Goal: Task Accomplishment & Management: Manage account settings

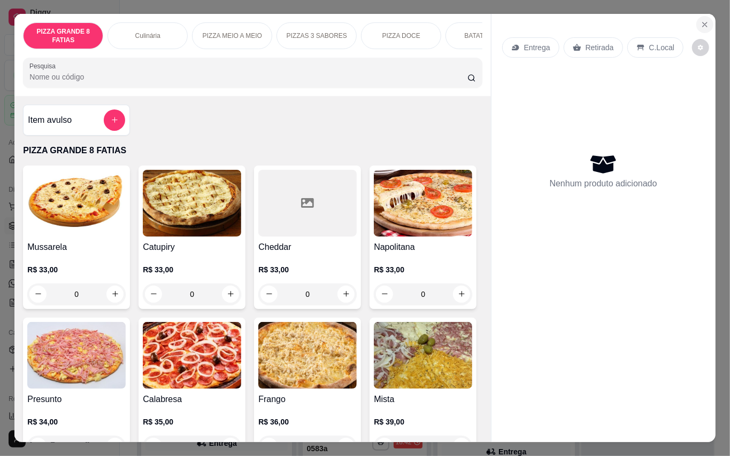
scroll to position [3286, 0]
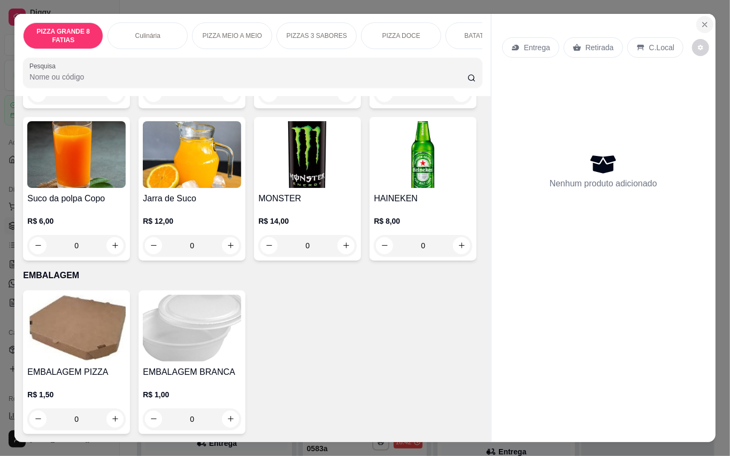
click at [700, 20] on icon "Close" at bounding box center [704, 24] width 9 height 9
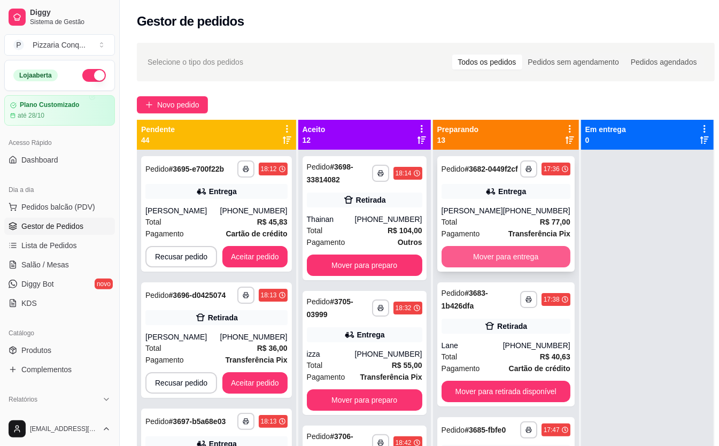
click at [556, 266] on button "Mover para entrega" at bounding box center [506, 256] width 129 height 21
click at [556, 381] on button "Mover para retirada disponível" at bounding box center [506, 391] width 129 height 21
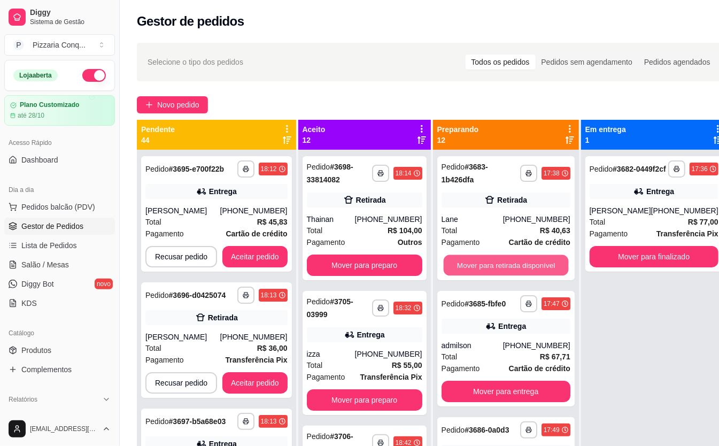
click at [556, 266] on div "Mover para retirada disponível" at bounding box center [506, 264] width 129 height 21
click at [559, 261] on div "Mover para retirada disponível" at bounding box center [506, 264] width 129 height 21
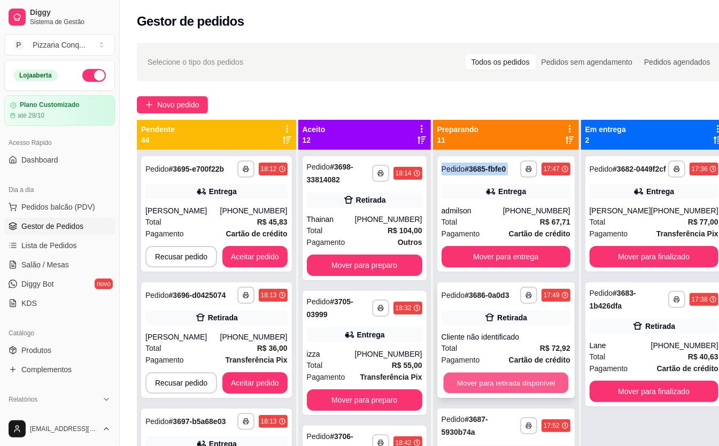
click at [497, 385] on button "Mover para retirada disponível" at bounding box center [505, 383] width 125 height 21
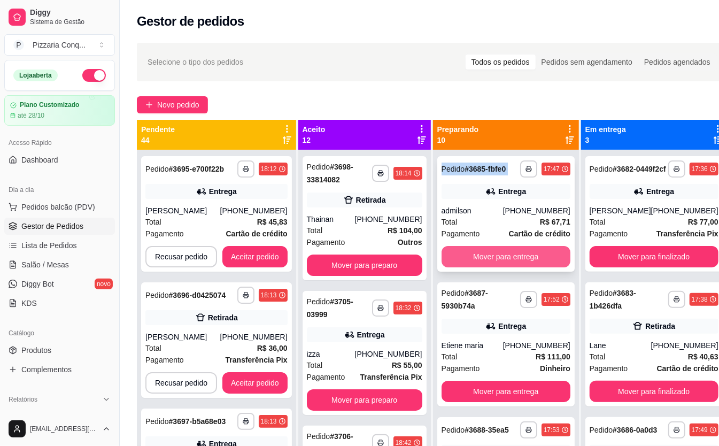
click at [546, 260] on button "Mover para entrega" at bounding box center [506, 256] width 129 height 21
click at [546, 381] on button "Mover para entrega" at bounding box center [506, 391] width 129 height 21
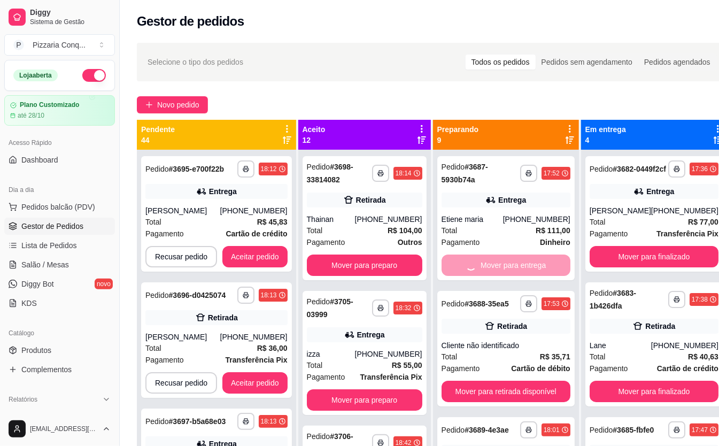
click at [546, 381] on button "Mover para retirada disponível" at bounding box center [506, 391] width 129 height 21
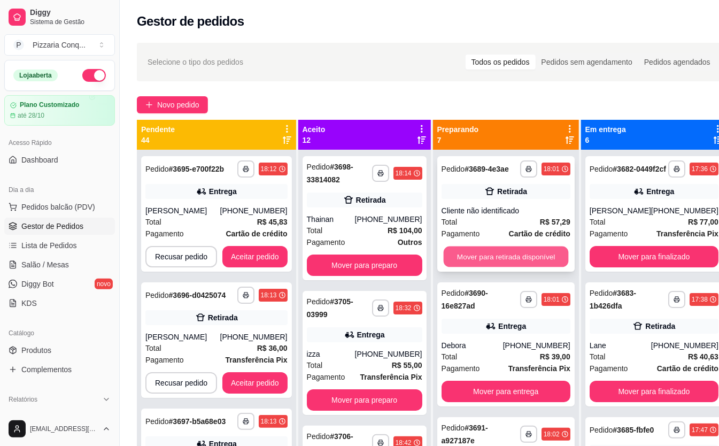
click at [546, 257] on button "Mover para retirada disponível" at bounding box center [505, 256] width 125 height 21
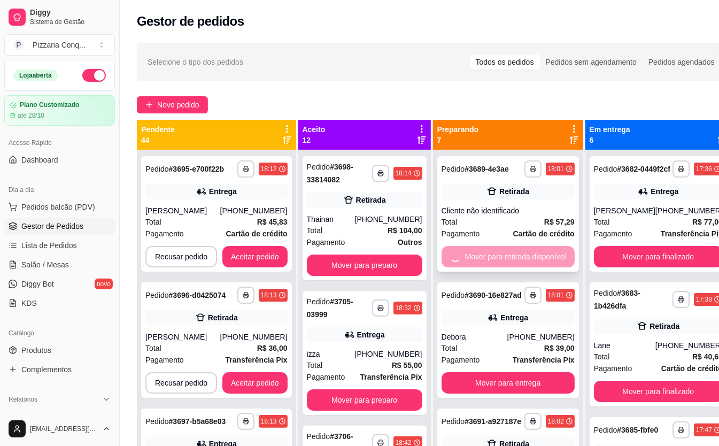
click at [546, 257] on div "Mover para retirada disponível" at bounding box center [508, 256] width 133 height 21
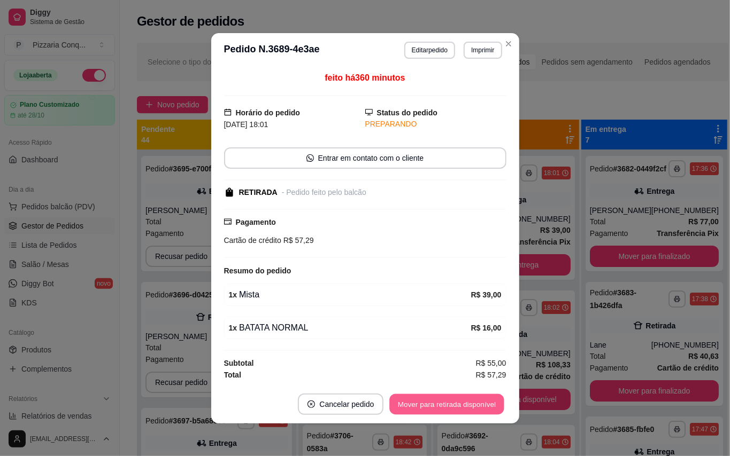
click at [494, 405] on button "Mover para retirada disponível" at bounding box center [447, 404] width 114 height 21
click at [492, 407] on button "Mover para finalizado" at bounding box center [461, 404] width 89 height 21
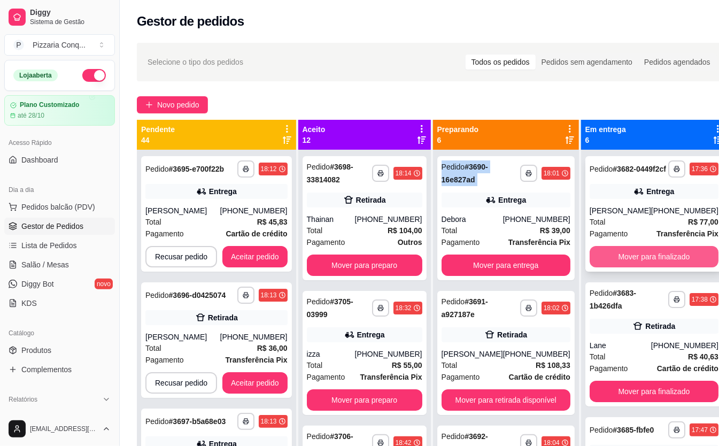
click at [638, 267] on button "Mover para finalizado" at bounding box center [654, 256] width 129 height 21
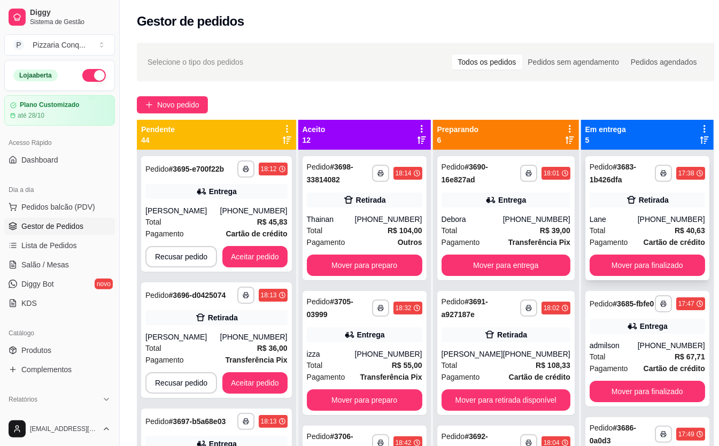
click at [651, 252] on div "**********" at bounding box center [647, 218] width 124 height 124
click at [634, 263] on button "Mover para finalizado" at bounding box center [647, 264] width 115 height 21
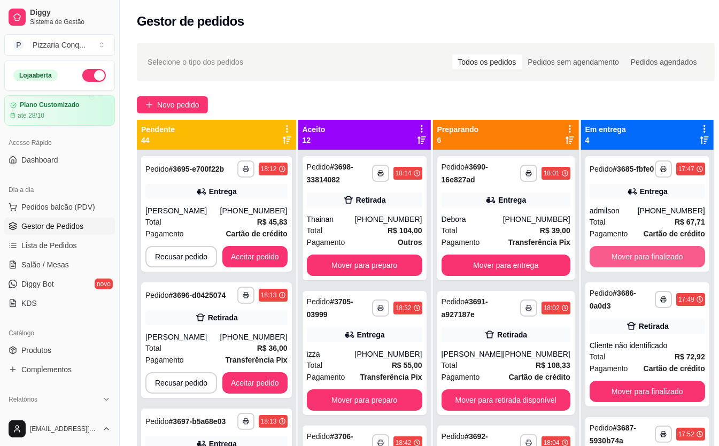
click at [634, 263] on button "Mover para finalizado" at bounding box center [647, 256] width 115 height 21
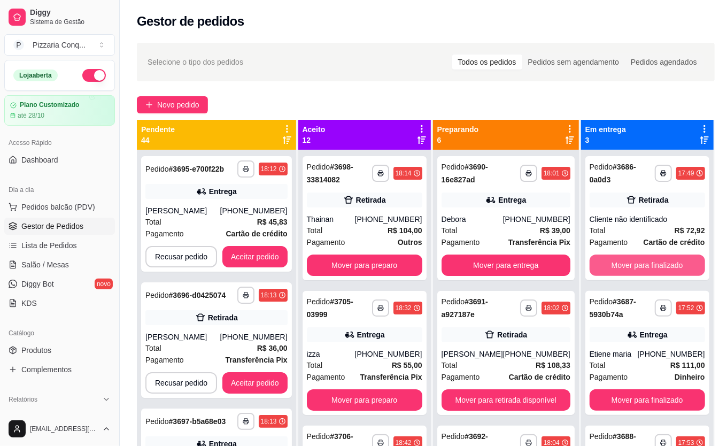
click at [634, 263] on button "Mover para finalizado" at bounding box center [647, 264] width 115 height 21
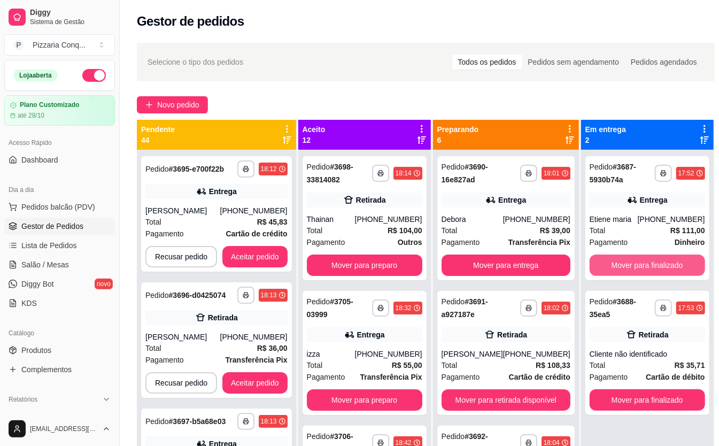
click at [634, 263] on button "Mover para finalizado" at bounding box center [647, 264] width 115 height 21
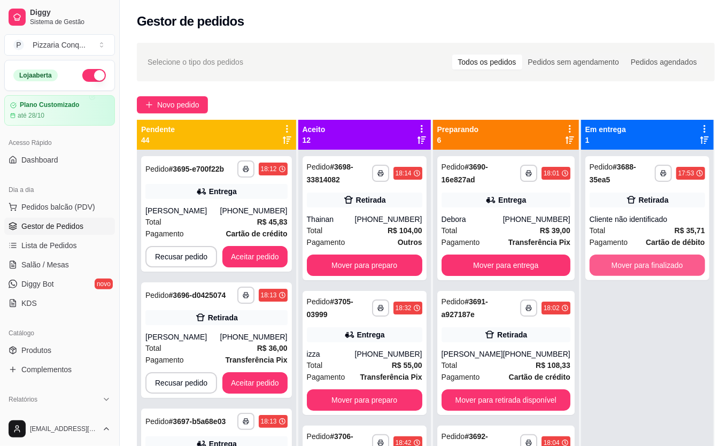
click at [634, 263] on button "Mover para finalizado" at bounding box center [647, 264] width 115 height 21
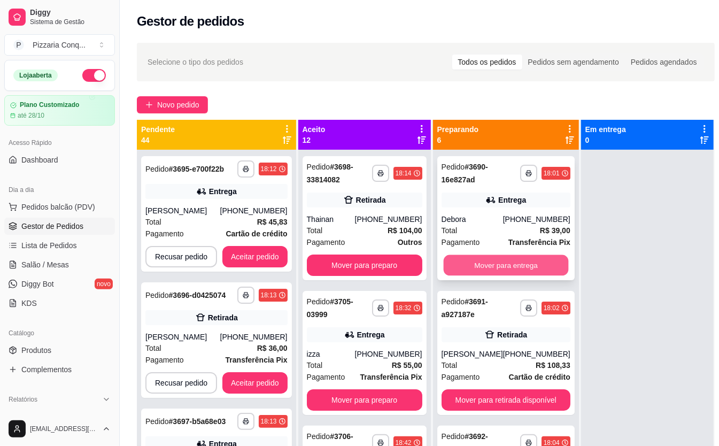
click at [535, 257] on button "Mover para entrega" at bounding box center [505, 265] width 125 height 21
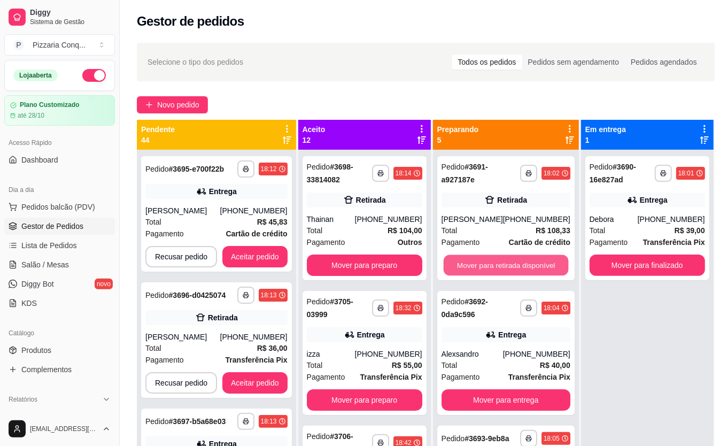
click at [535, 257] on button "Mover para retirada disponível" at bounding box center [505, 265] width 125 height 21
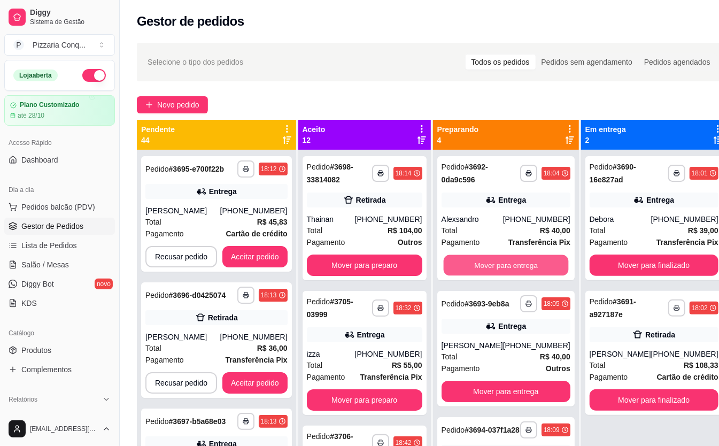
click at [535, 257] on button "Mover para entrega" at bounding box center [505, 265] width 125 height 21
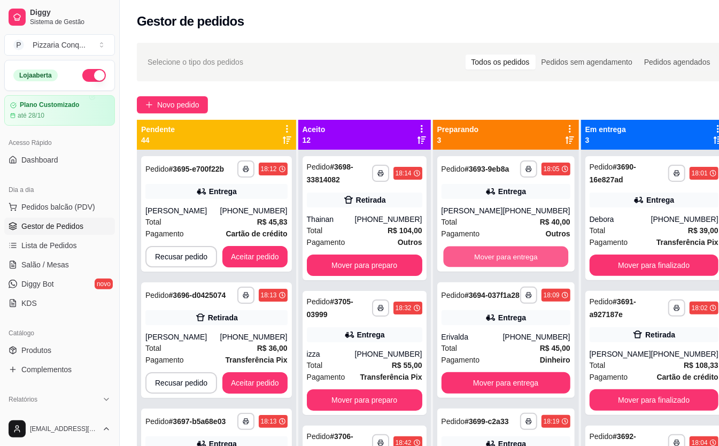
click at [535, 257] on button "Mover para entrega" at bounding box center [505, 256] width 125 height 21
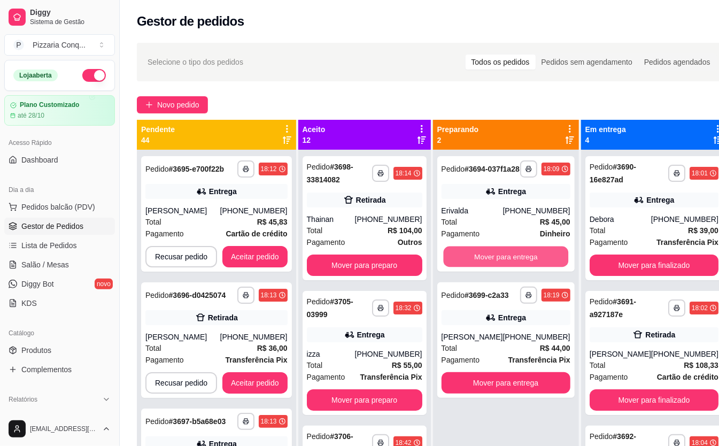
click at [535, 257] on button "Mover para entrega" at bounding box center [505, 256] width 125 height 21
click at [535, 372] on button "Mover para entrega" at bounding box center [506, 382] width 129 height 21
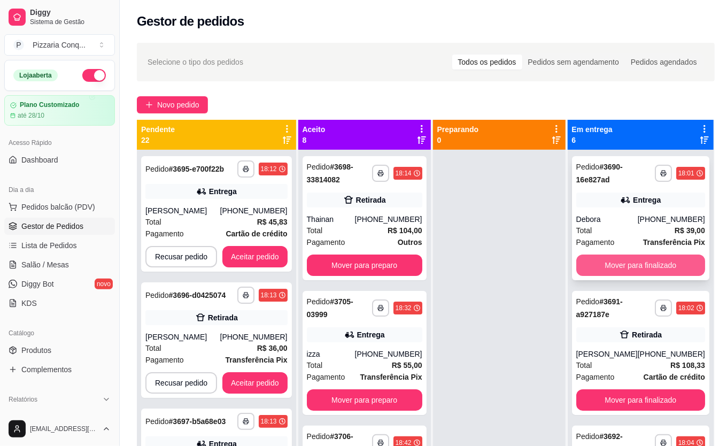
click at [673, 260] on button "Mover para finalizado" at bounding box center [640, 264] width 129 height 21
click at [672, 261] on button "Mover para finalizado" at bounding box center [640, 264] width 129 height 21
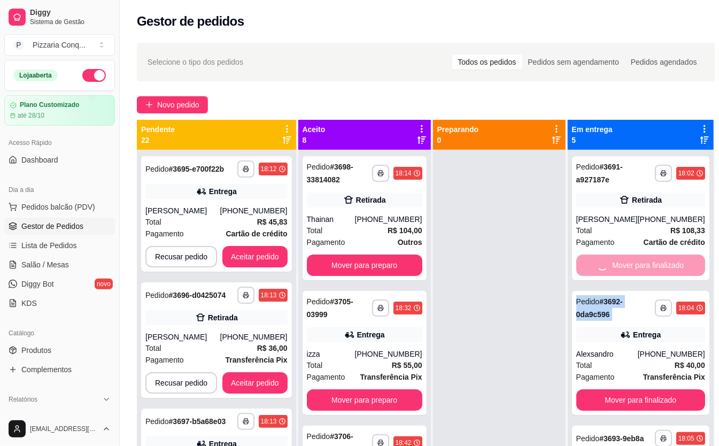
click at [672, 261] on div "Mover para finalizado" at bounding box center [640, 264] width 129 height 21
click at [672, 389] on button "Mover para finalizado" at bounding box center [640, 399] width 129 height 21
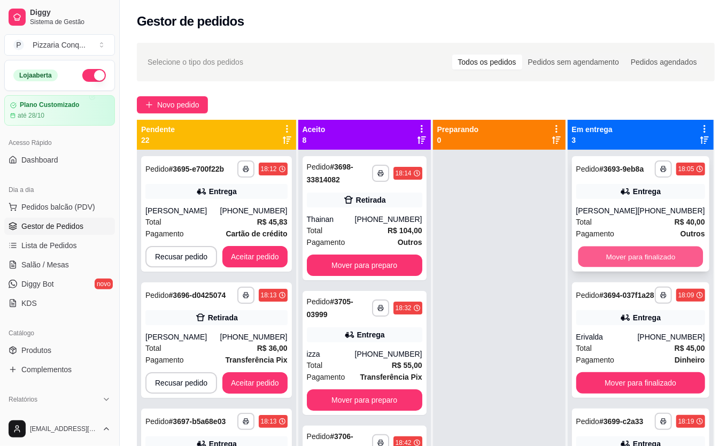
click at [653, 267] on button "Mover para finalizado" at bounding box center [640, 256] width 125 height 21
click at [653, 267] on div "Mover para finalizado" at bounding box center [640, 256] width 129 height 21
click at [653, 372] on button "Mover para finalizado" at bounding box center [640, 382] width 129 height 21
click at [653, 372] on div "Mover para finalizado" at bounding box center [640, 382] width 129 height 21
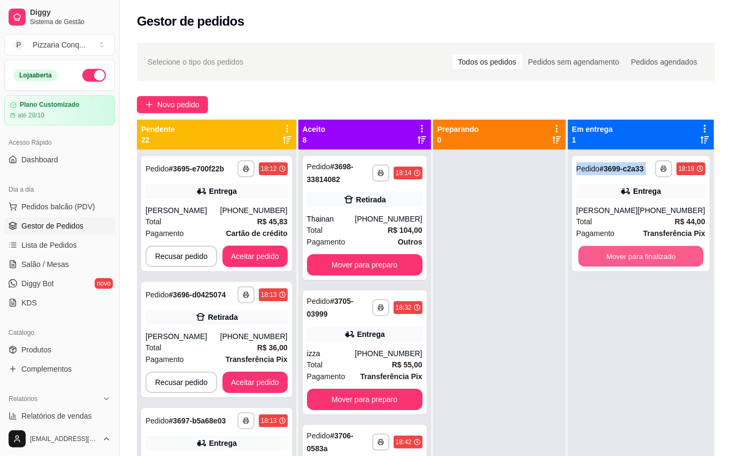
click at [653, 267] on button "Mover para finalizado" at bounding box center [640, 256] width 125 height 21
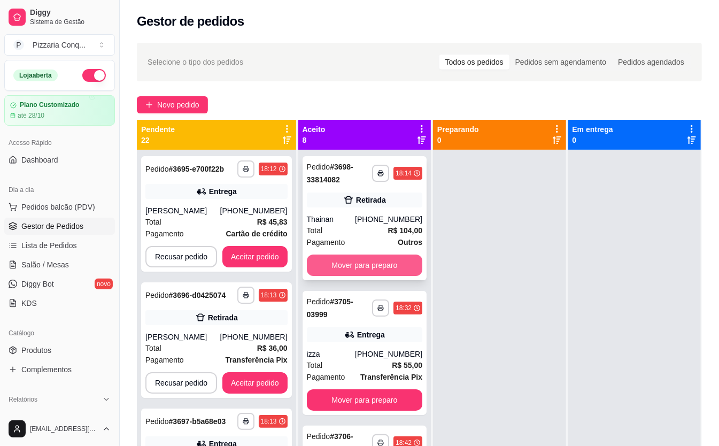
click at [362, 262] on button "Mover para preparo" at bounding box center [364, 264] width 115 height 21
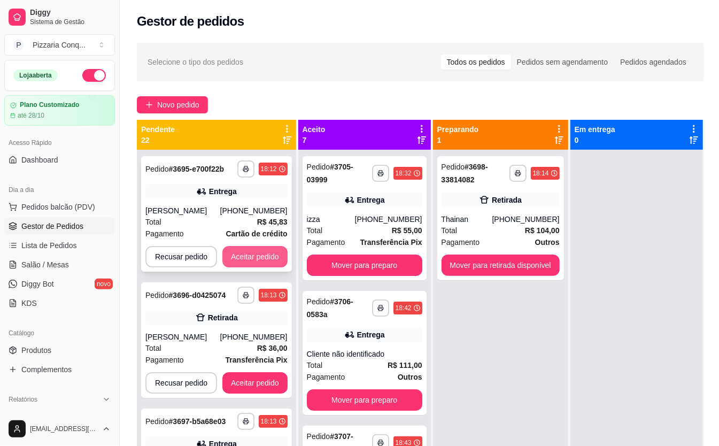
click at [269, 259] on button "Aceitar pedido" at bounding box center [254, 256] width 65 height 21
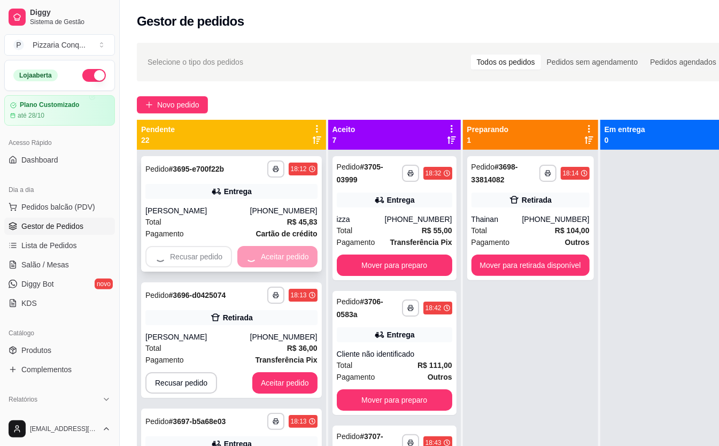
click at [269, 259] on div "Recusar pedido Aceitar pedido" at bounding box center [231, 256] width 172 height 21
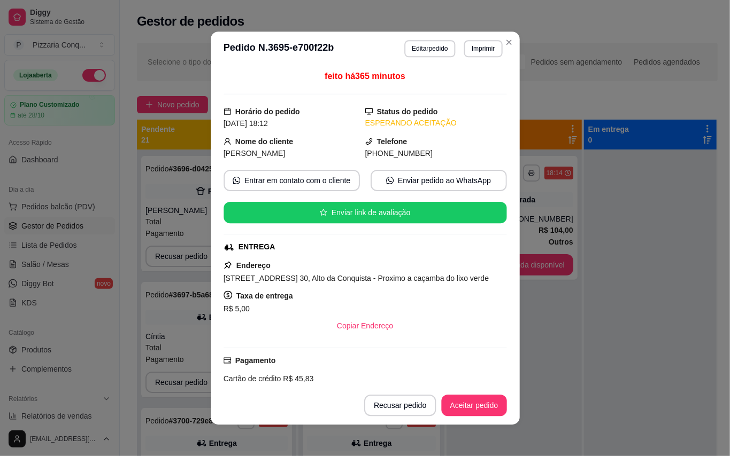
click at [285, 264] on div "Endereço Rua campa alegre, n. 30, Alto da Conquista - Proximo a caçamba do lixo…" at bounding box center [364, 297] width 283 height 77
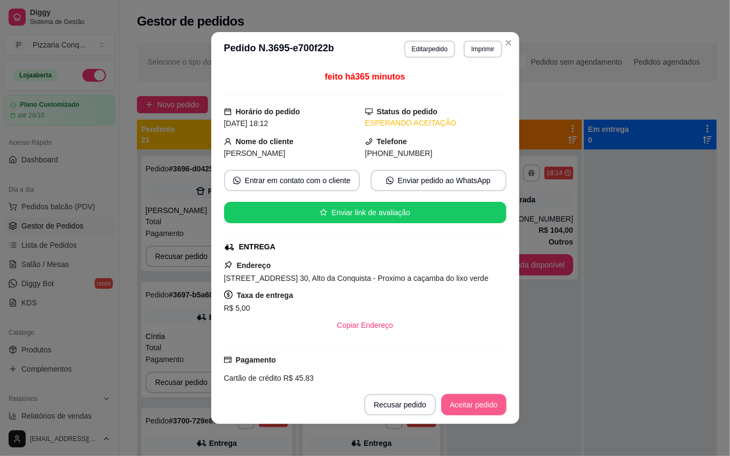
drag, startPoint x: 450, startPoint y: 389, endPoint x: 461, endPoint y: 405, distance: 19.3
click at [461, 405] on footer "Recusar pedido Aceitar pedido" at bounding box center [365, 405] width 308 height 38
click at [461, 405] on button "Aceitar pedido" at bounding box center [473, 405] width 63 height 21
click at [461, 405] on button "Mover para preparo" at bounding box center [464, 405] width 80 height 21
click at [461, 405] on div "Mover para preparo" at bounding box center [464, 404] width 83 height 21
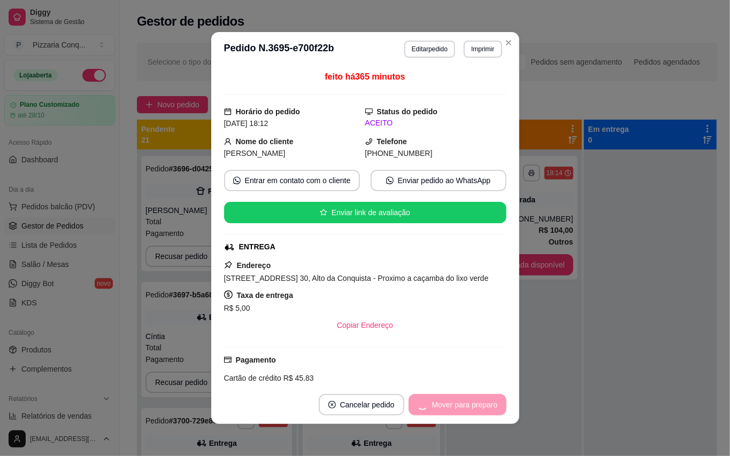
click at [461, 405] on div "Mover para preparo" at bounding box center [457, 404] width 98 height 21
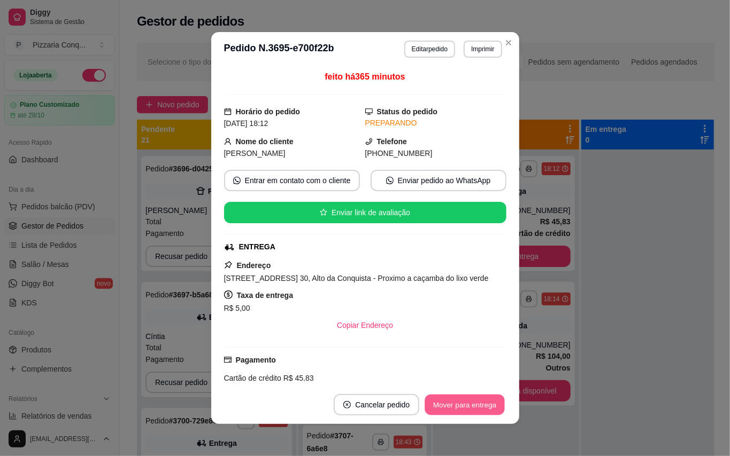
click at [461, 405] on button "Mover para entrega" at bounding box center [465, 405] width 80 height 21
click at [461, 405] on div "Mover para entrega" at bounding box center [464, 404] width 82 height 21
click at [461, 405] on div "Mover para entrega" at bounding box center [456, 404] width 97 height 21
click at [461, 405] on button "Mover para entrega" at bounding box center [456, 404] width 97 height 21
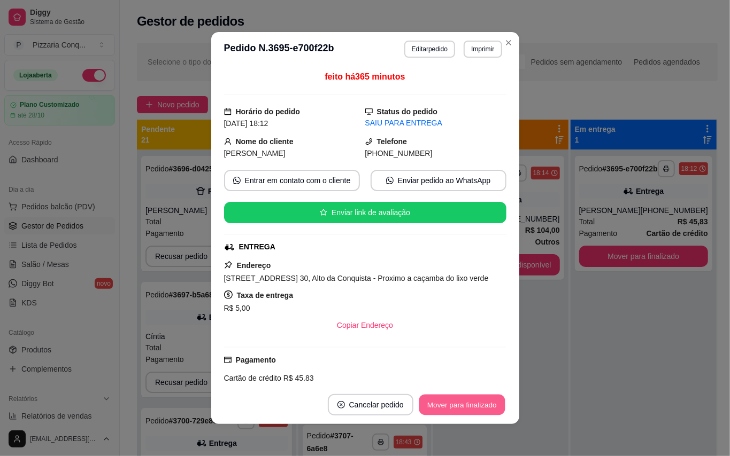
click at [476, 401] on button "Mover para finalizado" at bounding box center [462, 405] width 86 height 21
click at [476, 401] on div "Mover para finalizado" at bounding box center [454, 404] width 104 height 21
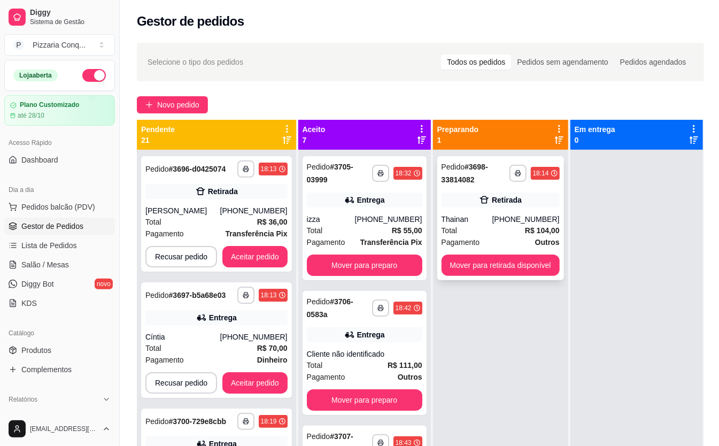
click at [550, 276] on div "**********" at bounding box center [500, 218] width 127 height 124
click at [555, 268] on button "Mover para retirada disponível" at bounding box center [501, 264] width 118 height 21
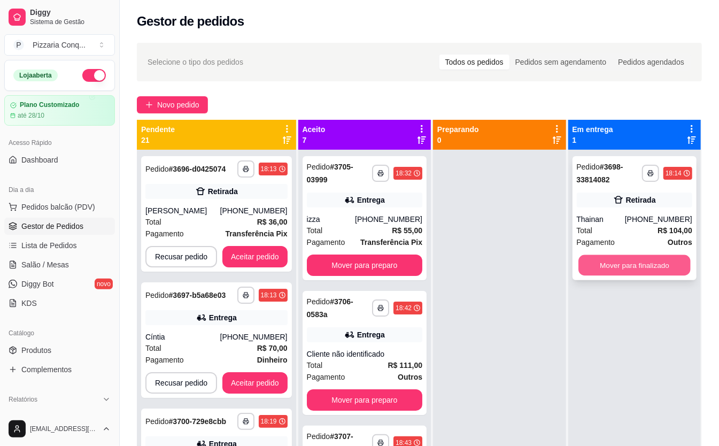
click at [623, 266] on button "Mover para finalizado" at bounding box center [634, 265] width 112 height 21
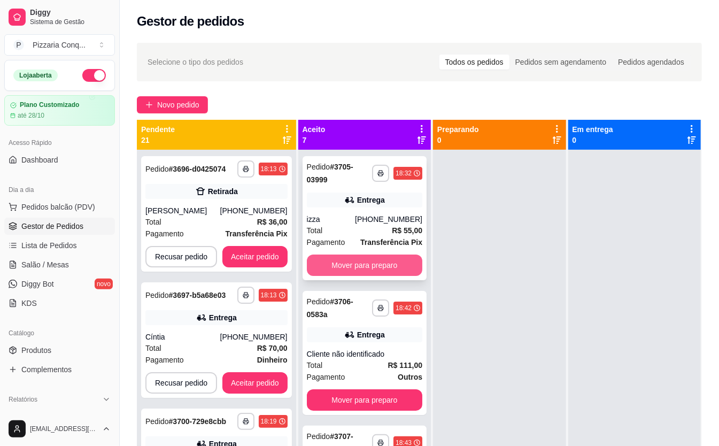
click at [373, 261] on button "Mover para preparo" at bounding box center [364, 264] width 115 height 21
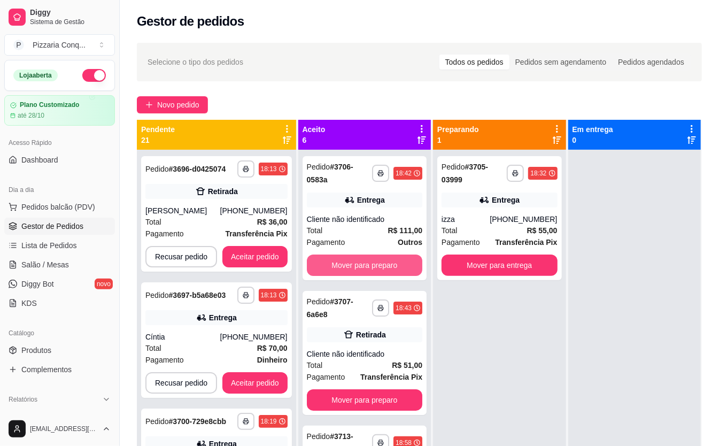
click at [375, 257] on button "Mover para preparo" at bounding box center [364, 264] width 115 height 21
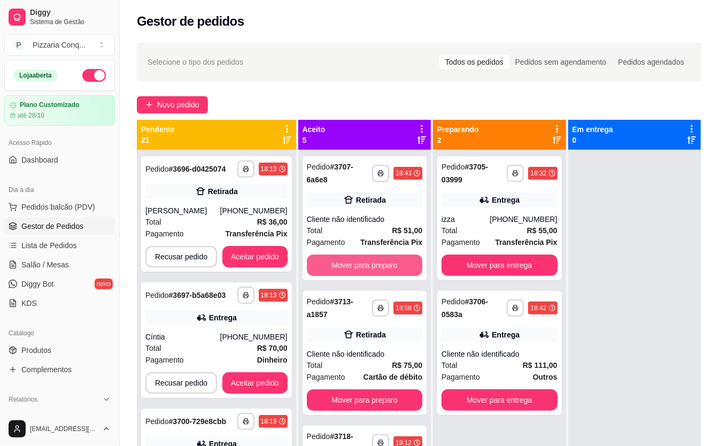
click at [375, 257] on button "Mover para preparo" at bounding box center [364, 264] width 115 height 21
click at [375, 389] on button "Mover para preparo" at bounding box center [364, 399] width 115 height 21
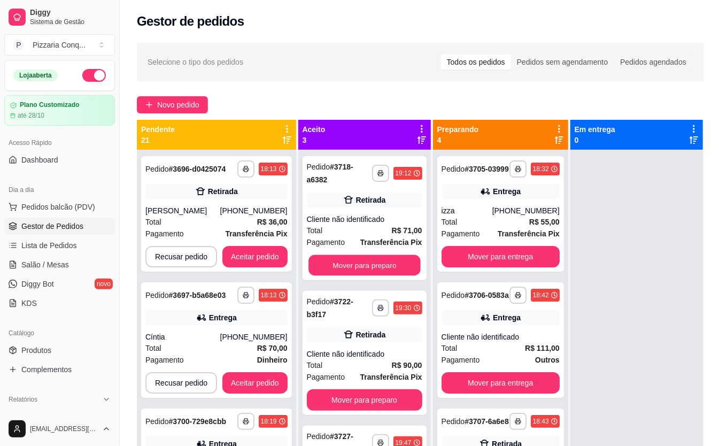
click at [375, 257] on button "Mover para preparo" at bounding box center [364, 265] width 112 height 21
click at [375, 257] on div "Mover para preparo" at bounding box center [364, 264] width 115 height 21
click at [375, 257] on div "Pagamento Transferência Pix R$ 71,00" at bounding box center [359, 232] width 288 height 50
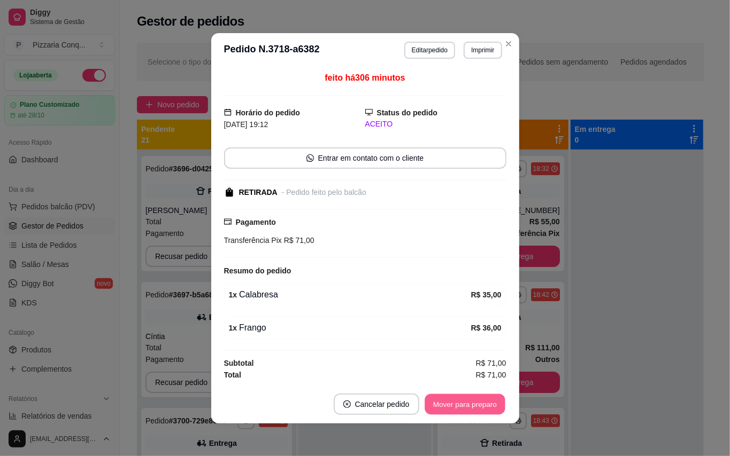
click at [452, 412] on button "Mover para preparo" at bounding box center [464, 404] width 80 height 21
click at [454, 405] on div "Mover para preparo" at bounding box center [464, 404] width 83 height 21
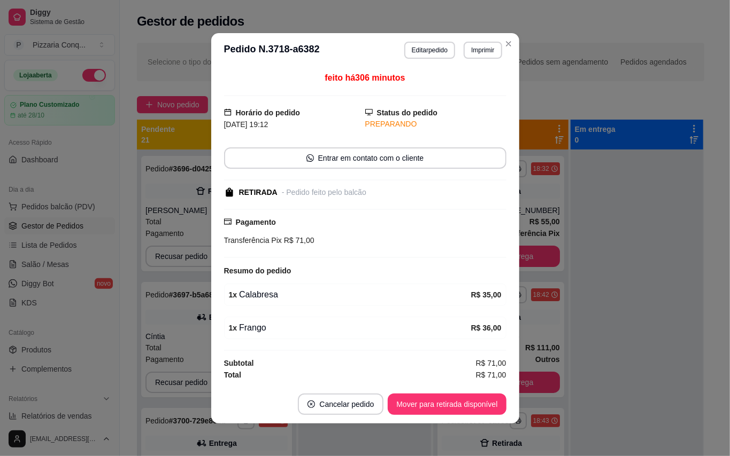
click at [454, 405] on button "Mover para retirada disponível" at bounding box center [447, 404] width 118 height 21
click at [454, 405] on div "Mover para retirada disponível" at bounding box center [439, 404] width 133 height 21
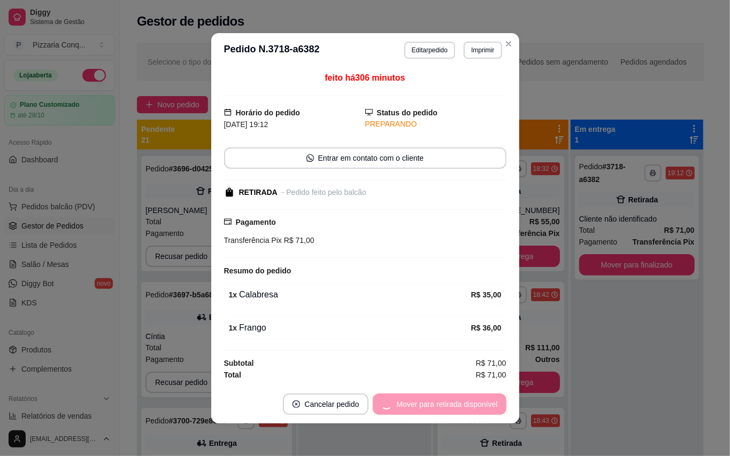
click at [454, 405] on div "Mover para retirada disponível" at bounding box center [439, 404] width 133 height 21
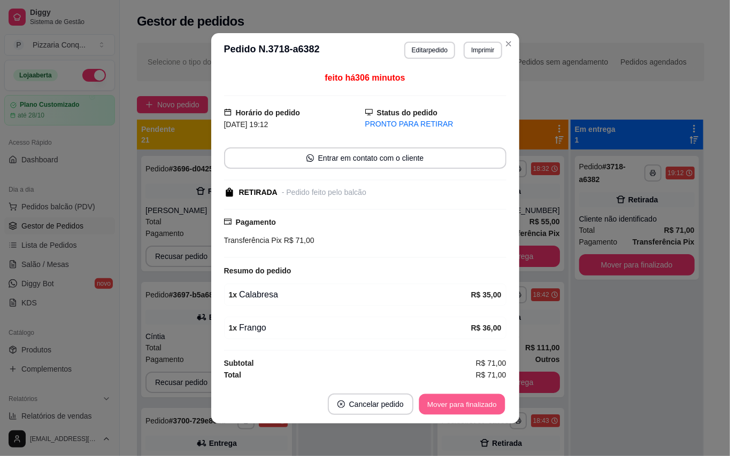
click at [454, 405] on button "Mover para finalizado" at bounding box center [462, 404] width 86 height 21
click at [454, 405] on div "Mover para finalizado" at bounding box center [454, 404] width 104 height 21
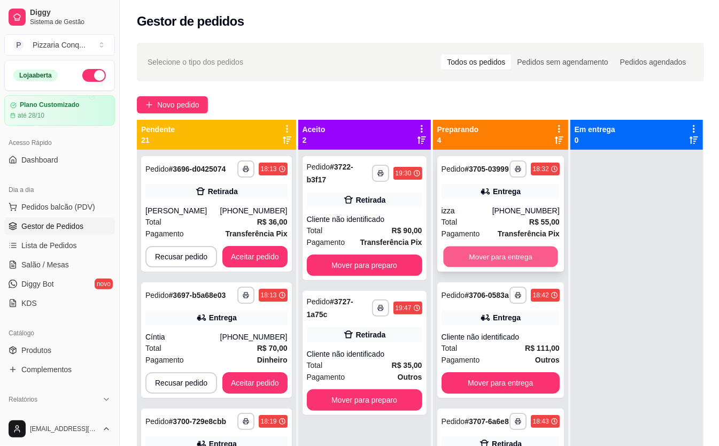
click at [482, 253] on button "Mover para entrega" at bounding box center [500, 256] width 114 height 21
click at [482, 253] on div "Mover para entrega" at bounding box center [501, 256] width 118 height 21
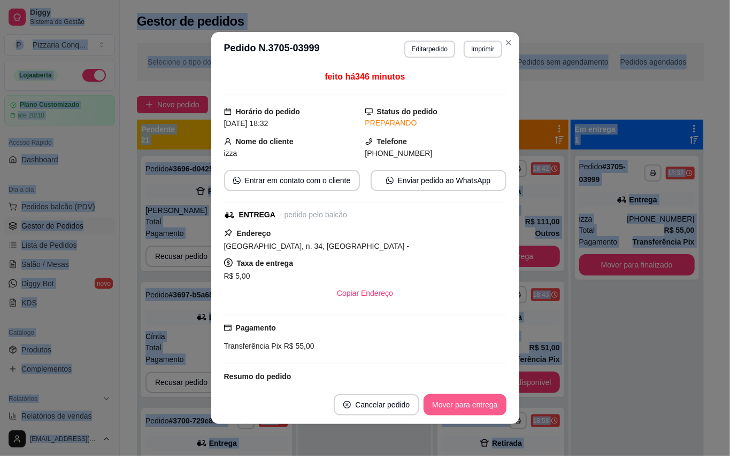
click at [479, 400] on button "Mover para entrega" at bounding box center [464, 404] width 82 height 21
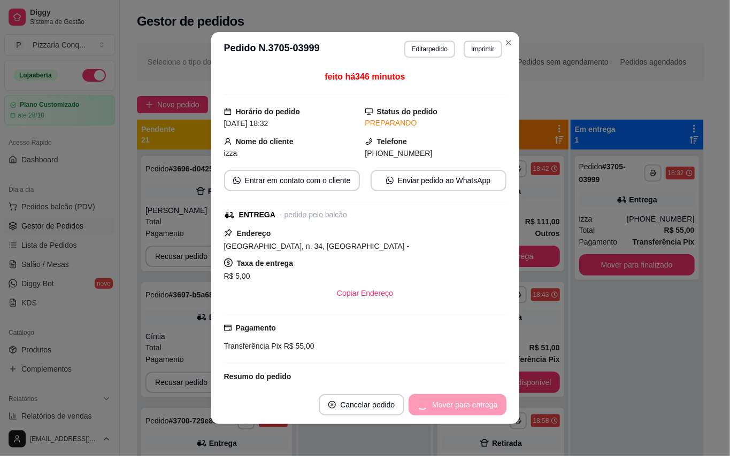
click at [479, 400] on div "Mover para entrega" at bounding box center [456, 404] width 97 height 21
click at [480, 400] on button "Mover para finalizado" at bounding box center [461, 404] width 89 height 21
click at [482, 405] on div "Mover para finalizado" at bounding box center [461, 404] width 89 height 21
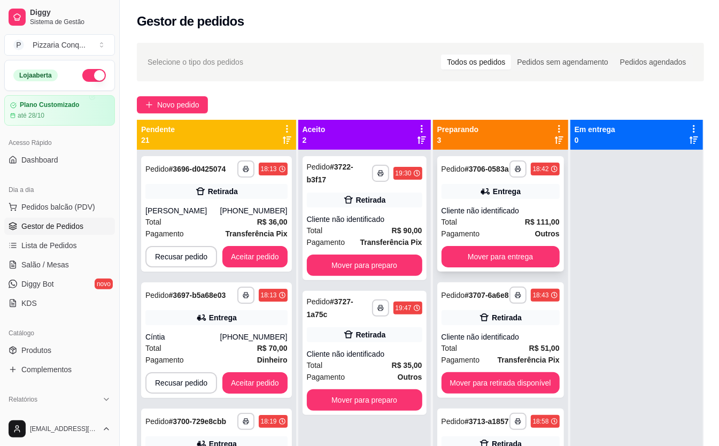
click at [517, 255] on button "Mover para entrega" at bounding box center [501, 256] width 118 height 21
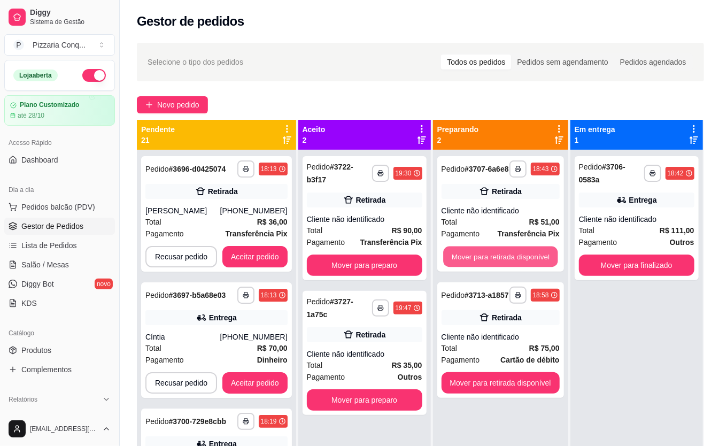
click at [517, 255] on button "Mover para retirada disponível" at bounding box center [500, 256] width 114 height 21
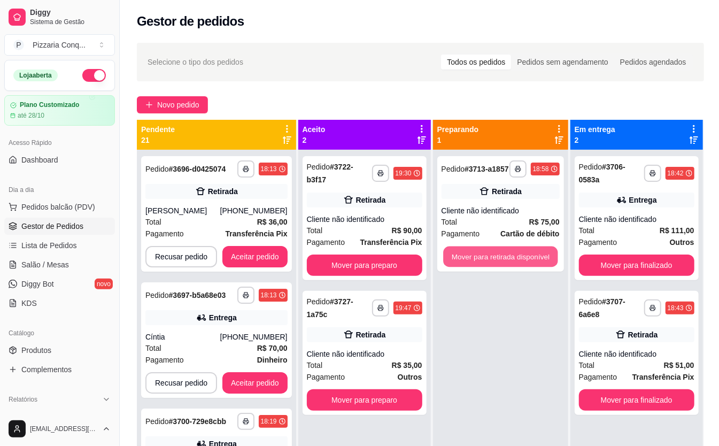
click at [517, 255] on button "Mover para retirada disponível" at bounding box center [500, 256] width 114 height 21
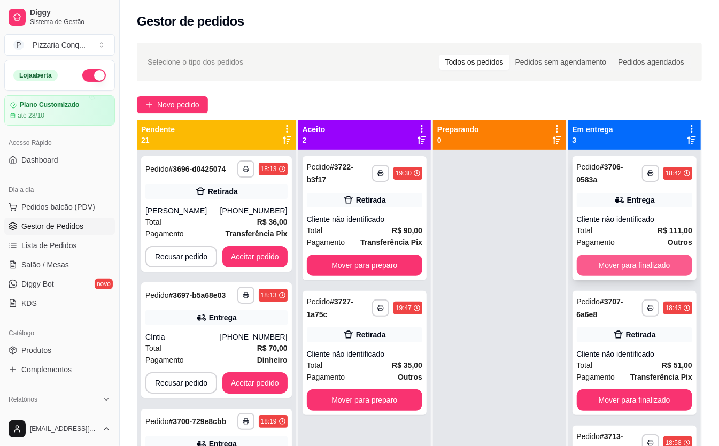
click at [645, 272] on button "Mover para finalizado" at bounding box center [634, 264] width 115 height 21
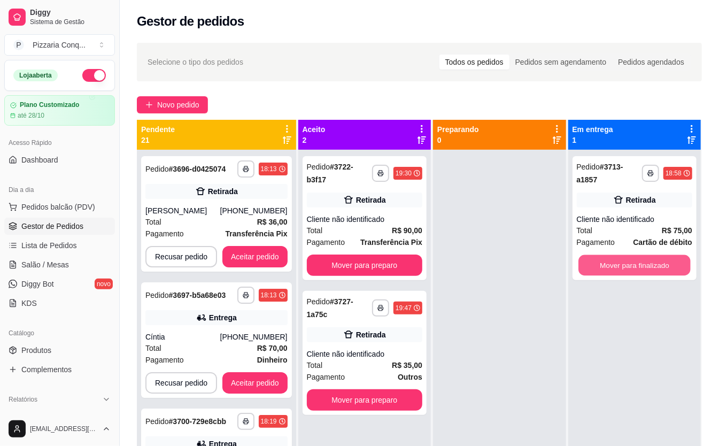
click at [645, 272] on button "Mover para finalizado" at bounding box center [634, 265] width 112 height 21
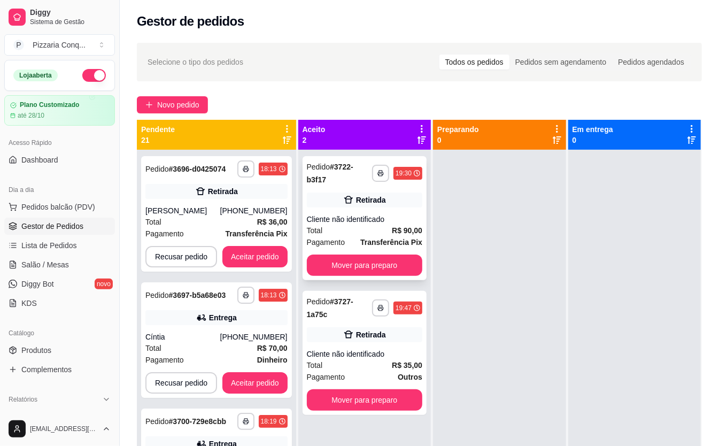
click at [401, 276] on div "**********" at bounding box center [365, 218] width 124 height 124
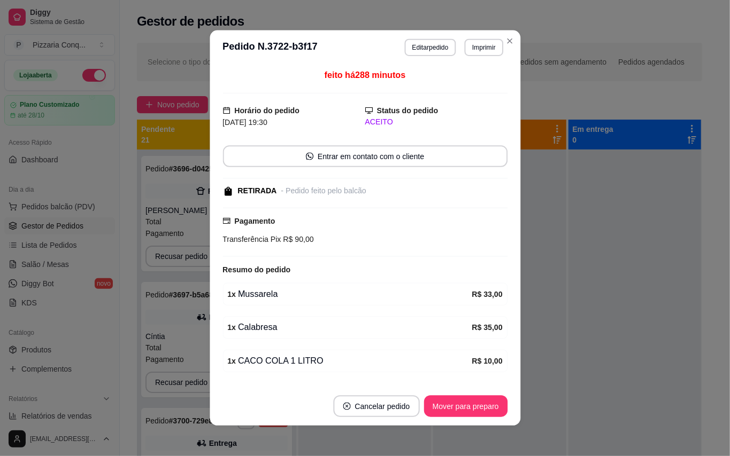
click at [408, 262] on div "feito há 288 minutos Horário do pedido 12/10/2025 19:30 Status do pedido ACEITO…" at bounding box center [364, 226] width 285 height 314
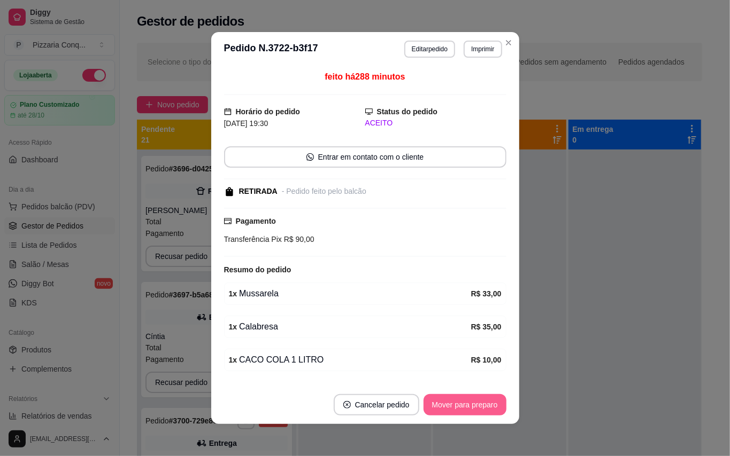
click at [469, 406] on button "Mover para preparo" at bounding box center [464, 404] width 83 height 21
click at [471, 405] on div "Mover para preparo" at bounding box center [457, 404] width 98 height 21
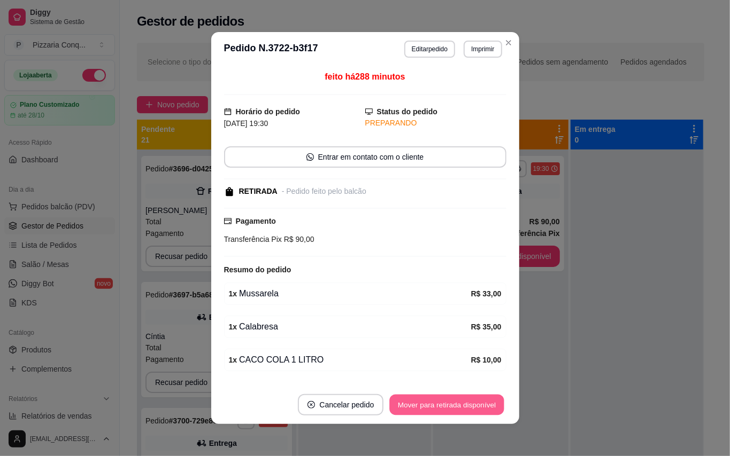
click at [475, 406] on button "Mover para retirada disponível" at bounding box center [447, 405] width 114 height 21
click at [475, 406] on div "Mover para retirada disponível" at bounding box center [439, 404] width 133 height 21
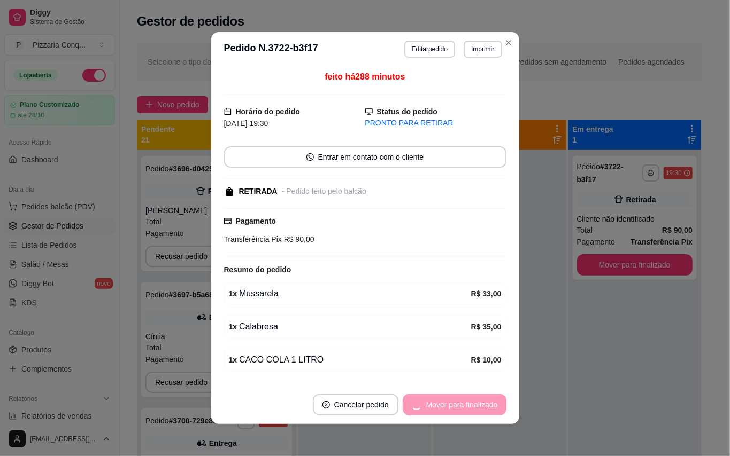
click at [477, 405] on div "Mover para finalizado" at bounding box center [454, 404] width 104 height 21
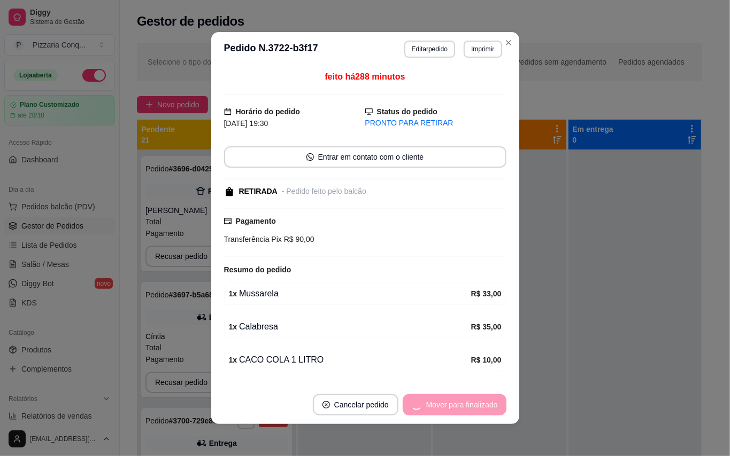
click at [478, 405] on div "Mover para finalizado" at bounding box center [454, 404] width 104 height 21
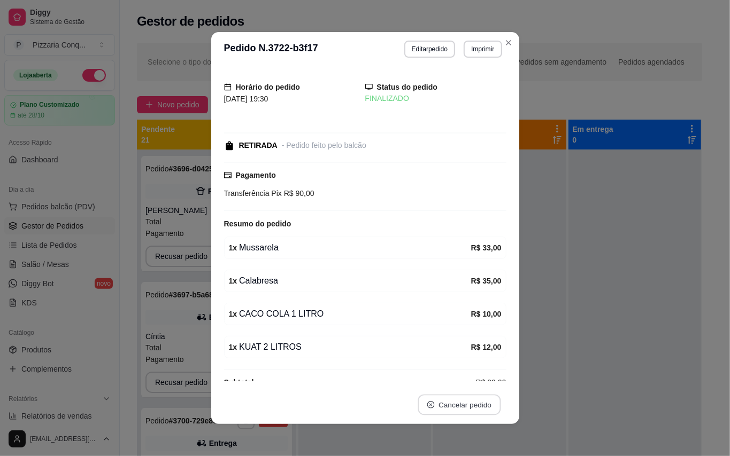
click at [482, 409] on button "Cancelar pedido" at bounding box center [458, 405] width 83 height 21
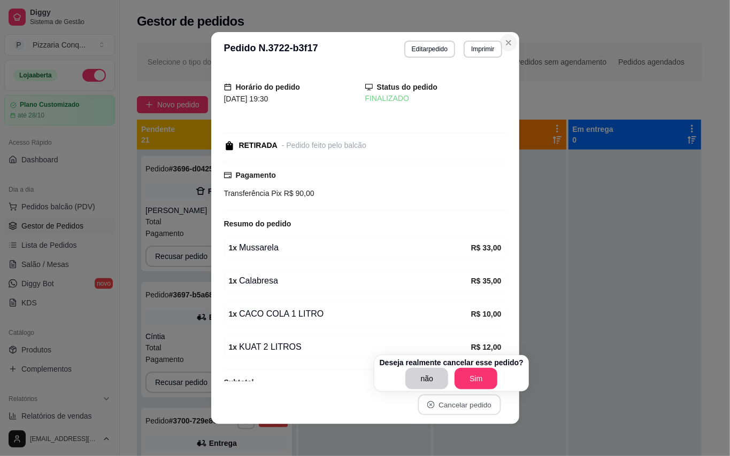
click at [504, 45] on icon "Close" at bounding box center [508, 42] width 9 height 9
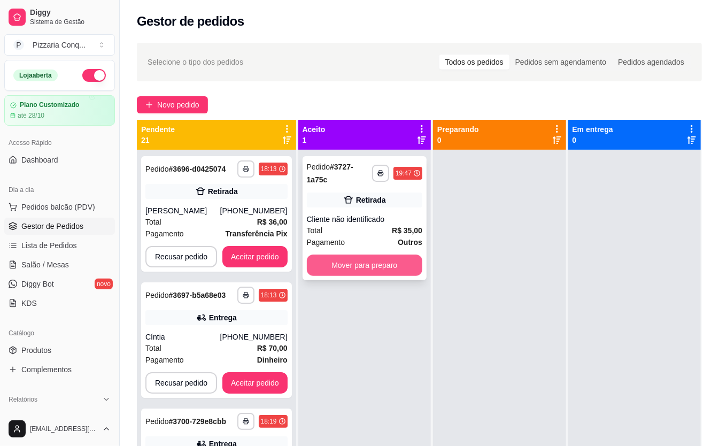
click at [368, 268] on button "Mover para preparo" at bounding box center [364, 264] width 115 height 21
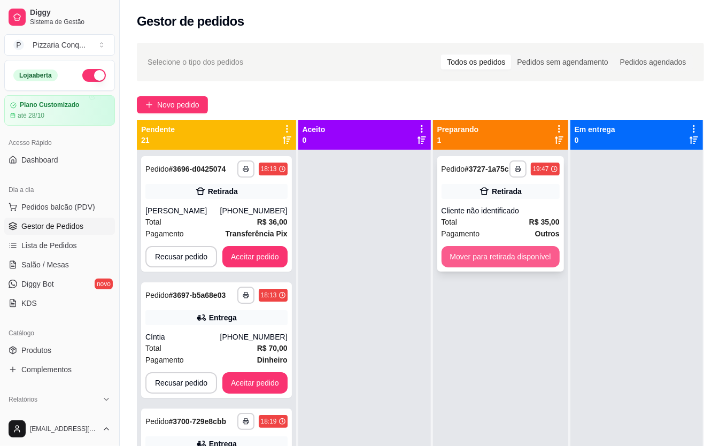
click at [510, 253] on button "Mover para retirada disponível" at bounding box center [501, 256] width 118 height 21
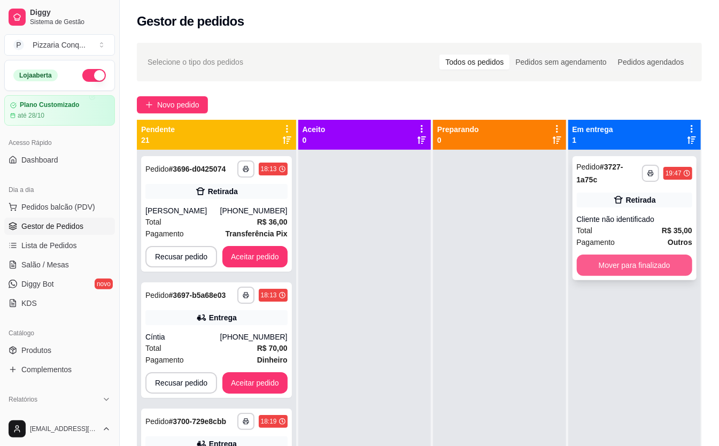
click at [640, 268] on button "Mover para finalizado" at bounding box center [634, 264] width 115 height 21
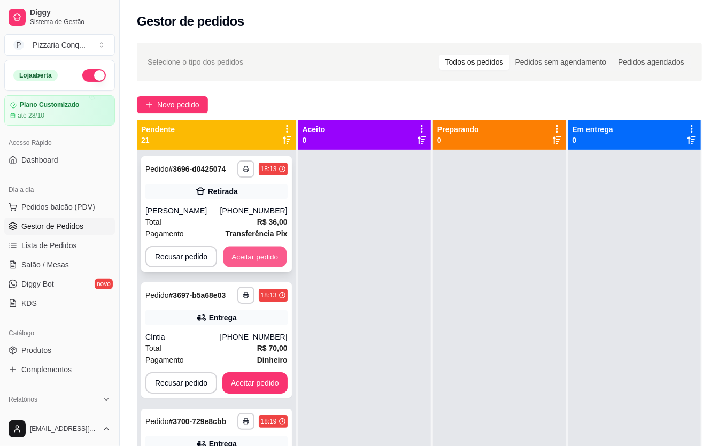
click at [274, 250] on button "Aceitar pedido" at bounding box center [254, 256] width 63 height 21
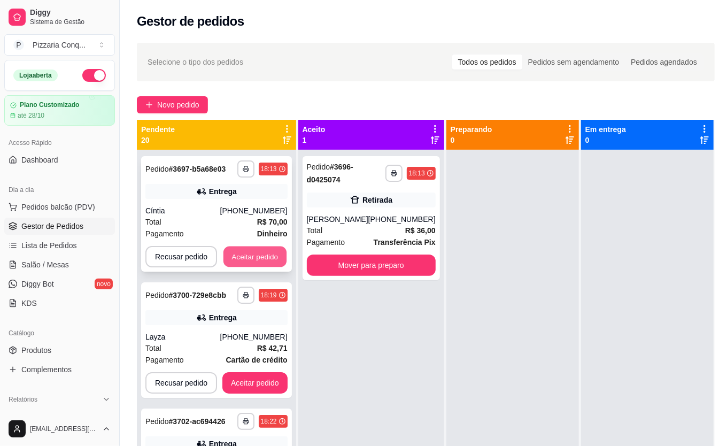
click at [284, 256] on button "Aceitar pedido" at bounding box center [254, 256] width 63 height 21
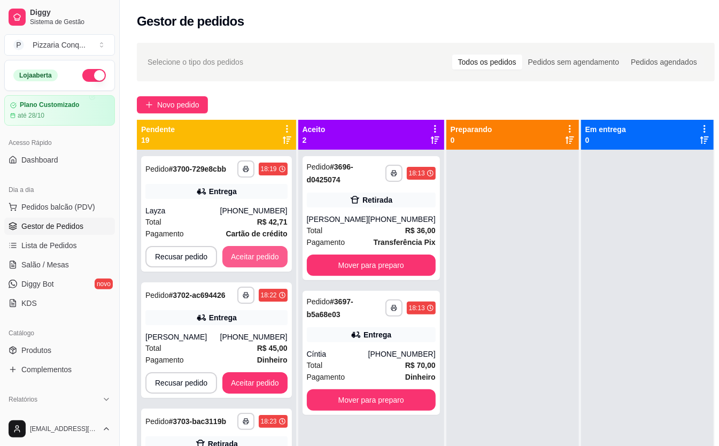
click at [284, 256] on button "Aceitar pedido" at bounding box center [254, 256] width 65 height 21
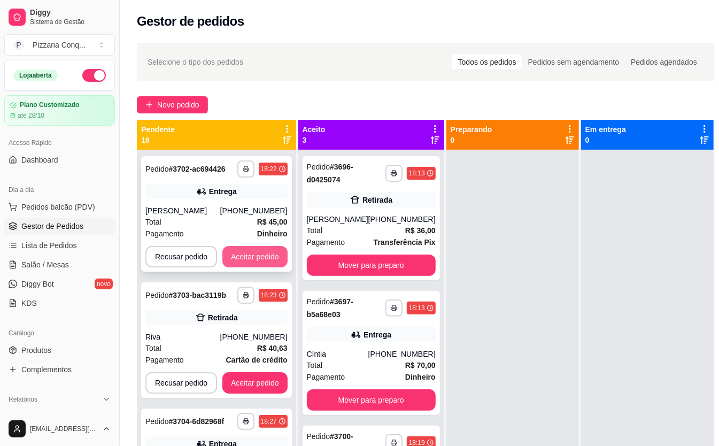
click at [285, 256] on button "Aceitar pedido" at bounding box center [254, 256] width 65 height 21
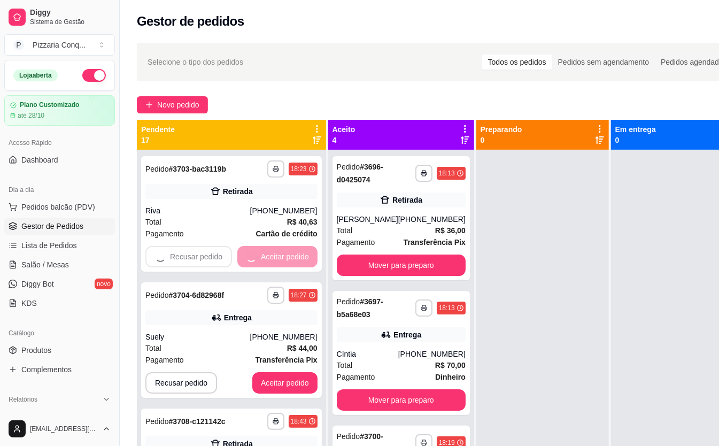
click at [285, 372] on button "Aceitar pedido" at bounding box center [284, 382] width 65 height 21
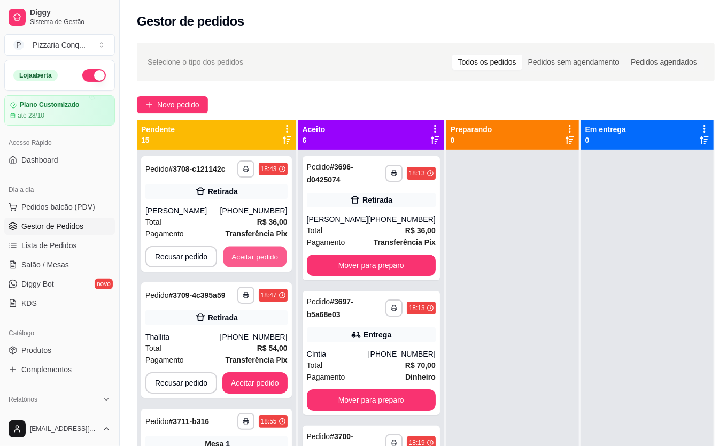
click at [285, 256] on button "Aceitar pedido" at bounding box center [254, 256] width 63 height 21
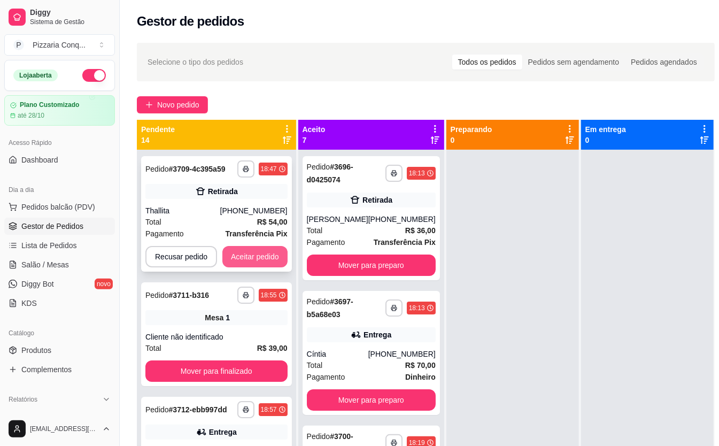
click at [288, 254] on button "Aceitar pedido" at bounding box center [254, 256] width 65 height 21
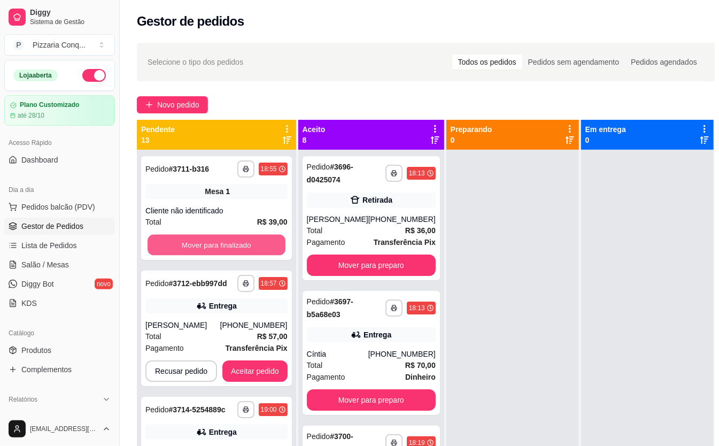
click at [285, 254] on button "Mover para finalizado" at bounding box center [217, 245] width 138 height 21
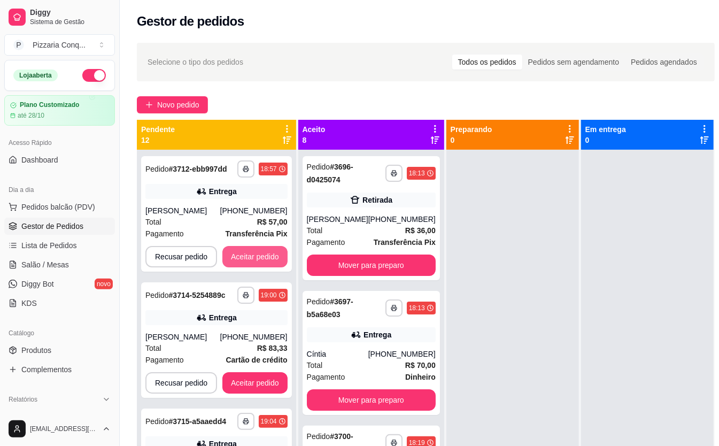
click at [288, 254] on button "Aceitar pedido" at bounding box center [254, 256] width 65 height 21
click at [287, 254] on button "Aceitar pedido" at bounding box center [254, 256] width 63 height 21
click at [288, 254] on div "**********" at bounding box center [216, 213] width 151 height 115
click at [270, 267] on button "Aceitar pedido" at bounding box center [254, 256] width 65 height 21
click at [266, 257] on button "Aceitar pedido" at bounding box center [254, 256] width 63 height 21
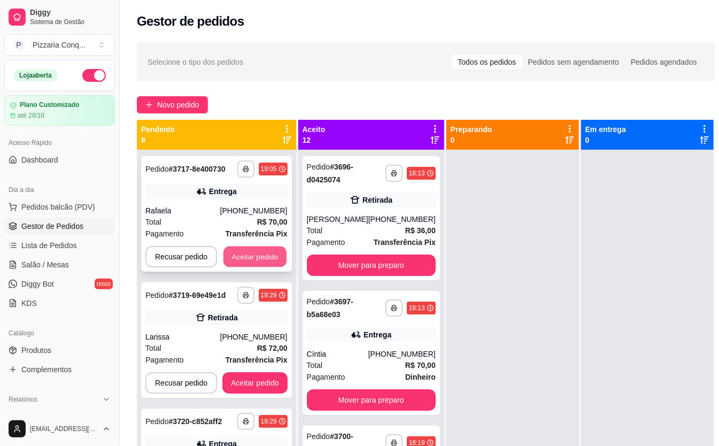
click at [269, 255] on button "Aceitar pedido" at bounding box center [254, 256] width 63 height 21
click at [287, 255] on button "Aceitar pedido" at bounding box center [254, 256] width 63 height 21
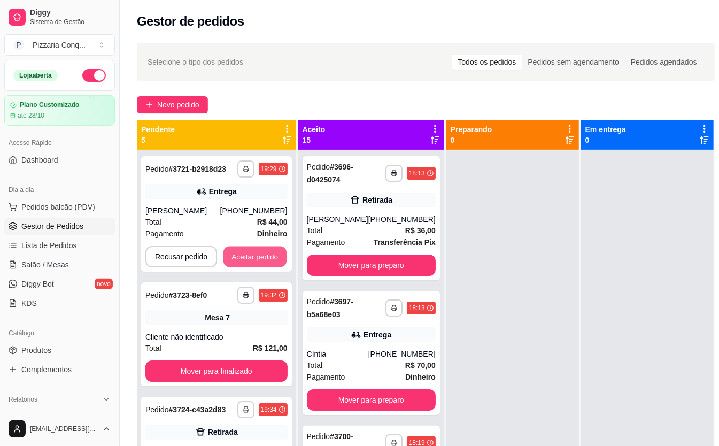
click at [287, 255] on button "Aceitar pedido" at bounding box center [254, 256] width 63 height 21
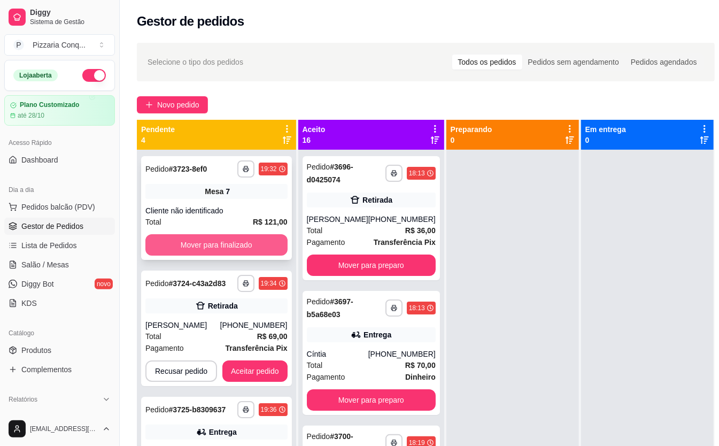
click at [276, 252] on button "Mover para finalizado" at bounding box center [216, 244] width 142 height 21
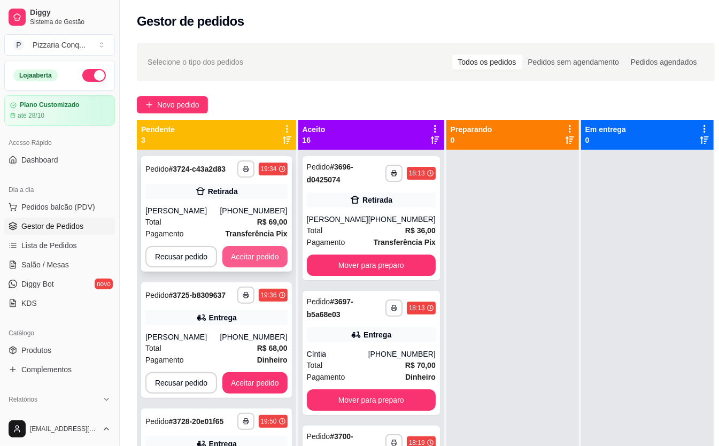
click at [278, 250] on button "Aceitar pedido" at bounding box center [254, 256] width 65 height 21
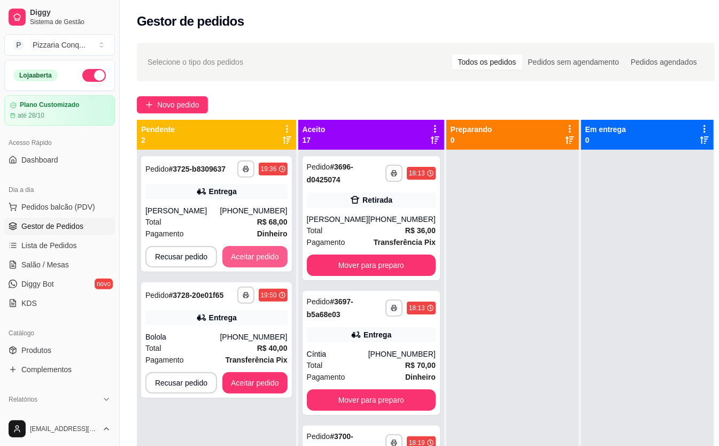
click at [277, 251] on button "Aceitar pedido" at bounding box center [254, 256] width 65 height 21
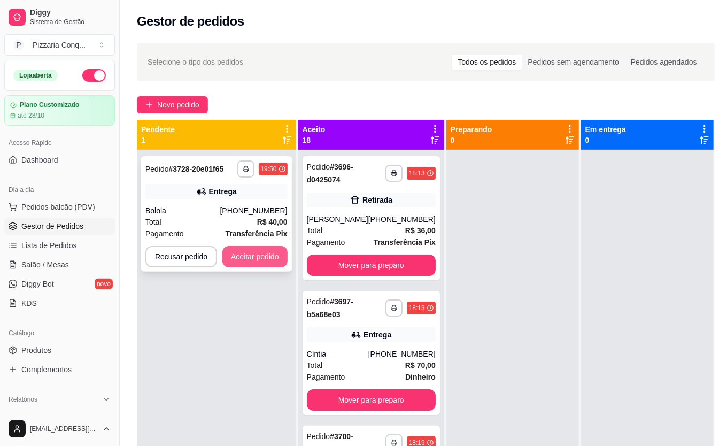
click at [288, 268] on div "**********" at bounding box center [216, 213] width 151 height 115
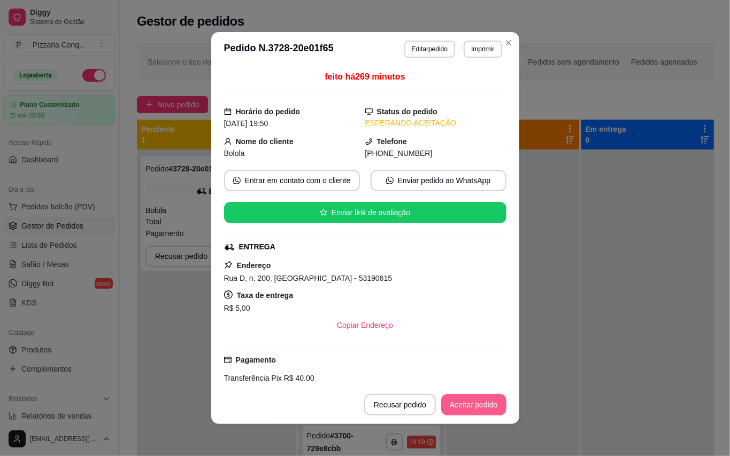
click at [461, 405] on button "Aceitar pedido" at bounding box center [473, 404] width 65 height 21
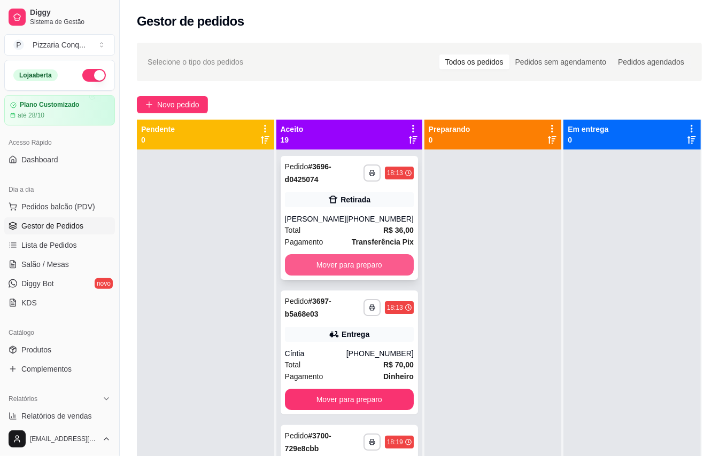
click at [353, 261] on button "Mover para preparo" at bounding box center [349, 264] width 129 height 21
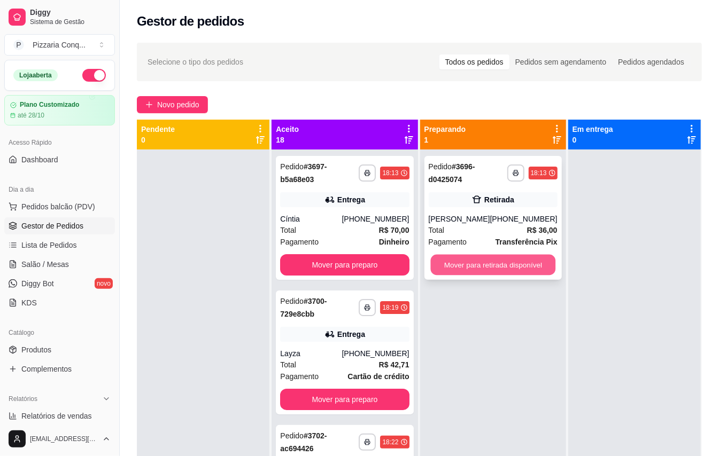
click at [487, 261] on button "Mover para retirada disponível" at bounding box center [492, 265] width 125 height 21
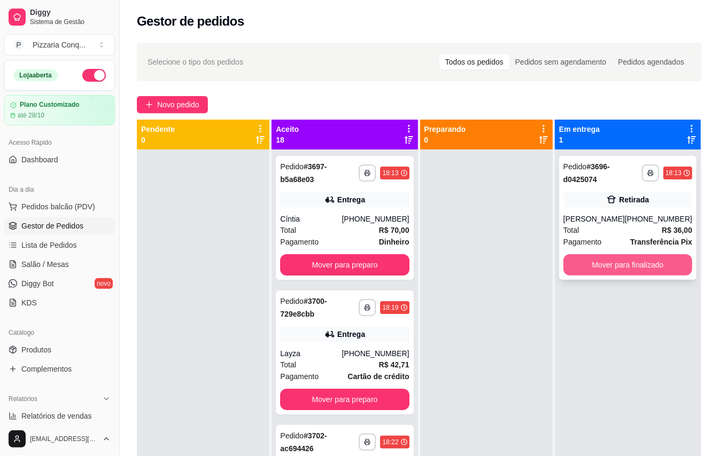
click at [606, 259] on button "Mover para finalizado" at bounding box center [627, 264] width 129 height 21
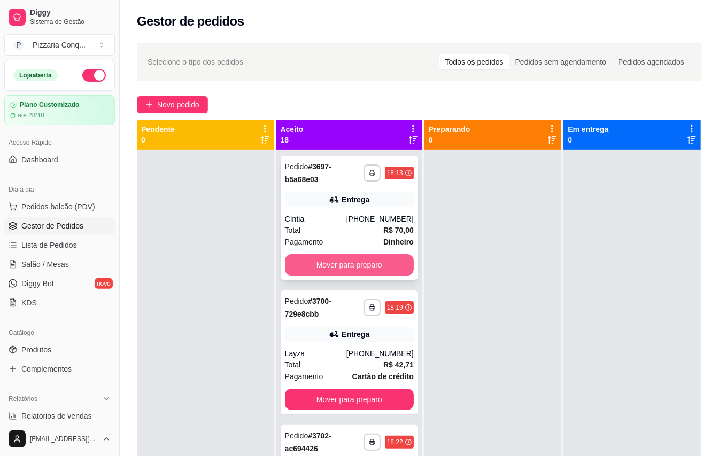
click at [367, 268] on button "Mover para preparo" at bounding box center [349, 264] width 129 height 21
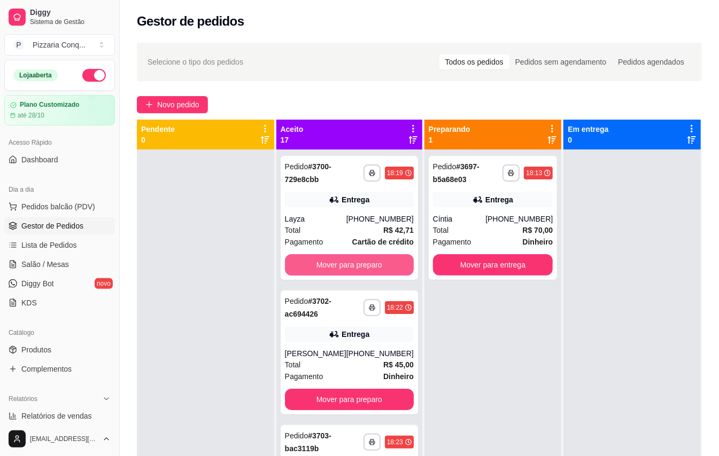
click at [371, 268] on button "Mover para preparo" at bounding box center [349, 264] width 129 height 21
click at [377, 389] on button "Mover para preparo" at bounding box center [349, 399] width 129 height 21
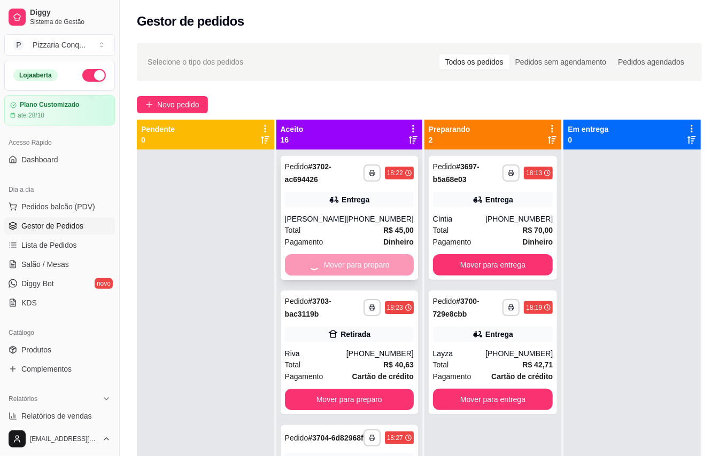
click at [381, 389] on button "Mover para preparo" at bounding box center [349, 399] width 129 height 21
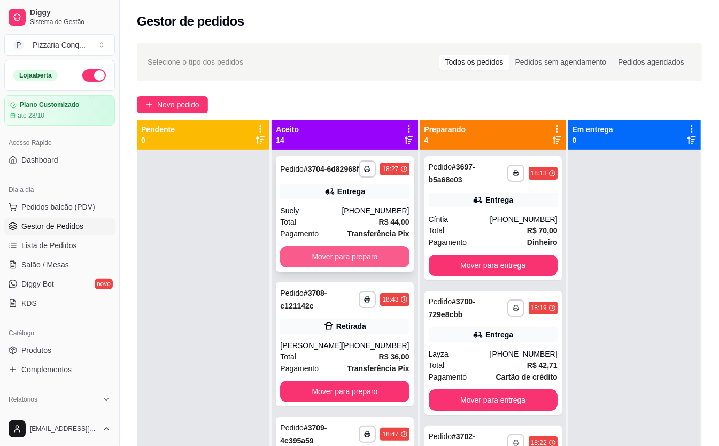
click at [384, 265] on div "Mover para preparo" at bounding box center [344, 256] width 129 height 21
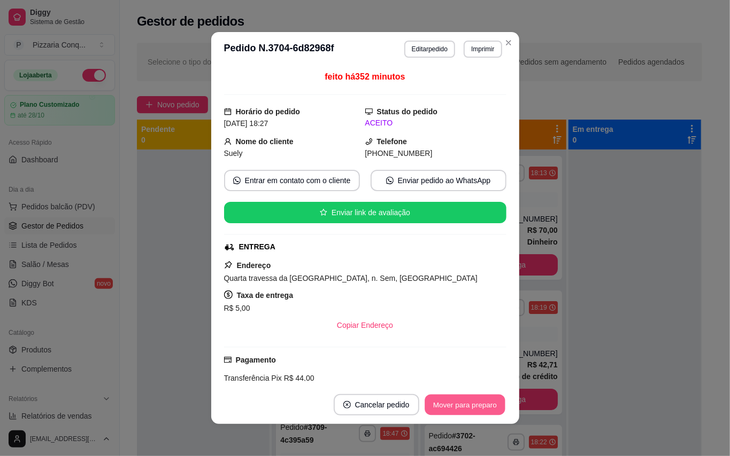
click at [474, 407] on button "Mover para preparo" at bounding box center [464, 405] width 80 height 21
click at [478, 407] on button "Mover para entrega" at bounding box center [464, 404] width 82 height 21
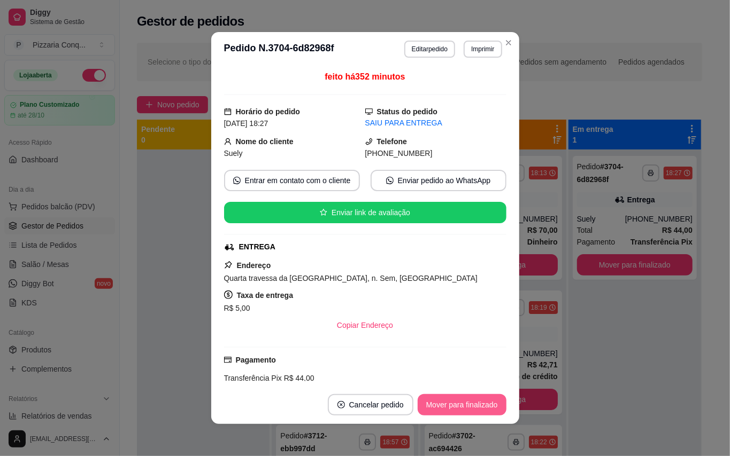
click at [482, 406] on button "Mover para finalizado" at bounding box center [461, 404] width 89 height 21
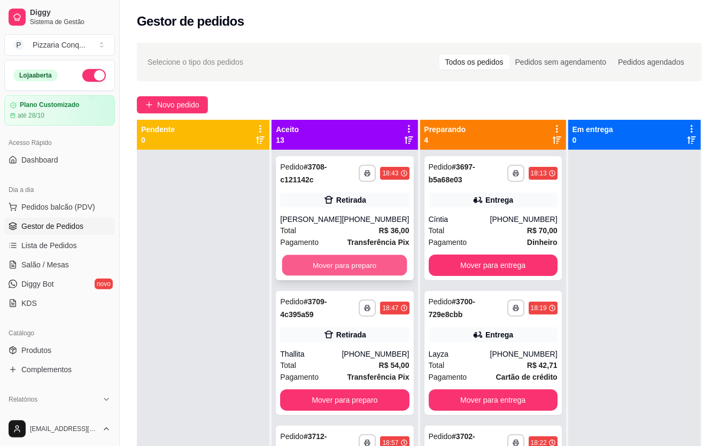
click at [349, 261] on button "Mover para preparo" at bounding box center [344, 265] width 125 height 21
click at [351, 264] on button "Mover para preparo" at bounding box center [344, 264] width 129 height 21
click at [354, 272] on button "Mover para preparo" at bounding box center [344, 264] width 129 height 21
click at [356, 275] on button "Mover para preparo" at bounding box center [344, 265] width 125 height 21
click at [366, 276] on button "Mover para preparo" at bounding box center [344, 265] width 125 height 21
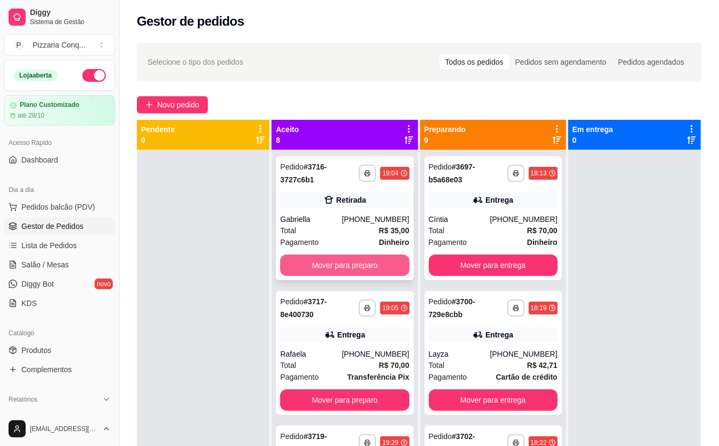
click at [355, 278] on div "**********" at bounding box center [344, 218] width 137 height 124
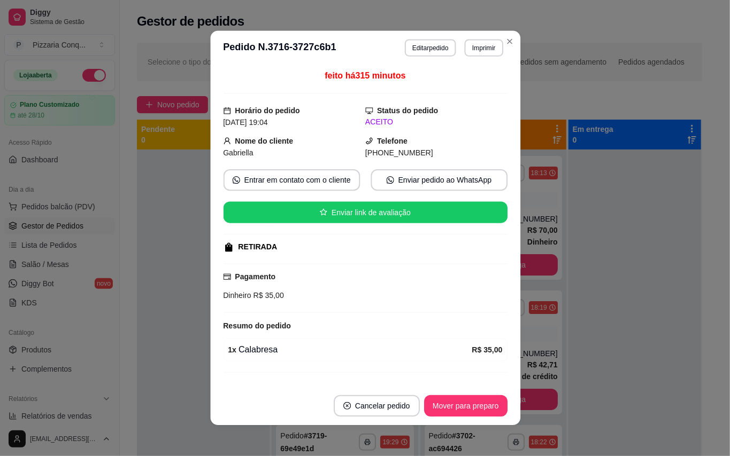
click at [360, 264] on div "feito há 315 minutos Horário do pedido 12/10/2025 19:04 Status do pedido ACEITO…" at bounding box center [365, 225] width 284 height 313
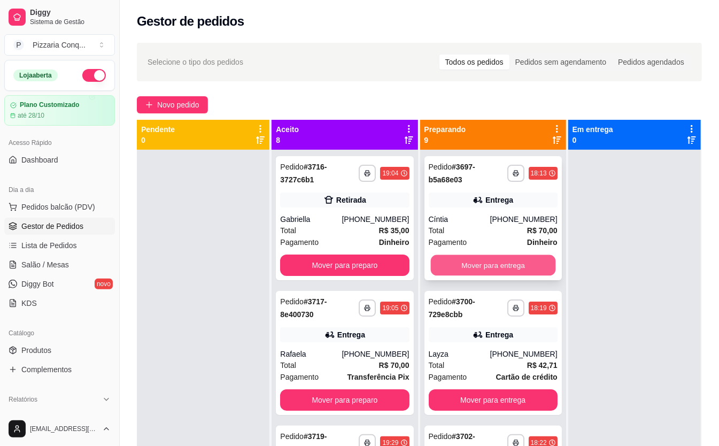
click at [518, 264] on button "Mover para entrega" at bounding box center [492, 265] width 125 height 21
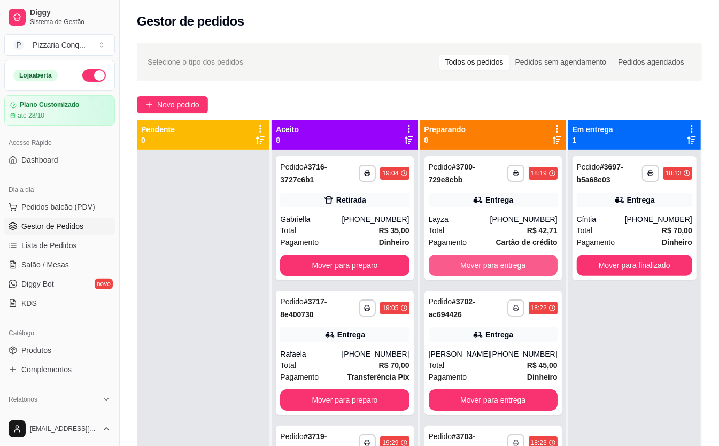
click at [518, 264] on button "Mover para entrega" at bounding box center [493, 264] width 129 height 21
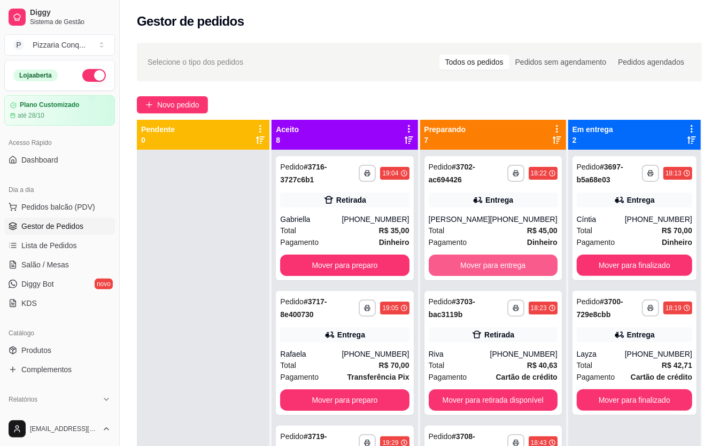
click at [518, 264] on button "Mover para entrega" at bounding box center [493, 264] width 129 height 21
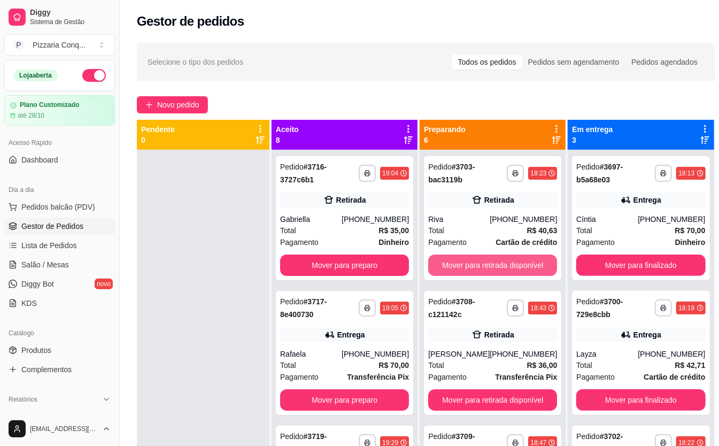
click at [518, 264] on button "Mover para retirada disponível" at bounding box center [492, 264] width 129 height 21
click at [520, 261] on button "Mover para retirada disponível" at bounding box center [492, 265] width 125 height 21
click at [520, 261] on button "Mover para retirada disponível" at bounding box center [492, 264] width 129 height 21
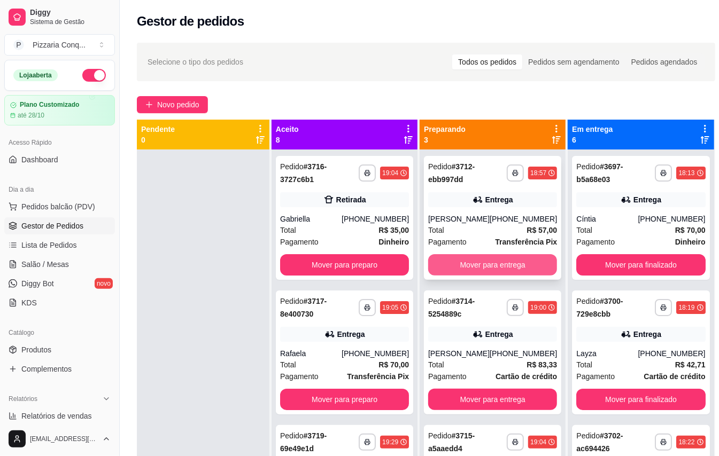
click at [516, 275] on button "Mover para entrega" at bounding box center [492, 264] width 129 height 21
click at [515, 276] on button "Mover para entrega" at bounding box center [492, 264] width 129 height 21
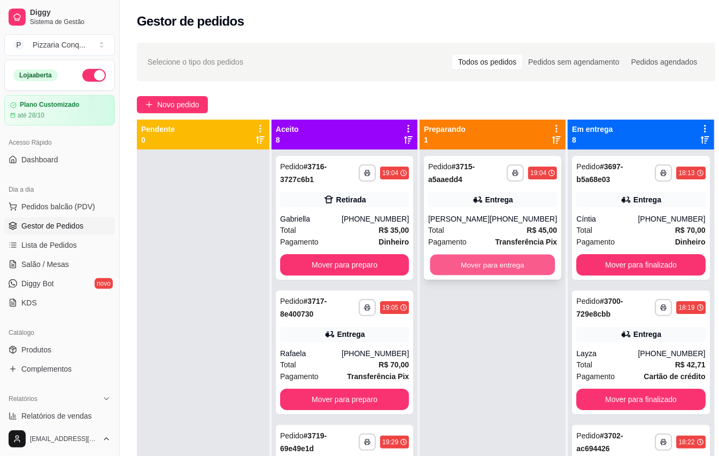
click at [511, 276] on button "Mover para entrega" at bounding box center [492, 265] width 125 height 21
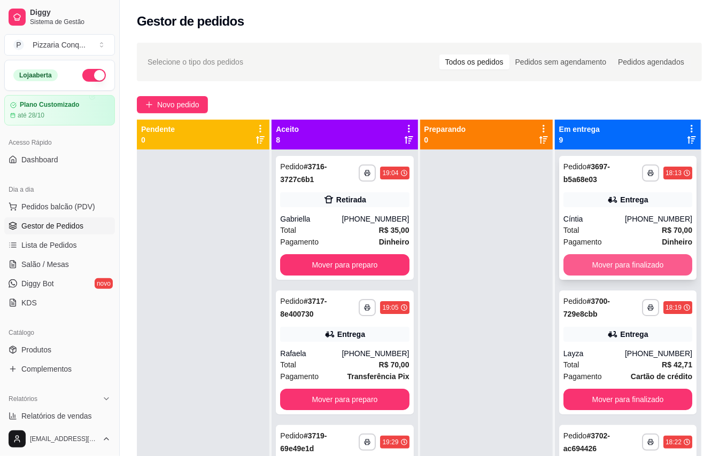
click at [615, 262] on button "Mover para finalizado" at bounding box center [627, 264] width 129 height 21
click at [615, 262] on button "Mover para finalizado" at bounding box center [627, 265] width 125 height 21
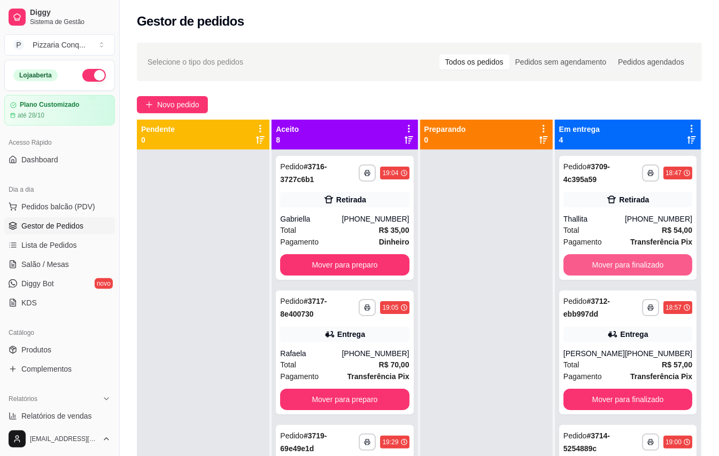
click at [615, 262] on button "Mover para finalizado" at bounding box center [627, 264] width 129 height 21
click at [615, 262] on div "**********" at bounding box center [627, 218] width 137 height 124
click at [584, 276] on button "Mover para finalizado" at bounding box center [627, 265] width 125 height 21
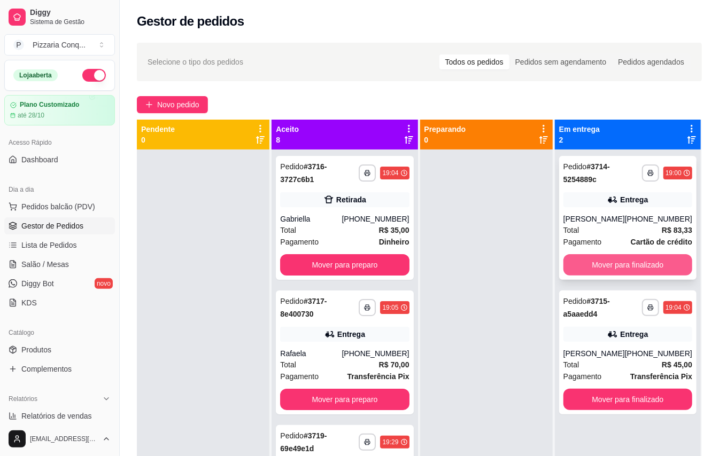
click at [584, 276] on button "Mover para finalizado" at bounding box center [627, 264] width 129 height 21
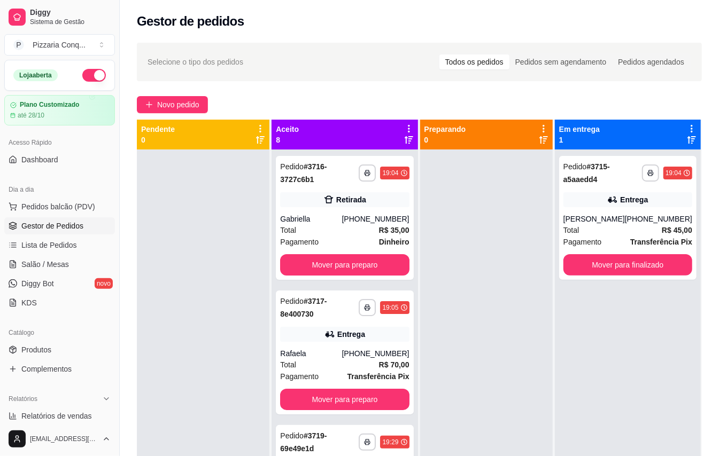
click at [584, 248] on span "Pagamento" at bounding box center [582, 242] width 38 height 12
click at [628, 276] on button "Mover para finalizado" at bounding box center [627, 265] width 125 height 21
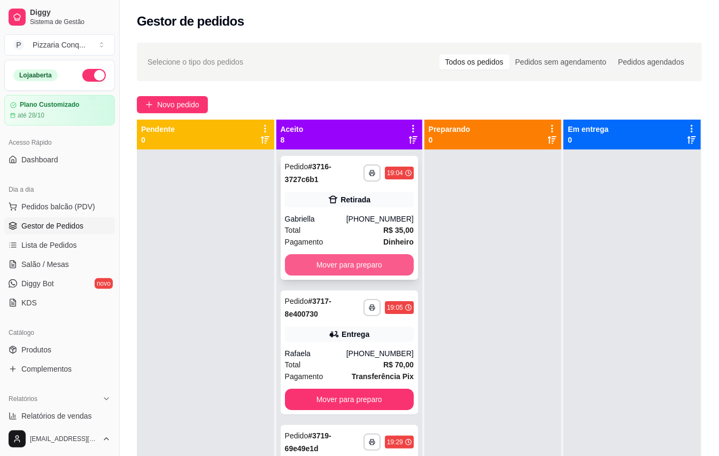
click at [368, 267] on button "Mover para preparo" at bounding box center [349, 264] width 129 height 21
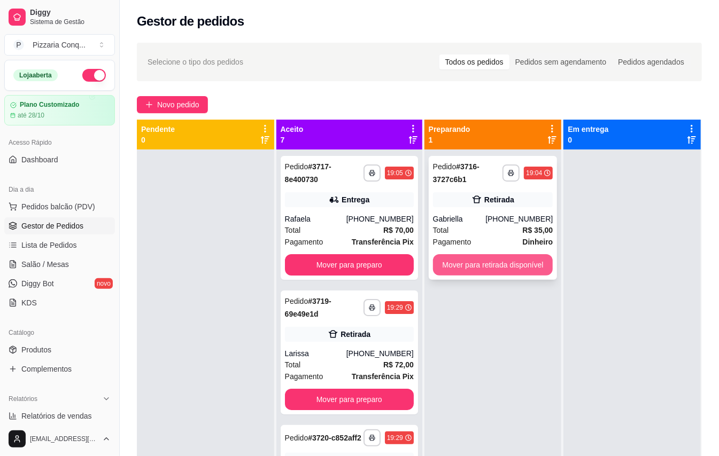
click at [458, 254] on button "Mover para retirada disponível" at bounding box center [493, 264] width 120 height 21
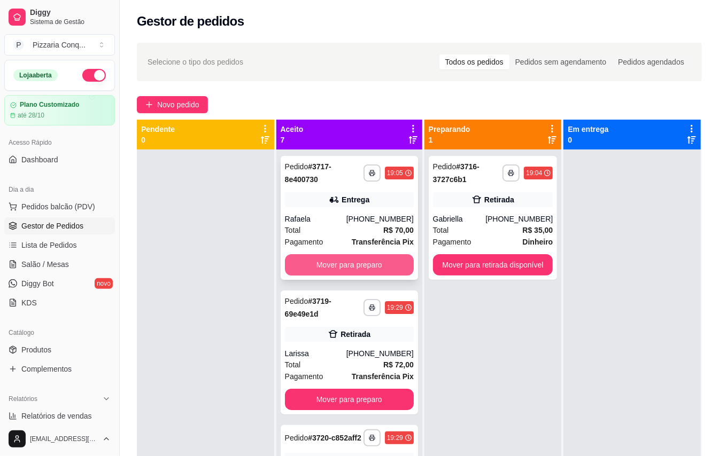
click at [355, 266] on button "Mover para preparo" at bounding box center [349, 264] width 129 height 21
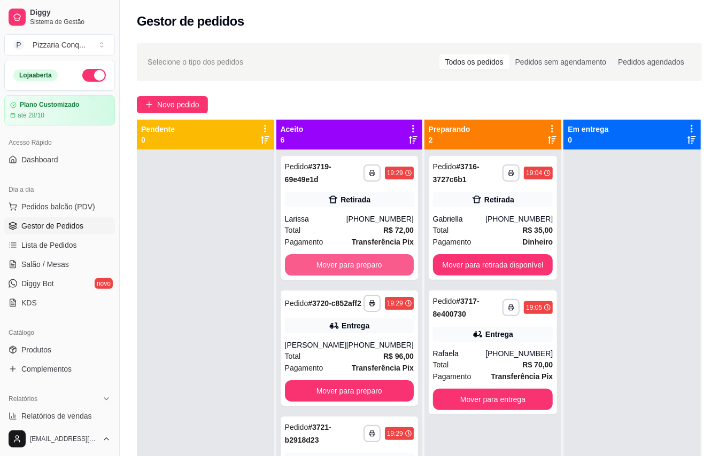
click at [355, 265] on button "Mover para preparo" at bounding box center [349, 264] width 129 height 21
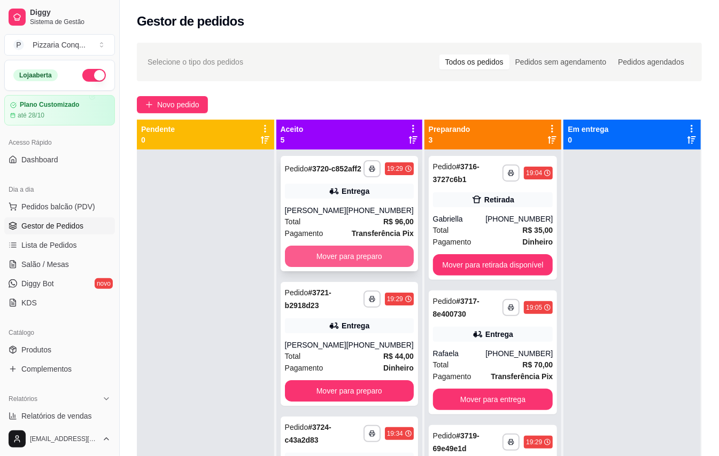
click at [349, 267] on button "Mover para preparo" at bounding box center [349, 256] width 129 height 21
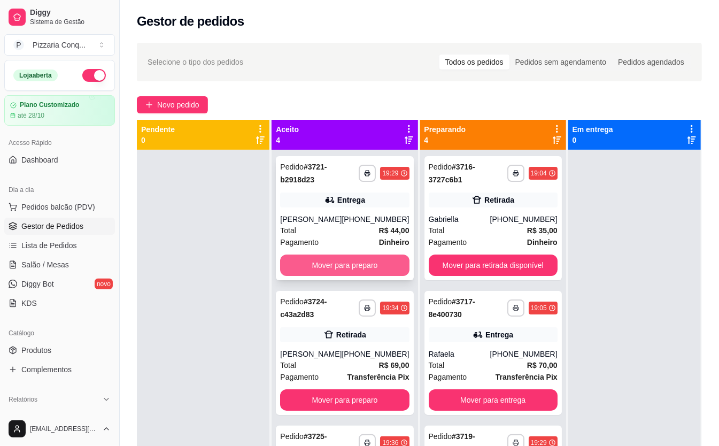
click at [358, 267] on button "Mover para preparo" at bounding box center [344, 264] width 129 height 21
click at [365, 268] on button "Mover para preparo" at bounding box center [344, 265] width 125 height 21
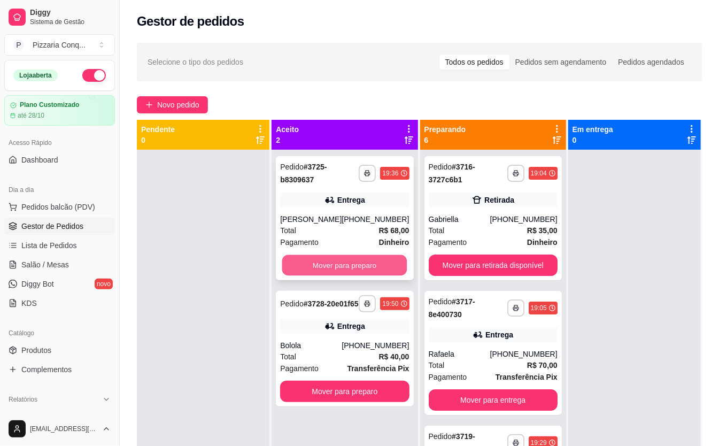
click at [372, 268] on button "Mover para preparo" at bounding box center [344, 265] width 125 height 21
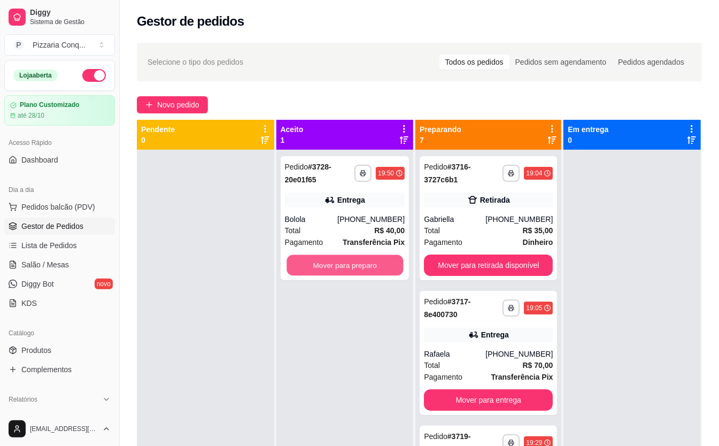
click at [372, 268] on button "Mover para preparo" at bounding box center [345, 265] width 117 height 21
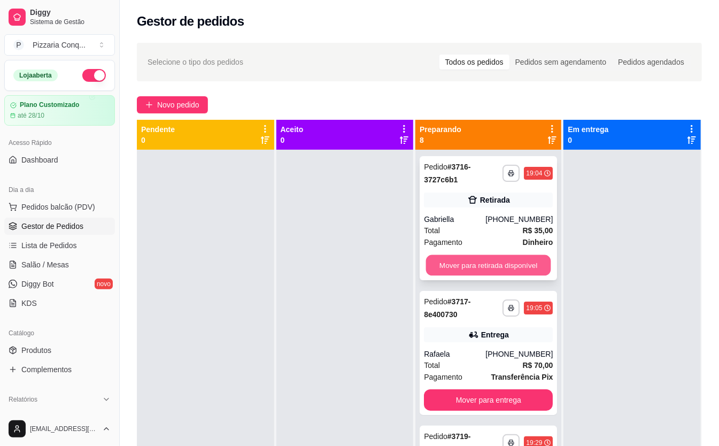
click at [468, 266] on button "Mover para retirada disponível" at bounding box center [488, 265] width 125 height 21
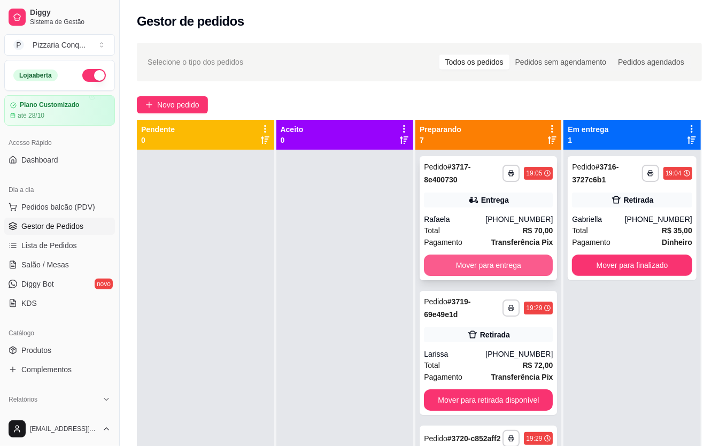
click at [477, 259] on button "Mover para entrega" at bounding box center [488, 264] width 129 height 21
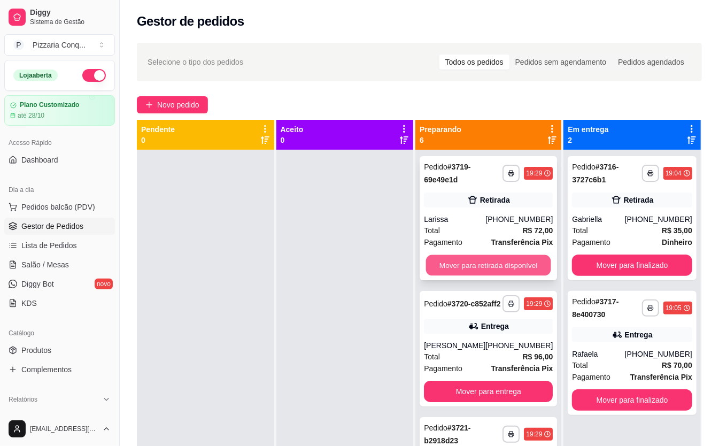
click at [478, 259] on button "Mover para retirada disponível" at bounding box center [488, 265] width 125 height 21
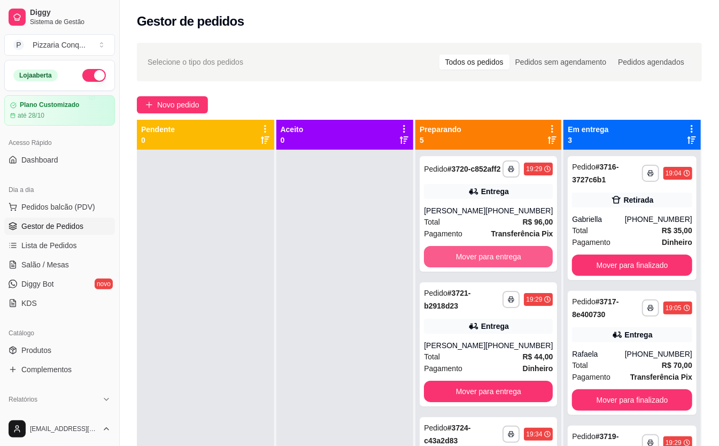
click at [478, 259] on button "Mover para entrega" at bounding box center [488, 256] width 129 height 21
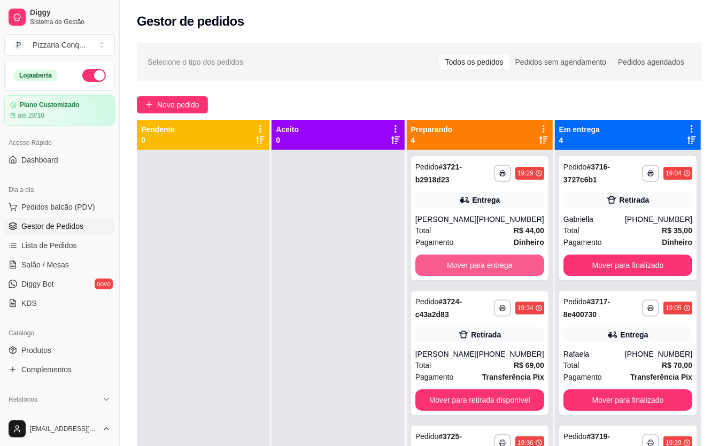
click at [483, 257] on button "Mover para entrega" at bounding box center [479, 264] width 129 height 21
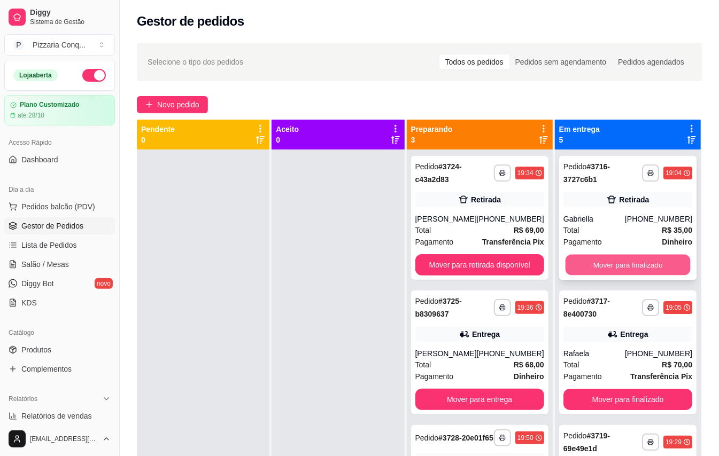
click at [620, 264] on button "Mover para finalizado" at bounding box center [627, 265] width 125 height 21
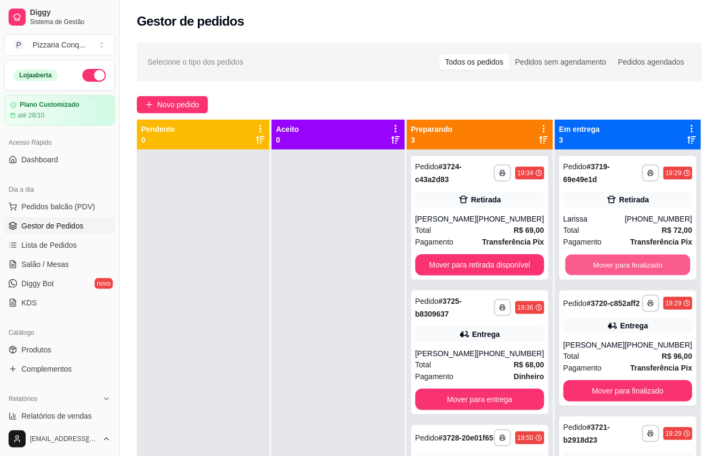
click at [619, 263] on button "Mover para finalizado" at bounding box center [627, 265] width 125 height 21
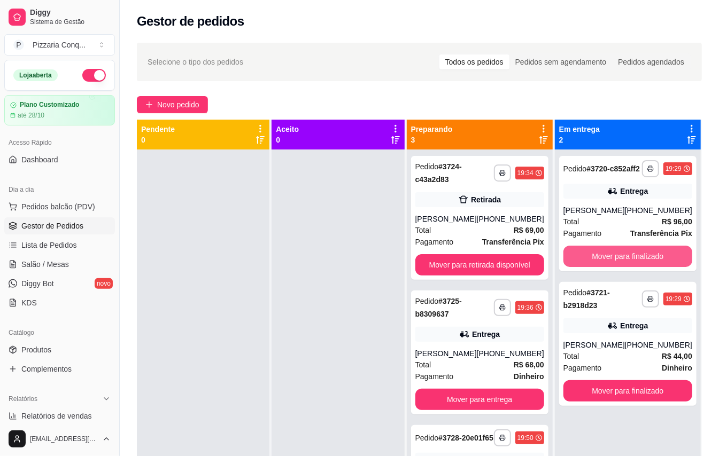
click at [618, 262] on button "Mover para finalizado" at bounding box center [627, 256] width 129 height 21
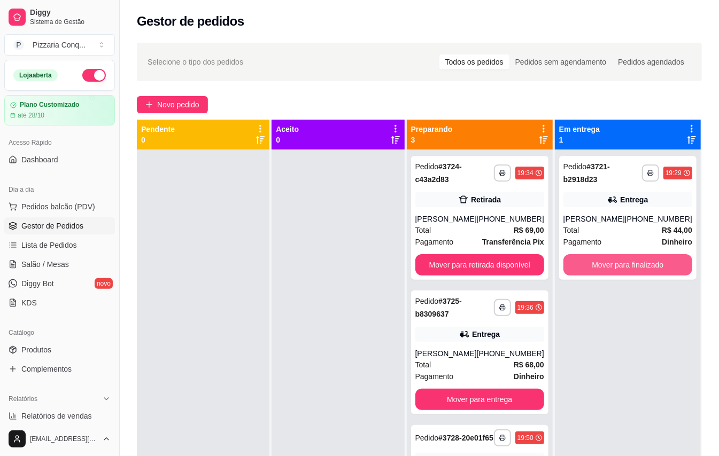
click at [617, 264] on button "Mover para finalizado" at bounding box center [627, 264] width 129 height 21
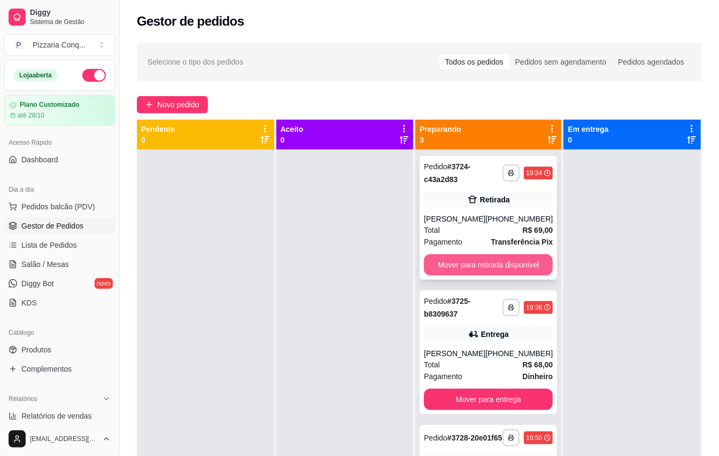
click at [492, 264] on button "Mover para retirada disponível" at bounding box center [488, 264] width 129 height 21
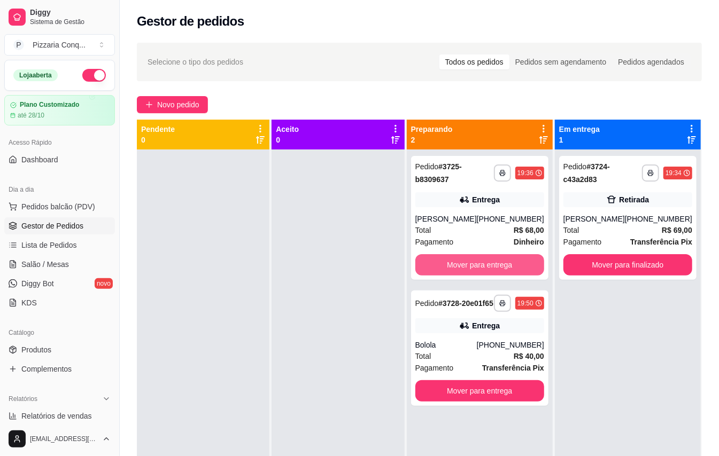
click at [492, 264] on button "Mover para entrega" at bounding box center [479, 264] width 129 height 21
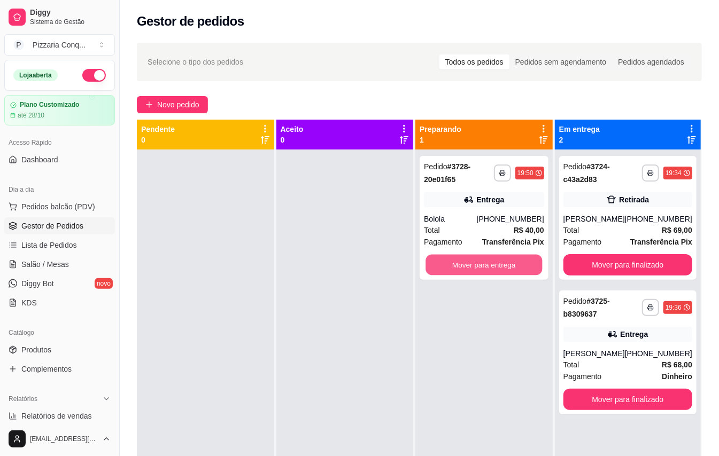
click at [492, 264] on button "Mover para entrega" at bounding box center [484, 265] width 117 height 21
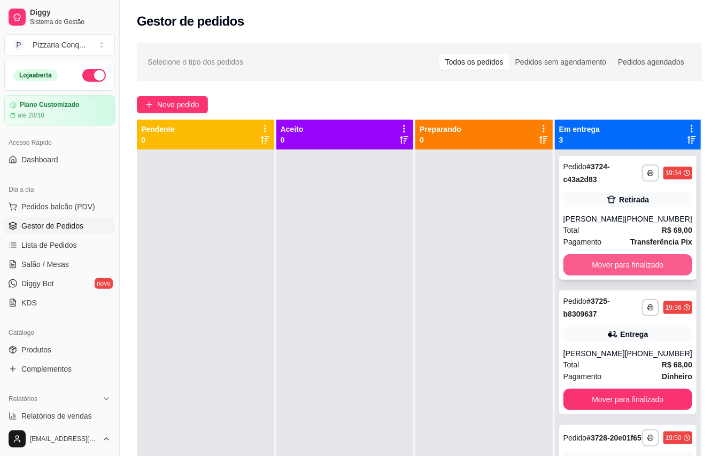
click at [621, 258] on button "Mover para finalizado" at bounding box center [627, 264] width 129 height 21
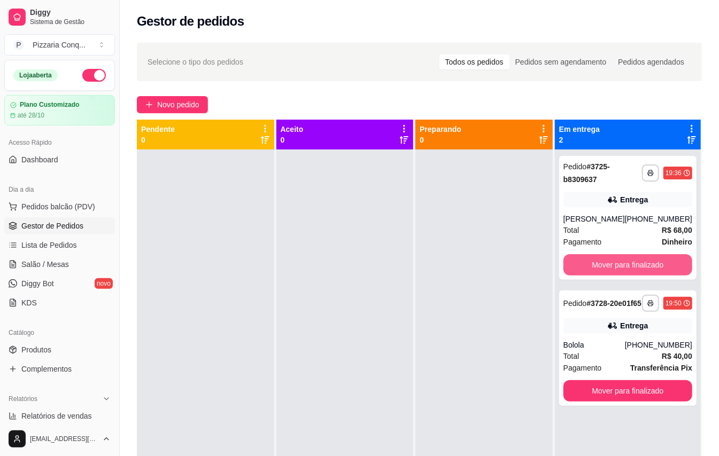
click at [622, 259] on button "Mover para finalizado" at bounding box center [627, 264] width 129 height 21
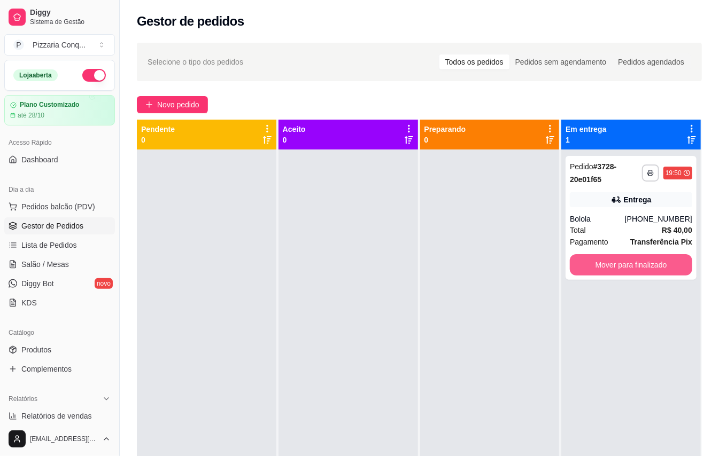
click at [622, 259] on button "Mover para finalizado" at bounding box center [631, 264] width 122 height 21
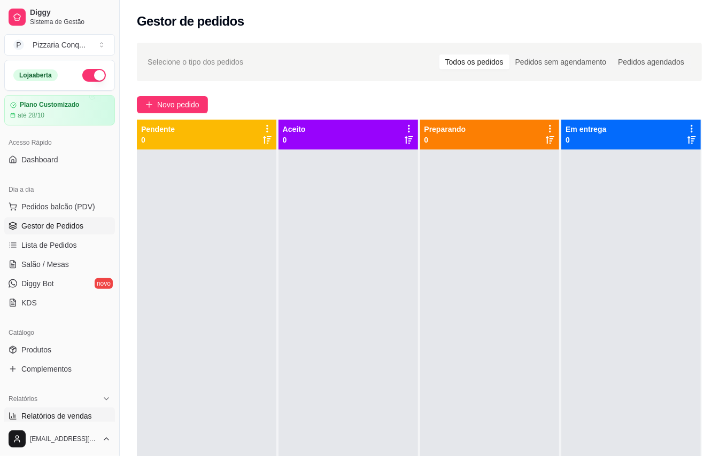
click at [87, 415] on span "Relatórios de vendas" at bounding box center [56, 416] width 71 height 11
select select "ALL"
select select "0"
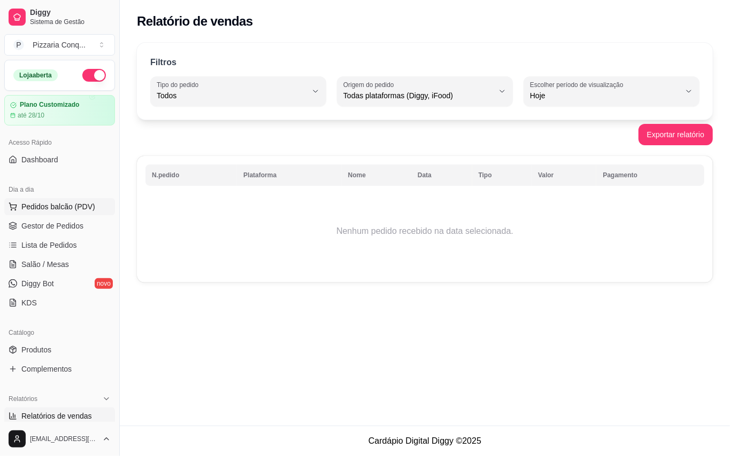
click at [39, 212] on span "Pedidos balcão (PDV)" at bounding box center [58, 207] width 74 height 11
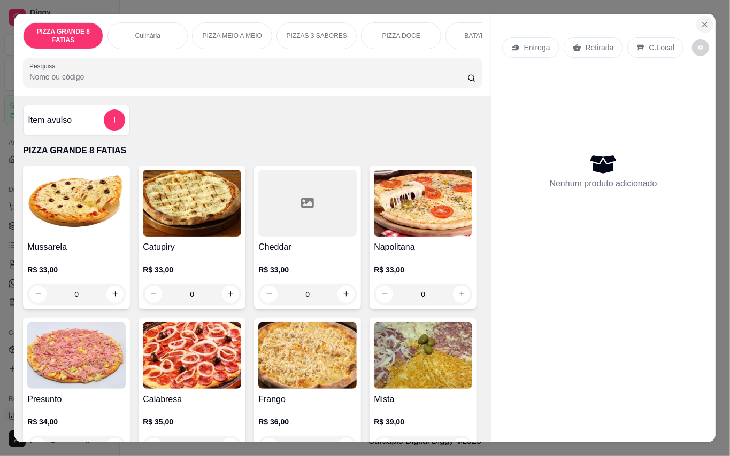
click at [705, 20] on button "Close" at bounding box center [704, 24] width 17 height 17
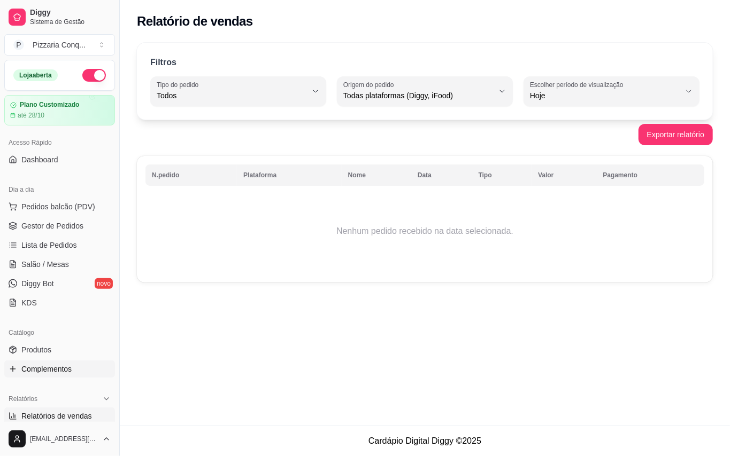
scroll to position [142, 0]
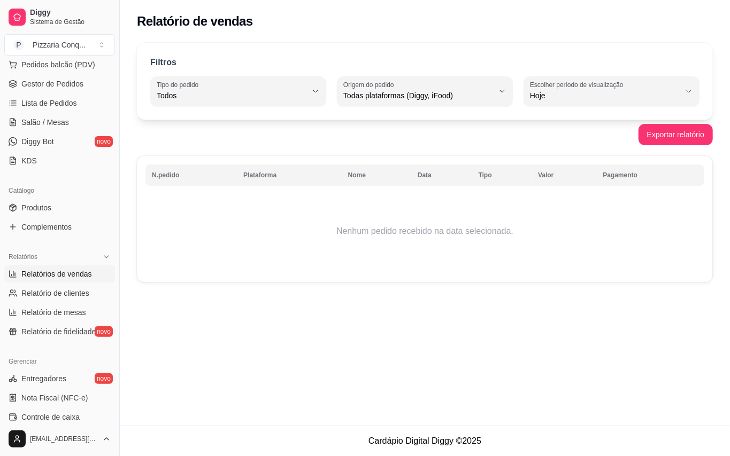
click at [61, 275] on span "Relatórios de vendas" at bounding box center [56, 274] width 71 height 11
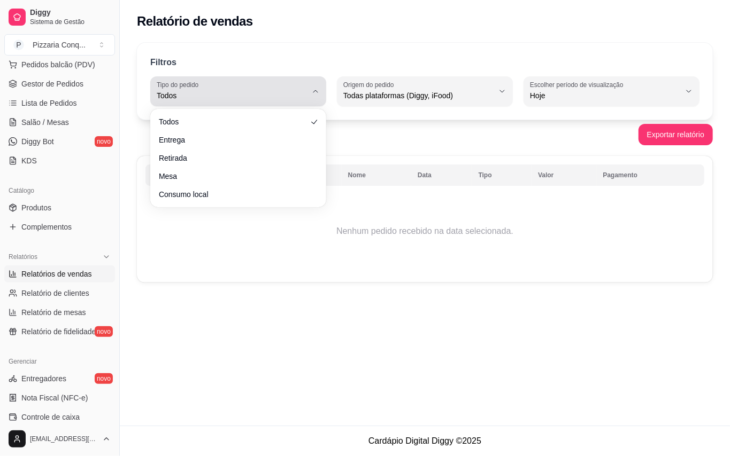
click at [320, 99] on button "Tipo do pedido Todos" at bounding box center [238, 91] width 176 height 30
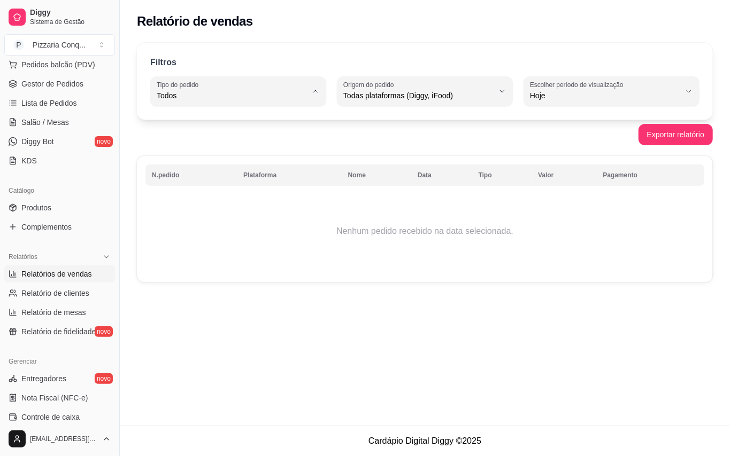
click at [258, 320] on div "Relatório de vendas Filtros ALL Tipo do pedido Todos Entrega Retirada Mesa Cons…" at bounding box center [425, 213] width 610 height 426
click at [61, 68] on span "Pedidos balcão (PDV)" at bounding box center [58, 64] width 74 height 11
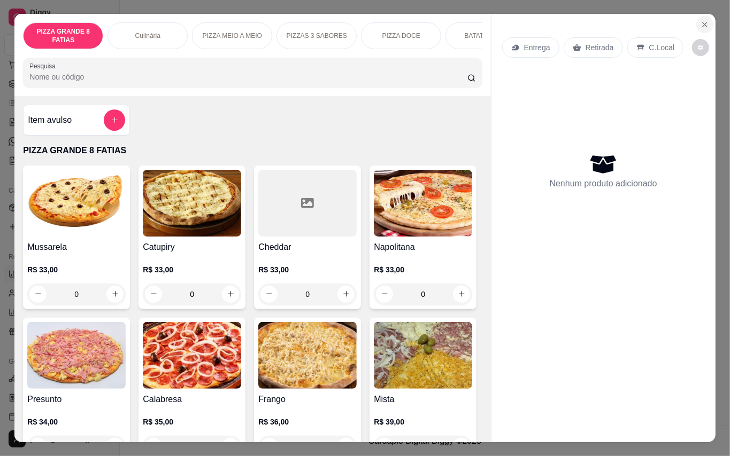
click at [696, 22] on button "Close" at bounding box center [704, 24] width 17 height 17
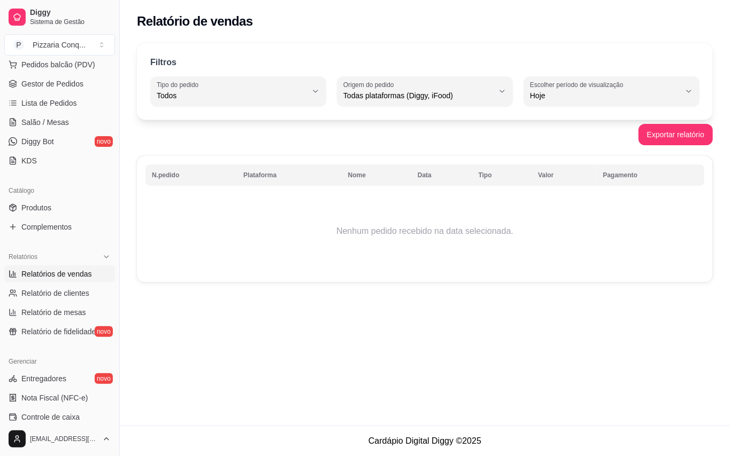
click at [92, 281] on link "Relatórios de vendas" at bounding box center [59, 274] width 111 height 17
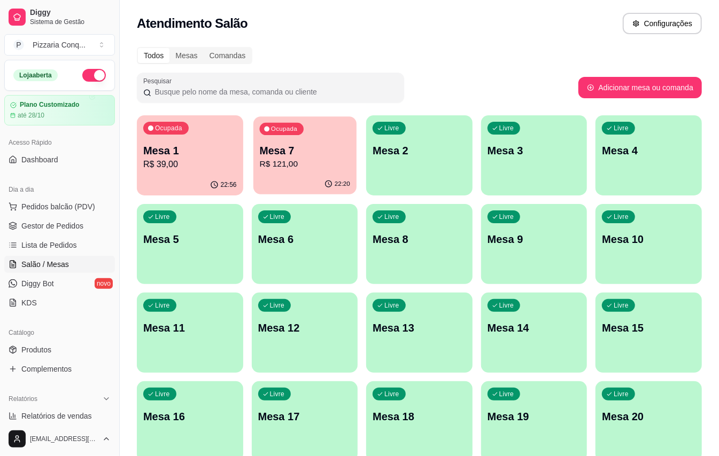
click at [339, 146] on p "Mesa 7" at bounding box center [304, 151] width 90 height 14
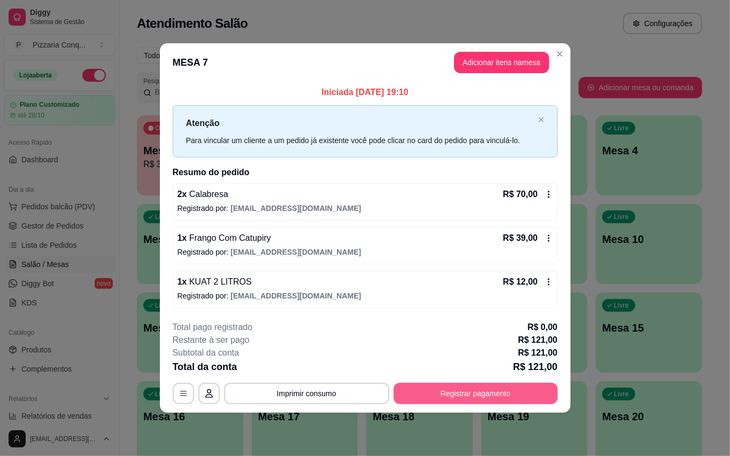
click at [530, 398] on button "Registrar pagamento" at bounding box center [475, 393] width 164 height 21
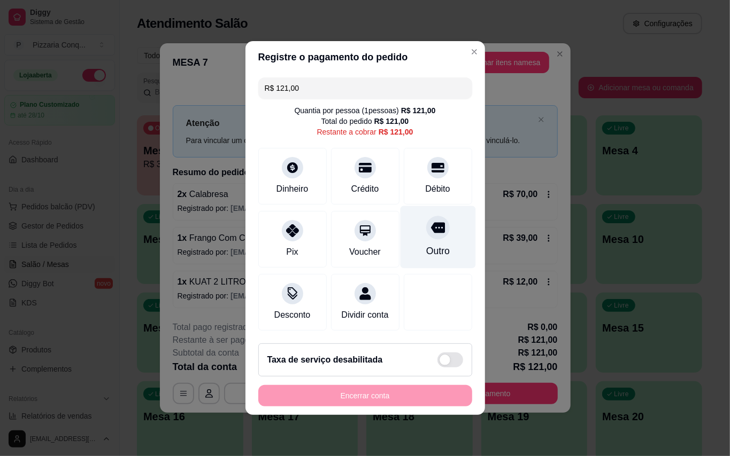
click at [425, 244] on div "Outro" at bounding box center [437, 251] width 24 height 14
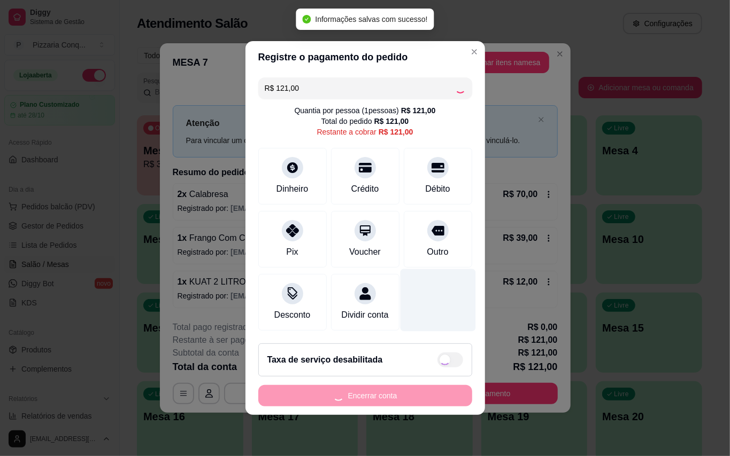
type input "R$ 0,00"
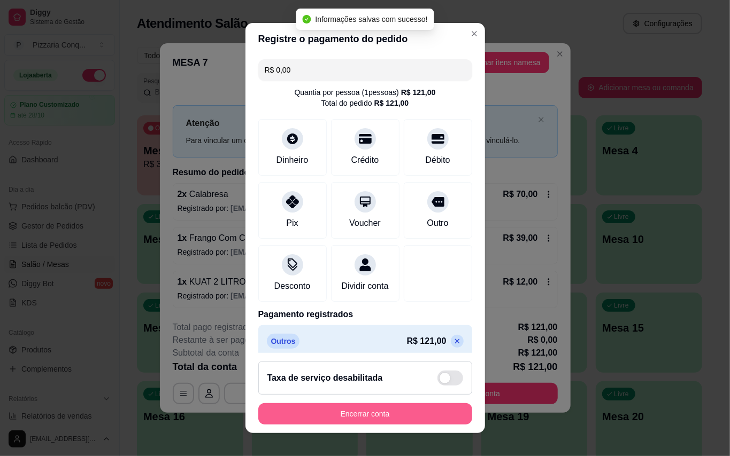
click at [342, 419] on button "Encerrar conta" at bounding box center [365, 414] width 214 height 21
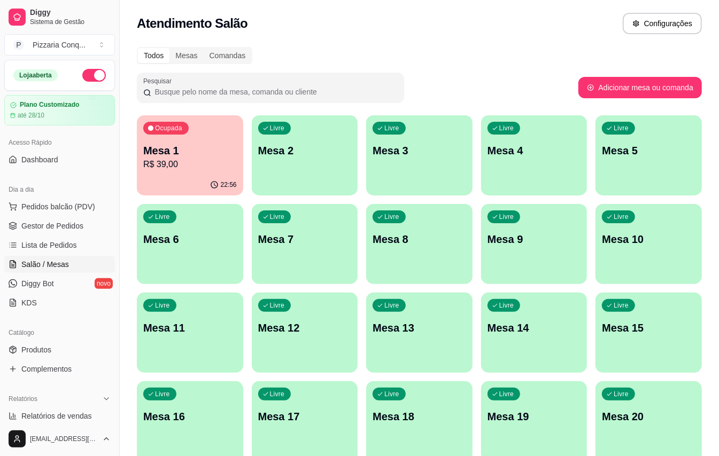
click at [204, 148] on p "Mesa 1" at bounding box center [190, 150] width 94 height 15
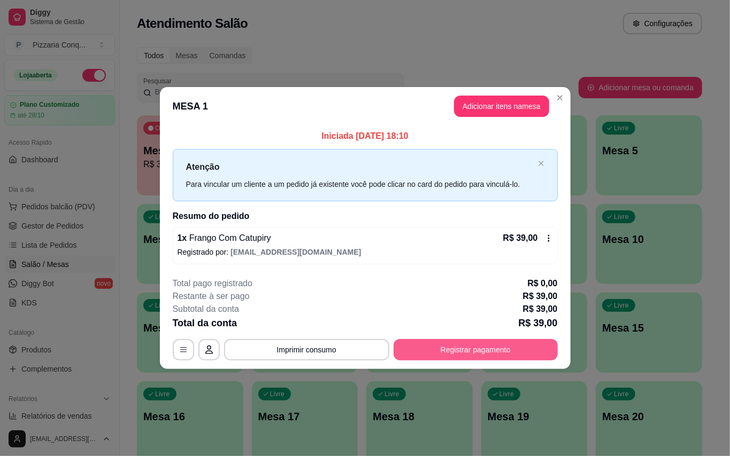
click at [506, 350] on button "Registrar pagamento" at bounding box center [475, 349] width 164 height 21
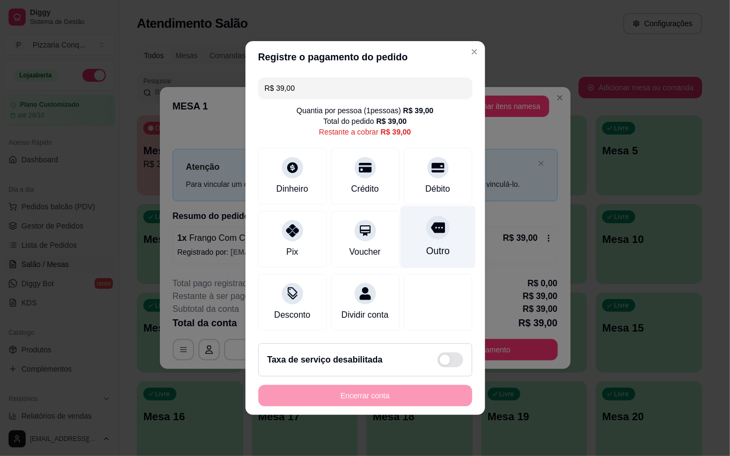
click at [415, 233] on div "Outro" at bounding box center [437, 237] width 75 height 63
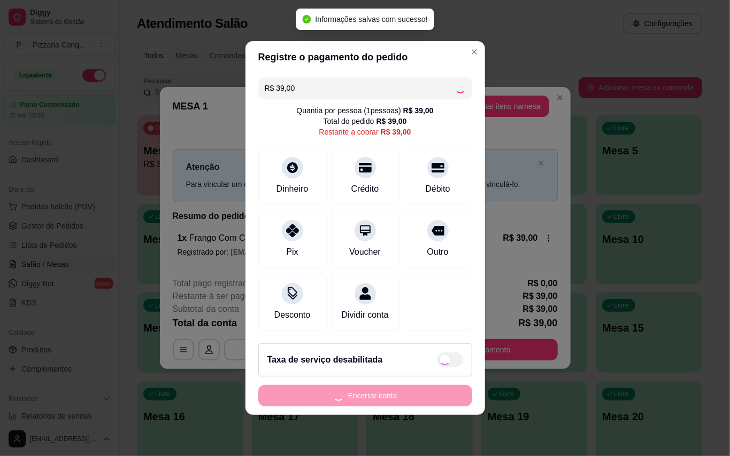
type input "R$ 0,00"
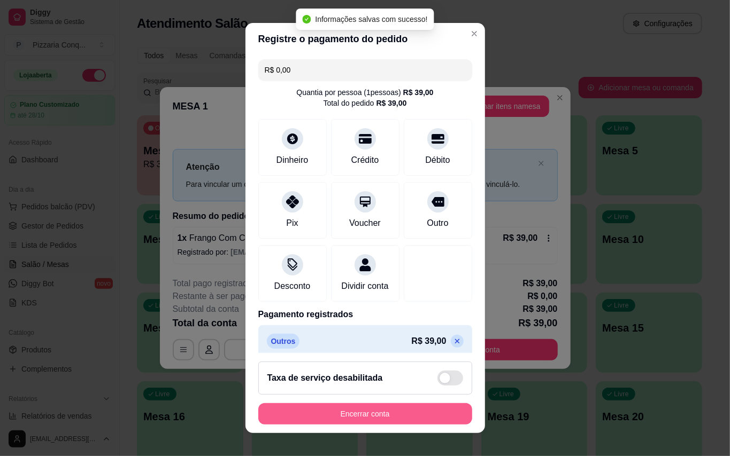
click at [429, 413] on button "Encerrar conta" at bounding box center [365, 414] width 214 height 21
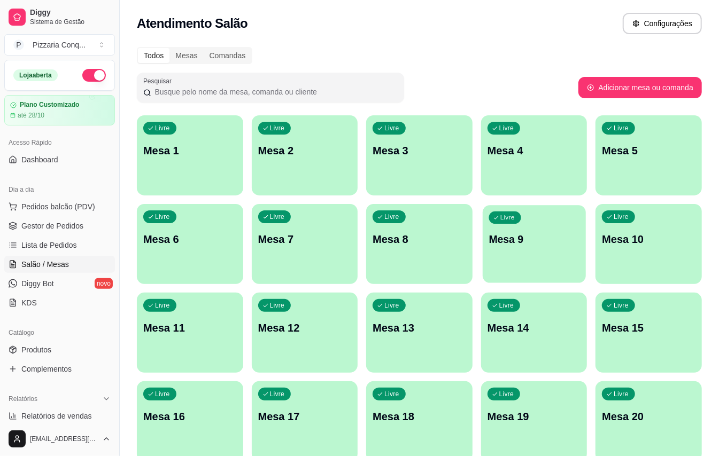
click at [566, 261] on div "Livre Mesa 9" at bounding box center [534, 237] width 103 height 65
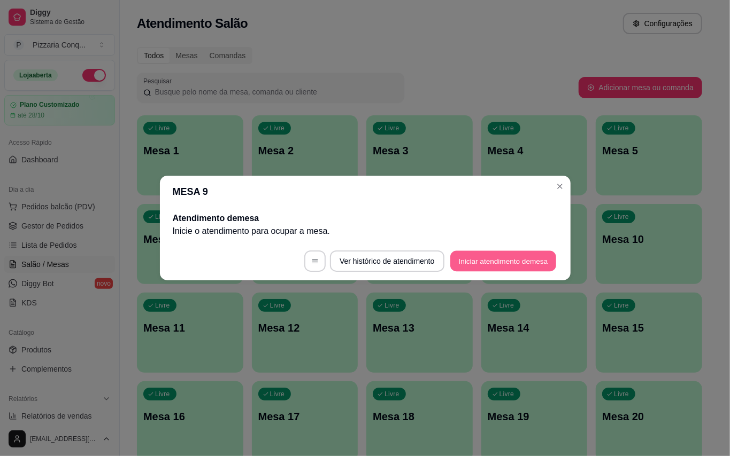
click at [539, 260] on button "Iniciar atendimento de mesa" at bounding box center [503, 261] width 106 height 21
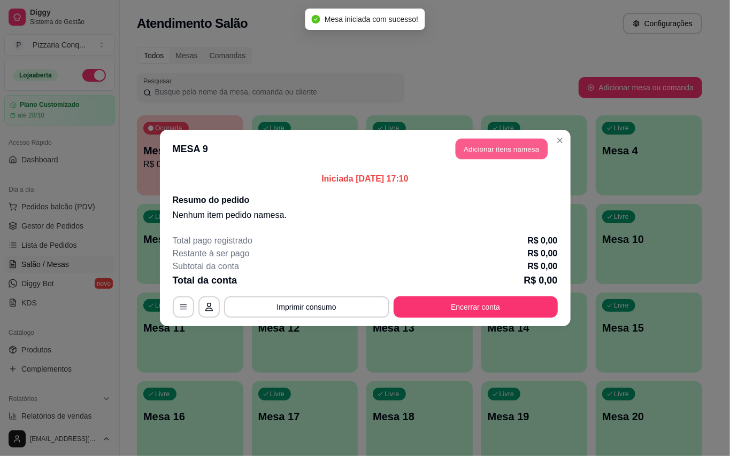
click at [527, 152] on button "Adicionar itens na mesa" at bounding box center [501, 149] width 92 height 21
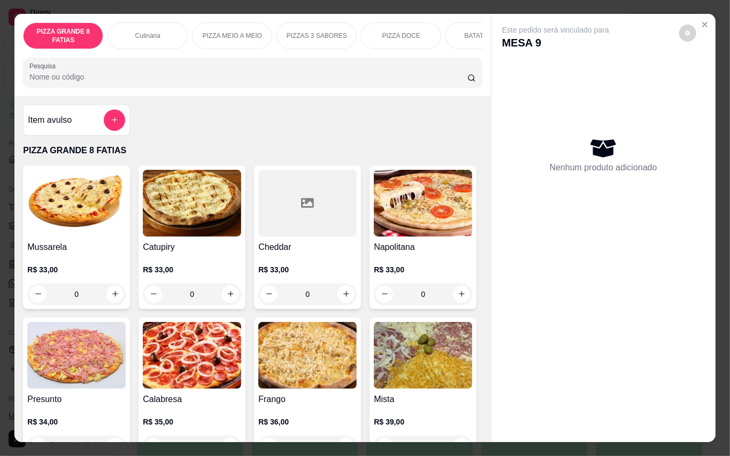
click at [106, 189] on img at bounding box center [76, 203] width 98 height 67
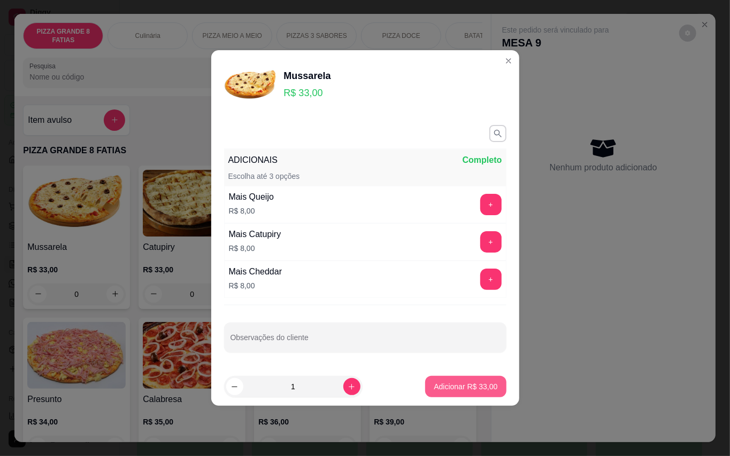
click at [479, 392] on p "Adicionar R$ 33,00" at bounding box center [465, 387] width 64 height 11
type input "1"
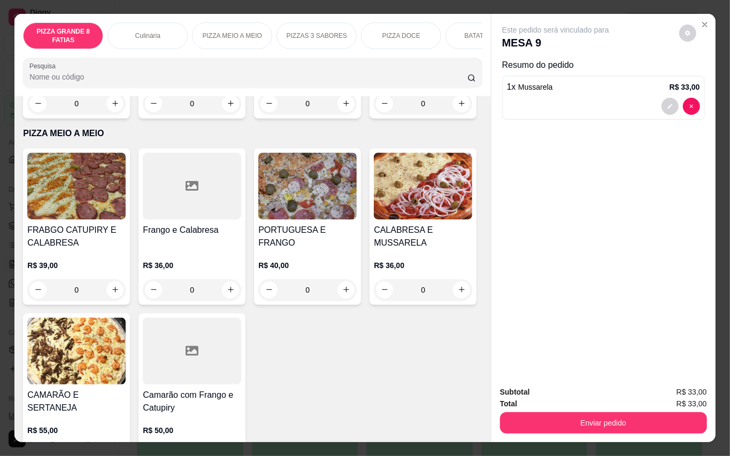
scroll to position [997, 0]
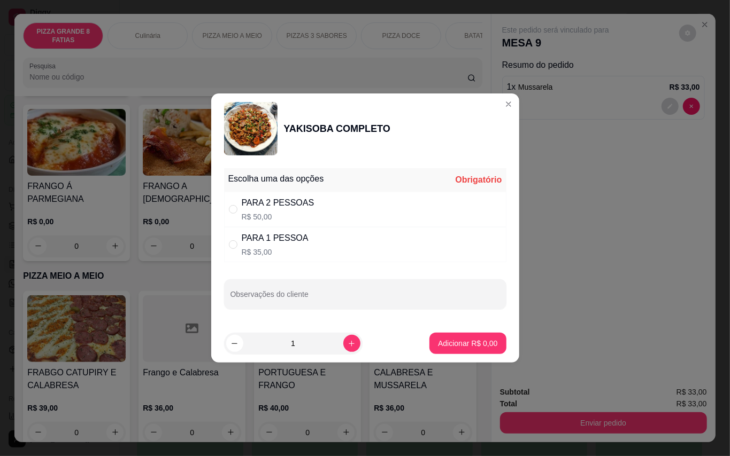
click at [255, 231] on div "PARA 1 PESSOA R$ 35,00" at bounding box center [365, 244] width 282 height 35
radio input "true"
click at [440, 342] on p "Adicionar R$ 35,00" at bounding box center [466, 343] width 62 height 10
type input "1"
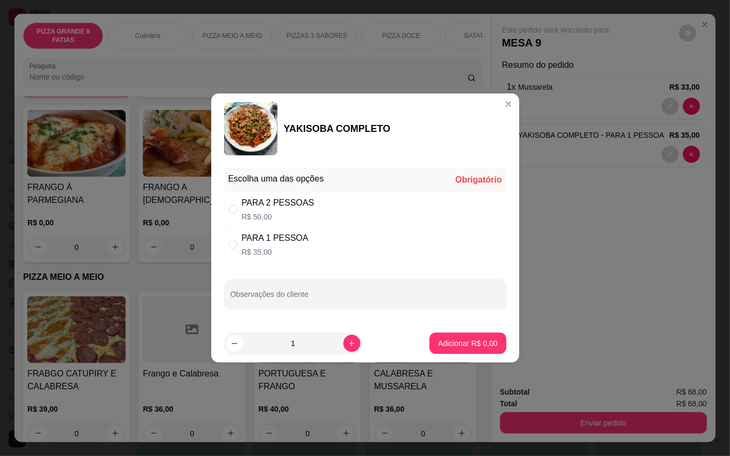
click at [268, 243] on div "PARA 1 PESSOA" at bounding box center [275, 238] width 67 height 13
radio input "true"
click at [437, 338] on button "Adicionar R$ 35,00" at bounding box center [466, 344] width 79 height 21
type input "2"
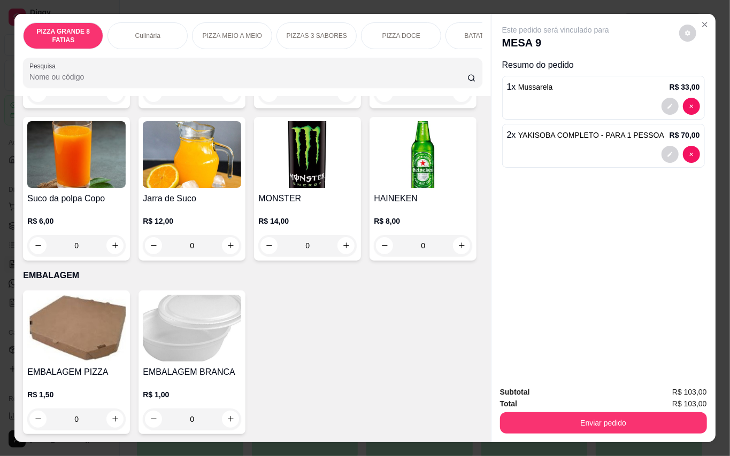
scroll to position [3136, 0]
click at [173, 182] on img at bounding box center [192, 154] width 98 height 67
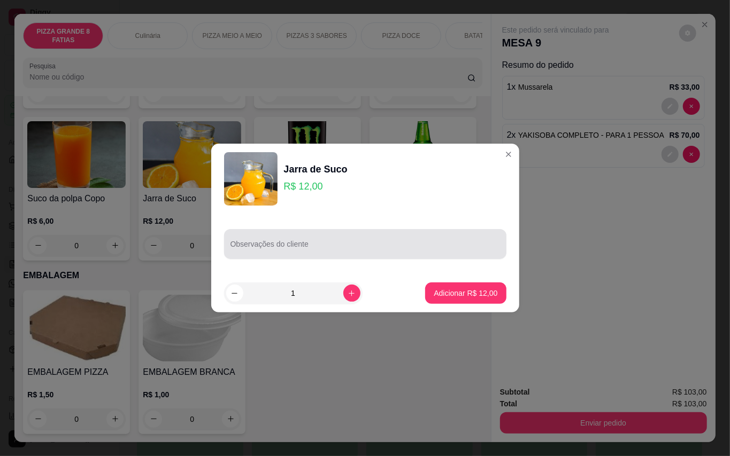
click at [351, 241] on div at bounding box center [364, 244] width 269 height 21
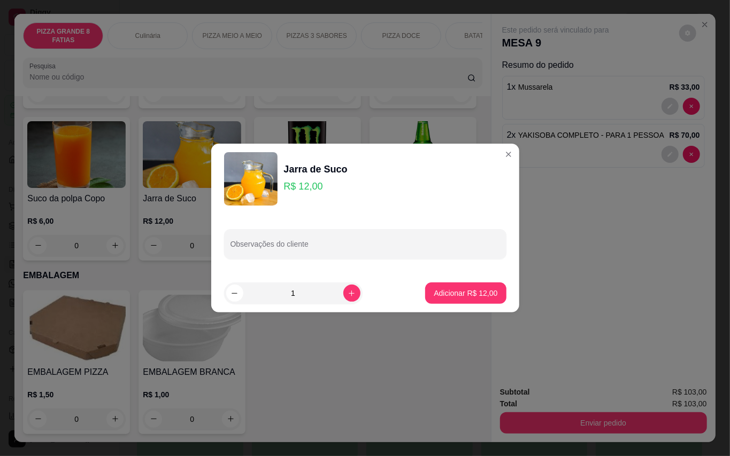
click at [325, 268] on div "Observações do cliente" at bounding box center [365, 244] width 308 height 60
click at [342, 253] on input "Observações do cliente" at bounding box center [364, 248] width 269 height 11
type input "graviola"
click at [465, 285] on button "Adicionar R$ 12,00" at bounding box center [465, 293] width 81 height 21
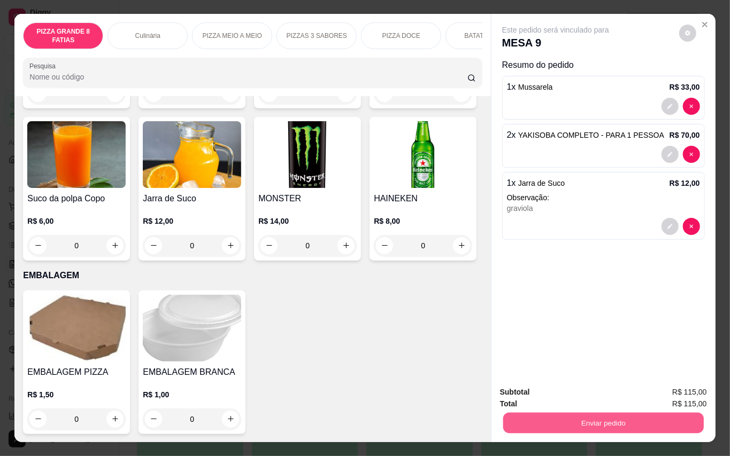
click at [622, 417] on button "Enviar pedido" at bounding box center [602, 423] width 200 height 21
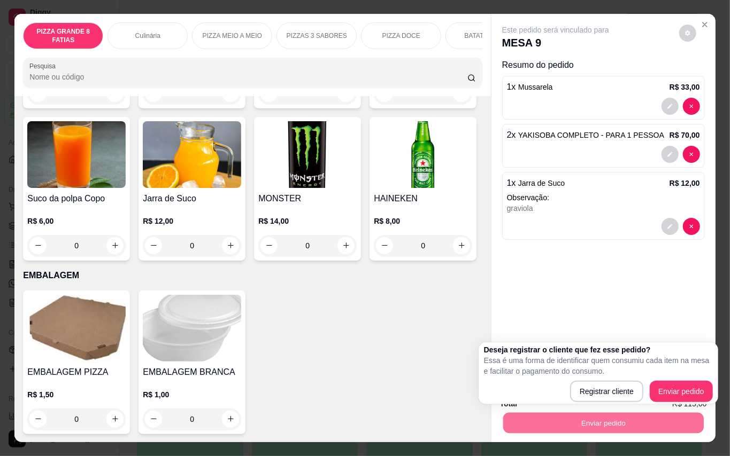
click at [653, 319] on div "Este pedido será vinculado para MESA 9 Resumo do pedido 1 x Mussarela R$ 33,00 …" at bounding box center [603, 196] width 224 height 365
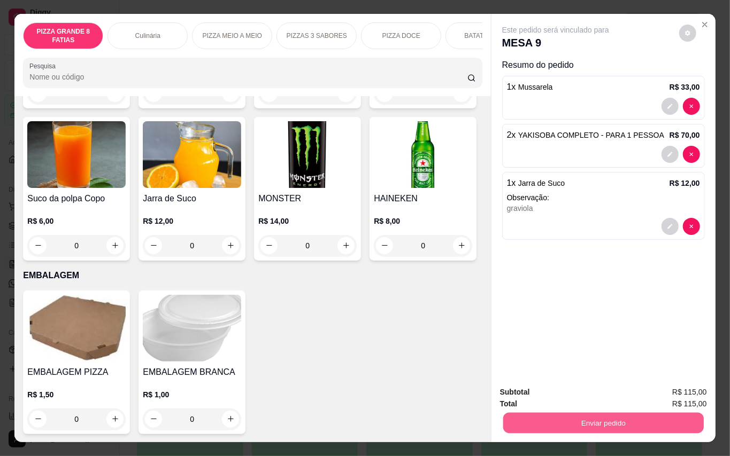
click at [636, 417] on button "Enviar pedido" at bounding box center [602, 423] width 200 height 21
click at [669, 386] on button "Enviar pedido" at bounding box center [677, 392] width 59 height 20
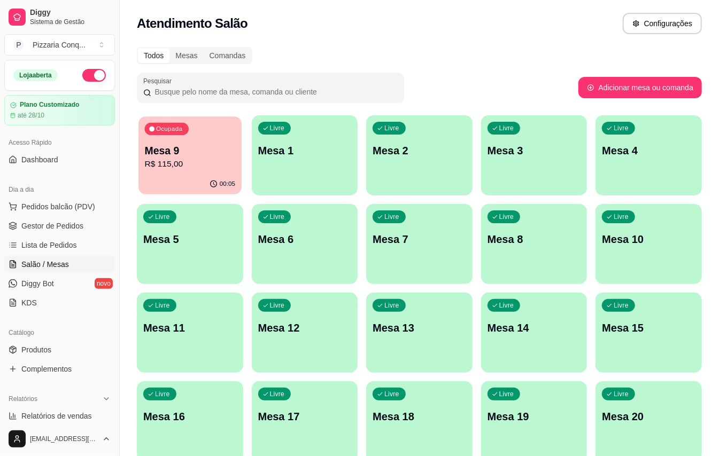
click at [169, 182] on div "00:05" at bounding box center [189, 184] width 103 height 20
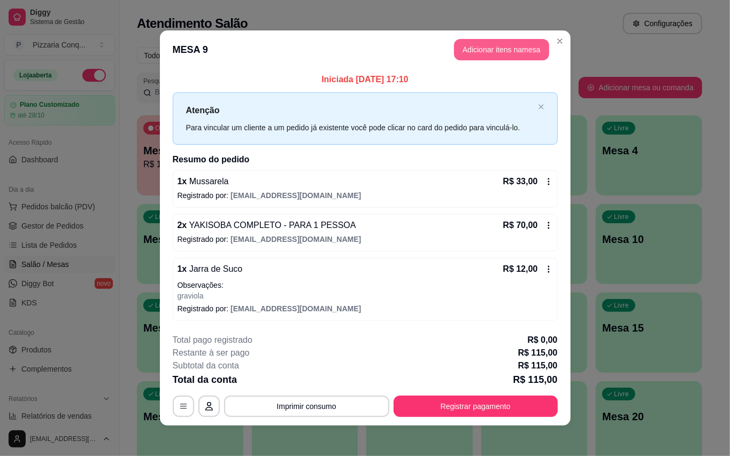
click at [454, 43] on button "Adicionar itens na mesa" at bounding box center [501, 49] width 95 height 21
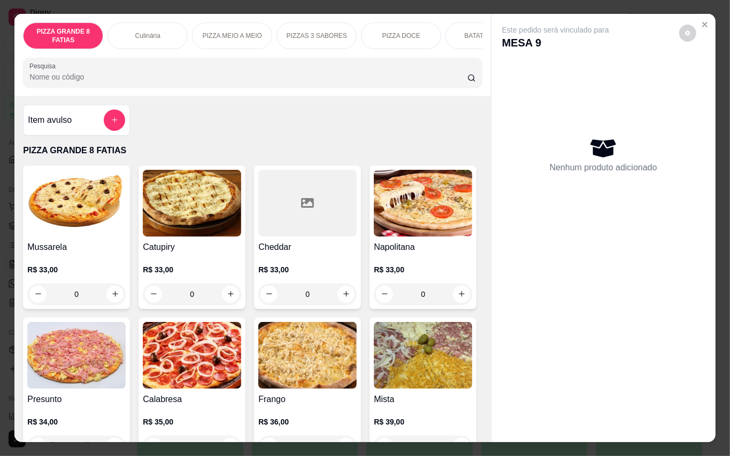
click at [74, 208] on img at bounding box center [76, 203] width 98 height 67
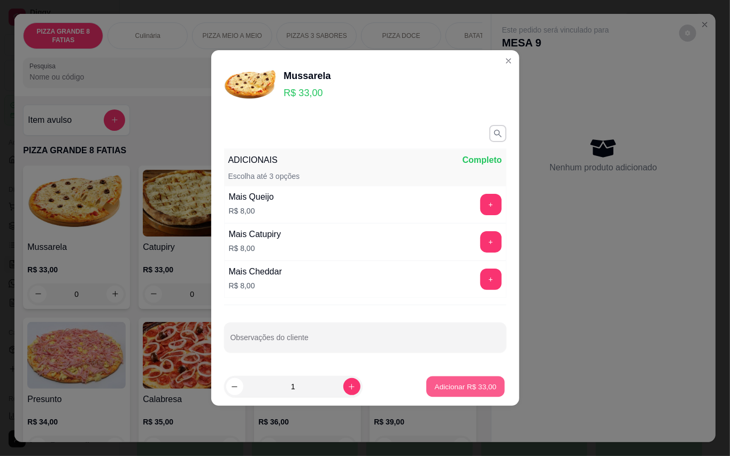
click at [458, 391] on p "Adicionar R$ 33,00" at bounding box center [466, 387] width 62 height 10
type input "1"
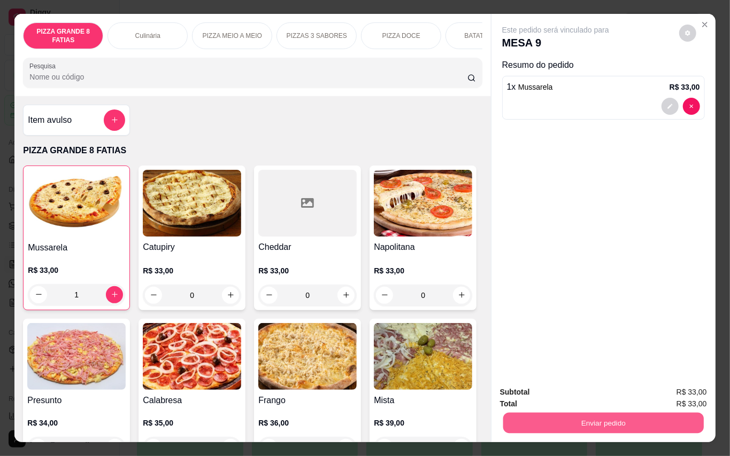
click at [569, 414] on button "Enviar pedido" at bounding box center [602, 423] width 200 height 21
click at [659, 399] on button "Enviar pedido" at bounding box center [677, 392] width 59 height 20
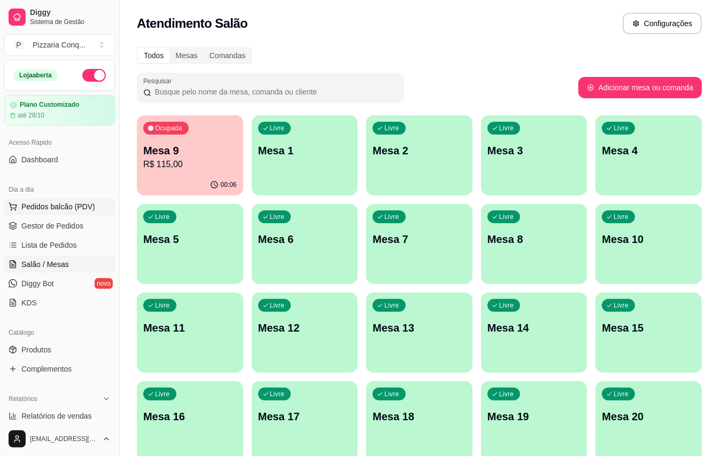
click at [52, 210] on span "Pedidos balcão (PDV)" at bounding box center [58, 207] width 74 height 11
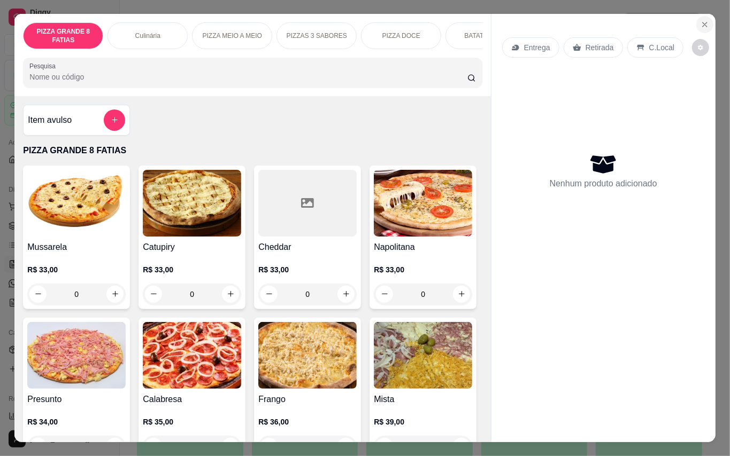
click at [704, 18] on button "Close" at bounding box center [704, 24] width 17 height 17
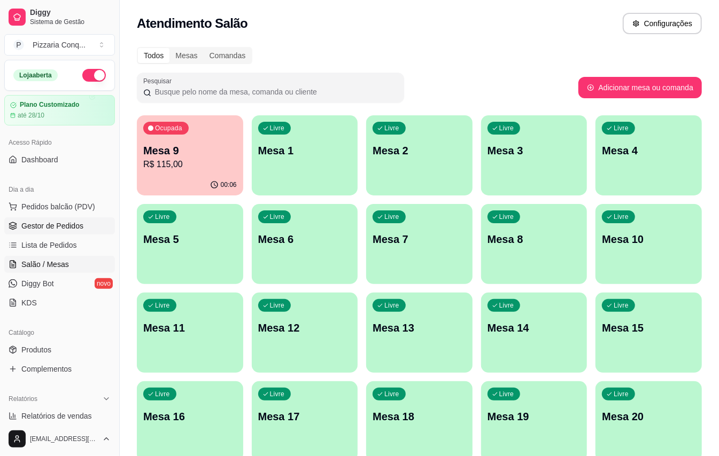
click at [46, 220] on link "Gestor de Pedidos" at bounding box center [59, 226] width 111 height 17
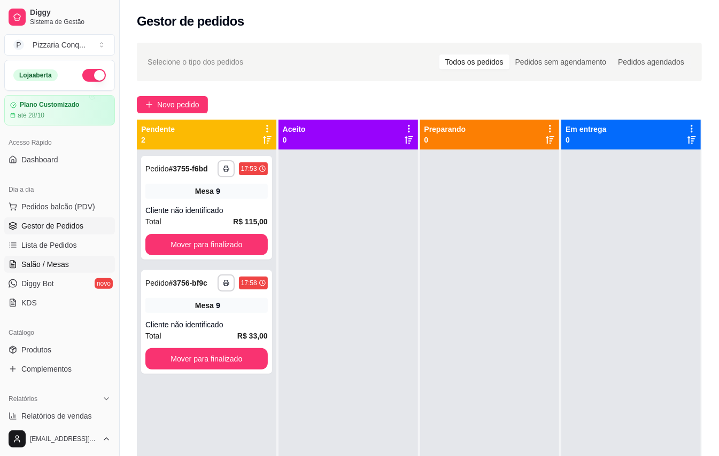
click at [54, 268] on span "Salão / Mesas" at bounding box center [45, 264] width 48 height 11
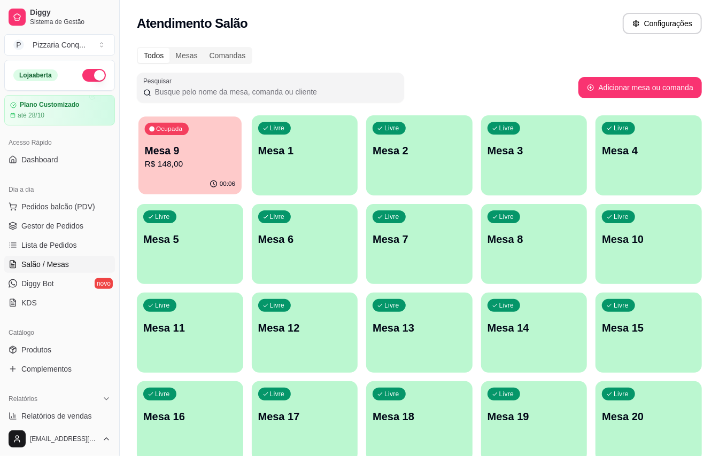
click at [201, 157] on p "Mesa 9" at bounding box center [190, 151] width 90 height 14
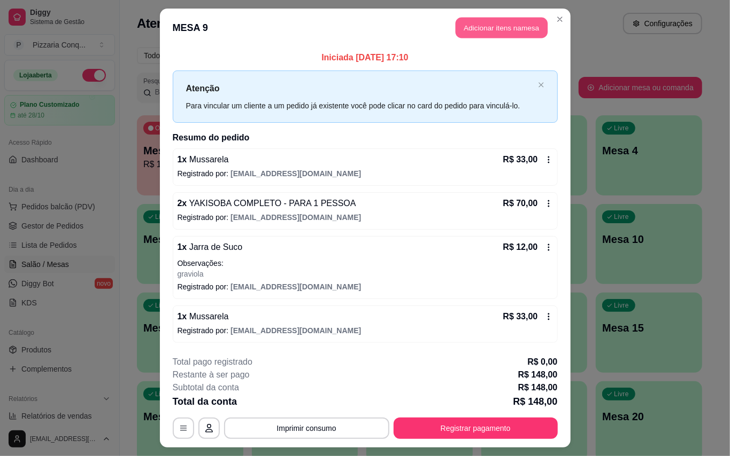
click at [456, 18] on button "Adicionar itens na mesa" at bounding box center [501, 28] width 92 height 21
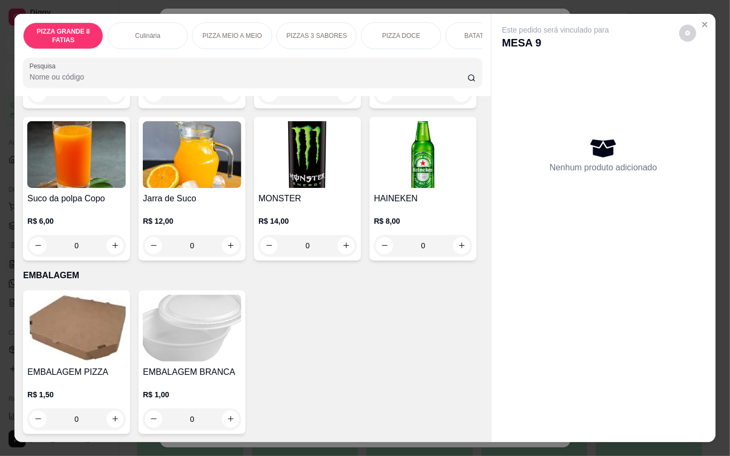
scroll to position [3103, 0]
click at [198, 176] on img at bounding box center [192, 154] width 98 height 67
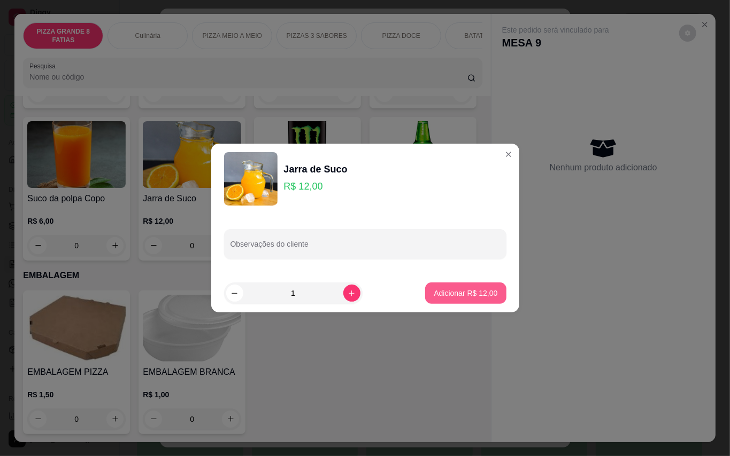
click at [475, 293] on p "Adicionar R$ 12,00" at bounding box center [465, 293] width 64 height 11
type input "1"
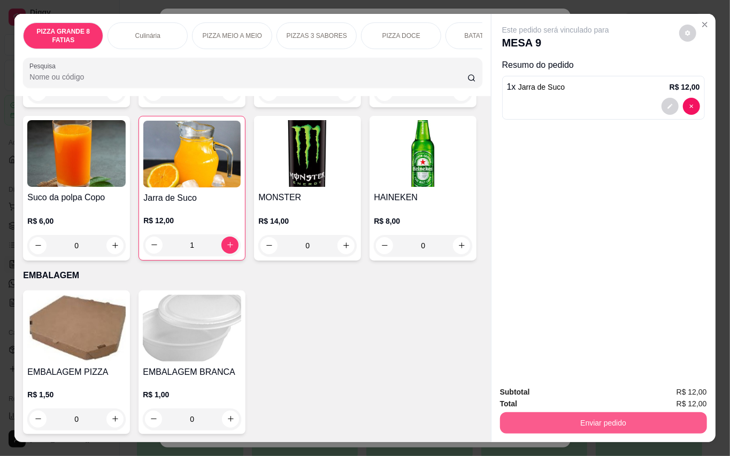
click at [621, 419] on button "Enviar pedido" at bounding box center [603, 423] width 207 height 21
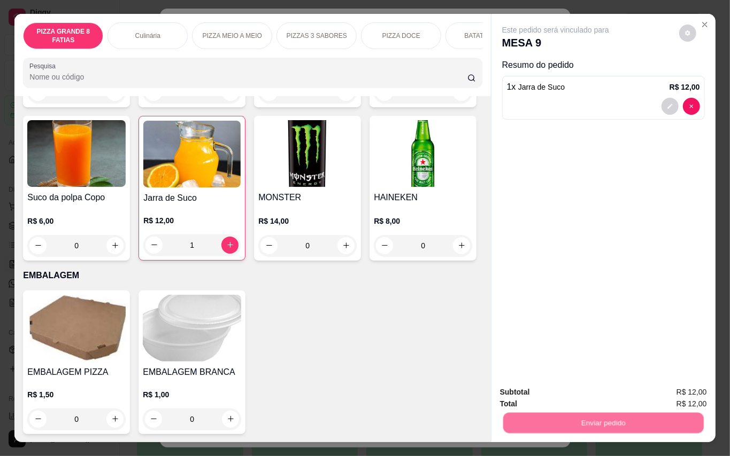
click at [682, 391] on button "Enviar pedido" at bounding box center [677, 392] width 60 height 20
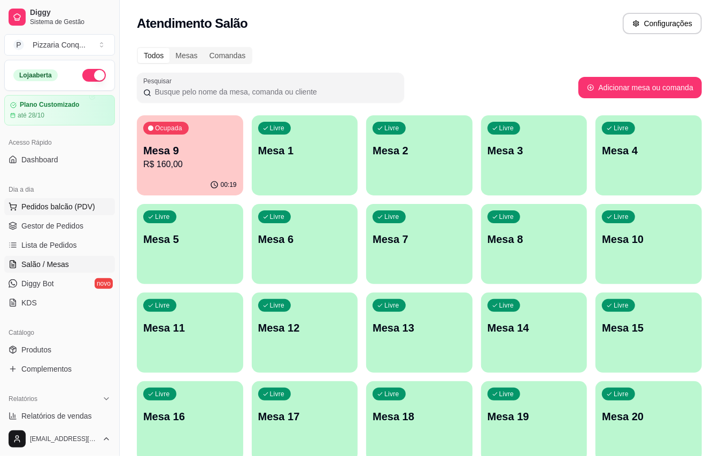
click at [35, 210] on span "Pedidos balcão (PDV)" at bounding box center [58, 207] width 74 height 11
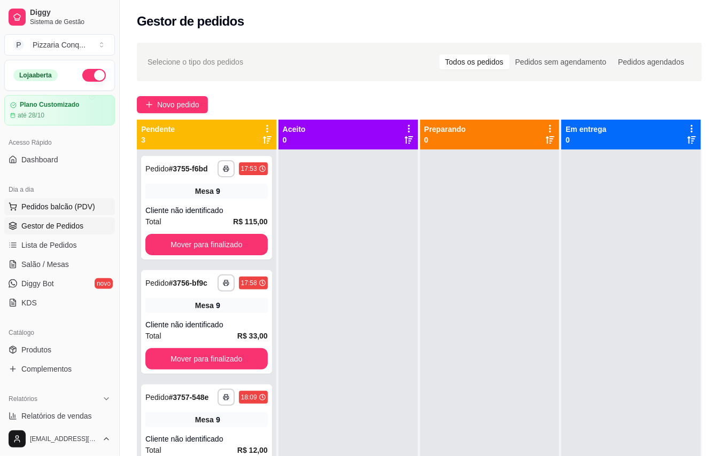
click at [60, 210] on span "Pedidos balcão (PDV)" at bounding box center [58, 207] width 74 height 11
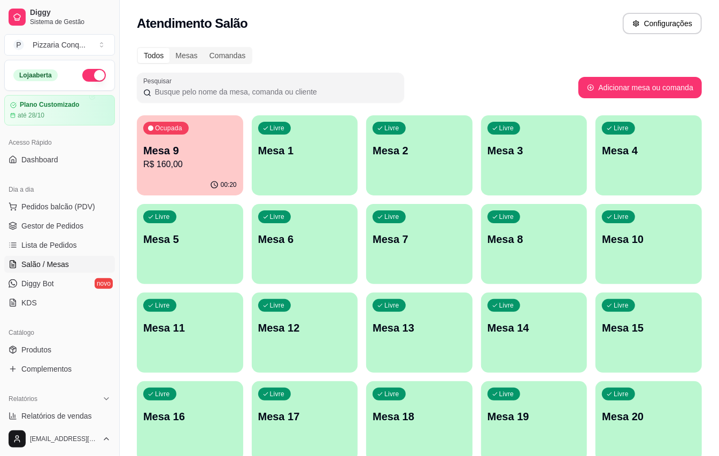
click at [69, 261] on span "Salão / Mesas" at bounding box center [45, 264] width 48 height 11
click at [66, 212] on span "Pedidos balcão (PDV)" at bounding box center [58, 207] width 74 height 11
click at [67, 230] on span "Gestor de Pedidos" at bounding box center [52, 226] width 62 height 11
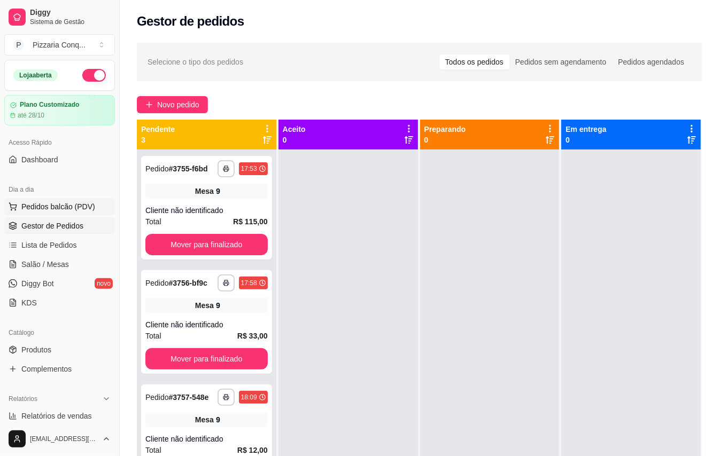
click at [52, 212] on span "Pedidos balcão (PDV)" at bounding box center [58, 207] width 74 height 11
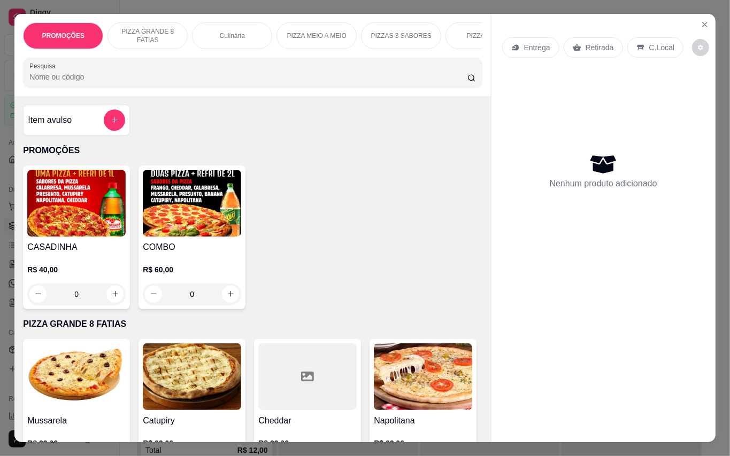
click at [213, 206] on img at bounding box center [192, 203] width 98 height 67
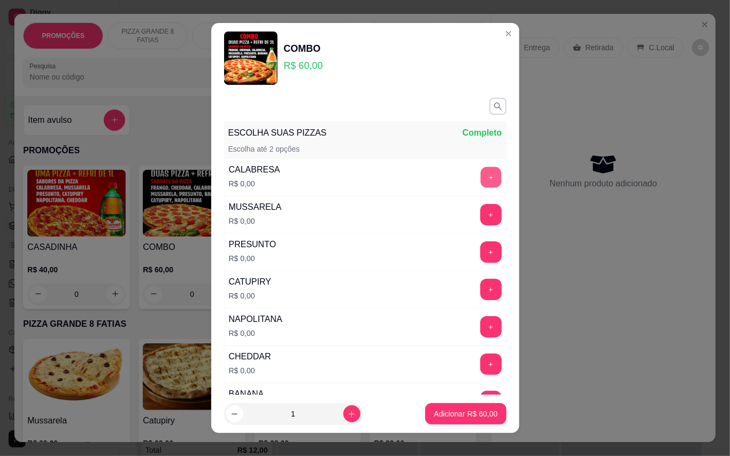
click at [480, 181] on button "+" at bounding box center [490, 177] width 21 height 21
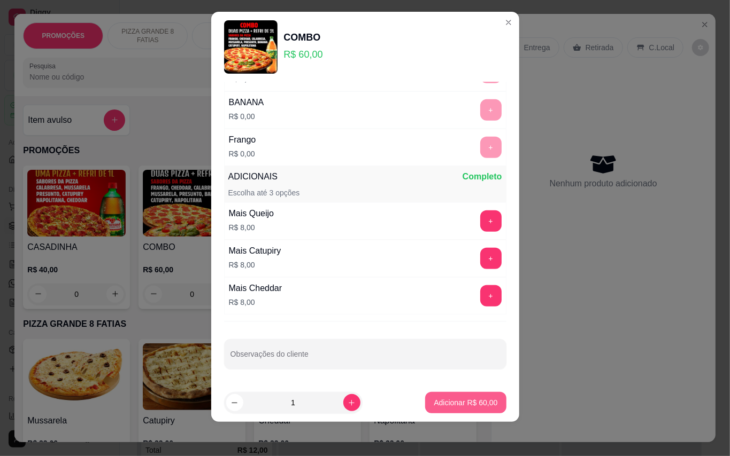
click at [467, 402] on p "Adicionar R$ 60,00" at bounding box center [465, 403] width 64 height 11
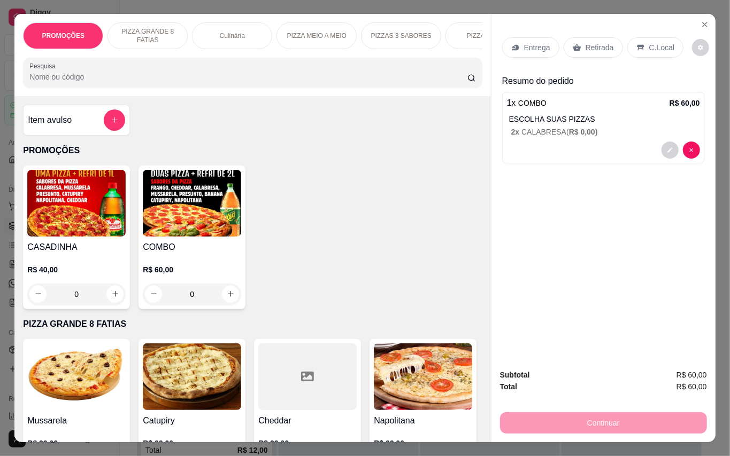
click at [539, 42] on p "Entrega" at bounding box center [537, 47] width 26 height 11
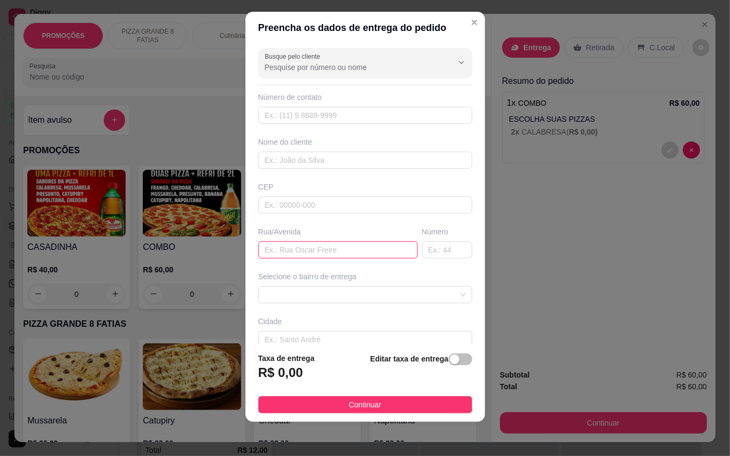
click at [323, 257] on input "text" at bounding box center [337, 250] width 159 height 17
type input "travessa [PERSON_NAME]"
click at [422, 254] on input "text" at bounding box center [447, 250] width 50 height 17
click at [385, 304] on div at bounding box center [365, 295] width 214 height 17
type input "308"
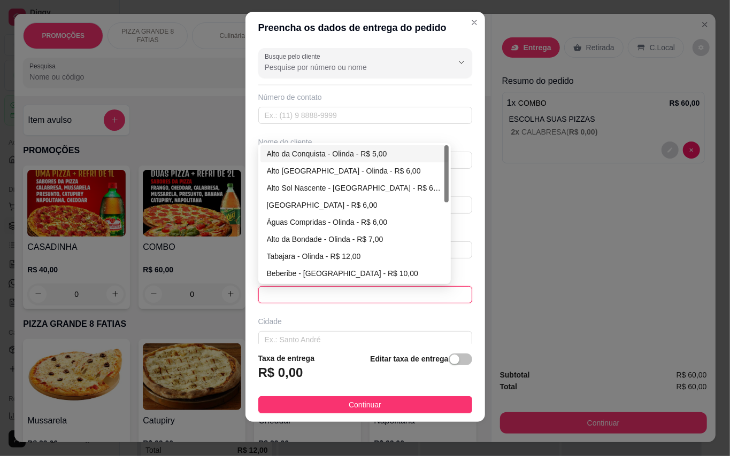
click at [385, 303] on span at bounding box center [365, 295] width 201 height 16
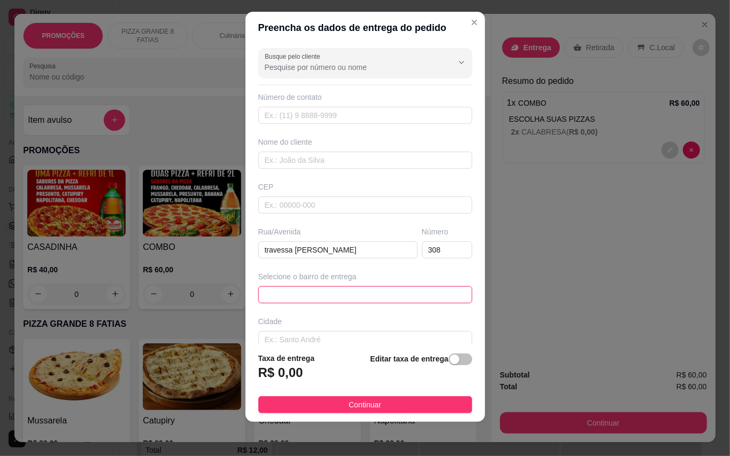
click at [387, 303] on span at bounding box center [365, 295] width 201 height 16
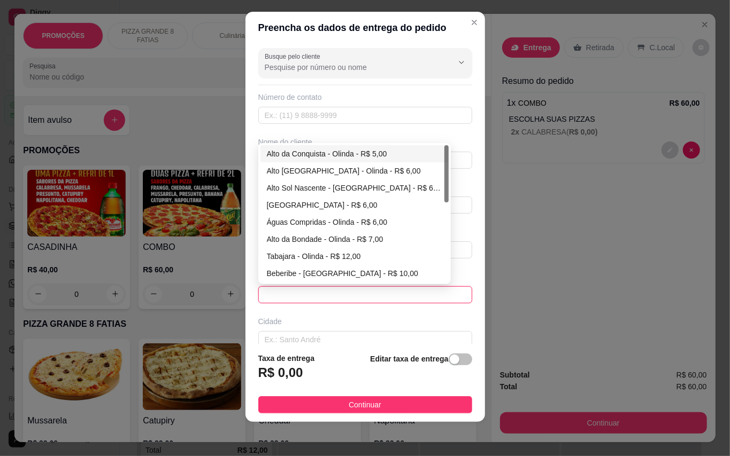
click at [347, 153] on div "Alto da Conquista - Olinda - R$ 5,00" at bounding box center [354, 154] width 175 height 12
type input "Olinda"
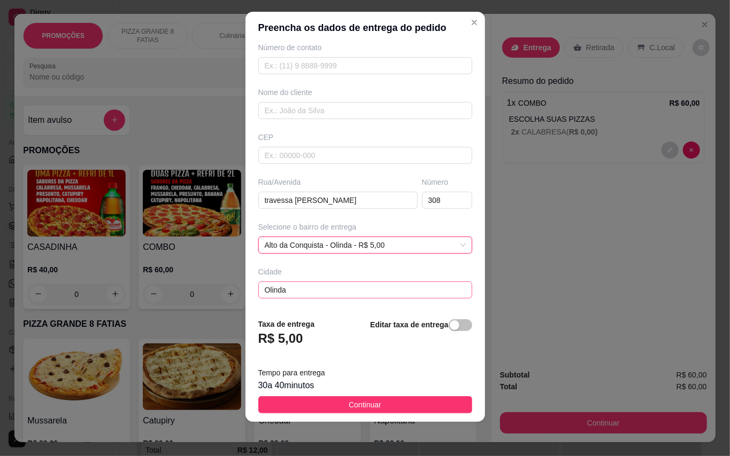
scroll to position [96, 0]
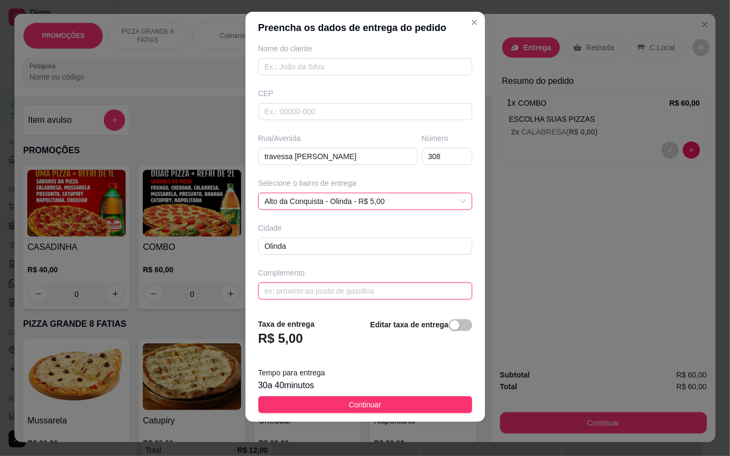
click at [381, 298] on input "text" at bounding box center [365, 291] width 214 height 17
type input "depois do pé de tamarindo"
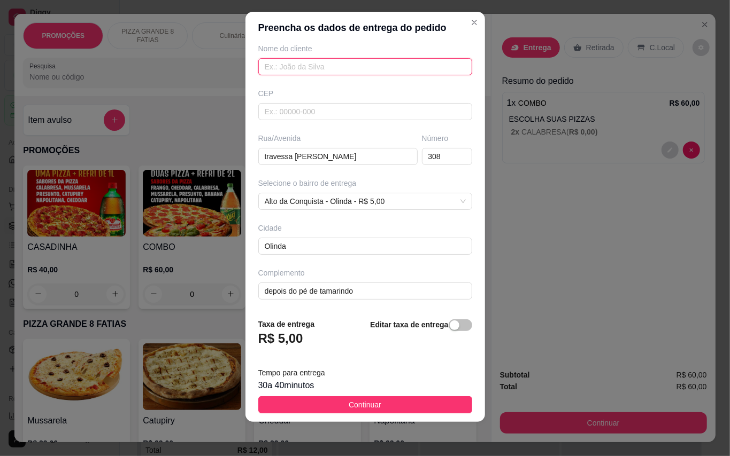
click at [321, 69] on input "text" at bounding box center [365, 66] width 214 height 17
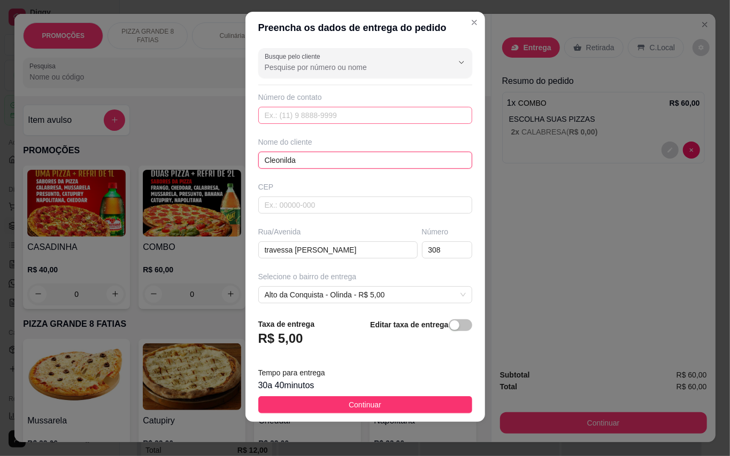
type input "Cleonilda"
click at [359, 114] on input "text" at bounding box center [365, 115] width 214 height 17
type input "[PHONE_NUMBER]"
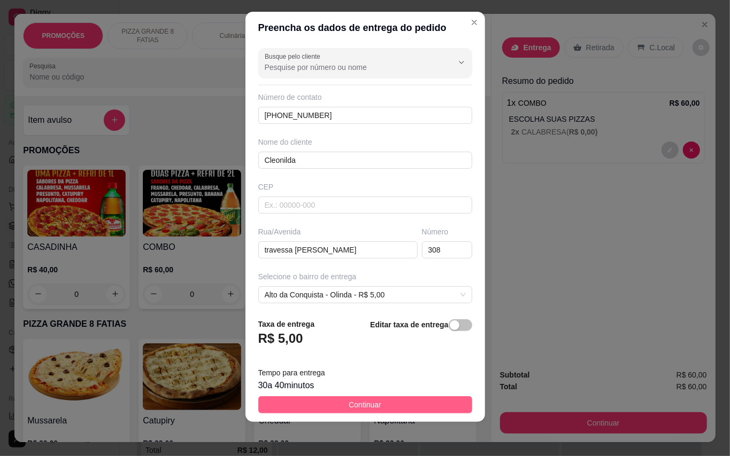
click at [394, 405] on button "Continuar" at bounding box center [365, 405] width 214 height 17
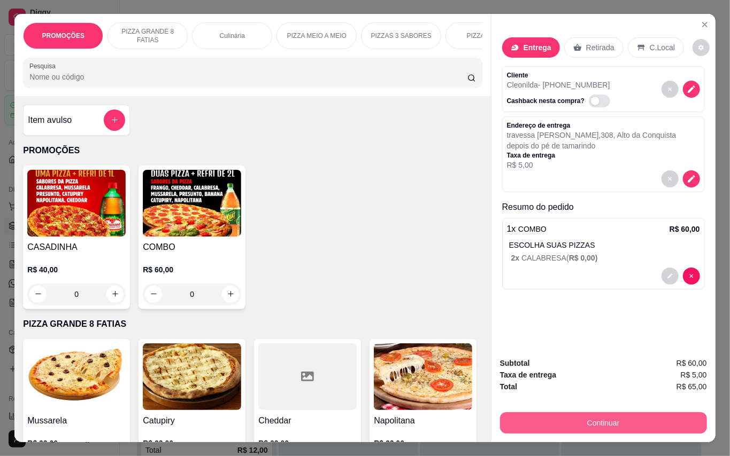
click at [549, 419] on button "Continuar" at bounding box center [603, 423] width 207 height 21
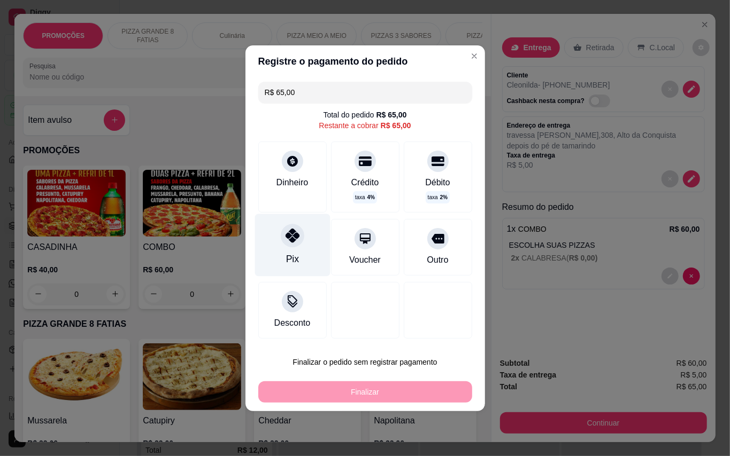
click at [296, 251] on div "Pix" at bounding box center [291, 245] width 75 height 63
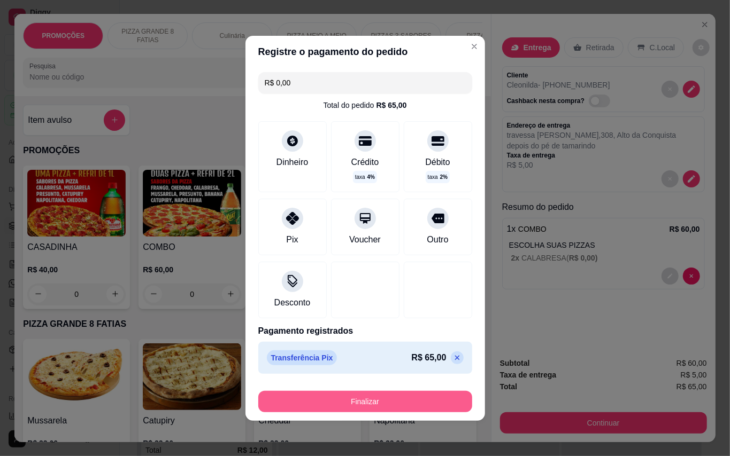
click at [383, 401] on button "Finalizar" at bounding box center [365, 401] width 214 height 21
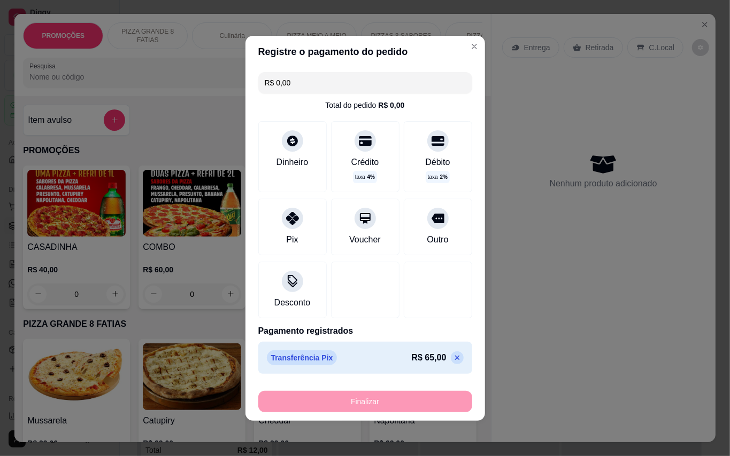
type input "-R$ 65,00"
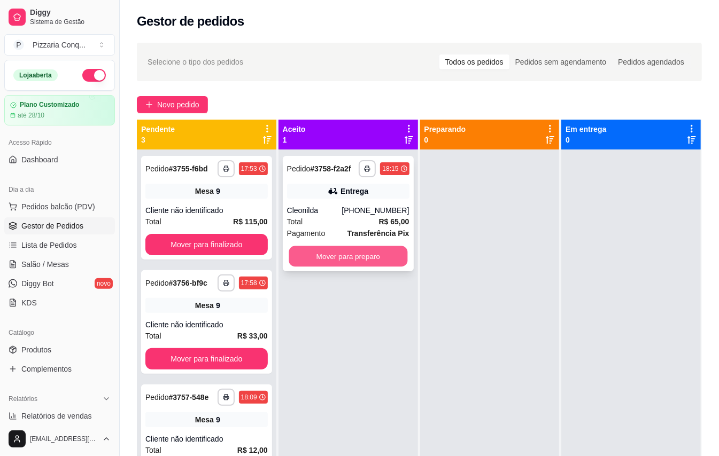
click at [360, 264] on button "Mover para preparo" at bounding box center [348, 256] width 119 height 21
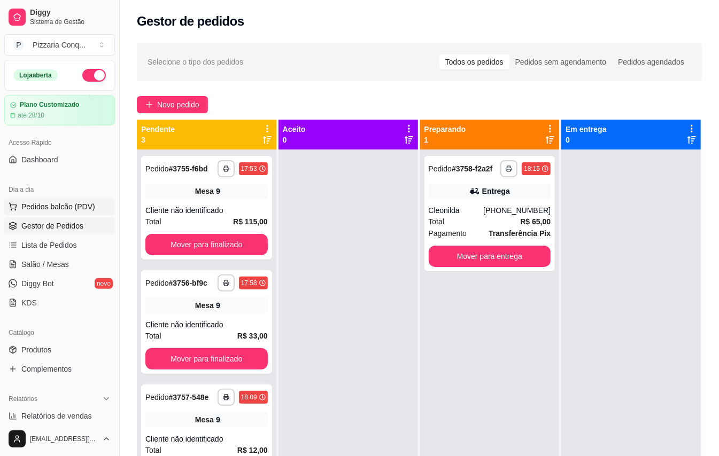
click at [58, 212] on span "Pedidos balcão (PDV)" at bounding box center [58, 207] width 74 height 11
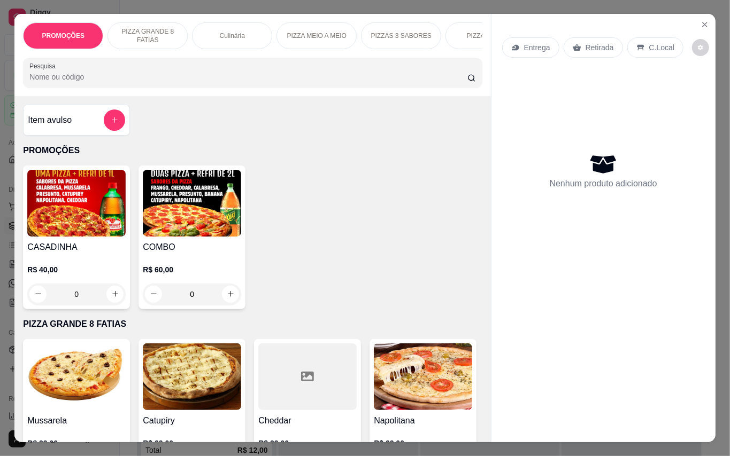
click at [191, 206] on img at bounding box center [192, 203] width 98 height 67
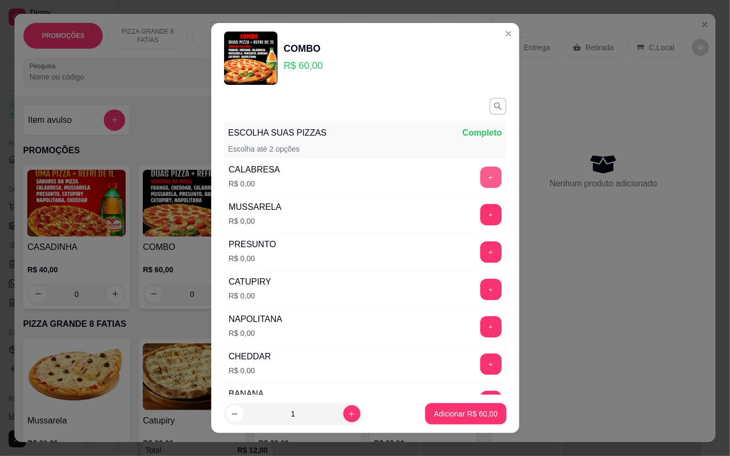
click at [480, 180] on button "+" at bounding box center [490, 177] width 21 height 21
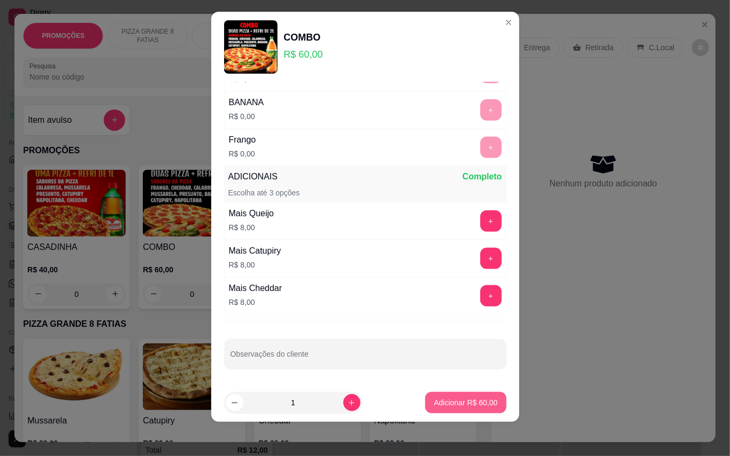
click at [454, 399] on p "Adicionar R$ 60,00" at bounding box center [465, 403] width 64 height 11
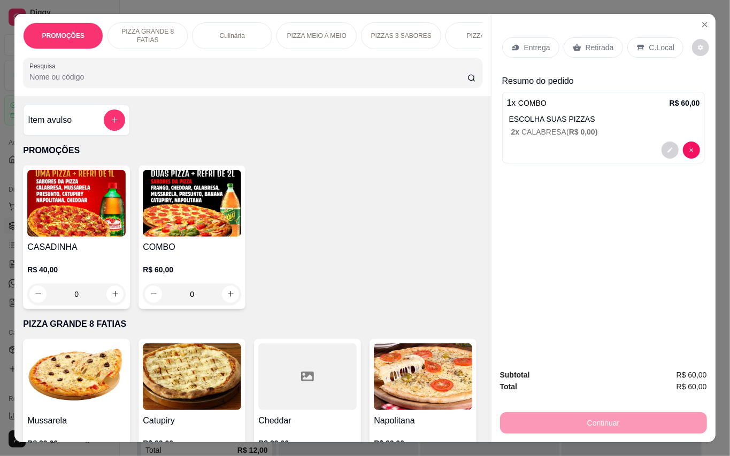
click at [181, 224] on img at bounding box center [192, 203] width 98 height 67
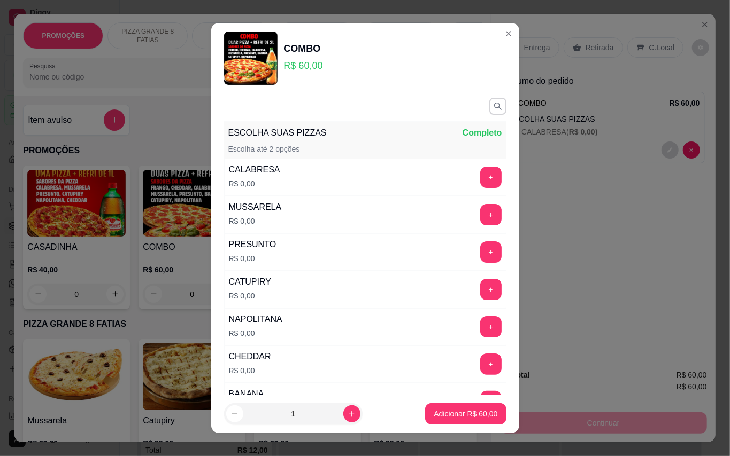
scroll to position [142, 0]
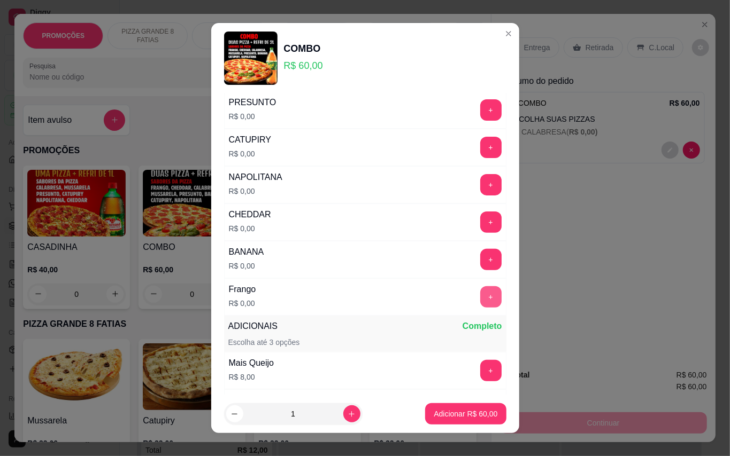
click at [480, 295] on button "+" at bounding box center [490, 297] width 21 height 21
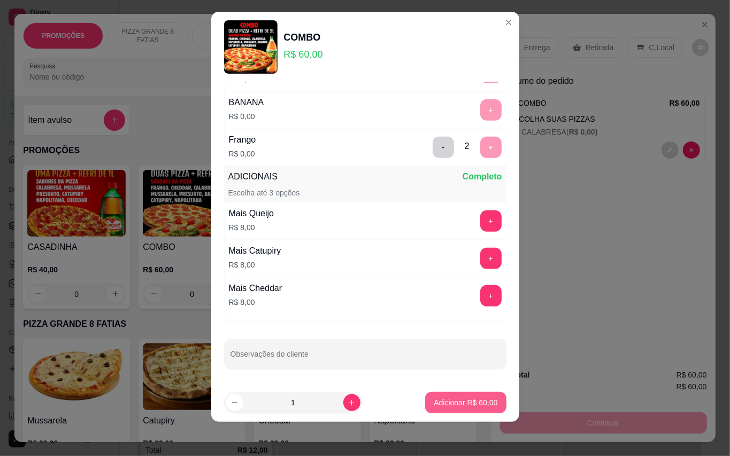
click at [445, 409] on button "Adicionar R$ 60,00" at bounding box center [465, 402] width 81 height 21
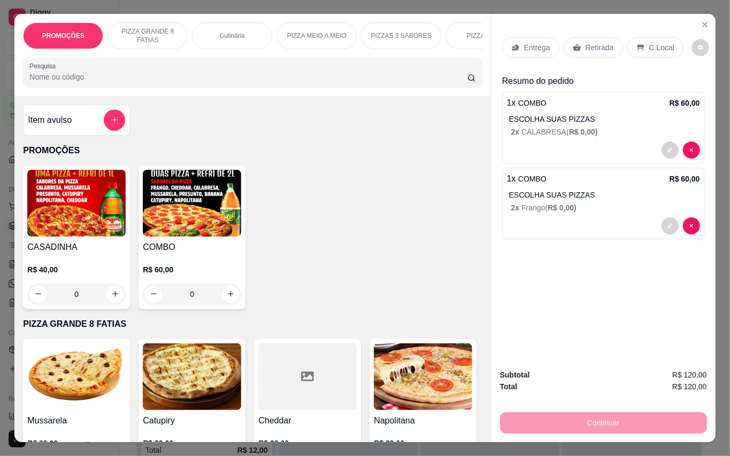
click at [606, 37] on div "Retirada" at bounding box center [592, 47] width 59 height 20
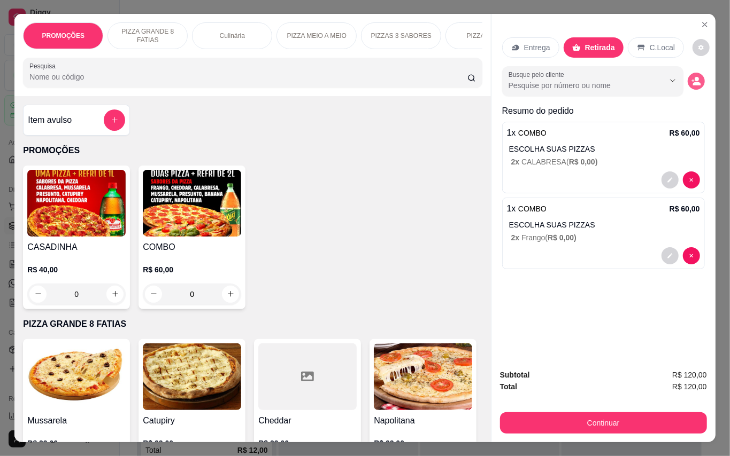
click at [691, 82] on button "decrease-product-quantity" at bounding box center [695, 81] width 17 height 17
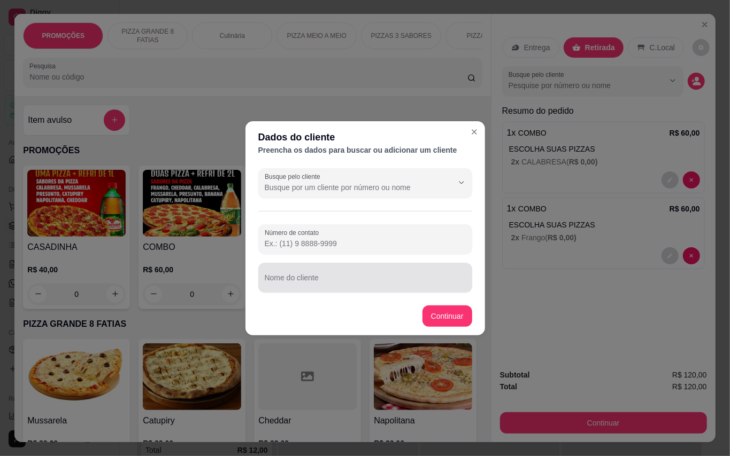
click at [373, 272] on div at bounding box center [365, 277] width 201 height 21
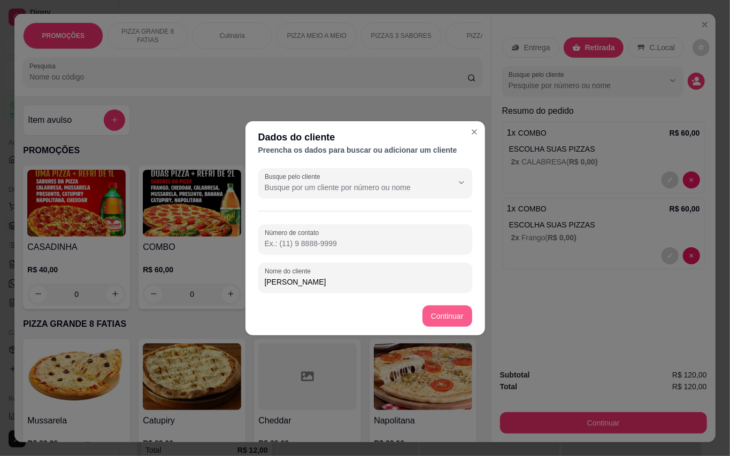
type input "[PERSON_NAME]"
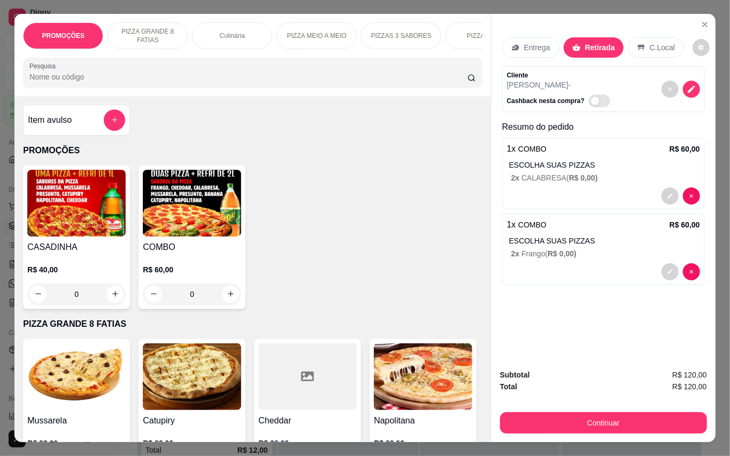
click at [541, 432] on div "Subtotal R$ 120,00 Total R$ 120,00 Continuar" at bounding box center [603, 402] width 224 height 82
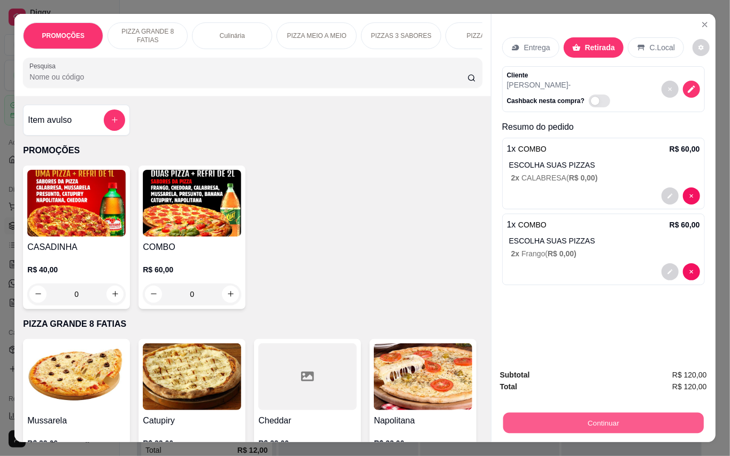
click at [548, 426] on button "Continuar" at bounding box center [602, 423] width 200 height 21
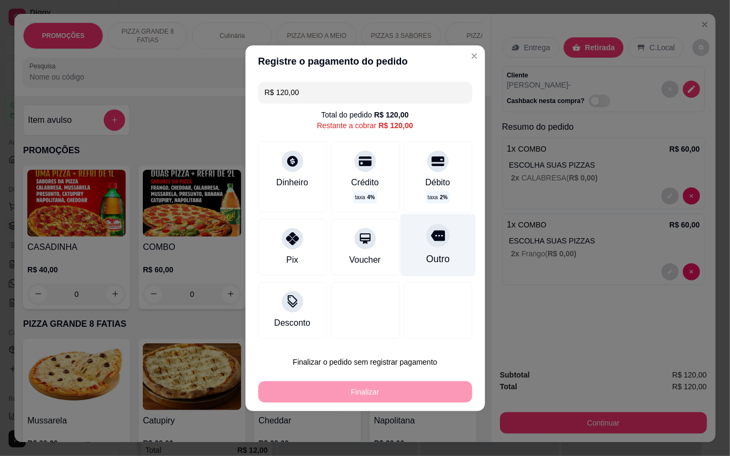
click at [415, 244] on div "Outro" at bounding box center [437, 245] width 75 height 63
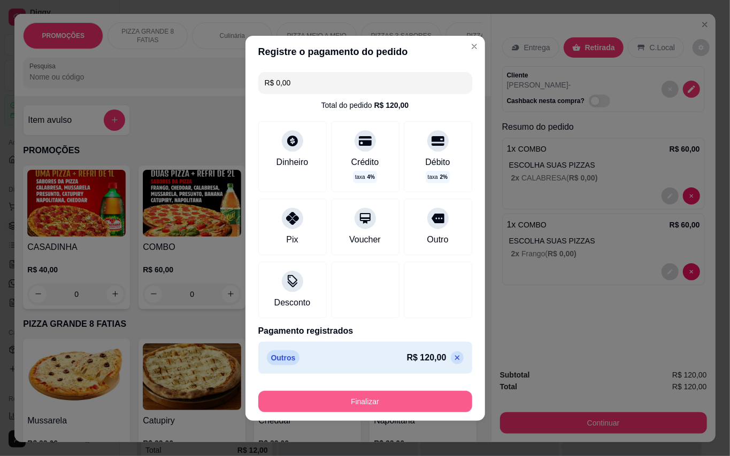
click at [417, 400] on button "Finalizar" at bounding box center [365, 401] width 214 height 21
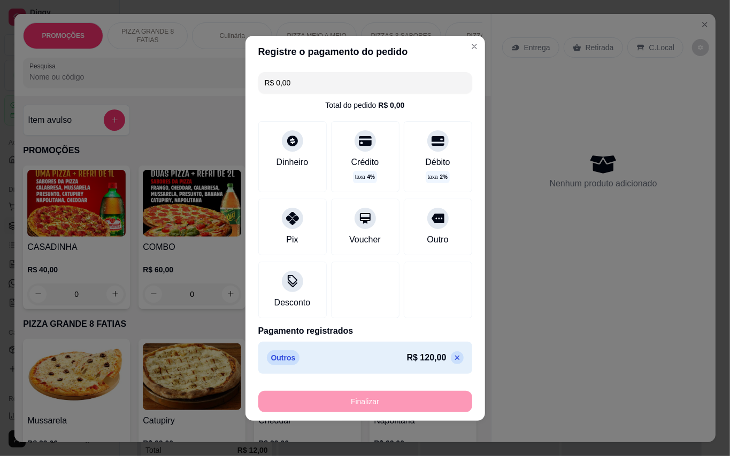
type input "-R$ 120,00"
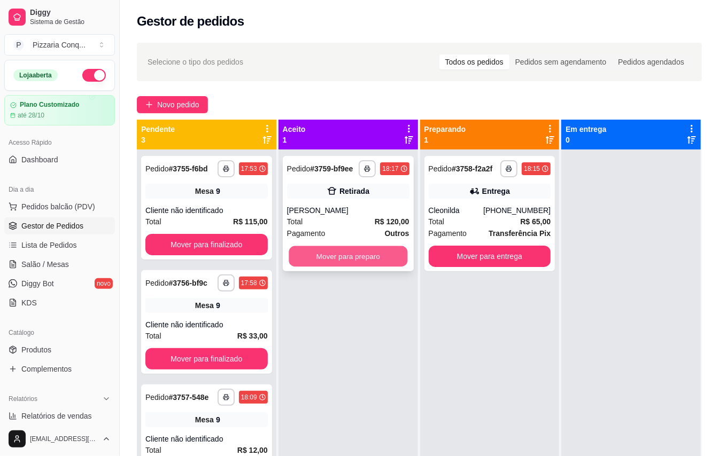
click at [385, 267] on button "Mover para preparo" at bounding box center [348, 256] width 119 height 21
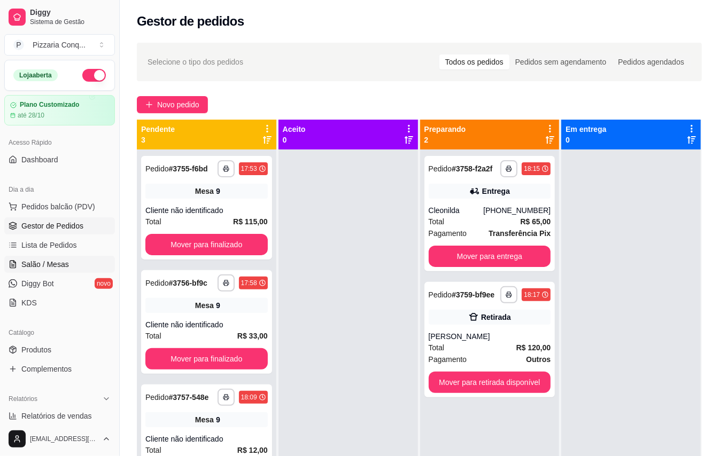
click at [56, 264] on span "Salão / Mesas" at bounding box center [45, 264] width 48 height 11
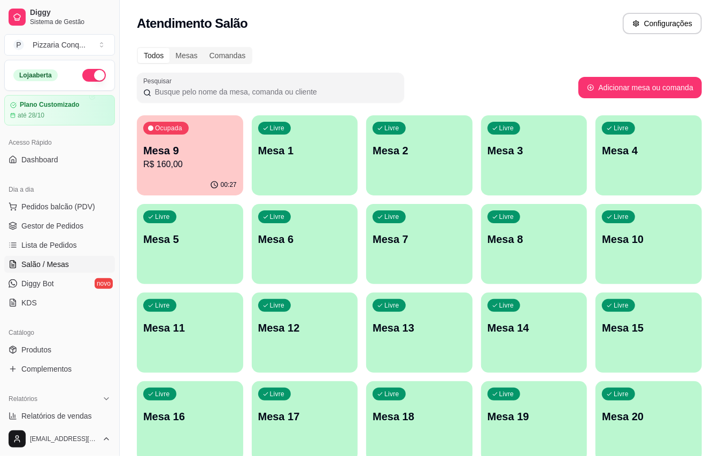
click at [437, 158] on div "Livre Mesa 2" at bounding box center [419, 148] width 106 height 67
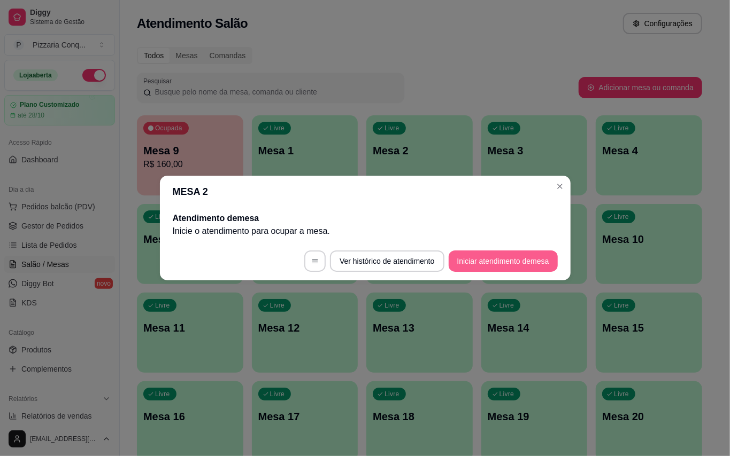
click at [486, 257] on button "Iniciar atendimento de mesa" at bounding box center [502, 261] width 109 height 21
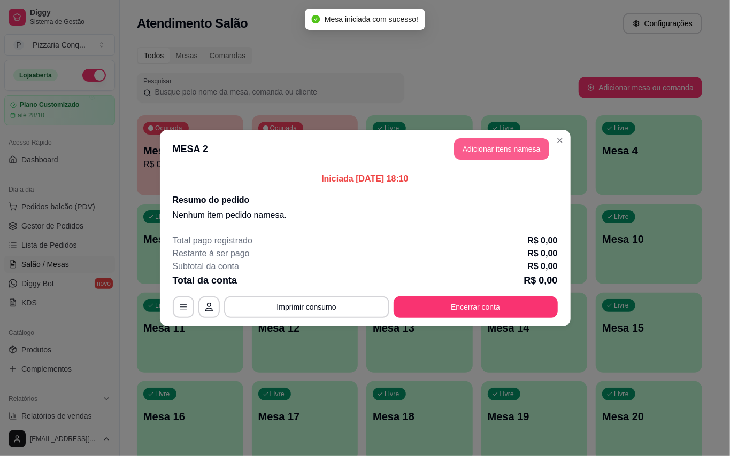
click at [512, 154] on button "Adicionar itens na mesa" at bounding box center [501, 148] width 95 height 21
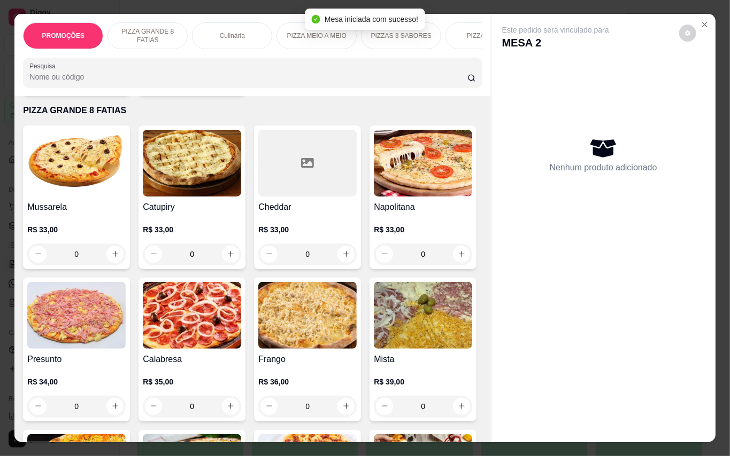
scroll to position [428, 0]
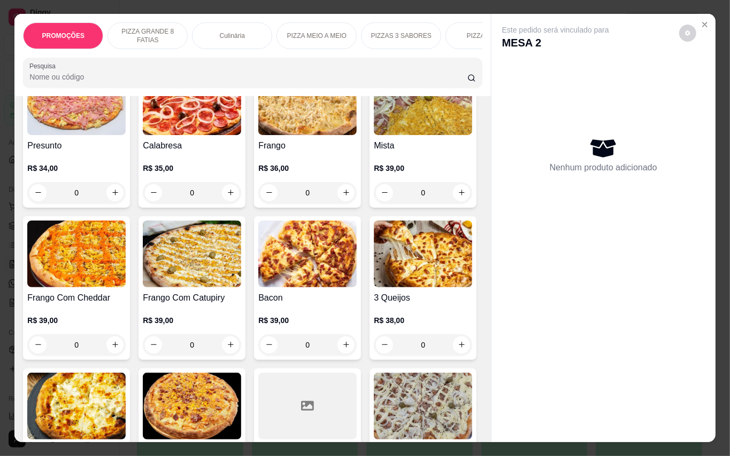
click at [258, 135] on img at bounding box center [307, 101] width 98 height 67
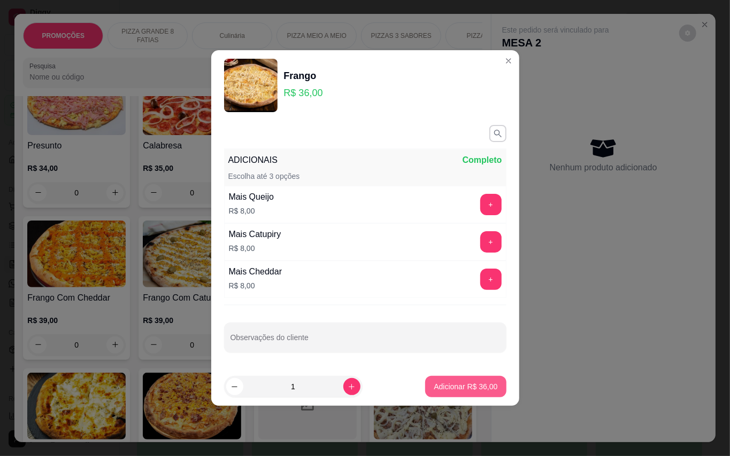
click at [450, 388] on p "Adicionar R$ 36,00" at bounding box center [465, 387] width 64 height 11
type input "1"
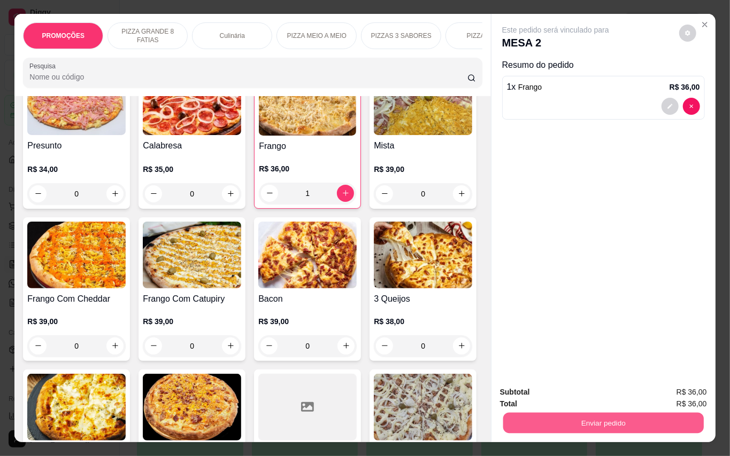
click at [569, 426] on button "Enviar pedido" at bounding box center [602, 423] width 200 height 21
click at [678, 394] on button "Enviar pedido" at bounding box center [677, 392] width 59 height 20
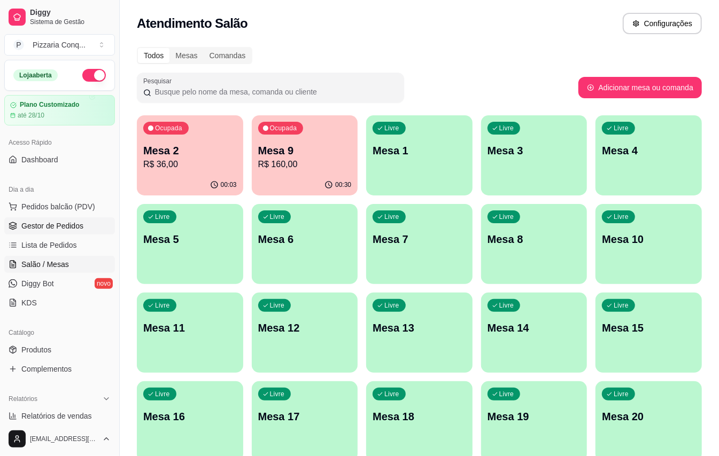
click at [34, 229] on span "Gestor de Pedidos" at bounding box center [52, 226] width 62 height 11
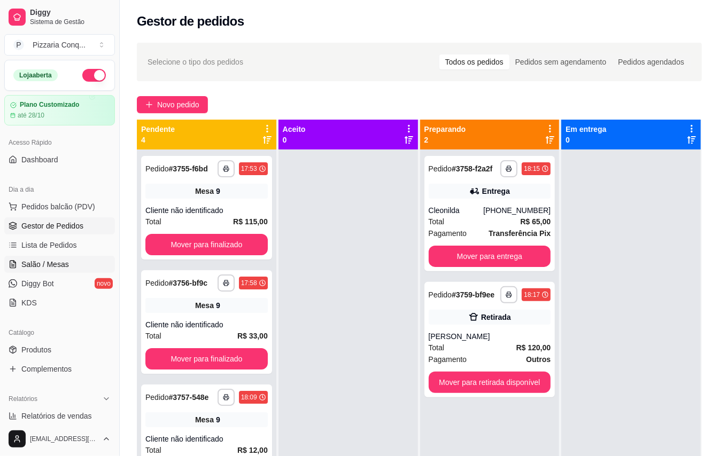
click at [53, 263] on span "Salão / Mesas" at bounding box center [45, 264] width 48 height 11
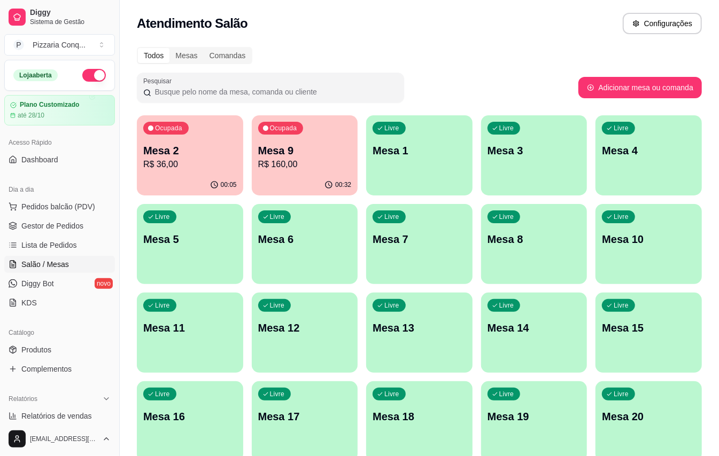
click at [291, 161] on p "R$ 160,00" at bounding box center [305, 164] width 94 height 13
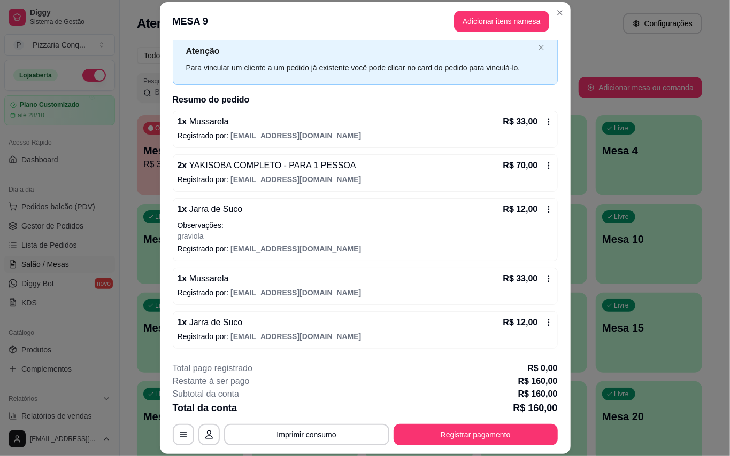
scroll to position [32, 0]
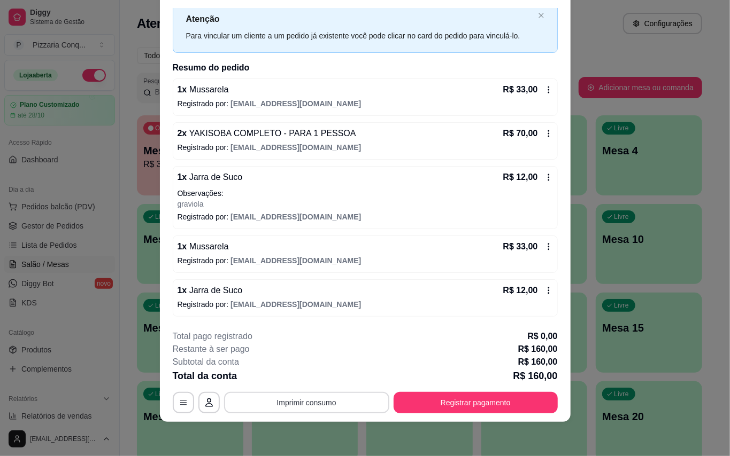
click at [347, 411] on button "Imprimir consumo" at bounding box center [306, 402] width 165 height 21
click at [314, 379] on button "Impressora" at bounding box center [302, 378] width 78 height 17
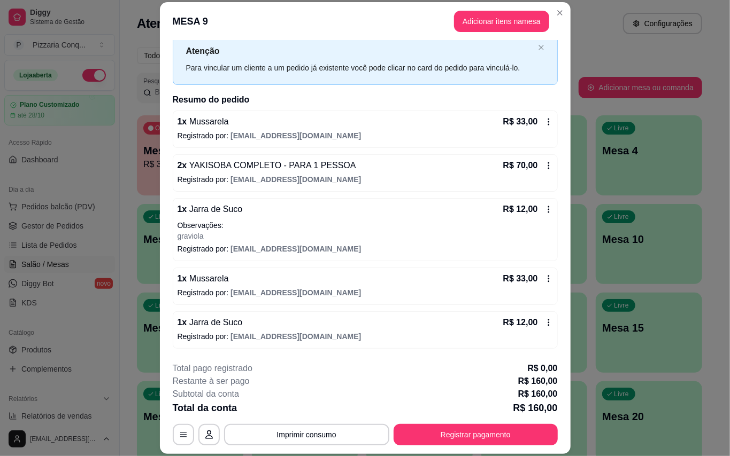
click at [560, 2] on header "MESA 9 Adicionar itens na mesa" at bounding box center [365, 21] width 411 height 38
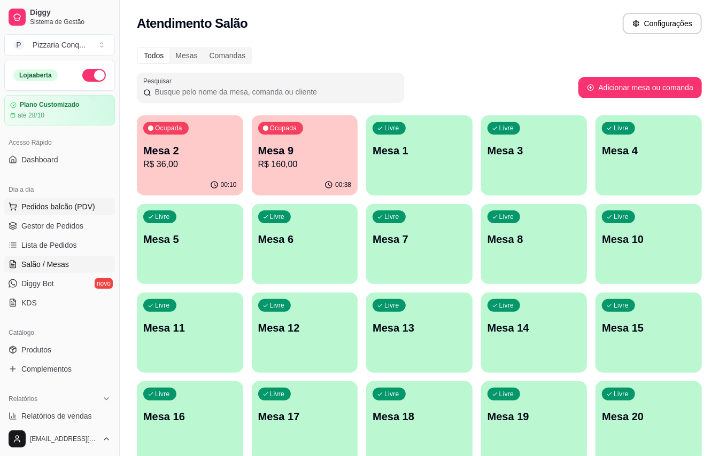
click at [64, 210] on span "Pedidos balcão (PDV)" at bounding box center [58, 207] width 74 height 11
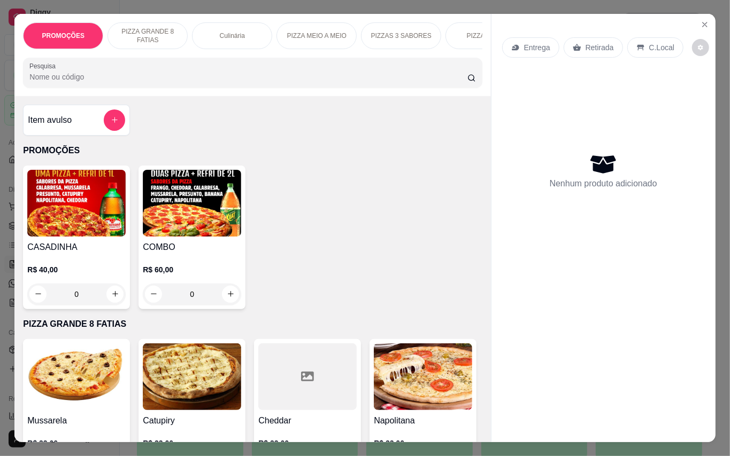
click at [168, 204] on img at bounding box center [192, 203] width 98 height 67
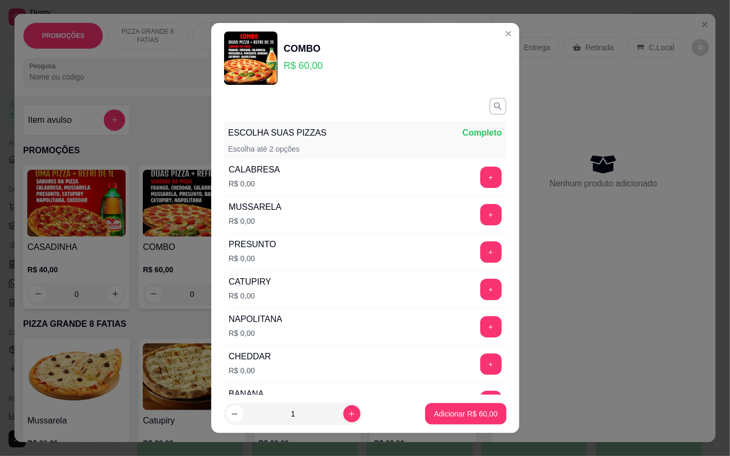
scroll to position [142, 0]
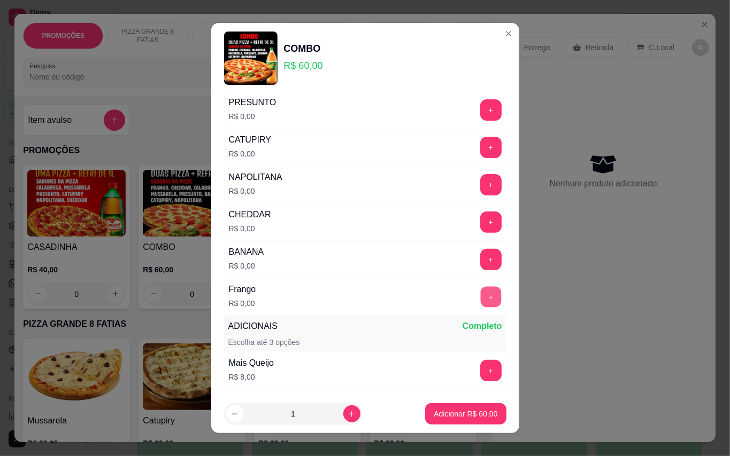
click at [480, 299] on button "+" at bounding box center [490, 297] width 21 height 21
click at [480, 223] on button "+" at bounding box center [490, 222] width 21 height 21
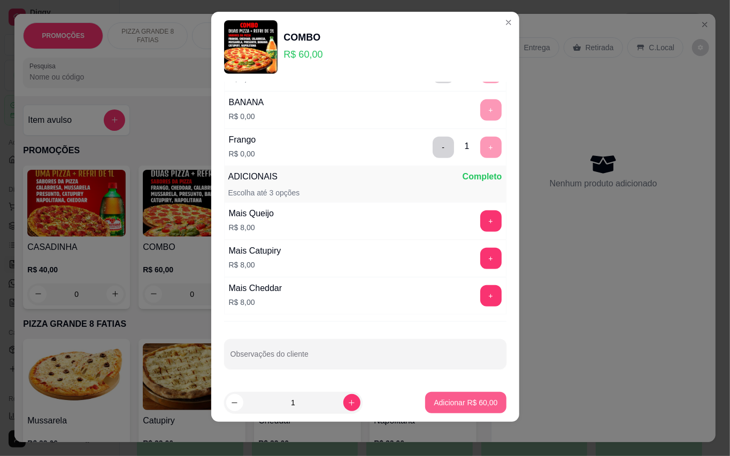
click at [450, 401] on p "Adicionar R$ 60,00" at bounding box center [465, 403] width 64 height 11
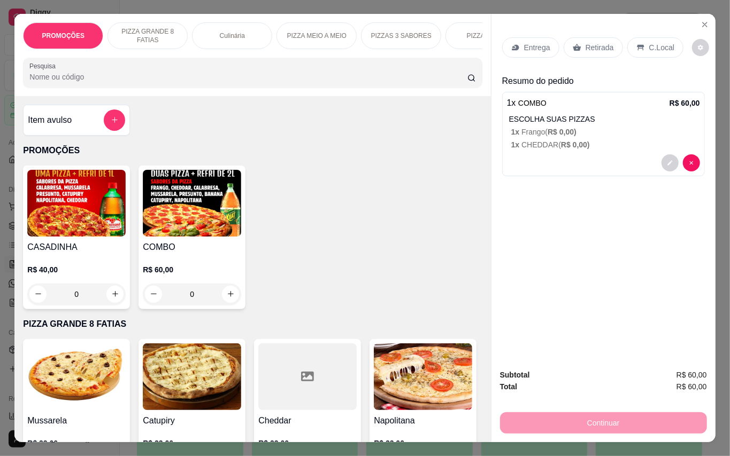
click at [535, 43] on p "Entrega" at bounding box center [537, 47] width 26 height 11
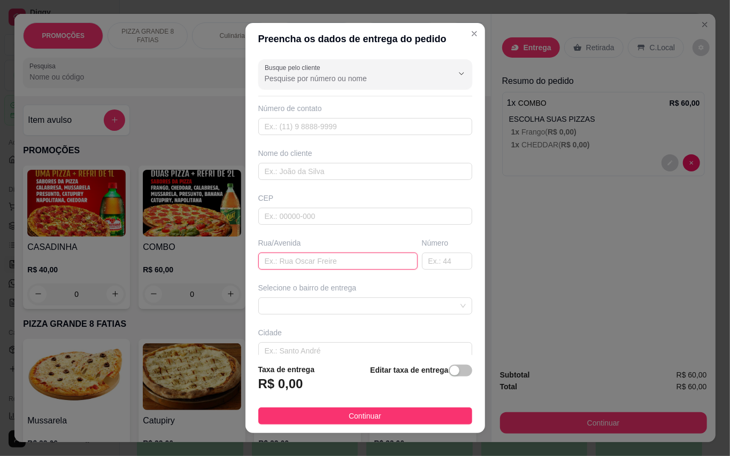
click at [340, 257] on input "text" at bounding box center [337, 261] width 159 height 17
type input "[GEOGRAPHIC_DATA]"
click at [422, 262] on input "text" at bounding box center [447, 261] width 50 height 17
click at [360, 306] on span at bounding box center [365, 306] width 201 height 16
type input "06"
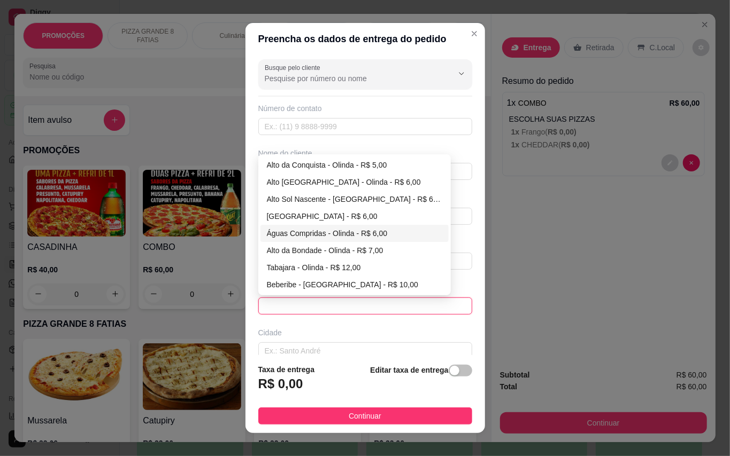
click at [315, 233] on div "Águas Compridas - Olinda - R$ 6,00" at bounding box center [354, 234] width 175 height 12
type input "Olinda"
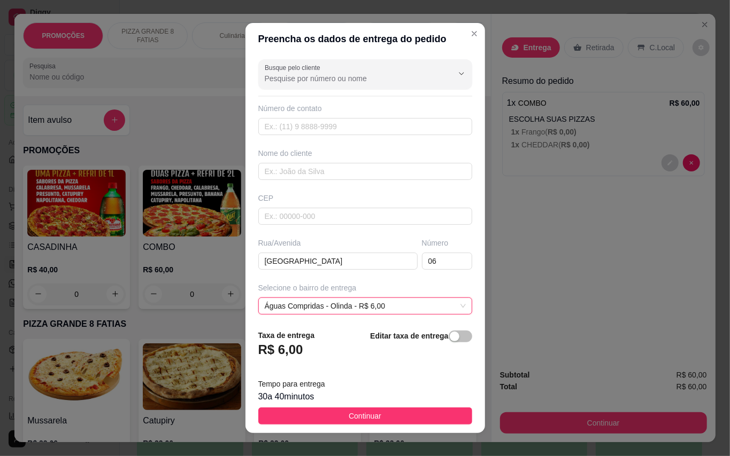
scroll to position [96, 0]
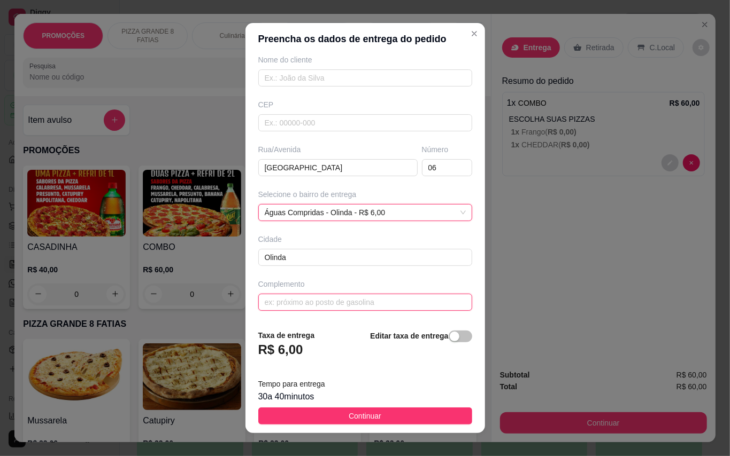
click at [327, 297] on input "text" at bounding box center [365, 302] width 214 height 17
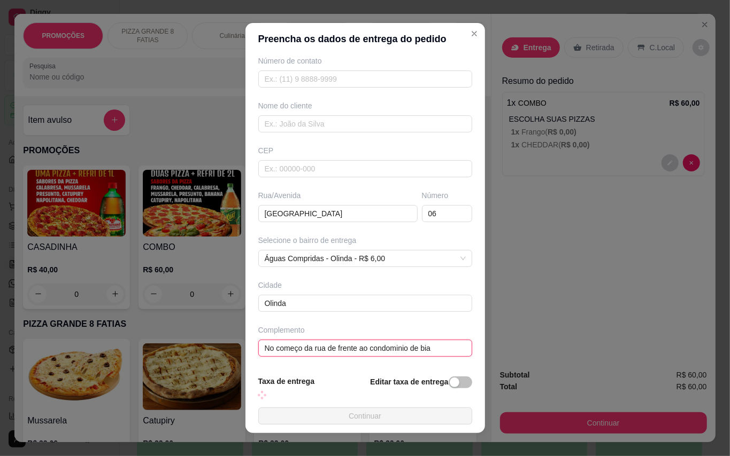
scroll to position [62, 0]
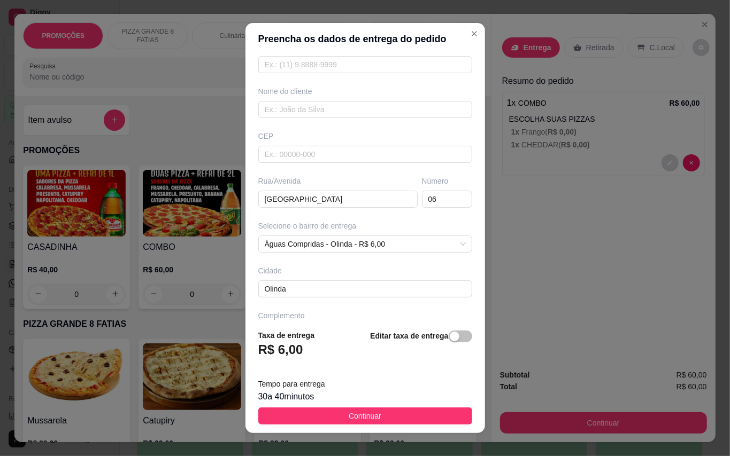
type input "No começo da rua de frente ao condominio de bia"
click at [340, 109] on input "text" at bounding box center [365, 109] width 214 height 17
type input "Vertinho"
click at [328, 73] on input "text" at bounding box center [365, 64] width 214 height 17
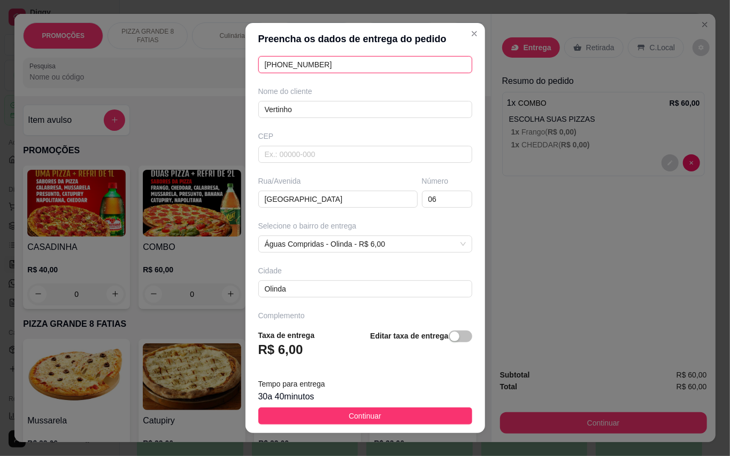
type input "[PHONE_NUMBER]"
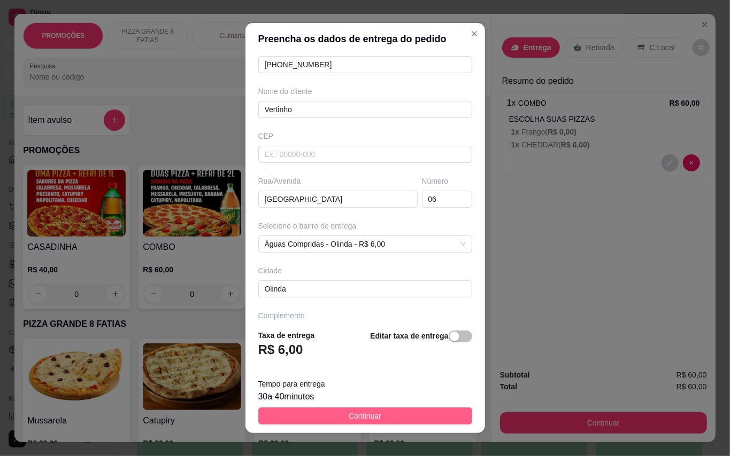
click at [409, 415] on button "Continuar" at bounding box center [365, 416] width 214 height 17
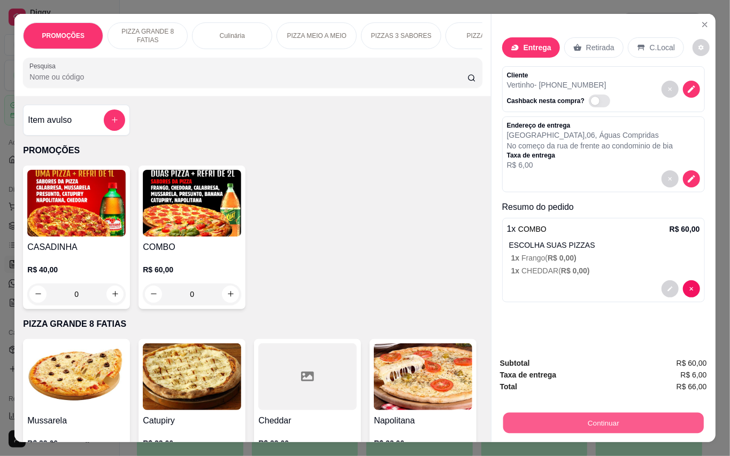
click at [549, 417] on button "Continuar" at bounding box center [602, 423] width 200 height 21
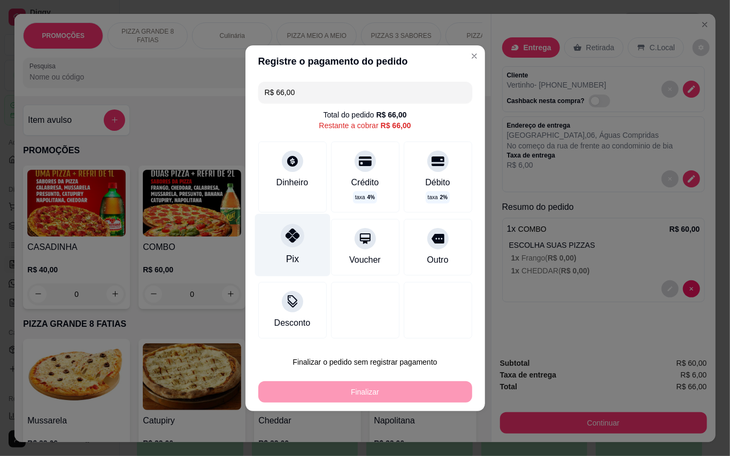
click at [291, 226] on div at bounding box center [293, 236] width 24 height 24
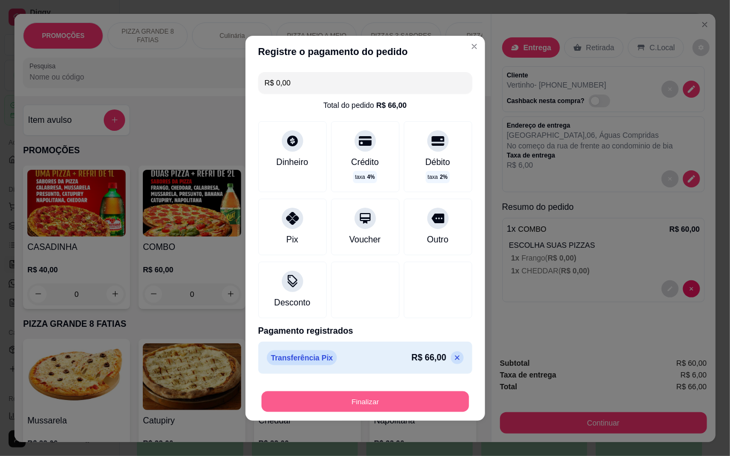
click at [351, 394] on button "Finalizar" at bounding box center [364, 401] width 207 height 21
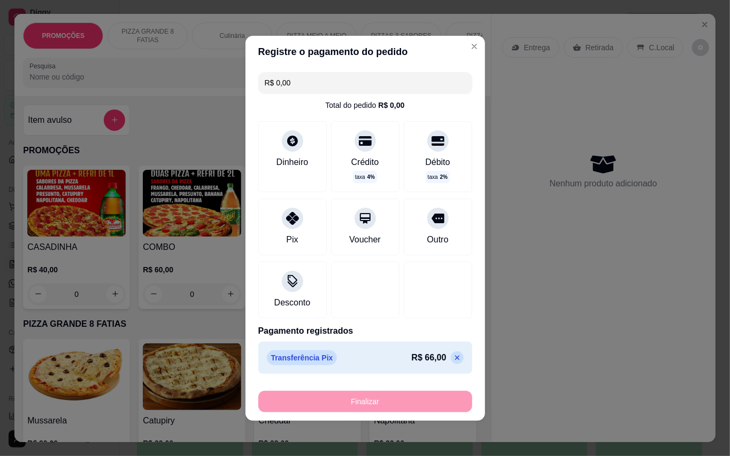
type input "-R$ 66,00"
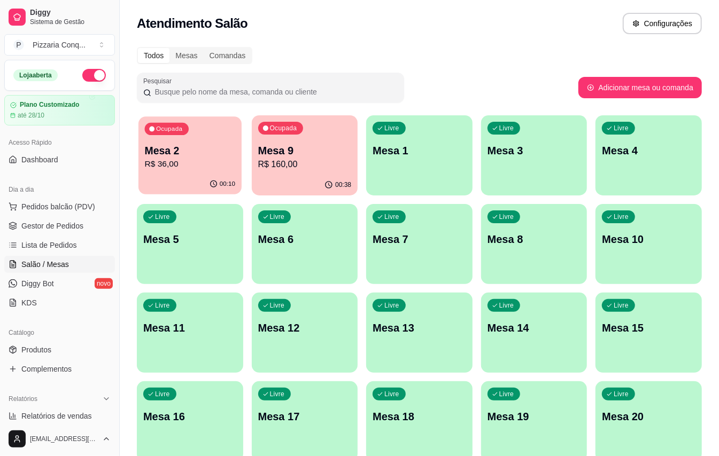
click at [193, 180] on div "00:10" at bounding box center [189, 184] width 103 height 20
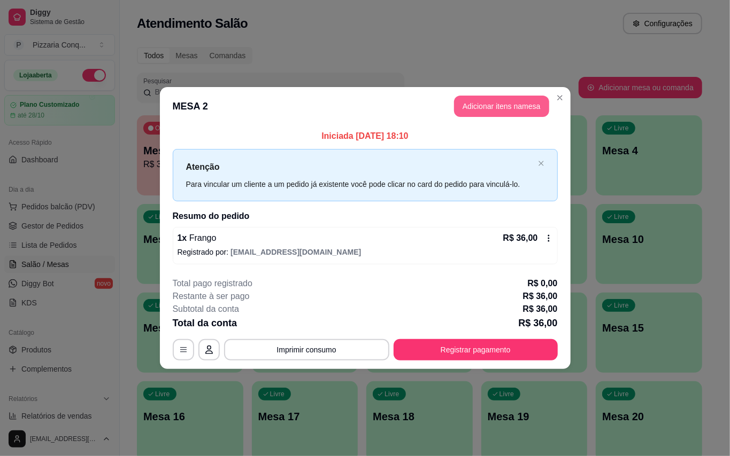
click at [494, 110] on button "Adicionar itens na mesa" at bounding box center [501, 106] width 95 height 21
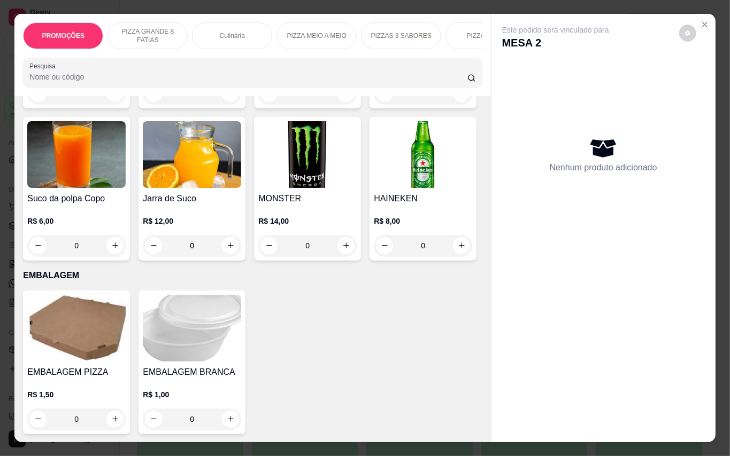
scroll to position [2866, 0]
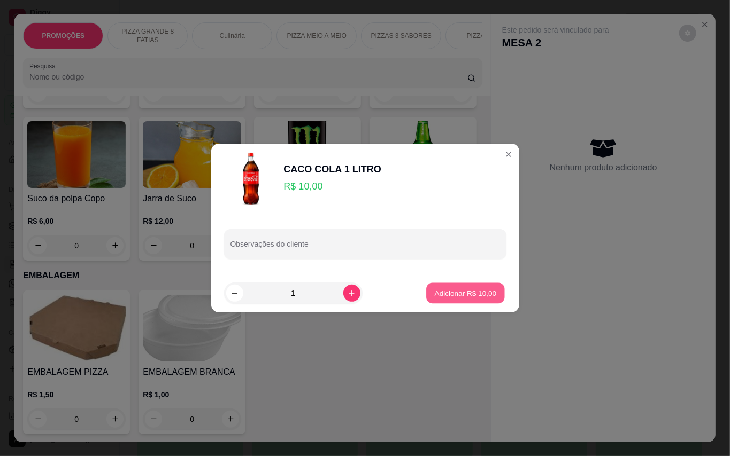
click at [470, 293] on p "Adicionar R$ 10,00" at bounding box center [466, 293] width 62 height 10
type input "1"
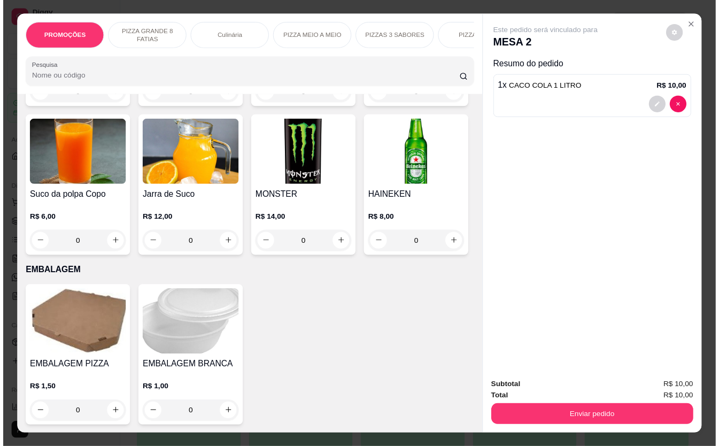
scroll to position [2866, 0]
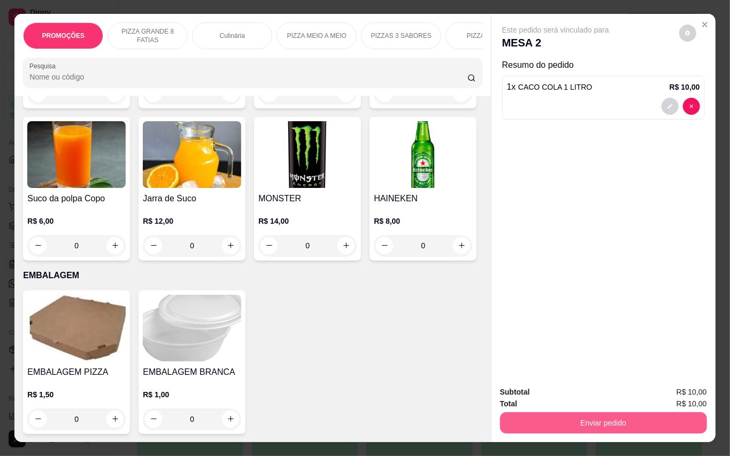
click at [584, 415] on button "Enviar pedido" at bounding box center [603, 423] width 207 height 21
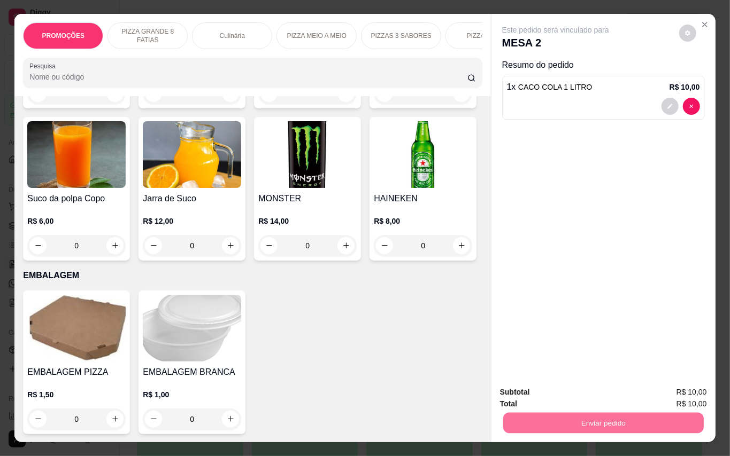
click at [676, 391] on button "Enviar pedido" at bounding box center [677, 392] width 60 height 20
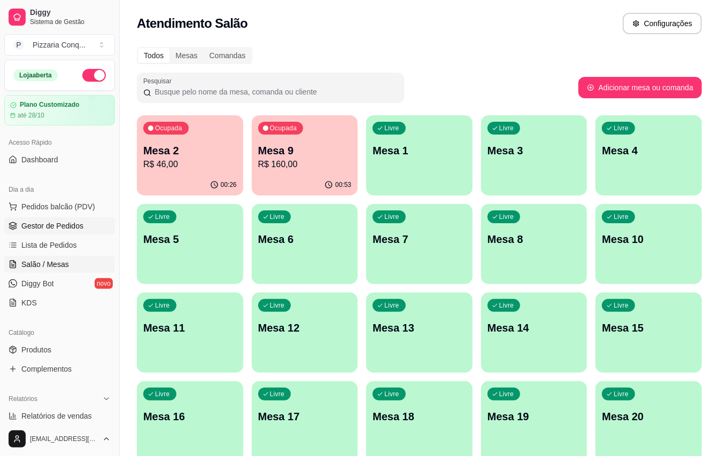
click at [58, 231] on span "Gestor de Pedidos" at bounding box center [52, 226] width 62 height 11
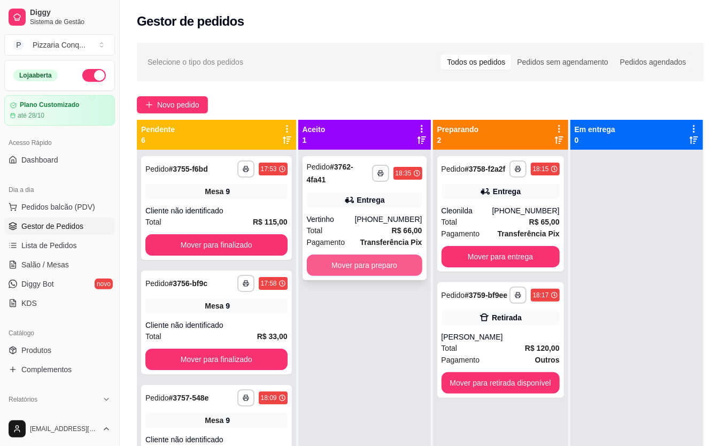
click at [369, 261] on button "Mover para preparo" at bounding box center [364, 264] width 115 height 21
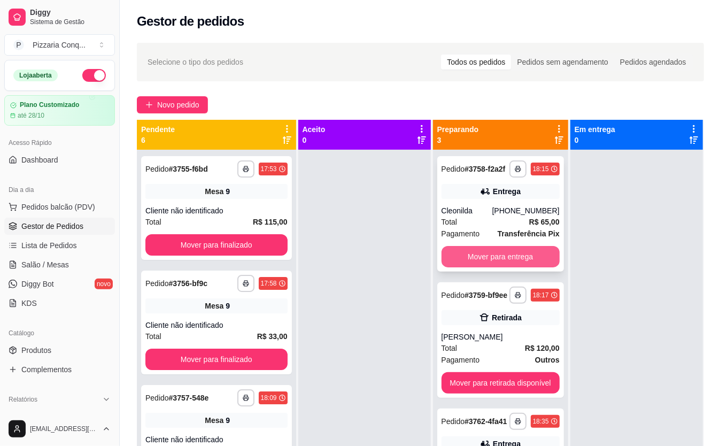
click at [512, 259] on button "Mover para entrega" at bounding box center [501, 256] width 118 height 21
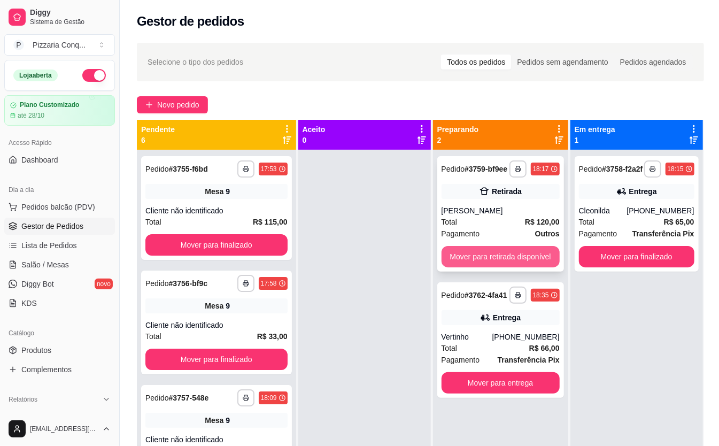
click at [511, 259] on button "Mover para retirada disponível" at bounding box center [501, 256] width 118 height 21
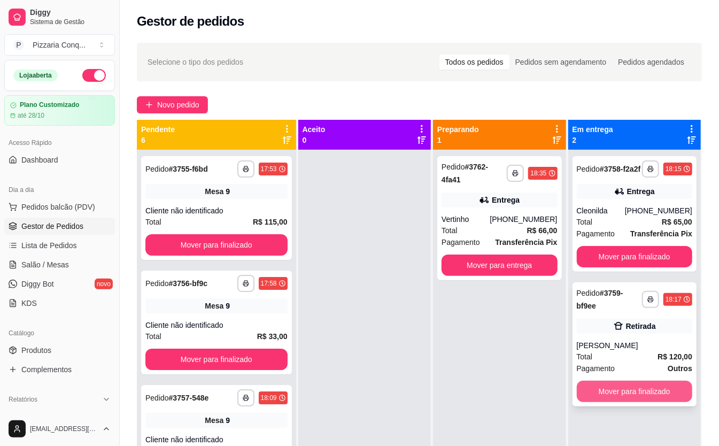
click at [629, 402] on button "Mover para finalizado" at bounding box center [634, 391] width 115 height 21
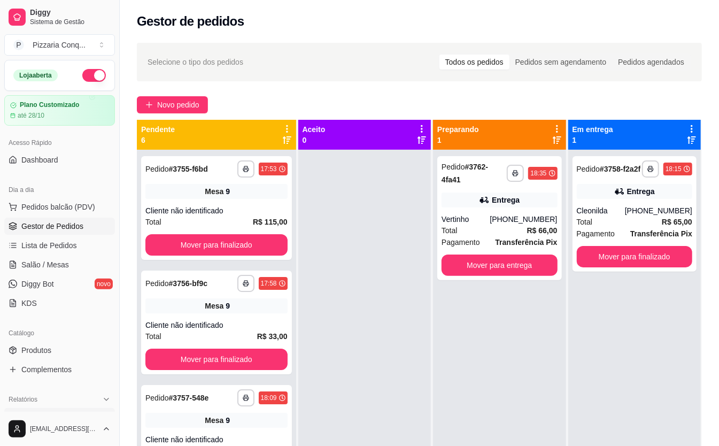
click at [69, 420] on span "Relatórios de vendas" at bounding box center [56, 416] width 71 height 11
select select "ALL"
select select "0"
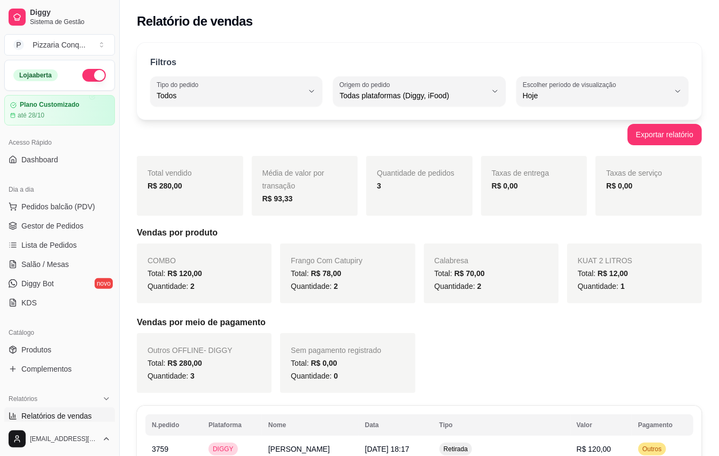
click at [197, 185] on div "R$ 280,00" at bounding box center [190, 186] width 85 height 13
click at [60, 211] on span "Pedidos balcão (PDV)" at bounding box center [58, 207] width 74 height 11
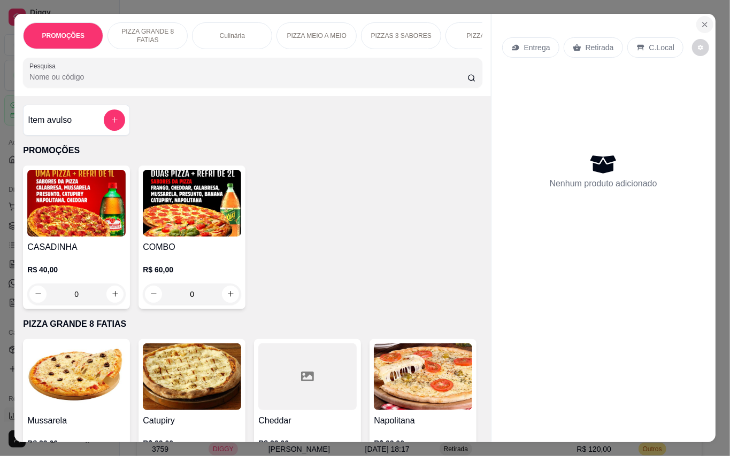
click at [702, 22] on icon "Close" at bounding box center [704, 24] width 4 height 4
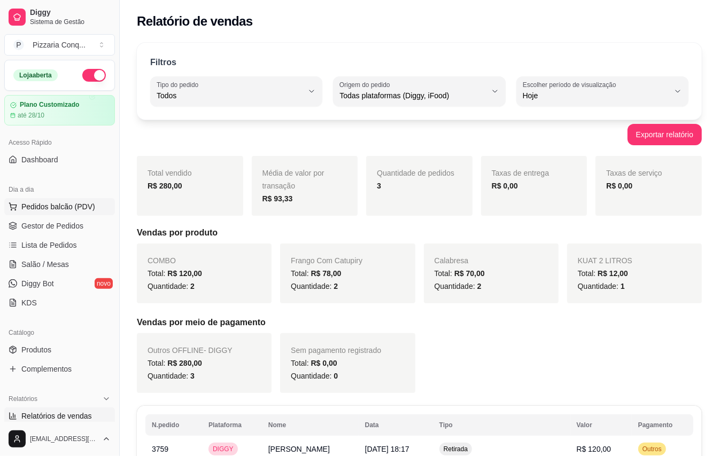
click at [65, 208] on span "Pedidos balcão (PDV)" at bounding box center [58, 207] width 74 height 11
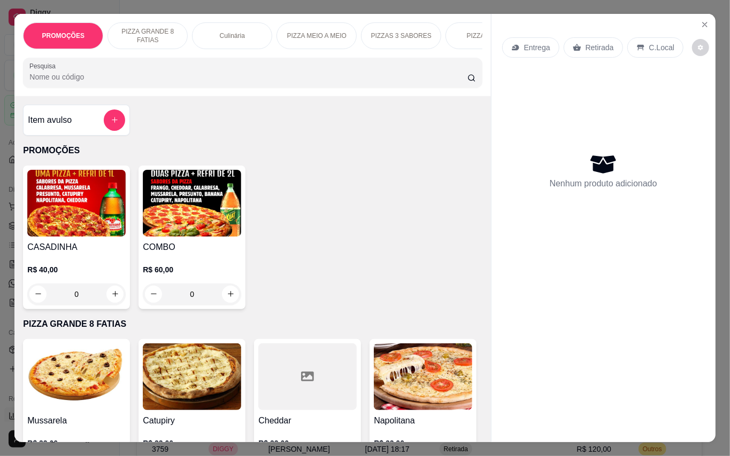
click at [710, 20] on div "PROMOÇÕES PIZZA GRANDE 8 FATIAS Culinária PIZZA MEIO A MEIO PIZZAS 3 SABORES PI…" at bounding box center [365, 228] width 730 height 456
click at [702, 20] on icon "Close" at bounding box center [704, 24] width 9 height 9
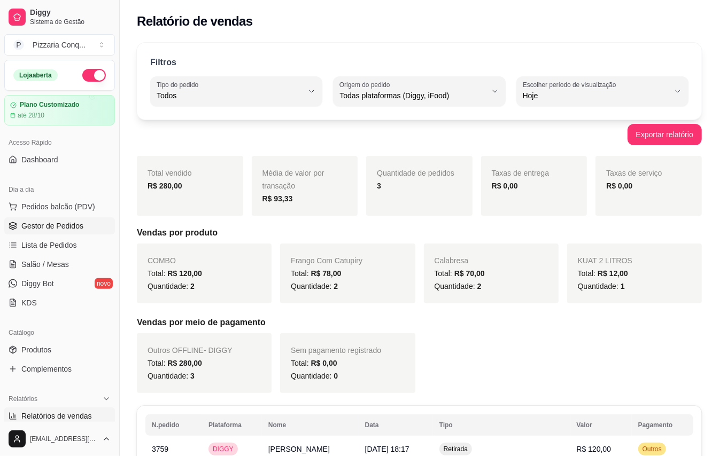
click at [61, 228] on span "Gestor de Pedidos" at bounding box center [52, 226] width 62 height 11
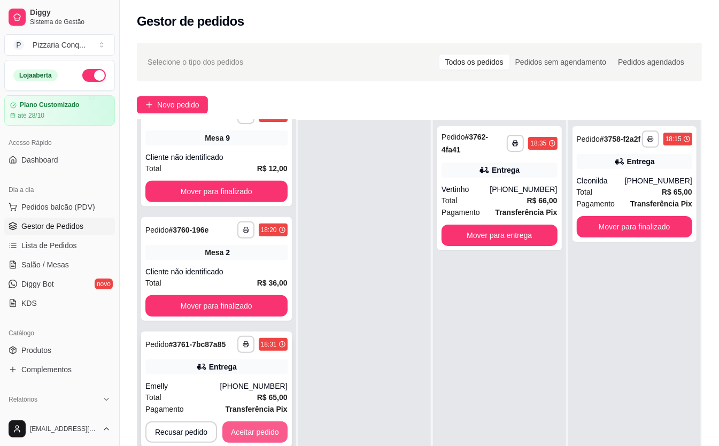
scroll to position [71, 0]
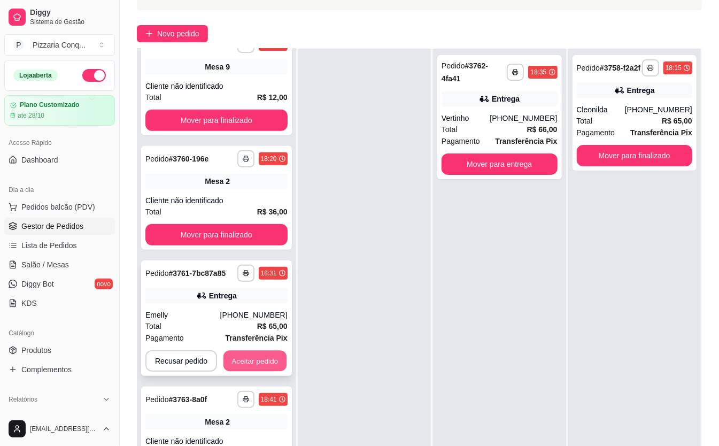
click at [263, 351] on button "Aceitar pedido" at bounding box center [254, 361] width 63 height 21
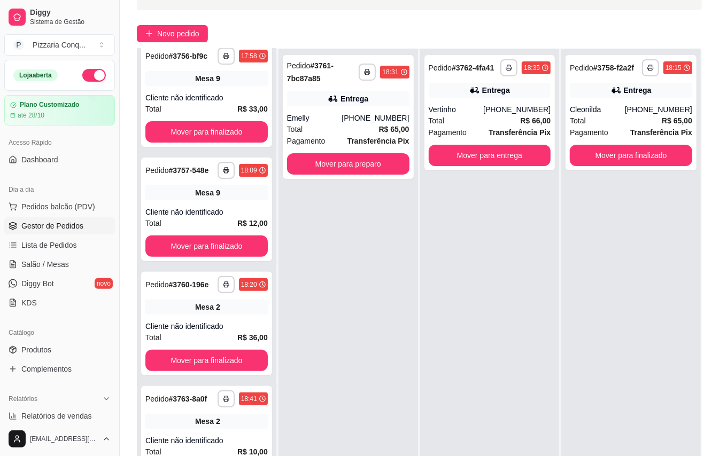
scroll to position [169, 0]
click at [385, 166] on button "Mover para preparo" at bounding box center [348, 163] width 122 height 21
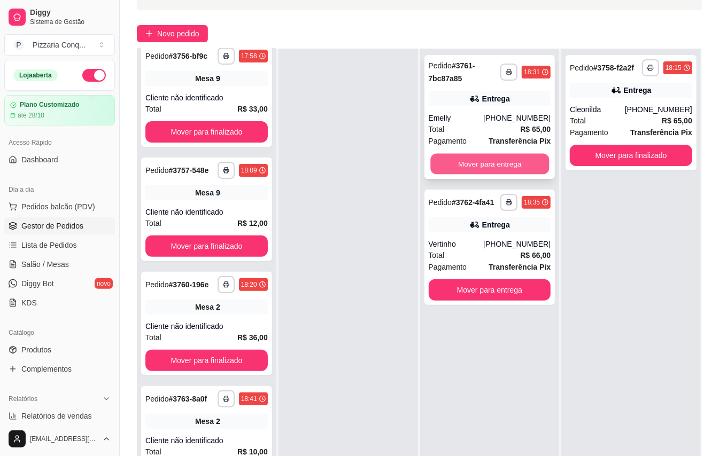
click at [518, 157] on button "Mover para entrega" at bounding box center [489, 164] width 119 height 21
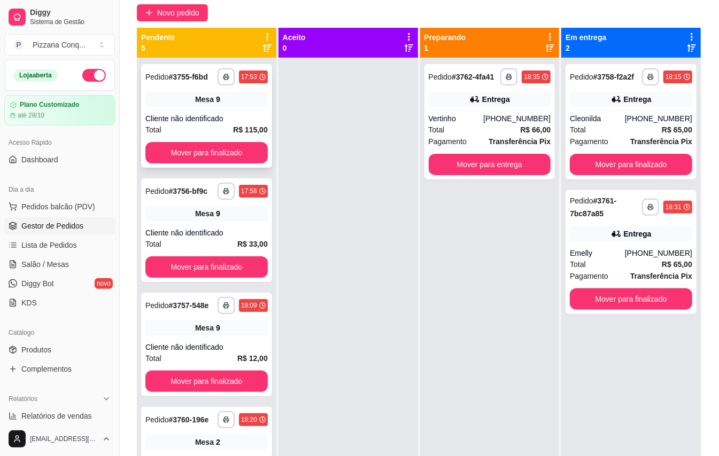
scroll to position [20, 0]
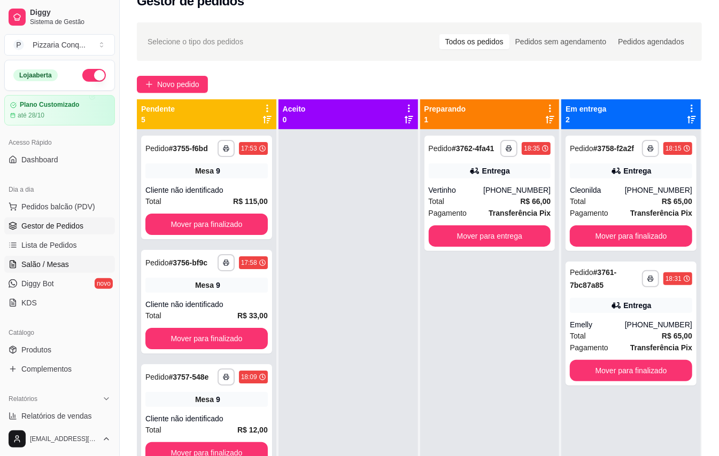
click at [69, 261] on span "Salão / Mesas" at bounding box center [45, 264] width 48 height 11
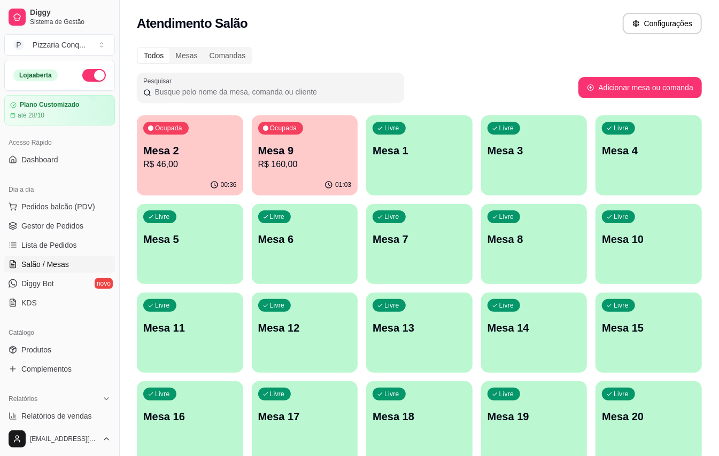
click at [301, 156] on p "Mesa 9" at bounding box center [305, 150] width 94 height 15
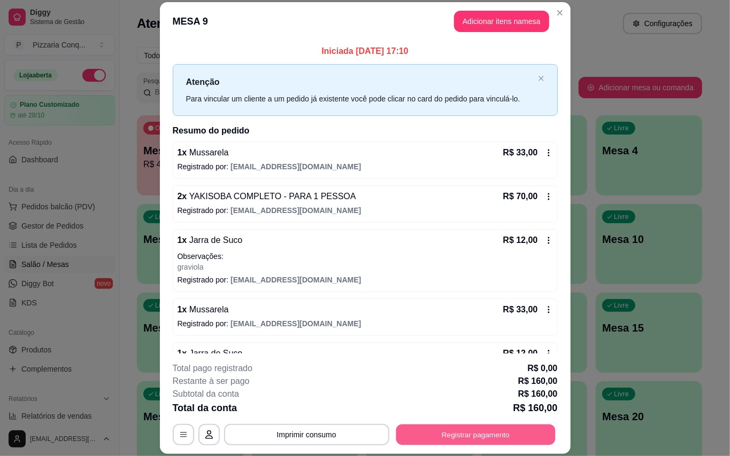
click at [505, 428] on button "Registrar pagamento" at bounding box center [475, 434] width 159 height 21
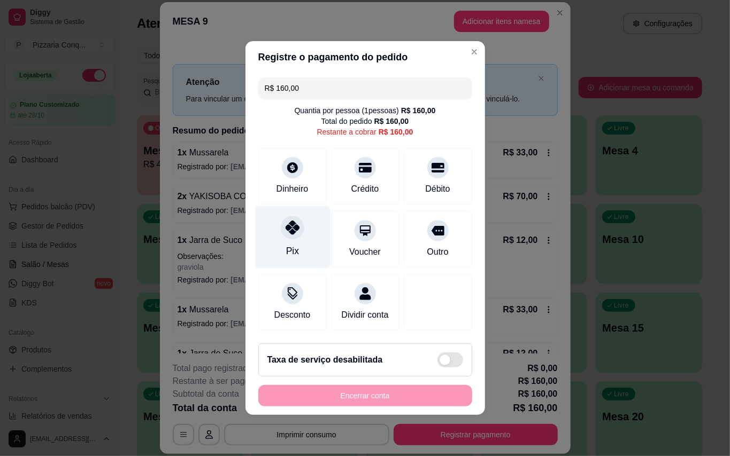
click at [281, 220] on div at bounding box center [293, 228] width 24 height 24
type input "R$ 0,00"
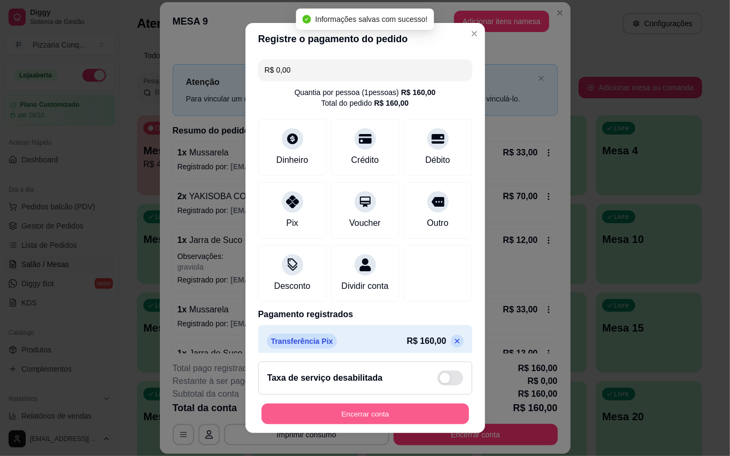
click at [400, 412] on button "Encerrar conta" at bounding box center [364, 414] width 207 height 21
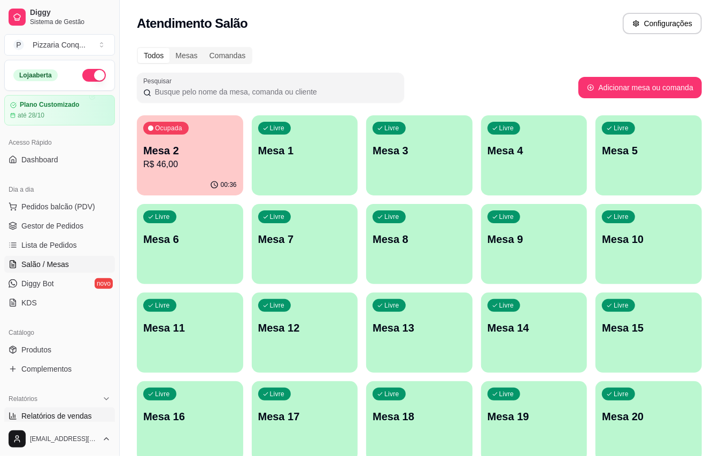
click at [92, 414] on span "Relatórios de vendas" at bounding box center [56, 416] width 71 height 11
select select "ALL"
select select "0"
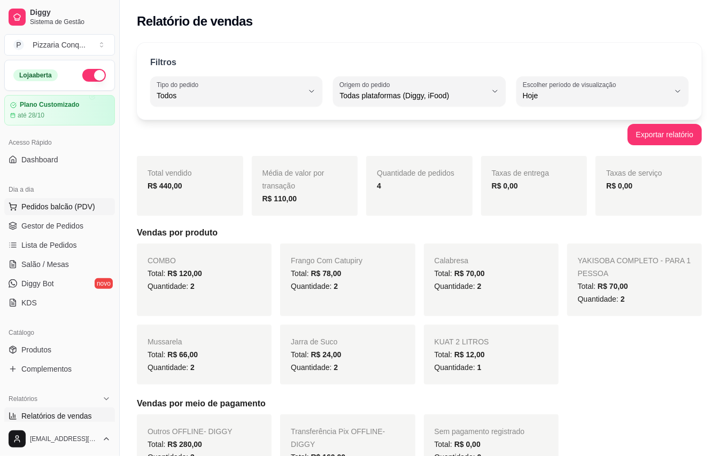
click at [67, 215] on button "Pedidos balcão (PDV)" at bounding box center [59, 206] width 111 height 17
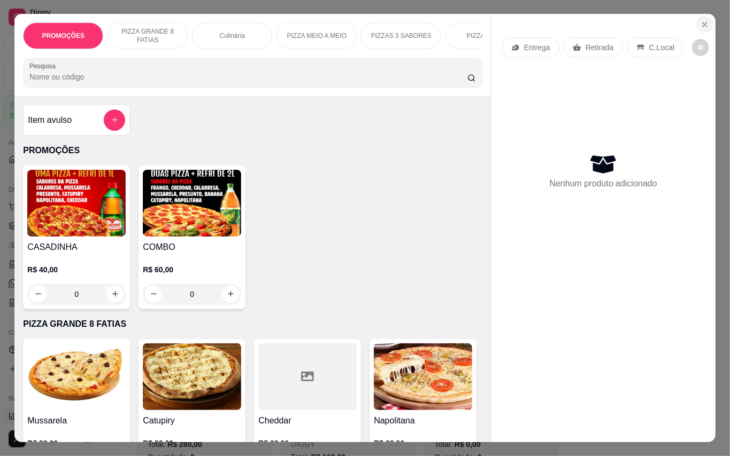
click at [699, 16] on button "Close" at bounding box center [704, 24] width 17 height 17
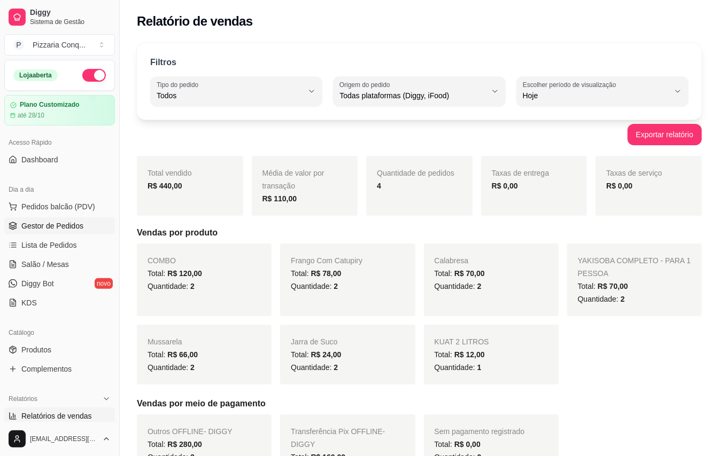
click at [65, 229] on span "Gestor de Pedidos" at bounding box center [52, 226] width 62 height 11
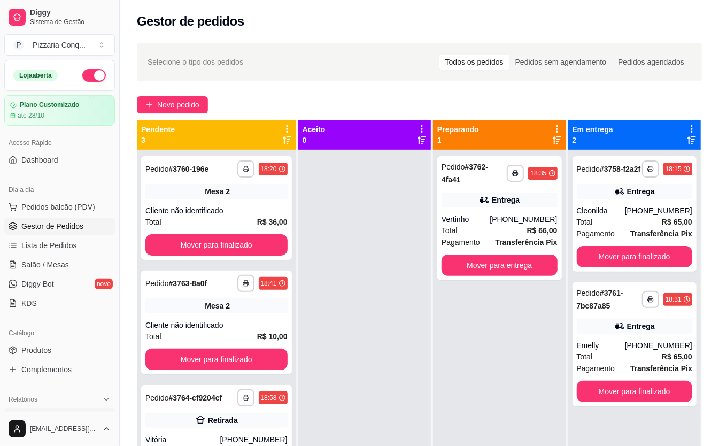
click at [90, 420] on span "Relatórios de vendas" at bounding box center [56, 416] width 71 height 11
select select "ALL"
select select "0"
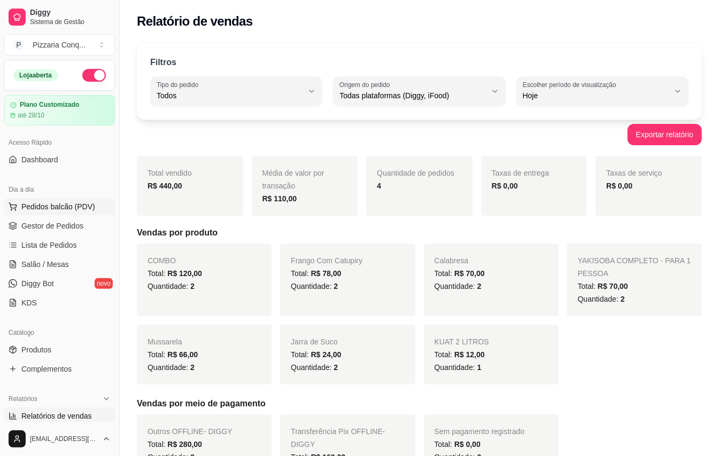
click at [53, 210] on span "Pedidos balcão (PDV)" at bounding box center [58, 207] width 74 height 11
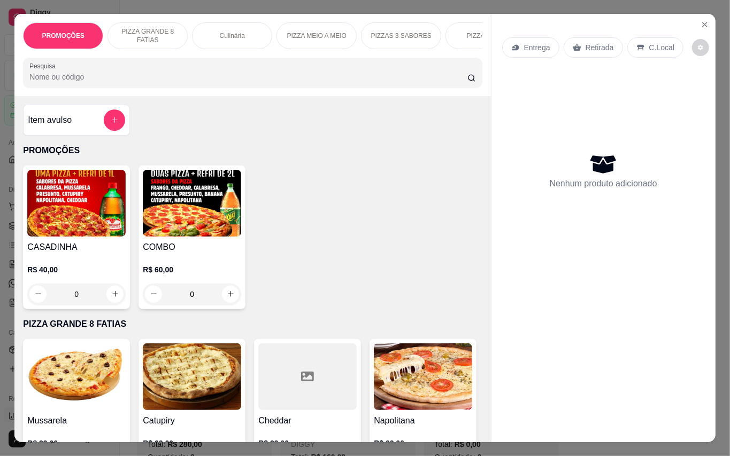
scroll to position [214, 0]
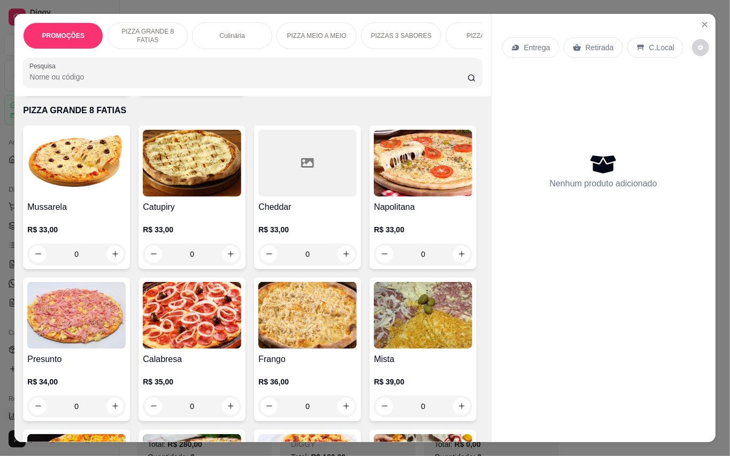
click at [241, 312] on img at bounding box center [192, 315] width 98 height 67
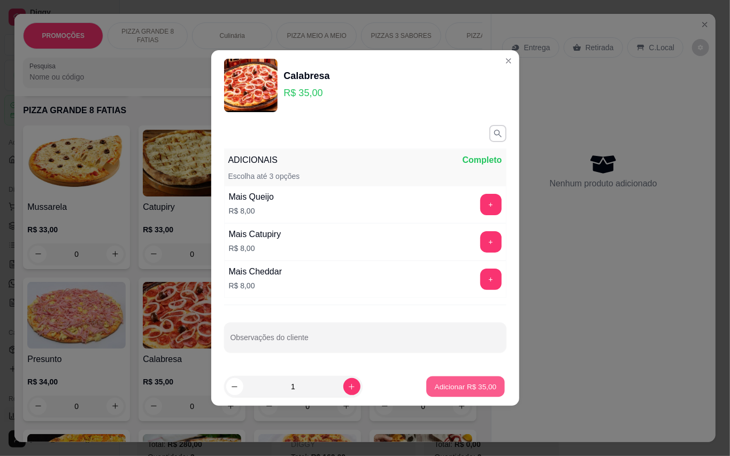
click at [446, 381] on button "Adicionar R$ 35,00" at bounding box center [466, 387] width 79 height 21
type input "1"
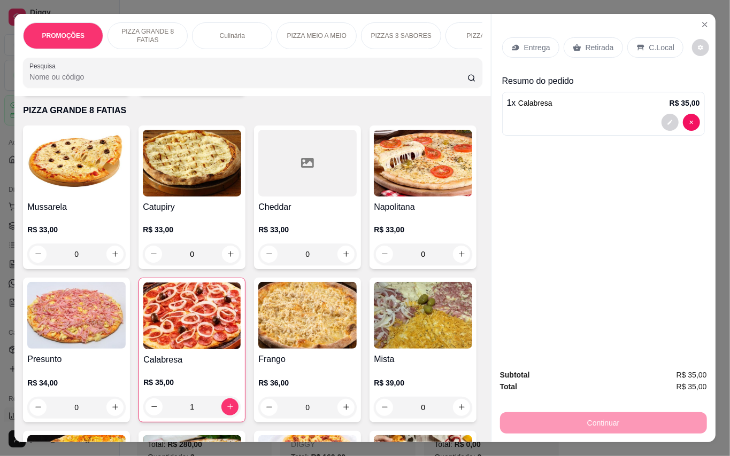
click at [599, 47] on p "Retirada" at bounding box center [599, 47] width 28 height 11
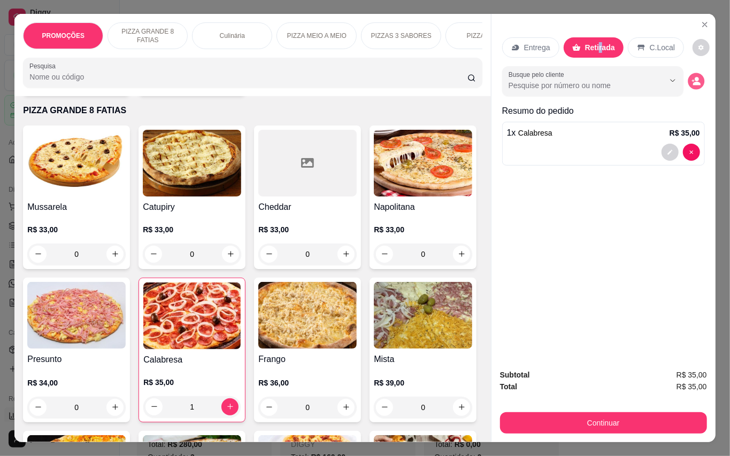
click at [694, 82] on icon "decrease-product-quantity" at bounding box center [696, 84] width 7 height 4
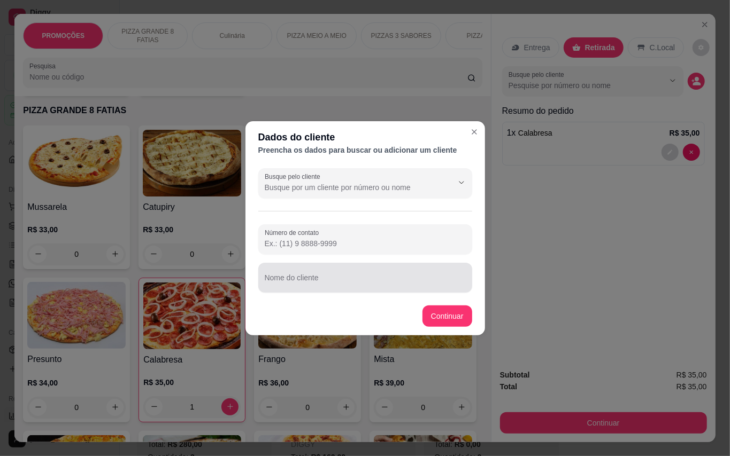
click at [447, 274] on div at bounding box center [365, 277] width 201 height 21
type input "matheus"
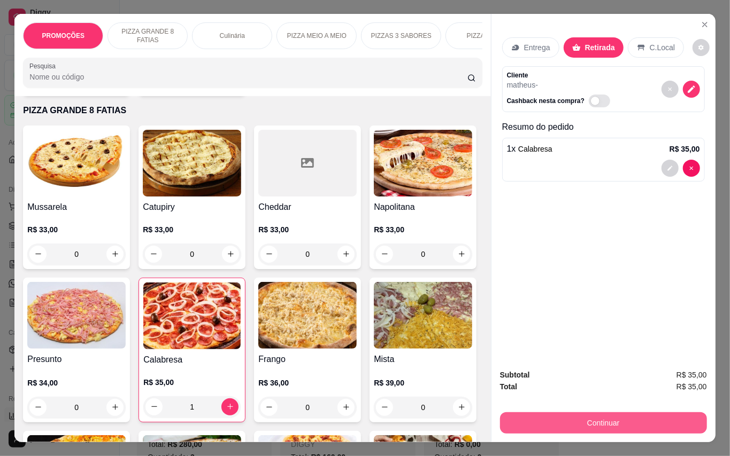
click at [593, 417] on button "Continuar" at bounding box center [603, 423] width 207 height 21
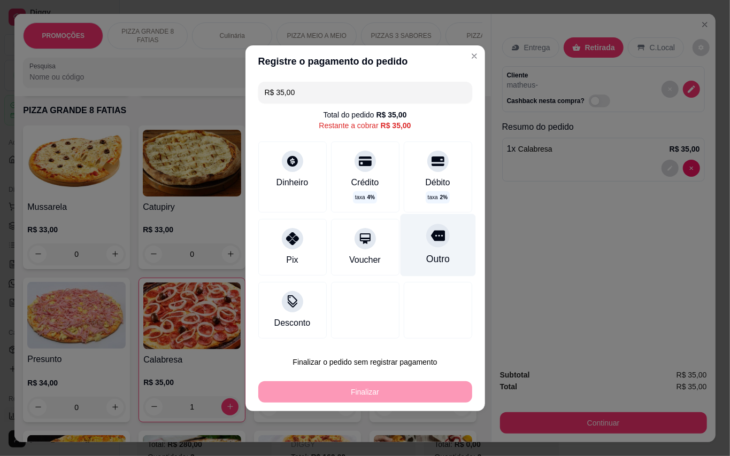
click at [416, 222] on div "Outro" at bounding box center [437, 245] width 75 height 63
type input "R$ 0,00"
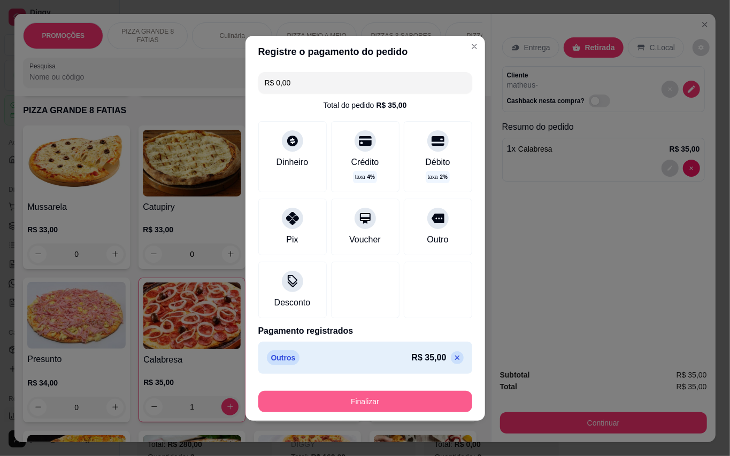
click at [417, 411] on button "Finalizar" at bounding box center [365, 401] width 214 height 21
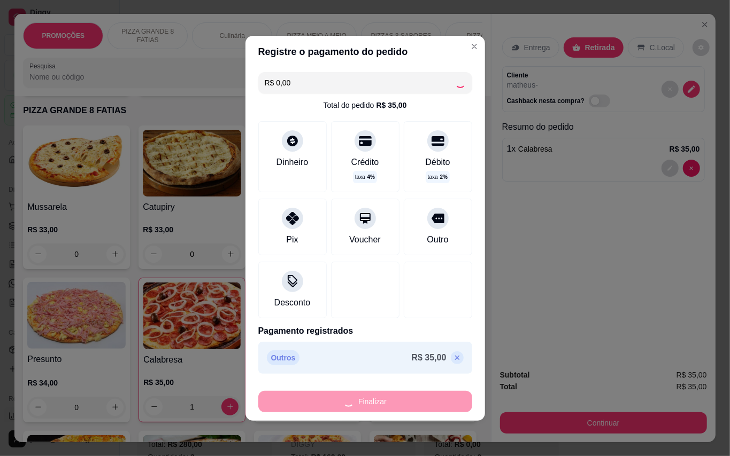
type input "0"
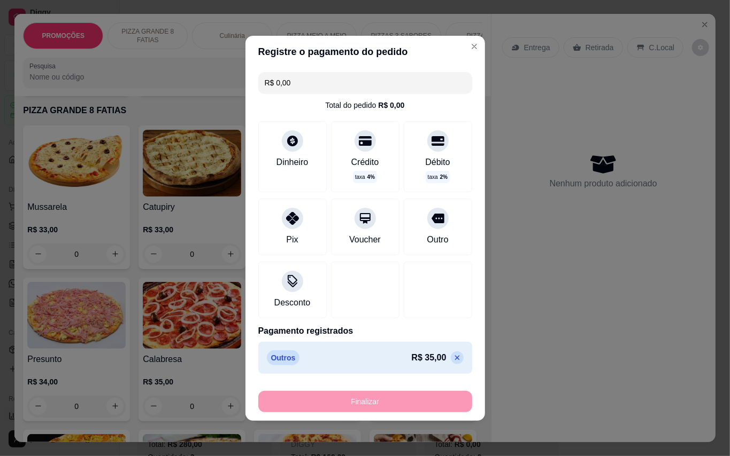
type input "-R$ 35,00"
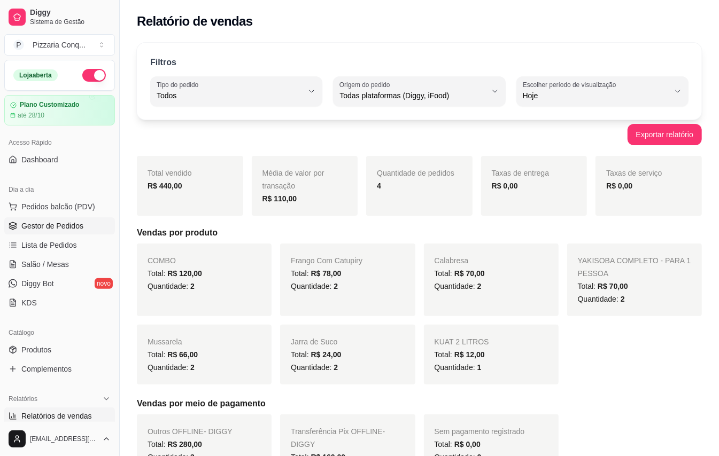
click at [52, 219] on link "Gestor de Pedidos" at bounding box center [59, 226] width 111 height 17
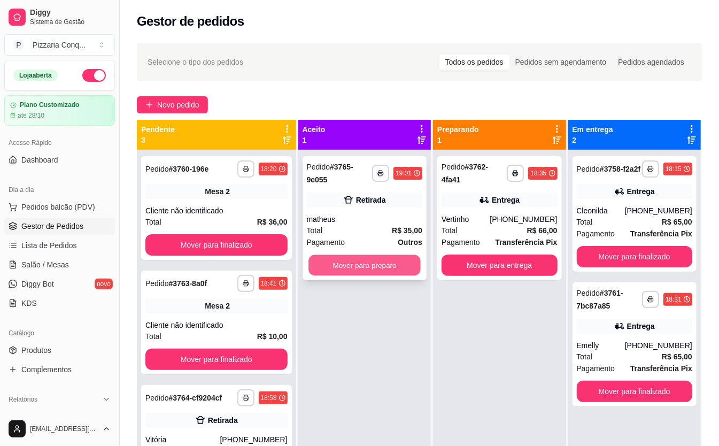
click at [368, 268] on button "Mover para preparo" at bounding box center [364, 265] width 112 height 21
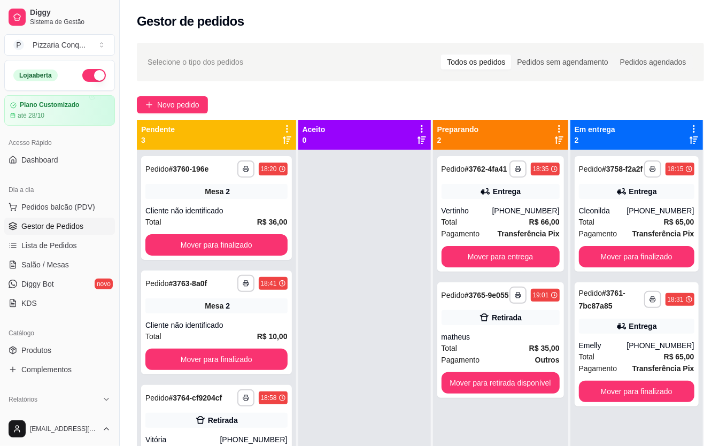
click at [72, 422] on div "[EMAIL_ADDRESS][DOMAIN_NAME]" at bounding box center [59, 429] width 119 height 34
click at [77, 421] on span "Relatórios de vendas" at bounding box center [56, 416] width 71 height 11
select select "ALL"
select select "0"
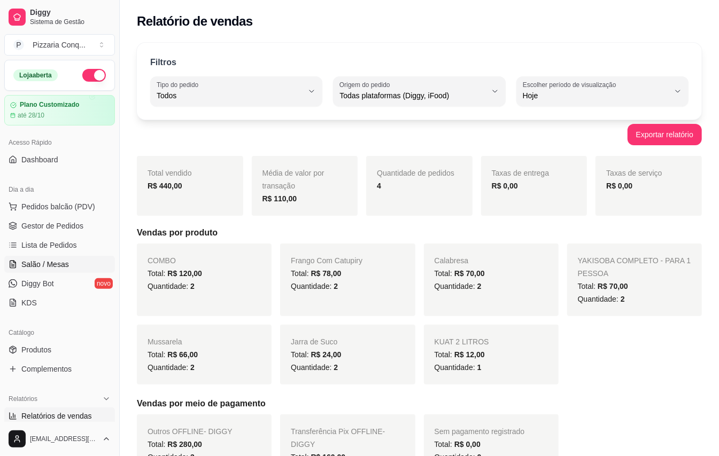
click at [52, 262] on span "Salão / Mesas" at bounding box center [45, 264] width 48 height 11
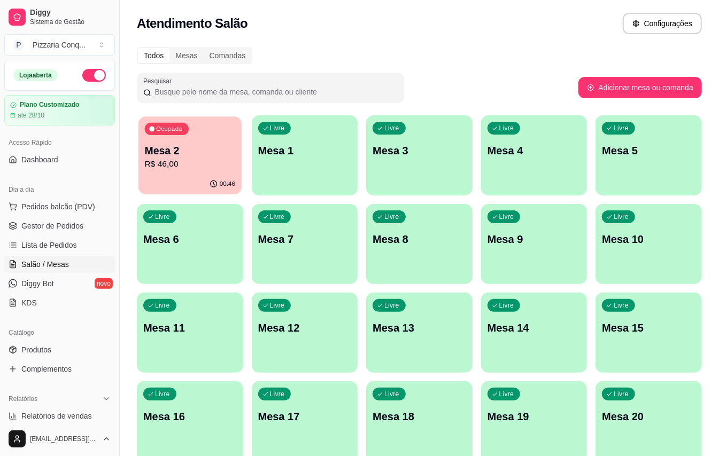
click at [208, 158] on p "R$ 46,00" at bounding box center [190, 164] width 90 height 12
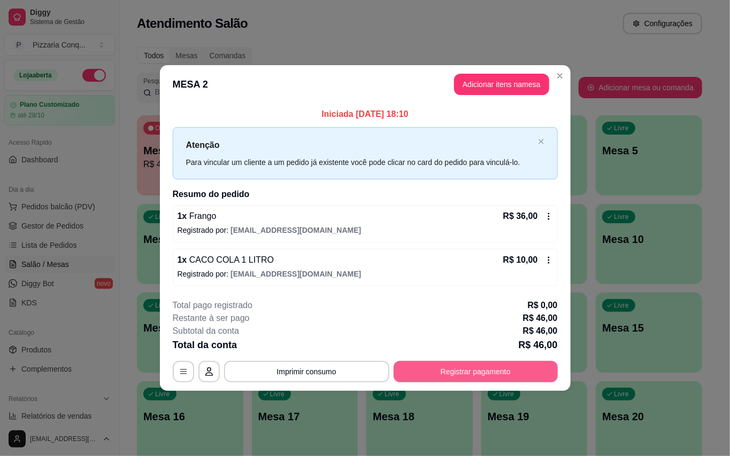
click at [484, 382] on button "Registrar pagamento" at bounding box center [475, 371] width 164 height 21
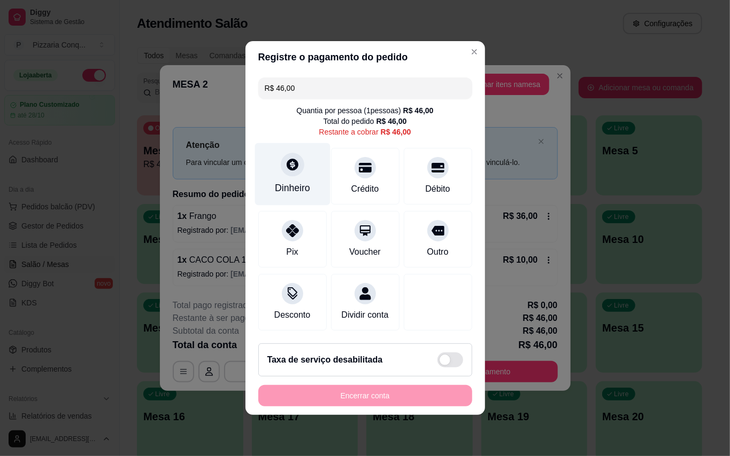
click at [264, 146] on div "Dinheiro" at bounding box center [291, 174] width 75 height 63
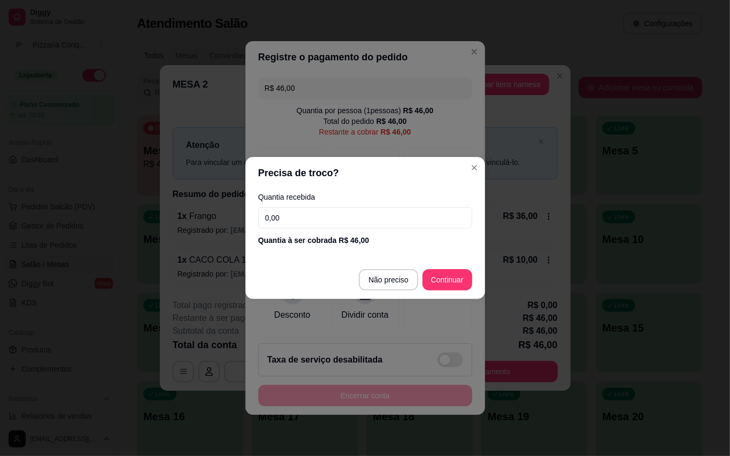
click at [394, 214] on input "0,00" at bounding box center [365, 217] width 214 height 21
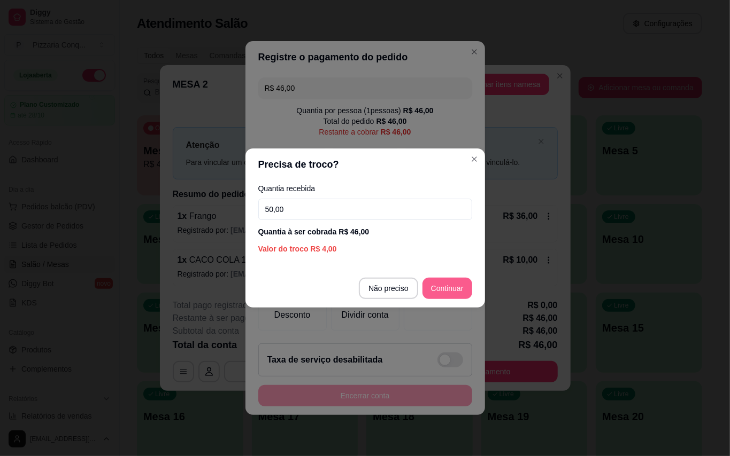
type input "50,00"
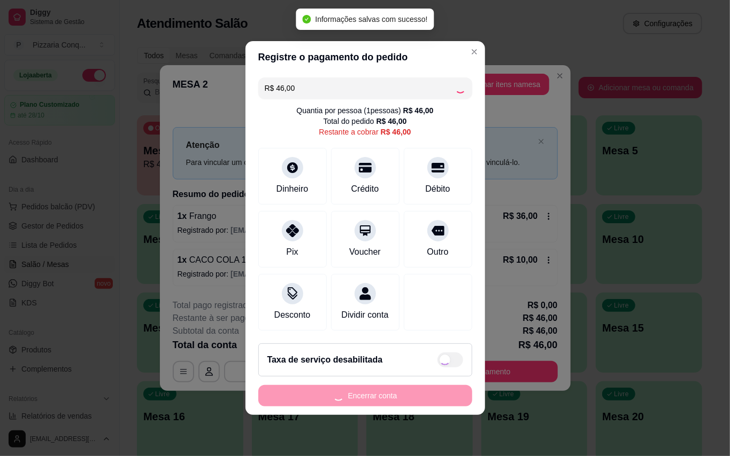
type input "R$ 0,00"
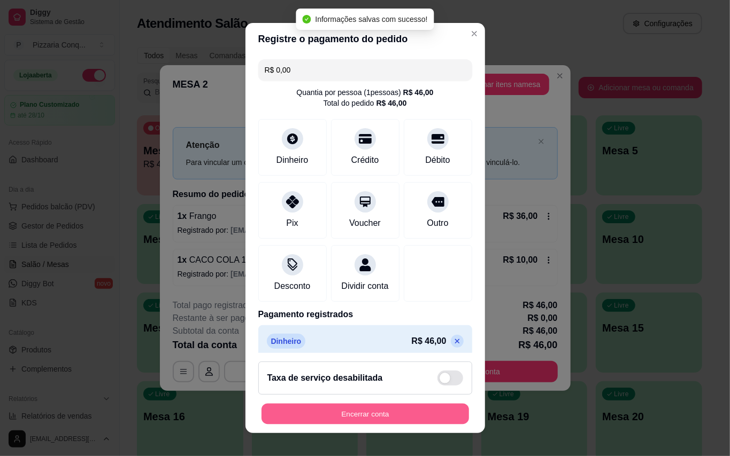
click at [394, 419] on button "Encerrar conta" at bounding box center [364, 414] width 207 height 21
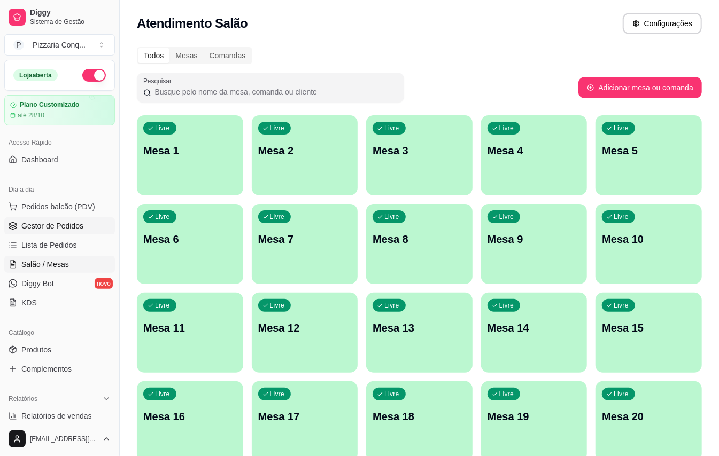
click at [80, 227] on span "Gestor de Pedidos" at bounding box center [52, 226] width 62 height 11
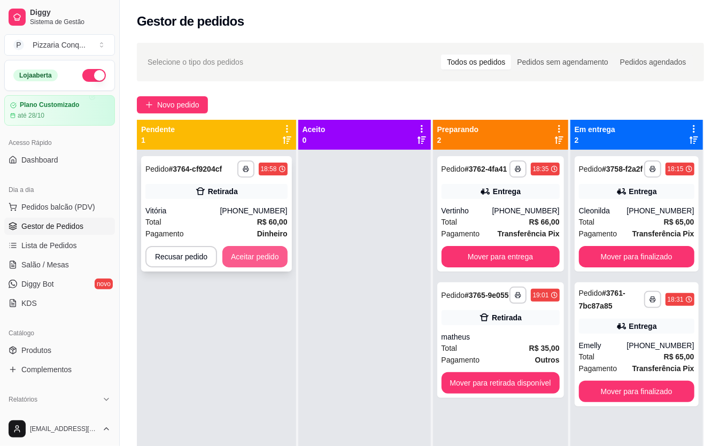
click at [258, 251] on button "Aceitar pedido" at bounding box center [254, 256] width 65 height 21
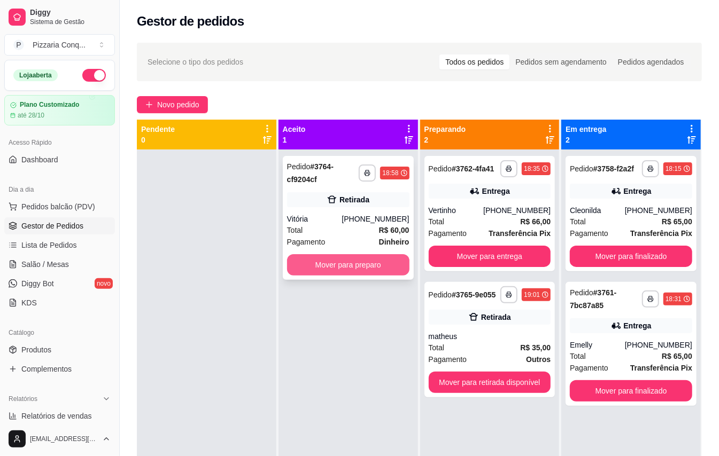
click at [312, 261] on button "Mover para preparo" at bounding box center [348, 264] width 122 height 21
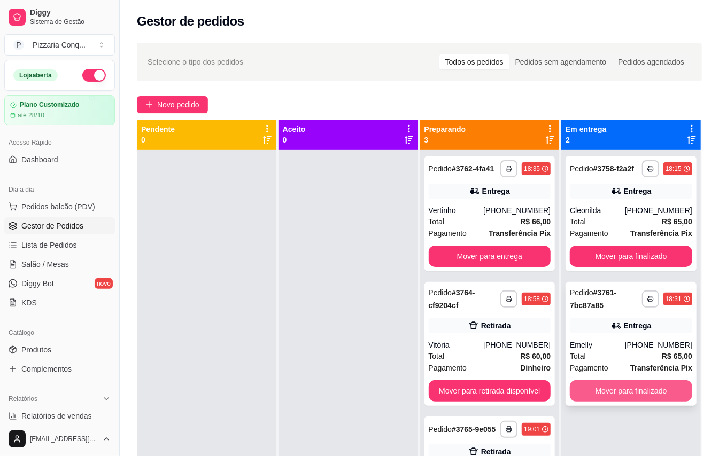
click at [607, 400] on button "Mover para finalizado" at bounding box center [631, 391] width 122 height 21
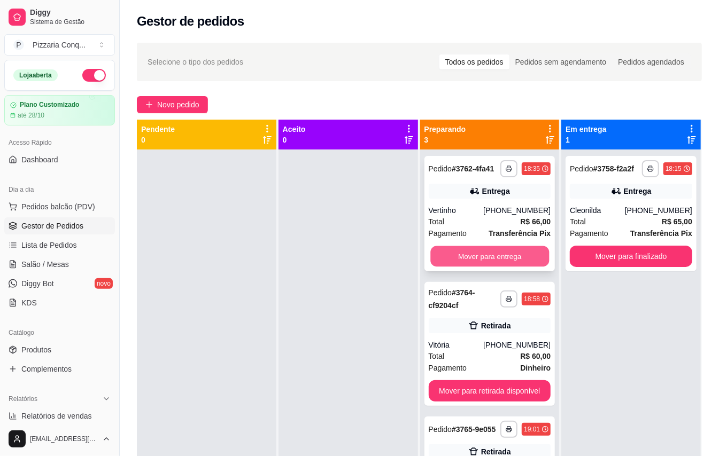
click at [514, 258] on button "Mover para entrega" at bounding box center [489, 256] width 119 height 21
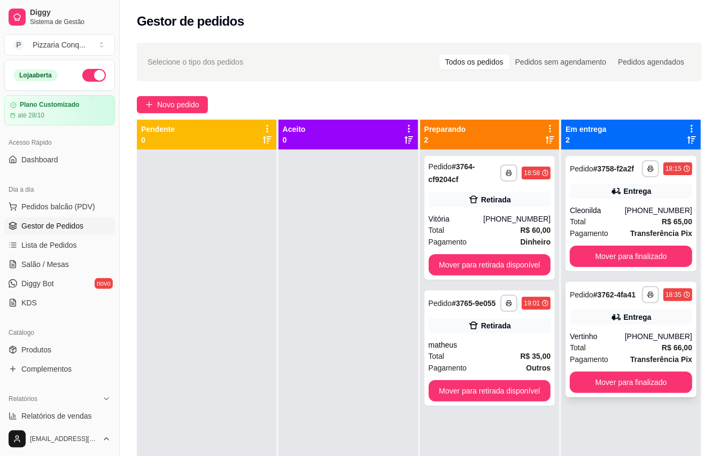
click at [633, 323] on div "Entrega" at bounding box center [638, 317] width 28 height 11
click at [61, 267] on span "Salão / Mesas" at bounding box center [45, 264] width 48 height 11
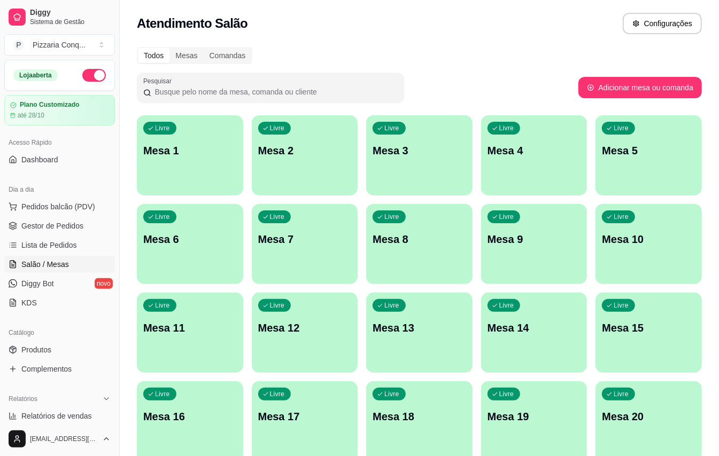
click at [63, 236] on ul "Pedidos balcão (PDV) Gestor de Pedidos Lista de Pedidos Salão / Mesas Diggy Bot…" at bounding box center [59, 254] width 111 height 113
click at [66, 234] on link "Gestor de Pedidos" at bounding box center [59, 226] width 111 height 17
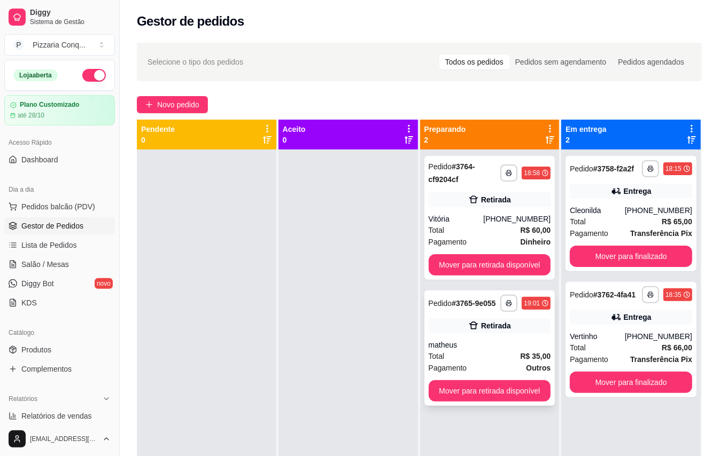
click at [487, 347] on div "matheus" at bounding box center [490, 345] width 122 height 11
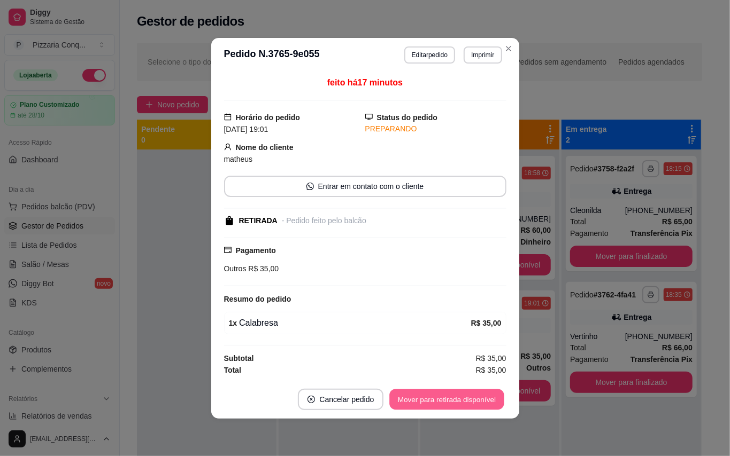
click at [469, 405] on button "Mover para retirada disponível" at bounding box center [447, 399] width 114 height 21
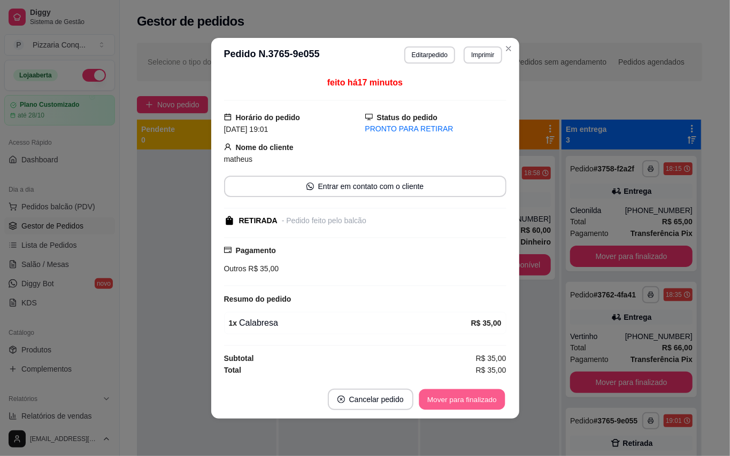
click at [469, 405] on button "Mover para finalizado" at bounding box center [462, 399] width 86 height 21
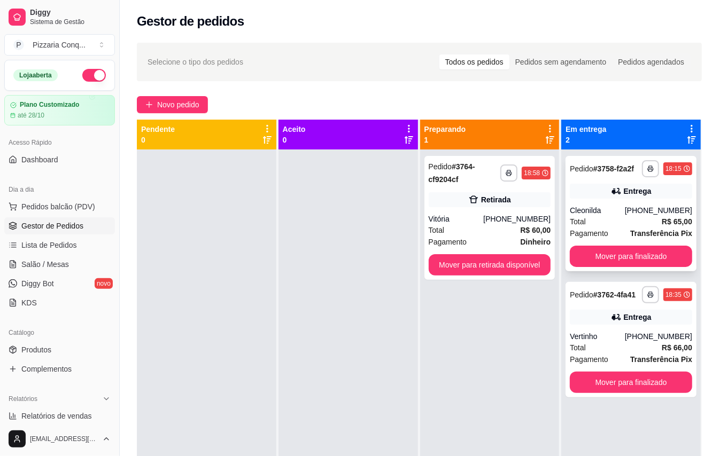
click at [623, 272] on div "**********" at bounding box center [631, 213] width 131 height 115
click at [616, 264] on button "Mover para finalizado" at bounding box center [631, 256] width 122 height 21
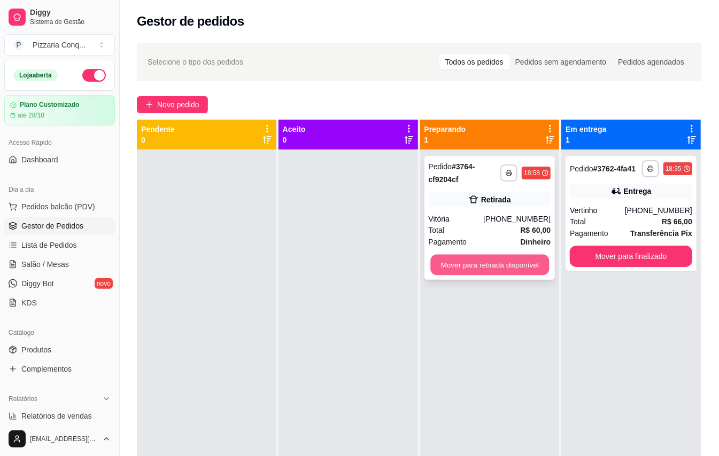
click at [461, 264] on button "Mover para retirada disponível" at bounding box center [489, 265] width 119 height 21
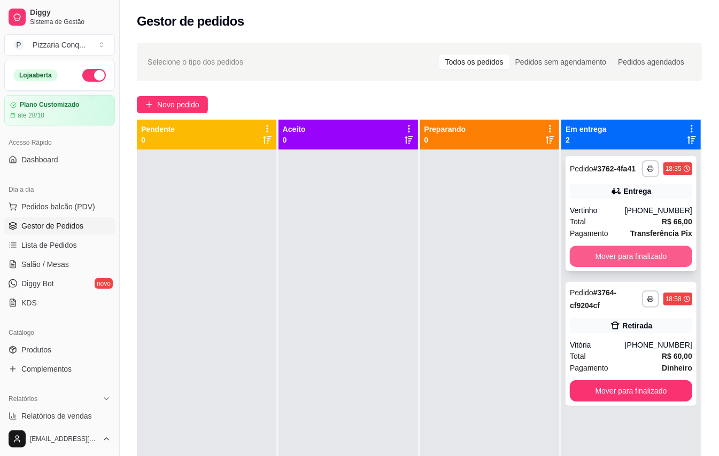
click at [618, 267] on button "Mover para finalizado" at bounding box center [631, 256] width 122 height 21
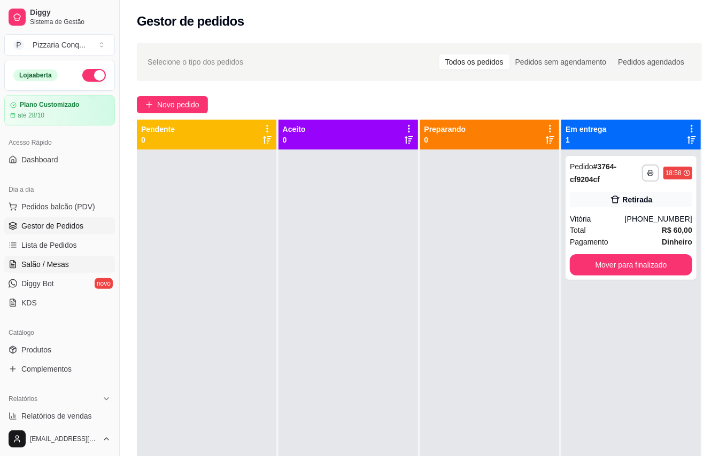
click at [65, 266] on span "Salão / Mesas" at bounding box center [45, 264] width 48 height 11
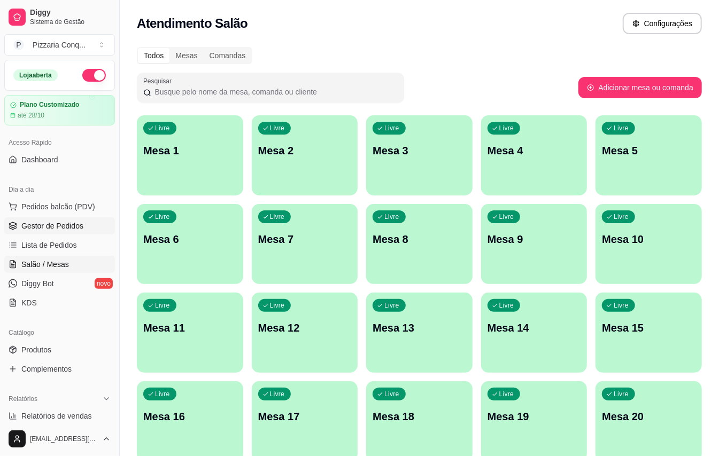
click at [58, 227] on span "Gestor de Pedidos" at bounding box center [52, 226] width 62 height 11
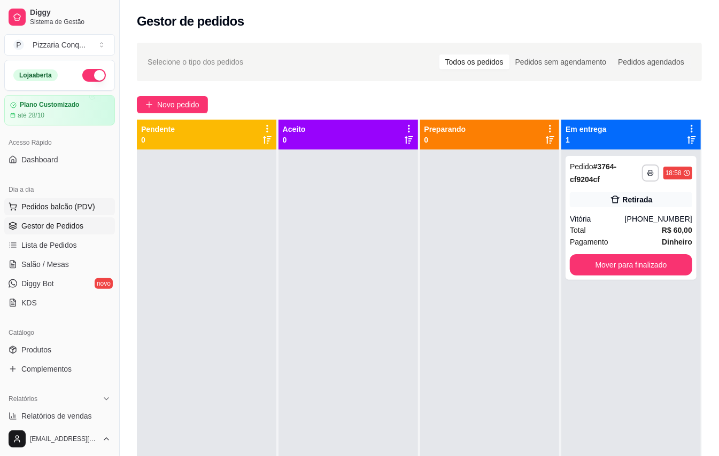
click at [65, 212] on span "Pedidos balcão (PDV)" at bounding box center [58, 207] width 74 height 11
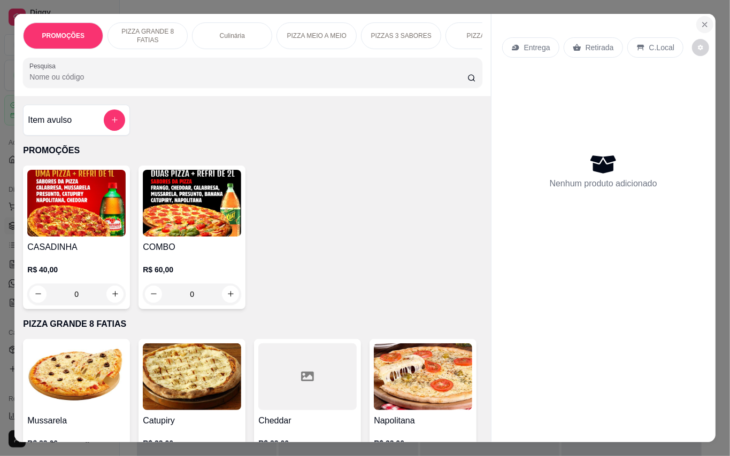
click at [700, 20] on icon "Close" at bounding box center [704, 24] width 9 height 9
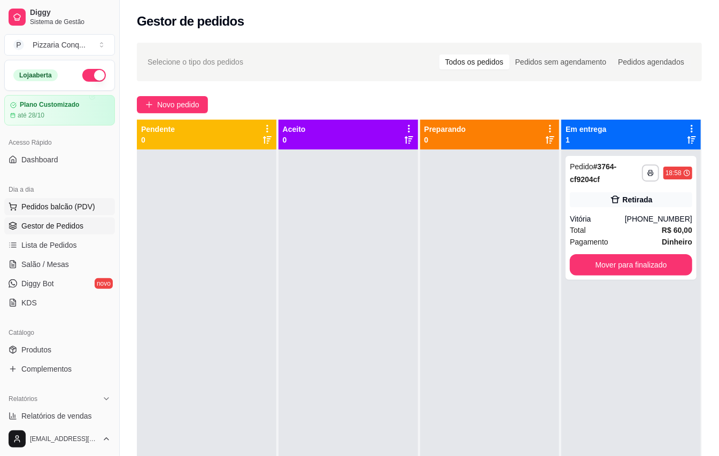
click at [30, 215] on button "Pedidos balcão (PDV)" at bounding box center [59, 206] width 111 height 17
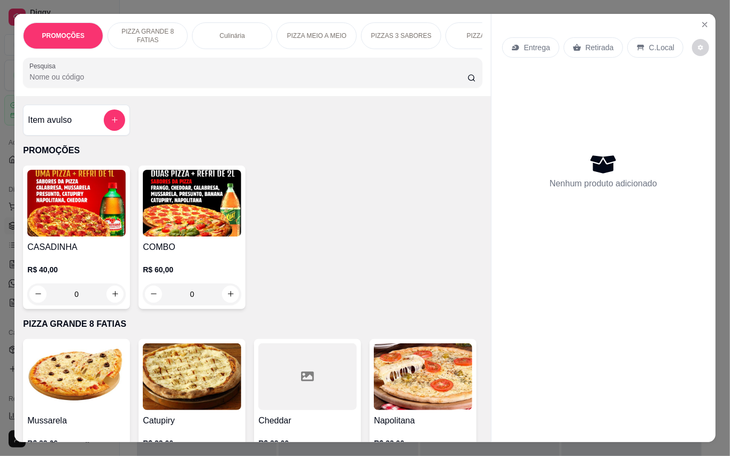
click at [92, 369] on img at bounding box center [76, 377] width 98 height 67
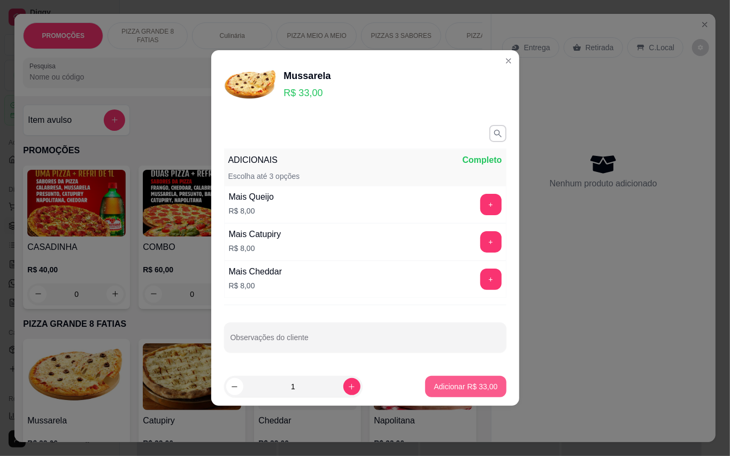
click at [450, 383] on p "Adicionar R$ 33,00" at bounding box center [465, 387] width 64 height 11
type input "1"
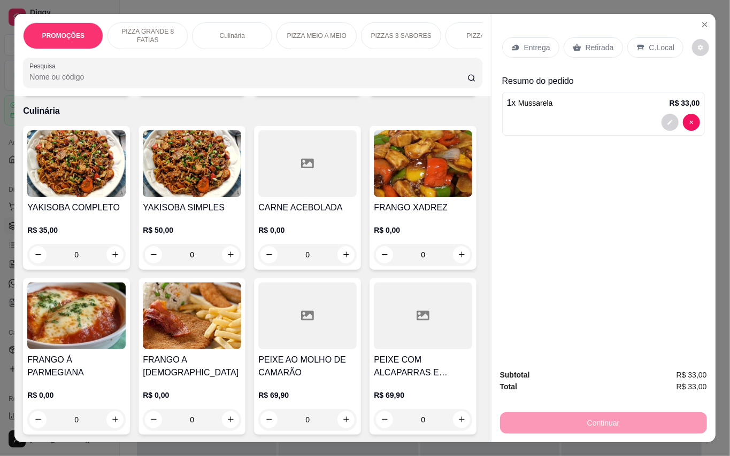
scroll to position [1069, 0]
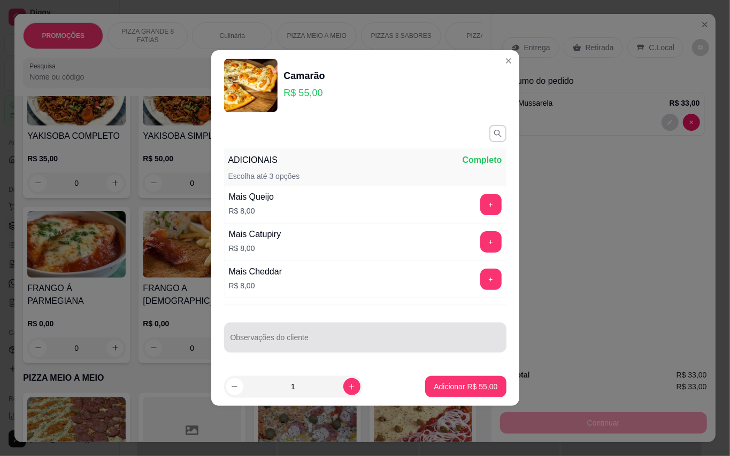
click at [293, 340] on input "Observações do cliente" at bounding box center [364, 342] width 269 height 11
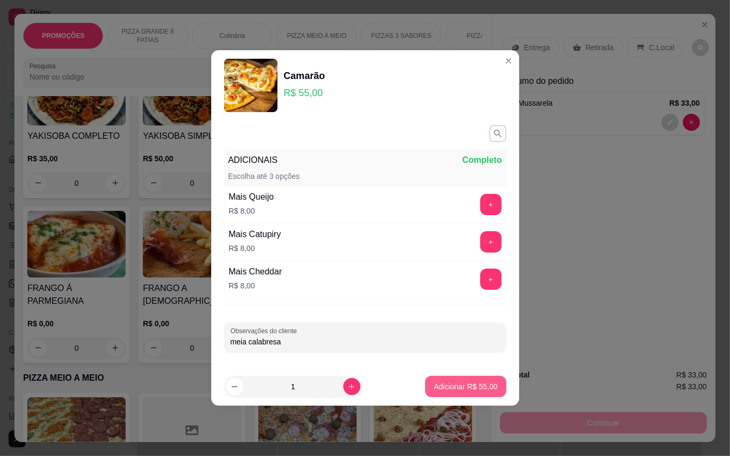
type input "meia calabresa"
click at [433, 384] on p "Adicionar R$ 55,00" at bounding box center [465, 387] width 64 height 11
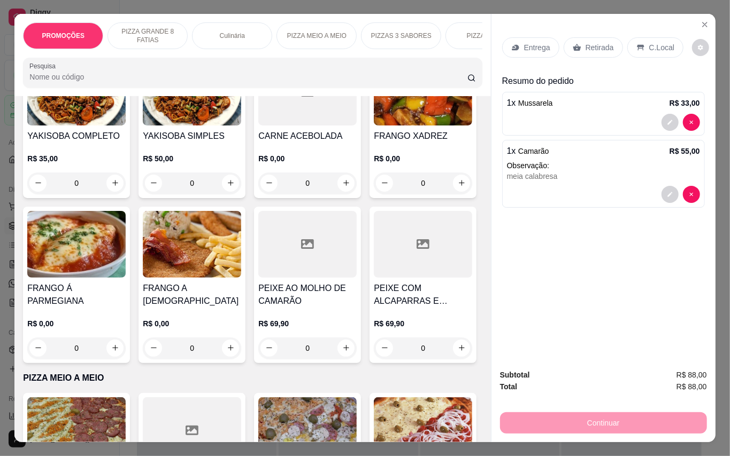
click at [580, 37] on div "Retirada" at bounding box center [592, 47] width 59 height 20
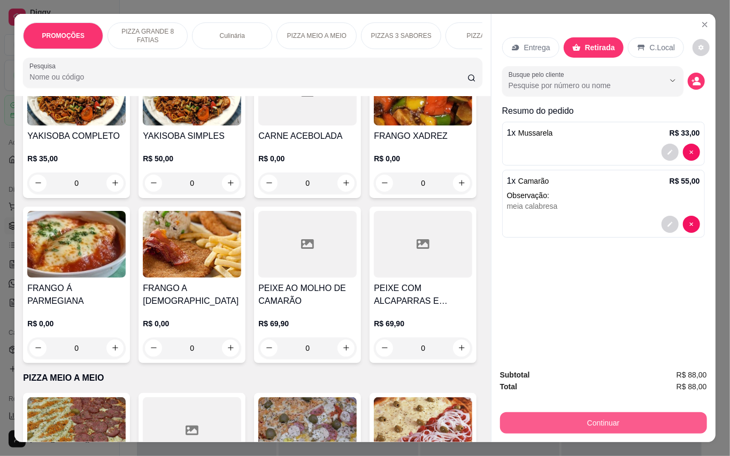
click at [616, 413] on button "Continuar" at bounding box center [603, 423] width 207 height 21
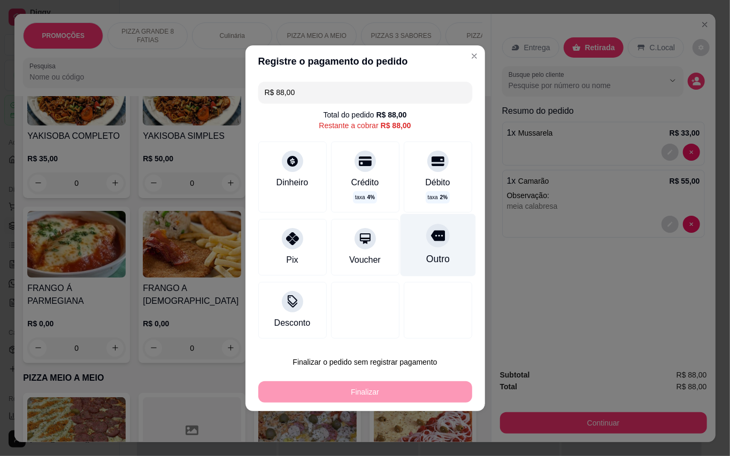
click at [444, 246] on div "Outro" at bounding box center [437, 245] width 75 height 63
type input "R$ 0,00"
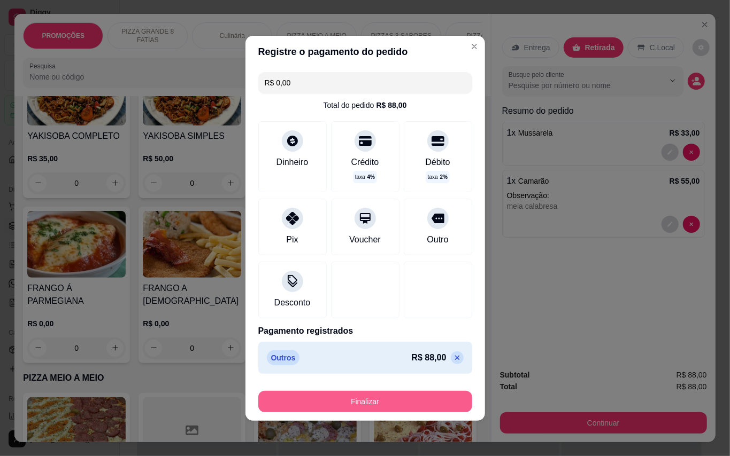
click at [413, 406] on button "Finalizar" at bounding box center [365, 401] width 214 height 21
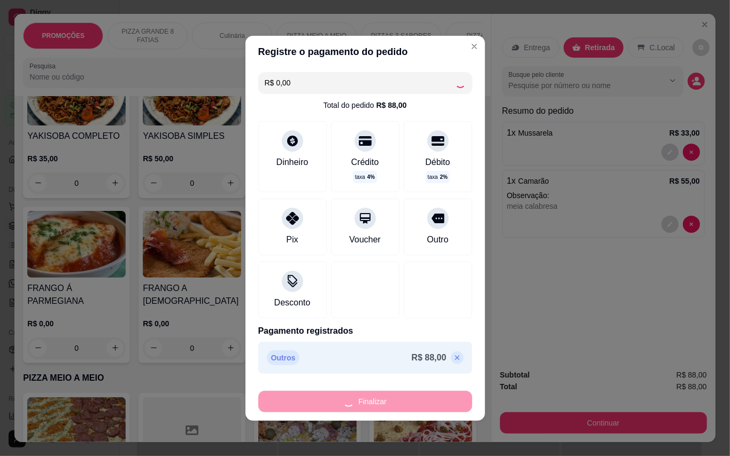
type input "0"
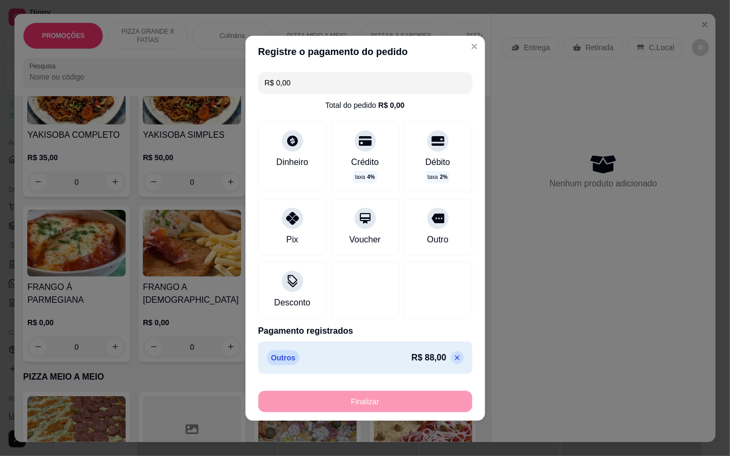
type input "-R$ 88,00"
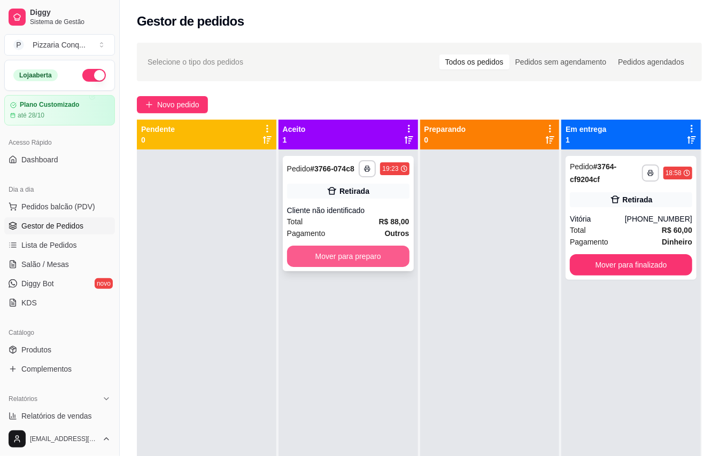
click at [360, 262] on button "Mover para preparo" at bounding box center [348, 256] width 122 height 21
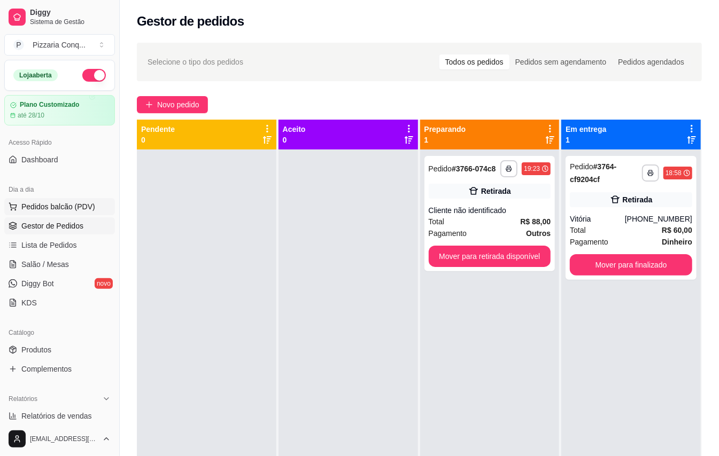
click at [77, 205] on span "Pedidos balcão (PDV)" at bounding box center [58, 207] width 74 height 11
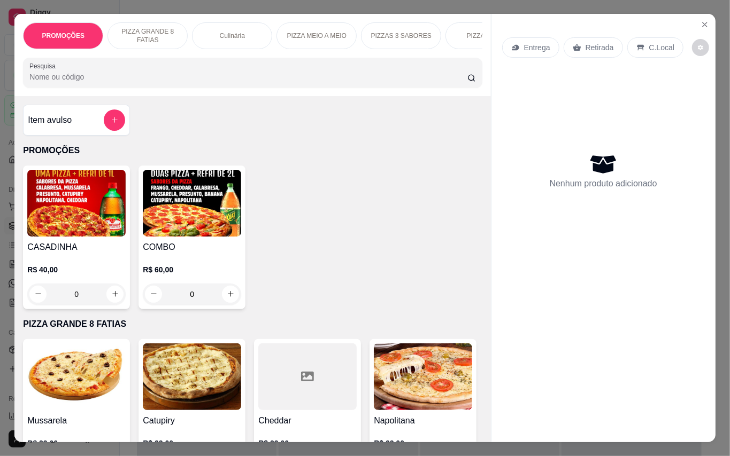
click at [166, 223] on img at bounding box center [192, 203] width 98 height 67
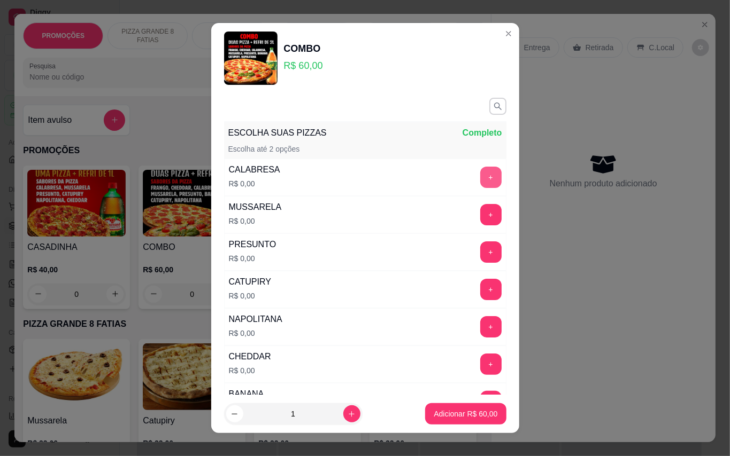
click at [480, 176] on button "+" at bounding box center [490, 177] width 21 height 21
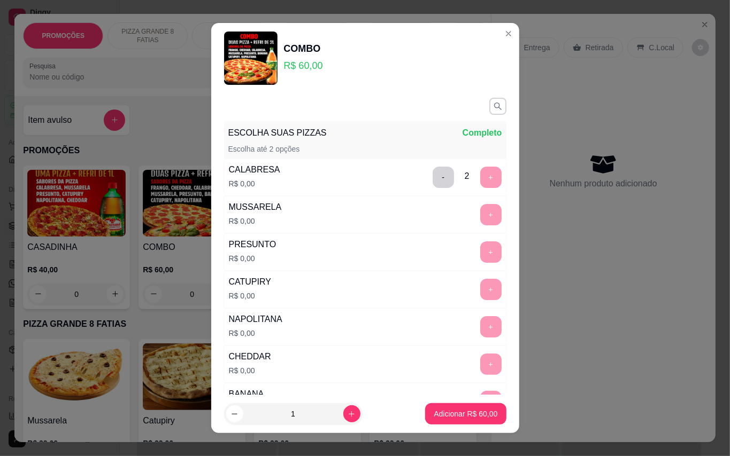
scroll to position [11, 0]
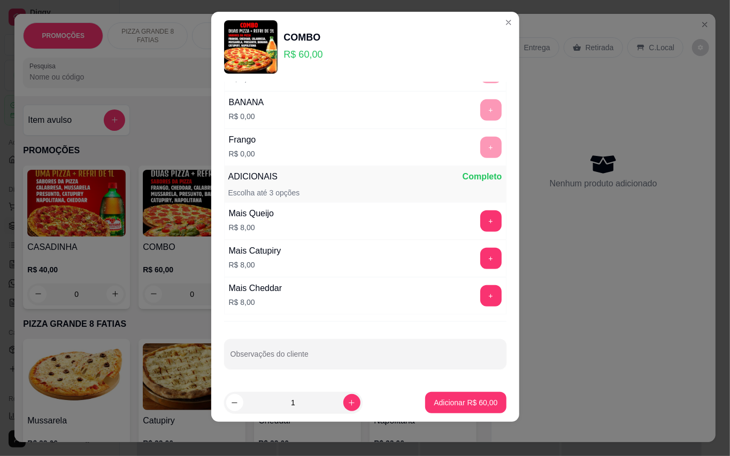
click at [448, 409] on button "Adicionar R$ 60,00" at bounding box center [465, 402] width 81 height 21
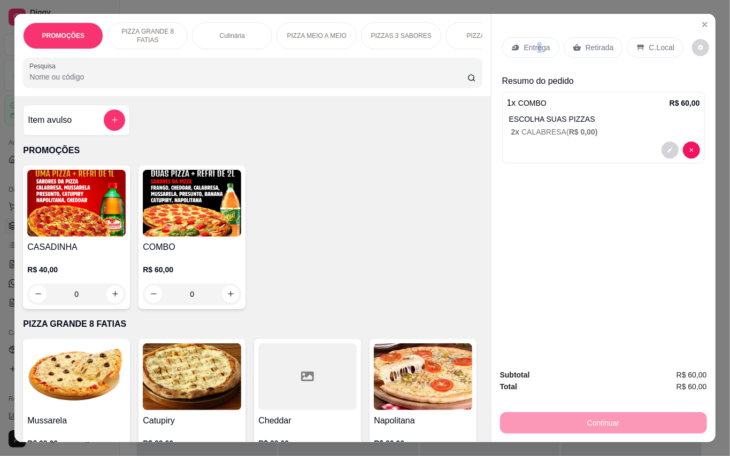
click at [536, 42] on p "Entrega" at bounding box center [537, 47] width 26 height 11
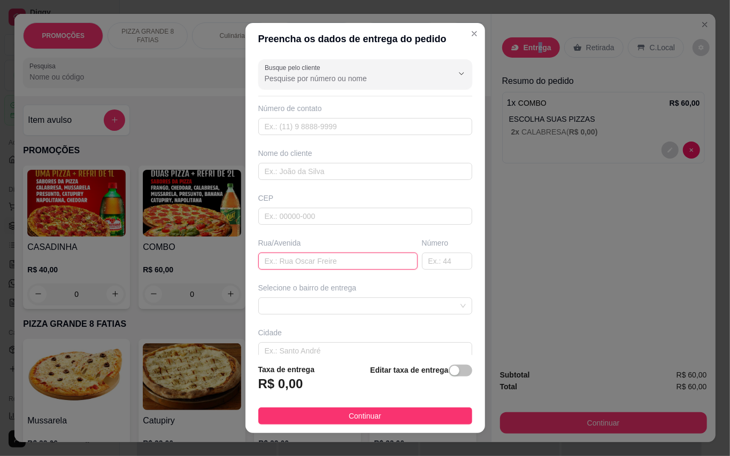
click at [328, 266] on input "text" at bounding box center [337, 261] width 159 height 17
type input "rua engenheiro [PERSON_NAME]"
click at [437, 262] on input "text" at bounding box center [447, 261] width 50 height 17
type input "135"
click at [324, 308] on span at bounding box center [365, 306] width 201 height 16
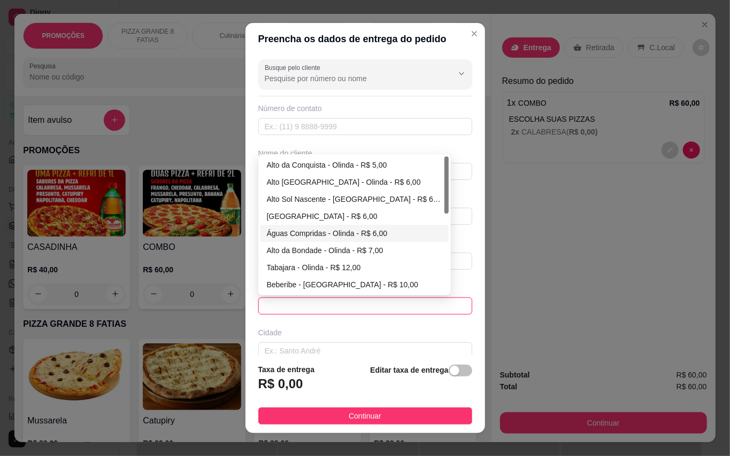
click at [309, 231] on div "Águas Compridas - Olinda - R$ 6,00" at bounding box center [354, 234] width 175 height 12
type input "Olinda"
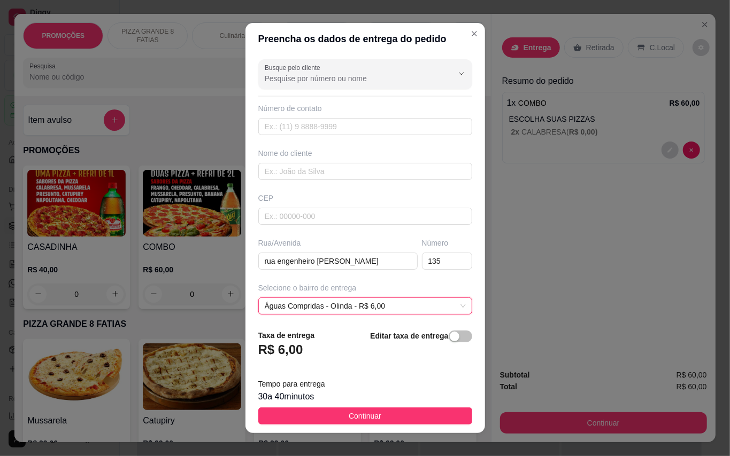
scroll to position [96, 0]
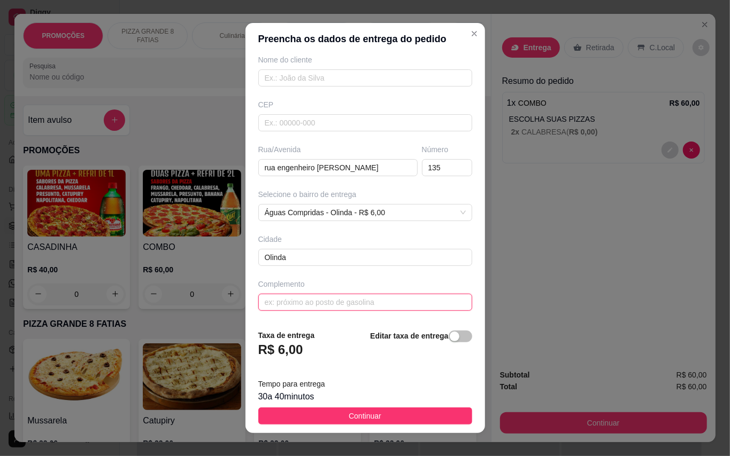
click at [332, 298] on input "text" at bounding box center [365, 302] width 214 height 17
click at [307, 297] on input "rua após o cémiterio de [PERSON_NAME]" at bounding box center [365, 302] width 214 height 17
click at [375, 304] on input "rua após o cemiterio de [PERSON_NAME]" at bounding box center [365, 302] width 214 height 17
type input "rua após o cemiterio de beberibe"
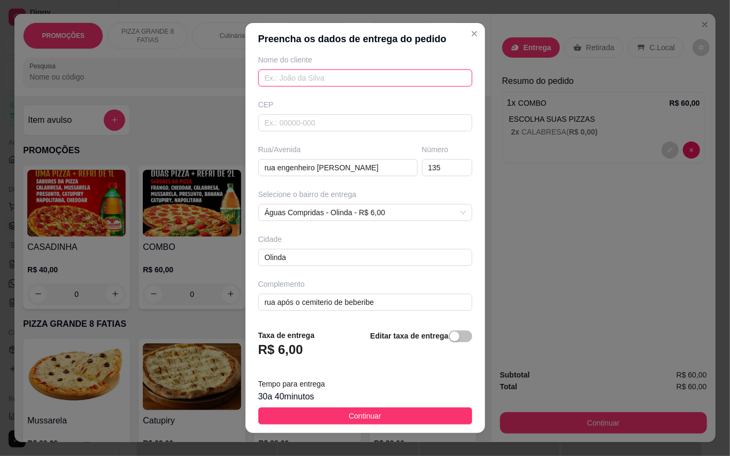
click at [329, 77] on input "text" at bounding box center [365, 77] width 214 height 17
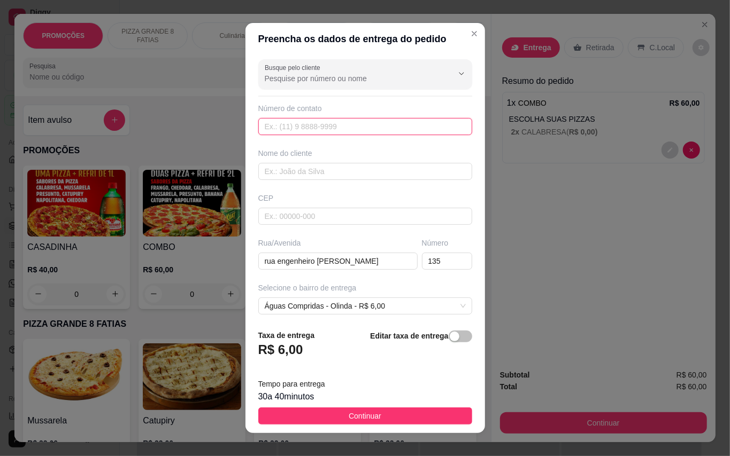
click at [353, 126] on input "text" at bounding box center [365, 126] width 214 height 17
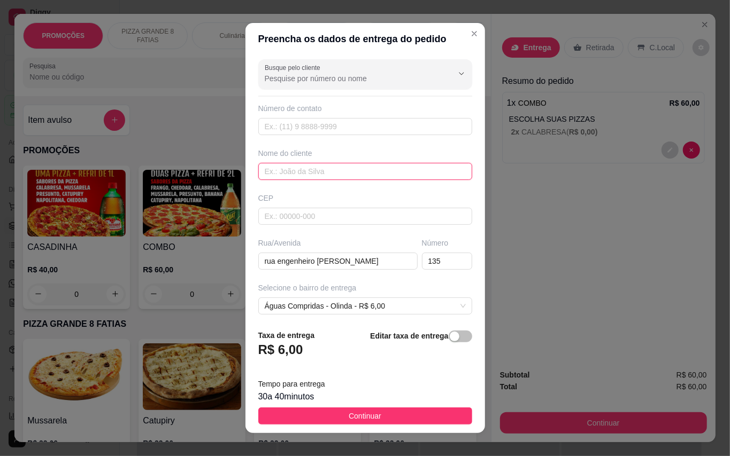
click at [351, 180] on input "text" at bounding box center [365, 171] width 214 height 17
click at [328, 118] on div "Número de contato" at bounding box center [365, 119] width 214 height 32
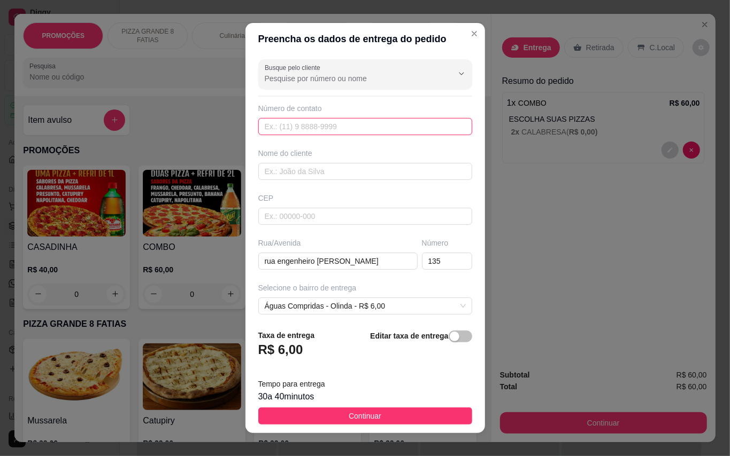
click at [386, 127] on input "text" at bounding box center [365, 126] width 214 height 17
type input "819"
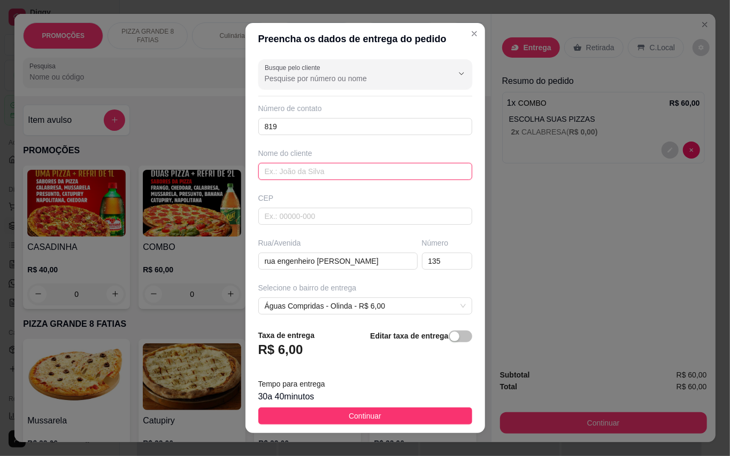
click at [347, 171] on input "text" at bounding box center [365, 171] width 214 height 17
type input "Iasmim"
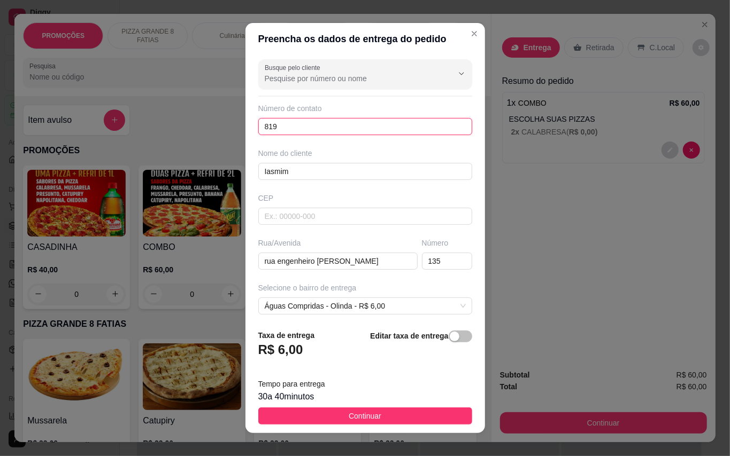
click at [323, 118] on input "819" at bounding box center [365, 126] width 214 height 17
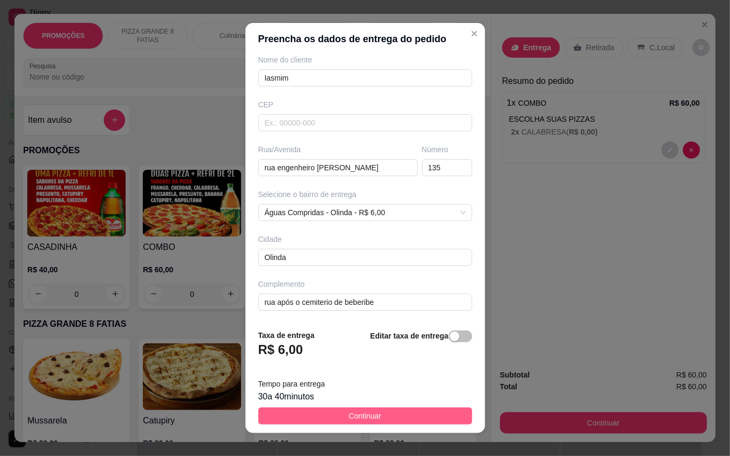
type input "[PHONE_NUMBER]"
click at [397, 411] on button "Continuar" at bounding box center [365, 416] width 214 height 17
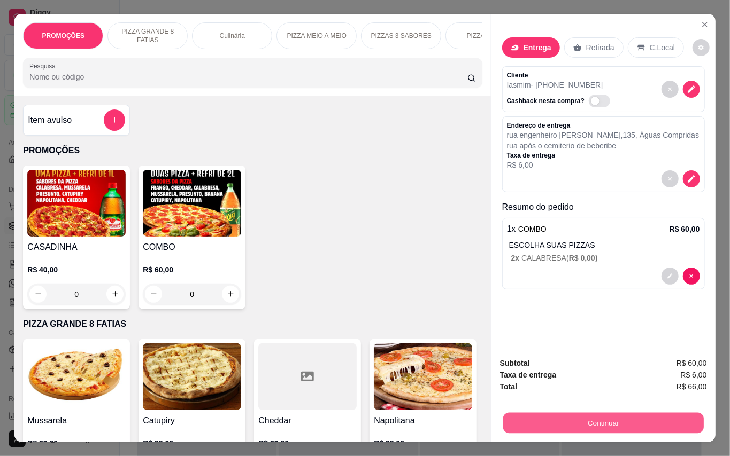
click at [558, 413] on button "Continuar" at bounding box center [602, 423] width 200 height 21
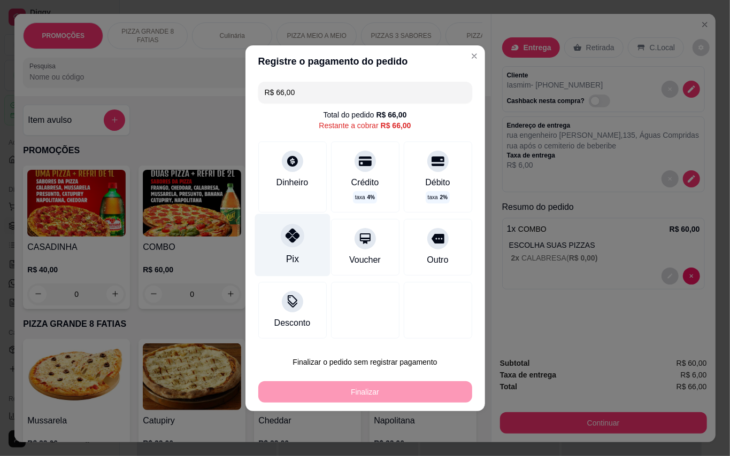
click at [267, 249] on div "Pix" at bounding box center [291, 245] width 75 height 63
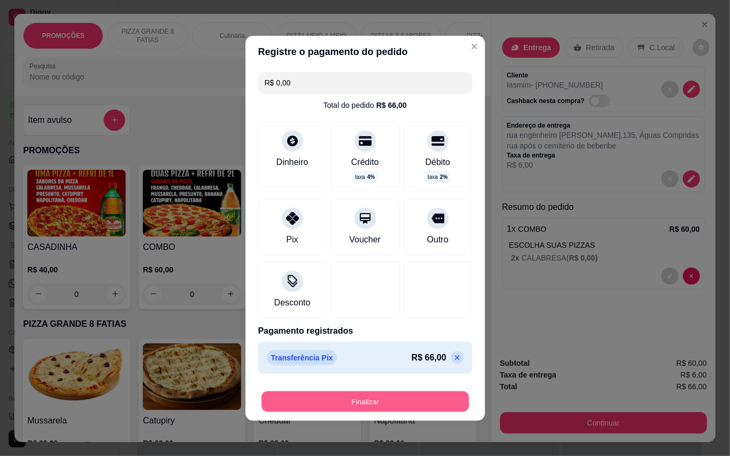
click at [372, 408] on button "Finalizar" at bounding box center [364, 401] width 207 height 21
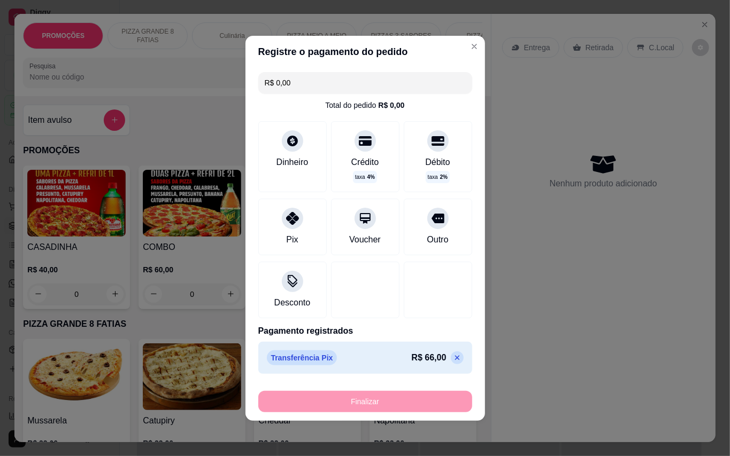
type input "-R$ 66,00"
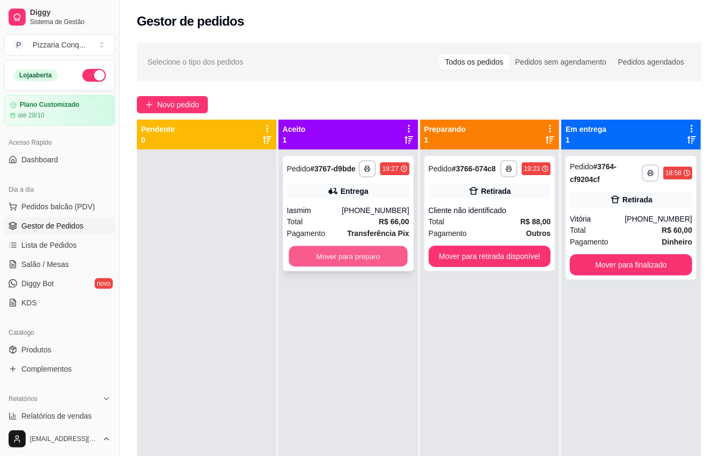
click at [374, 258] on button "Mover para preparo" at bounding box center [348, 256] width 119 height 21
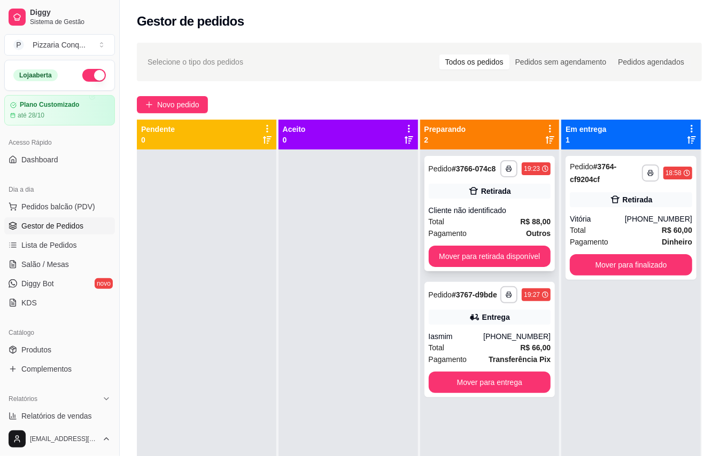
click at [514, 208] on div "Cliente não identificado" at bounding box center [490, 210] width 122 height 11
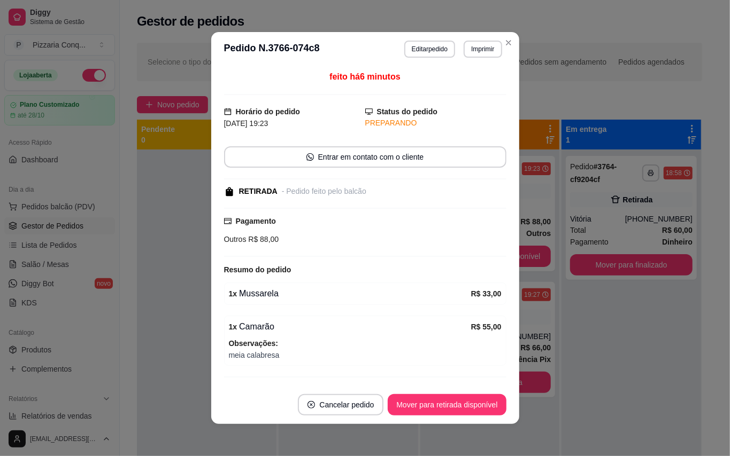
scroll to position [28, 0]
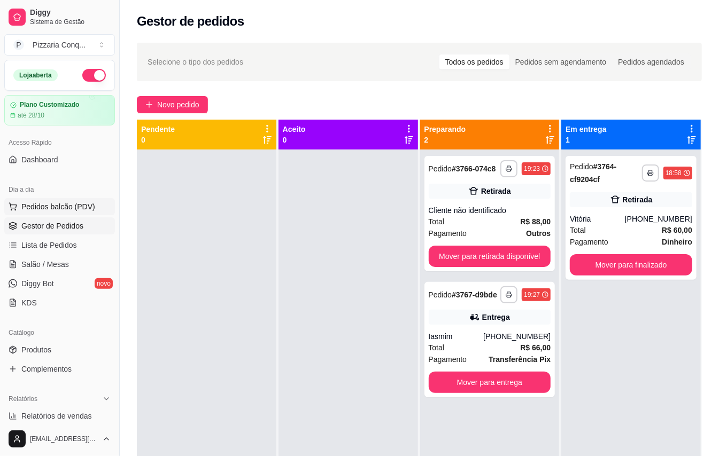
click at [28, 208] on span "Pedidos balcão (PDV)" at bounding box center [58, 207] width 74 height 11
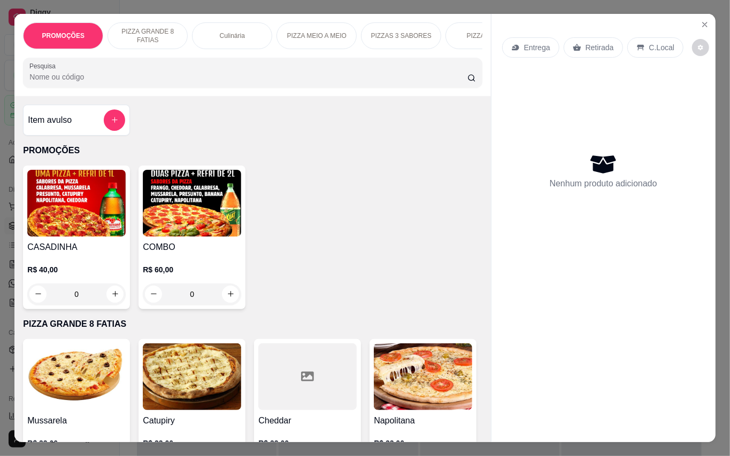
click at [169, 226] on img at bounding box center [192, 203] width 98 height 67
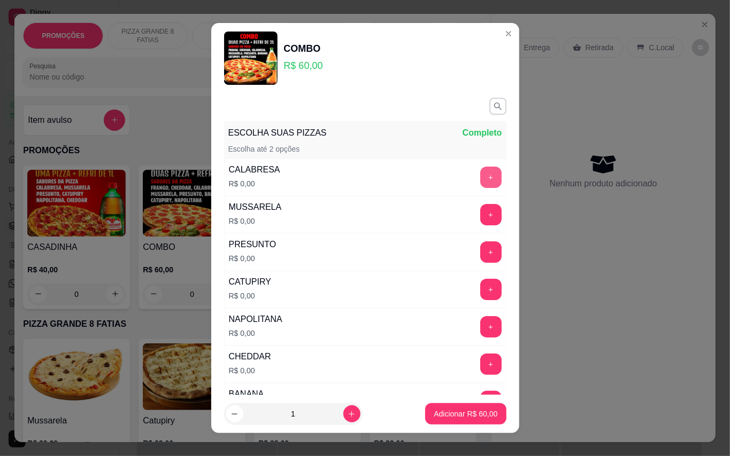
click at [480, 172] on button "+" at bounding box center [490, 177] width 21 height 21
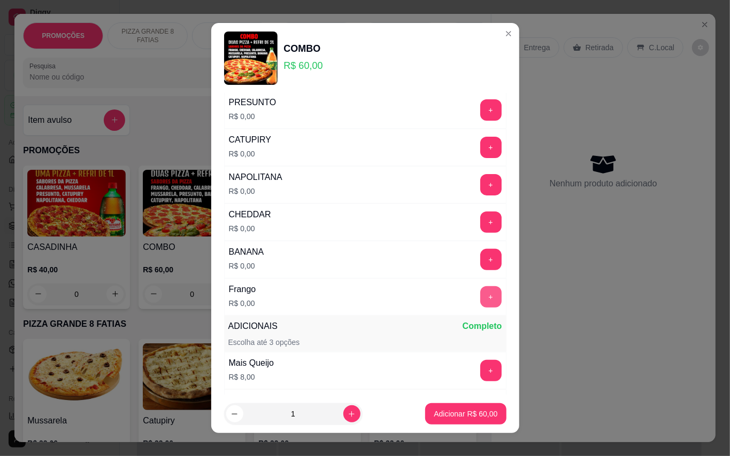
click at [476, 295] on div "+" at bounding box center [491, 297] width 30 height 21
click at [480, 303] on button "+" at bounding box center [490, 297] width 21 height 21
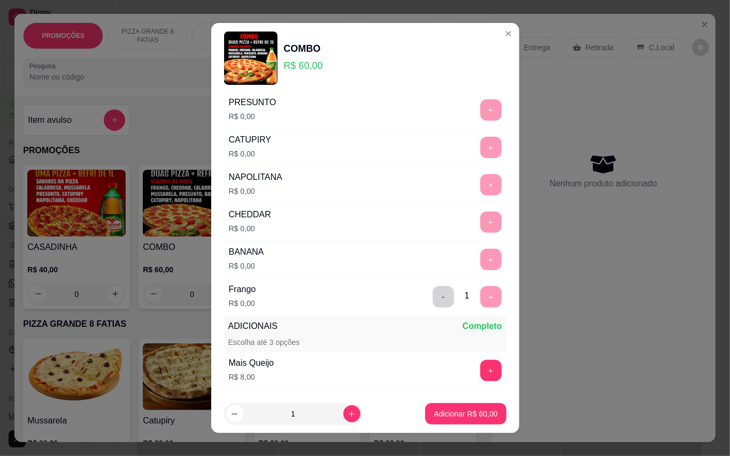
scroll to position [11, 0]
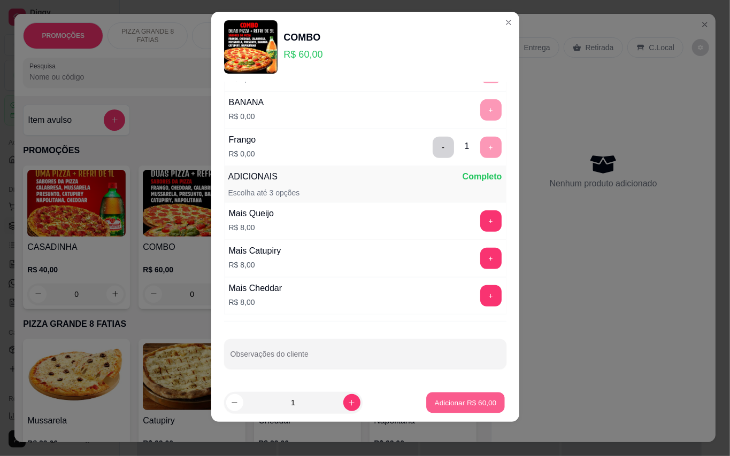
click at [459, 409] on button "Adicionar R$ 60,00" at bounding box center [466, 403] width 79 height 21
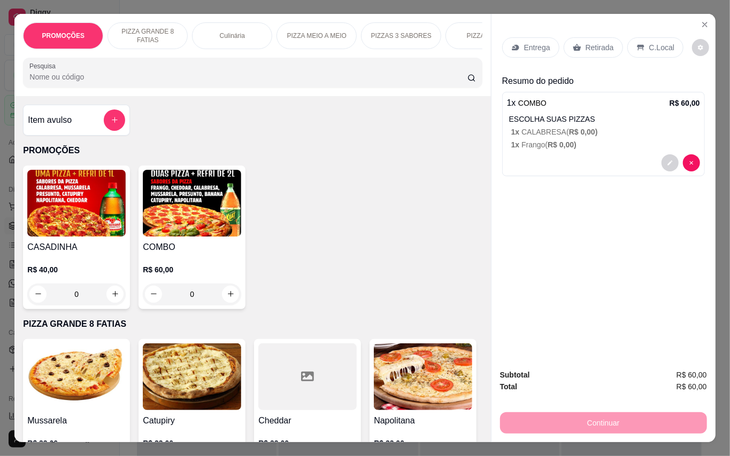
click at [538, 45] on p "Entrega" at bounding box center [537, 47] width 26 height 11
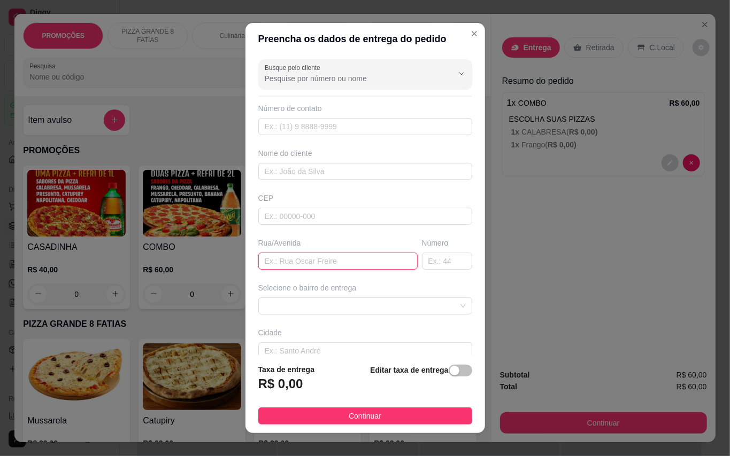
click at [361, 258] on input "text" at bounding box center [337, 261] width 159 height 17
type input "Tv. [GEOGRAPHIC_DATA]"
click at [422, 257] on input "text" at bounding box center [447, 261] width 50 height 17
click at [381, 311] on span at bounding box center [365, 306] width 201 height 16
type input "37"
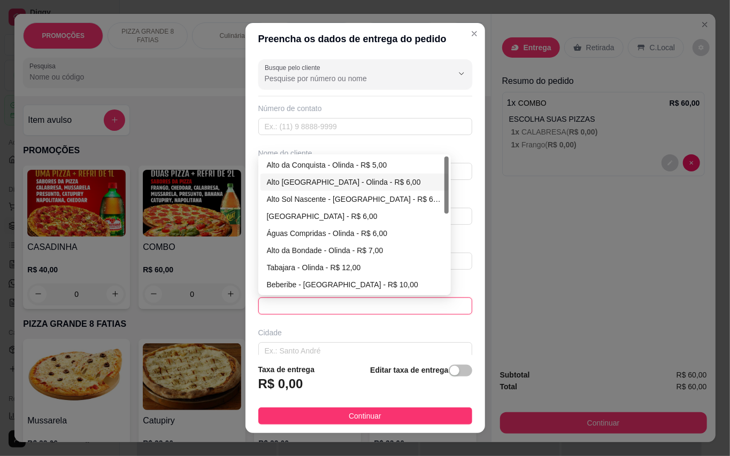
click at [304, 180] on div "Alto [GEOGRAPHIC_DATA] - Olinda - R$ 6,00" at bounding box center [354, 182] width 175 height 12
type input "Olinda"
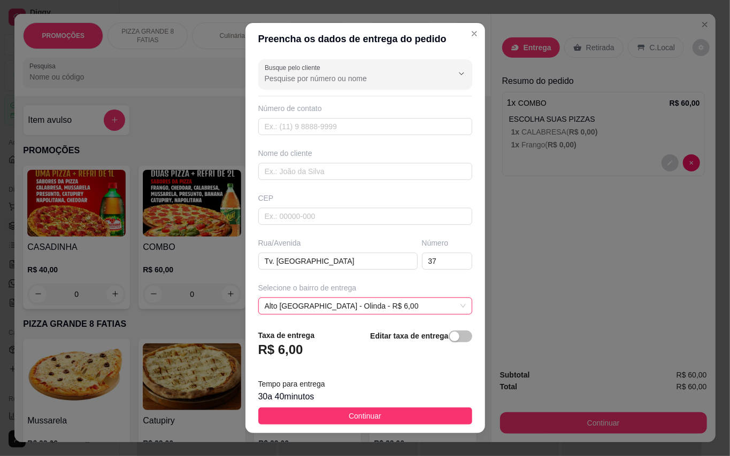
scroll to position [96, 0]
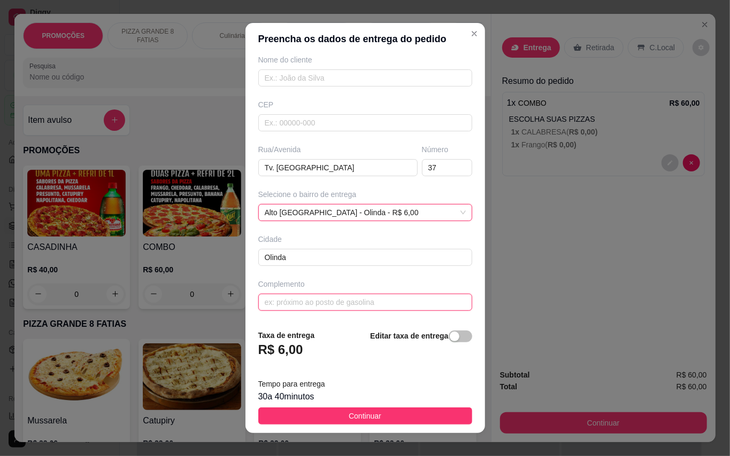
click at [353, 299] on input "text" at bounding box center [365, 302] width 214 height 17
click at [258, 303] on input "entrada" at bounding box center [365, 302] width 214 height 17
click at [310, 300] on input "1 entrada" at bounding box center [365, 302] width 214 height 17
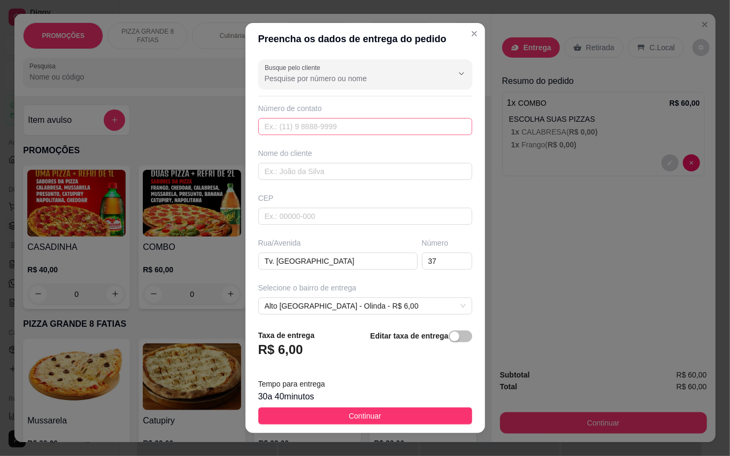
type input "1 entrada a esquerda"
click at [338, 127] on input "text" at bounding box center [365, 126] width 214 height 17
type input "[PHONE_NUMBER]"
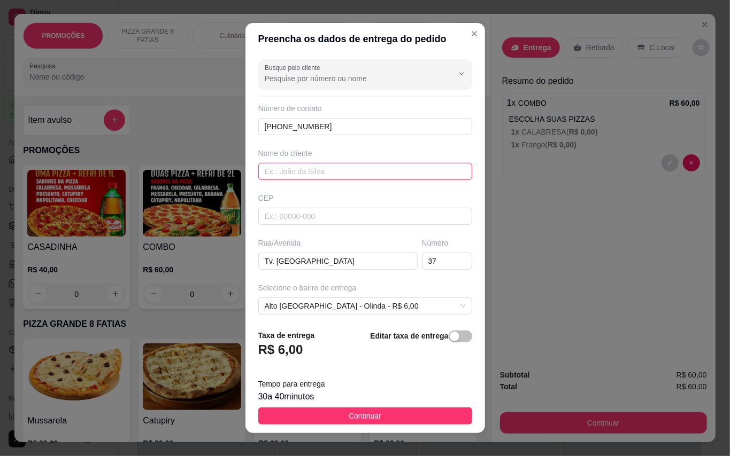
click at [370, 170] on input "text" at bounding box center [365, 171] width 214 height 17
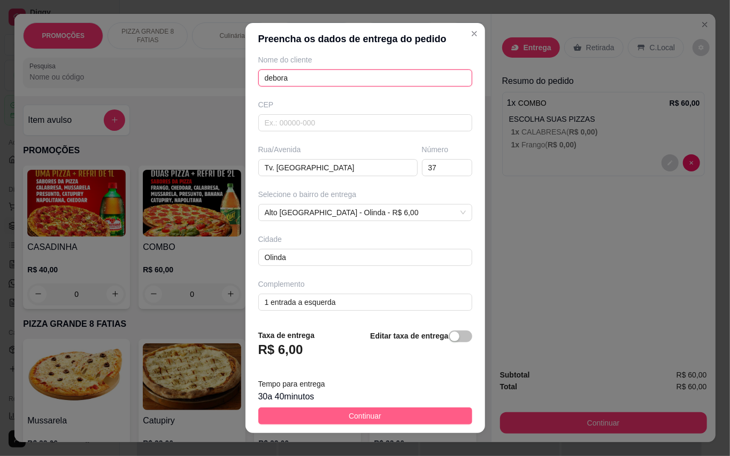
type input "debora"
click at [383, 417] on button "Continuar" at bounding box center [365, 416] width 214 height 17
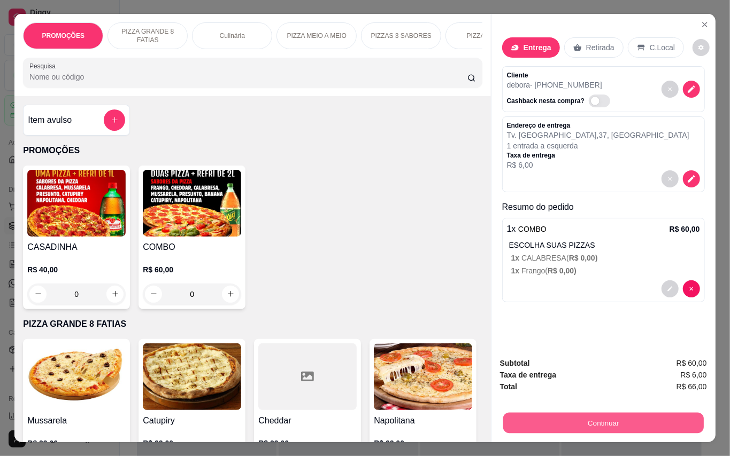
click at [571, 418] on button "Continuar" at bounding box center [602, 423] width 200 height 21
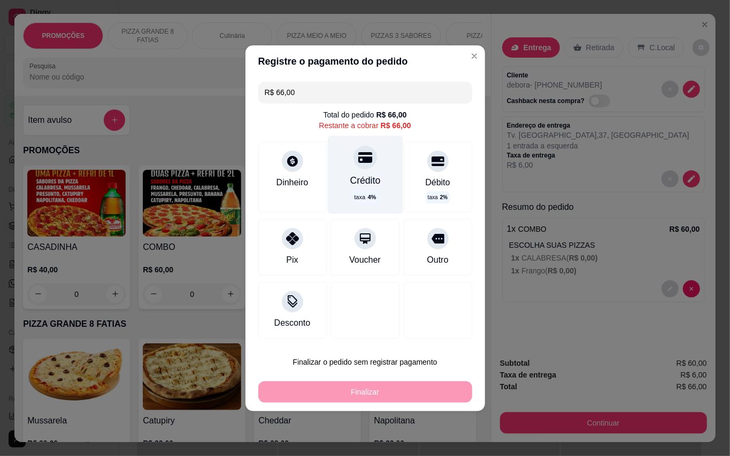
click at [358, 164] on icon at bounding box center [365, 157] width 14 height 14
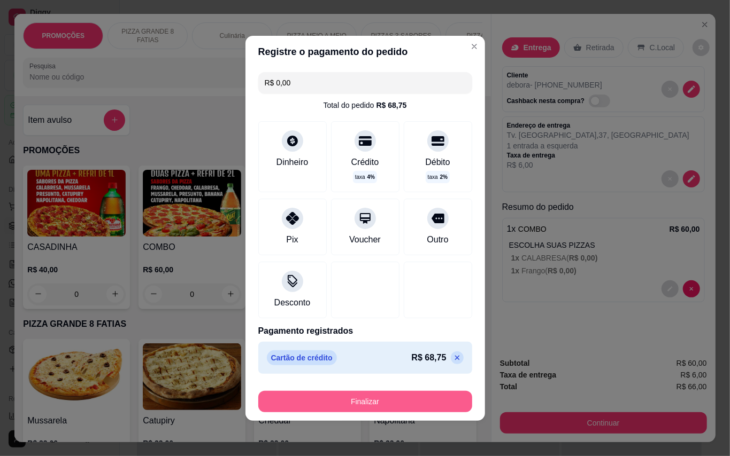
click at [405, 411] on button "Finalizar" at bounding box center [365, 401] width 214 height 21
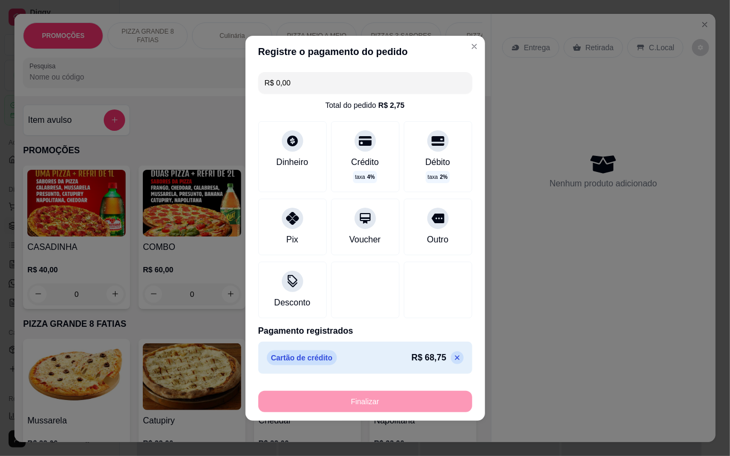
type input "-R$ 66,00"
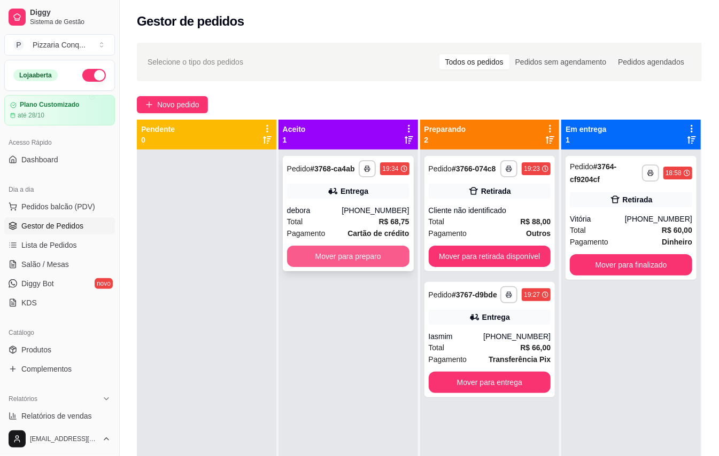
click at [383, 261] on button "Mover para preparo" at bounding box center [348, 256] width 122 height 21
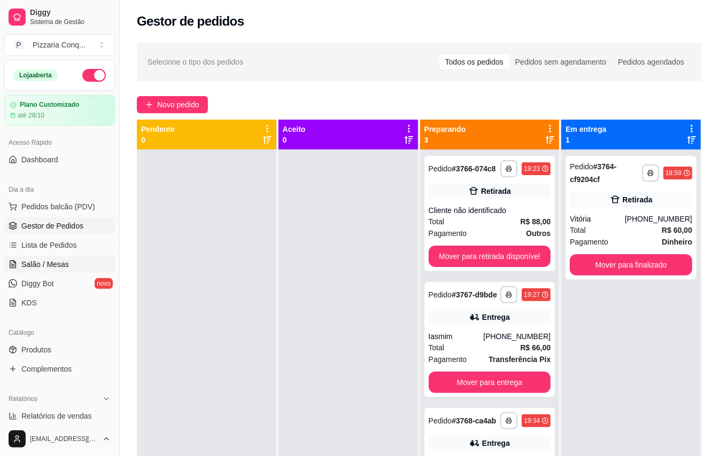
click at [60, 264] on span "Salão / Mesas" at bounding box center [45, 264] width 48 height 11
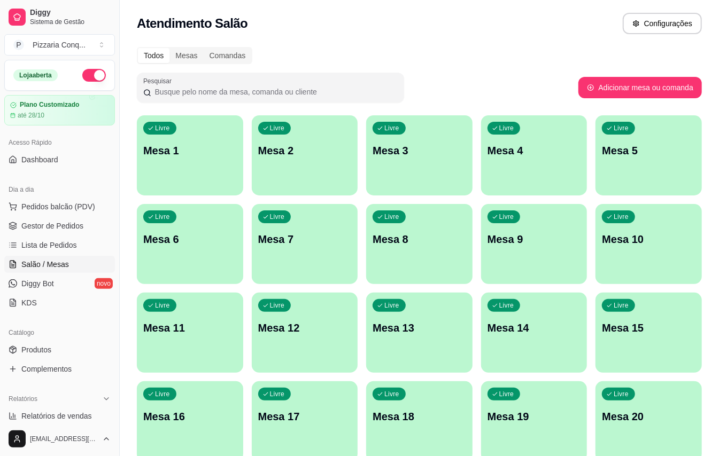
click at [512, 159] on div "Livre Mesa 4" at bounding box center [534, 148] width 106 height 67
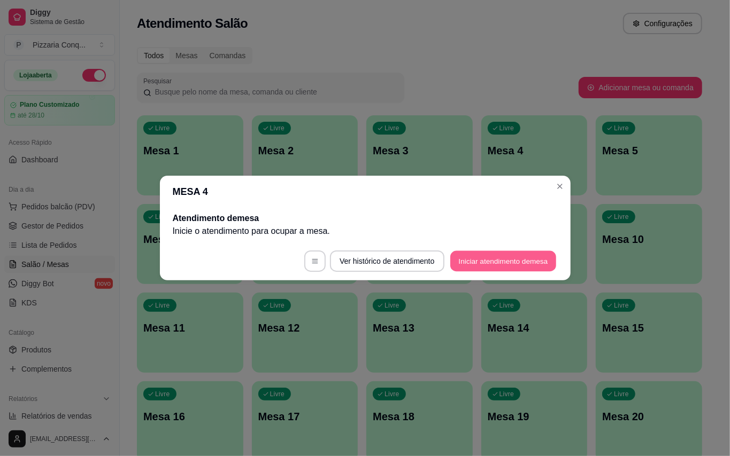
click at [486, 263] on button "Iniciar atendimento de mesa" at bounding box center [503, 261] width 106 height 21
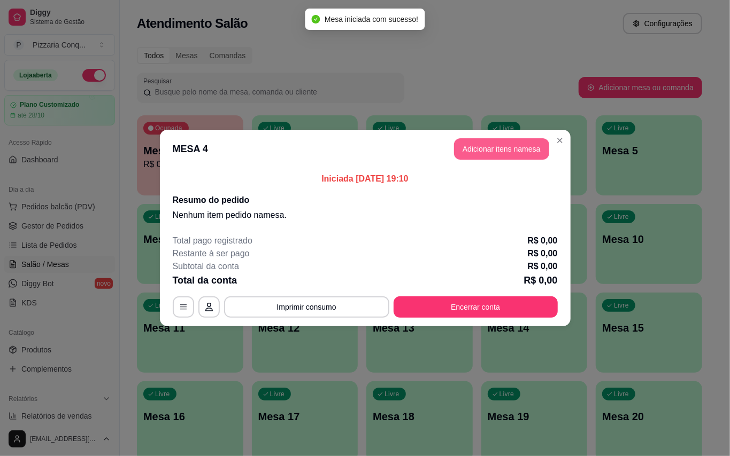
click at [509, 154] on button "Adicionar itens na mesa" at bounding box center [501, 148] width 95 height 21
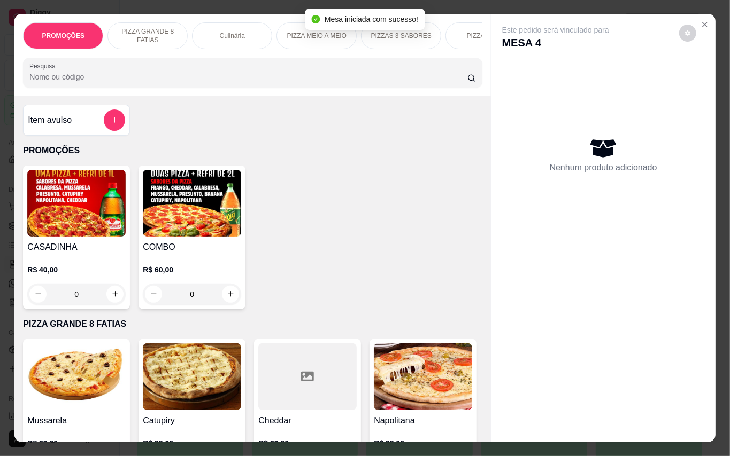
click at [171, 223] on img at bounding box center [192, 203] width 98 height 67
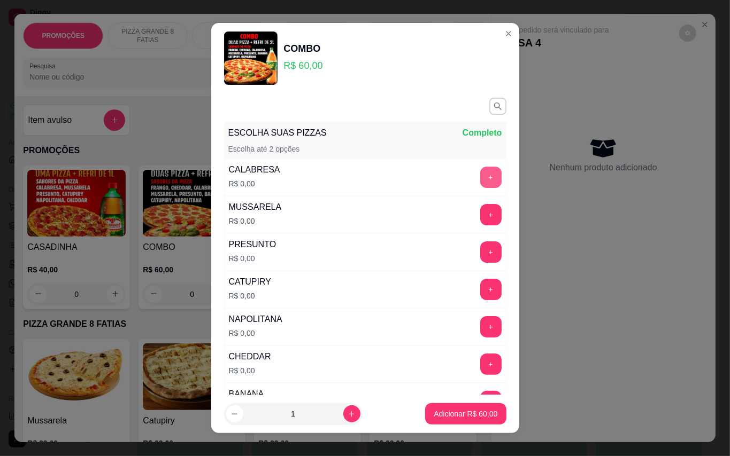
click at [480, 174] on button "+" at bounding box center [490, 177] width 21 height 21
click at [480, 214] on button "+" at bounding box center [490, 214] width 21 height 21
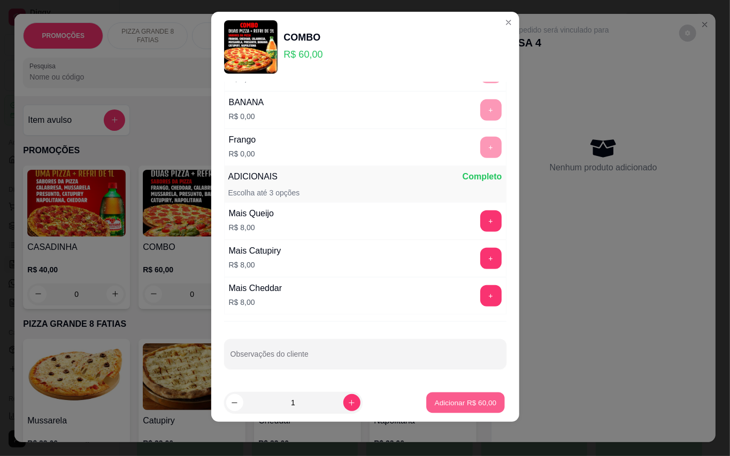
click at [445, 401] on p "Adicionar R$ 60,00" at bounding box center [466, 403] width 62 height 10
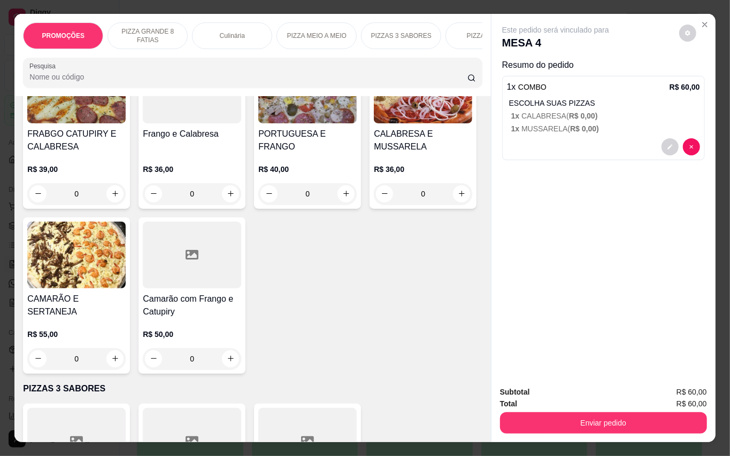
scroll to position [1195, 0]
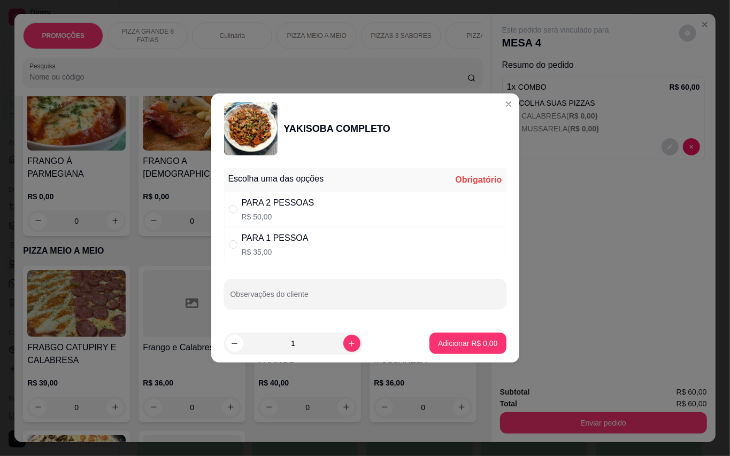
click at [266, 243] on div "PARA 1 PESSOA" at bounding box center [275, 238] width 67 height 13
radio input "true"
click at [439, 340] on p "Adicionar R$ 35,00" at bounding box center [465, 343] width 64 height 11
type input "1"
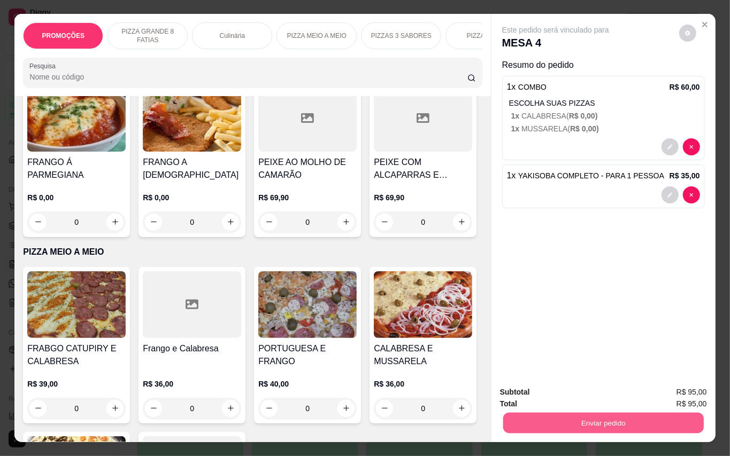
click at [607, 413] on button "Enviar pedido" at bounding box center [602, 423] width 200 height 21
click at [668, 383] on button "Enviar pedido" at bounding box center [677, 392] width 60 height 20
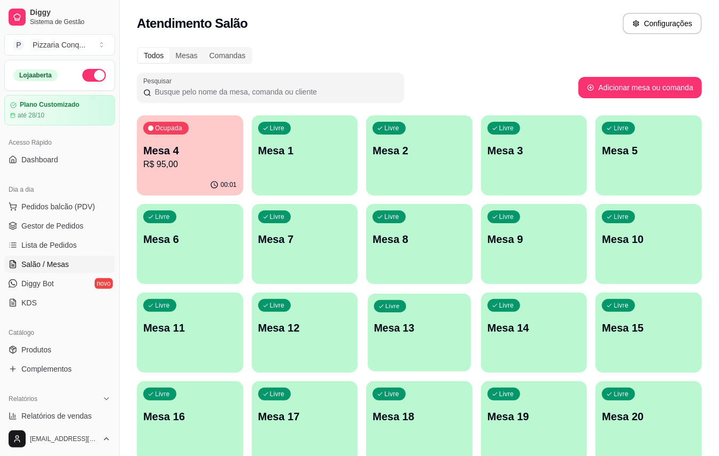
click at [412, 353] on div "Livre Mesa 13" at bounding box center [419, 326] width 103 height 65
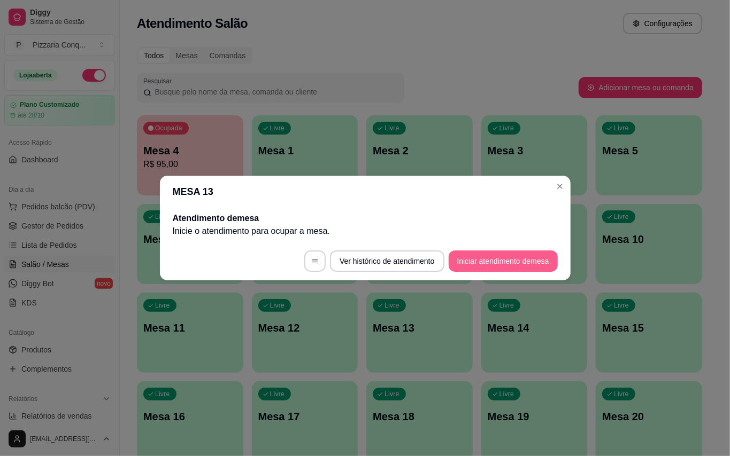
click at [469, 259] on button "Iniciar atendimento de mesa" at bounding box center [502, 261] width 109 height 21
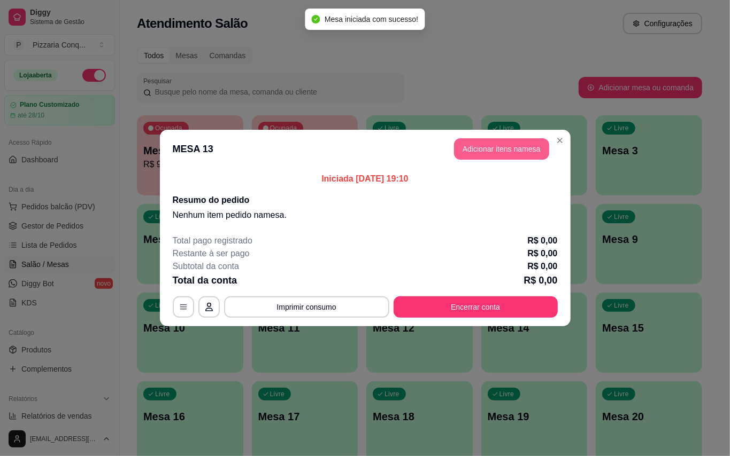
click at [516, 152] on button "Adicionar itens na mesa" at bounding box center [501, 148] width 95 height 21
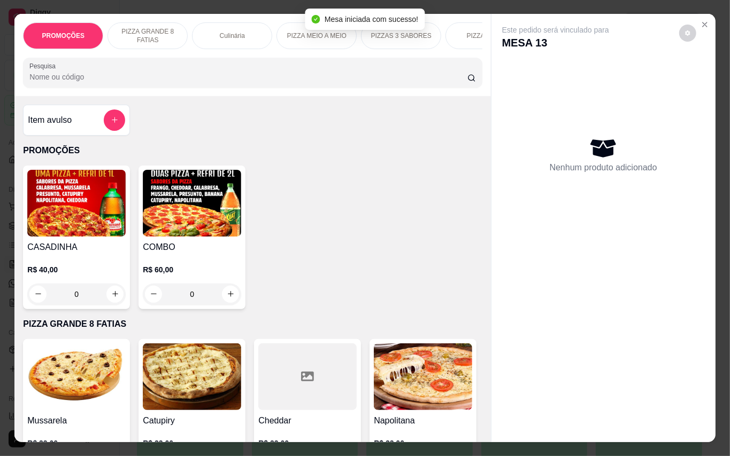
click at [200, 219] on img at bounding box center [192, 203] width 98 height 67
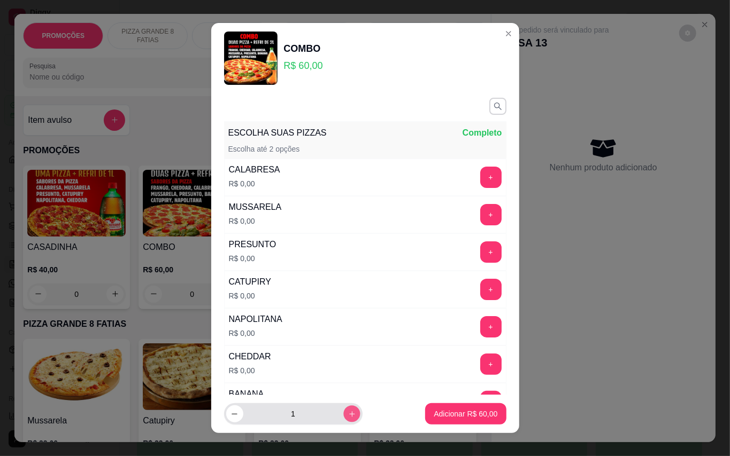
click at [345, 409] on button "increase-product-quantity" at bounding box center [351, 414] width 17 height 17
type input "2"
click at [480, 212] on button "+" at bounding box center [490, 214] width 21 height 21
click at [480, 180] on button "+" at bounding box center [490, 177] width 21 height 21
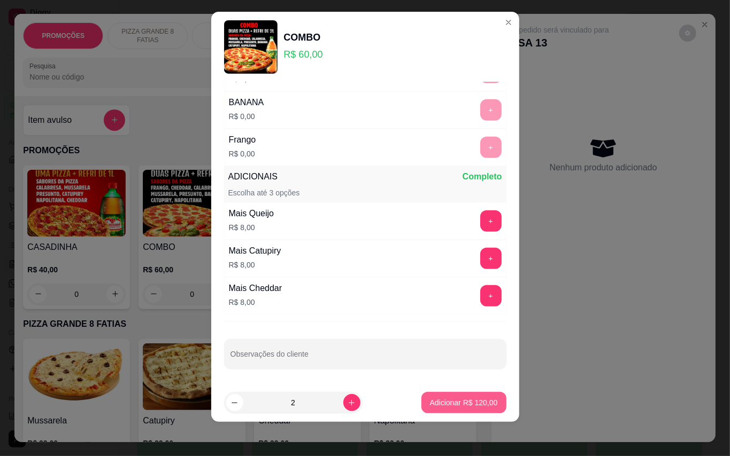
click at [452, 411] on button "Adicionar R$ 120,00" at bounding box center [463, 402] width 85 height 21
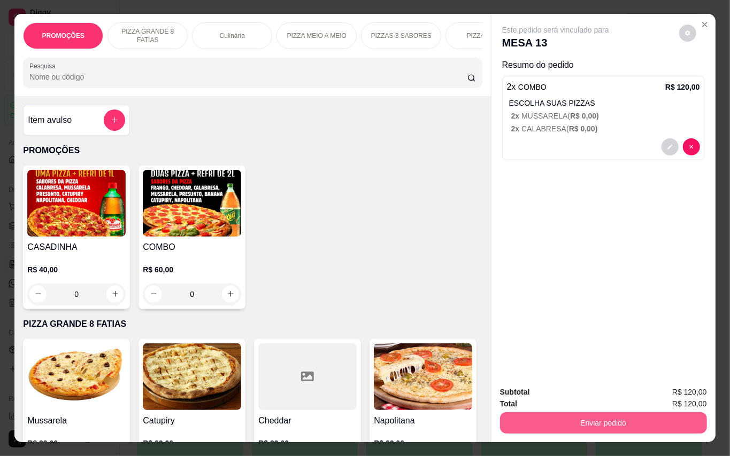
click at [584, 413] on button "Enviar pedido" at bounding box center [603, 423] width 207 height 21
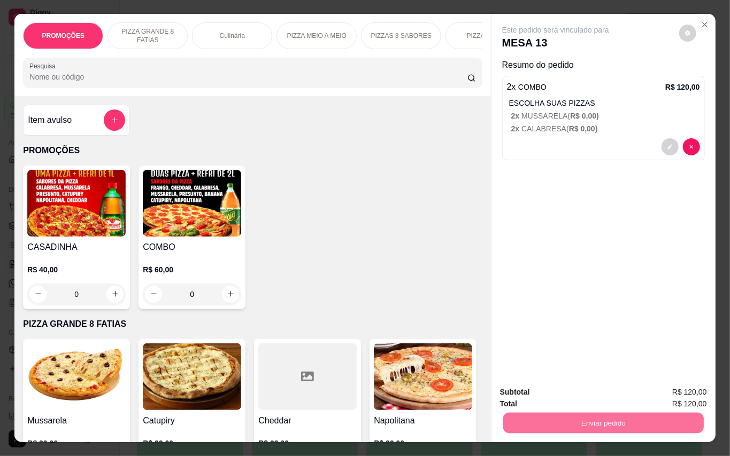
click at [664, 392] on button "Enviar pedido" at bounding box center [677, 392] width 59 height 20
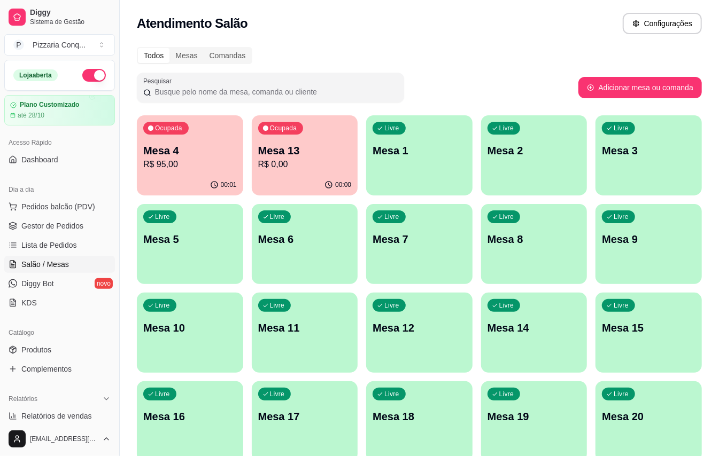
click at [508, 244] on p "Mesa 8" at bounding box center [534, 239] width 94 height 15
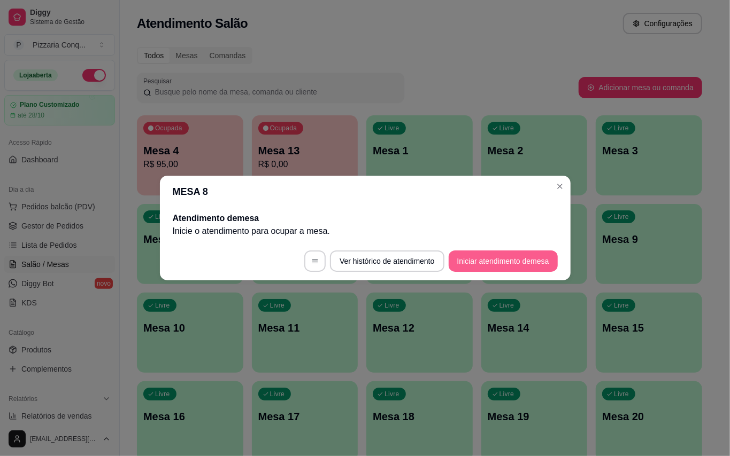
click at [505, 260] on button "Iniciar atendimento de mesa" at bounding box center [502, 261] width 109 height 21
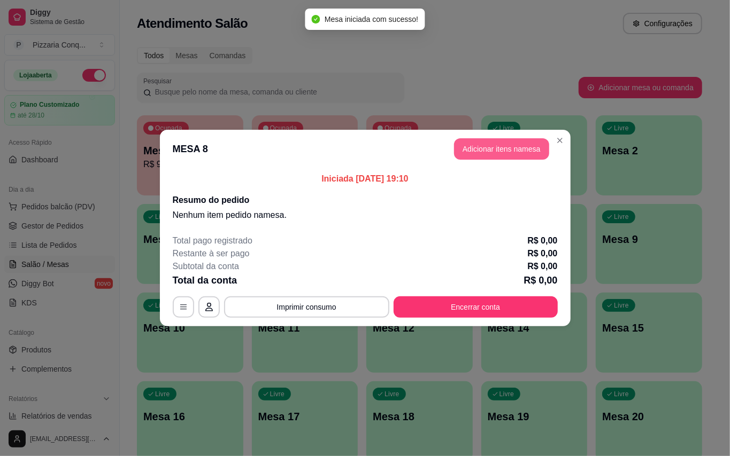
click at [524, 148] on button "Adicionar itens na mesa" at bounding box center [501, 148] width 95 height 21
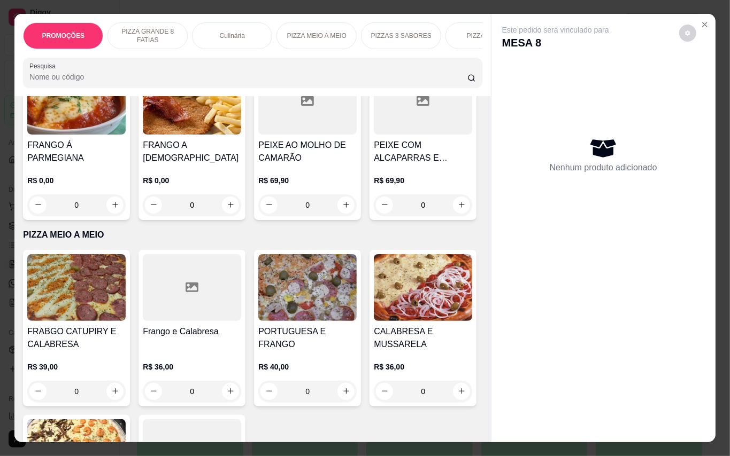
scroll to position [1283, 0]
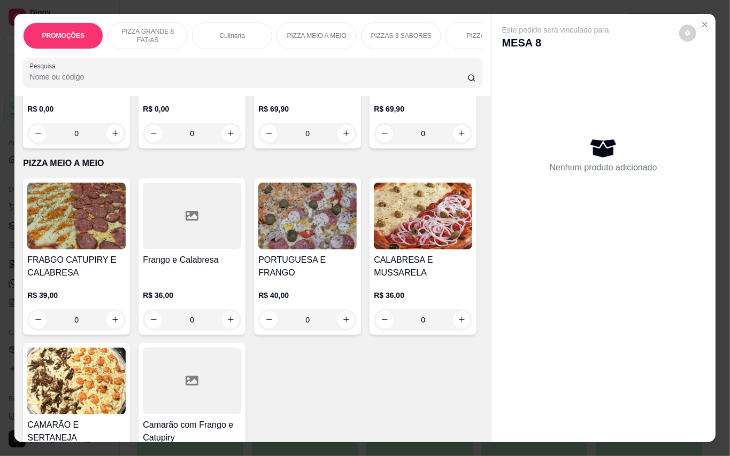
click at [126, 63] on img at bounding box center [76, 29] width 98 height 67
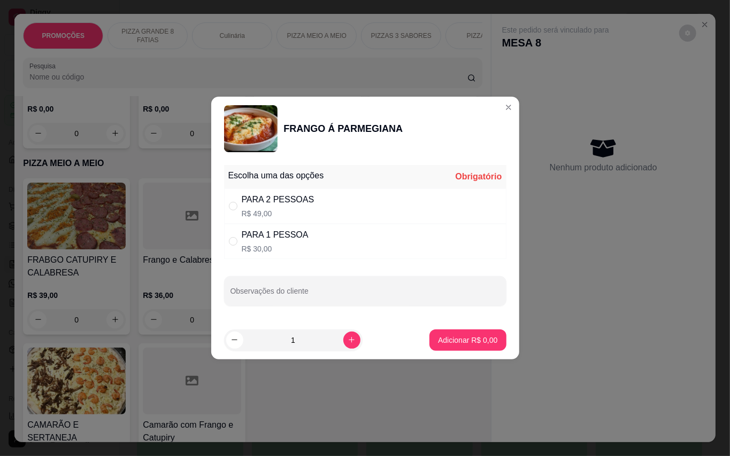
click at [330, 202] on div "PARA 2 PESSOAS R$ 49,00" at bounding box center [365, 206] width 282 height 35
radio input "true"
click at [443, 338] on p "Adicionar R$ 49,00" at bounding box center [466, 340] width 62 height 10
type input "1"
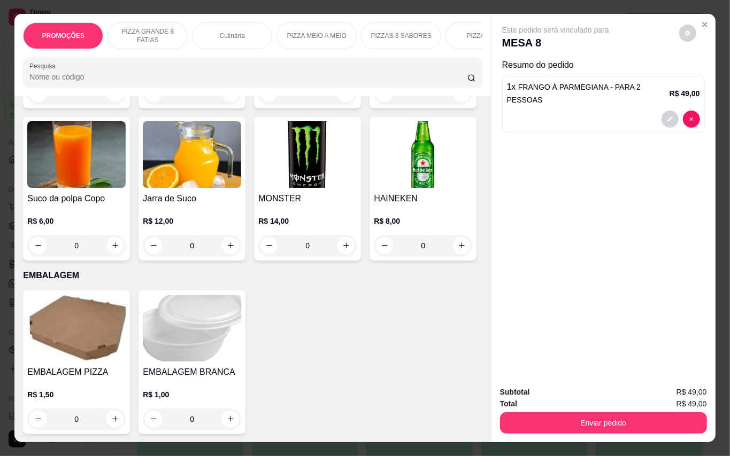
scroll to position [2637, 0]
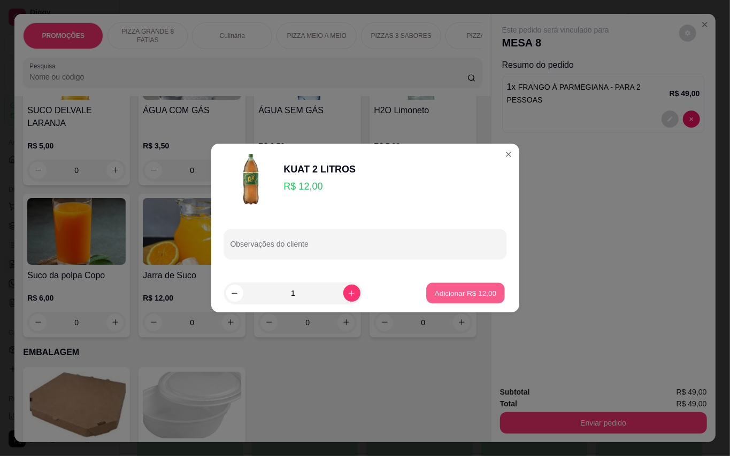
click at [456, 295] on p "Adicionar R$ 12,00" at bounding box center [466, 293] width 62 height 10
type input "1"
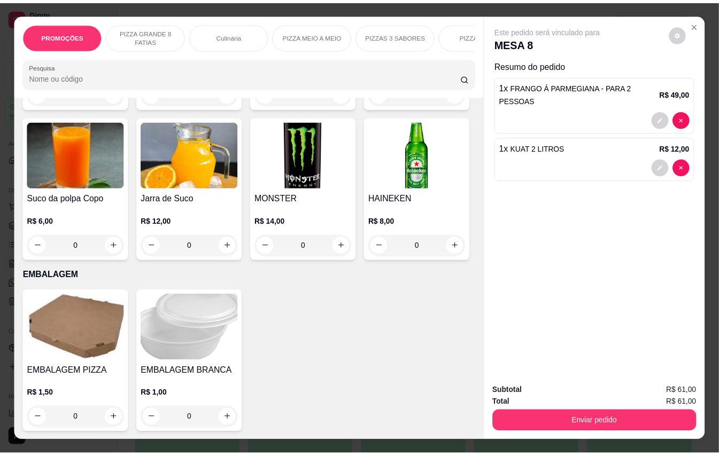
scroll to position [3136, 0]
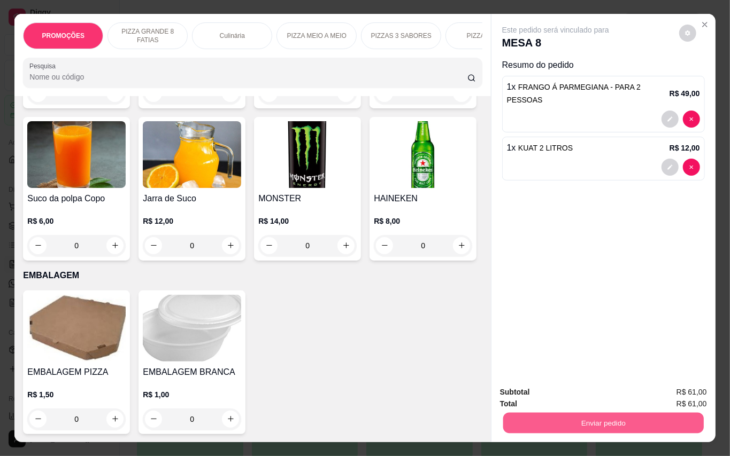
click at [628, 416] on button "Enviar pedido" at bounding box center [602, 423] width 200 height 21
click at [662, 397] on button "Enviar pedido" at bounding box center [677, 392] width 59 height 20
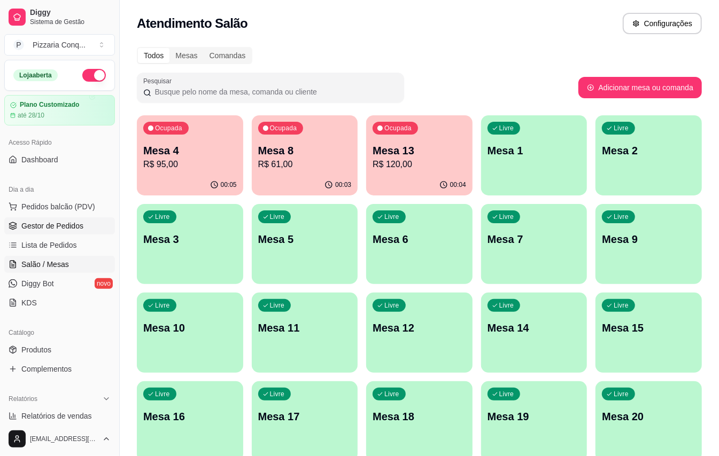
click at [60, 227] on span "Gestor de Pedidos" at bounding box center [52, 226] width 62 height 11
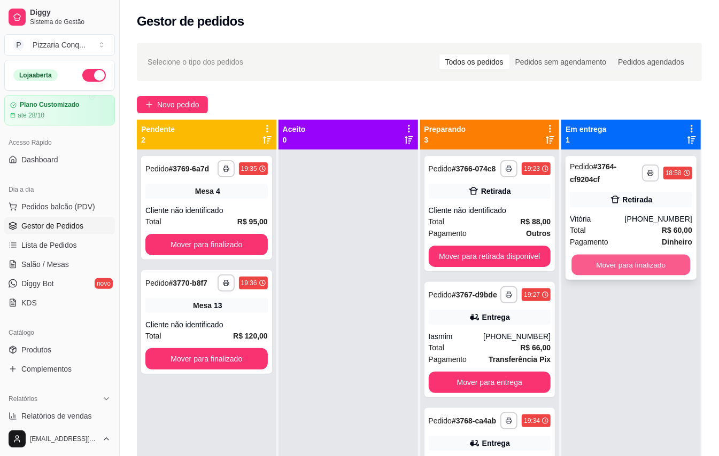
click at [603, 261] on button "Mover para finalizado" at bounding box center [631, 265] width 119 height 21
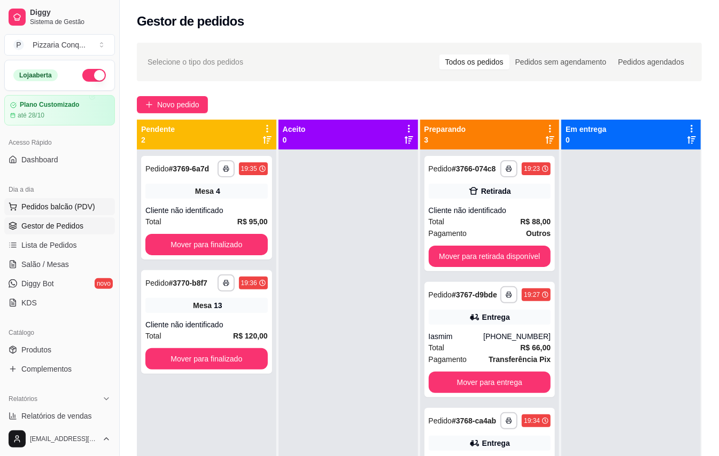
click at [67, 208] on span "Pedidos balcão (PDV)" at bounding box center [58, 207] width 74 height 11
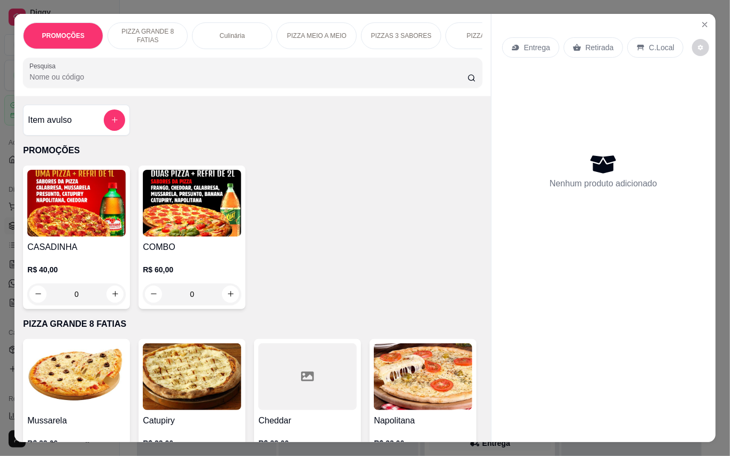
click at [212, 249] on h4 "COMBO" at bounding box center [192, 247] width 98 height 13
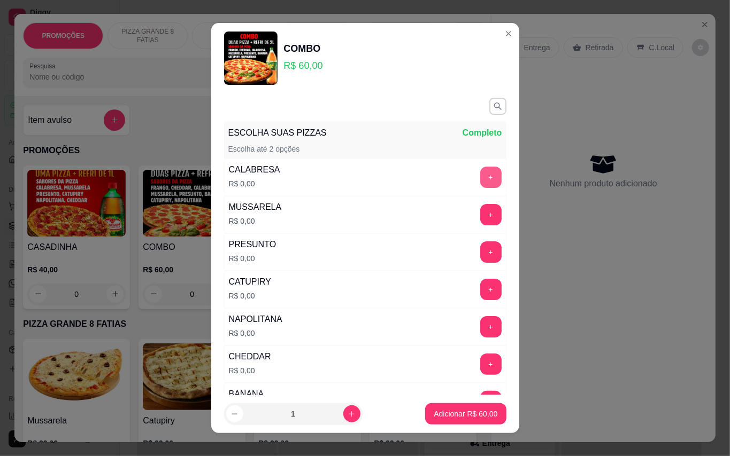
click at [480, 176] on button "+" at bounding box center [490, 177] width 21 height 21
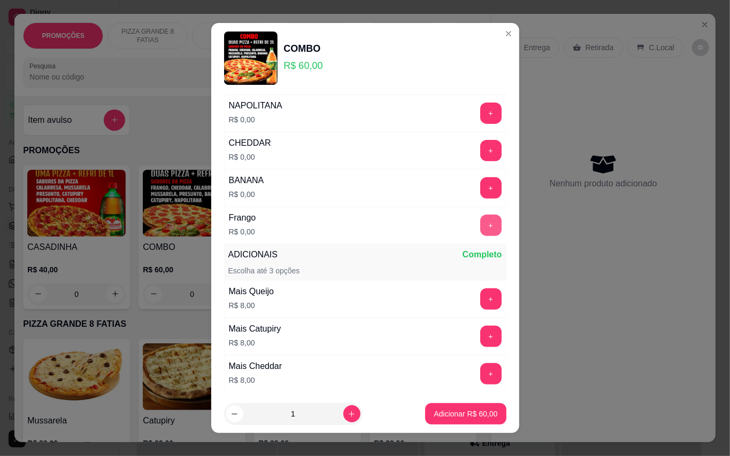
click at [480, 227] on button "+" at bounding box center [490, 225] width 21 height 21
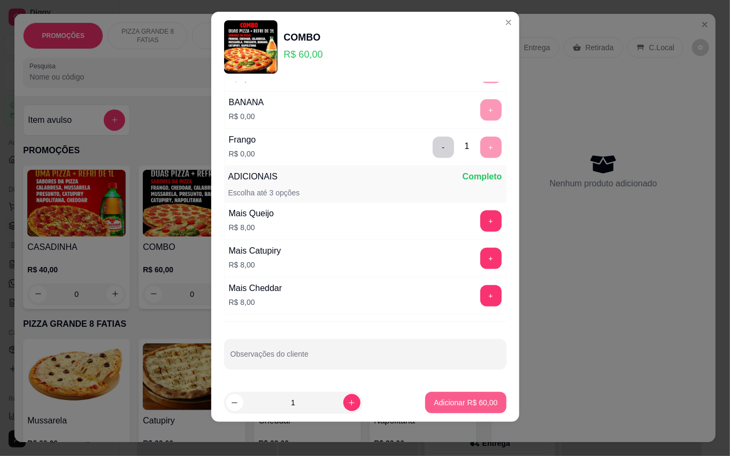
click at [449, 398] on p "Adicionar R$ 60,00" at bounding box center [465, 403] width 64 height 11
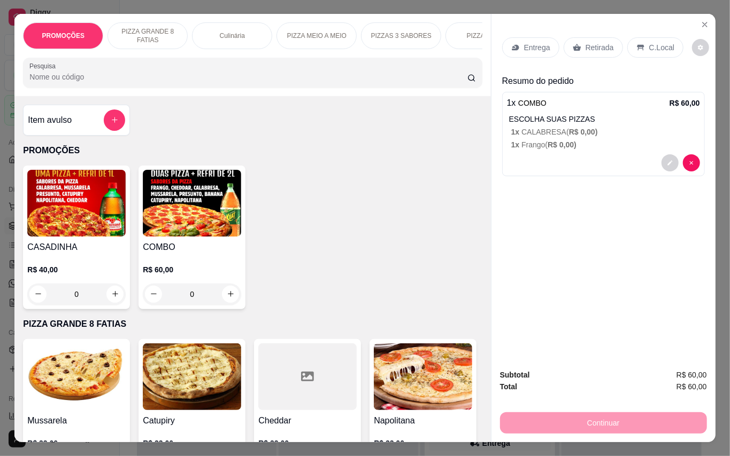
click at [533, 44] on p "Entrega" at bounding box center [537, 47] width 26 height 11
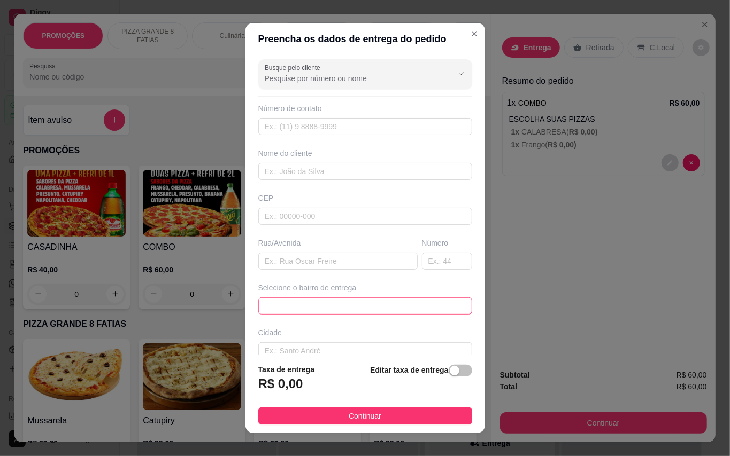
click at [329, 313] on span at bounding box center [365, 306] width 201 height 16
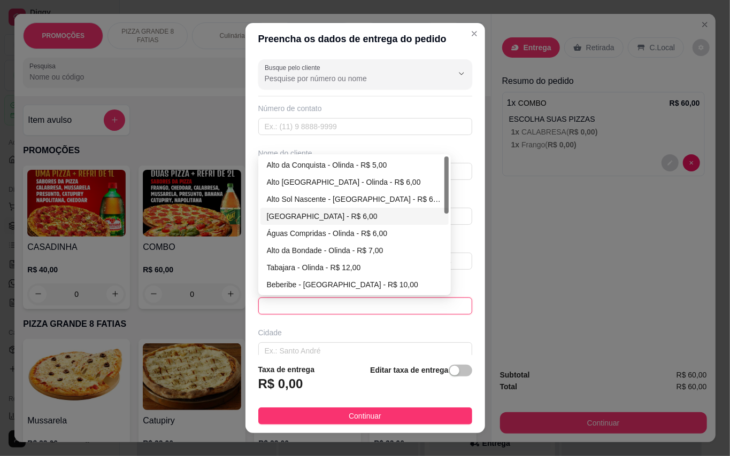
click at [303, 216] on div "[GEOGRAPHIC_DATA] - R$ 6,00" at bounding box center [354, 217] width 175 height 12
type input "Olinda"
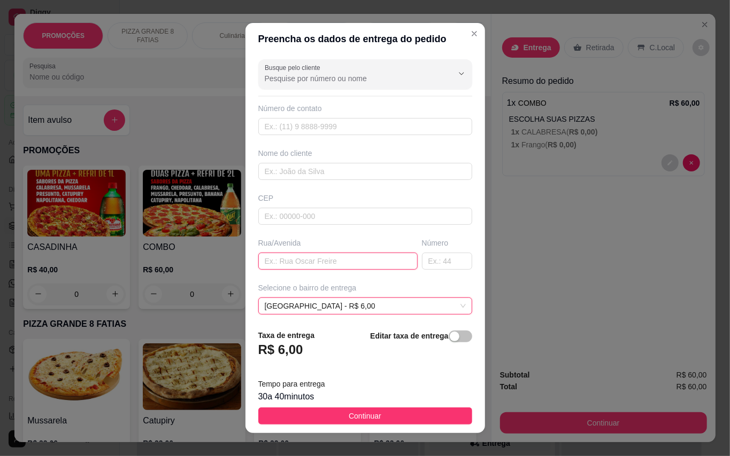
click at [315, 264] on input "text" at bounding box center [337, 261] width 159 height 17
type input "[GEOGRAPHIC_DATA]"
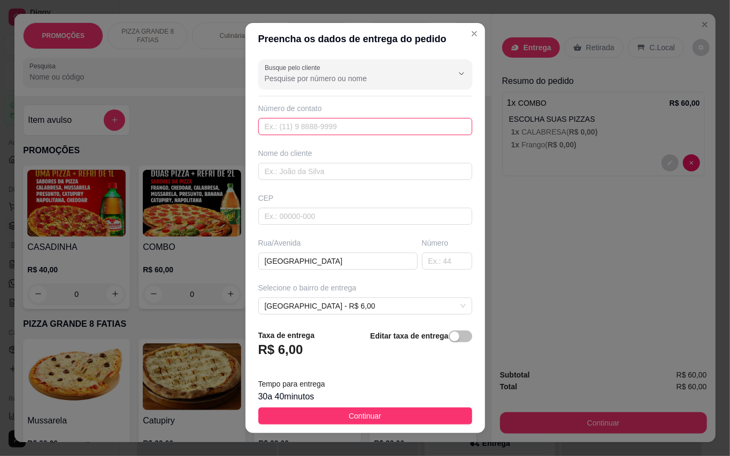
click at [319, 125] on input "text" at bounding box center [365, 126] width 214 height 17
type input "819"
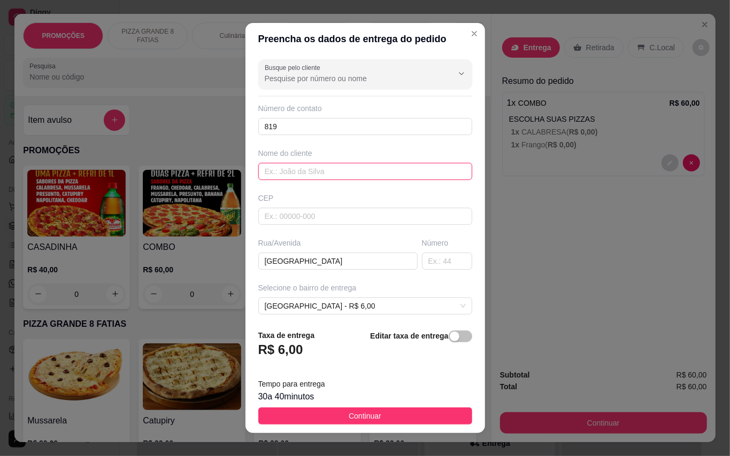
click at [319, 175] on input "text" at bounding box center [365, 171] width 214 height 17
type input "Leh"
drag, startPoint x: 358, startPoint y: 114, endPoint x: 355, endPoint y: 125, distance: 11.5
click at [358, 118] on div "Número de contato 819" at bounding box center [365, 119] width 214 height 32
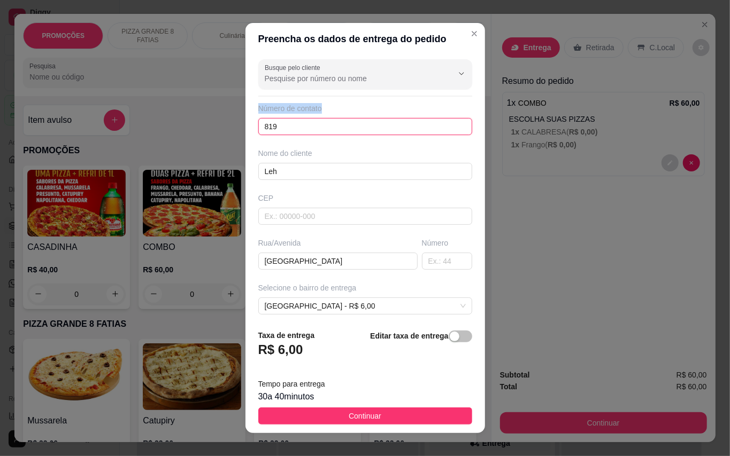
click at [355, 125] on input "819" at bounding box center [365, 126] width 214 height 17
type input "[PHONE_NUMBER]"
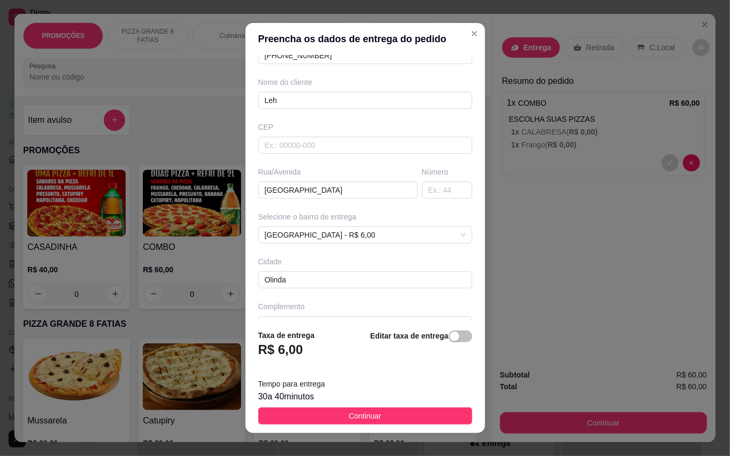
click at [426, 417] on button "Continuar" at bounding box center [365, 416] width 214 height 17
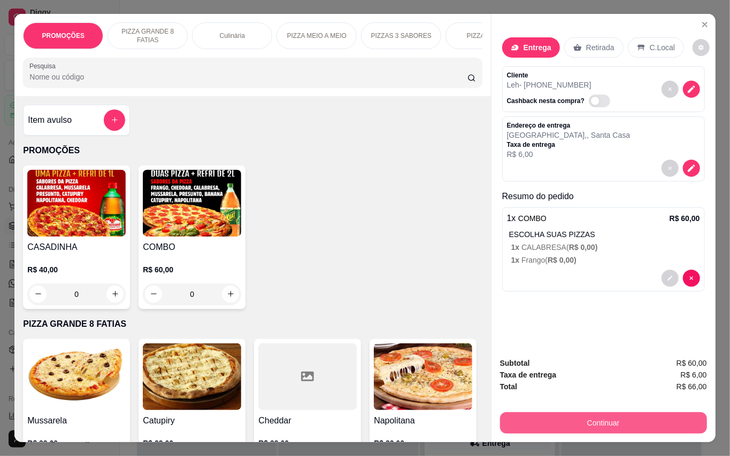
click at [636, 415] on button "Continuar" at bounding box center [603, 423] width 207 height 21
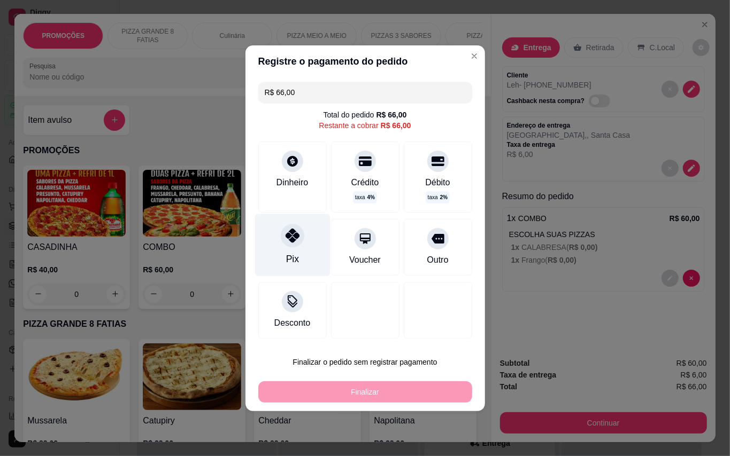
click at [300, 257] on div "Pix" at bounding box center [291, 245] width 75 height 63
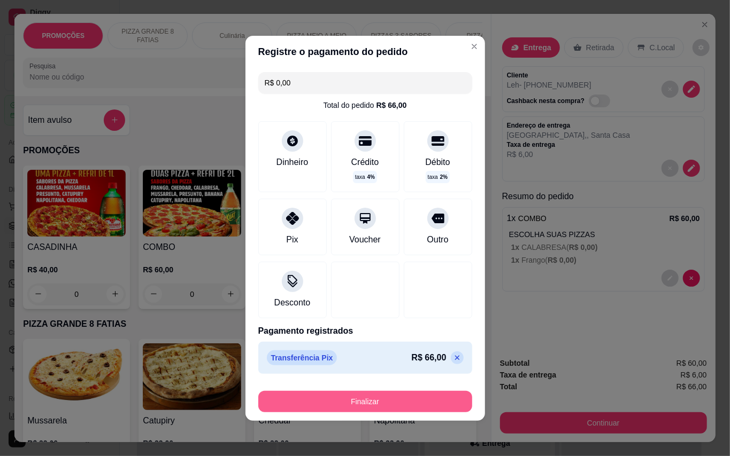
click at [369, 402] on button "Finalizar" at bounding box center [365, 401] width 214 height 21
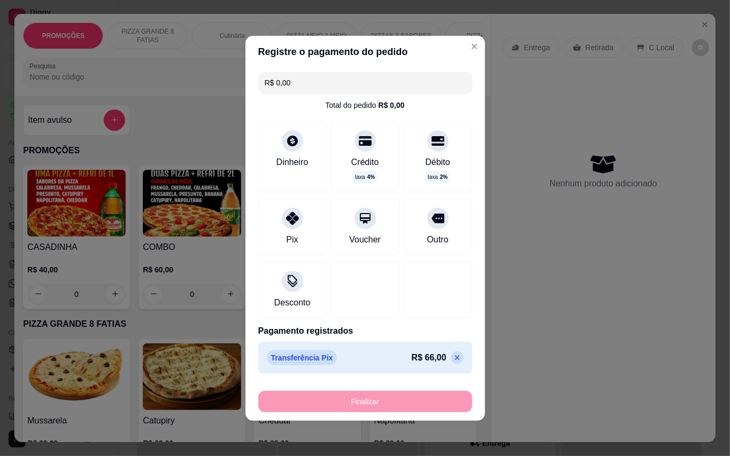
type input "-R$ 66,00"
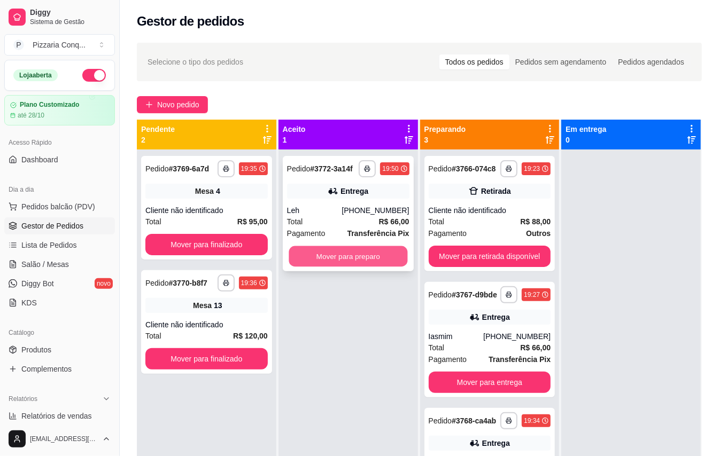
click at [330, 260] on button "Mover para preparo" at bounding box center [348, 256] width 119 height 21
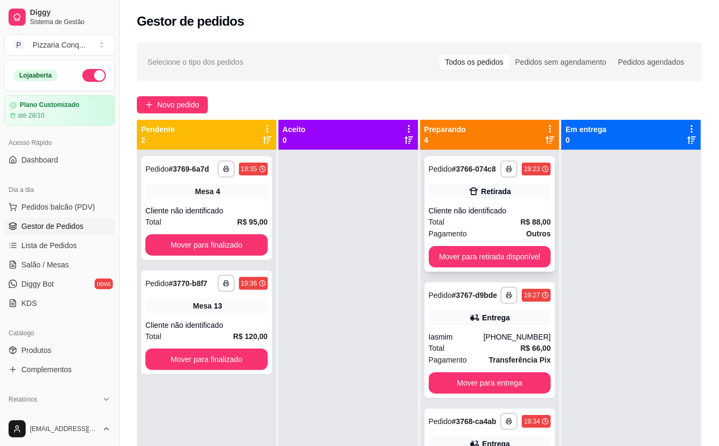
click at [471, 223] on div "Total R$ 88,00" at bounding box center [490, 222] width 122 height 12
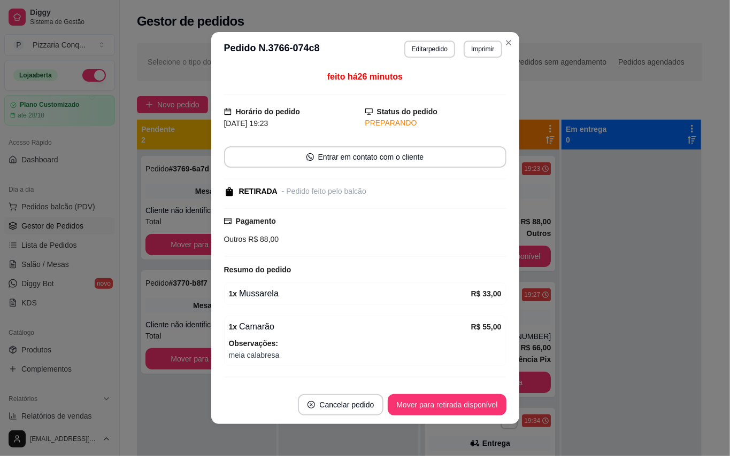
scroll to position [28, 0]
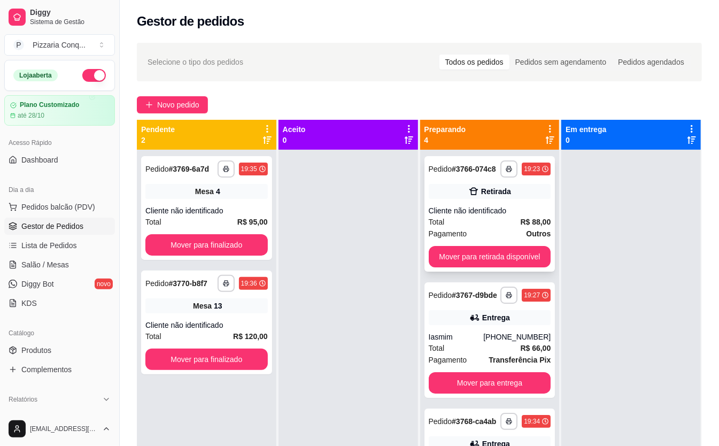
click at [506, 228] on div "Pagamento Outros" at bounding box center [490, 234] width 122 height 12
click at [462, 334] on div "Iasmim" at bounding box center [456, 336] width 55 height 11
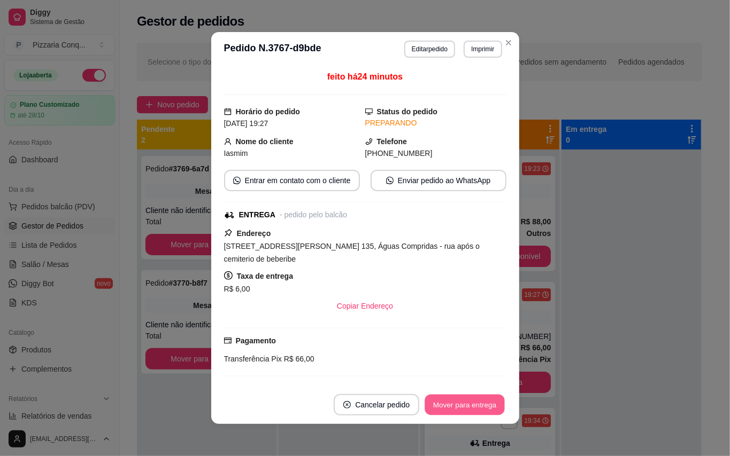
click at [462, 405] on button "Mover para entrega" at bounding box center [465, 405] width 80 height 21
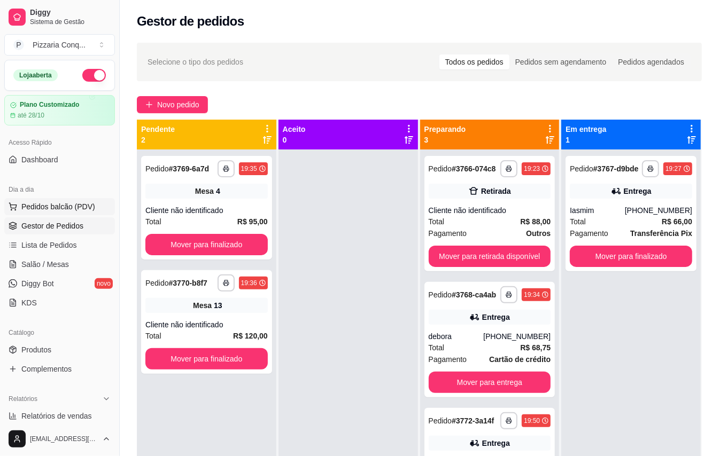
click at [44, 214] on button "Pedidos balcão (PDV)" at bounding box center [59, 206] width 111 height 17
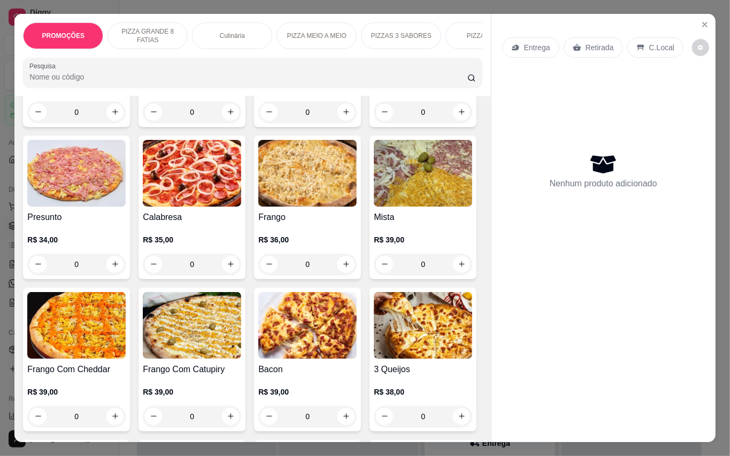
scroll to position [499, 0]
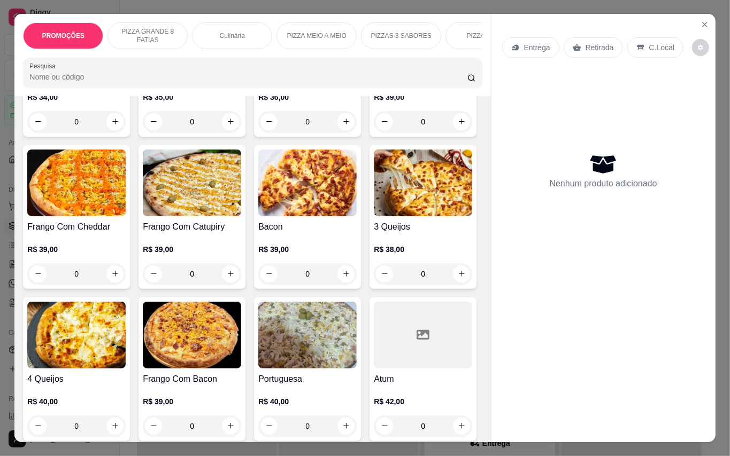
click at [126, 191] on img at bounding box center [76, 183] width 98 height 67
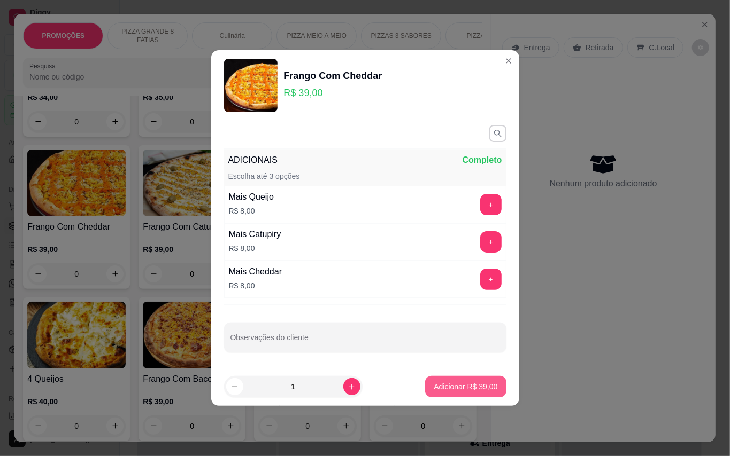
click at [454, 396] on button "Adicionar R$ 39,00" at bounding box center [465, 386] width 81 height 21
type input "1"
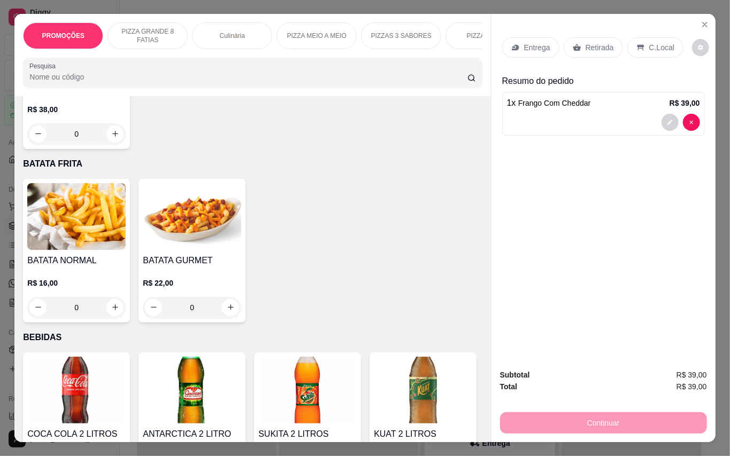
scroll to position [2138, 0]
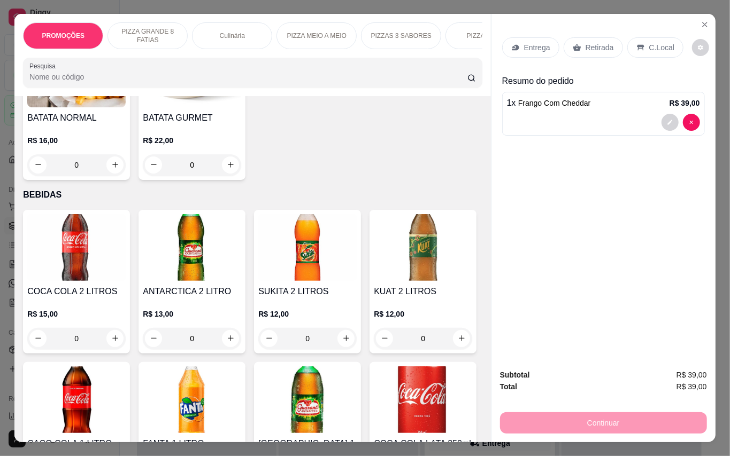
click at [601, 42] on p "Retirada" at bounding box center [599, 47] width 28 height 11
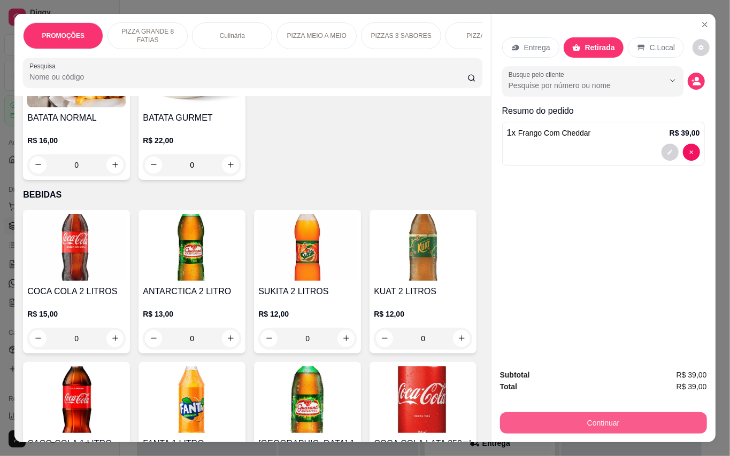
click at [640, 417] on button "Continuar" at bounding box center [603, 423] width 207 height 21
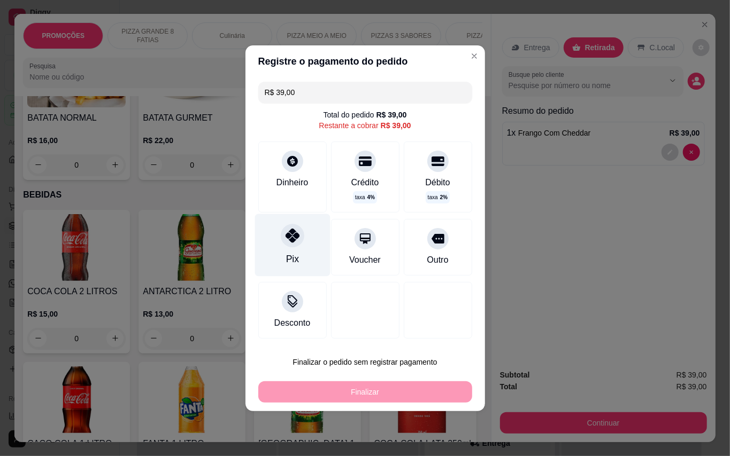
click at [308, 244] on div "Pix" at bounding box center [291, 245] width 75 height 63
type input "R$ 0,00"
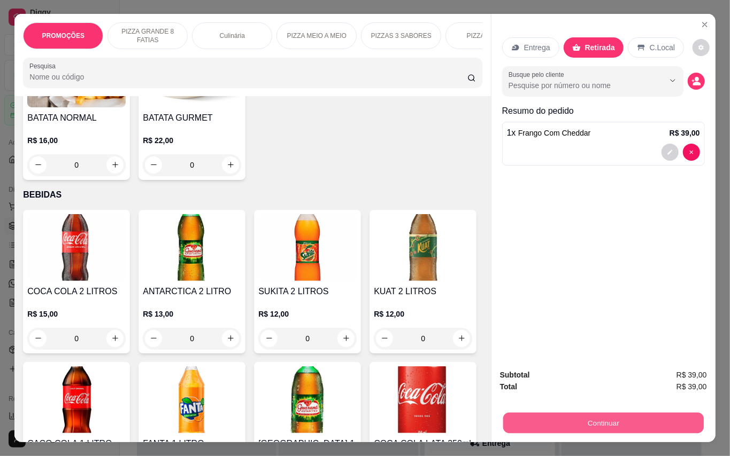
click at [586, 413] on button "Continuar" at bounding box center [602, 423] width 200 height 21
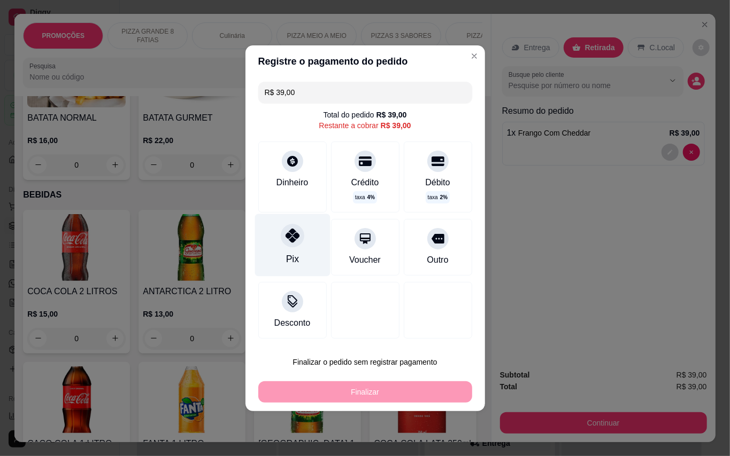
click at [283, 245] on div at bounding box center [293, 236] width 24 height 24
type input "R$ 0,00"
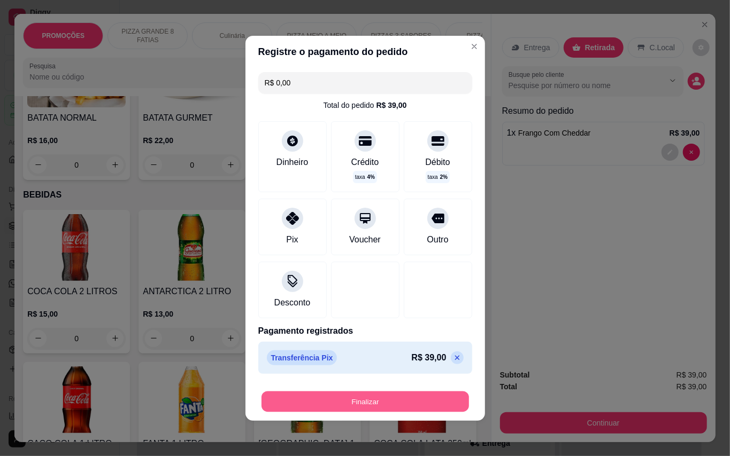
click at [402, 393] on button "Finalizar" at bounding box center [364, 401] width 207 height 21
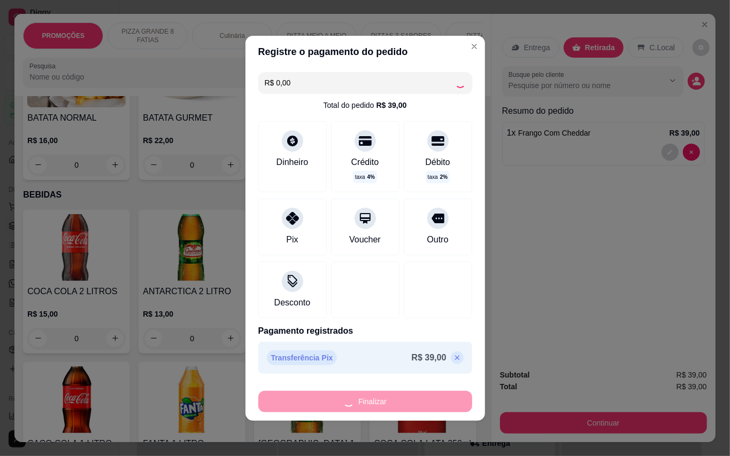
type input "0"
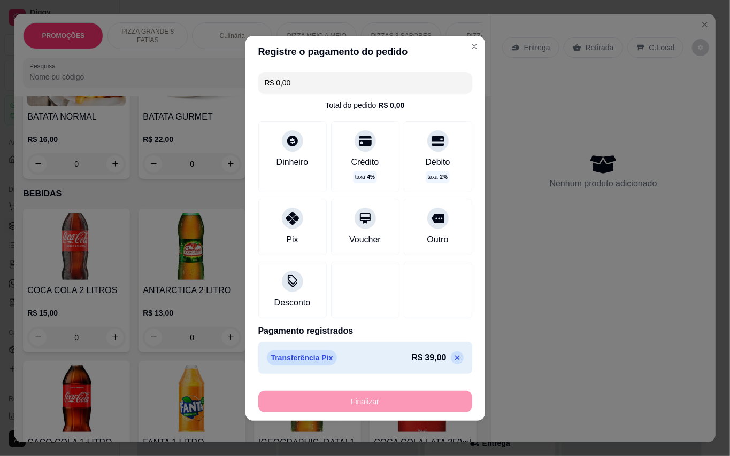
type input "-R$ 39,00"
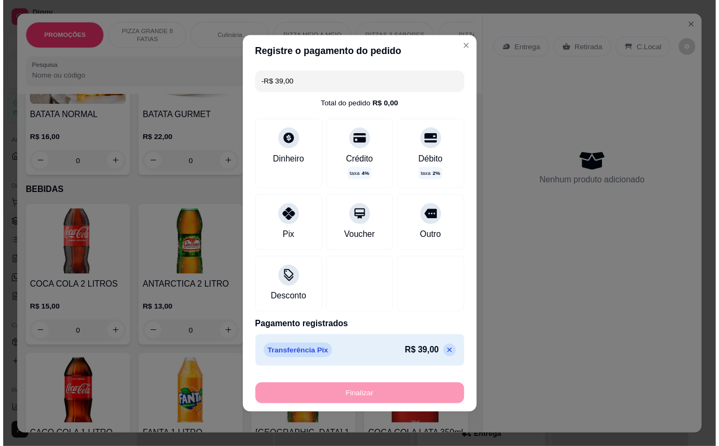
scroll to position [2136, 0]
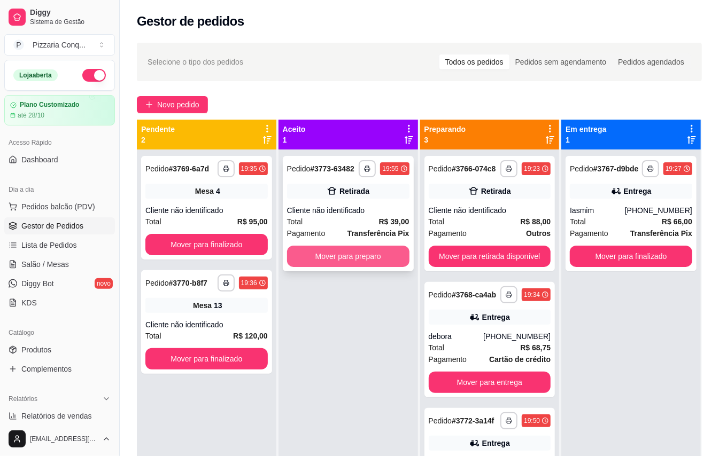
click at [312, 263] on button "Mover para preparo" at bounding box center [348, 256] width 122 height 21
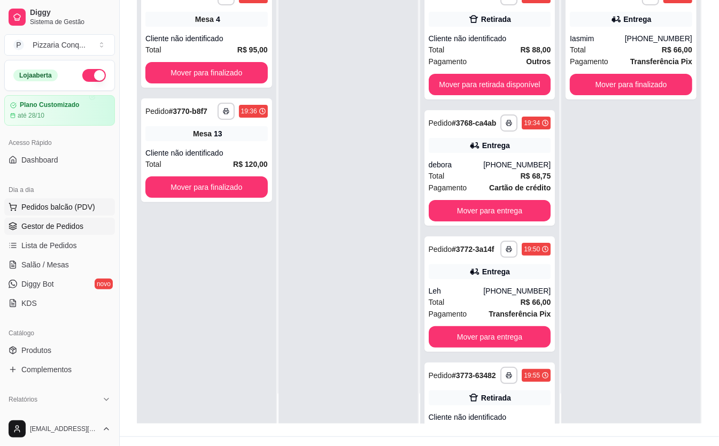
click at [63, 204] on span "Pedidos balcão (PDV)" at bounding box center [58, 207] width 74 height 11
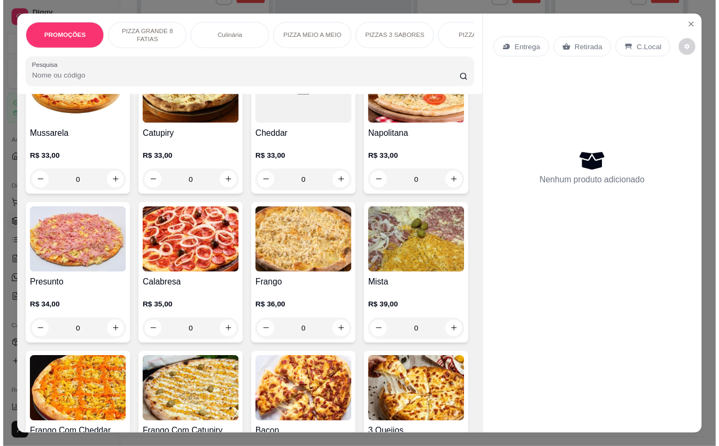
scroll to position [428, 0]
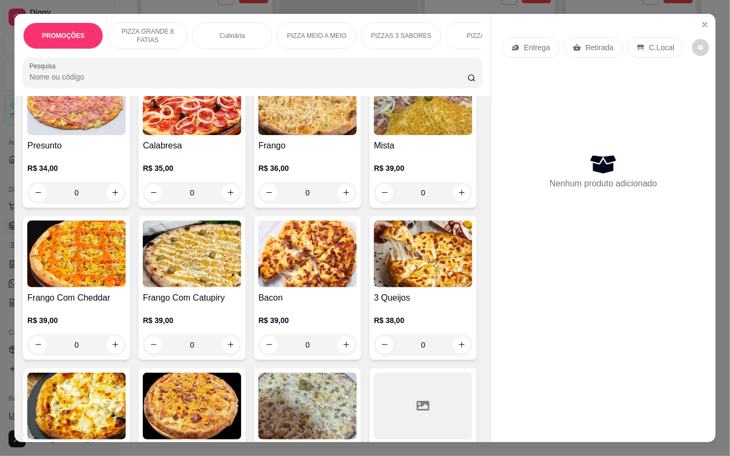
click at [258, 135] on img at bounding box center [307, 101] width 98 height 67
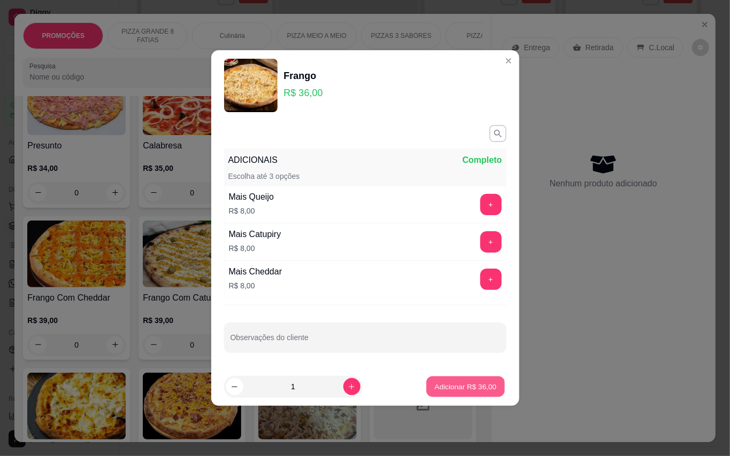
click at [462, 387] on p "Adicionar R$ 36,00" at bounding box center [466, 387] width 62 height 10
type input "1"
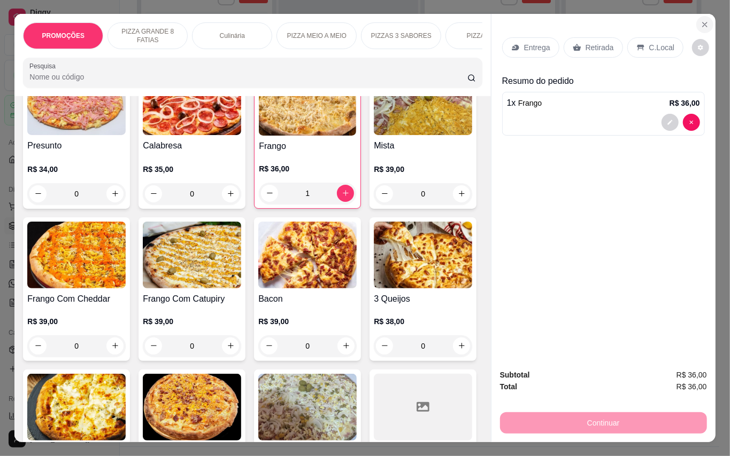
click at [702, 20] on icon "Close" at bounding box center [704, 24] width 9 height 9
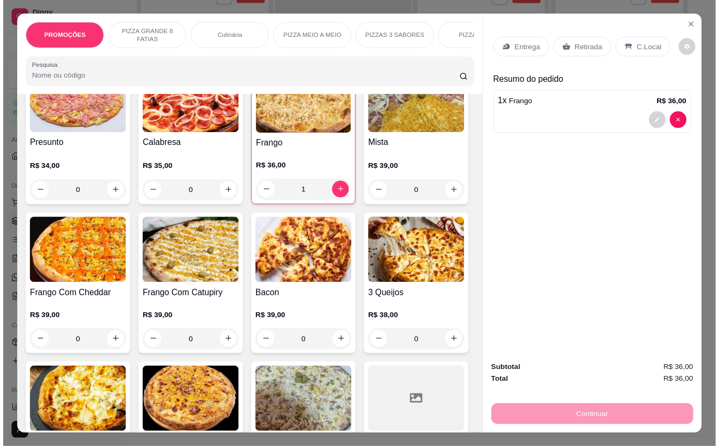
scroll to position [30, 0]
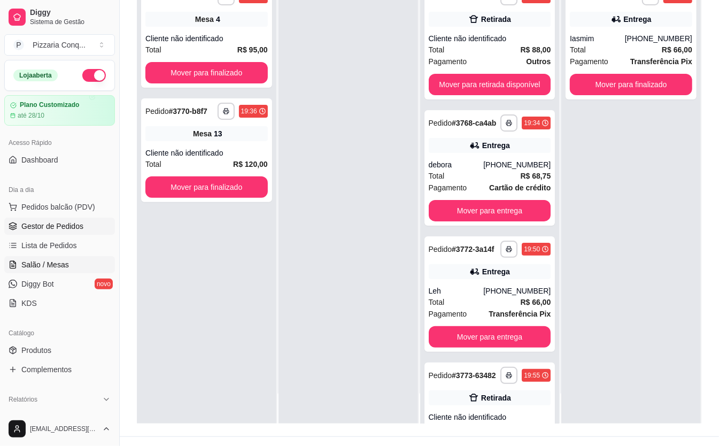
click at [74, 266] on link "Salão / Mesas" at bounding box center [59, 264] width 111 height 17
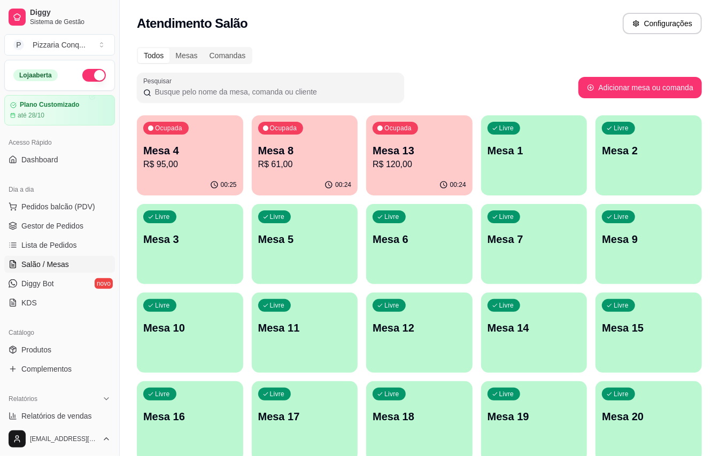
click at [627, 244] on p "Mesa 9" at bounding box center [649, 239] width 94 height 15
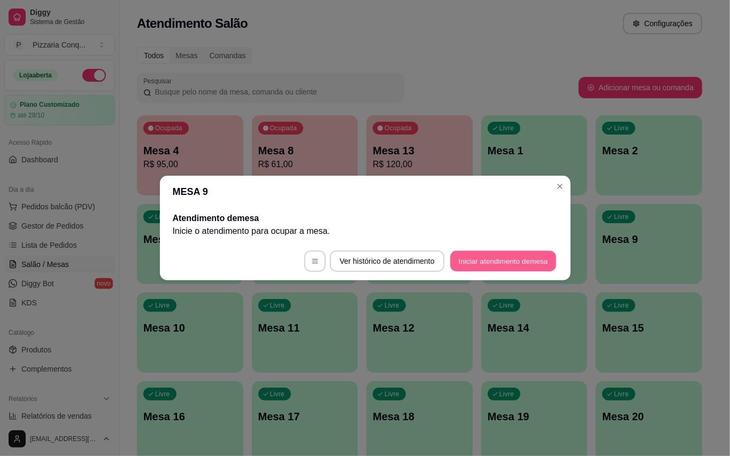
click at [511, 260] on button "Iniciar atendimento de mesa" at bounding box center [503, 261] width 106 height 21
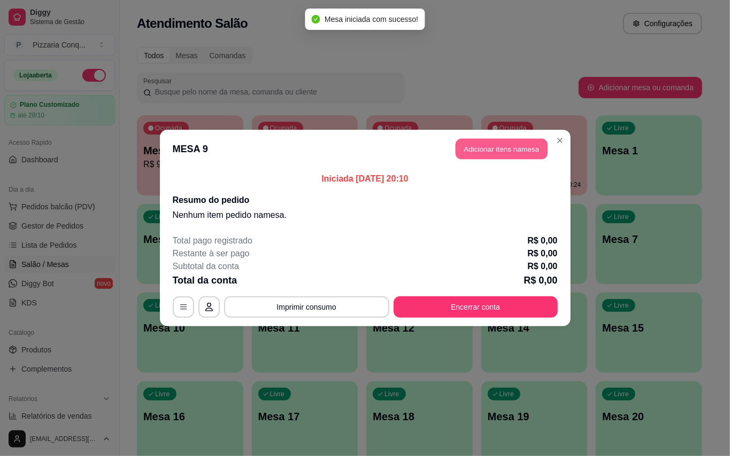
click at [513, 148] on button "Adicionar itens na mesa" at bounding box center [501, 149] width 92 height 21
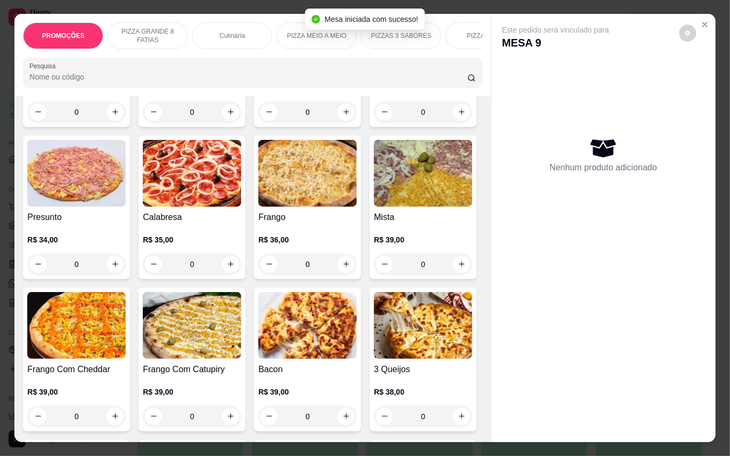
scroll to position [499, 0]
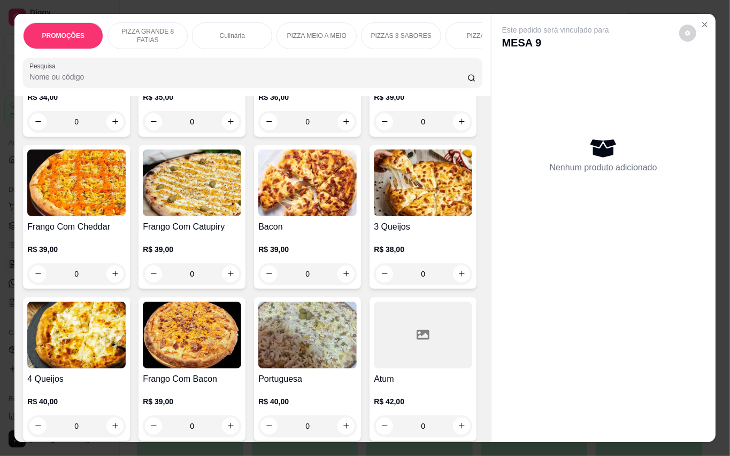
click at [258, 64] on img at bounding box center [307, 30] width 98 height 67
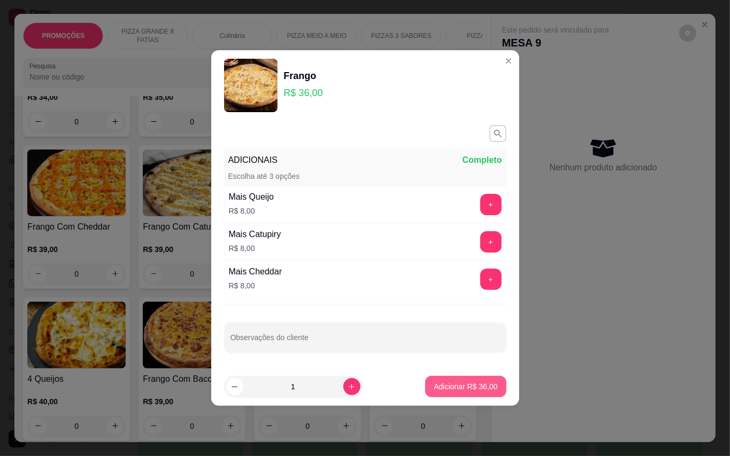
click at [467, 383] on button "Adicionar R$ 36,00" at bounding box center [465, 386] width 81 height 21
type input "1"
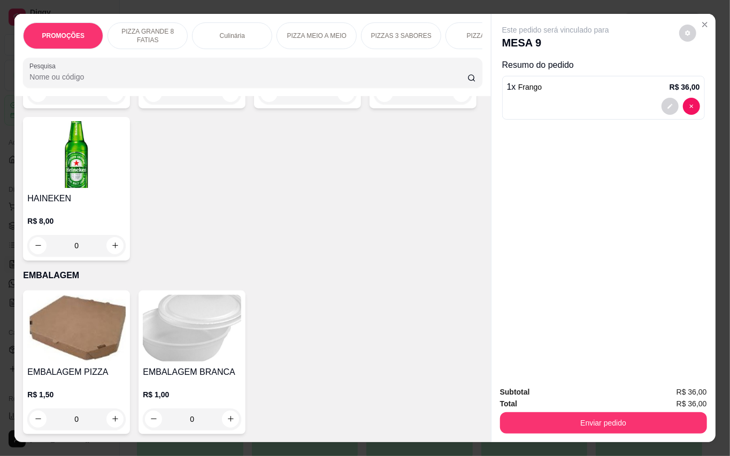
scroll to position [3041, 0]
click at [293, 36] on img at bounding box center [307, 2] width 98 height 67
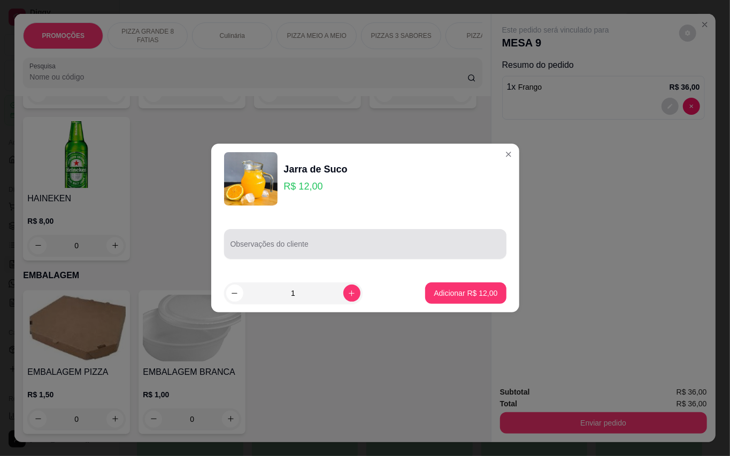
click at [392, 231] on div "Observações do cliente" at bounding box center [365, 244] width 282 height 30
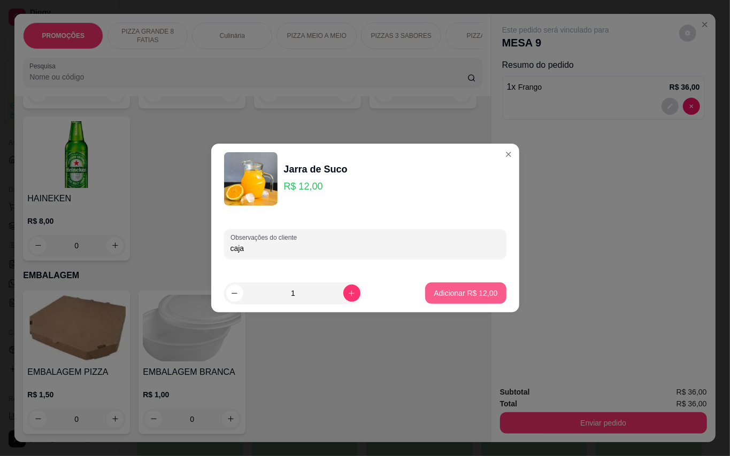
type input "caja"
click at [473, 306] on footer "1 Adicionar R$ 12,00" at bounding box center [365, 293] width 308 height 38
click at [477, 288] on p "Adicionar R$ 12,00" at bounding box center [465, 293] width 64 height 11
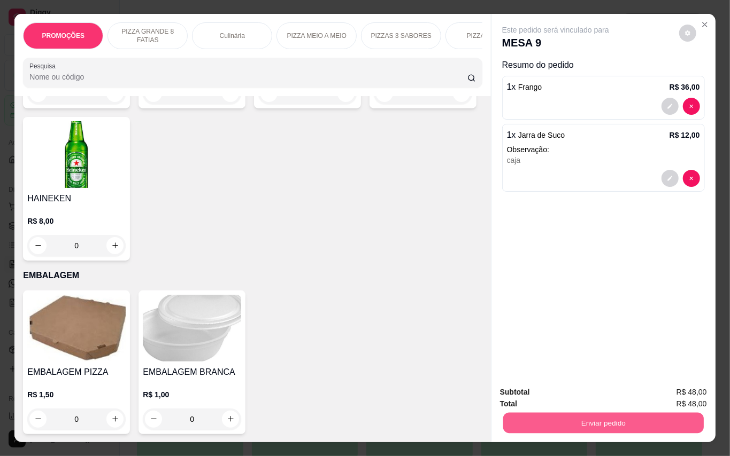
click at [609, 420] on button "Enviar pedido" at bounding box center [602, 423] width 200 height 21
click at [672, 397] on button "Enviar pedido" at bounding box center [677, 392] width 60 height 20
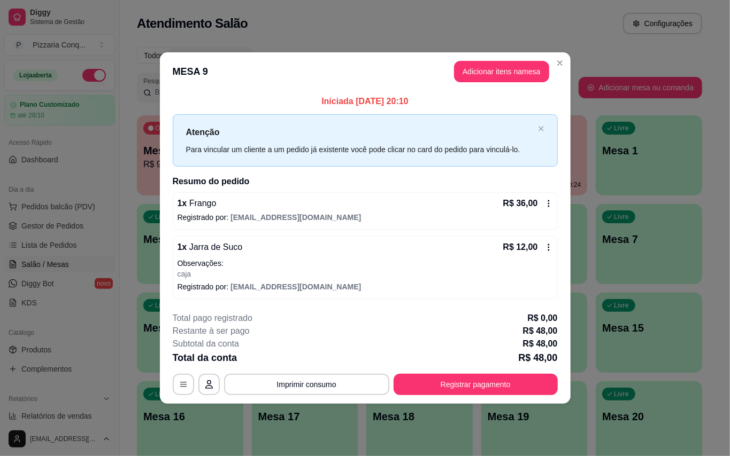
click at [551, 52] on header "MESA 9 Adicionar itens na mesa" at bounding box center [365, 71] width 411 height 38
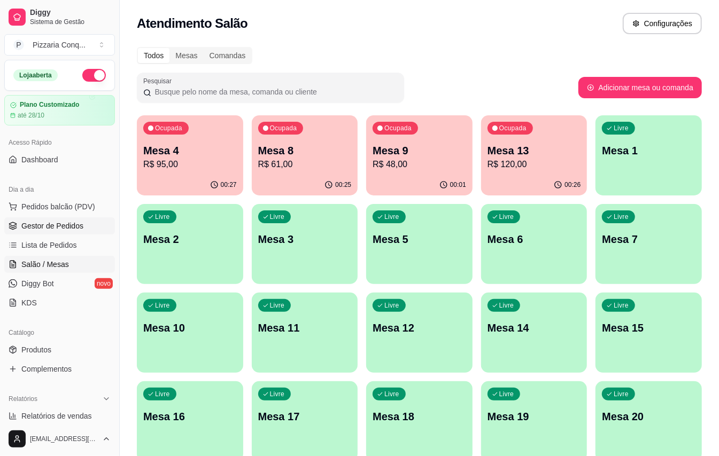
click at [58, 229] on span "Gestor de Pedidos" at bounding box center [52, 226] width 62 height 11
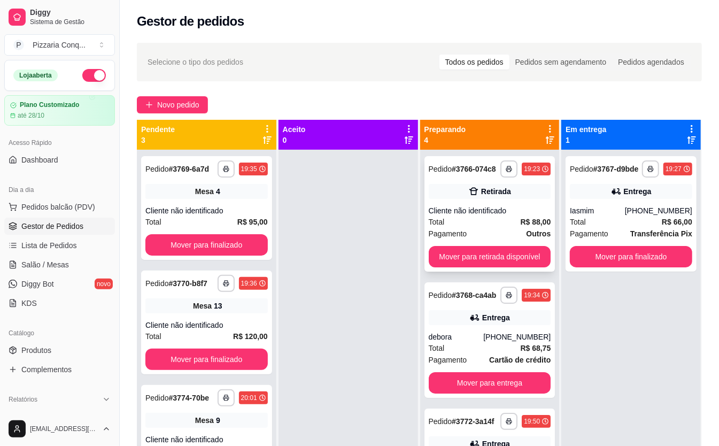
click at [497, 226] on div "Total R$ 88,00" at bounding box center [490, 222] width 122 height 12
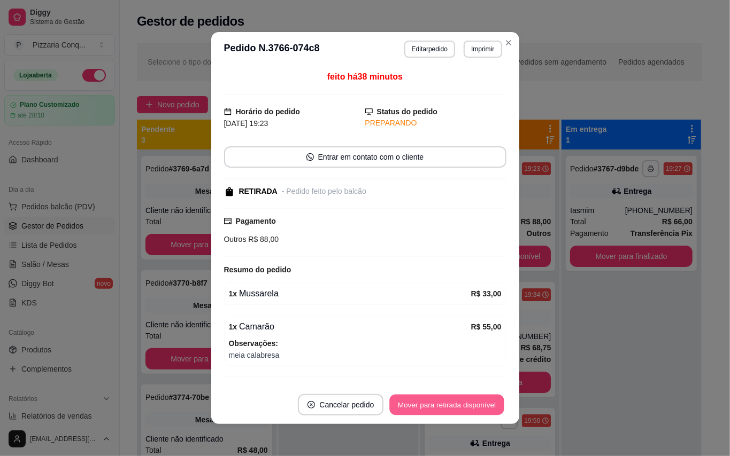
click at [462, 413] on button "Mover para retirada disponível" at bounding box center [447, 405] width 114 height 21
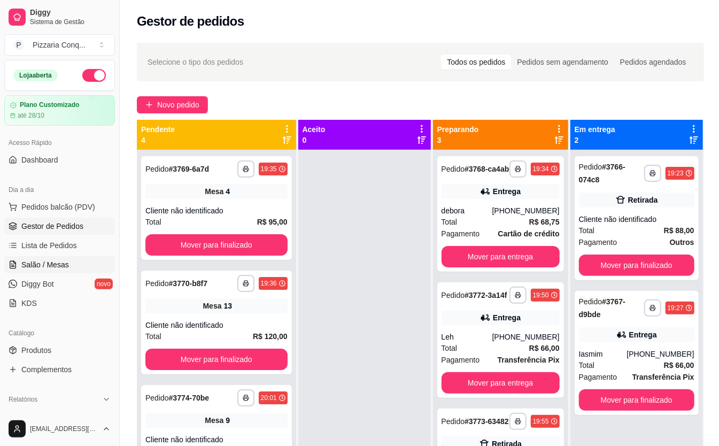
click at [41, 261] on span "Salão / Mesas" at bounding box center [45, 264] width 48 height 11
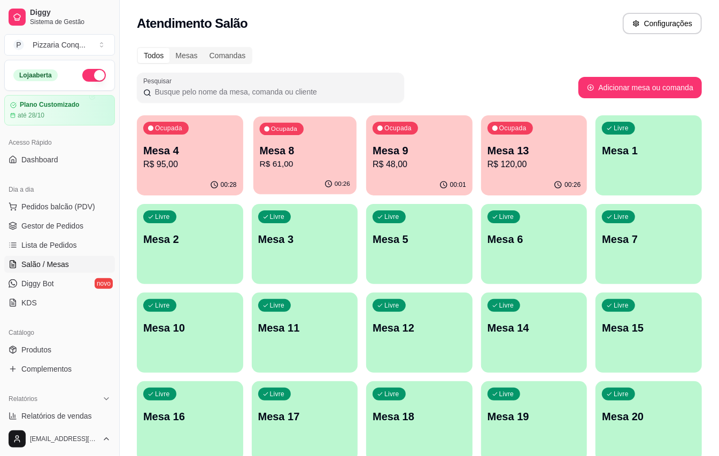
click at [317, 171] on div "Ocupada Mesa 8 R$ 61,00" at bounding box center [304, 146] width 103 height 58
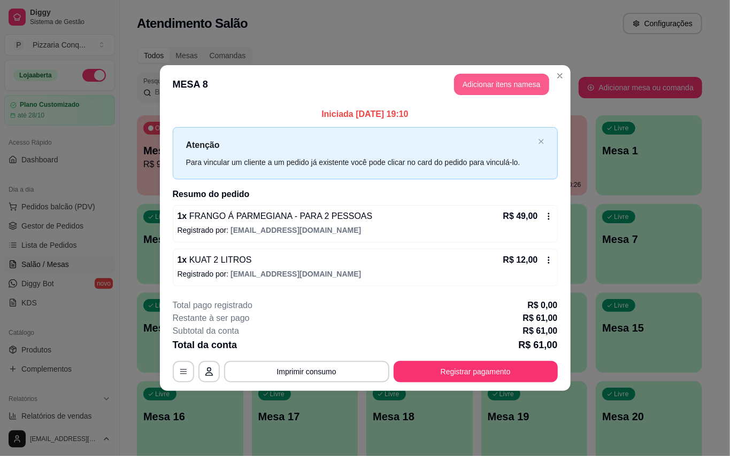
click at [499, 79] on button "Adicionar itens na mesa" at bounding box center [501, 84] width 95 height 21
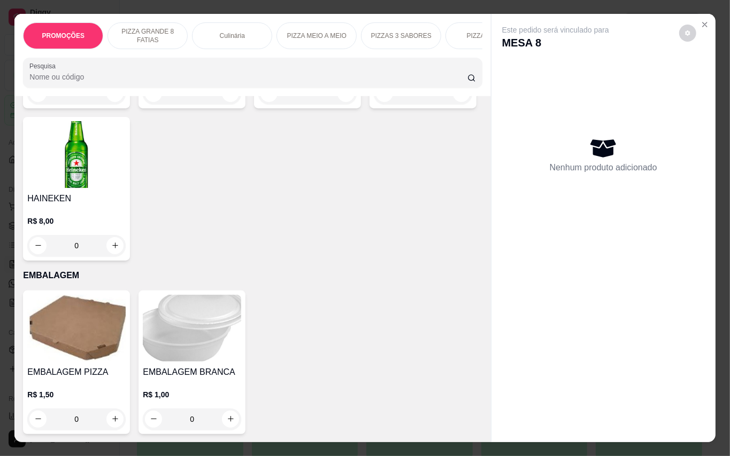
scroll to position [3459, 0]
click at [198, 326] on img at bounding box center [192, 328] width 98 height 67
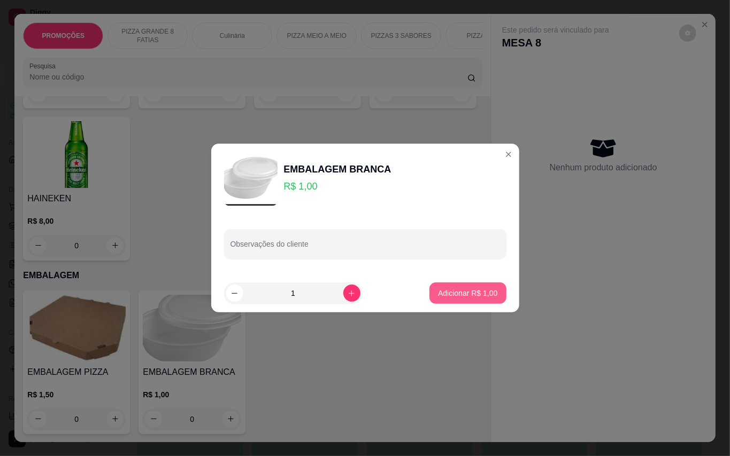
click at [482, 298] on button "Adicionar R$ 1,00" at bounding box center [467, 293] width 76 height 21
type input "1"
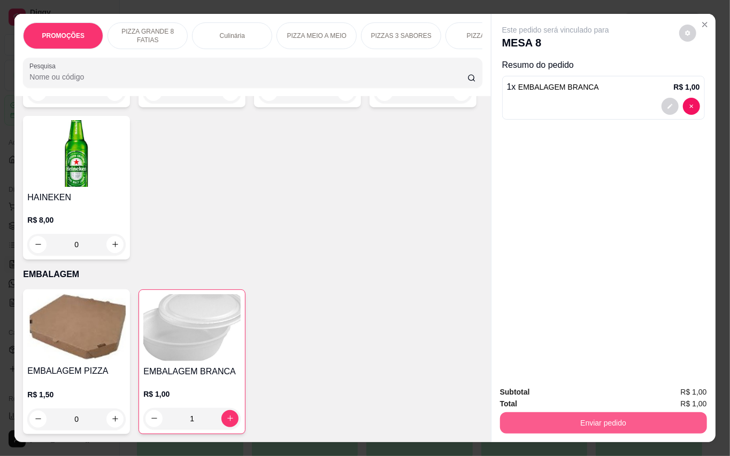
click at [584, 421] on button "Enviar pedido" at bounding box center [603, 423] width 207 height 21
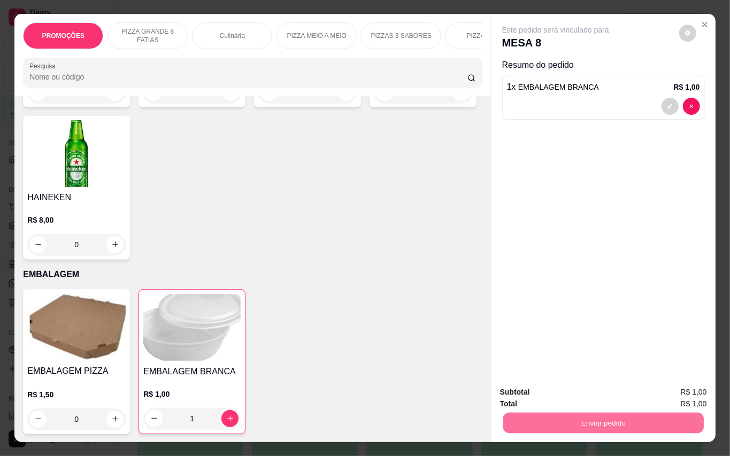
click at [661, 386] on button "Enviar pedido" at bounding box center [677, 392] width 59 height 20
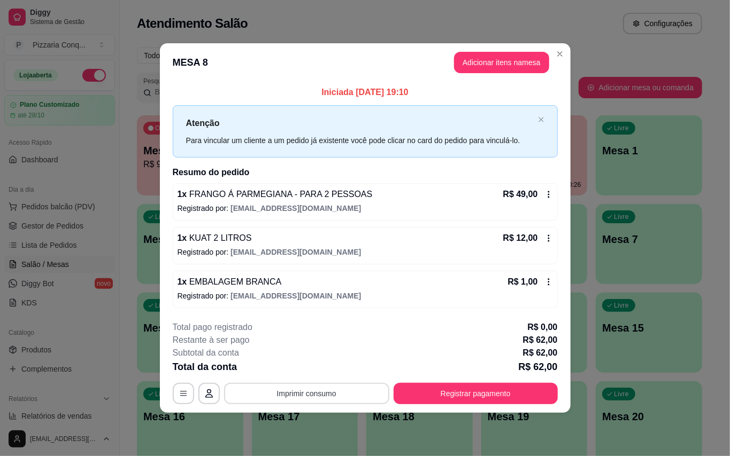
click at [362, 398] on button "Imprimir consumo" at bounding box center [306, 393] width 165 height 21
click at [298, 379] on button "Impressora" at bounding box center [307, 375] width 78 height 17
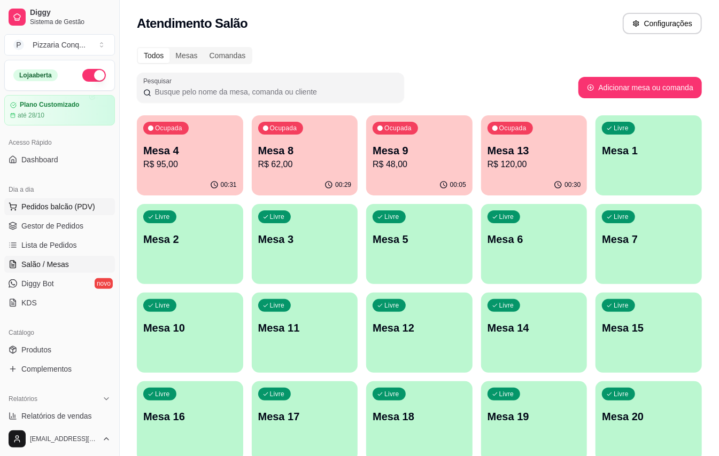
click at [81, 204] on span "Pedidos balcão (PDV)" at bounding box center [58, 207] width 74 height 11
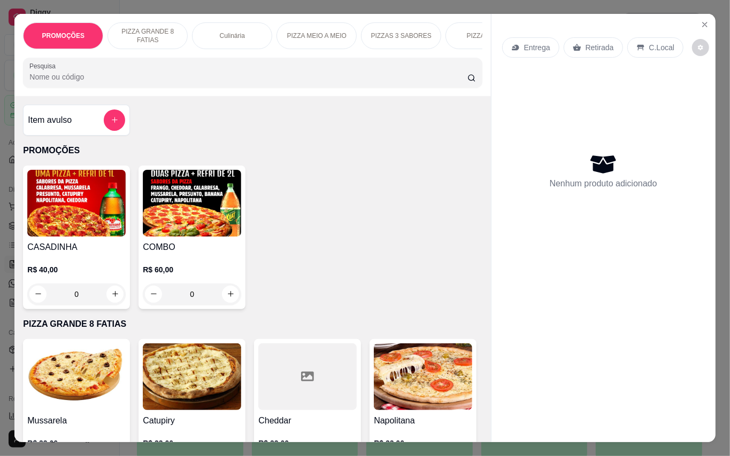
click at [171, 244] on div "COMBO R$ 60,00 0" at bounding box center [191, 238] width 107 height 144
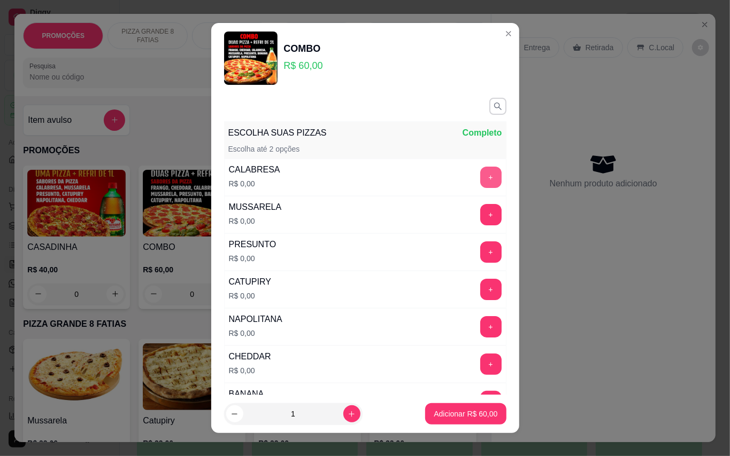
click at [480, 176] on button "+" at bounding box center [490, 177] width 21 height 21
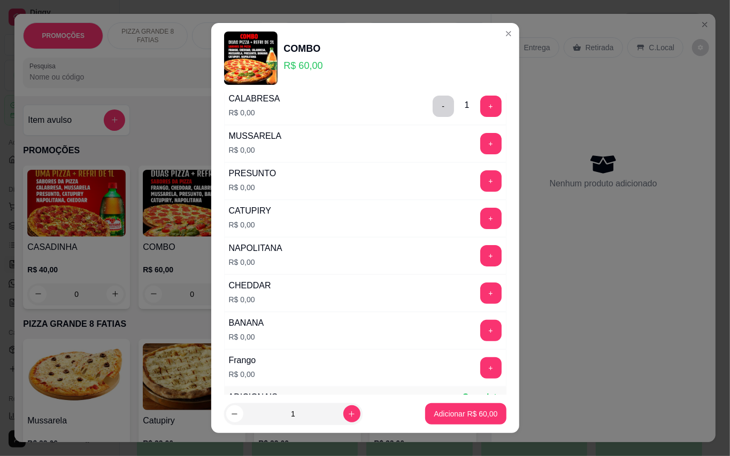
scroll to position [214, 0]
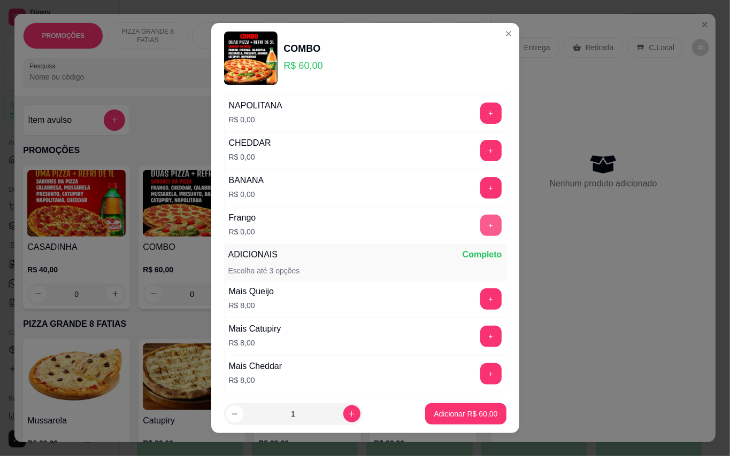
click at [480, 227] on button "+" at bounding box center [490, 225] width 21 height 21
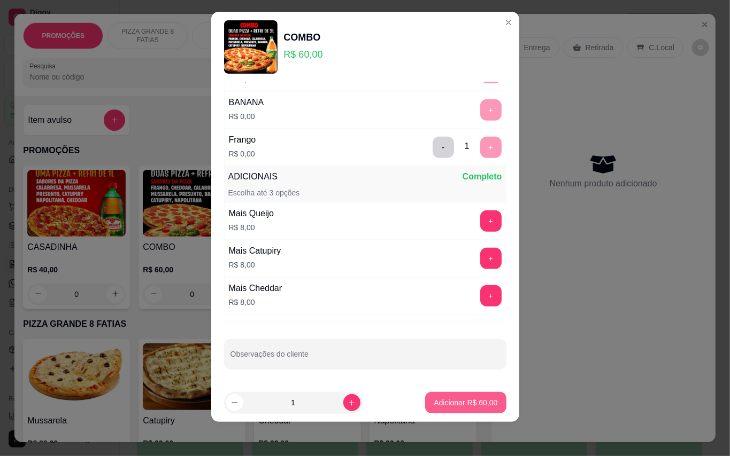
click at [443, 399] on p "Adicionar R$ 60,00" at bounding box center [465, 403] width 64 height 11
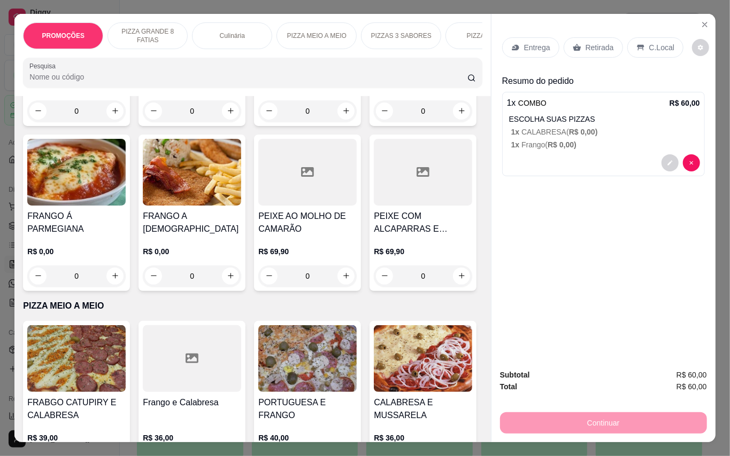
scroll to position [26, 0]
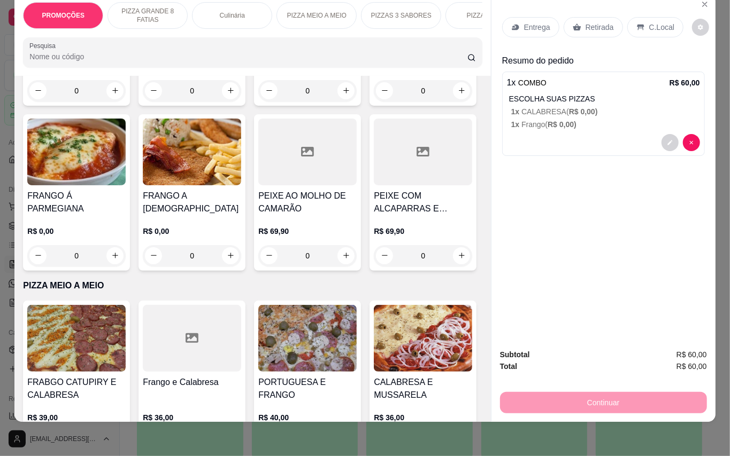
click at [80, 33] on img at bounding box center [76, -1] width 98 height 67
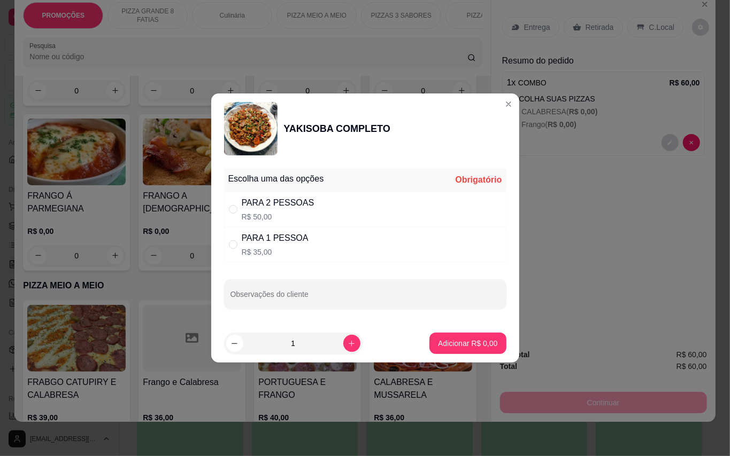
click at [298, 211] on div "PARA 2 PESSOAS R$ 50,00" at bounding box center [278, 210] width 73 height 26
radio input "true"
click at [471, 341] on p "Adicionar R$ 50,00" at bounding box center [466, 343] width 62 height 10
type input "1"
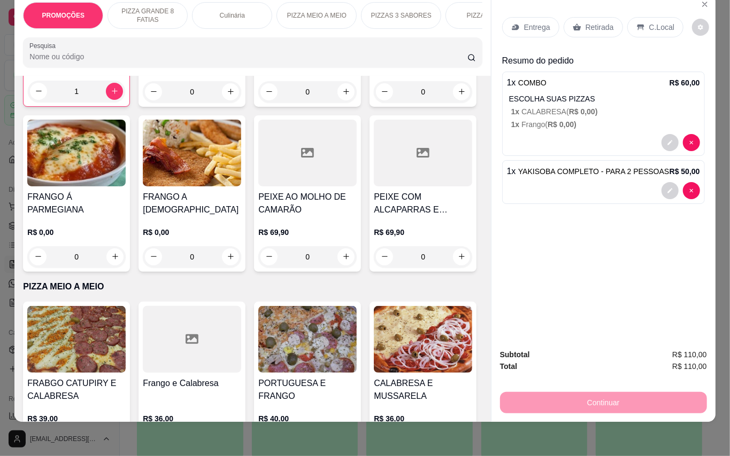
click at [539, 22] on p "Entrega" at bounding box center [537, 27] width 26 height 11
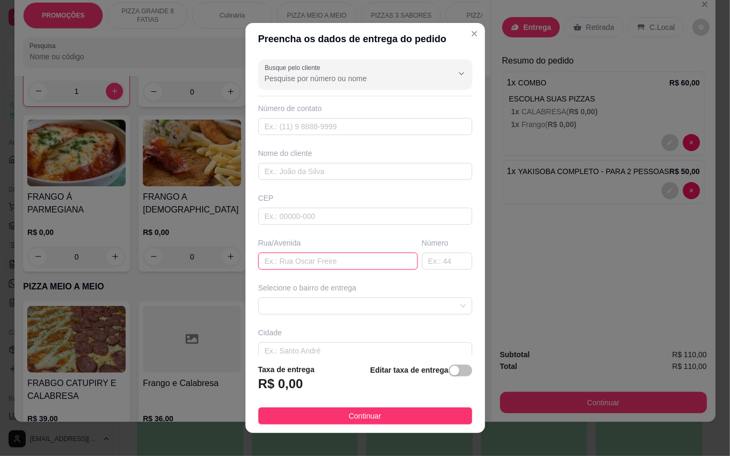
click at [313, 260] on input "text" at bounding box center [337, 261] width 159 height 17
type input "[GEOGRAPHIC_DATA]"
click at [426, 259] on input "text" at bounding box center [447, 261] width 50 height 17
click at [377, 306] on span at bounding box center [365, 306] width 201 height 16
type input "94"
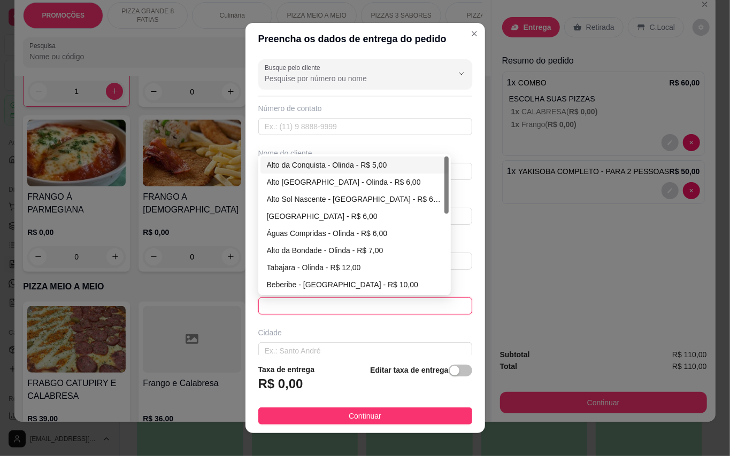
click at [314, 162] on div "Alto da Conquista - Olinda - R$ 5,00" at bounding box center [354, 165] width 175 height 12
type input "Olinda"
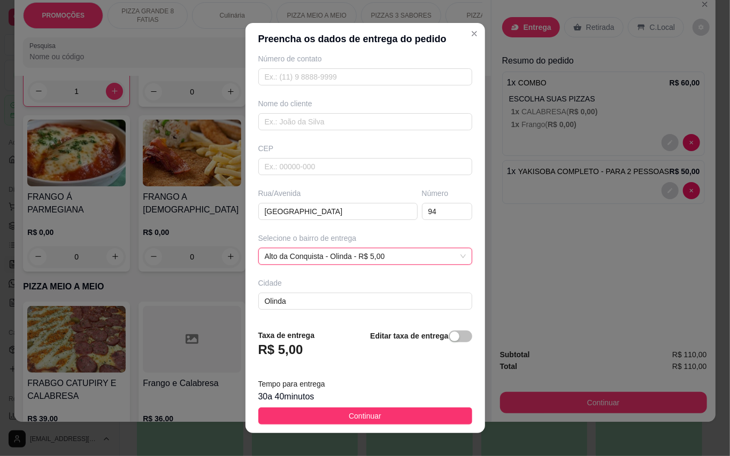
scroll to position [96, 0]
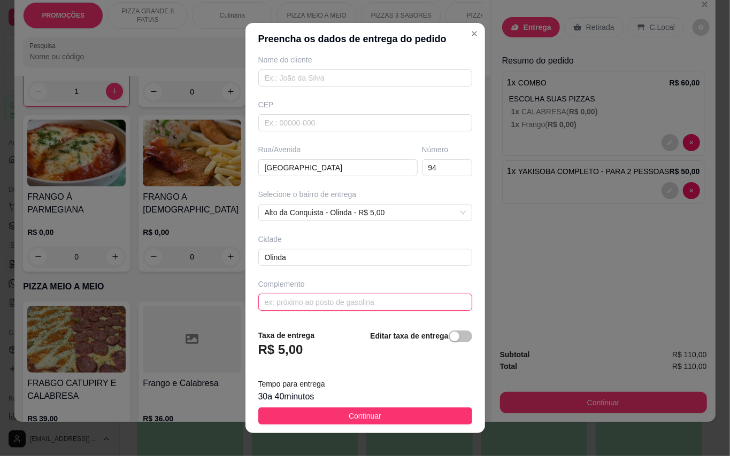
click at [328, 296] on input "text" at bounding box center [365, 302] width 214 height 17
type input "Na rua do [GEOGRAPHIC_DATA]"
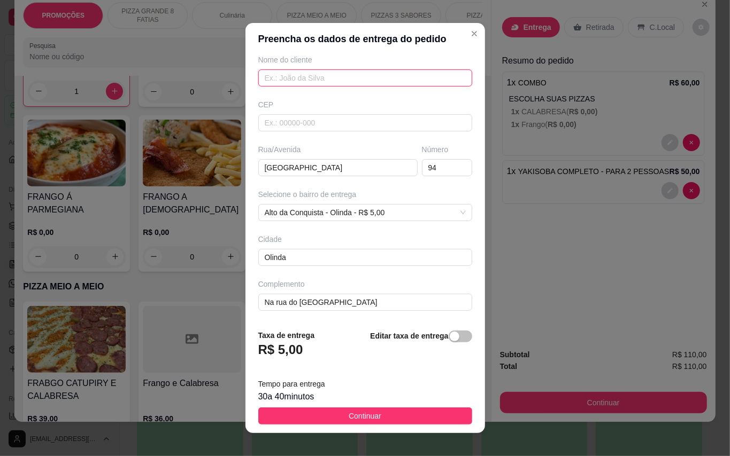
click at [331, 81] on input "text" at bounding box center [365, 77] width 214 height 17
type input "Vitoria"
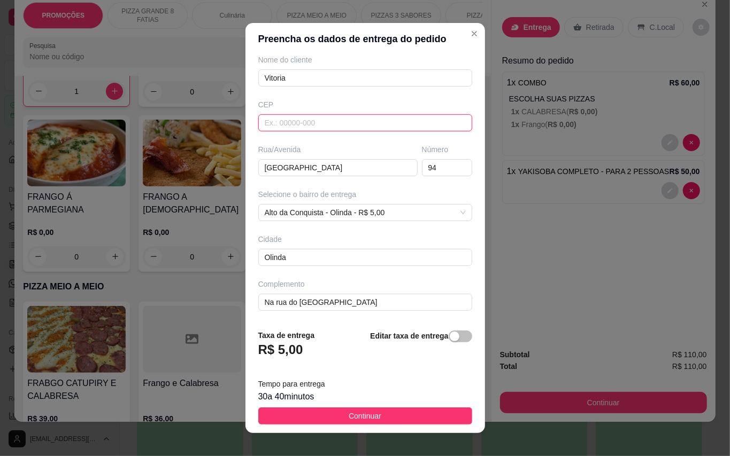
click at [327, 120] on input "text" at bounding box center [365, 122] width 214 height 17
drag, startPoint x: 256, startPoint y: 120, endPoint x: 319, endPoint y: 121, distance: 63.1
click at [319, 121] on input "81994739456" at bounding box center [365, 122] width 214 height 17
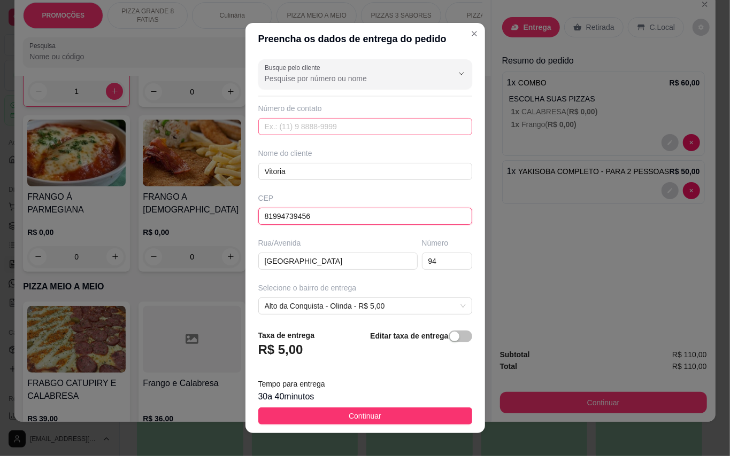
type input "81994739456"
click at [315, 122] on input "text" at bounding box center [365, 126] width 214 height 17
paste input "[PHONE_NUMBER]"
type input "[PHONE_NUMBER]"
drag, startPoint x: 321, startPoint y: 215, endPoint x: 223, endPoint y: 204, distance: 98.4
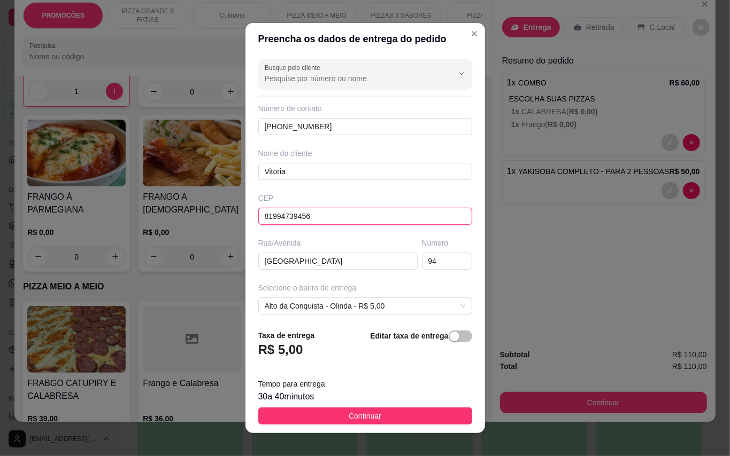
click at [223, 204] on div "Preencha os dados de entrega do pedido Busque pelo cliente Número de contato [P…" at bounding box center [365, 228] width 730 height 456
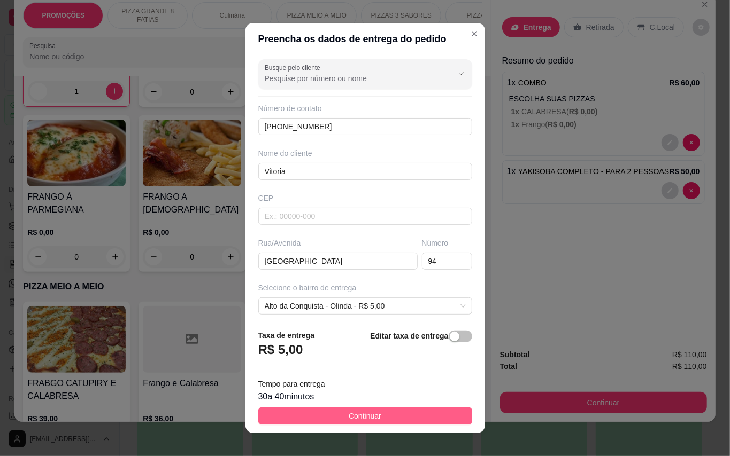
click at [442, 415] on button "Continuar" at bounding box center [365, 416] width 214 height 17
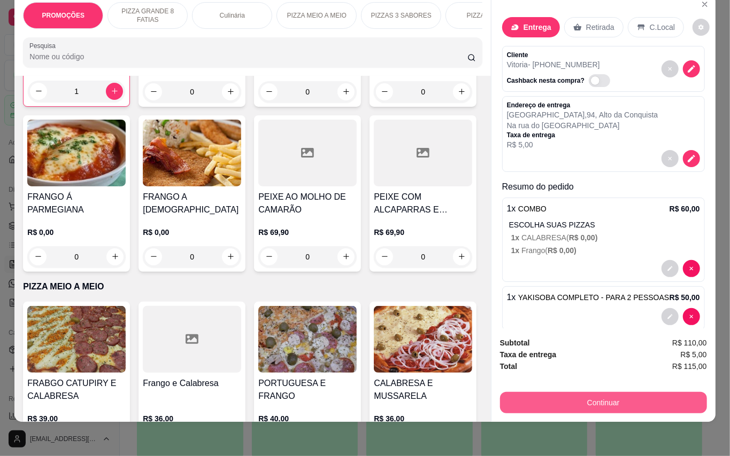
click at [629, 392] on button "Continuar" at bounding box center [603, 402] width 207 height 21
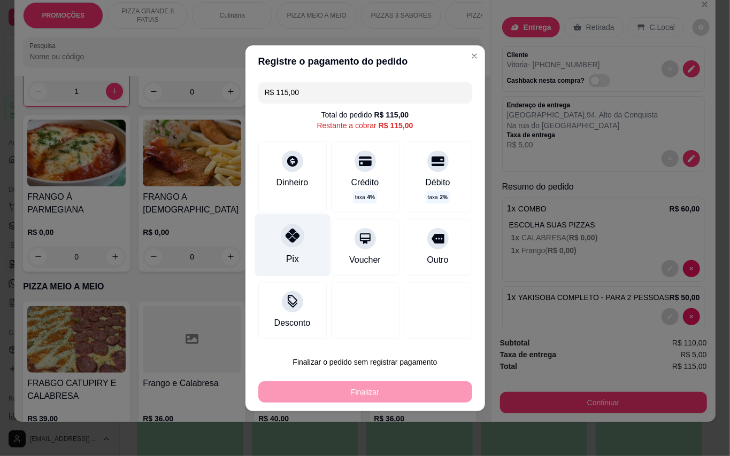
click at [264, 244] on div "Pix" at bounding box center [291, 245] width 75 height 63
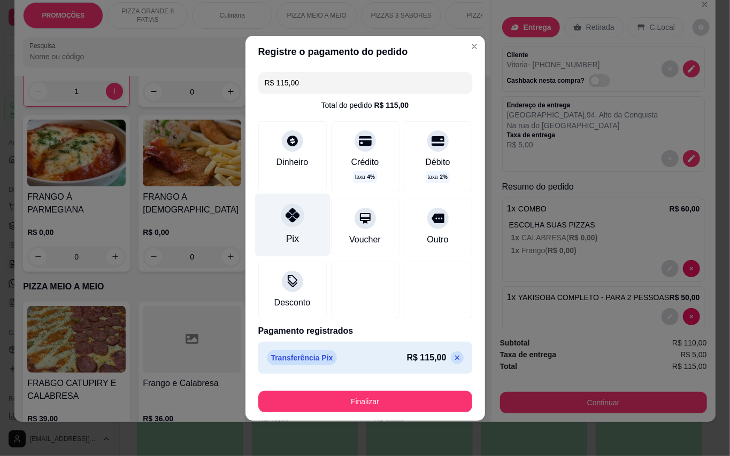
type input "R$ 0,00"
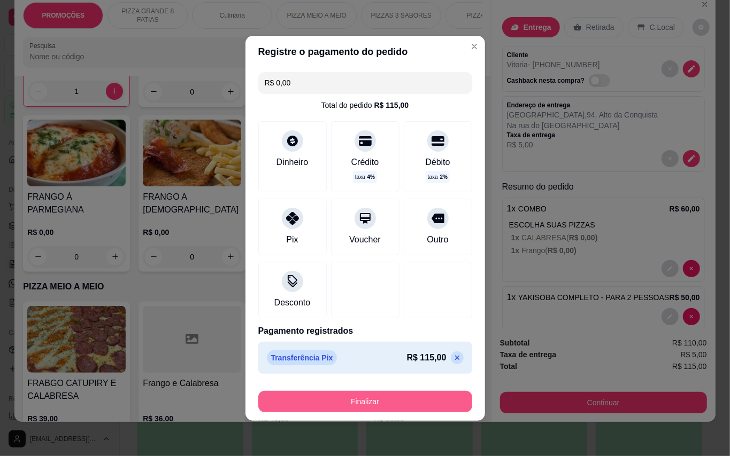
click at [405, 402] on button "Finalizar" at bounding box center [365, 401] width 214 height 21
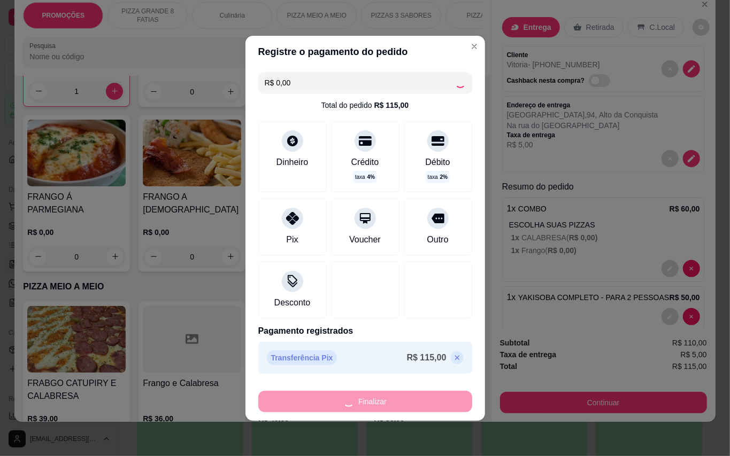
type input "0"
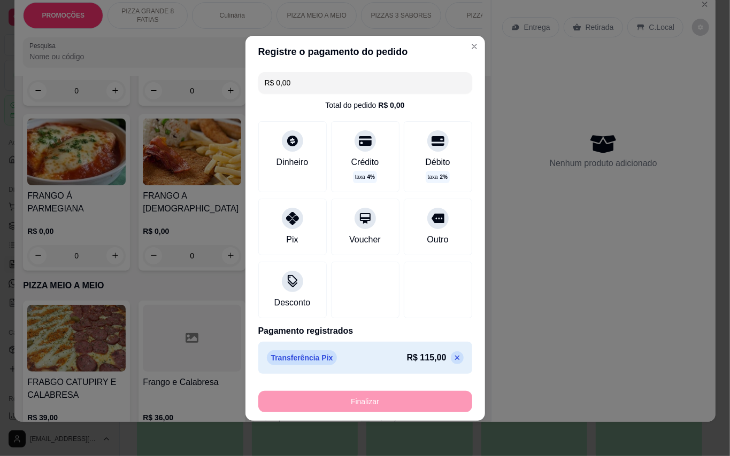
type input "-R$ 115,00"
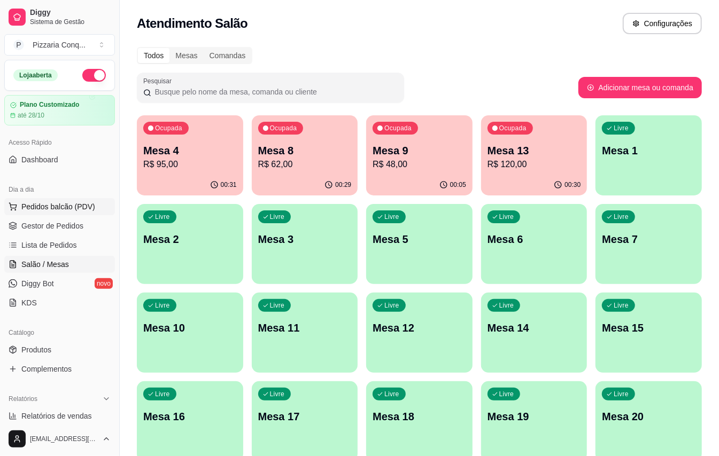
click at [47, 210] on span "Pedidos balcão (PDV)" at bounding box center [58, 207] width 74 height 11
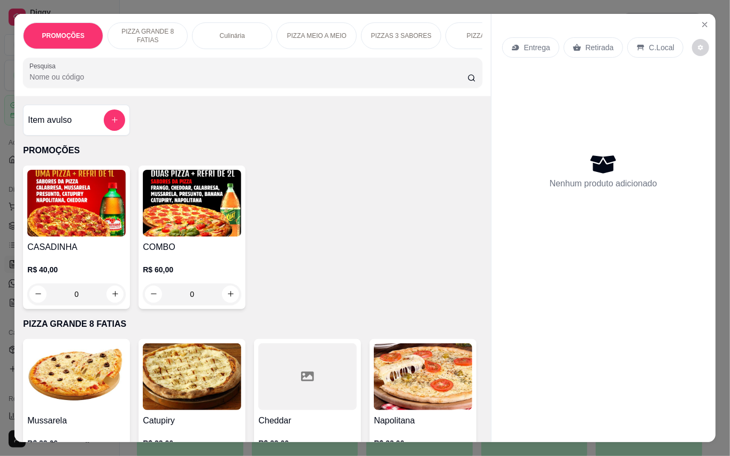
click at [185, 245] on div "COMBO R$ 60,00 0" at bounding box center [191, 238] width 107 height 144
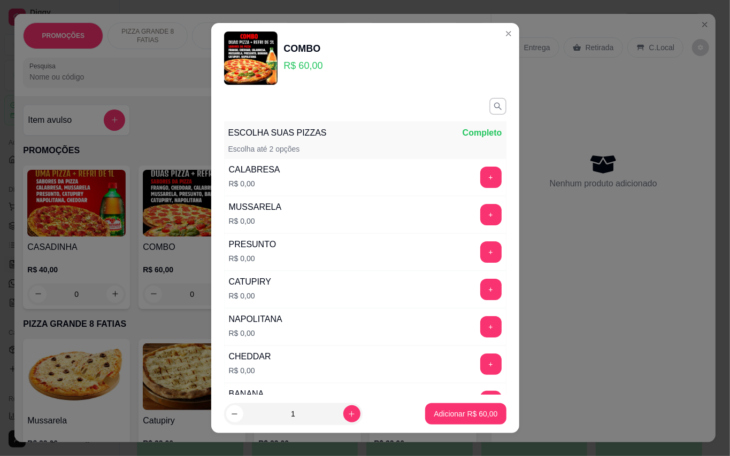
scroll to position [142, 0]
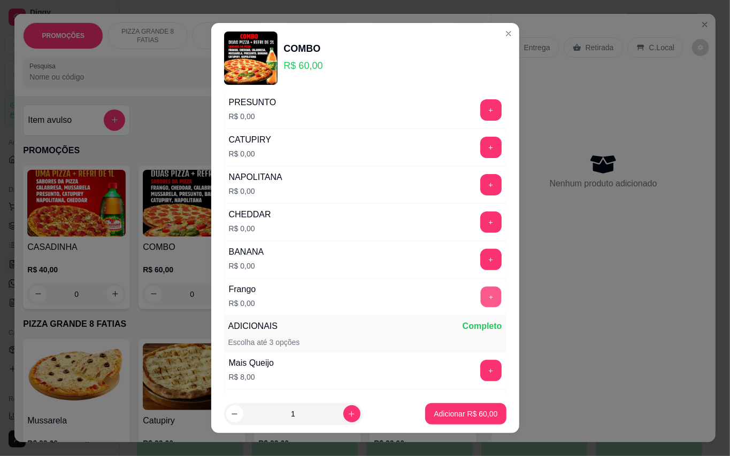
click at [480, 298] on button "+" at bounding box center [490, 297] width 21 height 21
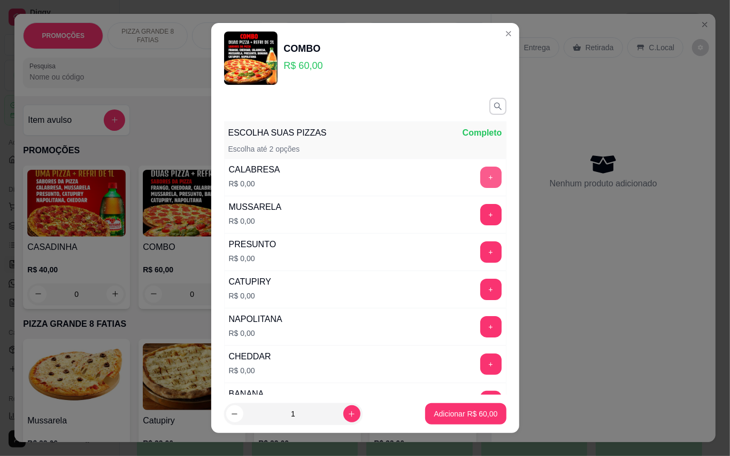
click at [480, 182] on button "+" at bounding box center [490, 177] width 21 height 21
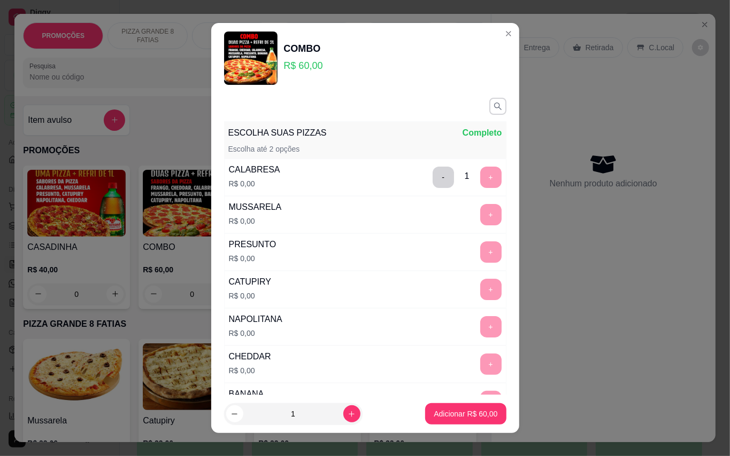
scroll to position [11, 0]
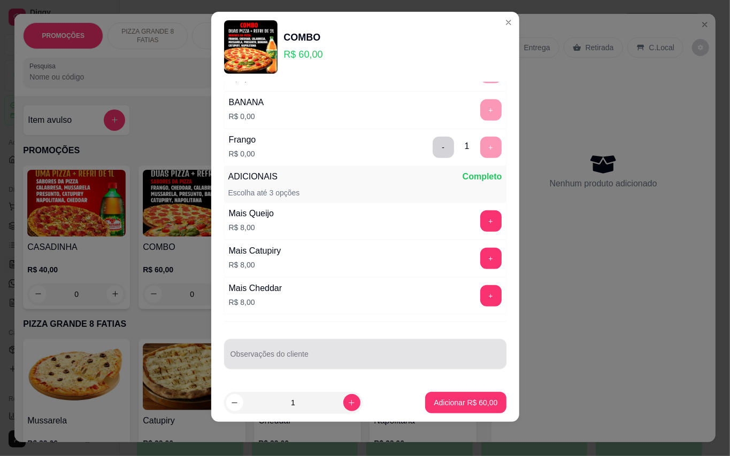
click at [330, 353] on input "Observações do cliente" at bounding box center [364, 358] width 269 height 11
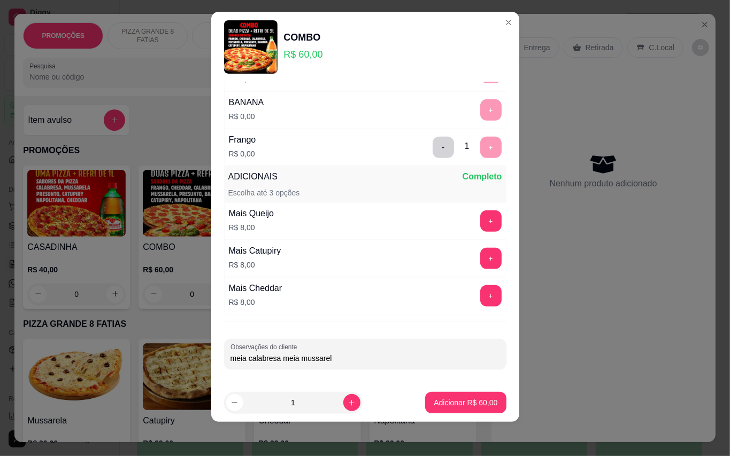
type input "meia calabresa meia mussarela"
click at [433, 398] on p "Adicionar R$ 60,00" at bounding box center [465, 403] width 64 height 11
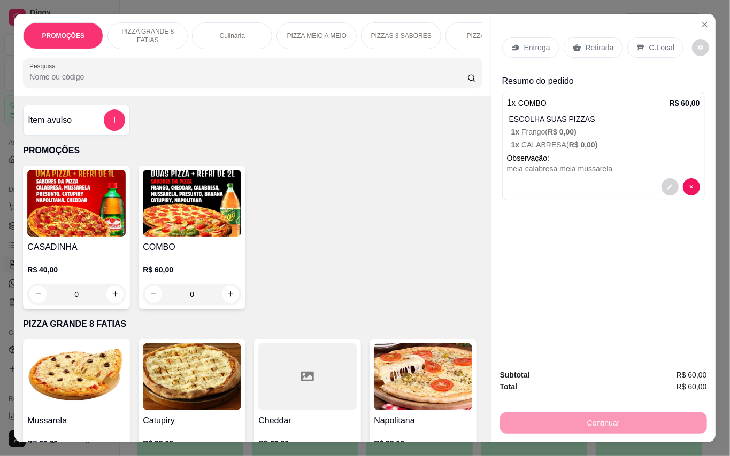
click at [538, 42] on p "Entrega" at bounding box center [537, 47] width 26 height 11
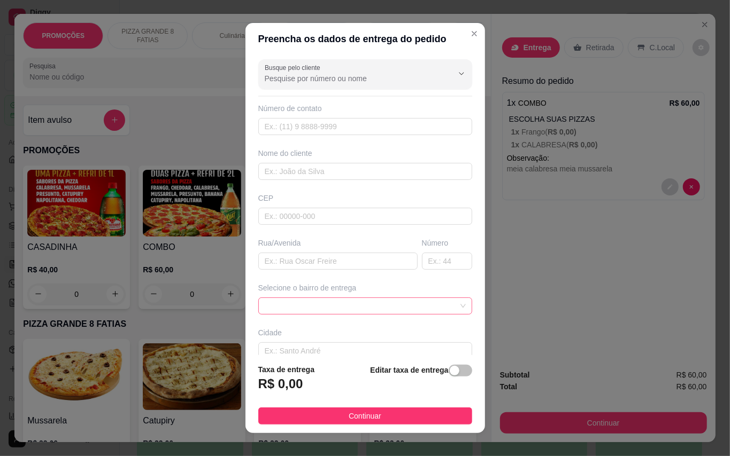
click at [327, 304] on span at bounding box center [365, 306] width 201 height 16
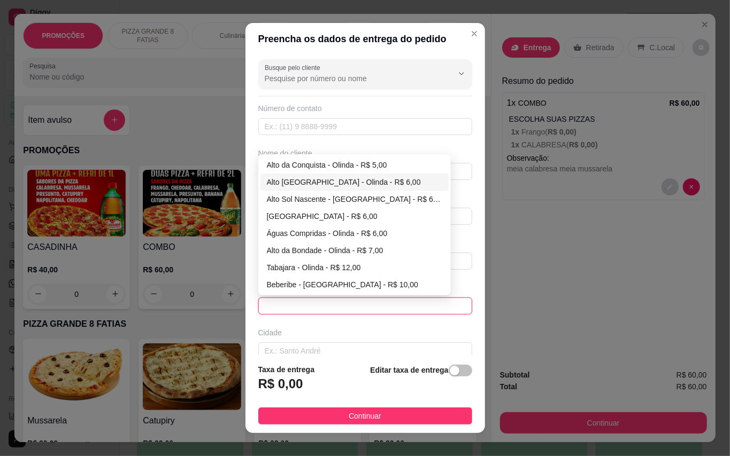
click at [303, 185] on div "Alto [GEOGRAPHIC_DATA] - Olinda - R$ 6,00" at bounding box center [354, 182] width 175 height 12
type input "Olinda"
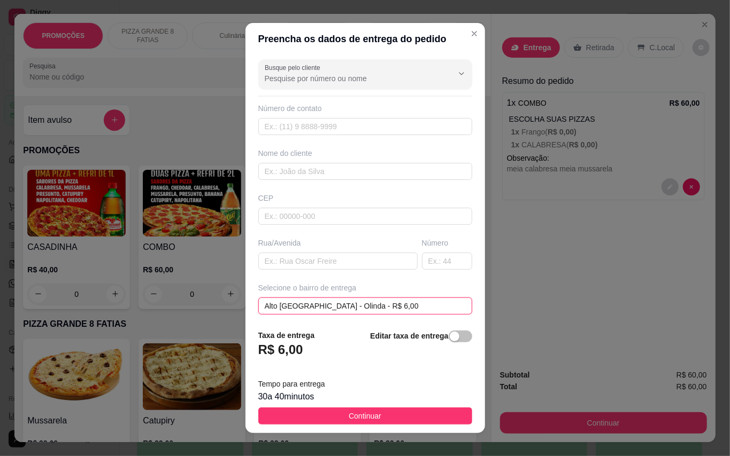
click at [402, 304] on span "Alto [GEOGRAPHIC_DATA] - Olinda - R$ 6,00" at bounding box center [365, 306] width 201 height 16
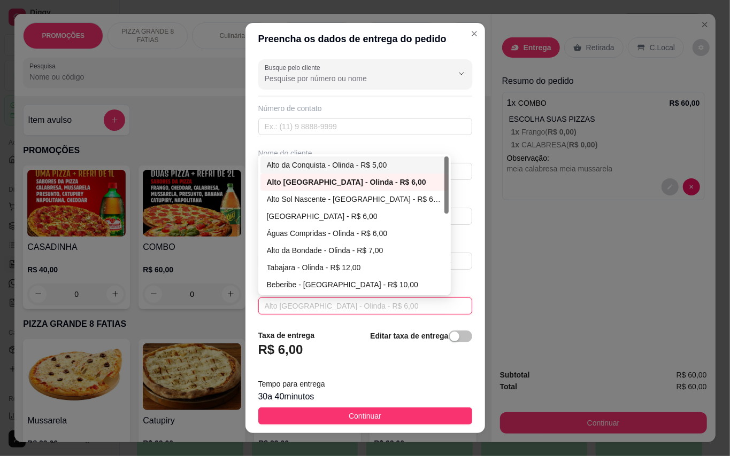
click at [317, 167] on div "Alto da Conquista - Olinda - R$ 5,00" at bounding box center [354, 165] width 175 height 12
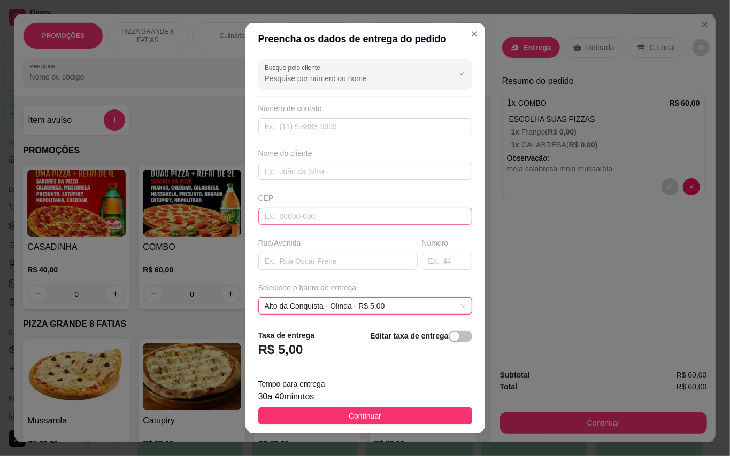
scroll to position [96, 0]
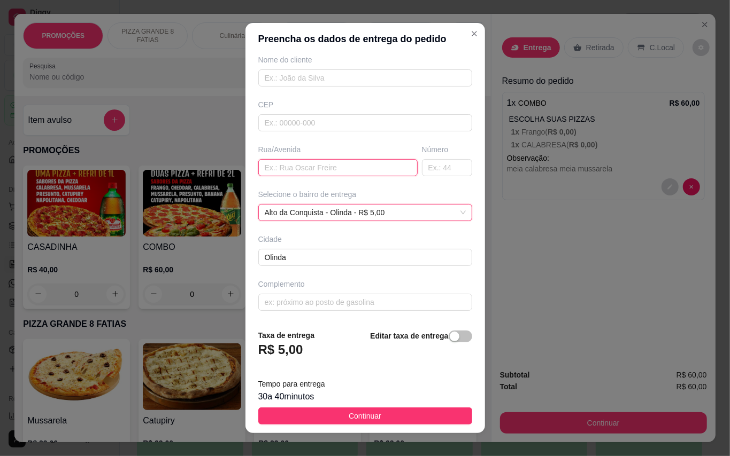
click at [316, 169] on input "text" at bounding box center [337, 167] width 159 height 17
type input "Av. [PERSON_NAME]"
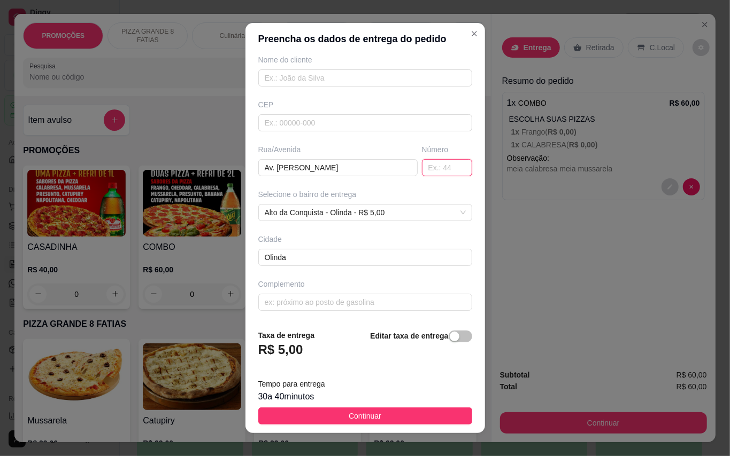
click at [422, 165] on input "text" at bounding box center [447, 167] width 50 height 17
type input "165"
click at [332, 80] on input "text" at bounding box center [365, 77] width 214 height 17
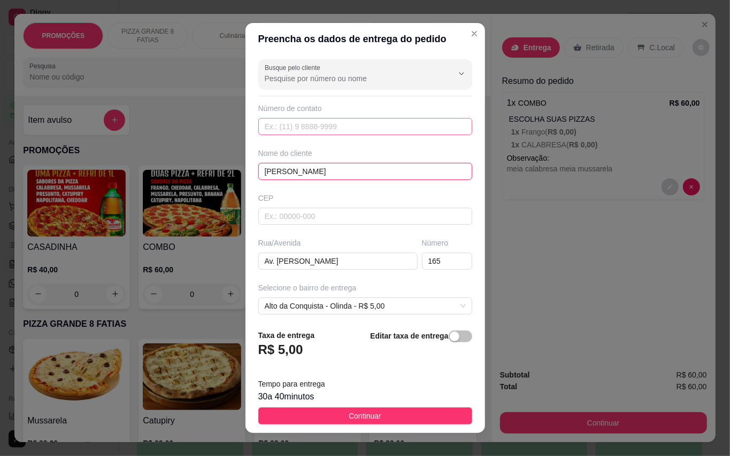
type input "[PERSON_NAME]"
click at [311, 123] on input "text" at bounding box center [365, 126] width 214 height 17
type input "819"
drag, startPoint x: 293, startPoint y: 133, endPoint x: 236, endPoint y: 133, distance: 56.7
click at [245, 131] on div "Busque pelo cliente Número de contato 819 Nome do cliente [PERSON_NAME] Rua/[GE…" at bounding box center [364, 188] width 239 height 267
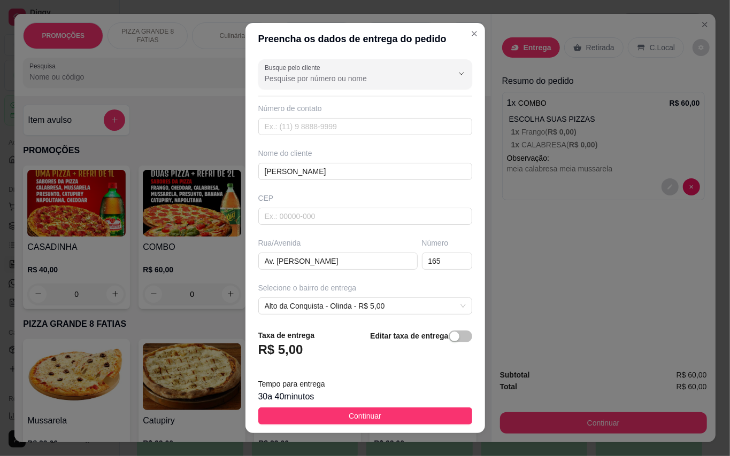
drag, startPoint x: 207, startPoint y: 159, endPoint x: 297, endPoint y: 118, distance: 98.8
drag, startPoint x: 297, startPoint y: 118, endPoint x: 272, endPoint y: 129, distance: 28.0
click at [272, 129] on input "text" at bounding box center [365, 126] width 214 height 17
paste input "558 19204-4647"
drag, startPoint x: 316, startPoint y: 125, endPoint x: 251, endPoint y: 121, distance: 65.9
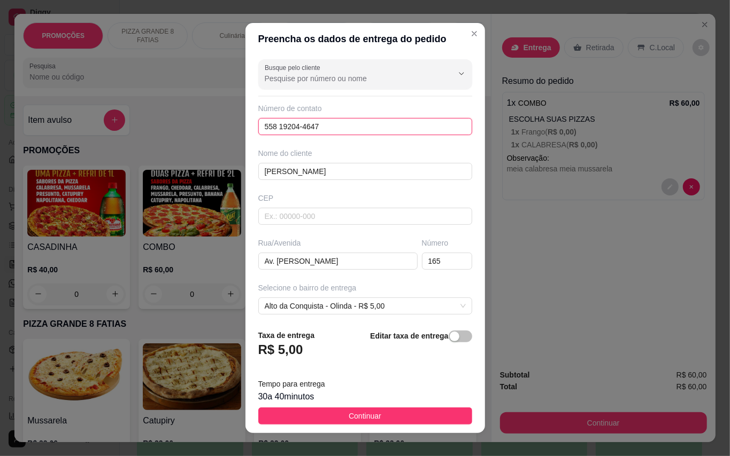
click at [251, 121] on div "Busque pelo cliente Número de contato 558 19204-4647 Nome do cliente [PERSON_NA…" at bounding box center [364, 188] width 239 height 267
click at [334, 126] on input "558 19204-4647" at bounding box center [365, 126] width 214 height 17
click at [266, 122] on input "558 19204-4647" at bounding box center [365, 126] width 214 height 17
type input "[PHONE_NUMBER]"
drag, startPoint x: 324, startPoint y: 123, endPoint x: 219, endPoint y: 129, distance: 105.5
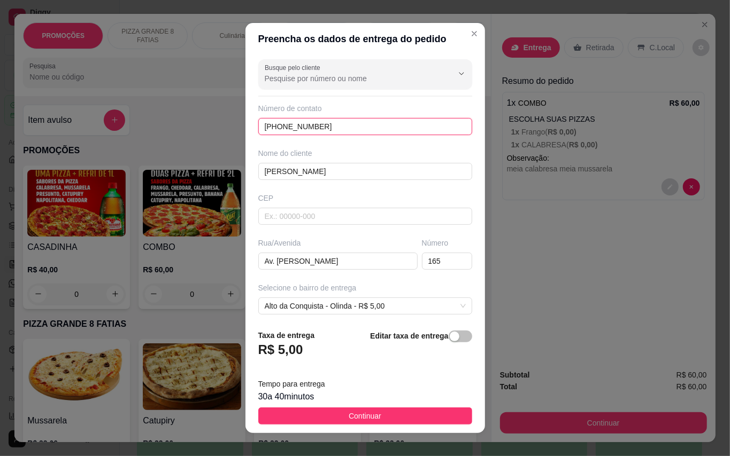
click at [219, 129] on div "Preencha os dados de entrega do pedido Busque pelo cliente Número de contato [P…" at bounding box center [365, 228] width 730 height 456
paste input "[PHONE_NUMBER]"
click at [275, 121] on input "[PHONE_NUMBER]" at bounding box center [365, 126] width 214 height 17
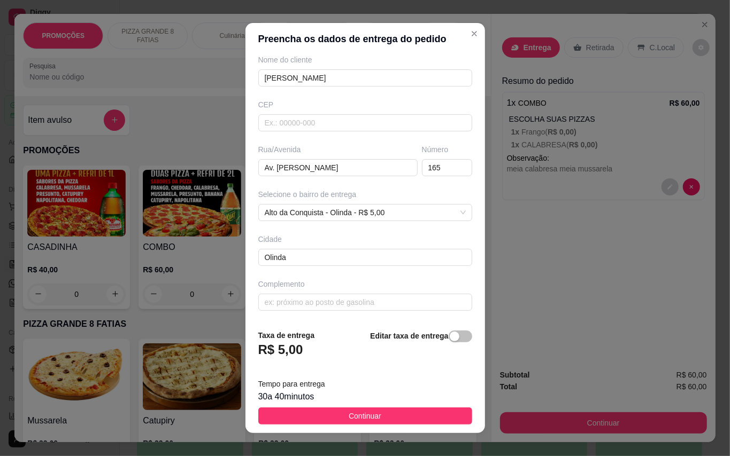
type input "[PHONE_NUMBER]"
click at [377, 418] on button "Continuar" at bounding box center [365, 416] width 214 height 17
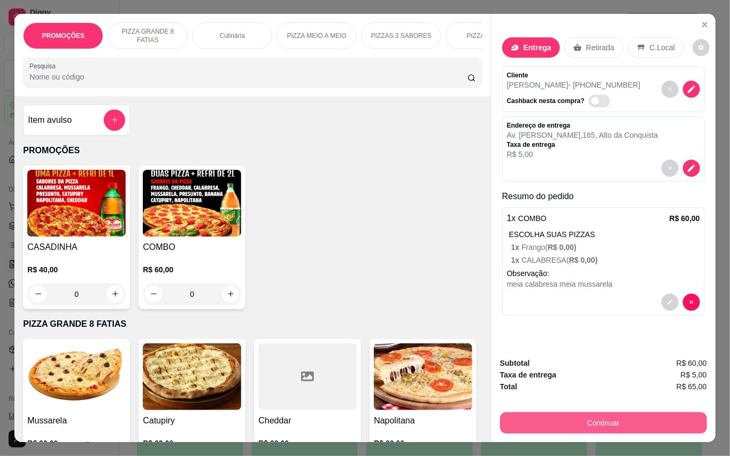
click at [669, 422] on button "Continuar" at bounding box center [603, 423] width 207 height 21
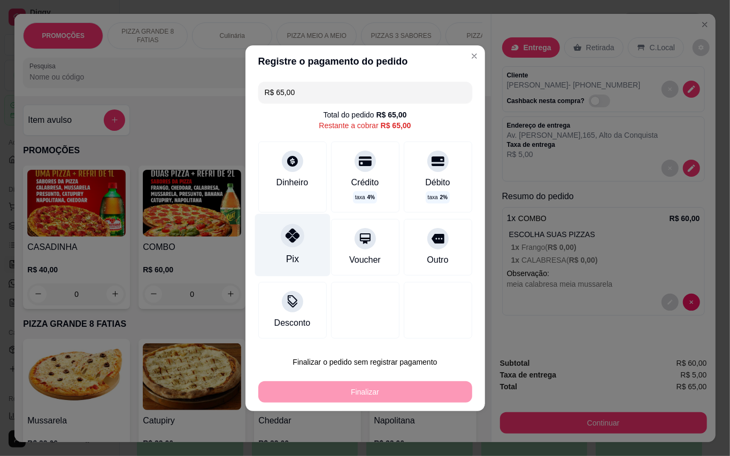
click at [282, 237] on div at bounding box center [293, 236] width 24 height 24
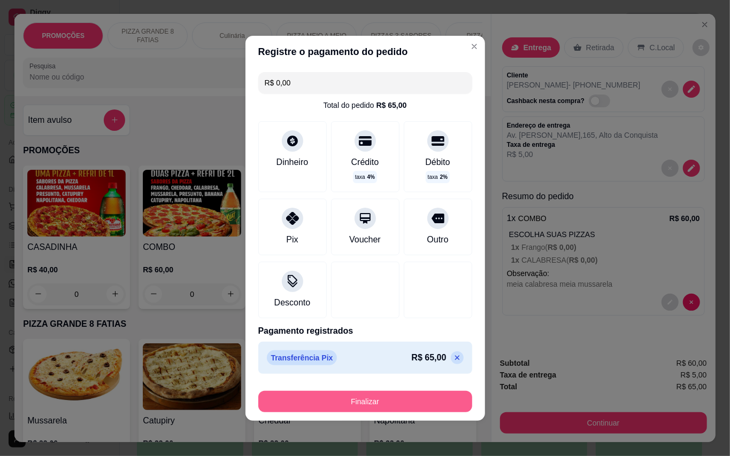
click at [419, 396] on button "Finalizar" at bounding box center [365, 401] width 214 height 21
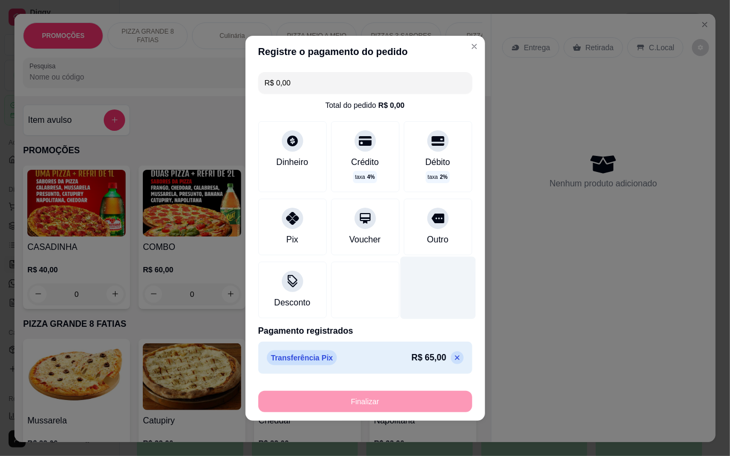
type input "-R$ 65,00"
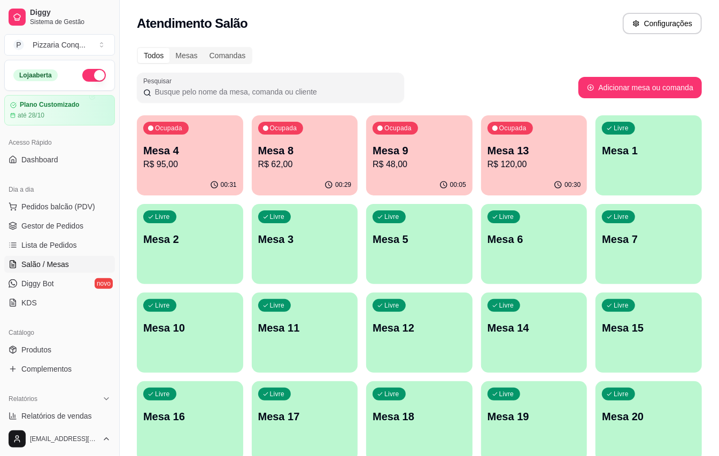
click at [218, 159] on p "R$ 95,00" at bounding box center [190, 164] width 94 height 13
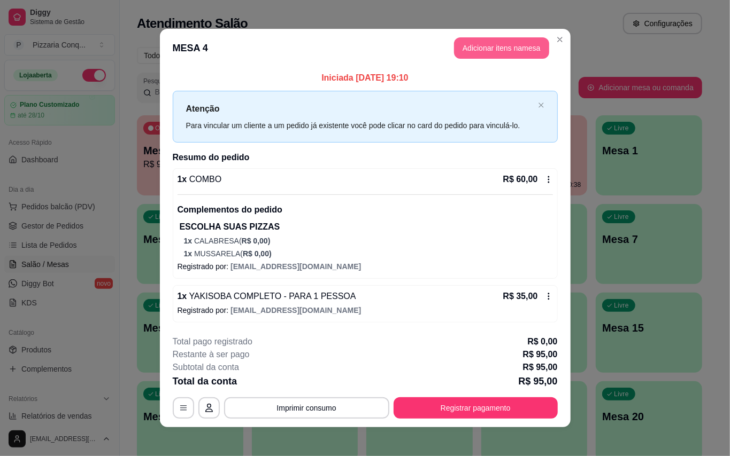
click at [503, 41] on button "Adicionar itens na mesa" at bounding box center [501, 47] width 95 height 21
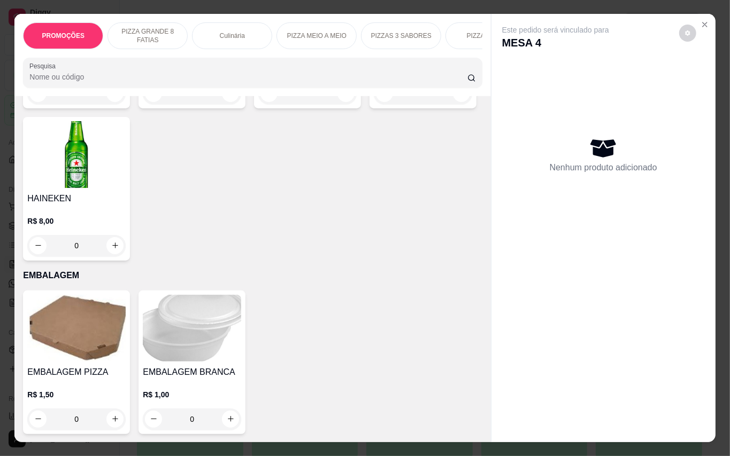
scroll to position [3437, 0]
click at [34, 362] on img at bounding box center [76, 328] width 98 height 67
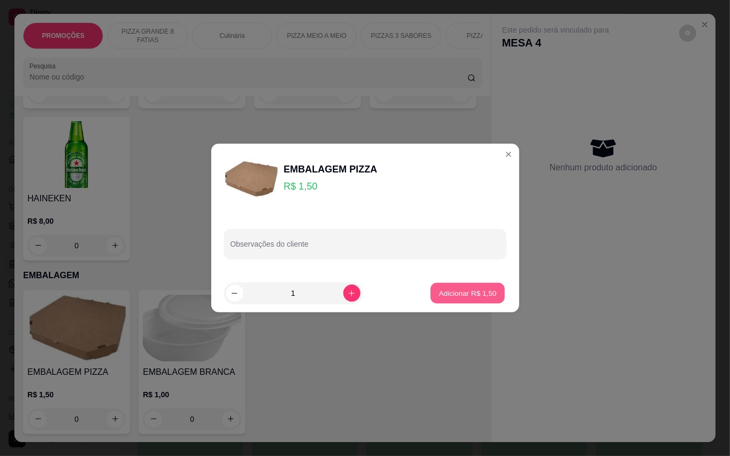
click at [449, 285] on button "Adicionar R$ 1,50" at bounding box center [467, 293] width 74 height 21
type input "1"
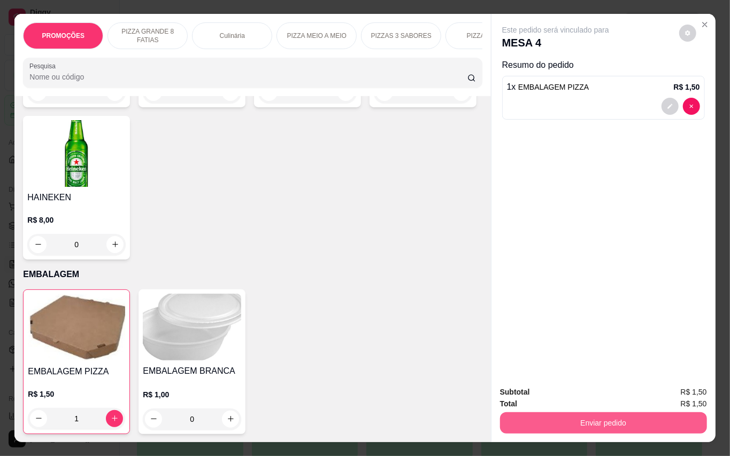
click at [608, 417] on button "Enviar pedido" at bounding box center [603, 423] width 207 height 21
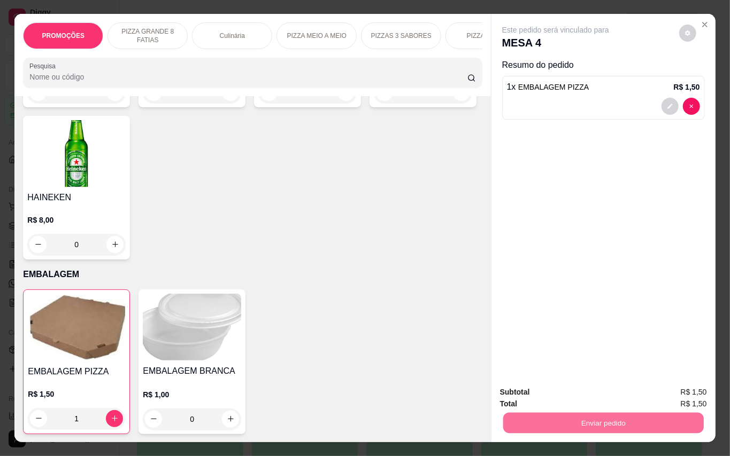
click at [684, 387] on button "Enviar pedido" at bounding box center [677, 392] width 60 height 20
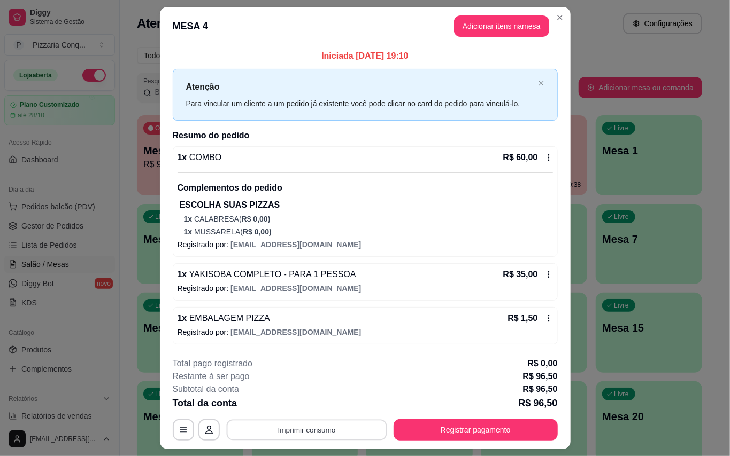
click at [358, 434] on button "Imprimir consumo" at bounding box center [306, 430] width 160 height 21
click at [296, 411] on button "Impressora" at bounding box center [301, 410] width 75 height 17
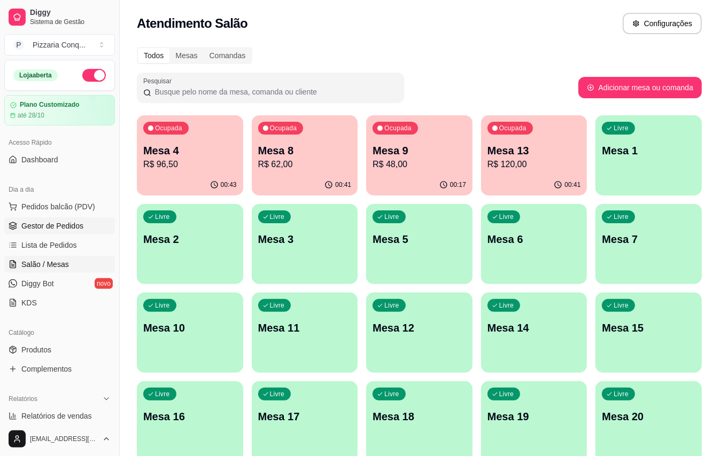
click at [65, 223] on span "Gestor de Pedidos" at bounding box center [52, 226] width 62 height 11
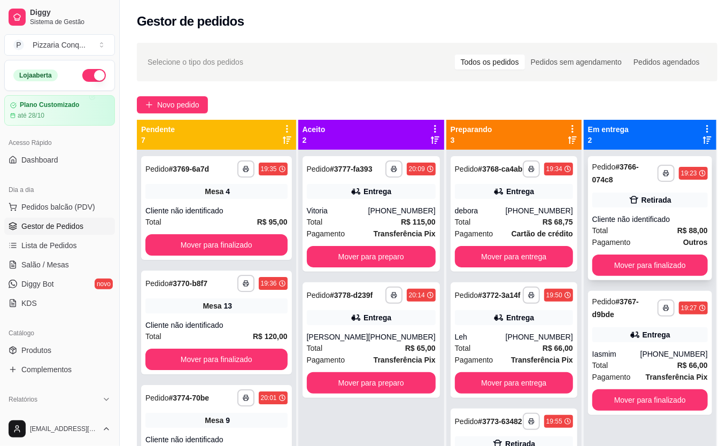
click at [653, 222] on div "Cliente não identificado" at bounding box center [649, 219] width 115 height 11
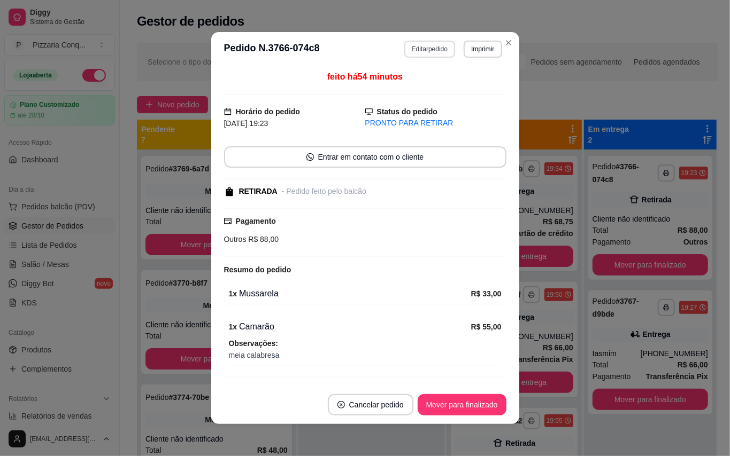
click at [437, 50] on button "Editar pedido" at bounding box center [429, 49] width 51 height 17
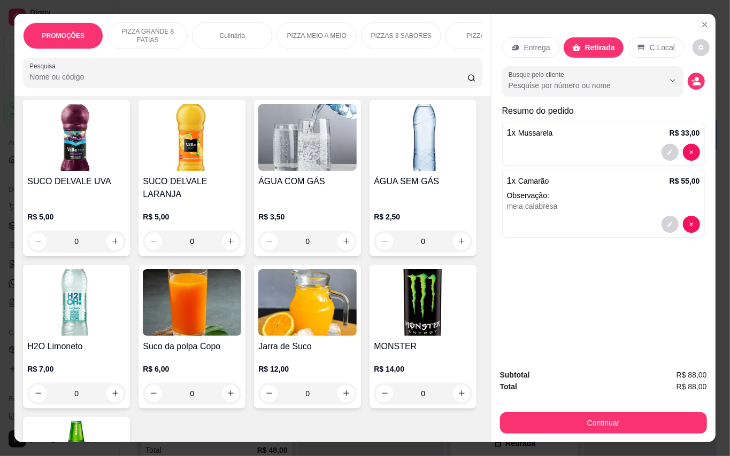
scroll to position [2780, 0]
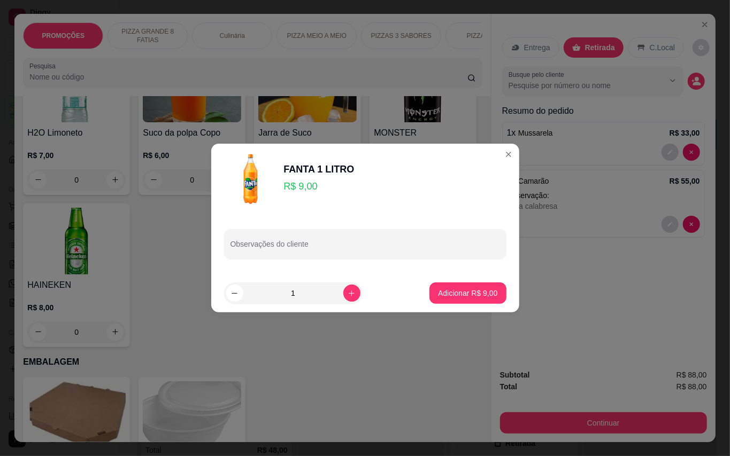
click at [450, 295] on p "Adicionar R$ 9,00" at bounding box center [467, 293] width 59 height 11
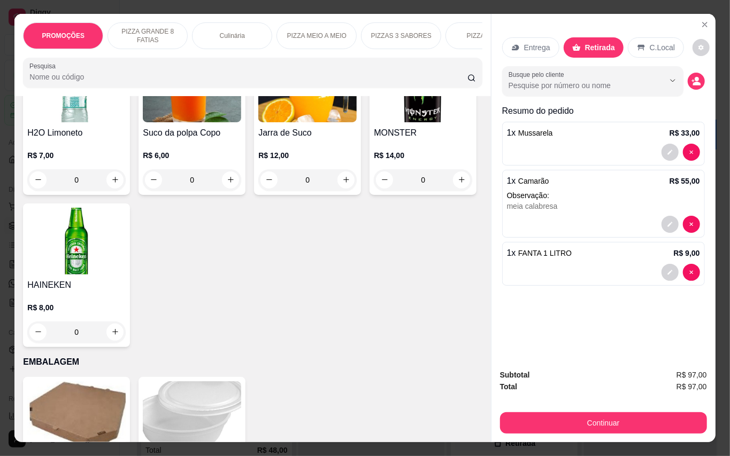
type input "1"
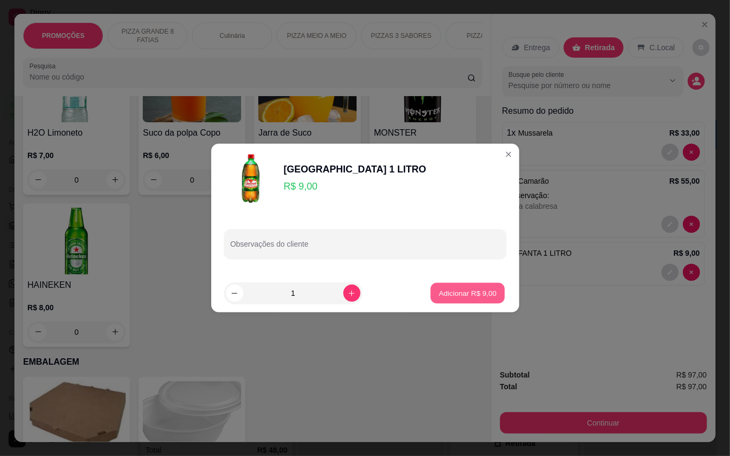
click at [468, 283] on button "Adicionar R$ 9,00" at bounding box center [467, 293] width 74 height 21
type input "1"
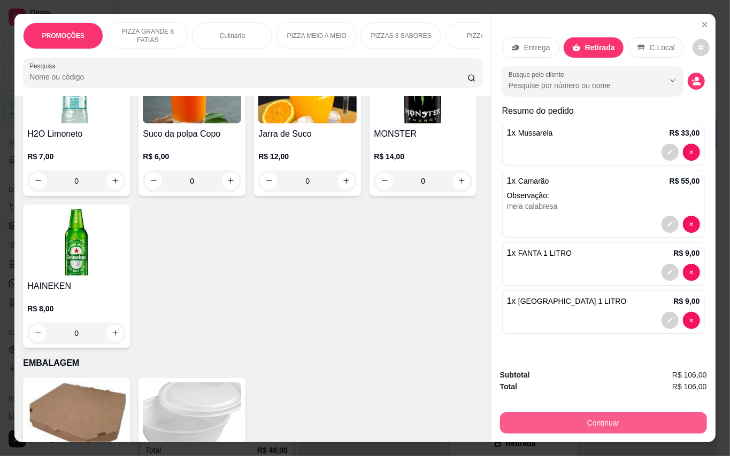
click at [608, 413] on button "Continuar" at bounding box center [603, 423] width 207 height 21
click at [576, 417] on button "Continuar" at bounding box center [603, 423] width 207 height 21
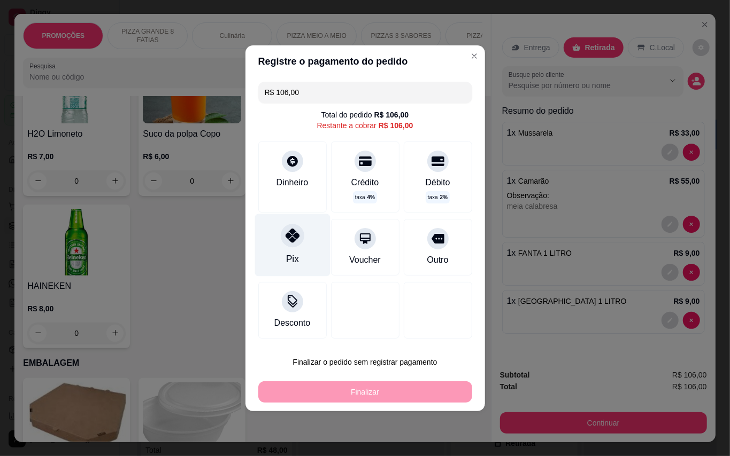
click at [284, 248] on div "Pix" at bounding box center [291, 245] width 75 height 63
type input "R$ 0,00"
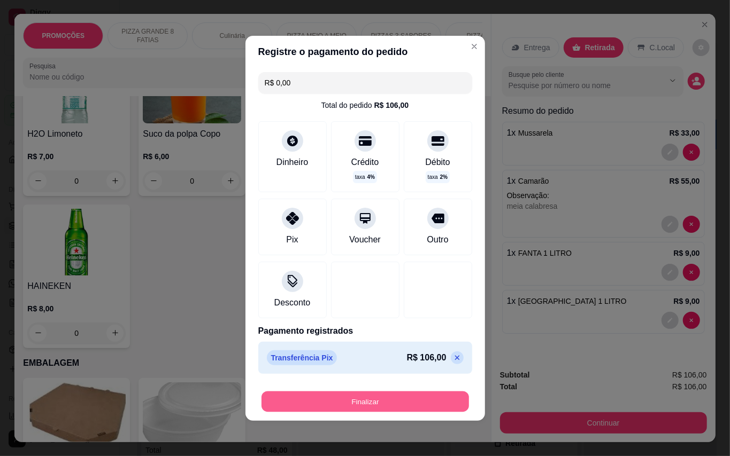
click at [417, 399] on button "Finalizar" at bounding box center [364, 401] width 207 height 21
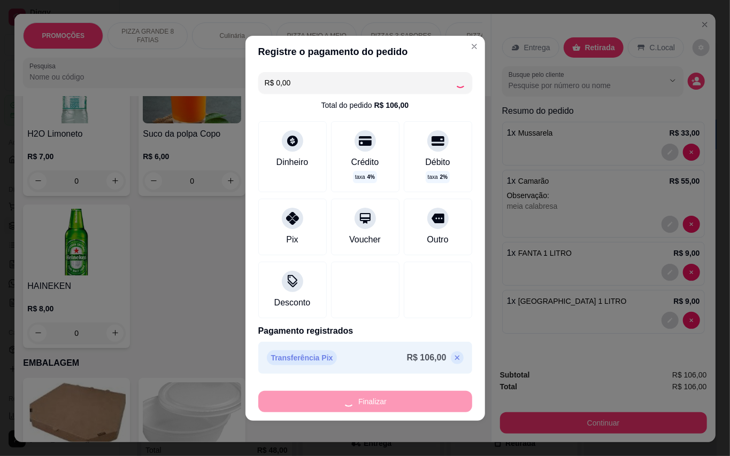
type input "0"
type input "-R$ 106,00"
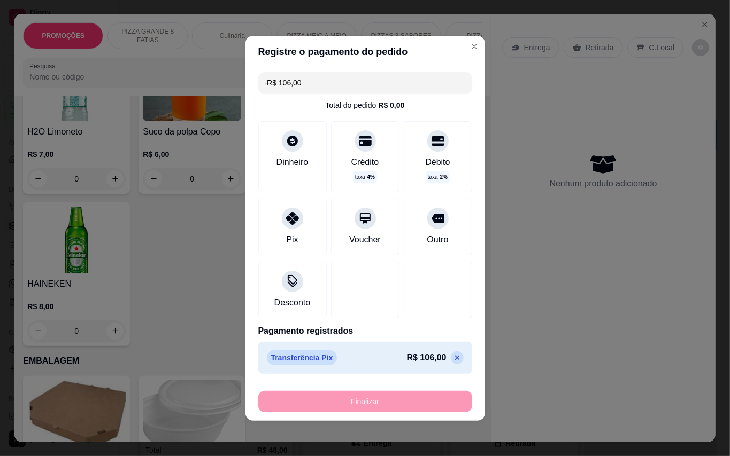
scroll to position [2778, 0]
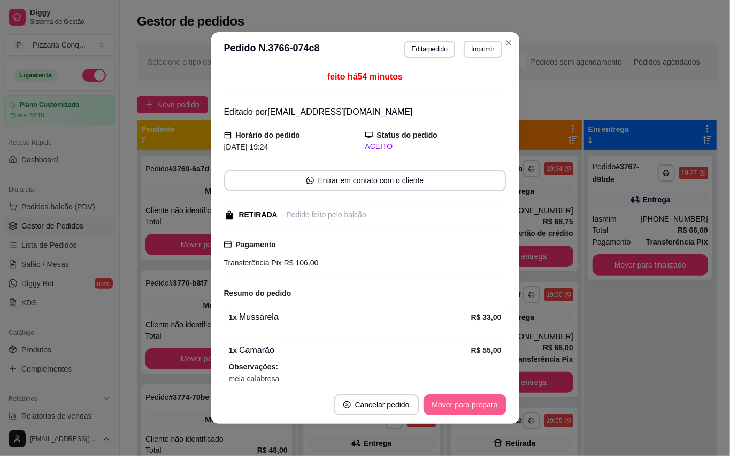
click at [471, 400] on button "Mover para preparo" at bounding box center [464, 404] width 83 height 21
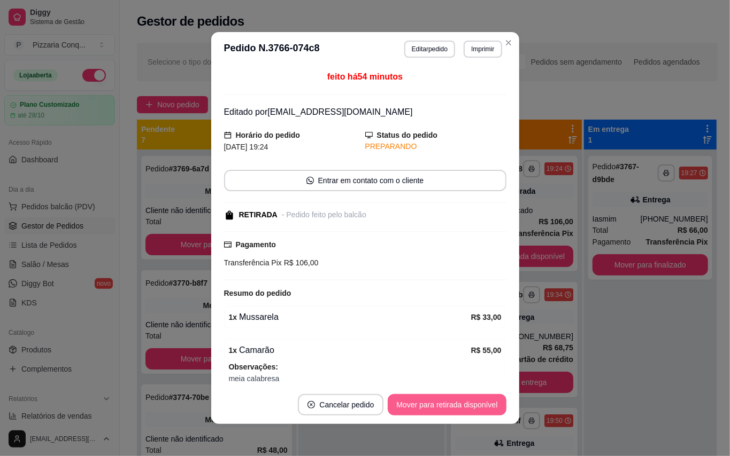
click at [473, 406] on button "Mover para retirada disponível" at bounding box center [447, 404] width 118 height 21
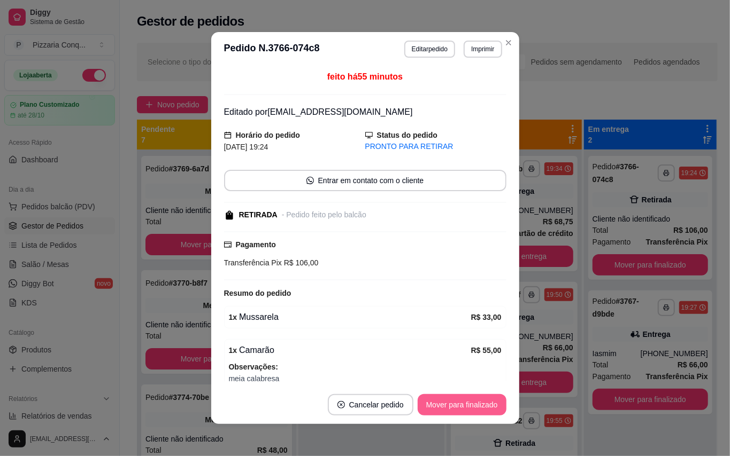
click at [482, 401] on button "Mover para finalizado" at bounding box center [461, 404] width 89 height 21
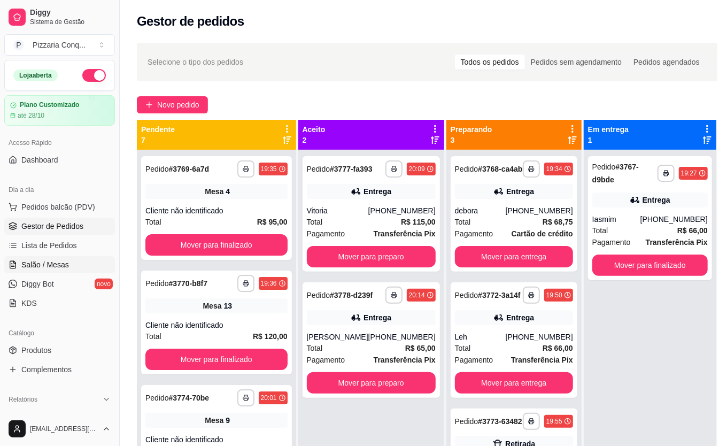
click at [67, 268] on span "Salão / Mesas" at bounding box center [45, 264] width 48 height 11
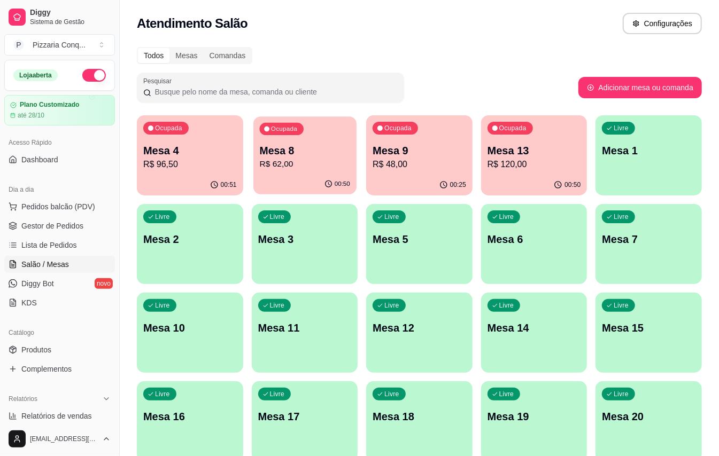
click at [308, 136] on div "Ocupada Mesa 8 R$ 62,00" at bounding box center [304, 146] width 103 height 58
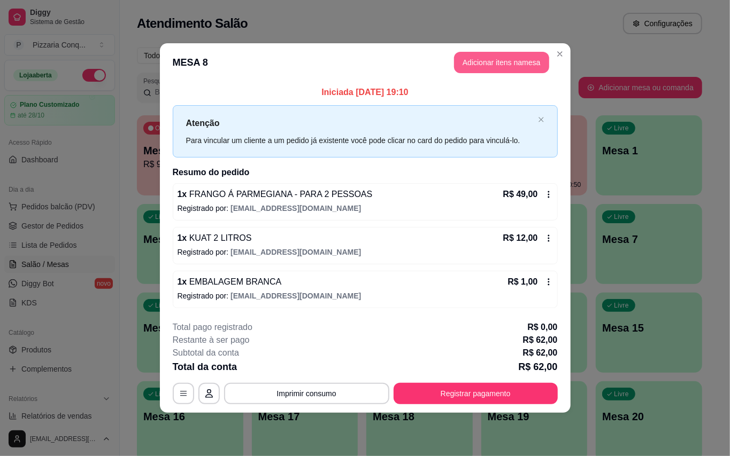
click at [481, 58] on button "Adicionar itens na mesa" at bounding box center [501, 62] width 95 height 21
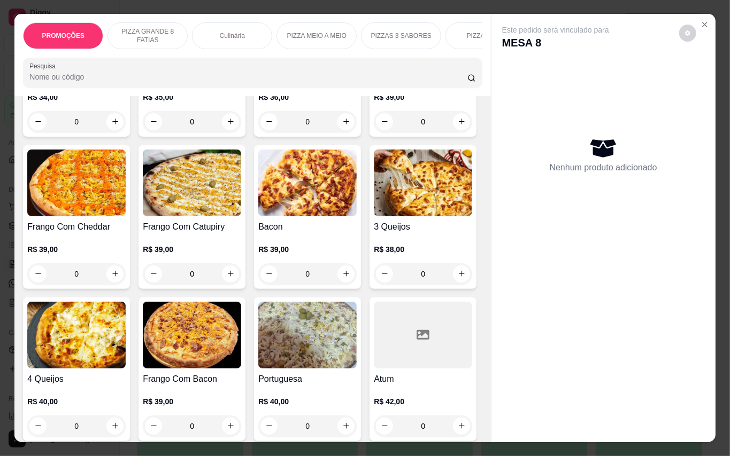
scroll to position [285, 0]
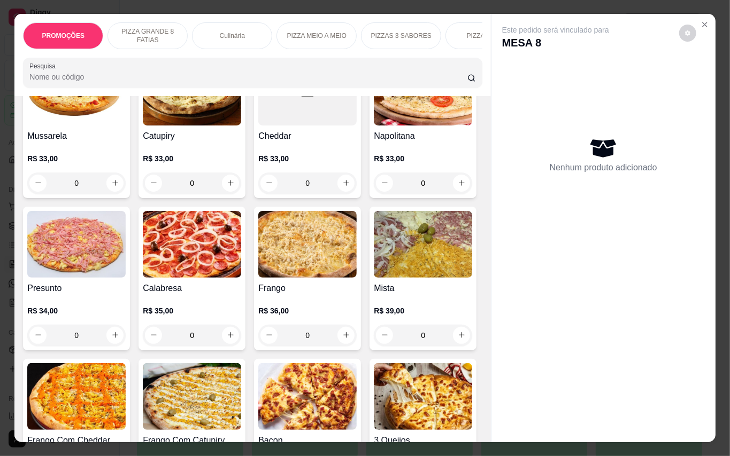
click at [241, 260] on img at bounding box center [192, 244] width 98 height 67
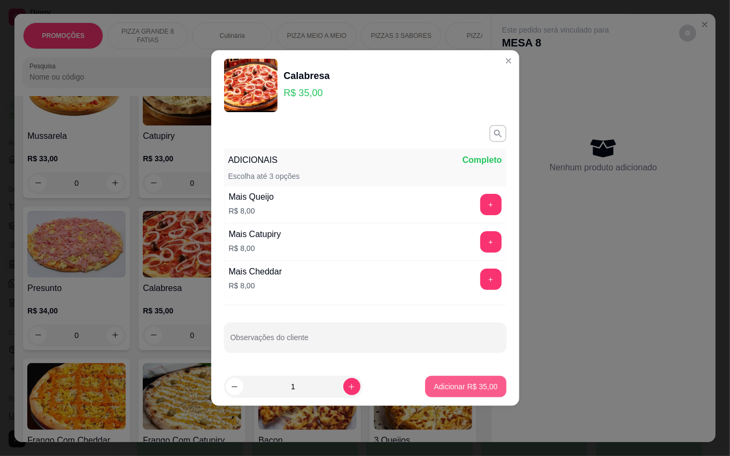
click at [439, 386] on p "Adicionar R$ 35,00" at bounding box center [465, 387] width 64 height 11
type input "1"
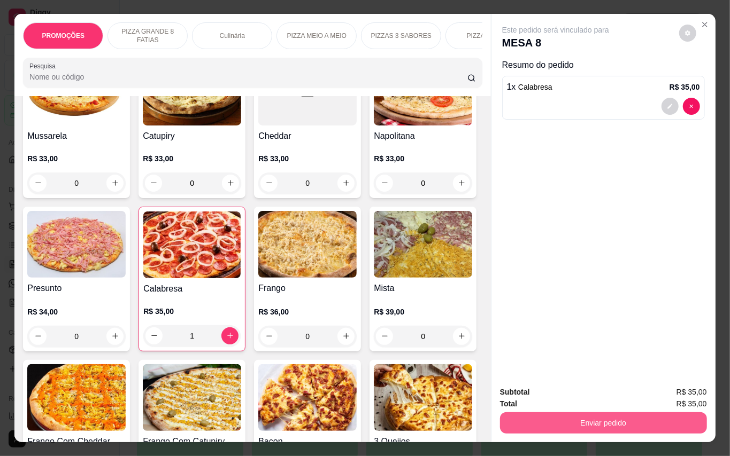
click at [633, 422] on button "Enviar pedido" at bounding box center [603, 423] width 207 height 21
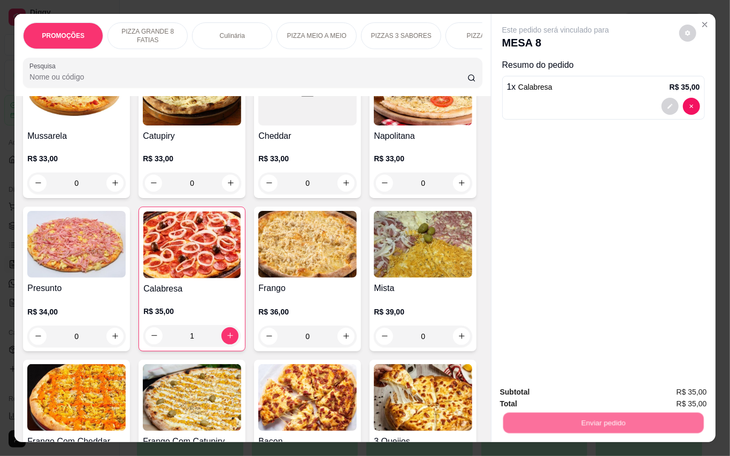
click at [656, 393] on button "Enviar pedido" at bounding box center [677, 392] width 60 height 20
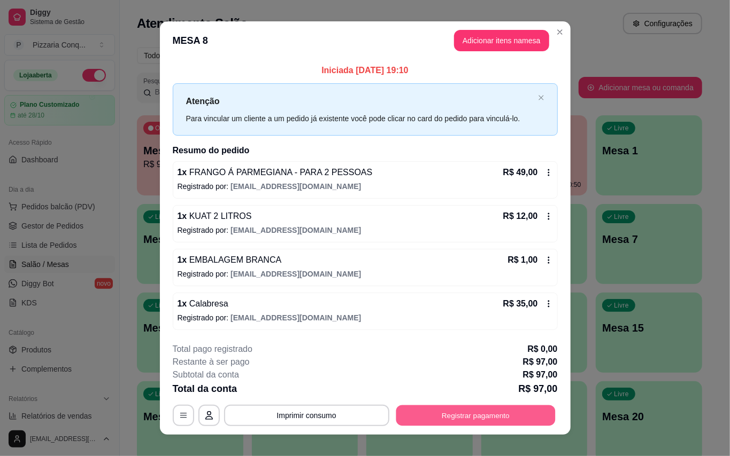
click at [479, 426] on button "Registrar pagamento" at bounding box center [475, 415] width 159 height 21
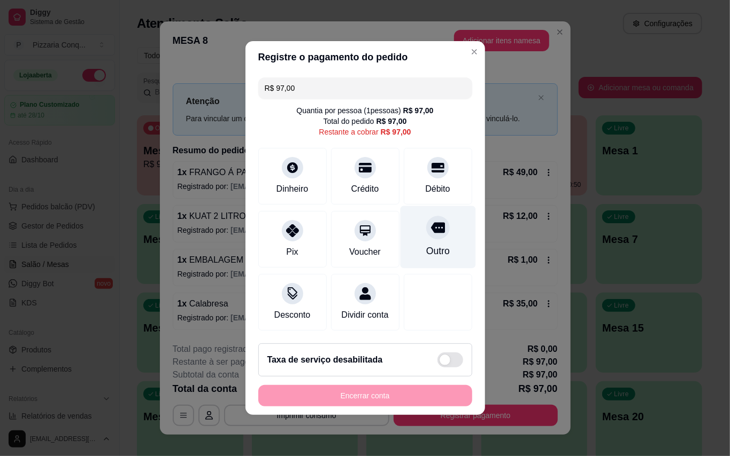
click at [430, 228] on icon at bounding box center [437, 228] width 14 height 14
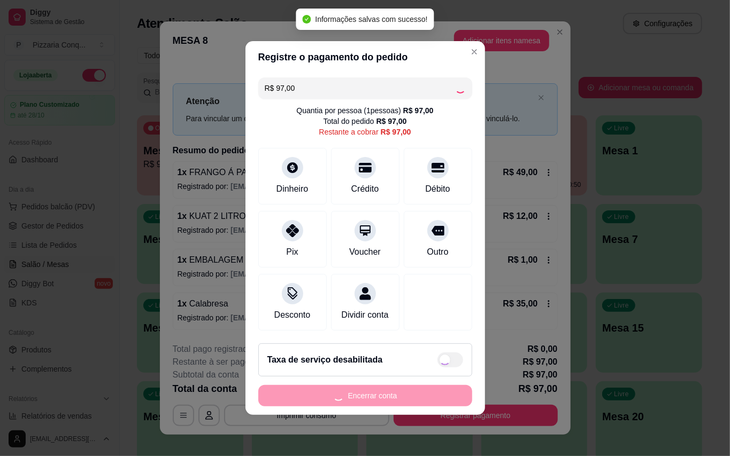
type input "R$ 0,00"
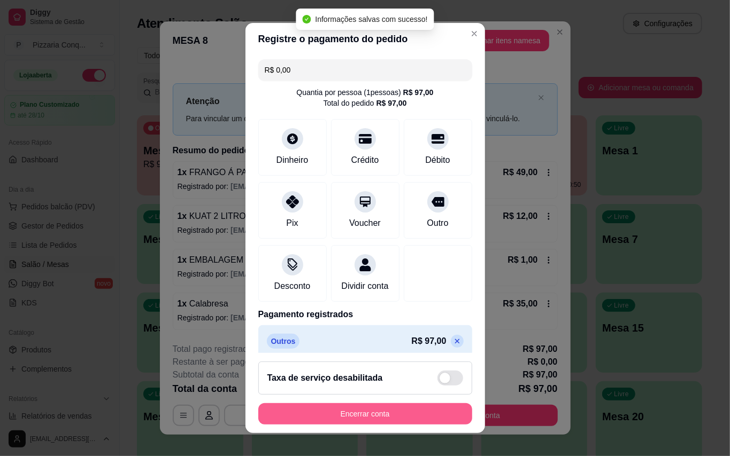
click at [422, 409] on button "Encerrar conta" at bounding box center [365, 414] width 214 height 21
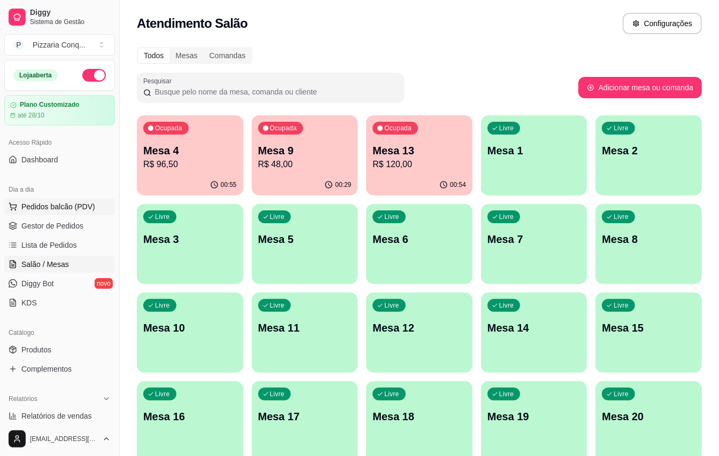
click at [52, 212] on span "Pedidos balcão (PDV)" at bounding box center [58, 207] width 74 height 11
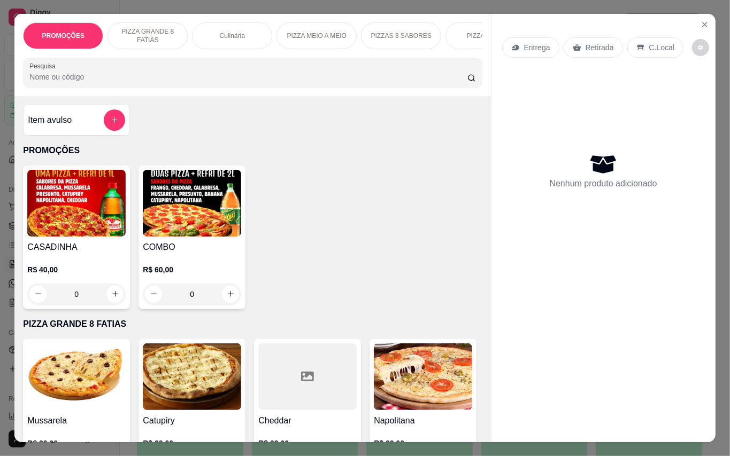
click at [157, 221] on img at bounding box center [192, 203] width 98 height 67
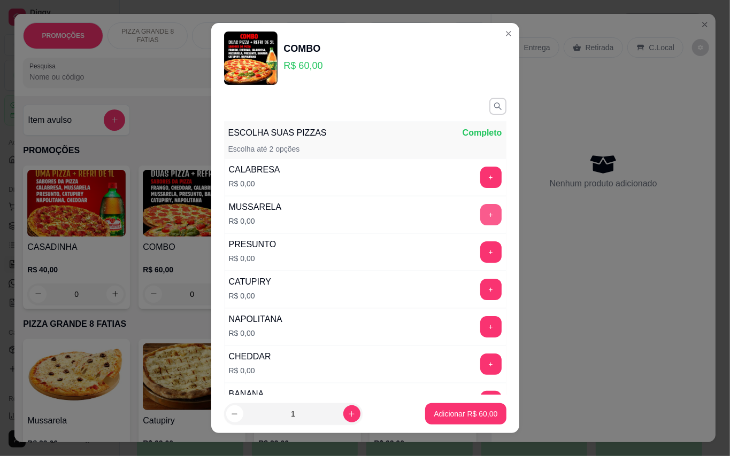
click at [480, 217] on button "+" at bounding box center [490, 214] width 21 height 21
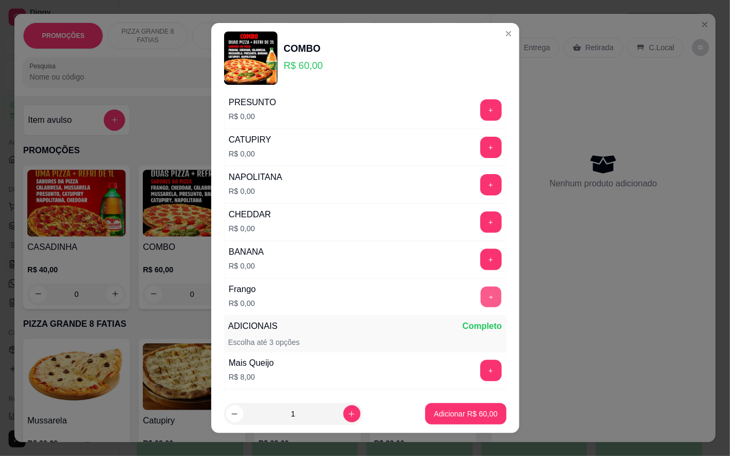
click at [480, 301] on button "+" at bounding box center [490, 297] width 21 height 21
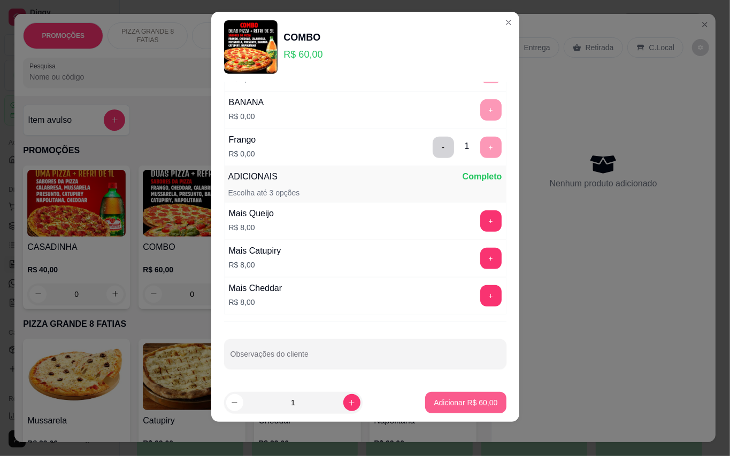
click at [444, 399] on p "Adicionar R$ 60,00" at bounding box center [465, 403] width 64 height 11
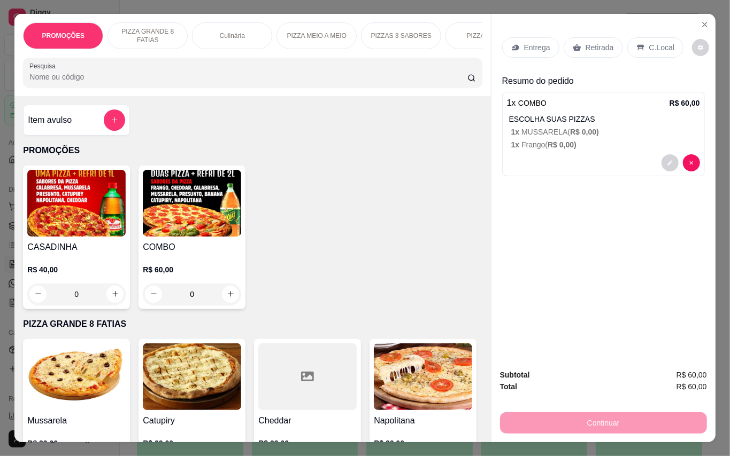
click at [603, 45] on p "Retirada" at bounding box center [599, 47] width 28 height 11
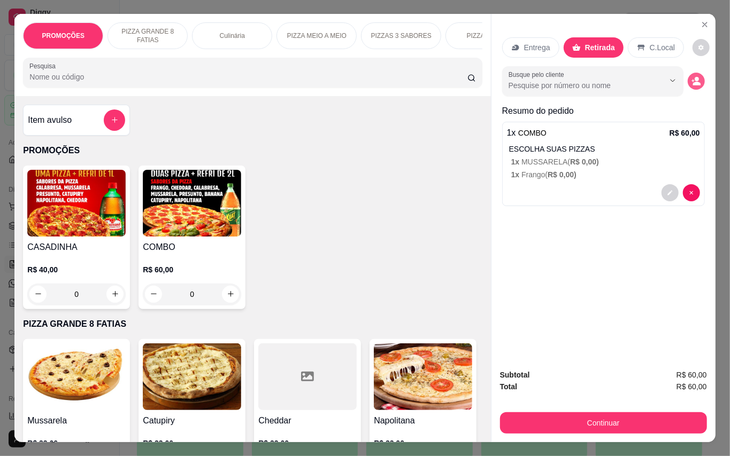
click at [691, 82] on button "decrease-product-quantity" at bounding box center [695, 81] width 17 height 17
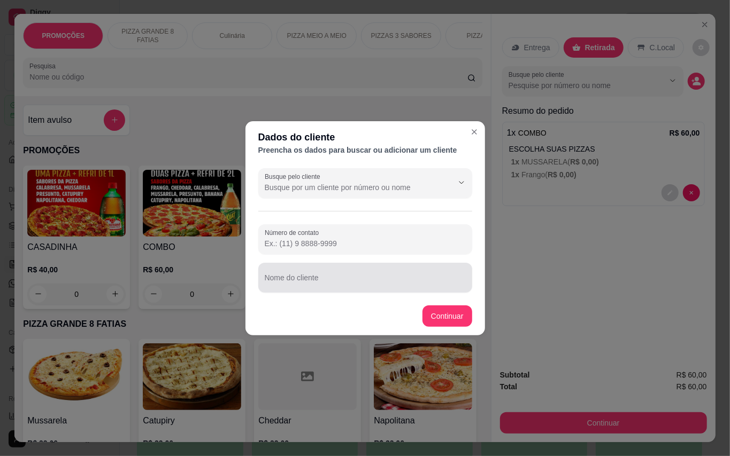
click at [381, 281] on input "Nome do cliente" at bounding box center [365, 282] width 201 height 11
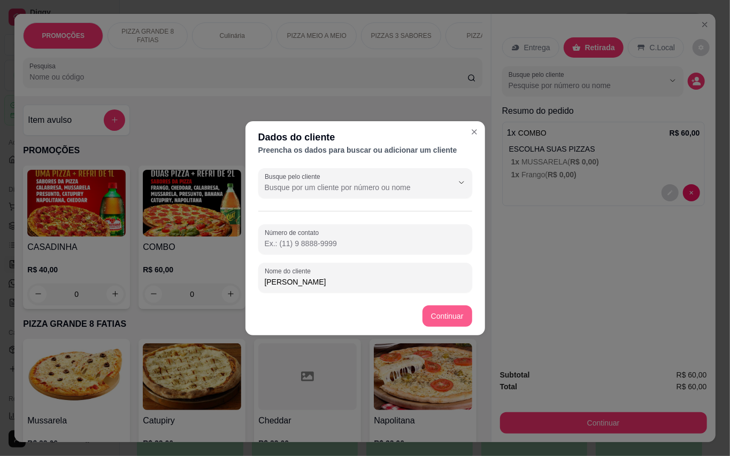
type input "[PERSON_NAME]"
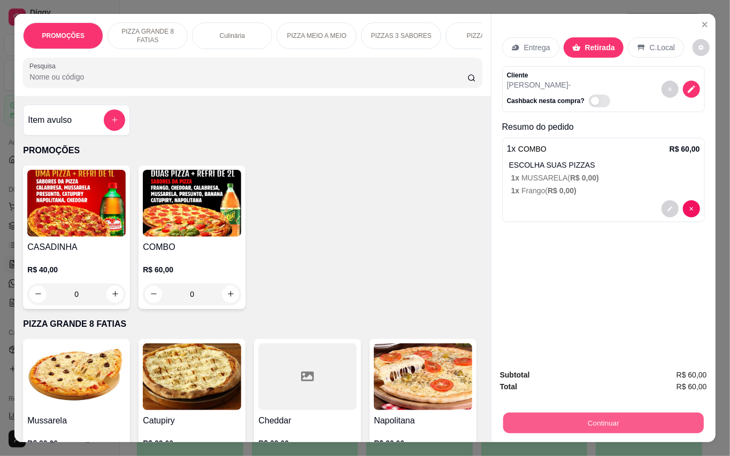
click at [567, 413] on button "Continuar" at bounding box center [602, 423] width 200 height 21
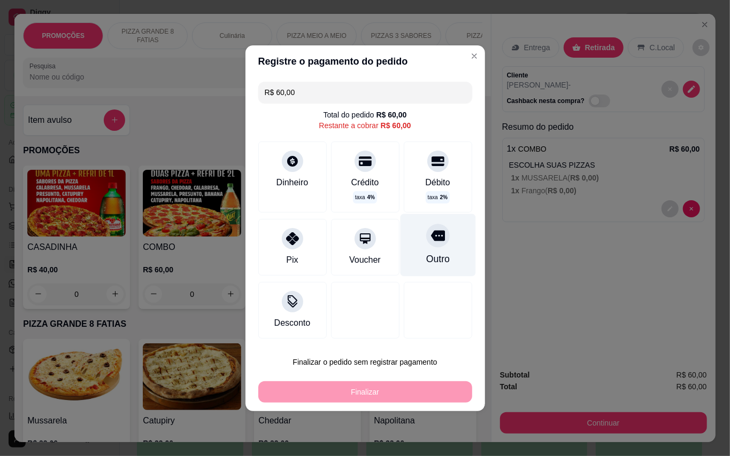
click at [426, 227] on div at bounding box center [438, 236] width 24 height 24
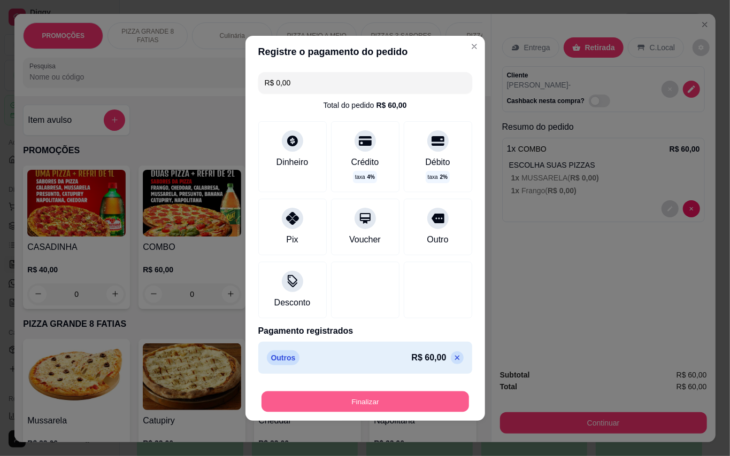
click at [450, 402] on button "Finalizar" at bounding box center [364, 401] width 207 height 21
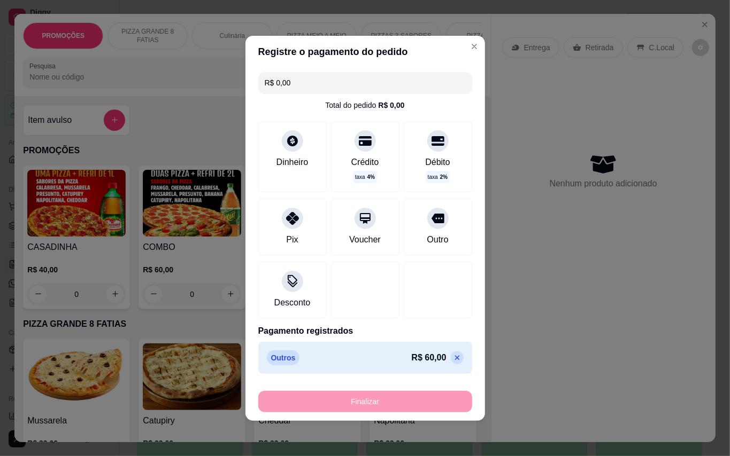
type input "-R$ 60,00"
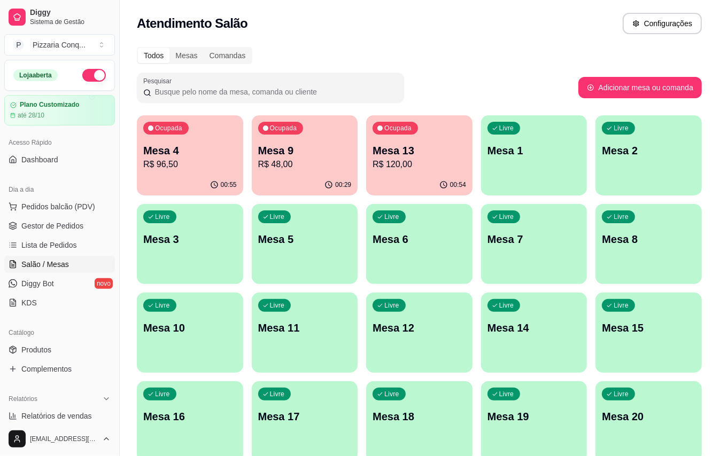
click at [452, 157] on div "Mesa 13 R$ 120,00" at bounding box center [420, 157] width 94 height 28
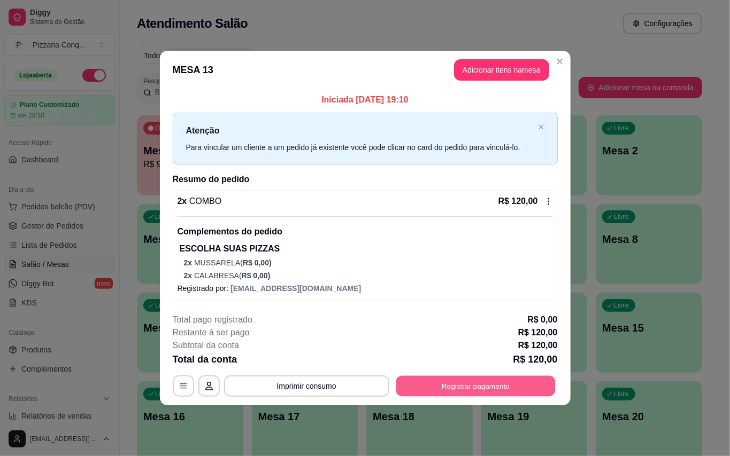
click at [505, 394] on button "Registrar pagamento" at bounding box center [475, 386] width 159 height 21
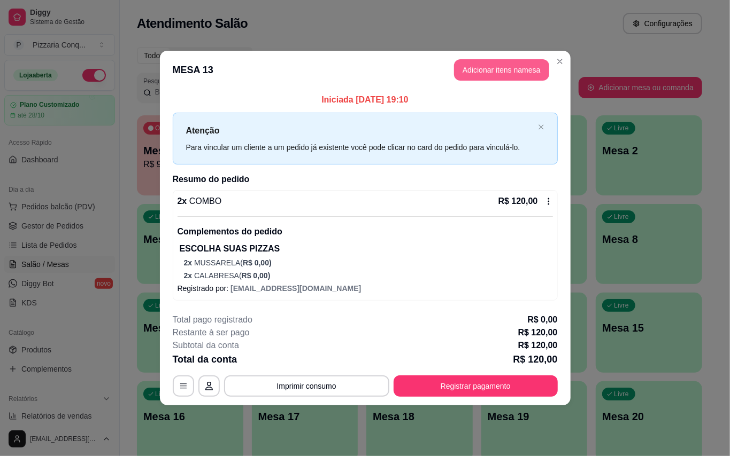
click at [492, 67] on button "Adicionar itens na mesa" at bounding box center [501, 69] width 95 height 21
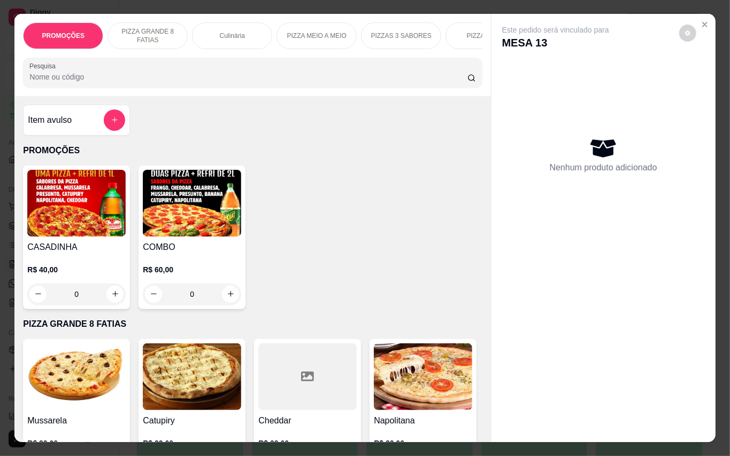
click at [168, 220] on img at bounding box center [192, 203] width 98 height 67
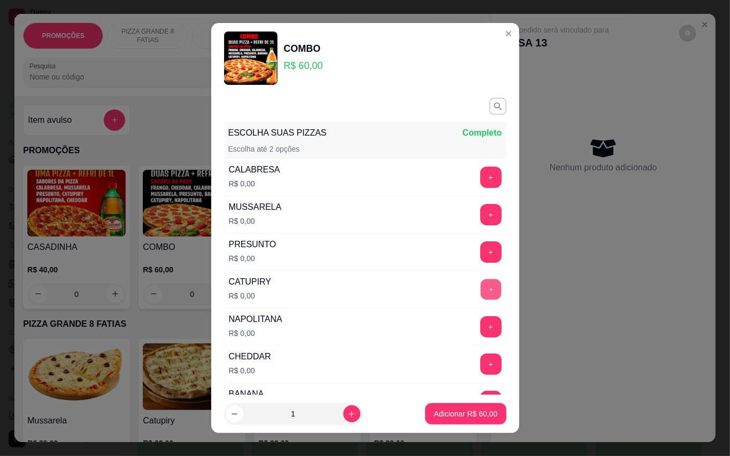
click at [480, 294] on button "+" at bounding box center [490, 289] width 21 height 21
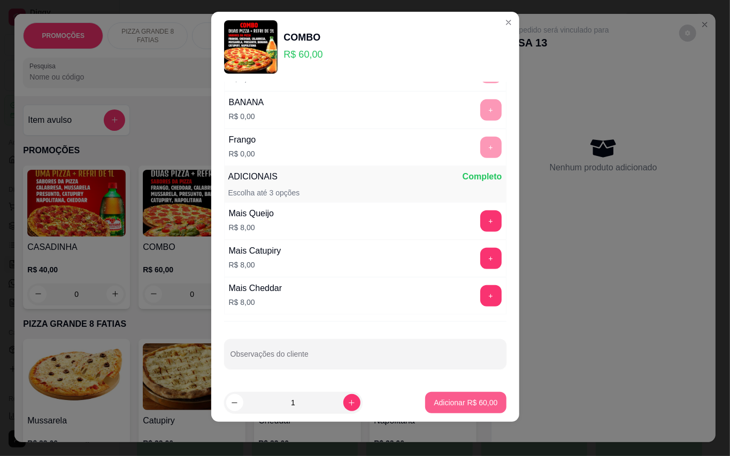
click at [463, 411] on button "Adicionar R$ 60,00" at bounding box center [465, 402] width 81 height 21
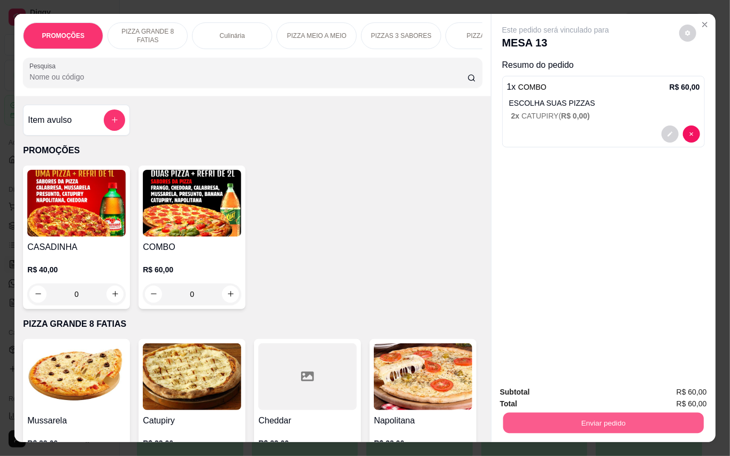
click at [522, 424] on button "Enviar pedido" at bounding box center [602, 423] width 200 height 21
click at [676, 384] on button "Enviar pedido" at bounding box center [677, 392] width 60 height 20
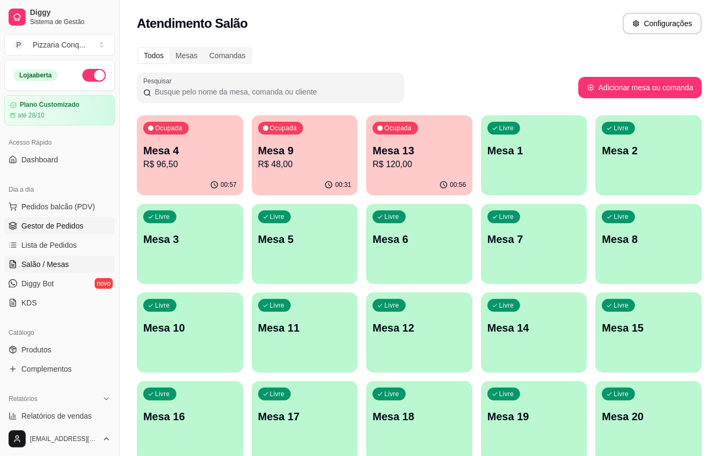
click at [75, 233] on link "Gestor de Pedidos" at bounding box center [59, 226] width 111 height 17
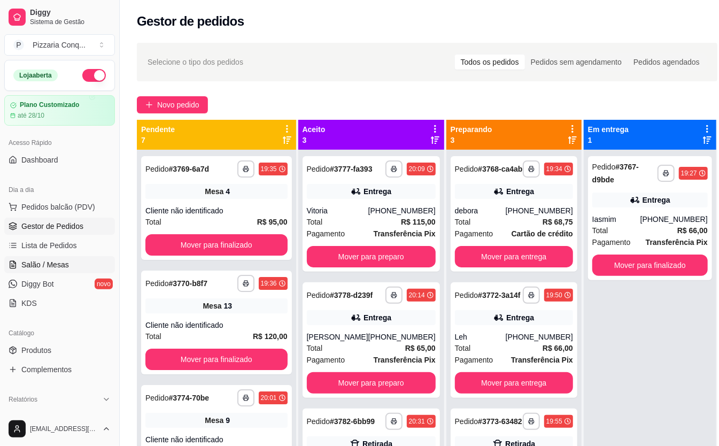
click at [69, 264] on span "Salão / Mesas" at bounding box center [45, 264] width 48 height 11
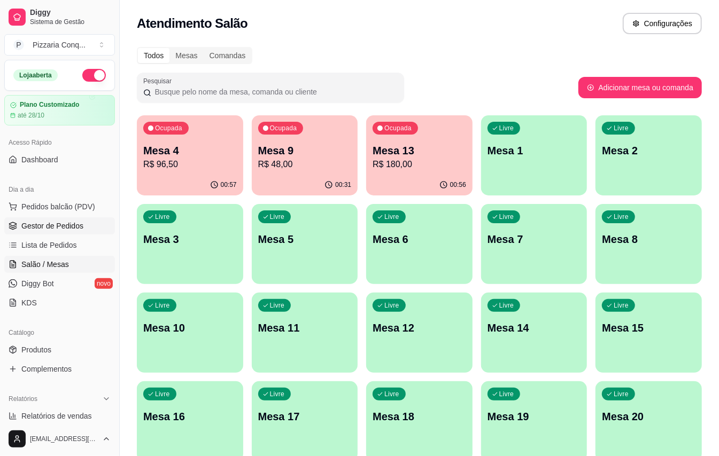
click at [52, 227] on span "Gestor de Pedidos" at bounding box center [52, 226] width 62 height 11
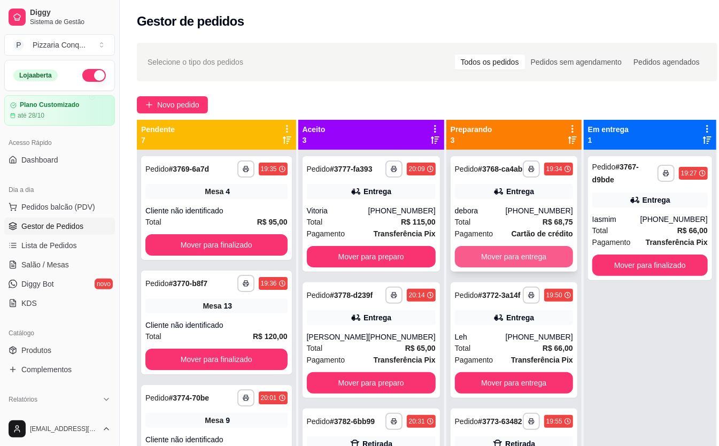
click at [526, 257] on button "Mover para entrega" at bounding box center [514, 256] width 118 height 21
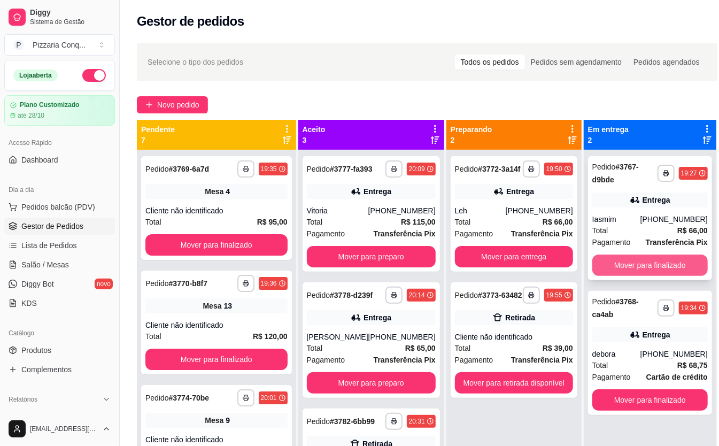
click at [652, 272] on button "Mover para finalizado" at bounding box center [649, 264] width 115 height 21
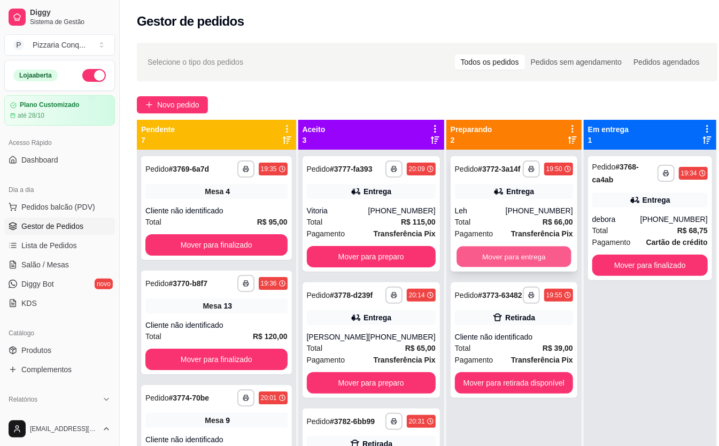
click at [559, 259] on button "Mover para entrega" at bounding box center [513, 256] width 114 height 21
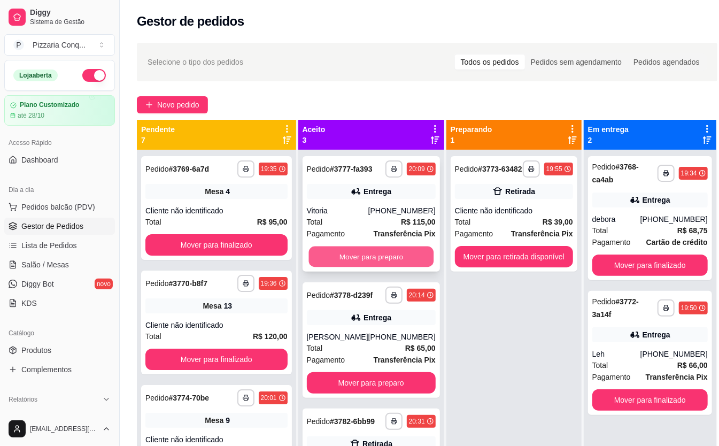
click at [423, 266] on button "Mover para preparo" at bounding box center [370, 256] width 125 height 21
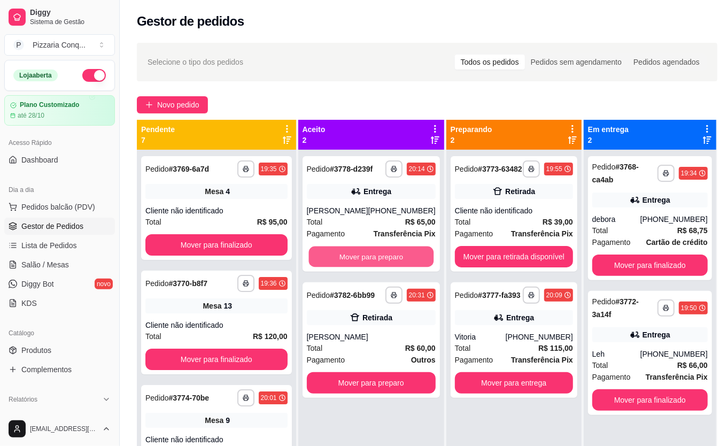
click at [423, 266] on button "Mover para preparo" at bounding box center [370, 256] width 125 height 21
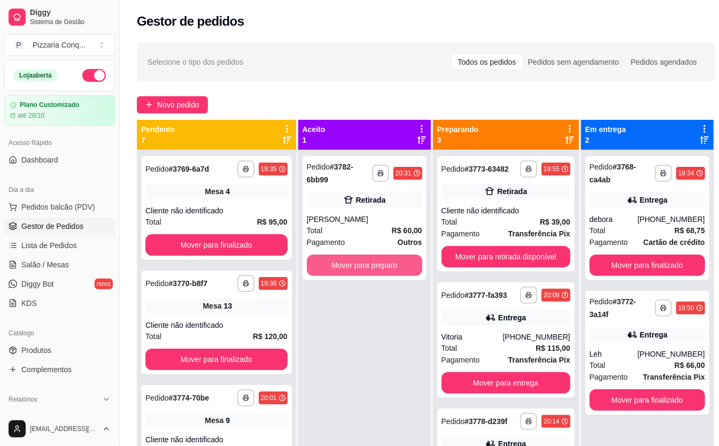
click at [422, 266] on button "Mover para preparo" at bounding box center [364, 264] width 115 height 21
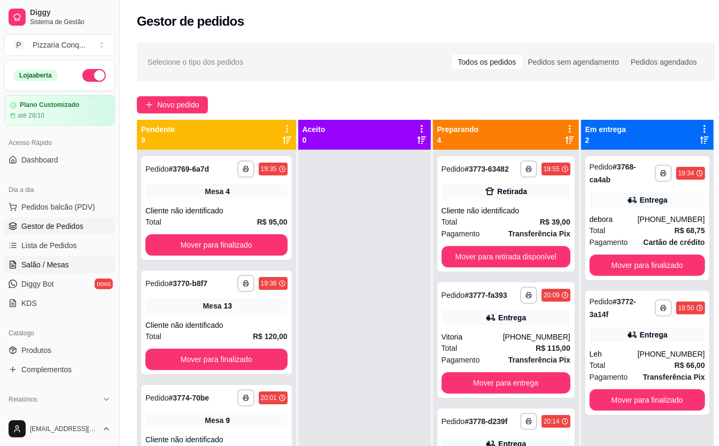
click at [49, 264] on span "Salão / Mesas" at bounding box center [45, 264] width 48 height 11
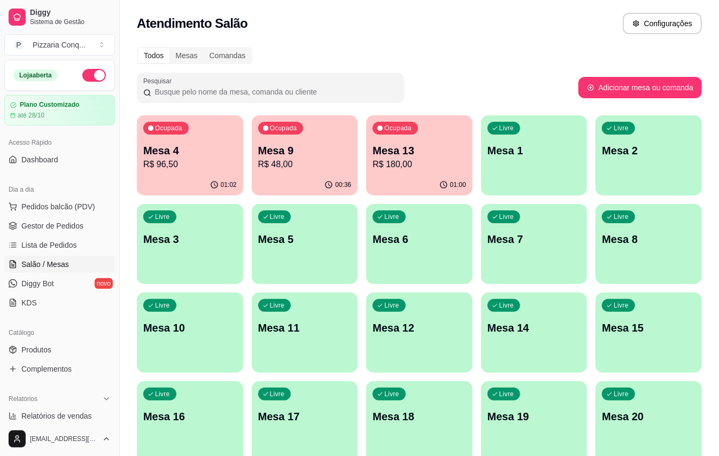
click at [287, 172] on div "Ocupada Mesa 9 R$ 48,00" at bounding box center [305, 144] width 106 height 59
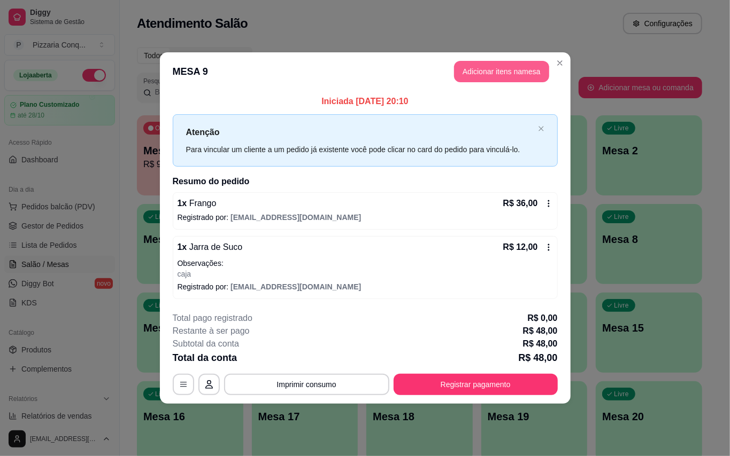
click at [479, 71] on button "Adicionar itens na mesa" at bounding box center [501, 71] width 95 height 21
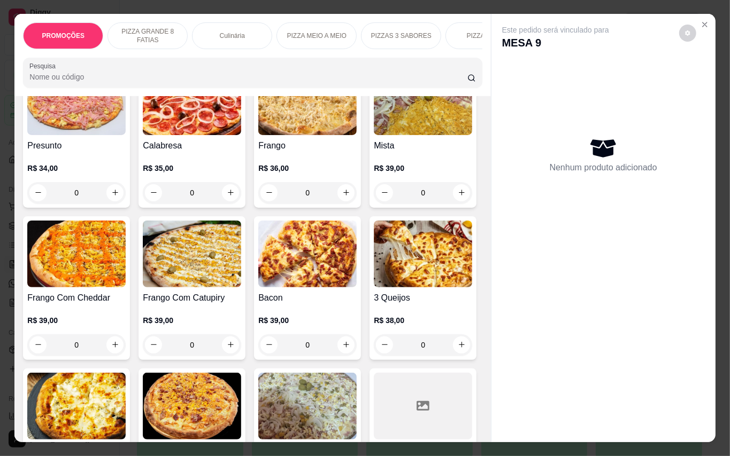
scroll to position [499, 0]
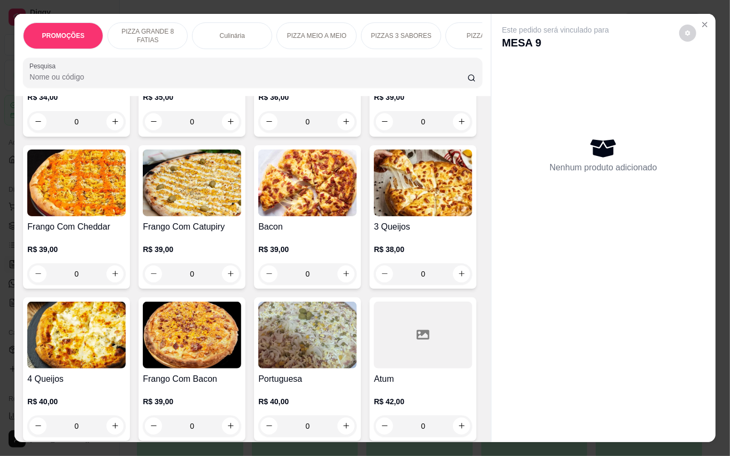
click at [143, 216] on img at bounding box center [192, 183] width 98 height 67
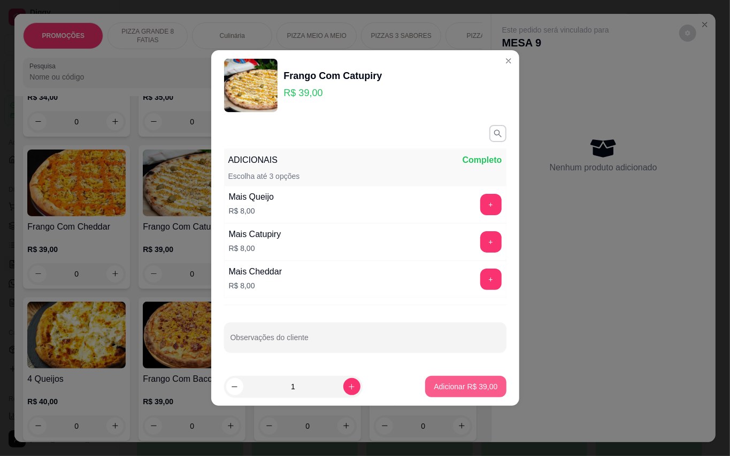
click at [433, 383] on p "Adicionar R$ 39,00" at bounding box center [465, 387] width 64 height 11
type input "1"
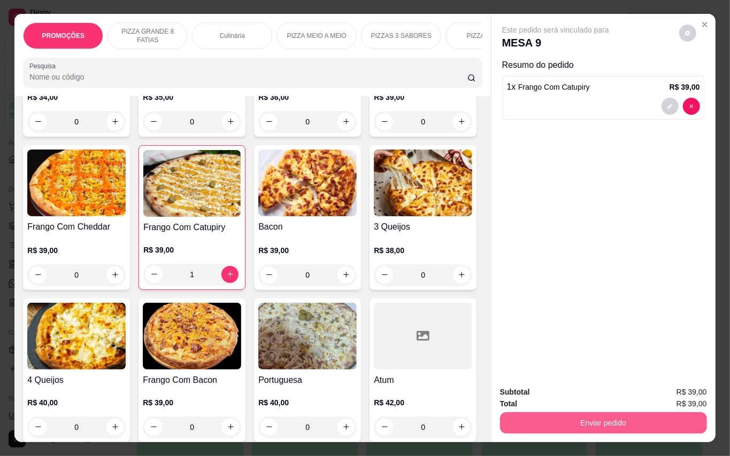
click at [568, 422] on button "Enviar pedido" at bounding box center [603, 423] width 207 height 21
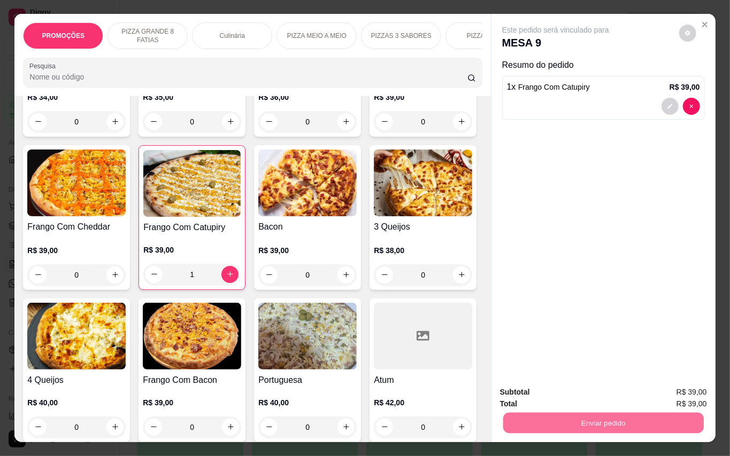
click at [654, 392] on button "Enviar pedido" at bounding box center [677, 392] width 60 height 20
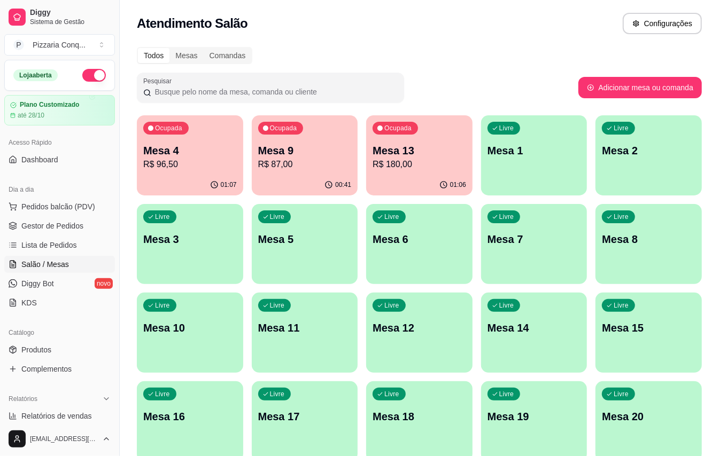
click at [287, 155] on p "Mesa 9" at bounding box center [305, 150] width 94 height 15
click at [191, 316] on div "Livre Mesa 10" at bounding box center [189, 326] width 103 height 65
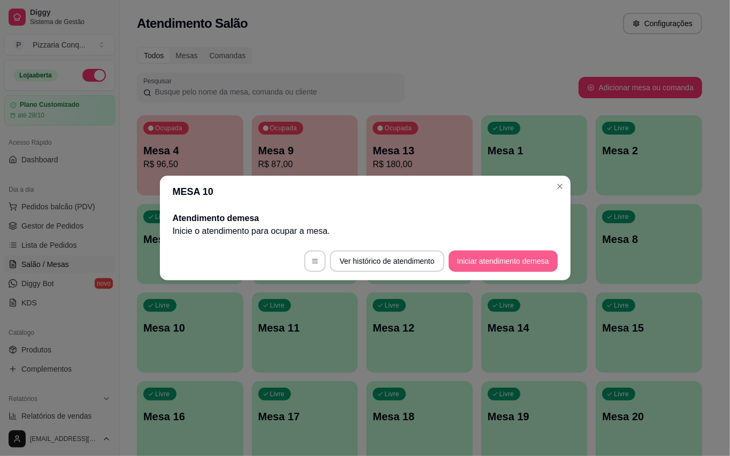
click at [509, 257] on button "Iniciar atendimento de mesa" at bounding box center [502, 261] width 109 height 21
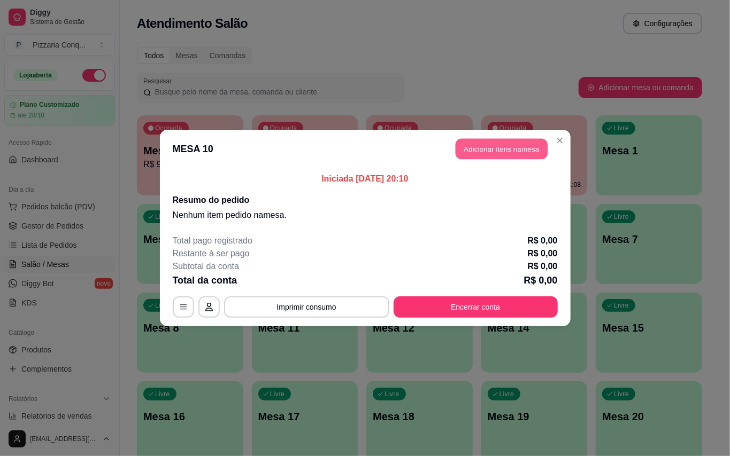
click at [530, 154] on button "Adicionar itens na mesa" at bounding box center [501, 149] width 92 height 21
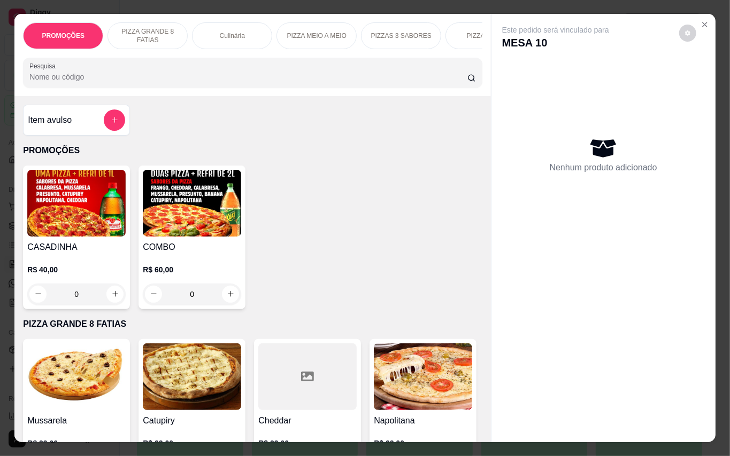
click at [198, 210] on img at bounding box center [192, 203] width 98 height 67
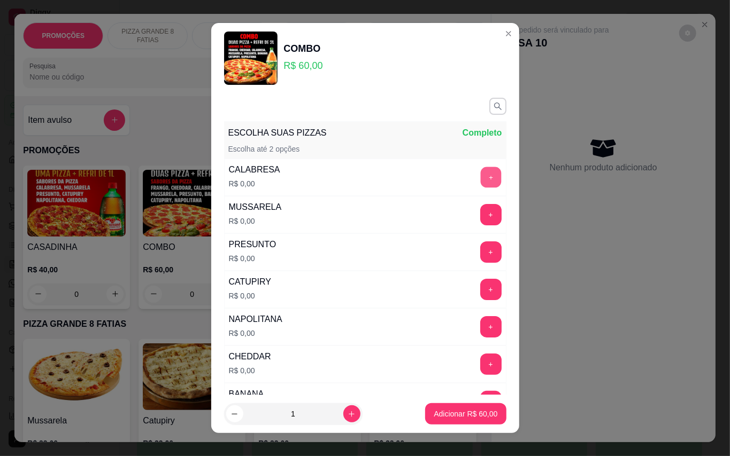
click at [480, 176] on button "+" at bounding box center [490, 177] width 21 height 21
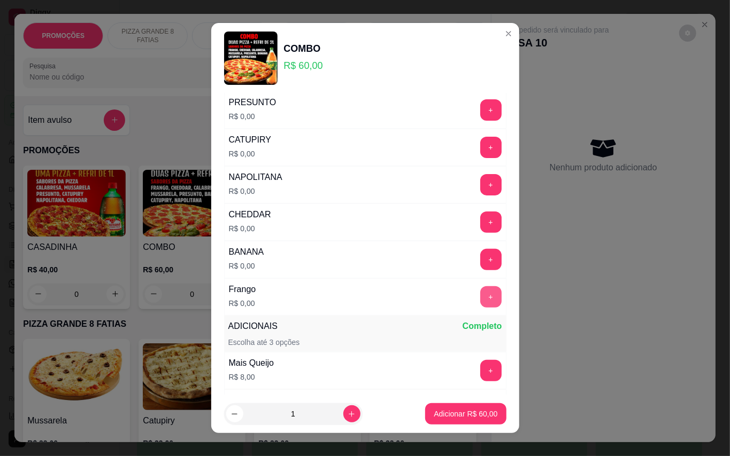
click at [480, 300] on button "+" at bounding box center [490, 297] width 21 height 21
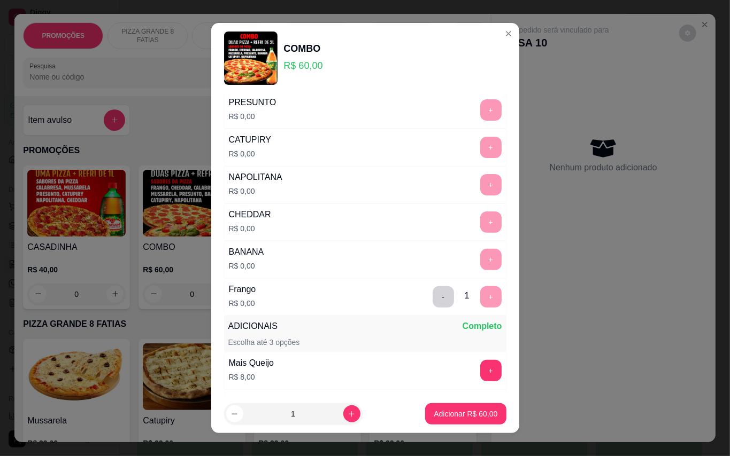
scroll to position [11, 0]
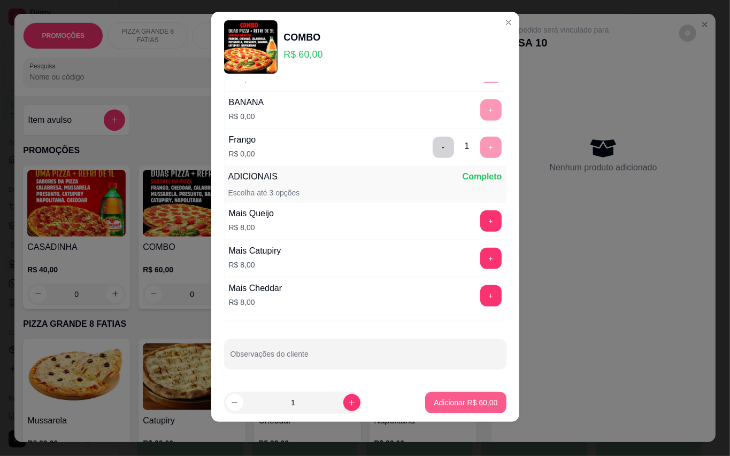
click at [471, 400] on p "Adicionar R$ 60,00" at bounding box center [465, 403] width 64 height 11
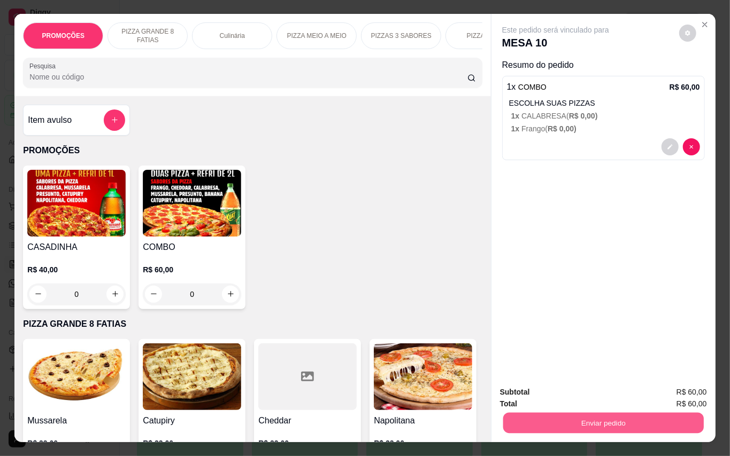
click at [556, 422] on button "Enviar pedido" at bounding box center [602, 423] width 200 height 21
click at [681, 388] on button "Enviar pedido" at bounding box center [677, 392] width 60 height 20
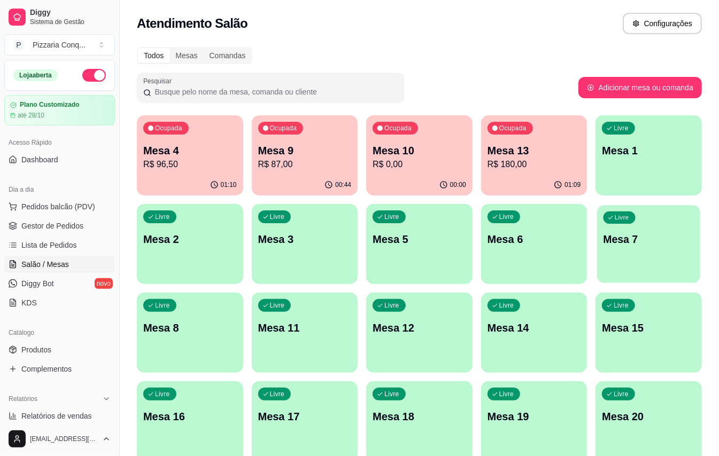
click at [629, 248] on div "Livre Mesa 7" at bounding box center [648, 237] width 103 height 65
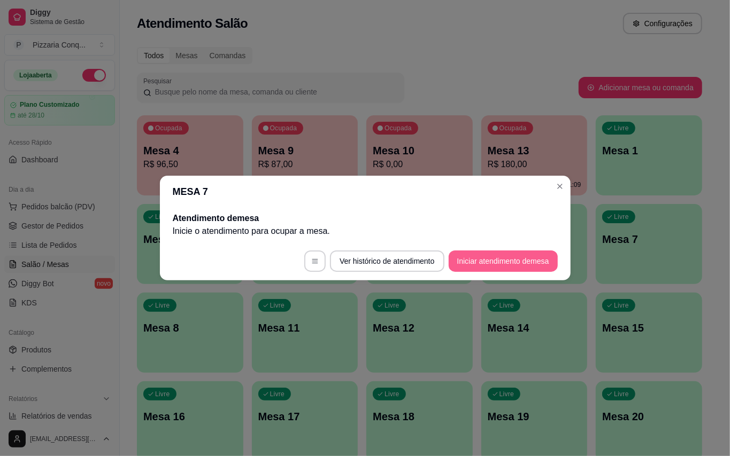
click at [509, 264] on button "Iniciar atendimento de mesa" at bounding box center [502, 261] width 109 height 21
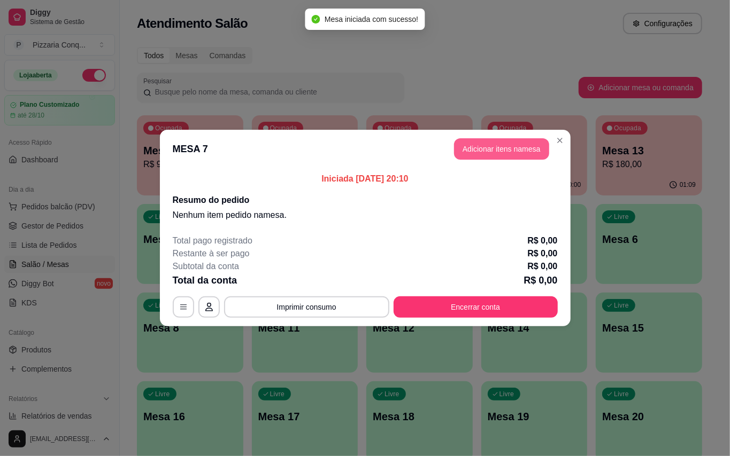
click at [522, 148] on button "Adicionar itens na mesa" at bounding box center [501, 148] width 95 height 21
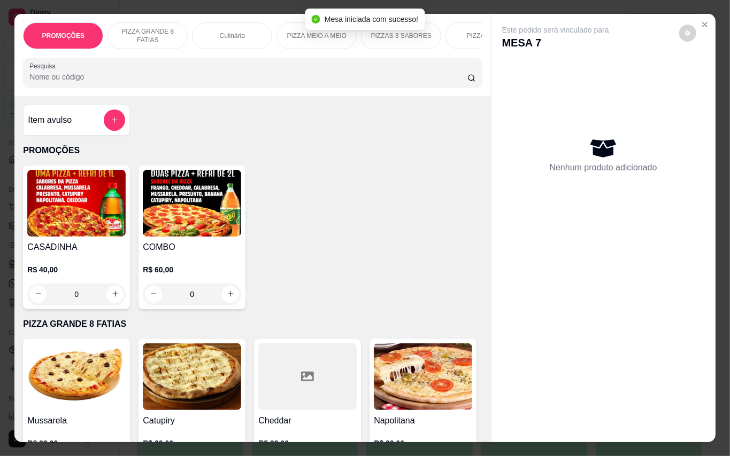
click at [207, 217] on img at bounding box center [192, 203] width 98 height 67
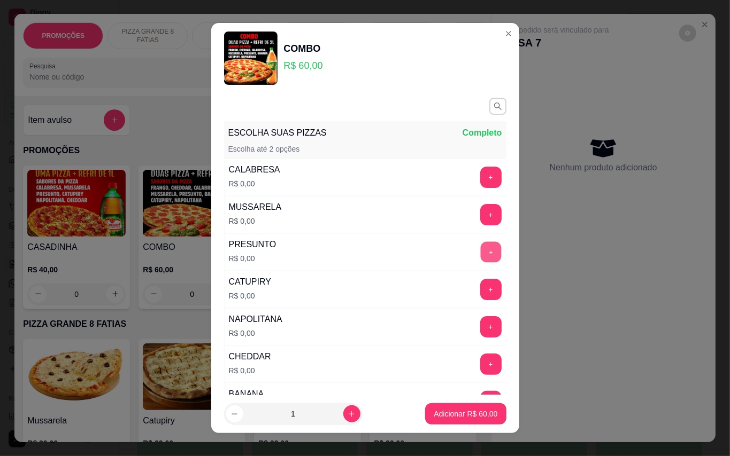
click at [480, 254] on button "+" at bounding box center [490, 252] width 21 height 21
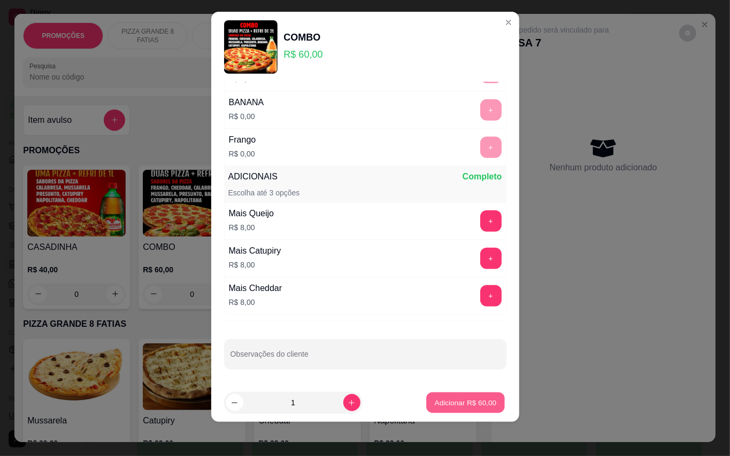
click at [451, 400] on p "Adicionar R$ 60,00" at bounding box center [466, 403] width 62 height 10
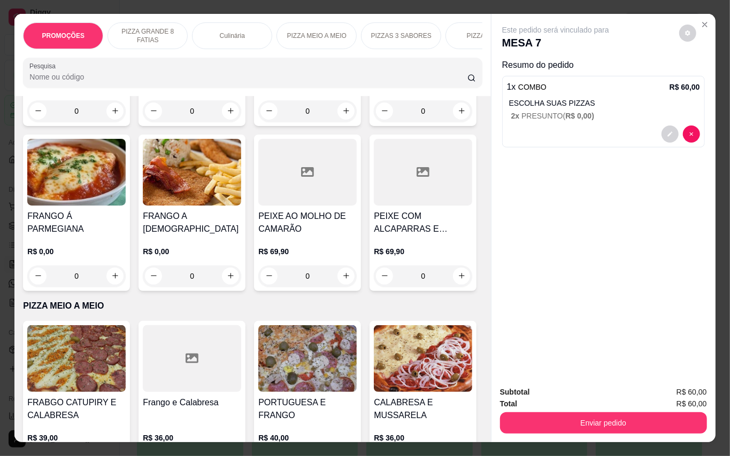
scroll to position [1211, 0]
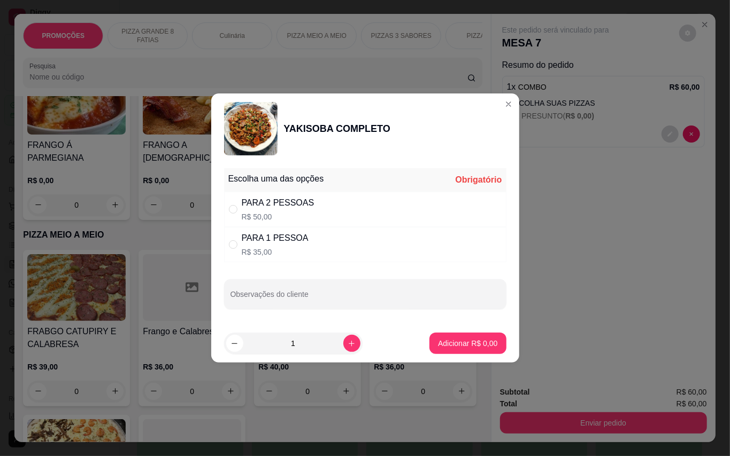
click at [282, 243] on div "PARA 1 PESSOA" at bounding box center [275, 238] width 67 height 13
radio input "true"
click at [452, 352] on button "Adicionar R$ 35,00" at bounding box center [466, 344] width 79 height 21
type input "1"
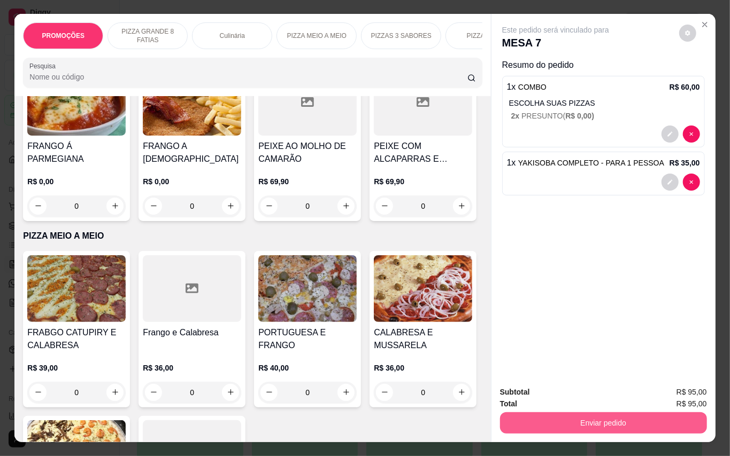
click at [594, 420] on button "Enviar pedido" at bounding box center [603, 423] width 207 height 21
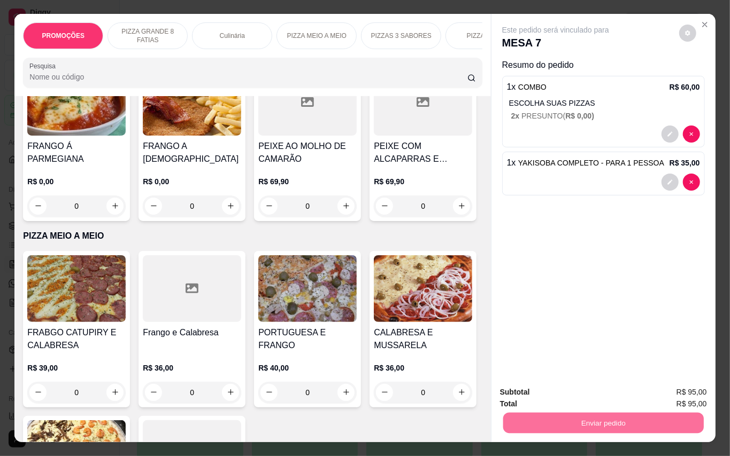
click at [661, 385] on button "Enviar pedido" at bounding box center [677, 392] width 59 height 20
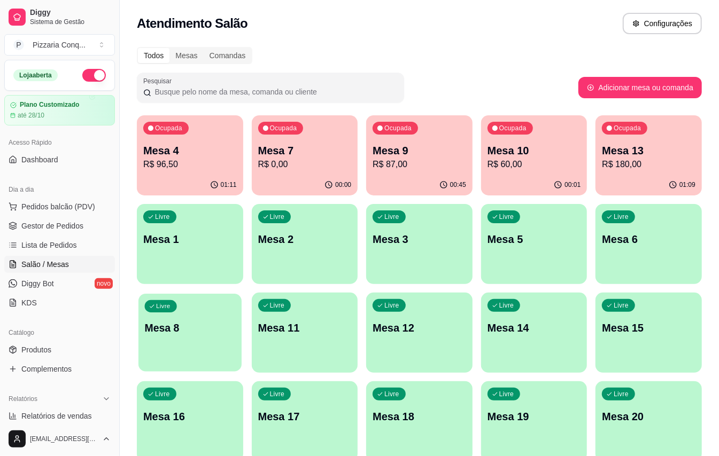
click at [218, 331] on p "Mesa 8" at bounding box center [190, 328] width 90 height 14
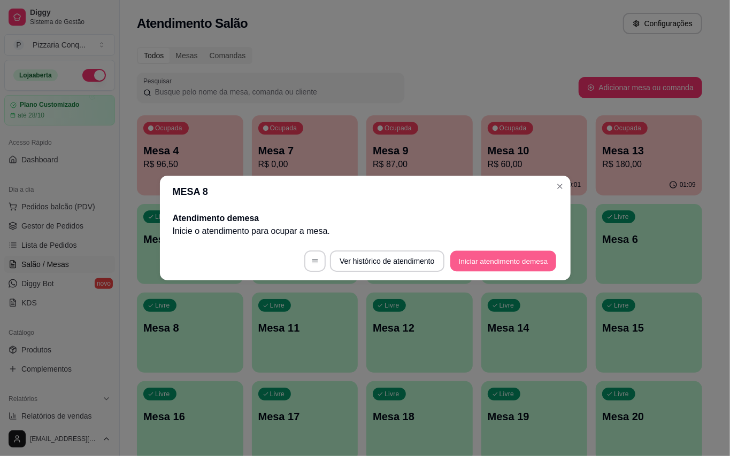
click at [492, 252] on button "Iniciar atendimento de mesa" at bounding box center [503, 261] width 106 height 21
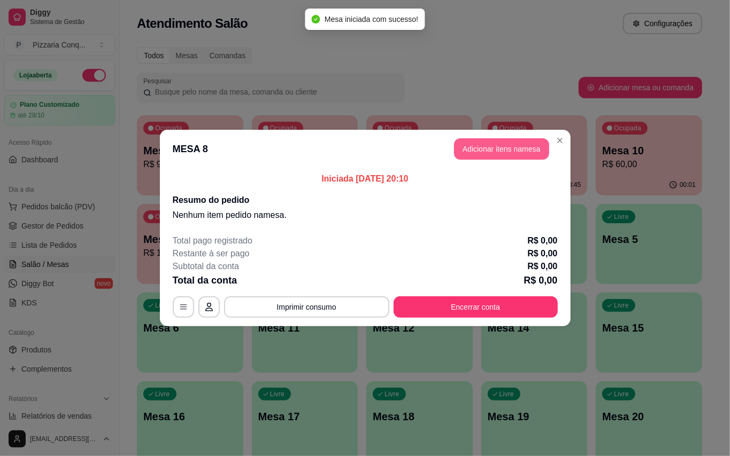
click at [503, 159] on button "Adicionar itens na mesa" at bounding box center [501, 148] width 95 height 21
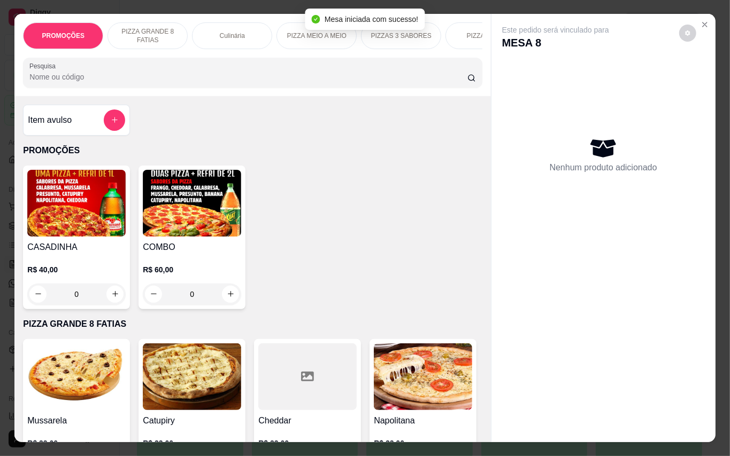
click at [177, 218] on img at bounding box center [192, 203] width 98 height 67
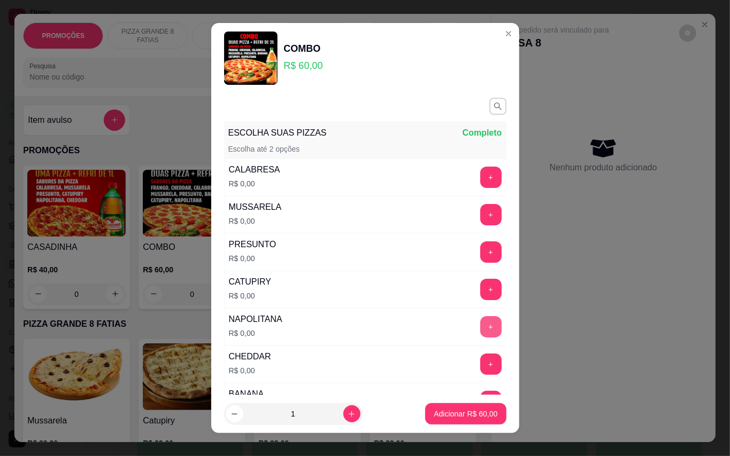
click at [480, 321] on button "+" at bounding box center [490, 326] width 21 height 21
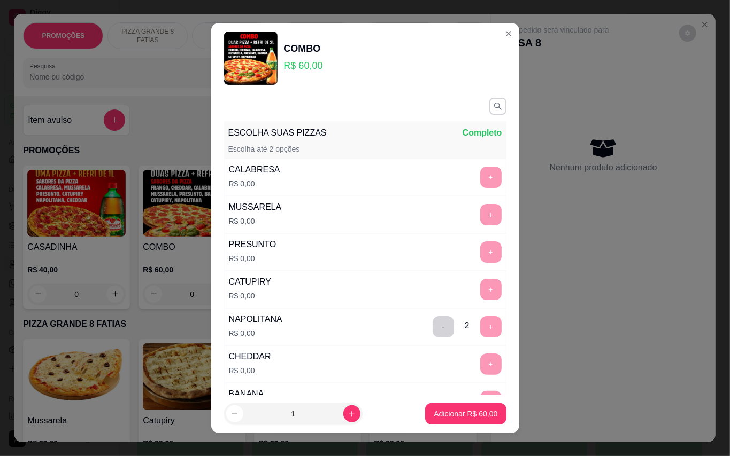
scroll to position [11, 0]
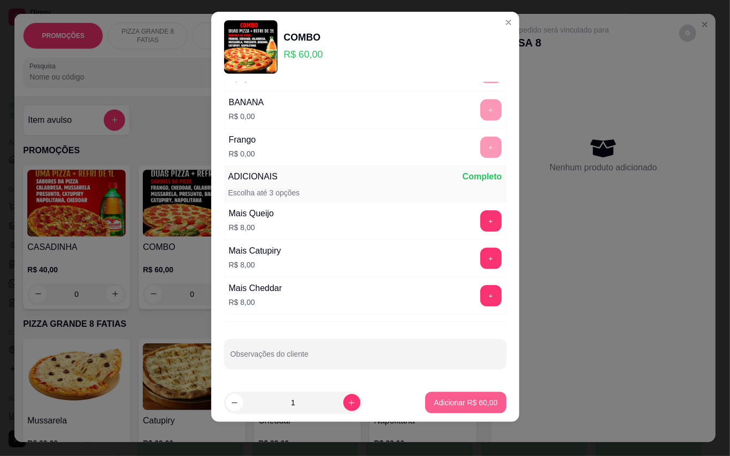
click at [461, 394] on button "Adicionar R$ 60,00" at bounding box center [465, 402] width 81 height 21
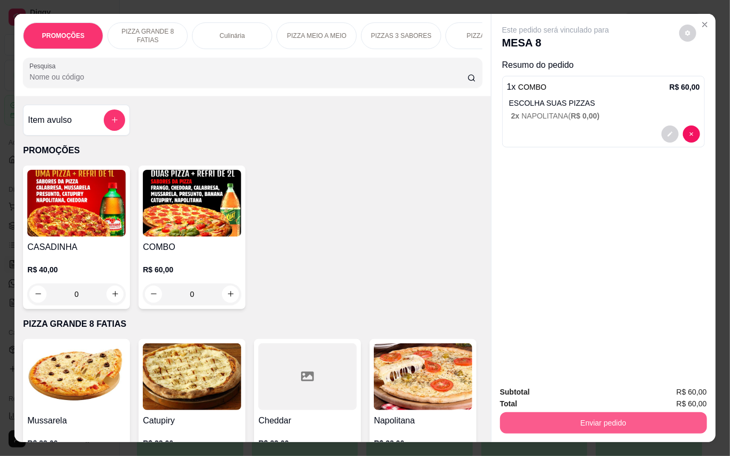
click at [580, 414] on button "Enviar pedido" at bounding box center [603, 423] width 207 height 21
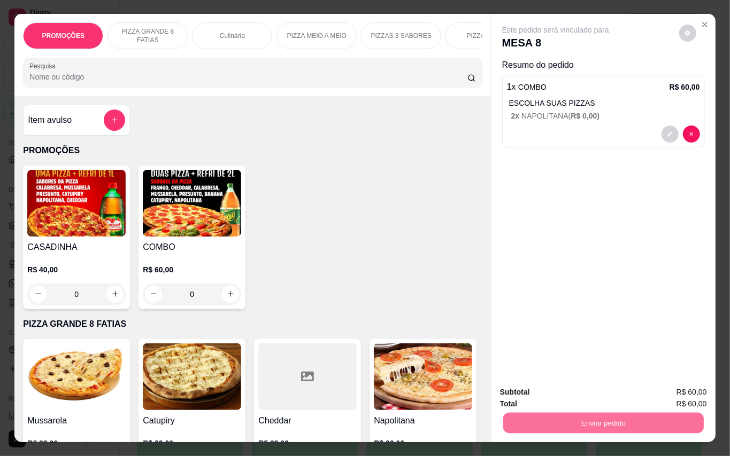
click at [683, 387] on button "Enviar pedido" at bounding box center [677, 392] width 60 height 20
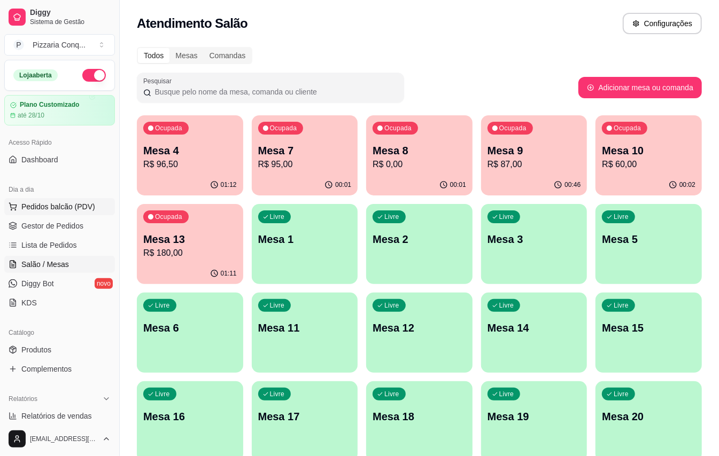
click at [89, 206] on span "Pedidos balcão (PDV)" at bounding box center [58, 207] width 74 height 11
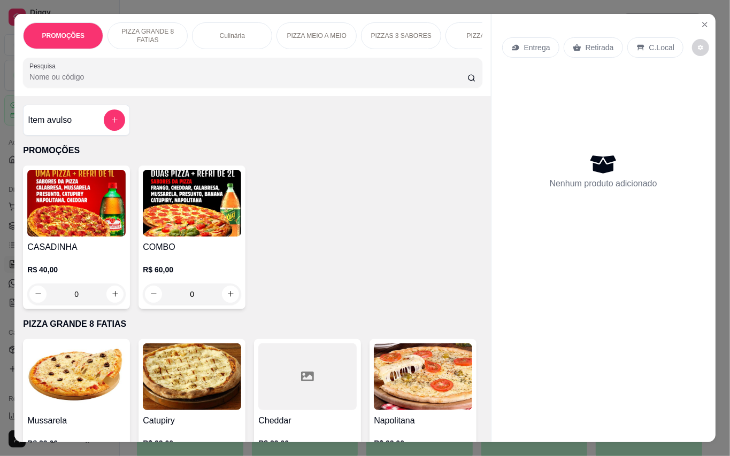
scroll to position [71, 0]
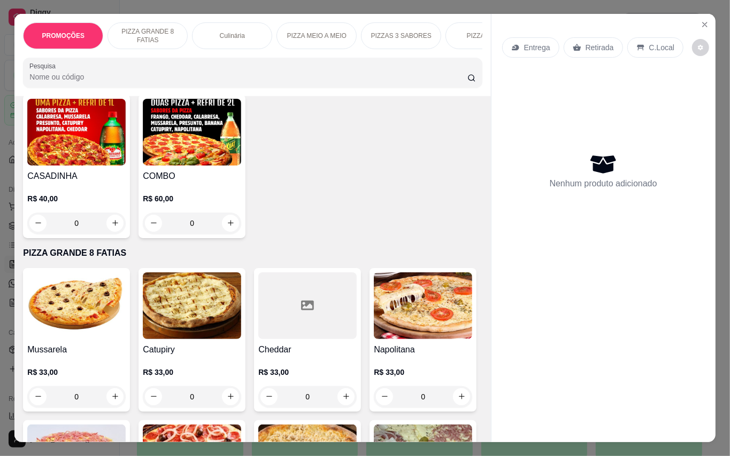
click at [72, 315] on img at bounding box center [76, 306] width 98 height 67
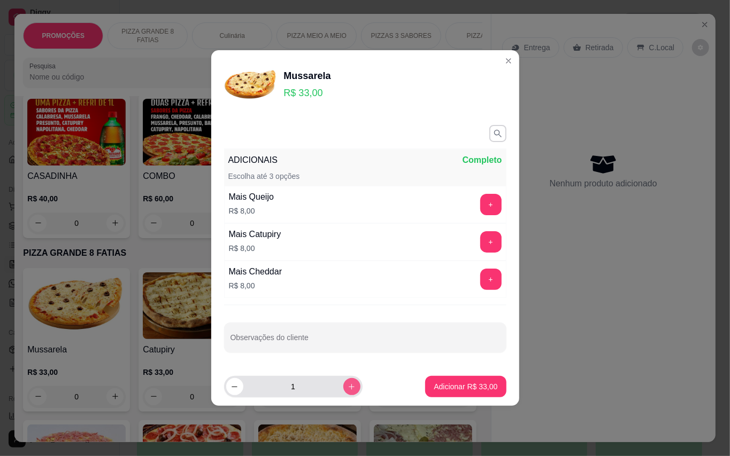
click at [347, 390] on icon "increase-product-quantity" at bounding box center [351, 387] width 8 height 8
type input "2"
click at [443, 385] on p "Adicionar R$ 66,00" at bounding box center [465, 387] width 64 height 11
type input "2"
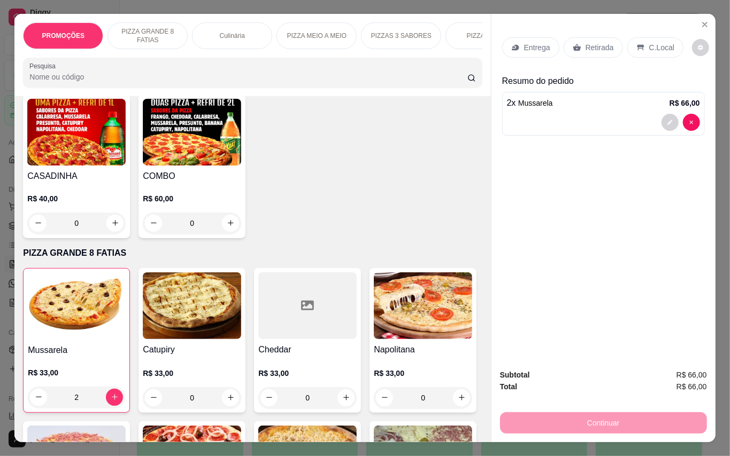
click at [539, 44] on p "Entrega" at bounding box center [537, 47] width 26 height 11
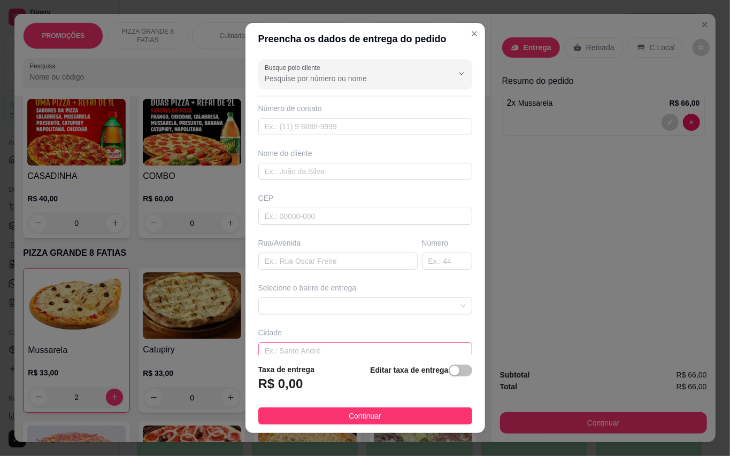
scroll to position [62, 0]
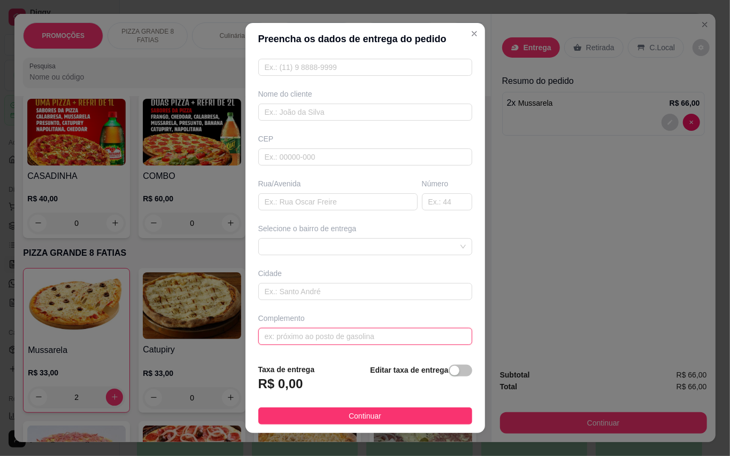
click at [311, 338] on input "text" at bounding box center [365, 336] width 214 height 17
click at [327, 245] on span at bounding box center [365, 247] width 201 height 16
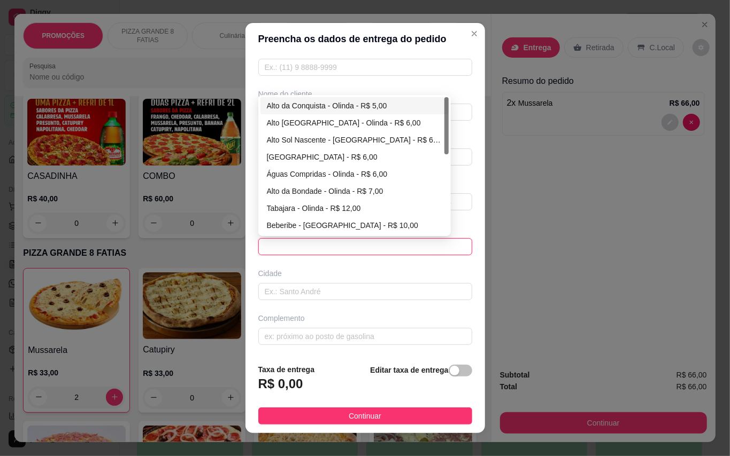
click at [296, 104] on div "Alto da Conquista - Olinda - R$ 5,00" at bounding box center [354, 106] width 175 height 12
type input "Olinda"
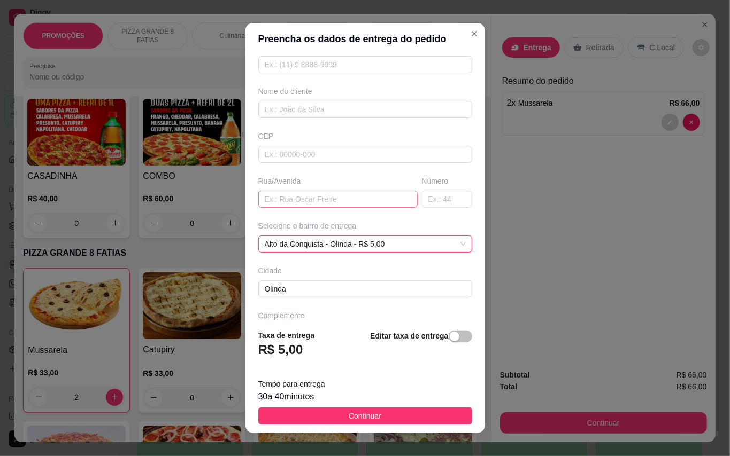
scroll to position [0, 0]
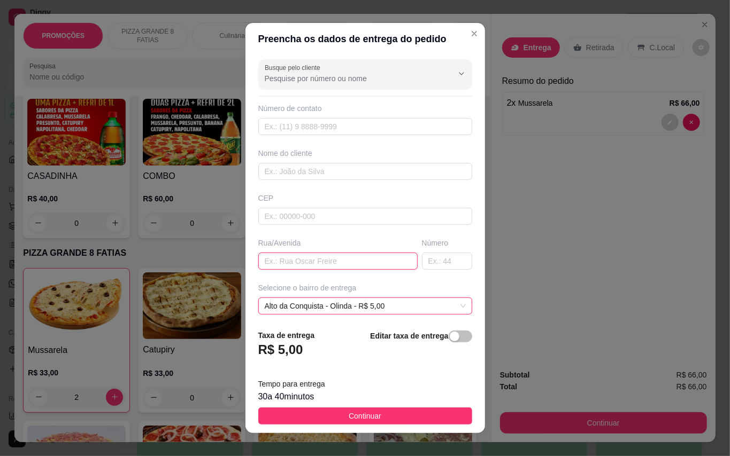
click at [318, 259] on input "text" at bounding box center [337, 261] width 159 height 17
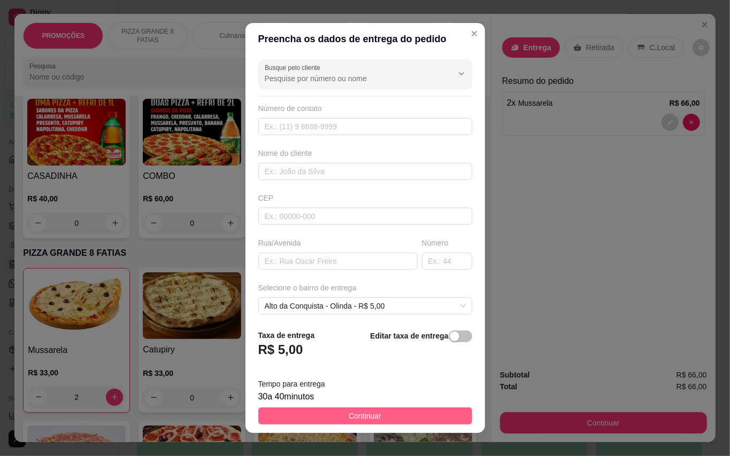
click at [417, 414] on button "Continuar" at bounding box center [365, 416] width 214 height 17
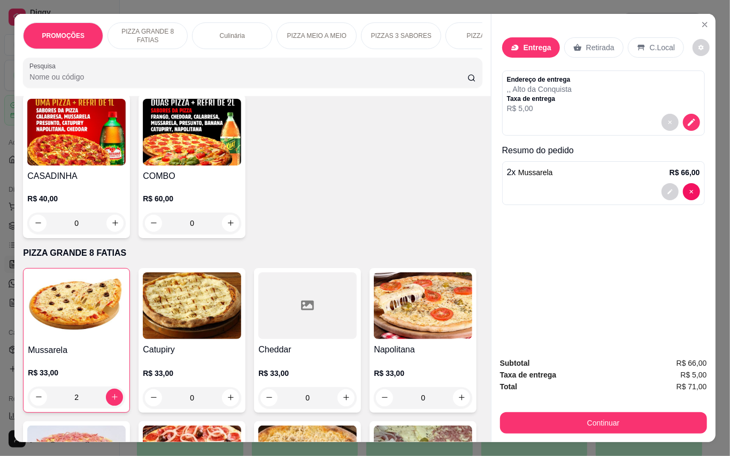
click at [578, 105] on div "Endereço de entrega , , Alto da Conquista Taxa de entrega R$ 5,00" at bounding box center [603, 94] width 193 height 38
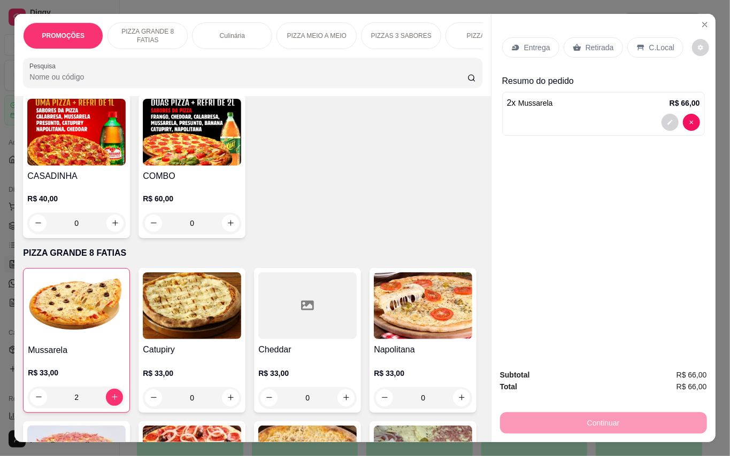
click at [512, 46] on icon at bounding box center [513, 47] width 3 height 2
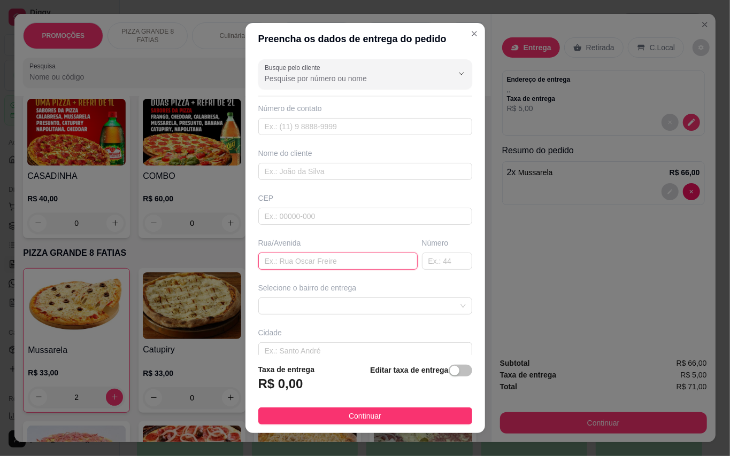
click at [300, 265] on input "text" at bounding box center [337, 261] width 159 height 17
type input "rua Patrimonio"
click at [422, 263] on input "text" at bounding box center [447, 261] width 50 height 17
type input "261"
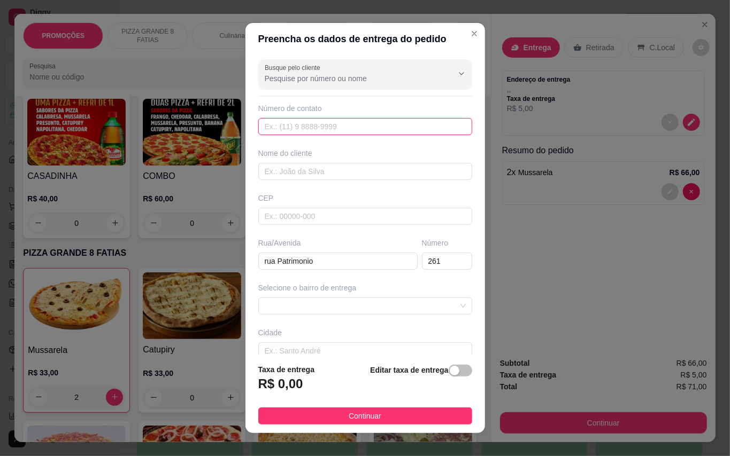
click at [317, 133] on input "text" at bounding box center [365, 126] width 214 height 17
type input "[PHONE_NUMBER]"
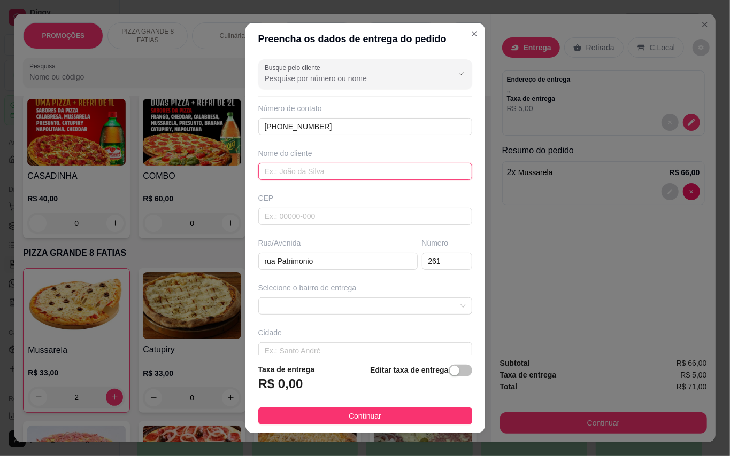
click at [328, 175] on input "text" at bounding box center [365, 171] width 214 height 17
click at [368, 306] on span at bounding box center [365, 306] width 201 height 16
type input "camila"
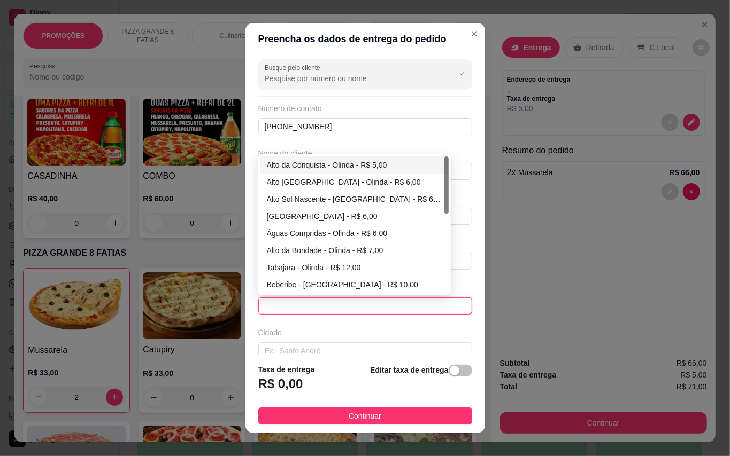
click at [312, 165] on div "Alto da Conquista - Olinda - R$ 5,00" at bounding box center [354, 165] width 175 height 12
type input "Olinda"
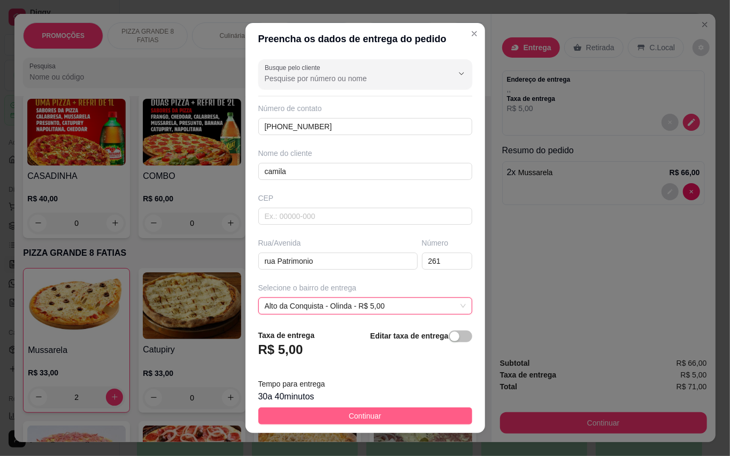
click at [367, 416] on span "Continuar" at bounding box center [365, 417] width 33 height 12
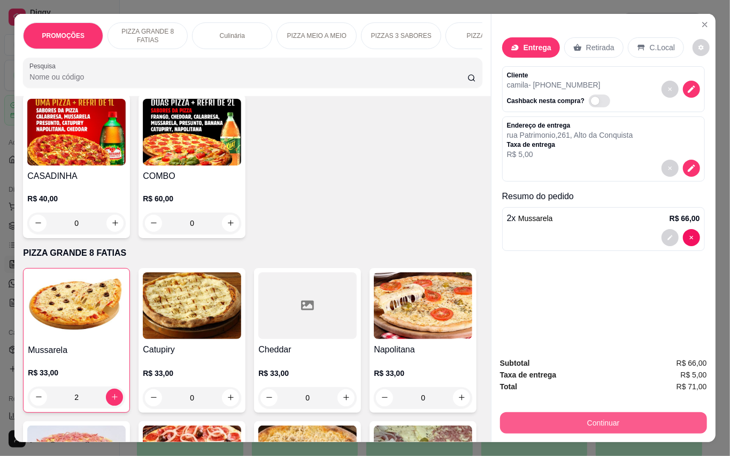
click at [631, 414] on button "Continuar" at bounding box center [603, 423] width 207 height 21
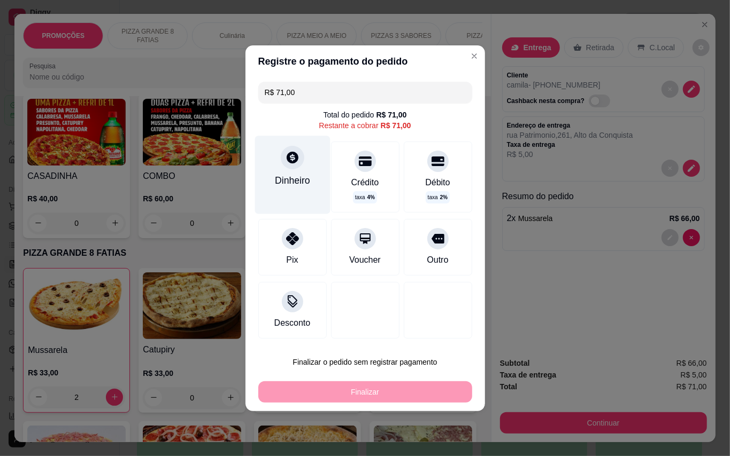
click at [277, 187] on div "Dinheiro" at bounding box center [292, 181] width 35 height 14
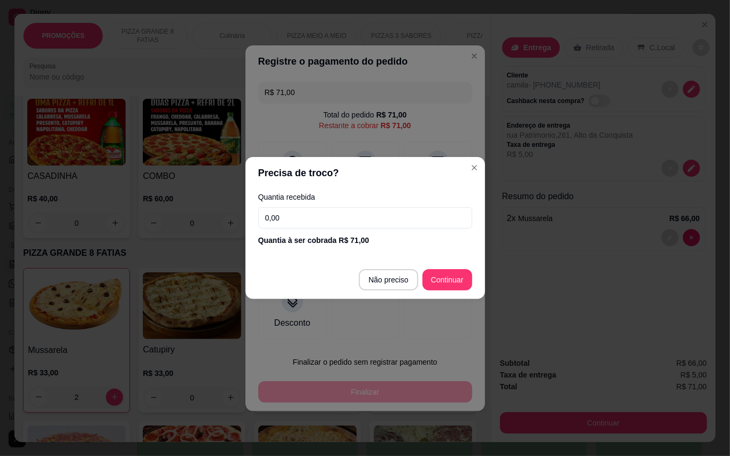
click at [435, 215] on input "0,00" at bounding box center [365, 217] width 214 height 21
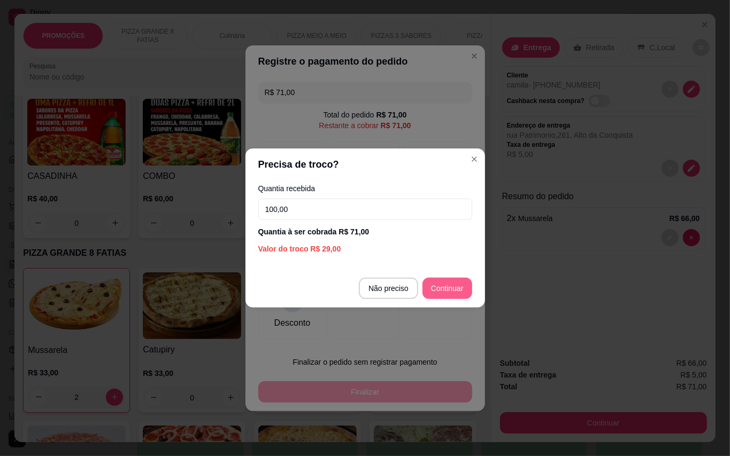
type input "100,00"
type input "R$ 0,00"
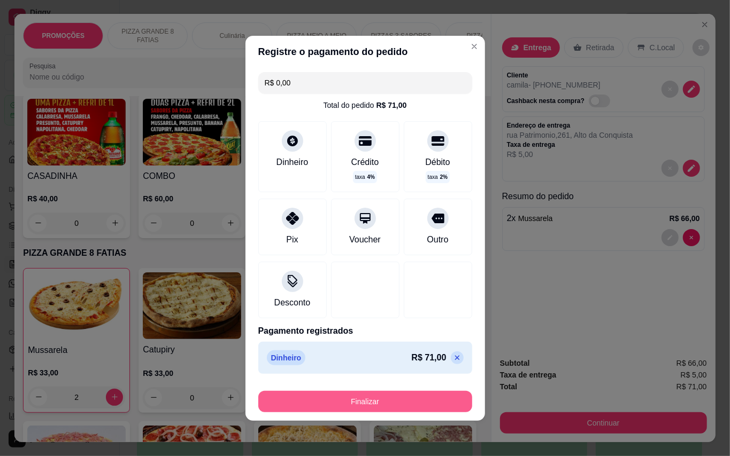
click at [422, 399] on button "Finalizar" at bounding box center [365, 401] width 214 height 21
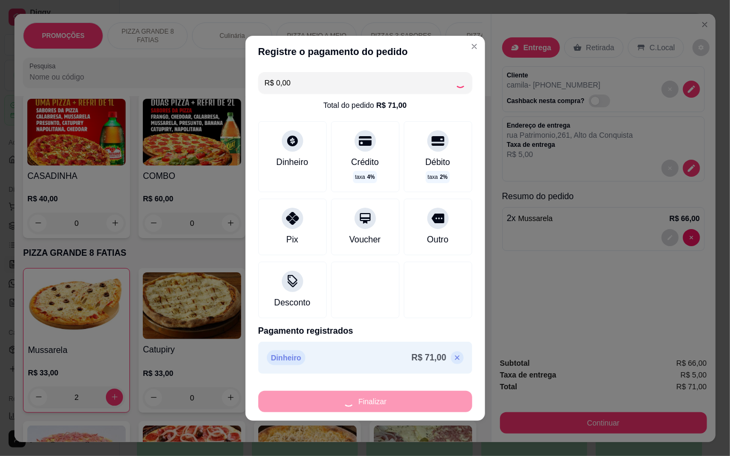
type input "0"
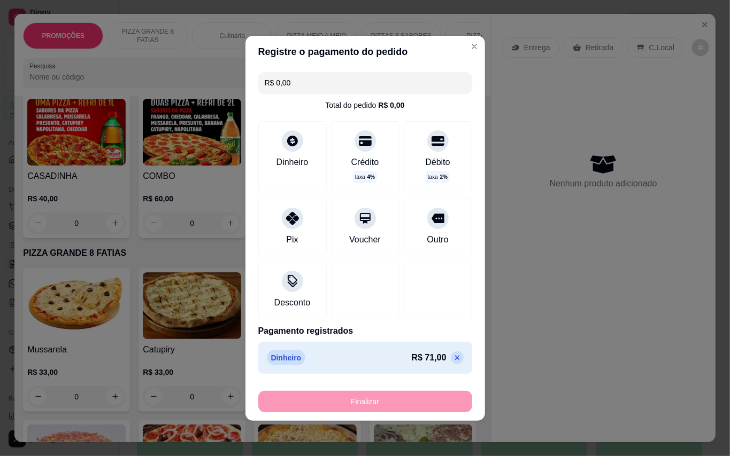
type input "-R$ 71,00"
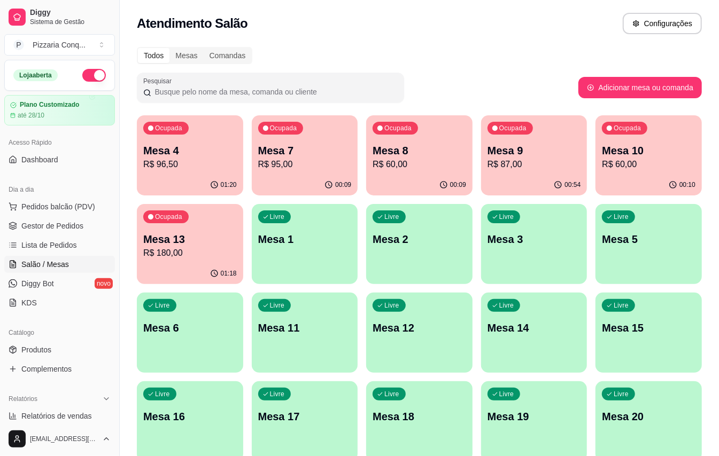
click at [159, 252] on p "R$ 180,00" at bounding box center [190, 253] width 94 height 13
click at [311, 172] on div "Ocupada Mesa 7 R$ 95,00" at bounding box center [304, 146] width 103 height 58
click at [422, 154] on p "Mesa 8" at bounding box center [420, 150] width 94 height 15
click at [527, 159] on p "R$ 87,00" at bounding box center [534, 164] width 94 height 13
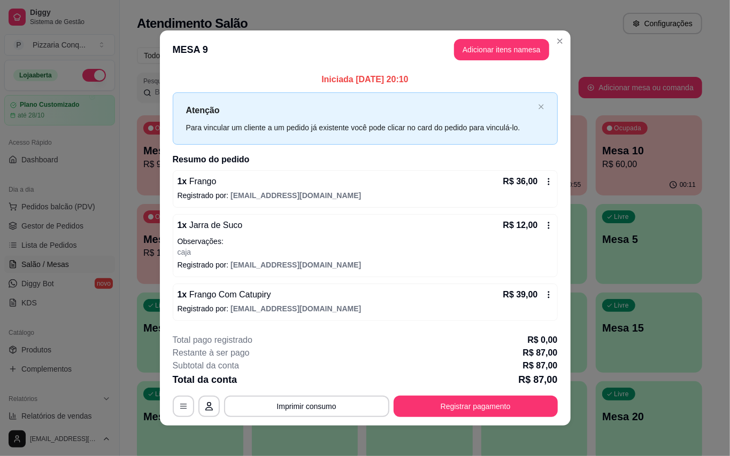
scroll to position [10, 0]
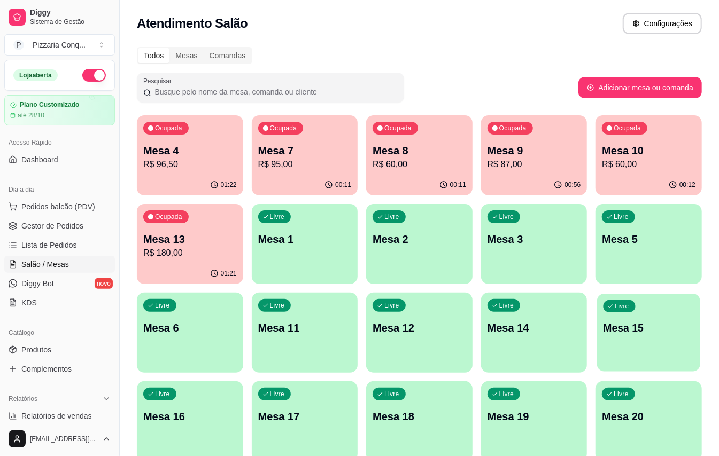
click at [650, 362] on div "button" at bounding box center [648, 365] width 103 height 12
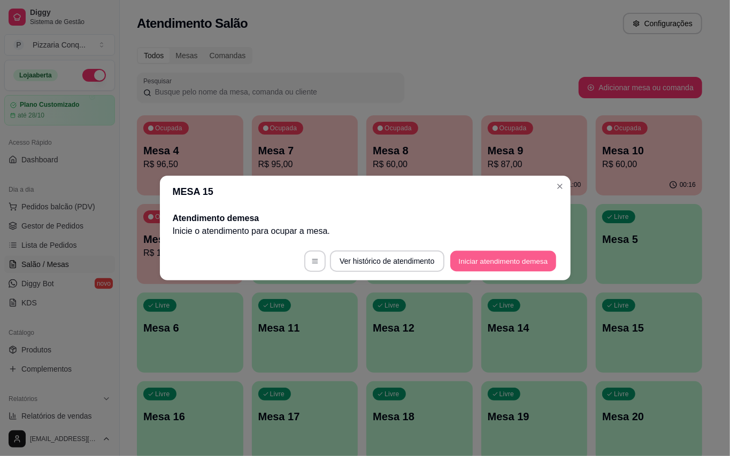
click at [529, 259] on button "Iniciar atendimento de mesa" at bounding box center [503, 261] width 106 height 21
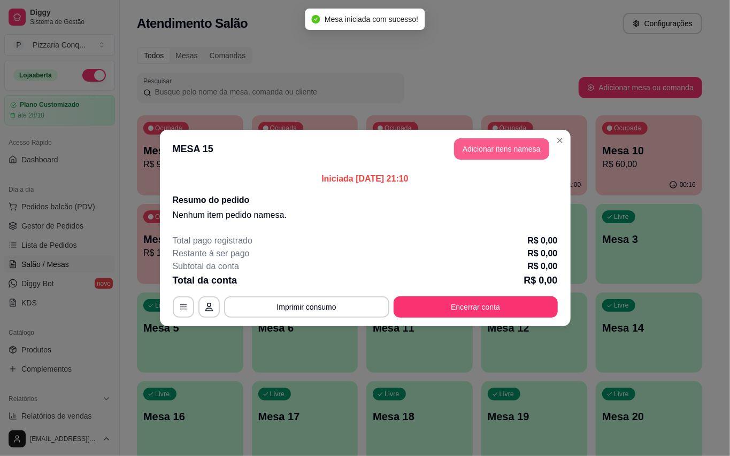
click at [510, 145] on button "Adicionar itens na mesa" at bounding box center [501, 148] width 95 height 21
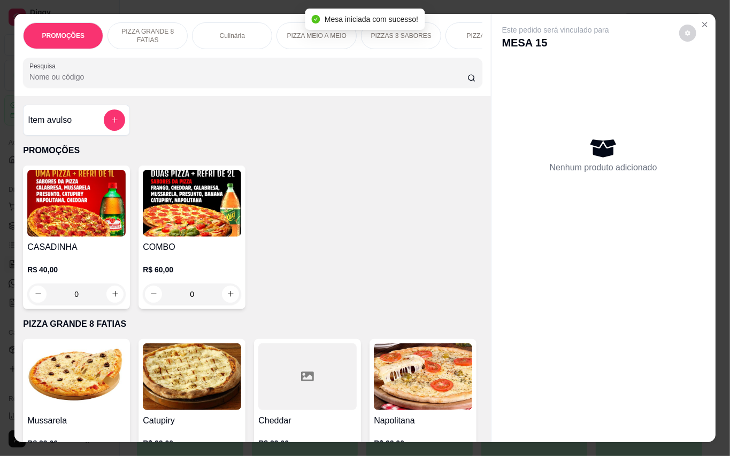
click at [217, 221] on img at bounding box center [192, 203] width 98 height 67
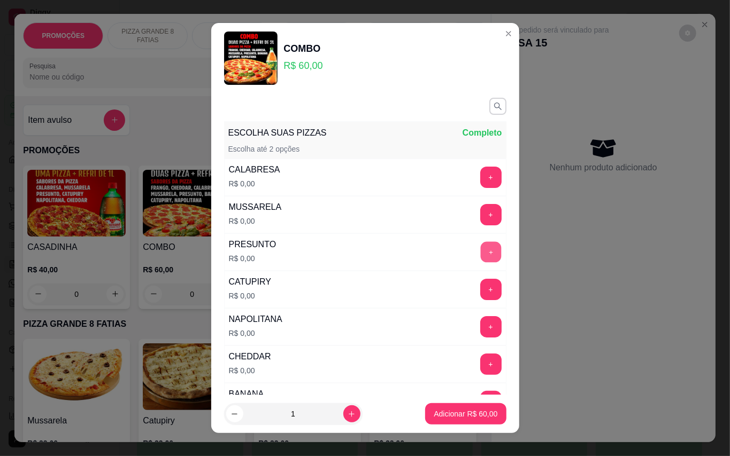
click at [480, 253] on button "+" at bounding box center [490, 252] width 21 height 21
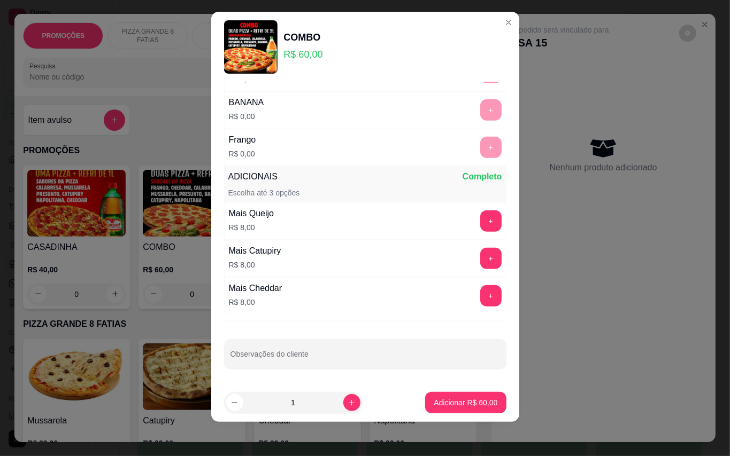
click at [450, 403] on p "Adicionar R$ 60,00" at bounding box center [465, 403] width 64 height 11
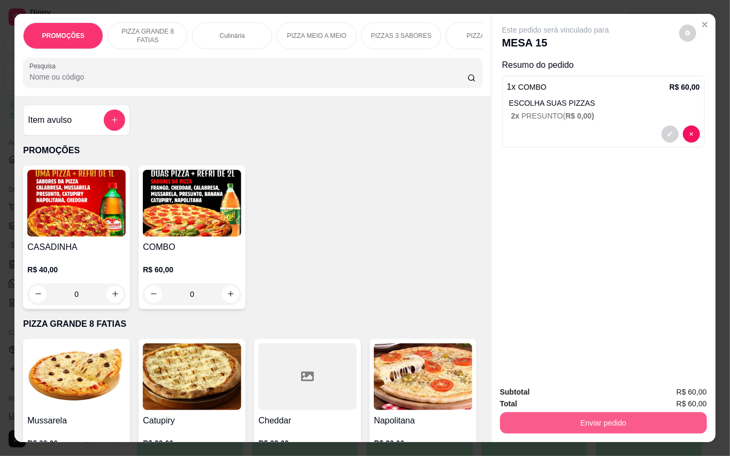
click at [562, 417] on button "Enviar pedido" at bounding box center [603, 423] width 207 height 21
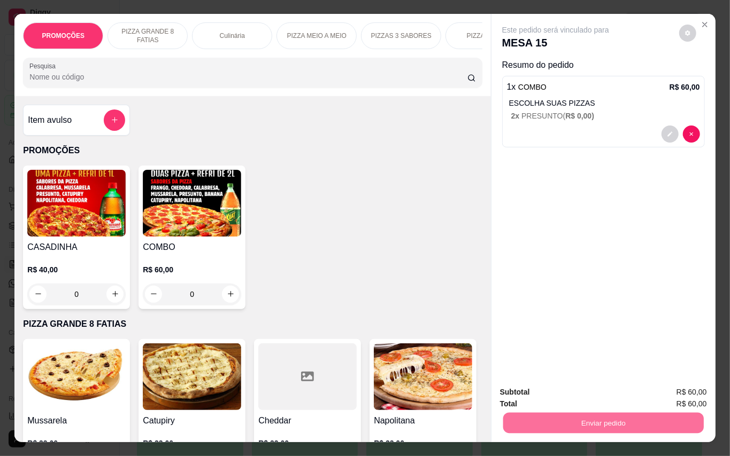
click at [663, 389] on button "Enviar pedido" at bounding box center [677, 392] width 60 height 20
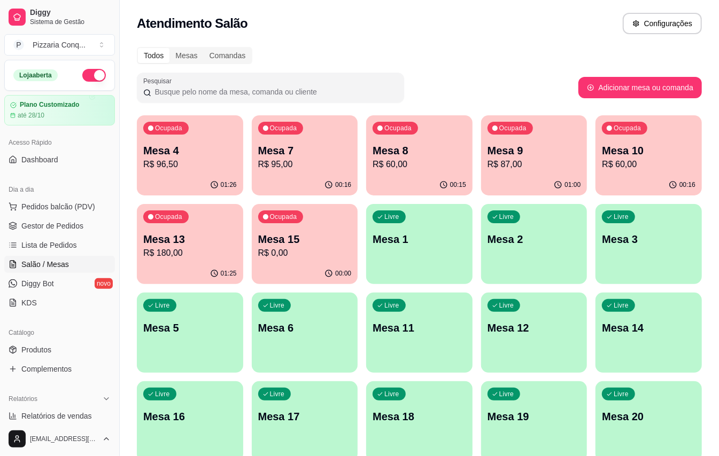
click at [318, 154] on p "Mesa 7" at bounding box center [305, 150] width 94 height 15
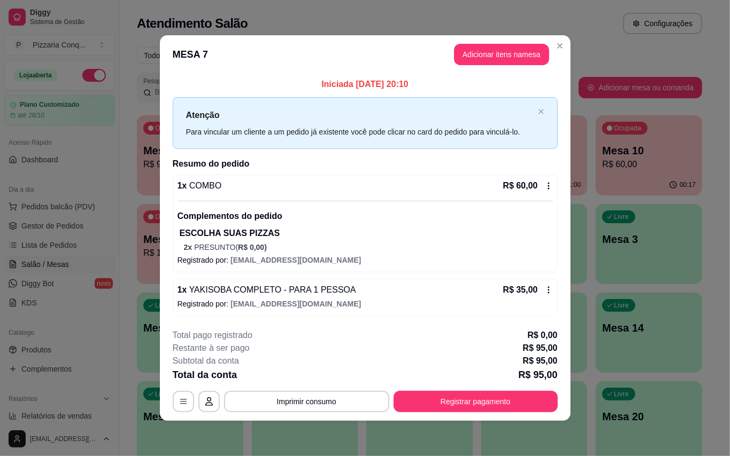
scroll to position [5, 0]
click at [486, 44] on button "Adicionar itens na mesa" at bounding box center [501, 54] width 92 height 21
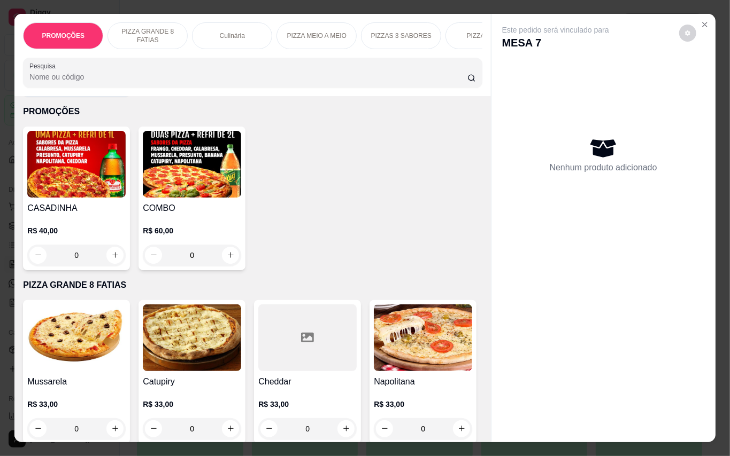
scroll to position [0, 0]
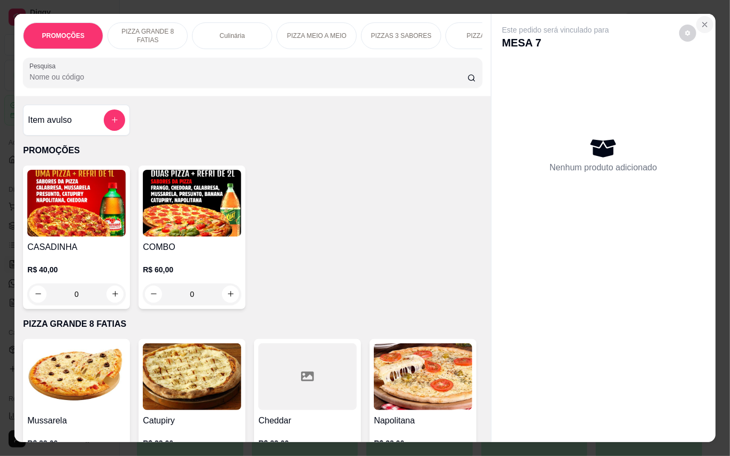
click at [700, 20] on icon "Close" at bounding box center [704, 24] width 9 height 9
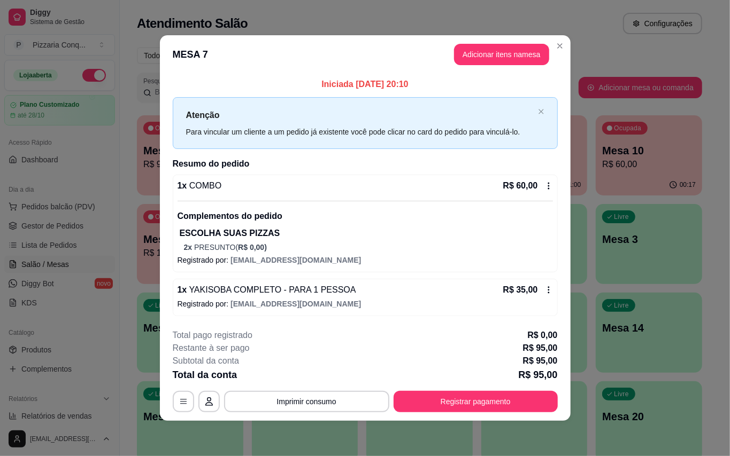
click at [547, 183] on div "1 x COMBO R$ 60,00 Complementos do pedido ESCOLHA SUAS PIZZAS 2 x PRESUNTO ( R$…" at bounding box center [365, 224] width 385 height 98
click at [501, 44] on button "Adicionar itens na mesa" at bounding box center [501, 54] width 95 height 21
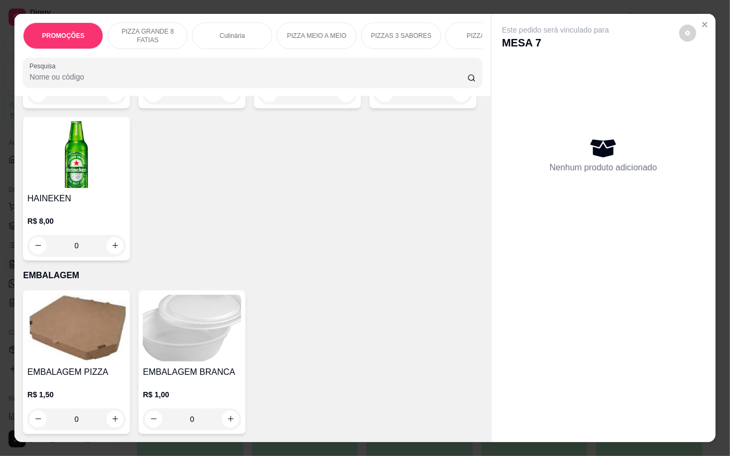
scroll to position [3136, 0]
click at [100, 36] on img at bounding box center [76, 2] width 98 height 67
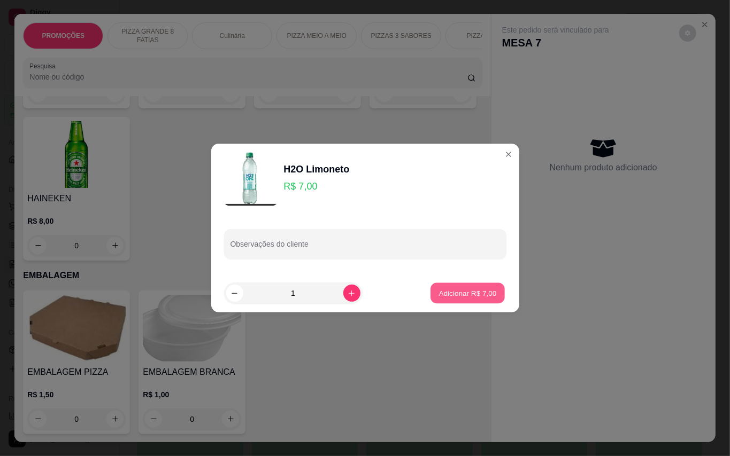
click at [452, 291] on p "Adicionar R$ 7,00" at bounding box center [468, 293] width 58 height 10
type input "1"
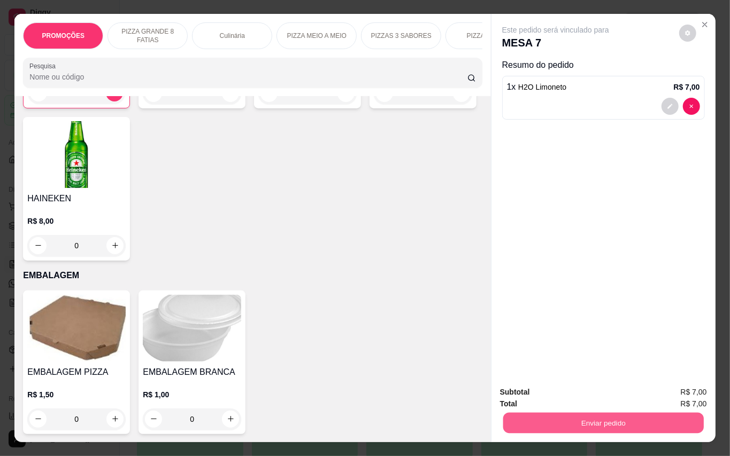
click at [568, 413] on button "Enviar pedido" at bounding box center [602, 423] width 200 height 21
click at [655, 414] on button "Enviar pedido" at bounding box center [603, 423] width 207 height 21
click at [691, 390] on button "Enviar pedido" at bounding box center [677, 392] width 59 height 20
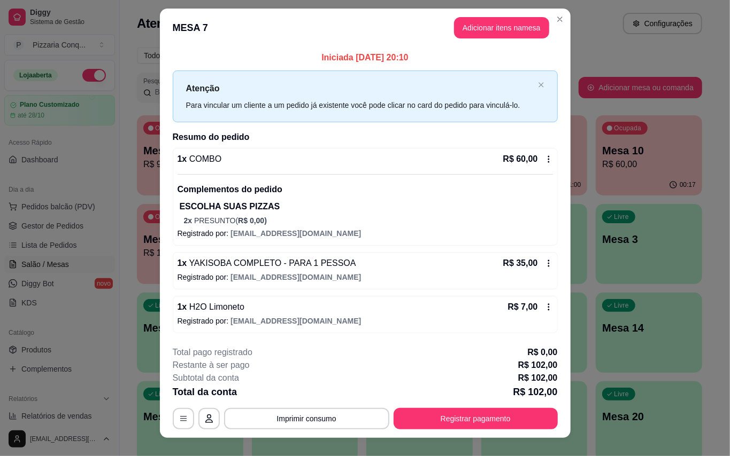
scroll to position [0, 0]
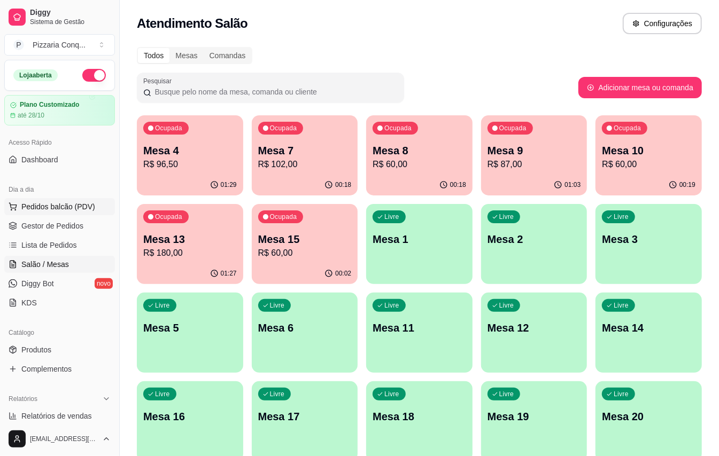
click at [80, 205] on span "Pedidos balcão (PDV)" at bounding box center [58, 207] width 74 height 11
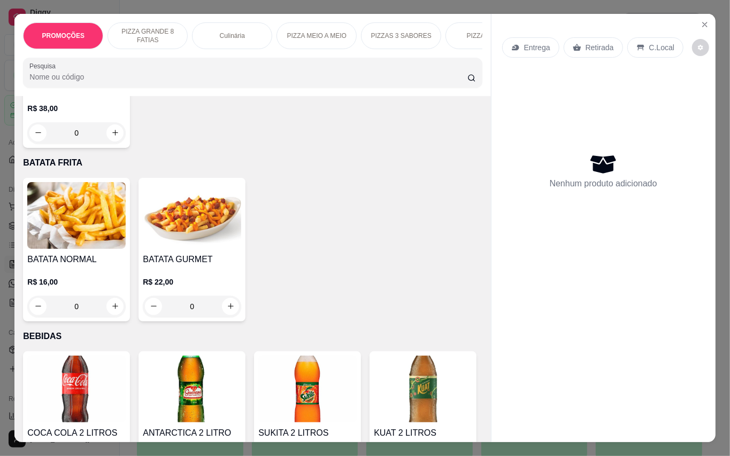
scroll to position [2138, 0]
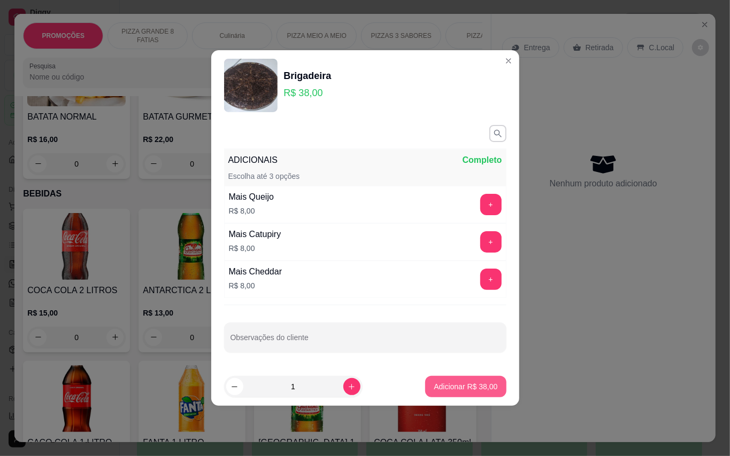
click at [438, 394] on button "Adicionar R$ 38,00" at bounding box center [465, 386] width 81 height 21
type input "1"
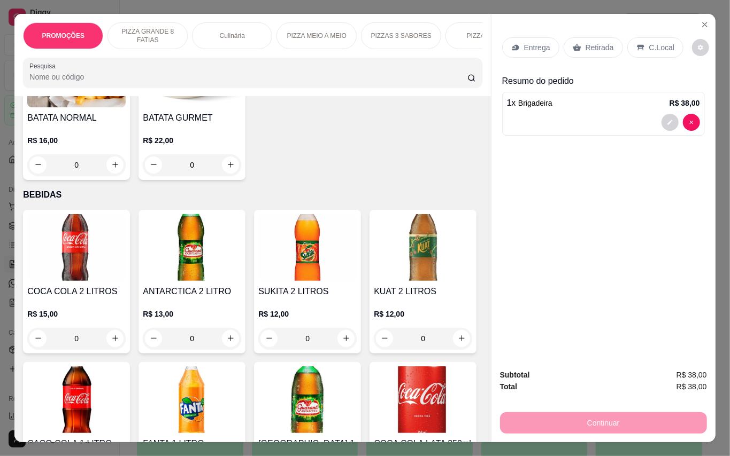
click at [595, 42] on p "Retirada" at bounding box center [599, 47] width 28 height 11
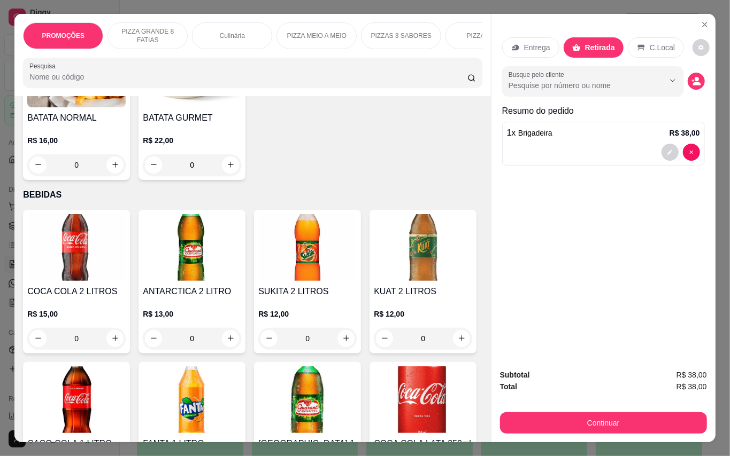
click at [636, 144] on div at bounding box center [603, 152] width 193 height 17
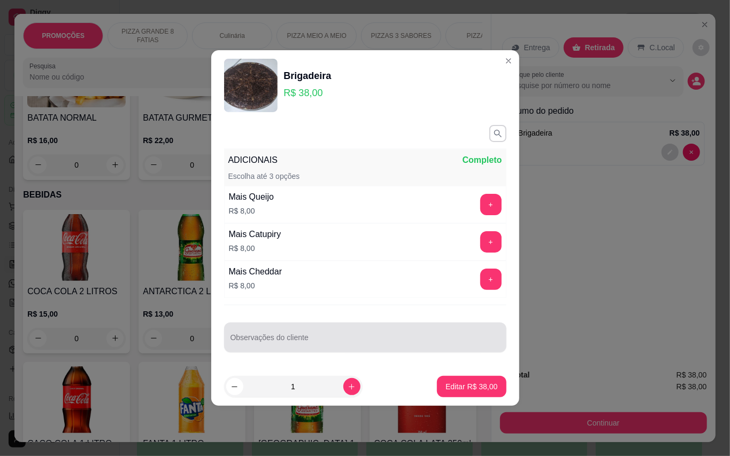
click at [373, 339] on input "Observações do cliente" at bounding box center [364, 342] width 269 height 11
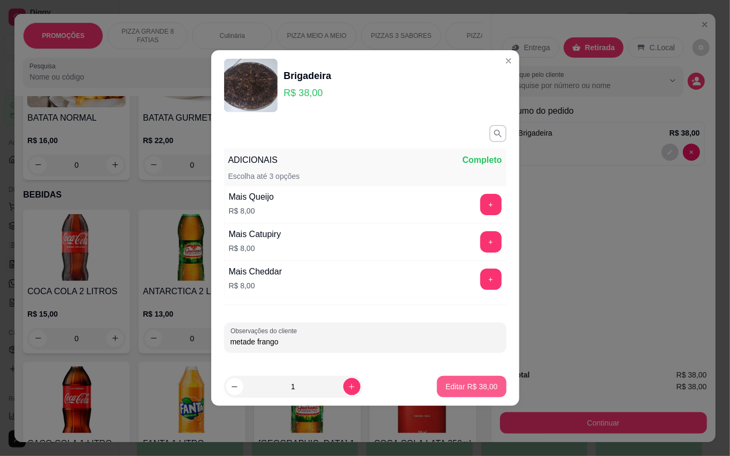
type input "metade frango"
click at [463, 385] on p "Editar R$ 38,00" at bounding box center [471, 387] width 52 height 11
type input "0"
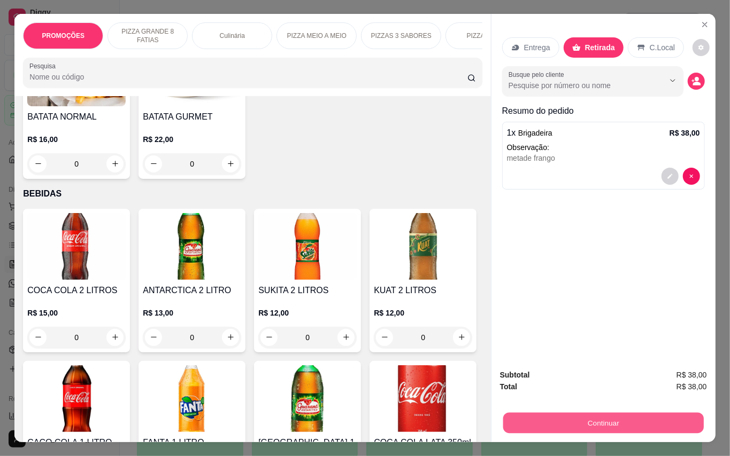
click at [578, 417] on button "Continuar" at bounding box center [602, 423] width 200 height 21
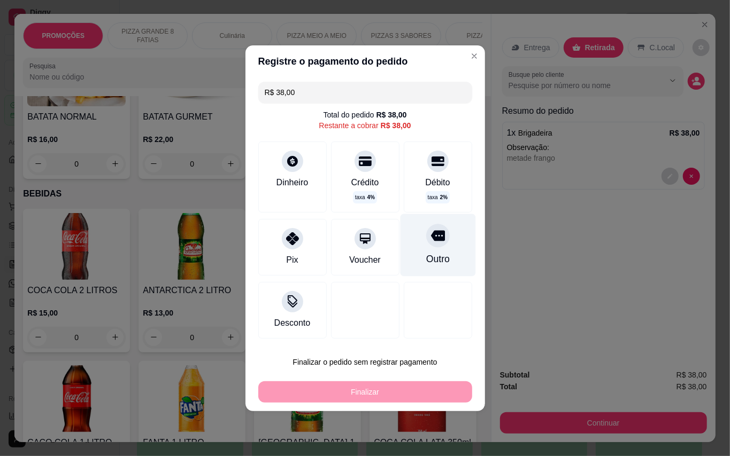
click at [411, 231] on div "Outro" at bounding box center [437, 245] width 75 height 63
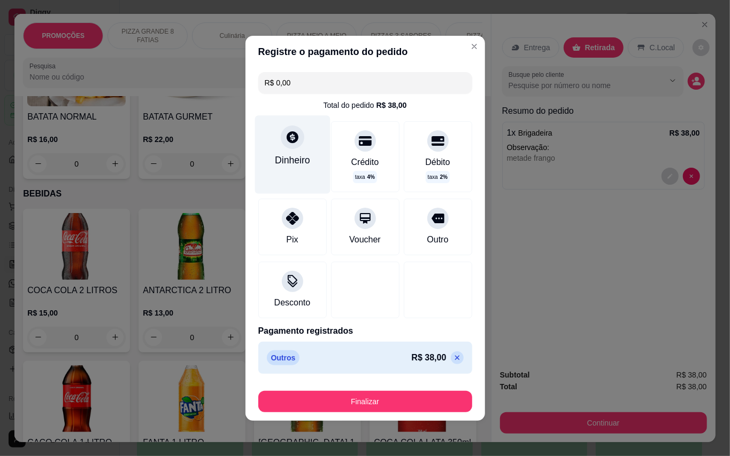
click at [292, 154] on div "Dinheiro" at bounding box center [292, 160] width 35 height 14
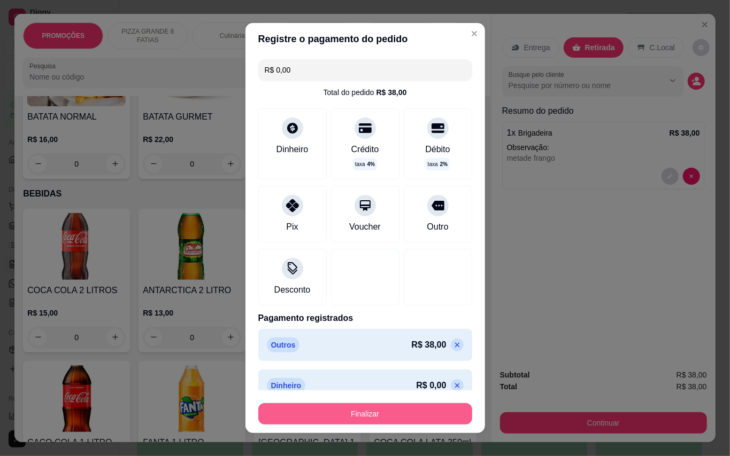
click at [412, 420] on button "Finalizar" at bounding box center [365, 414] width 214 height 21
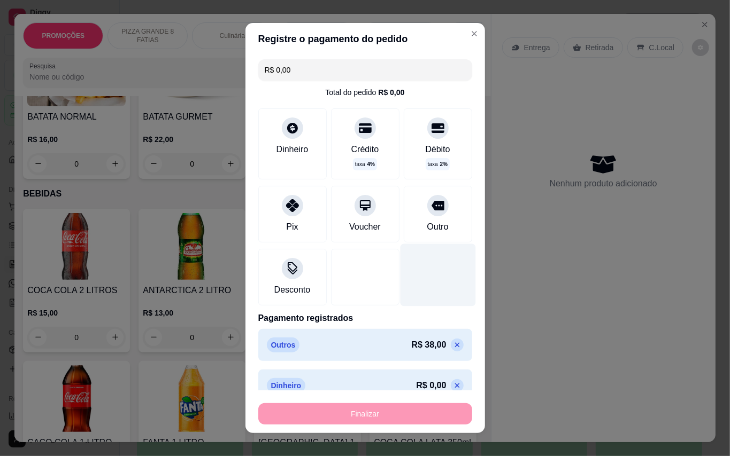
type input "-R$ 38,00"
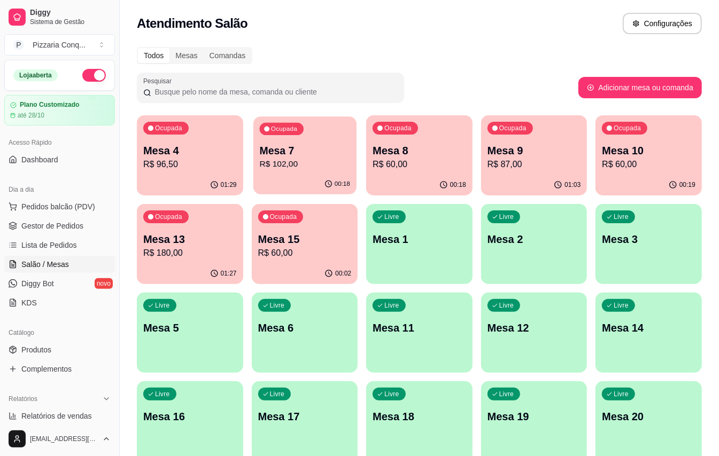
click at [303, 181] on div "00:18" at bounding box center [304, 184] width 103 height 20
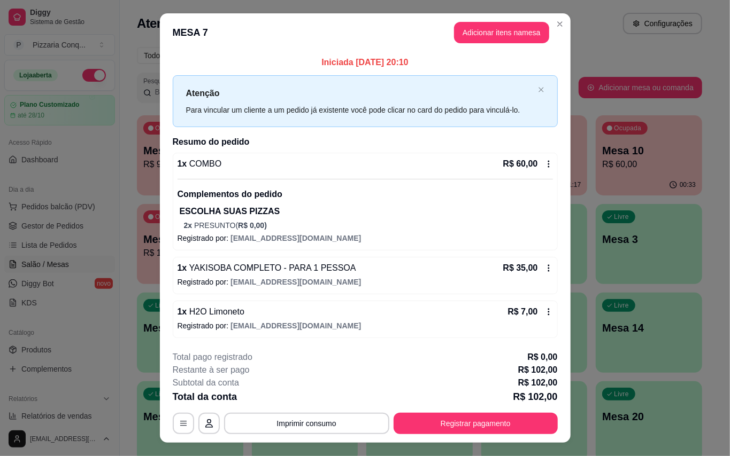
scroll to position [27, 0]
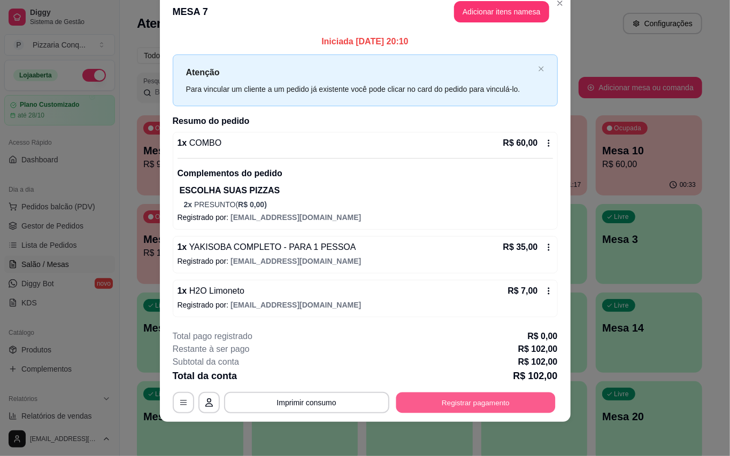
click at [524, 401] on button "Registrar pagamento" at bounding box center [475, 403] width 159 height 21
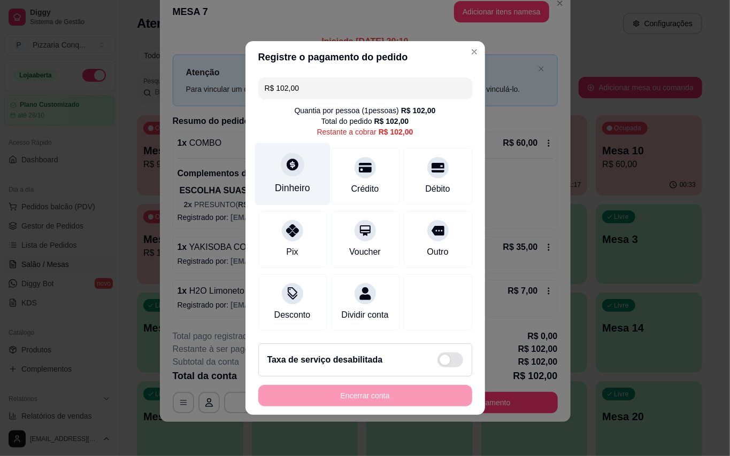
click at [276, 172] on div "Dinheiro" at bounding box center [291, 174] width 75 height 63
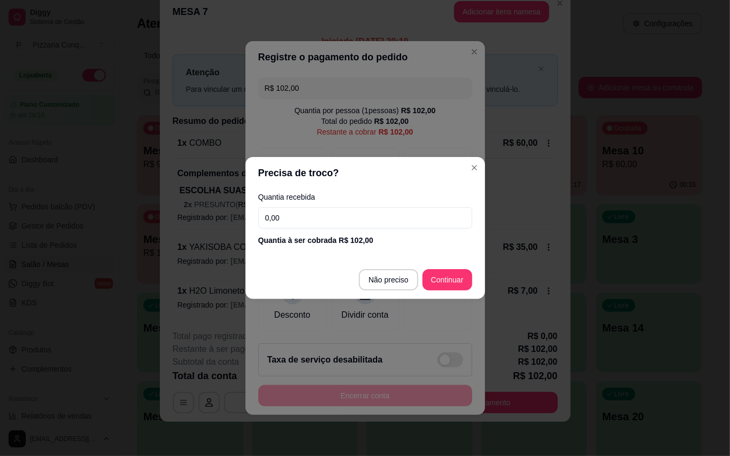
click at [396, 220] on input "0,00" at bounding box center [365, 217] width 214 height 21
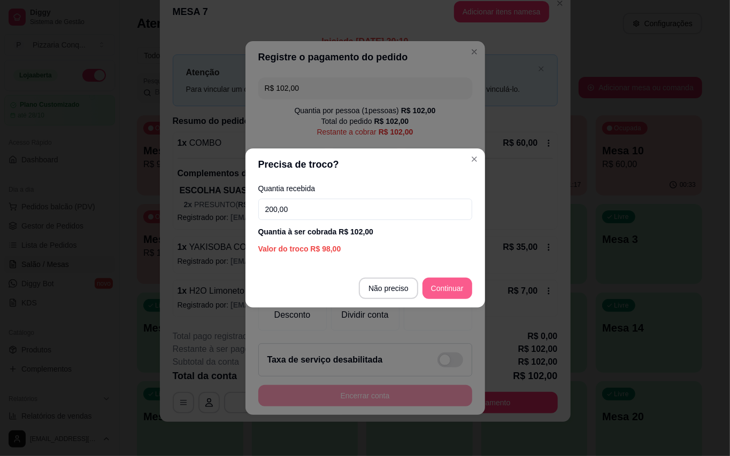
type input "200,00"
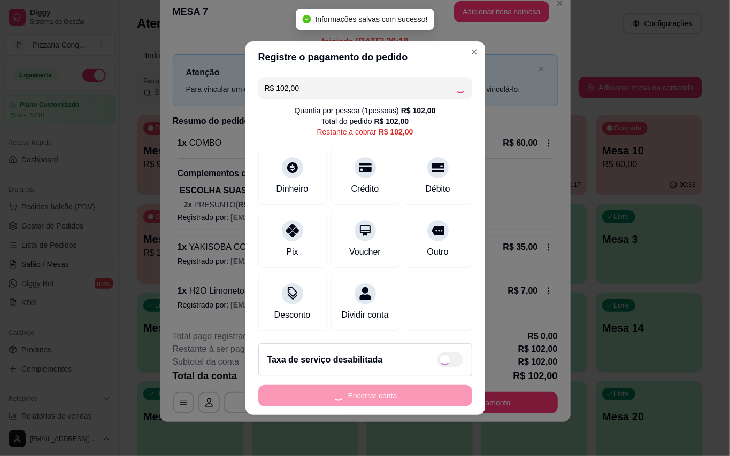
type input "R$ 0,00"
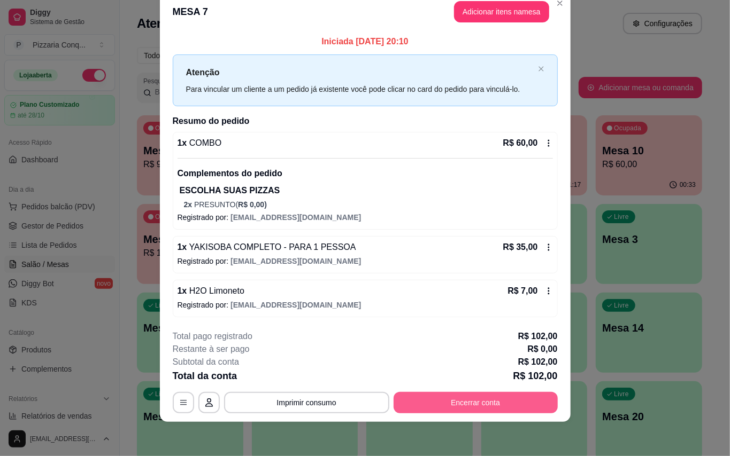
click at [521, 400] on button "Encerrar conta" at bounding box center [475, 402] width 164 height 21
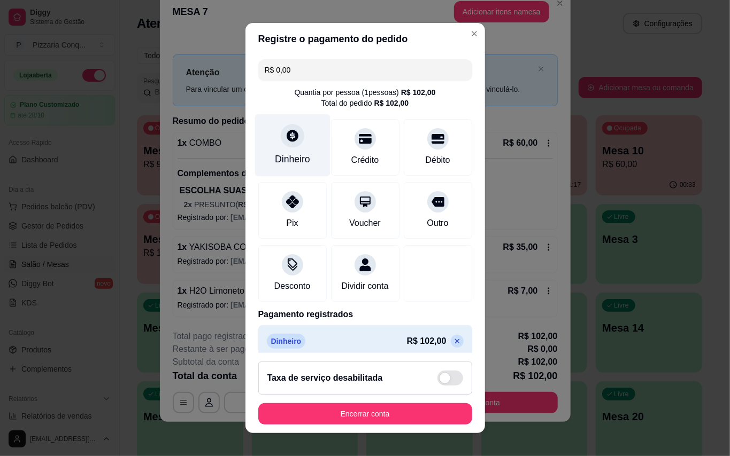
click at [295, 139] on div "Dinheiro" at bounding box center [291, 145] width 75 height 63
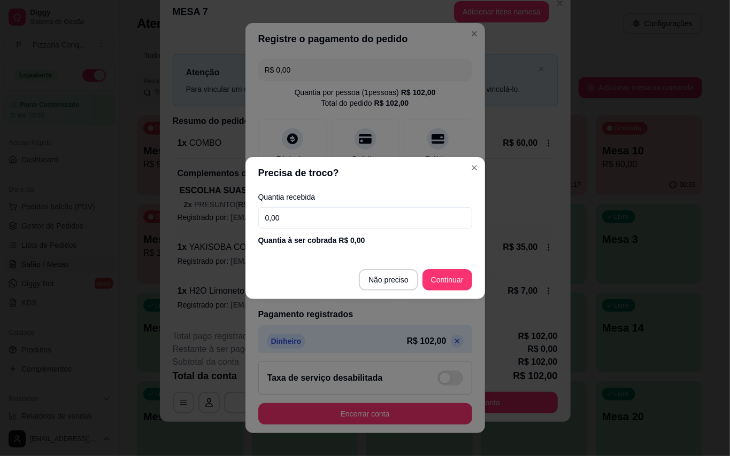
click at [335, 216] on input "0,00" at bounding box center [365, 217] width 214 height 21
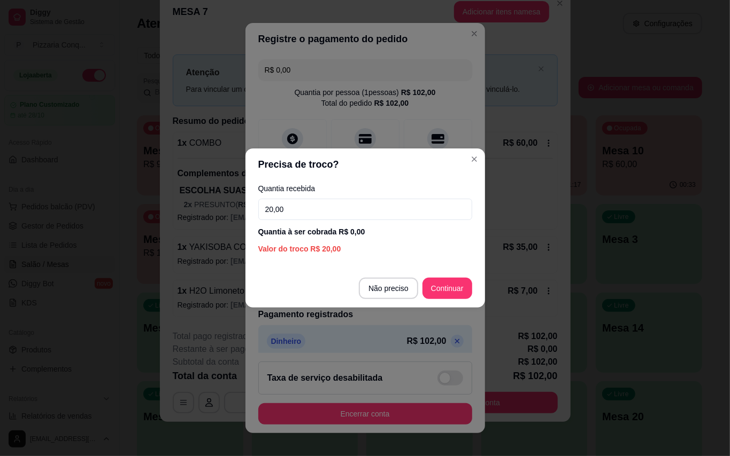
type input "200,00"
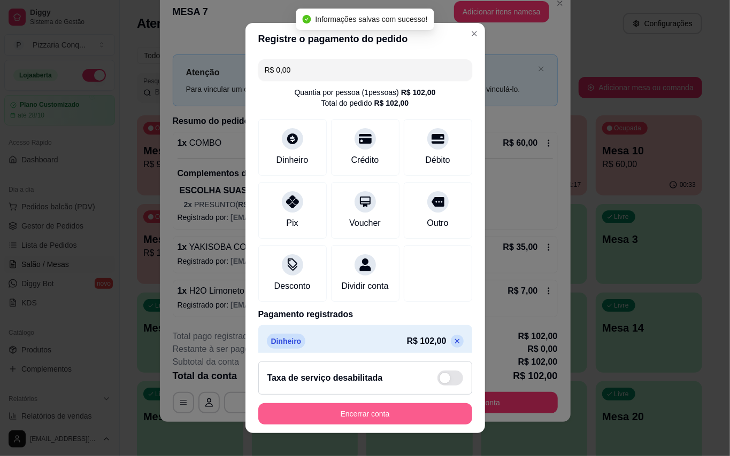
click at [424, 420] on button "Encerrar conta" at bounding box center [365, 414] width 214 height 21
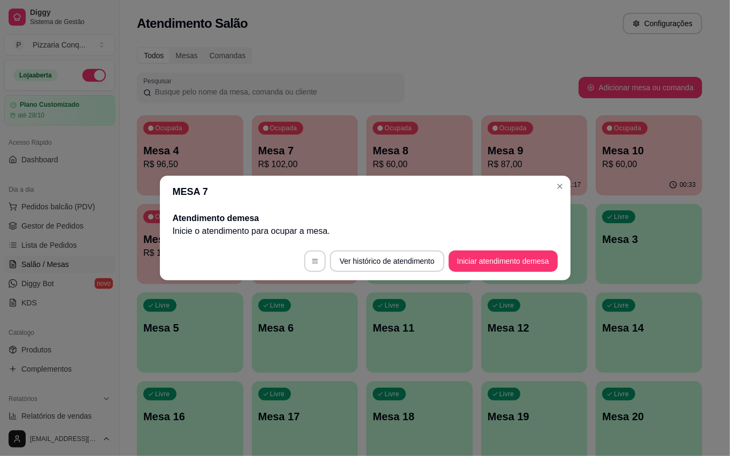
scroll to position [0, 0]
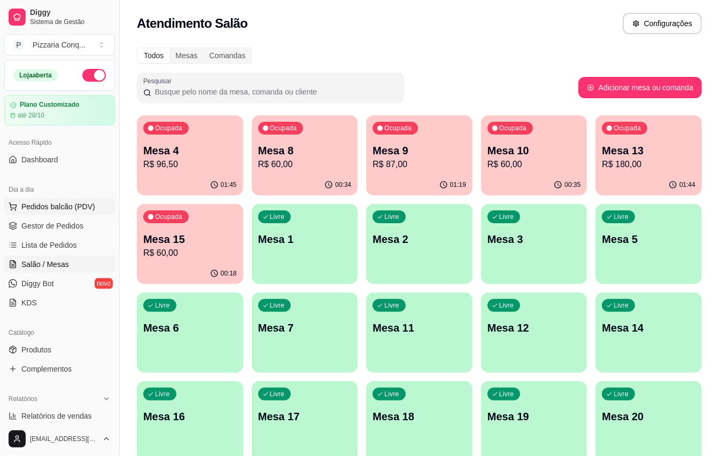
click at [44, 204] on span "Pedidos balcão (PDV)" at bounding box center [58, 207] width 74 height 11
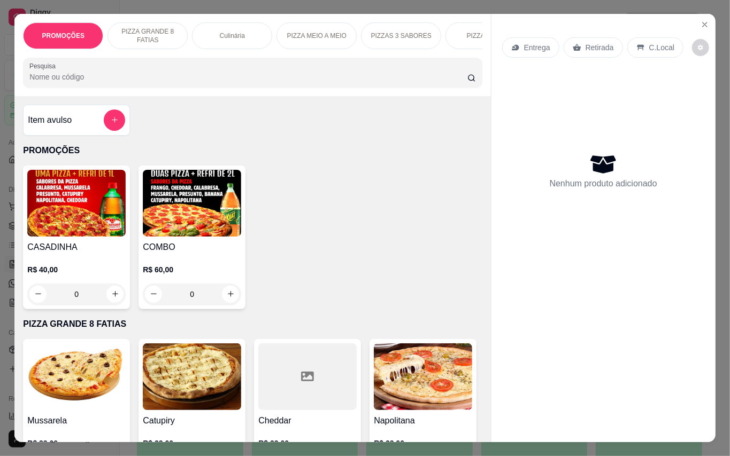
click at [202, 237] on img at bounding box center [192, 203] width 98 height 67
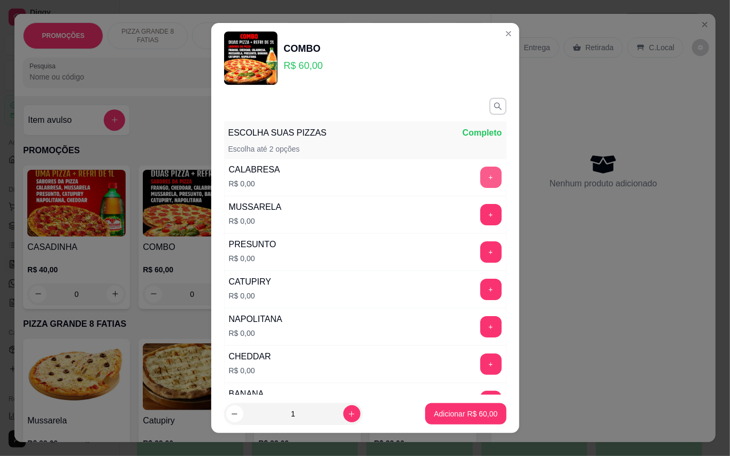
click at [480, 174] on button "+" at bounding box center [490, 177] width 21 height 21
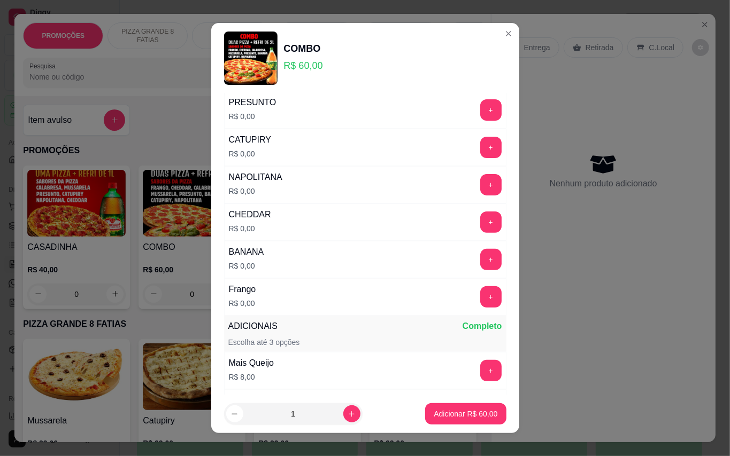
scroll to position [214, 0]
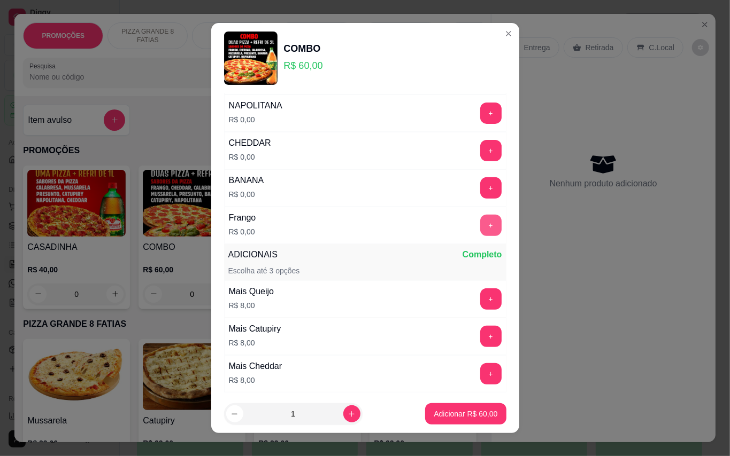
click at [480, 231] on button "+" at bounding box center [490, 225] width 21 height 21
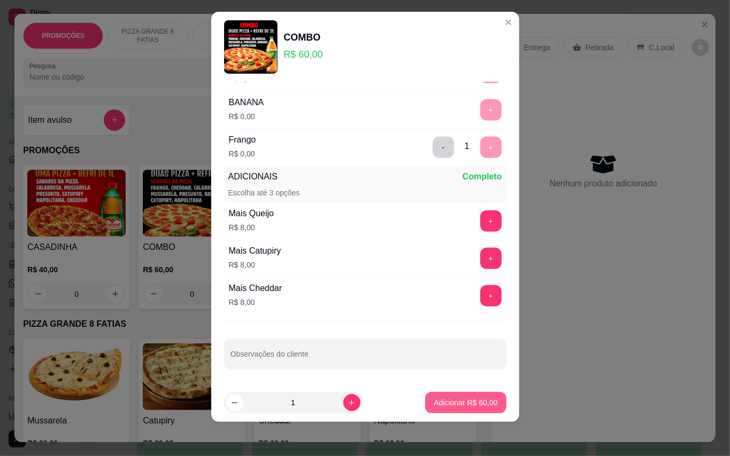
click at [432, 396] on button "Adicionar R$ 60,00" at bounding box center [465, 402] width 81 height 21
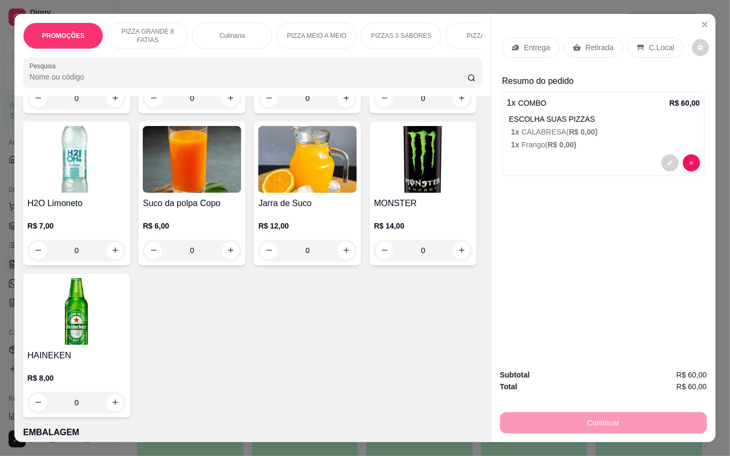
scroll to position [2922, 0]
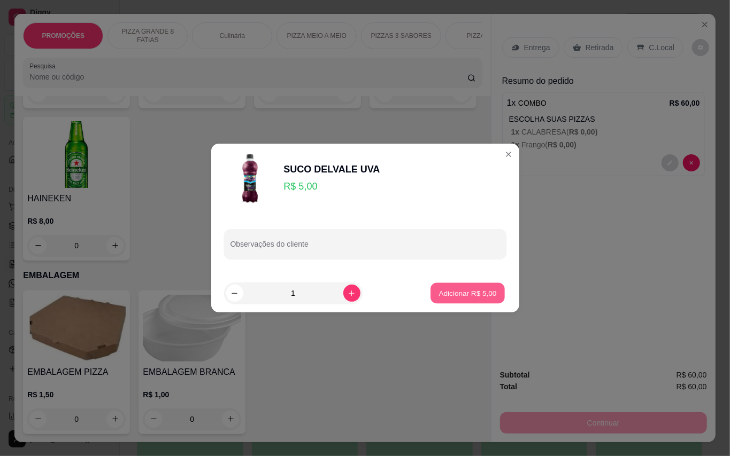
click at [475, 295] on p "Adicionar R$ 5,00" at bounding box center [468, 293] width 58 height 10
type input "1"
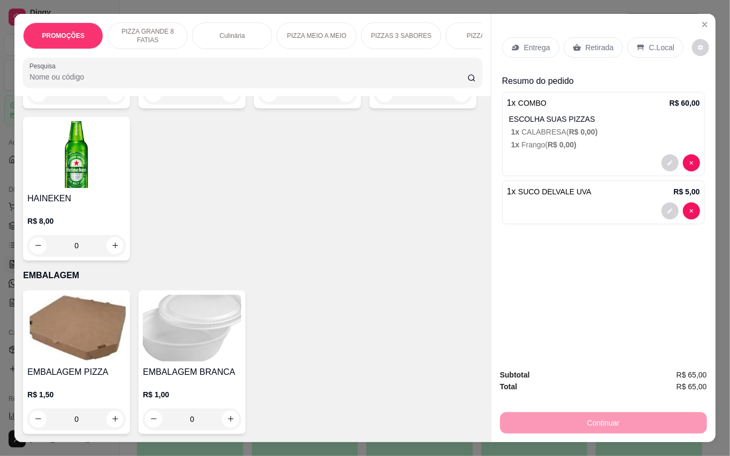
click at [585, 46] on p "Retirada" at bounding box center [599, 47] width 28 height 11
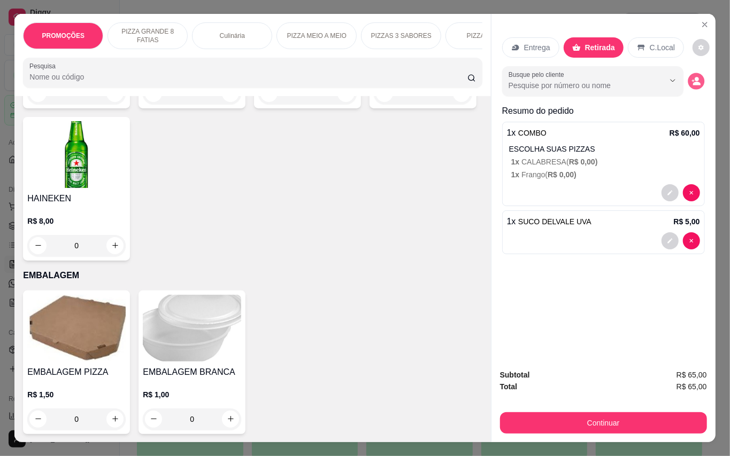
click at [691, 76] on icon "decrease-product-quantity" at bounding box center [695, 80] width 9 height 9
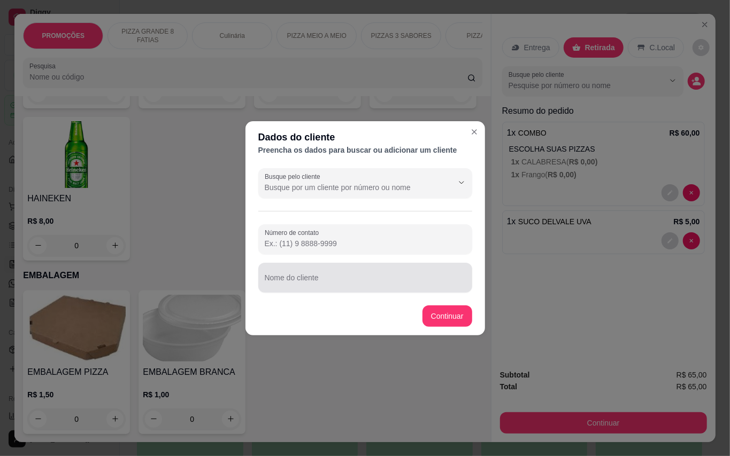
click at [346, 289] on div "Nome do cliente" at bounding box center [365, 278] width 214 height 30
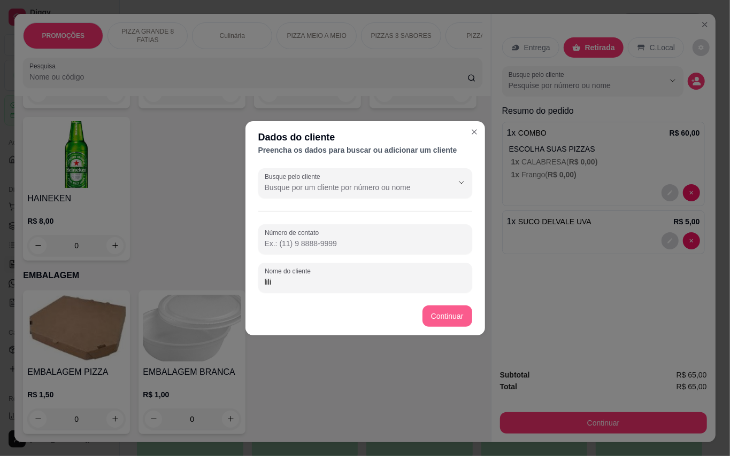
type input "lili"
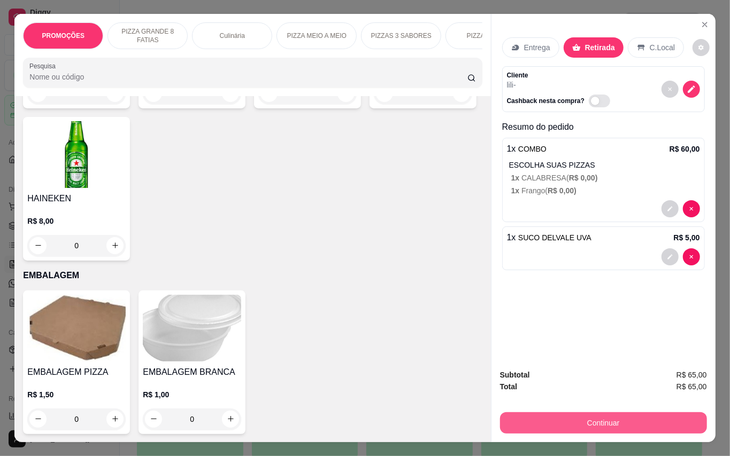
click at [575, 413] on button "Continuar" at bounding box center [603, 423] width 207 height 21
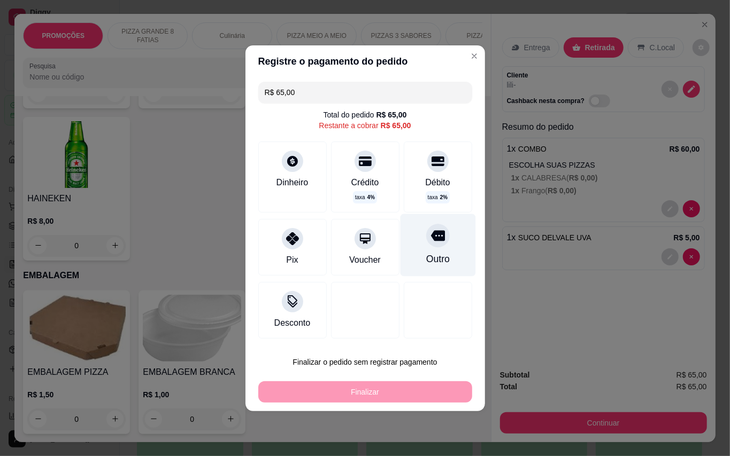
click at [439, 251] on div "Outro" at bounding box center [437, 245] width 75 height 63
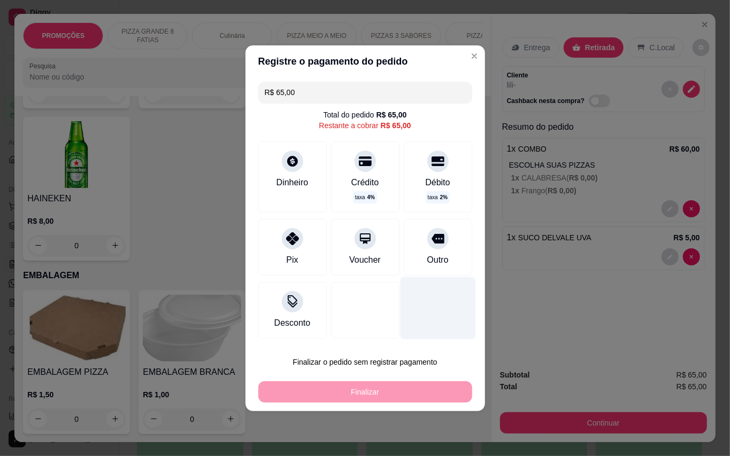
type input "R$ 0,00"
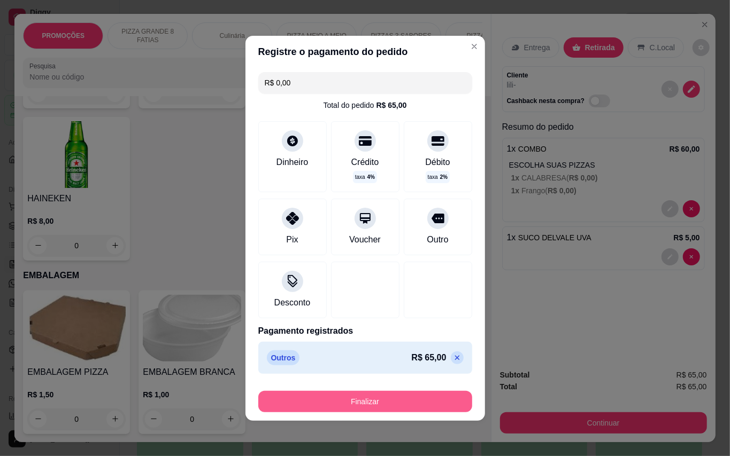
click at [400, 393] on button "Finalizar" at bounding box center [365, 401] width 214 height 21
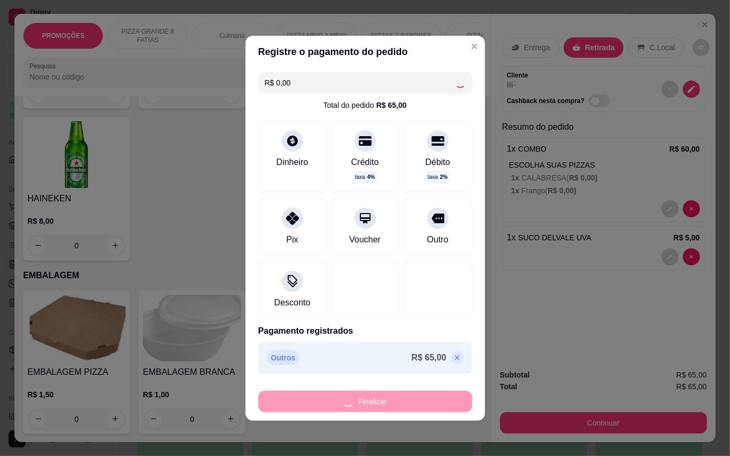
type input "0"
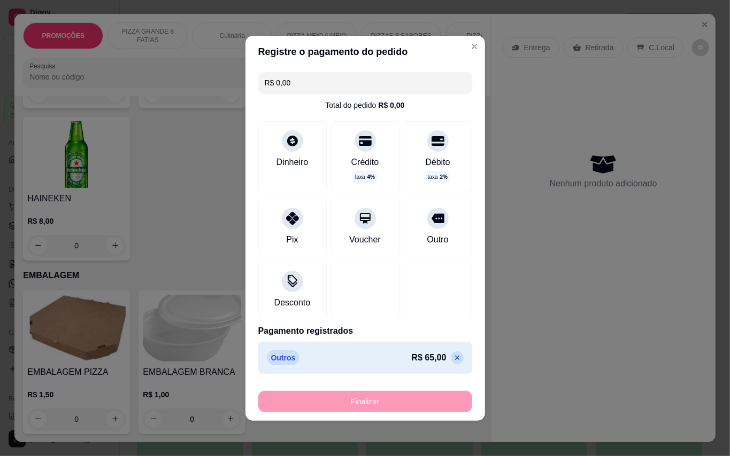
type input "-R$ 65,00"
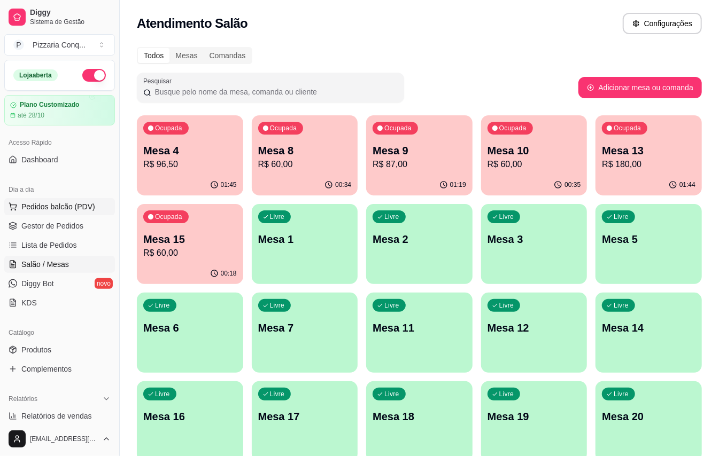
click at [59, 206] on span "Pedidos balcão (PDV)" at bounding box center [58, 207] width 74 height 11
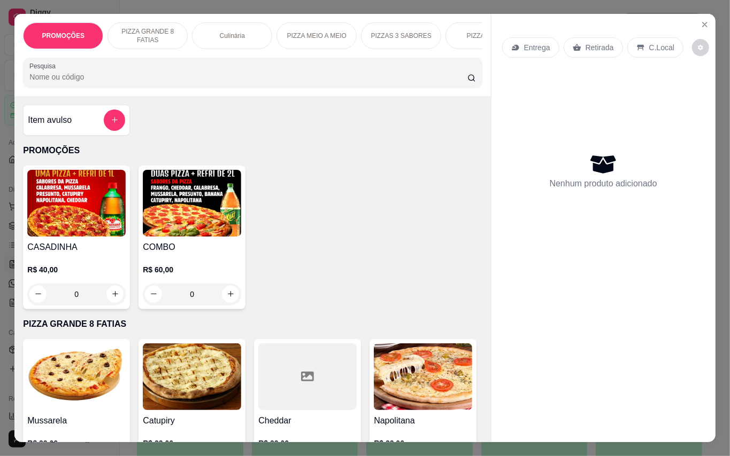
click at [105, 206] on img at bounding box center [76, 203] width 98 height 67
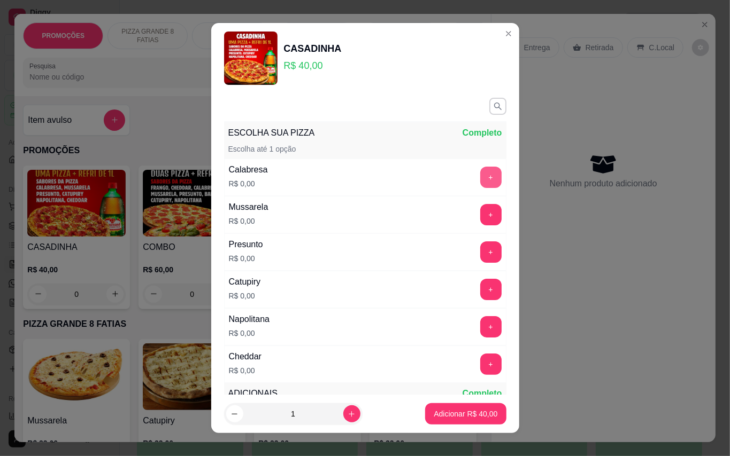
click at [480, 171] on button "+" at bounding box center [490, 177] width 21 height 21
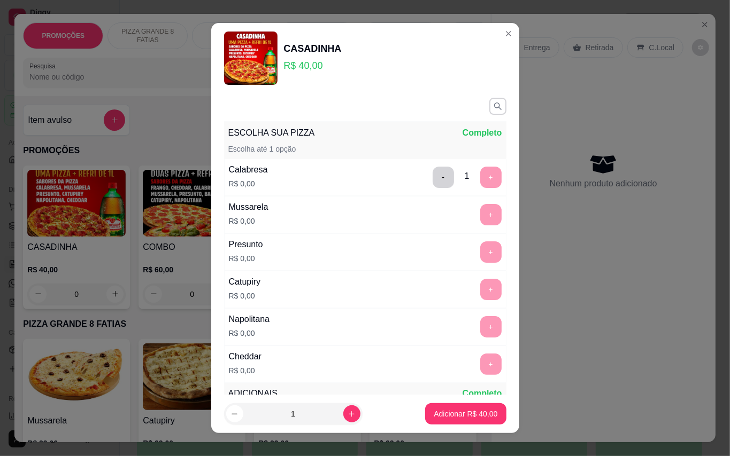
scroll to position [11, 0]
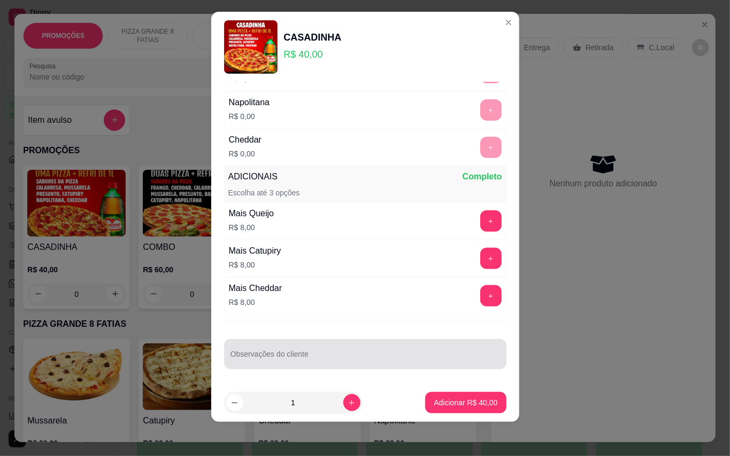
click at [385, 345] on div at bounding box center [364, 354] width 269 height 21
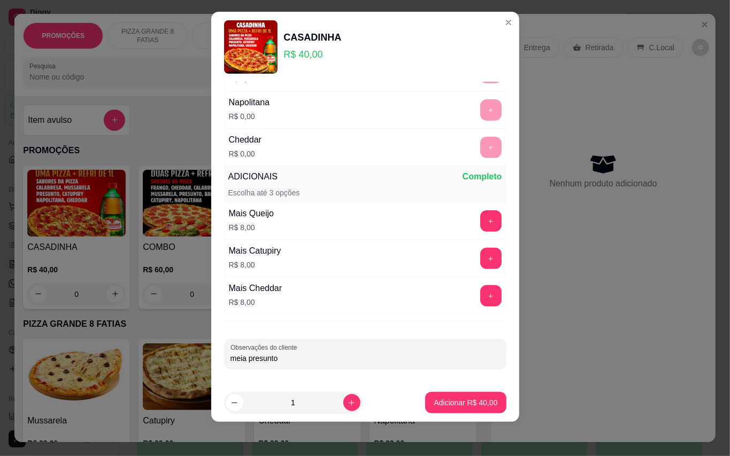
type input "meia presunto"
click at [477, 407] on button "Adicionar R$ 40,00" at bounding box center [466, 403] width 79 height 21
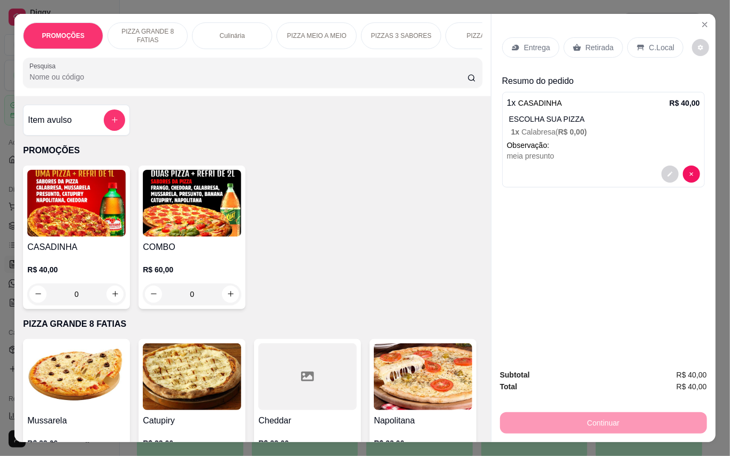
click at [524, 42] on p "Entrega" at bounding box center [537, 47] width 26 height 11
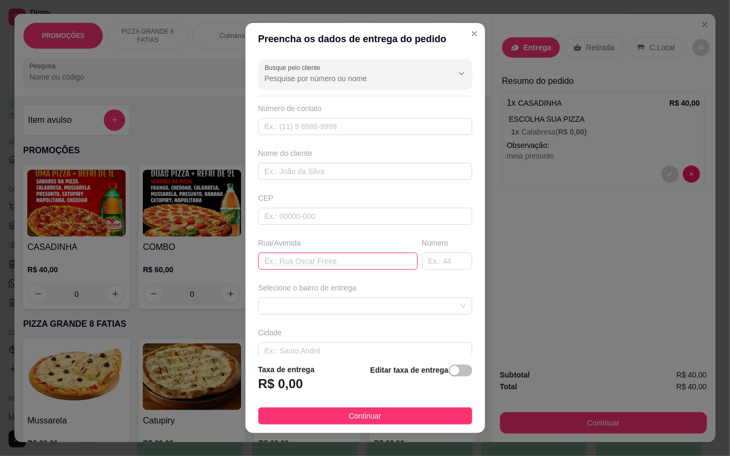
click at [345, 268] on input "text" at bounding box center [337, 261] width 159 height 17
type input "R"
type input "Tv. [PERSON_NAME]"
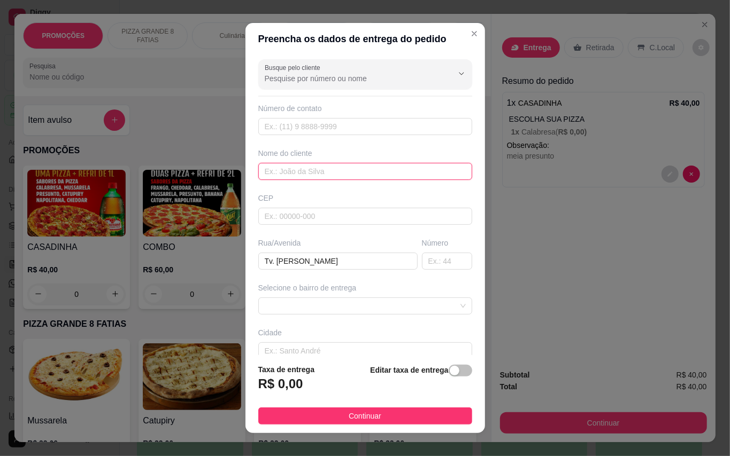
click at [399, 174] on input "text" at bounding box center [365, 171] width 214 height 17
type input "gesso"
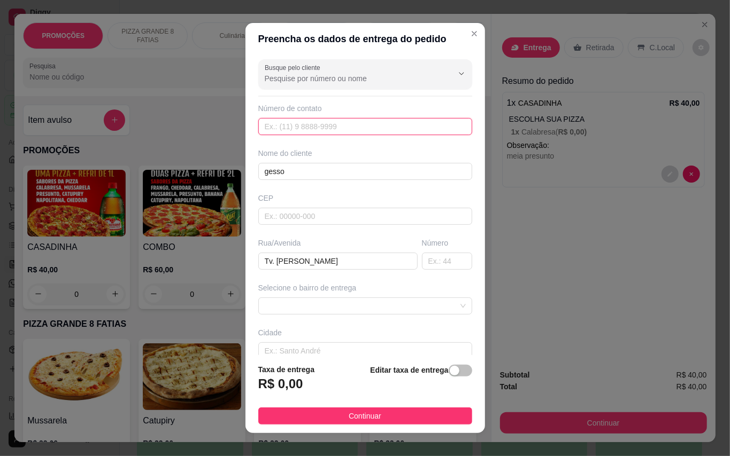
click at [429, 122] on input "text" at bounding box center [365, 126] width 214 height 17
click at [390, 310] on span at bounding box center [365, 306] width 201 height 16
type input "[PHONE_NUMBER]"
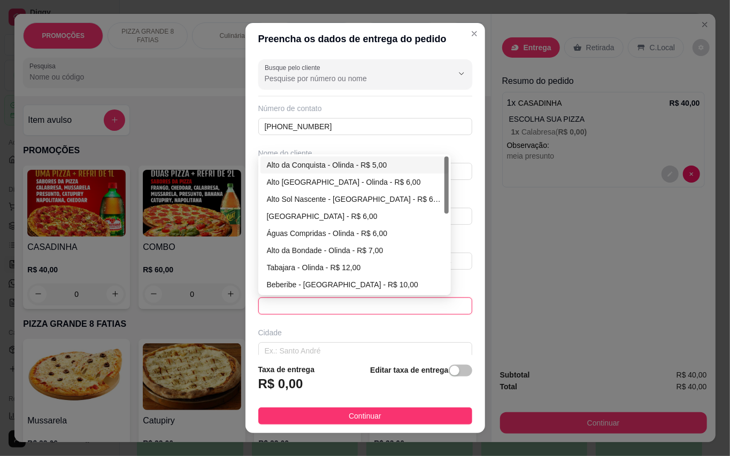
click at [297, 167] on div "Alto da Conquista - Olinda - R$ 5,00" at bounding box center [354, 165] width 175 height 12
type input "Olinda"
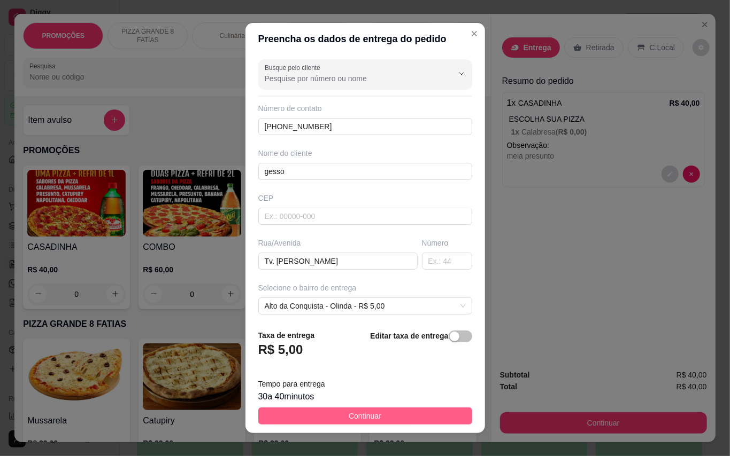
click at [381, 421] on button "Continuar" at bounding box center [365, 416] width 214 height 17
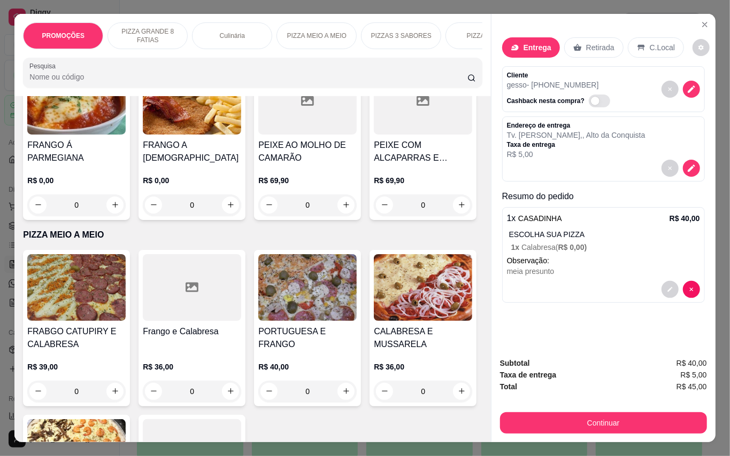
scroll to position [1425, 0]
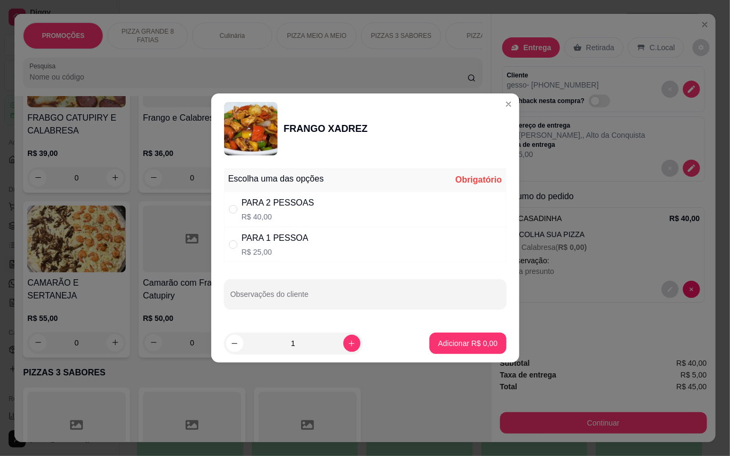
click at [264, 231] on div "PARA 1 PESSOA R$ 25,00" at bounding box center [365, 244] width 282 height 35
radio input "true"
click at [445, 347] on p "Adicionar R$ 25,00" at bounding box center [465, 343] width 64 height 11
type input "1"
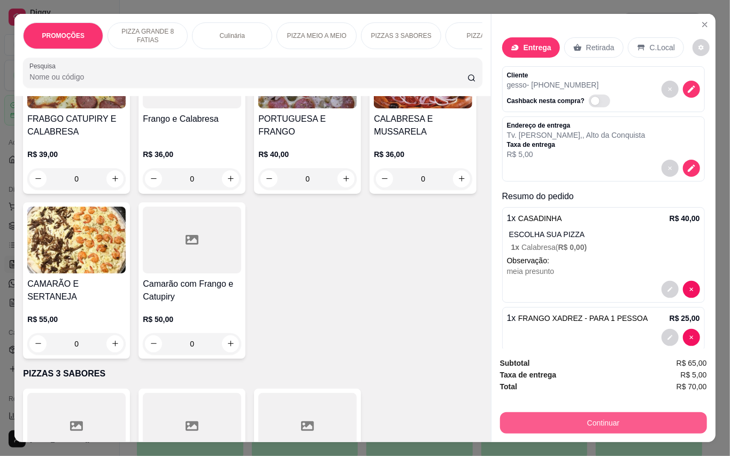
click at [604, 415] on button "Continuar" at bounding box center [603, 423] width 207 height 21
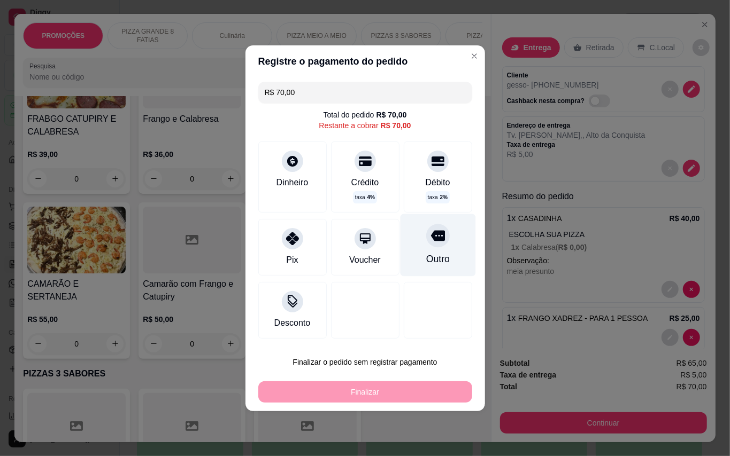
click at [426, 245] on div at bounding box center [438, 236] width 24 height 24
type input "R$ 0,00"
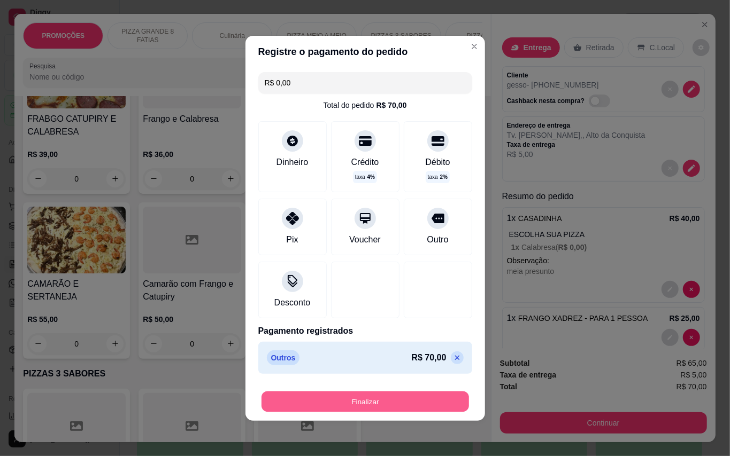
click at [400, 405] on button "Finalizar" at bounding box center [364, 401] width 207 height 21
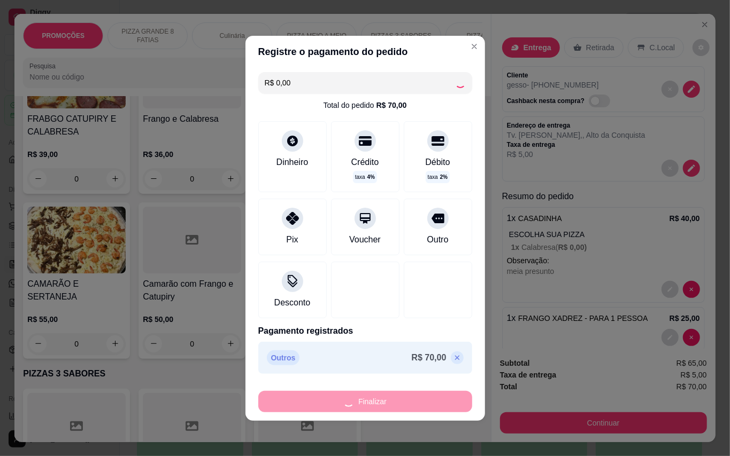
type input "0"
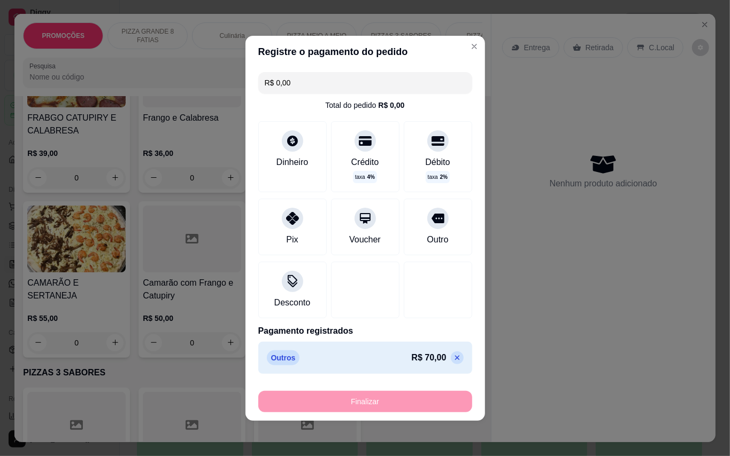
type input "-R$ 70,00"
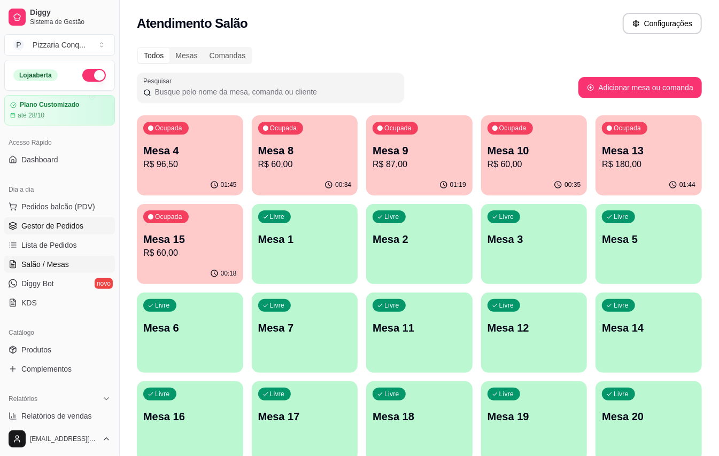
click at [76, 223] on span "Gestor de Pedidos" at bounding box center [52, 226] width 62 height 11
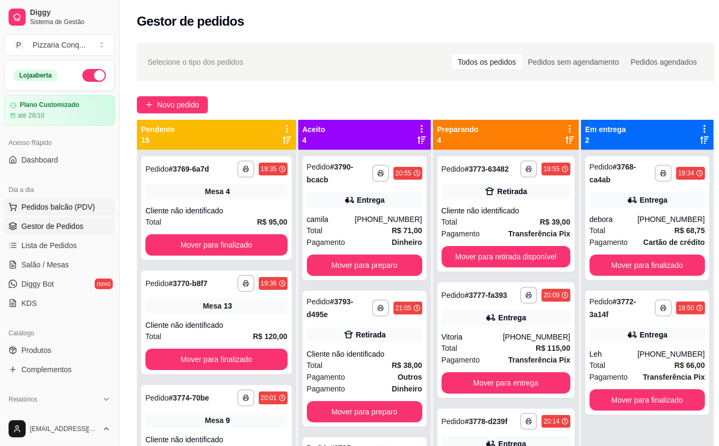
click at [58, 206] on span "Pedidos balcão (PDV)" at bounding box center [58, 207] width 74 height 11
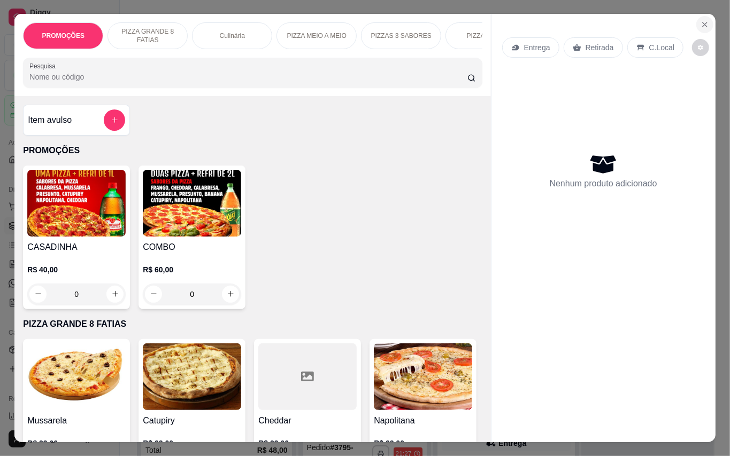
click at [700, 20] on icon "Close" at bounding box center [704, 24] width 9 height 9
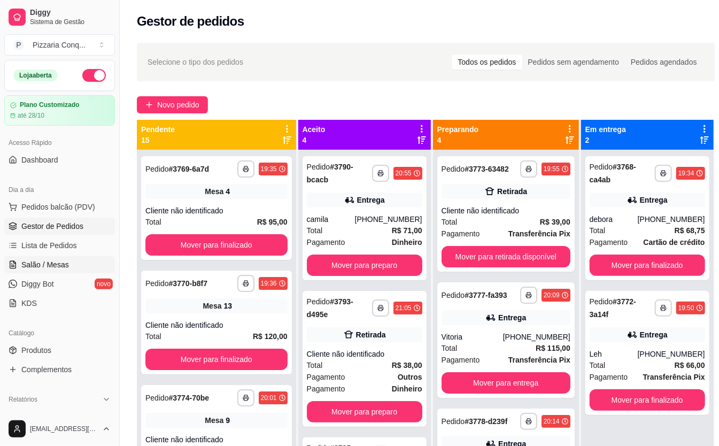
click at [73, 267] on link "Salão / Mesas" at bounding box center [59, 264] width 111 height 17
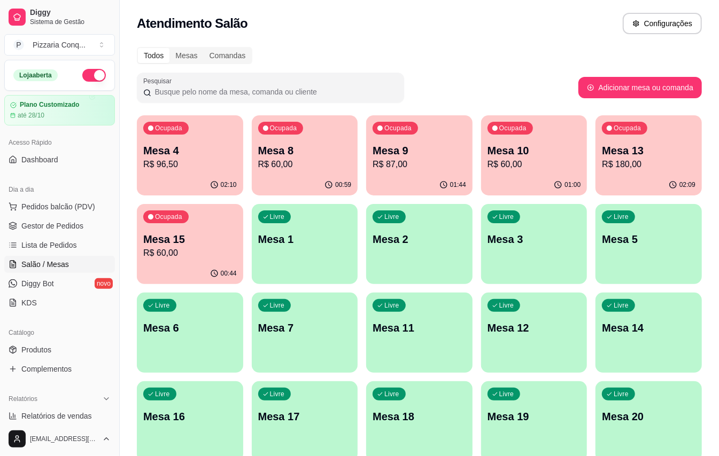
click at [306, 239] on p "Mesa 1" at bounding box center [305, 239] width 94 height 15
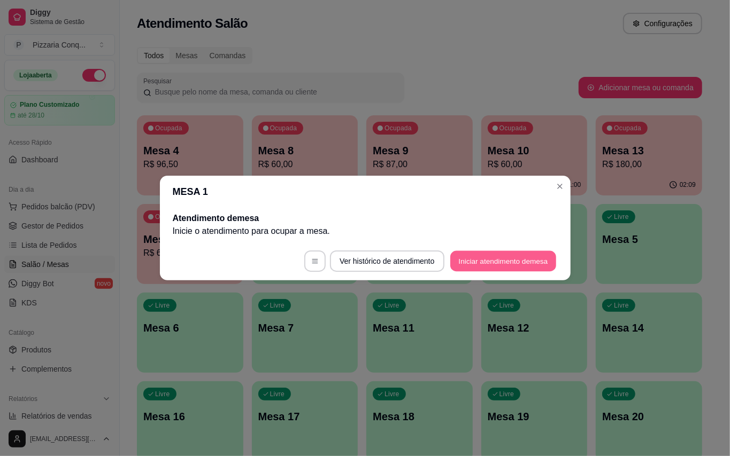
click at [517, 269] on button "Iniciar atendimento de mesa" at bounding box center [503, 261] width 106 height 21
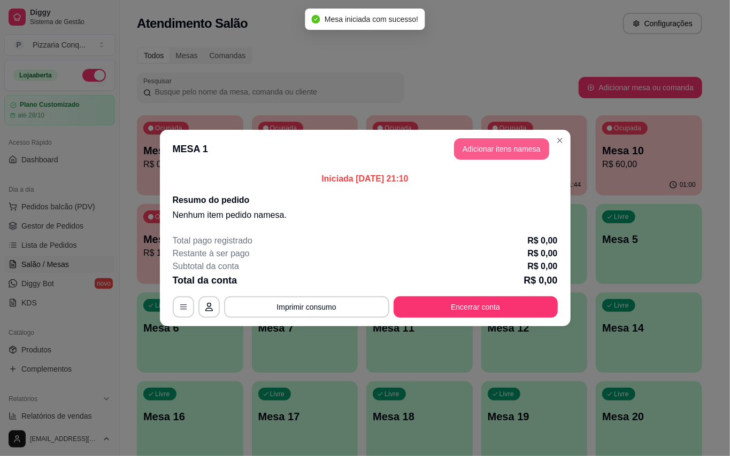
click at [516, 151] on button "Adicionar itens na mesa" at bounding box center [501, 148] width 95 height 21
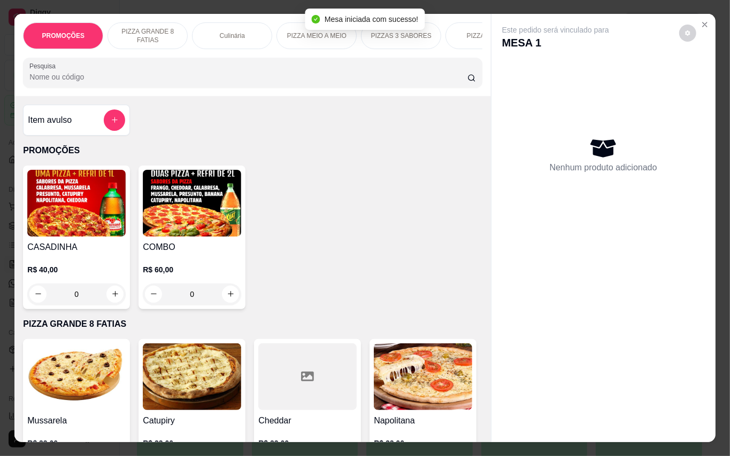
click at [160, 226] on img at bounding box center [192, 203] width 98 height 67
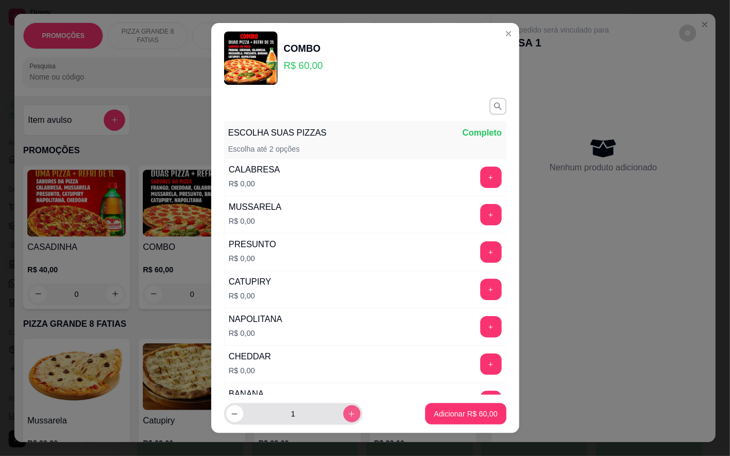
click at [343, 409] on button "increase-product-quantity" at bounding box center [351, 414] width 17 height 17
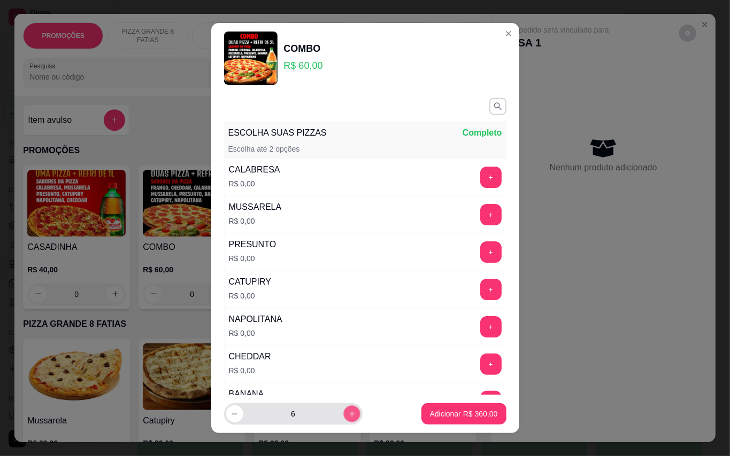
click at [343, 409] on button "increase-product-quantity" at bounding box center [351, 414] width 17 height 17
type input "8"
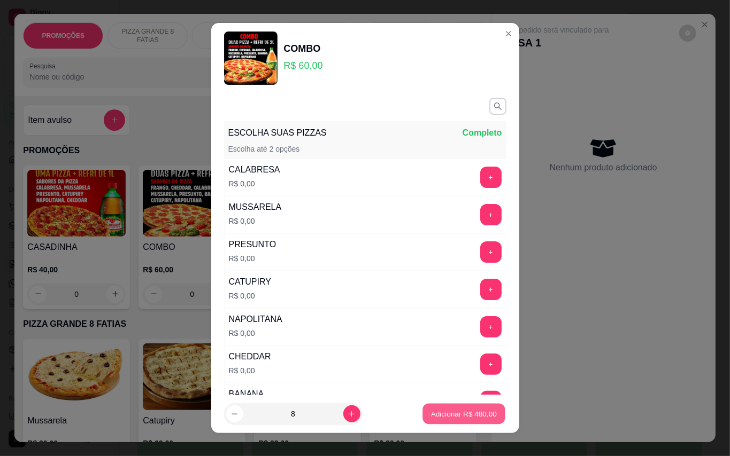
click at [453, 412] on p "Adicionar R$ 480,00" at bounding box center [464, 414] width 66 height 10
type input "8"
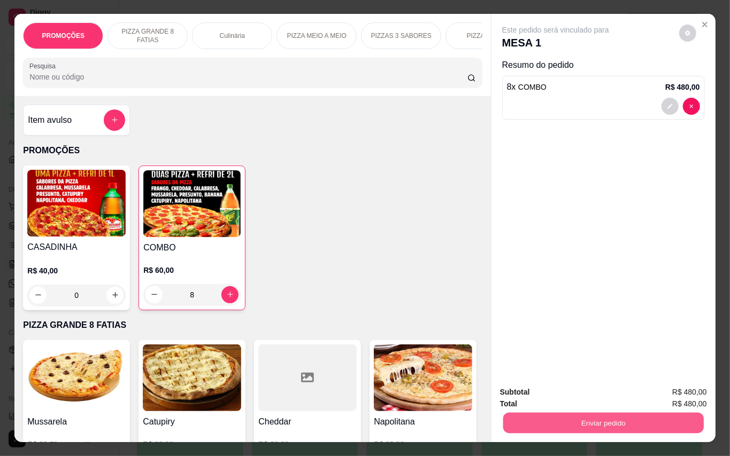
click at [584, 413] on button "Enviar pedido" at bounding box center [602, 423] width 200 height 21
click at [676, 393] on button "Enviar pedido" at bounding box center [677, 392] width 60 height 20
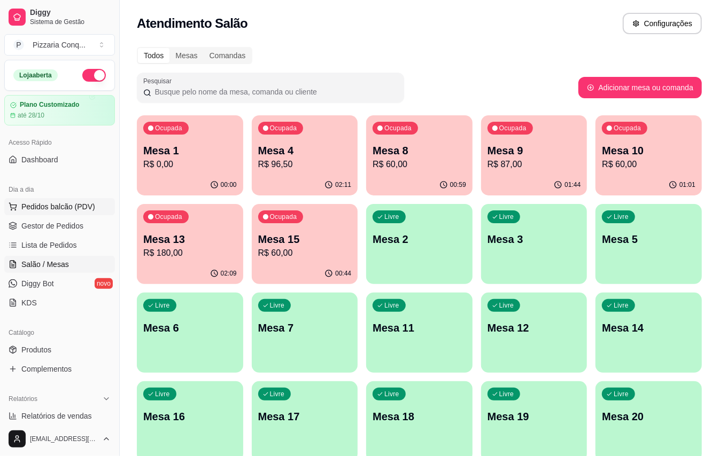
click at [59, 204] on span "Pedidos balcão (PDV)" at bounding box center [58, 207] width 74 height 11
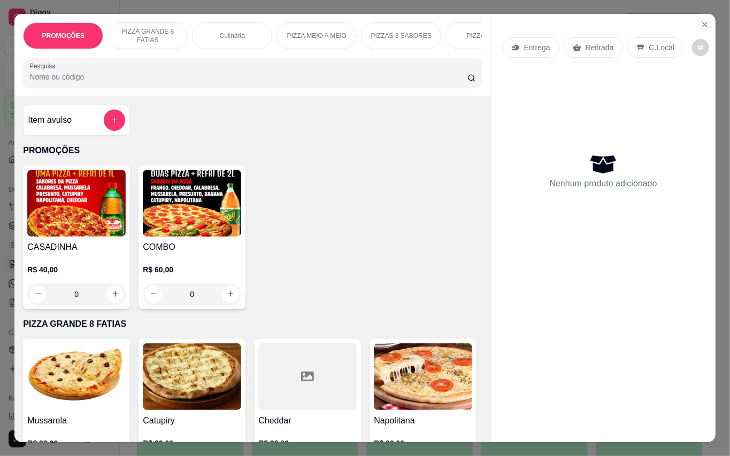
click at [189, 225] on img at bounding box center [192, 203] width 98 height 67
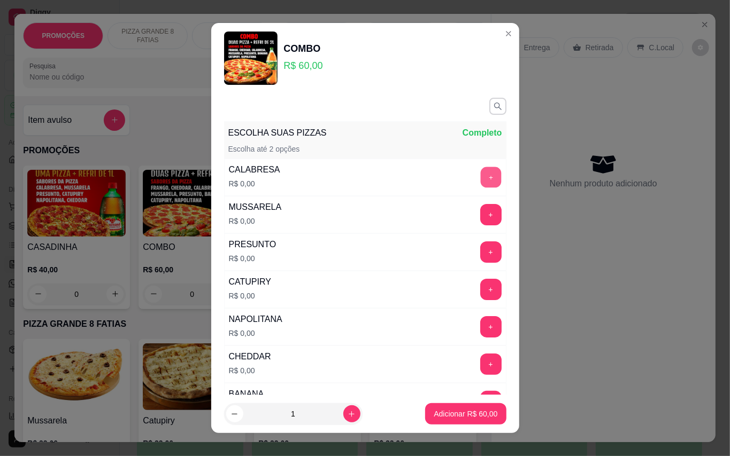
click at [480, 171] on button "+" at bounding box center [490, 177] width 21 height 21
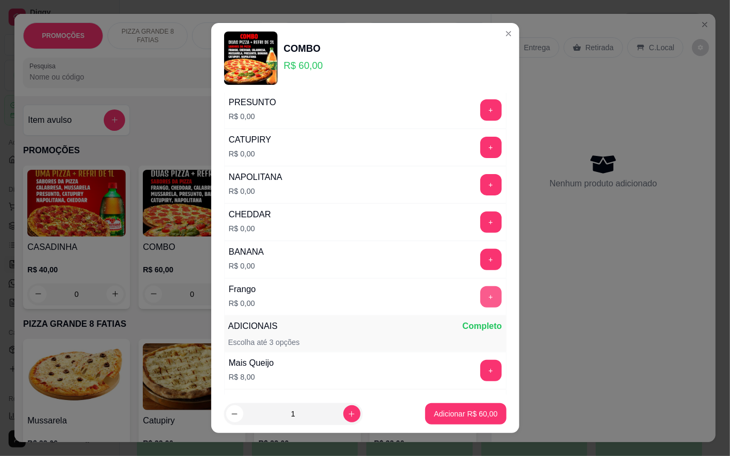
click at [480, 296] on button "+" at bounding box center [490, 297] width 21 height 21
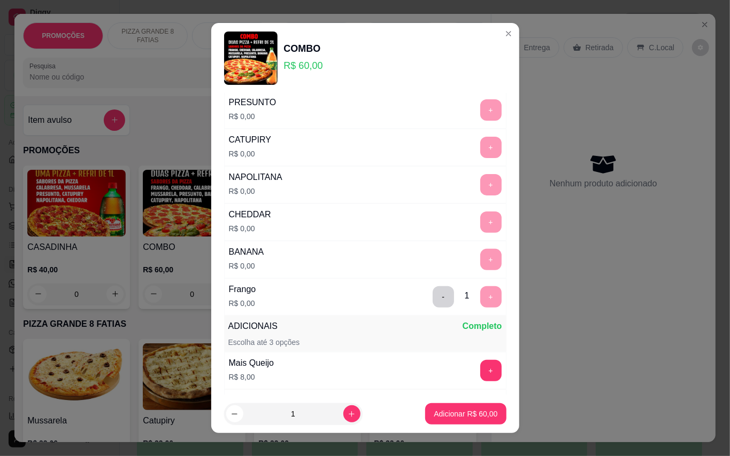
scroll to position [11, 0]
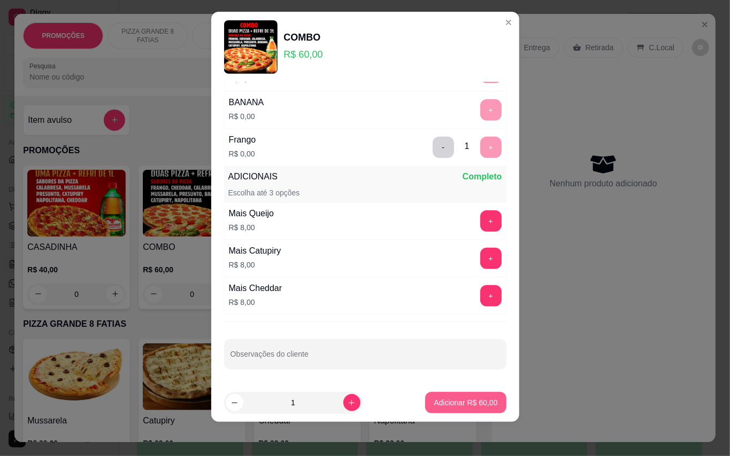
click at [450, 402] on p "Adicionar R$ 60,00" at bounding box center [465, 403] width 64 height 11
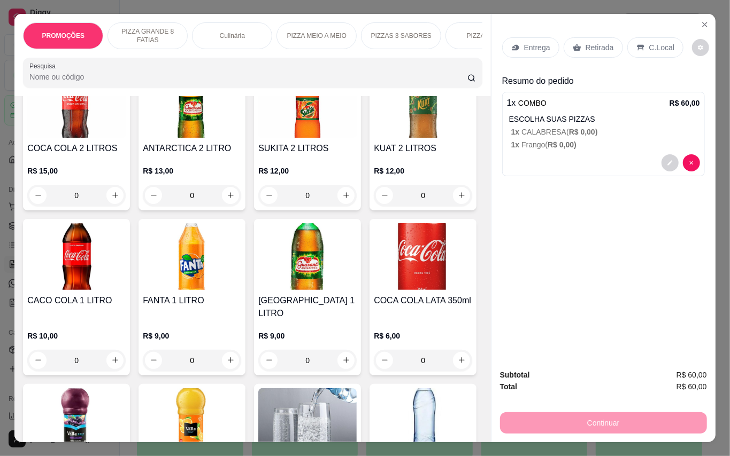
scroll to position [2494, 0]
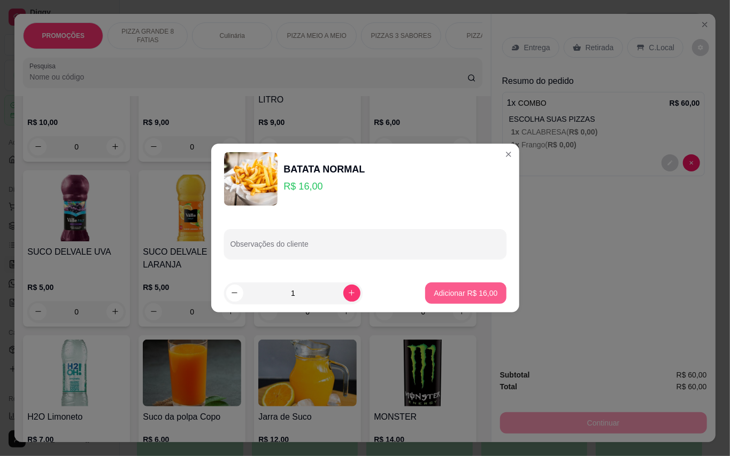
click at [433, 291] on p "Adicionar R$ 16,00" at bounding box center [465, 293] width 64 height 11
type input "1"
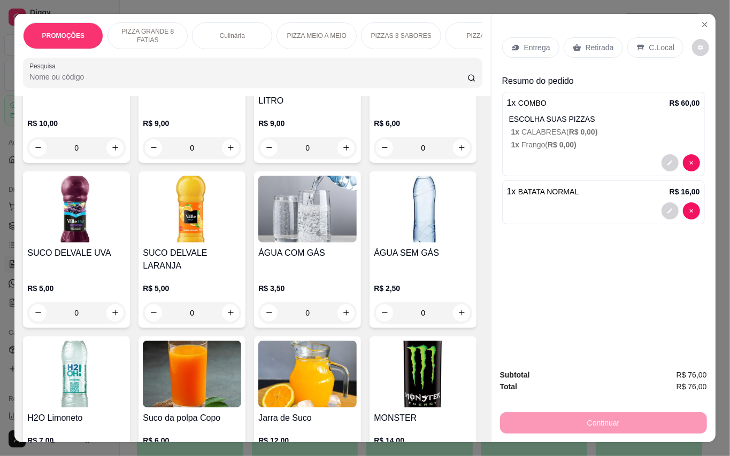
click at [538, 42] on p "Entrega" at bounding box center [537, 47] width 26 height 11
click at [703, 22] on icon "Close" at bounding box center [704, 24] width 9 height 9
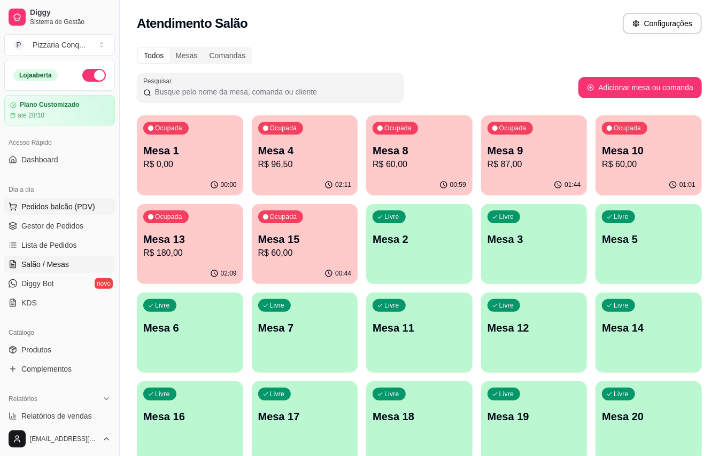
click at [94, 208] on span "Pedidos balcão (PDV)" at bounding box center [58, 207] width 74 height 11
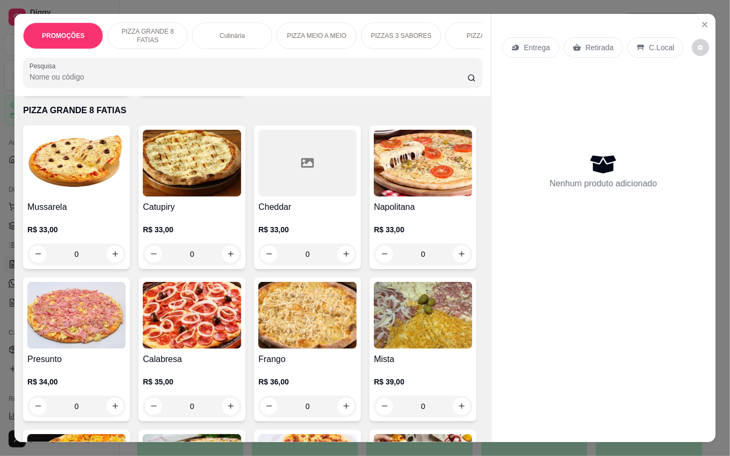
scroll to position [428, 0]
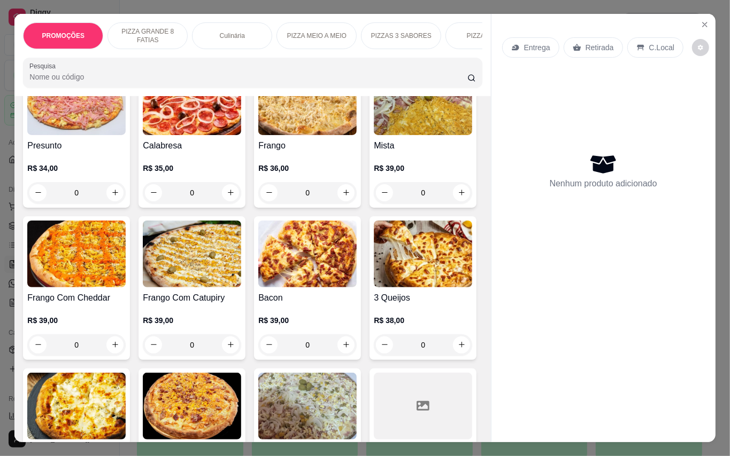
click at [258, 135] on img at bounding box center [307, 101] width 98 height 67
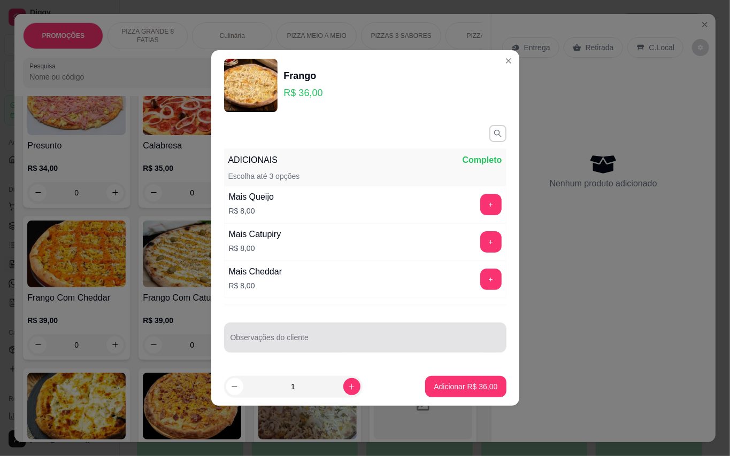
click at [308, 334] on div at bounding box center [364, 337] width 269 height 21
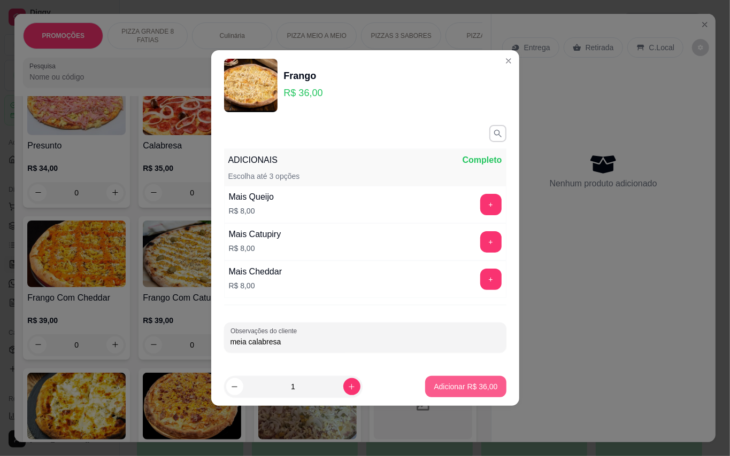
type input "meia calabresa"
click at [435, 387] on p "Adicionar R$ 36,00" at bounding box center [465, 387] width 64 height 11
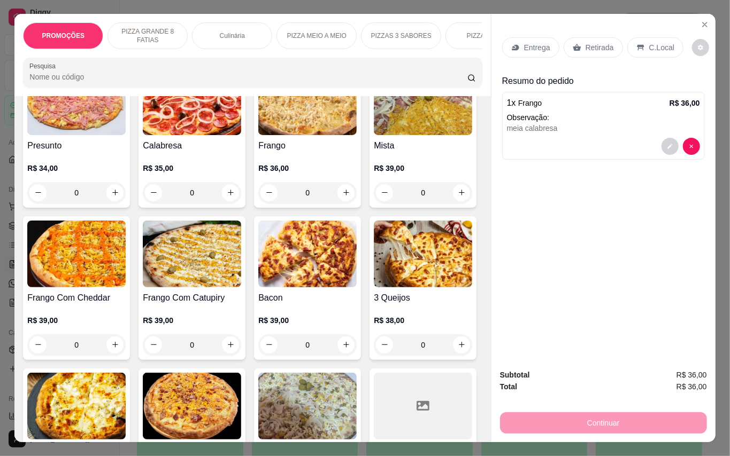
click at [546, 42] on p "Entrega" at bounding box center [537, 47] width 26 height 11
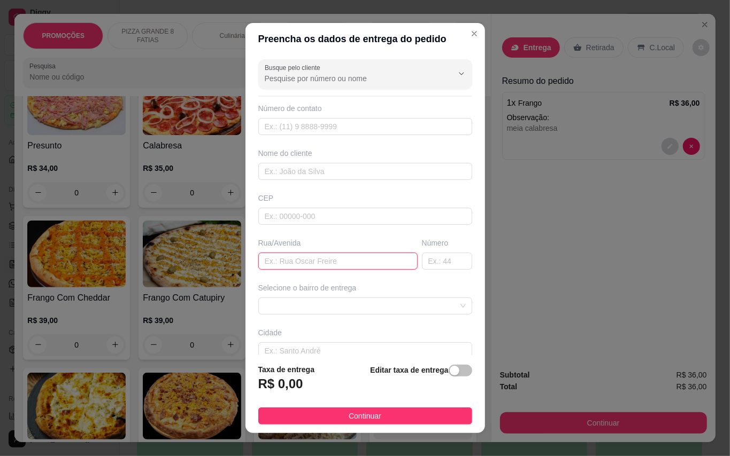
click at [312, 257] on input "text" at bounding box center [337, 261] width 159 height 17
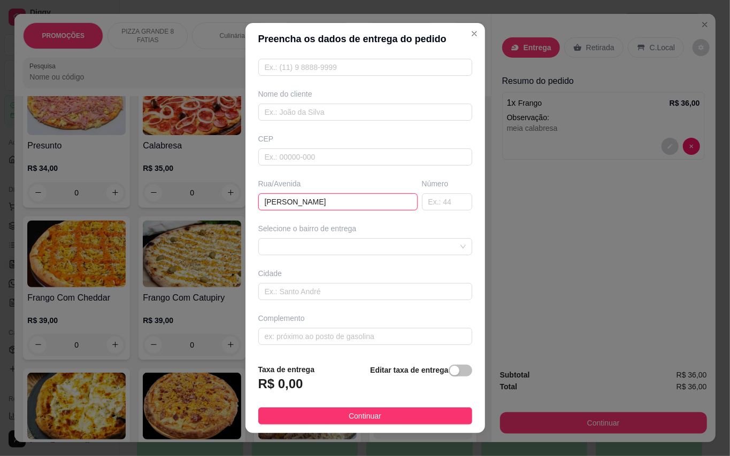
type input "[PERSON_NAME]"
click at [376, 236] on div "Selecione o bairro de entrega" at bounding box center [365, 239] width 218 height 32
click at [375, 246] on span at bounding box center [365, 247] width 201 height 16
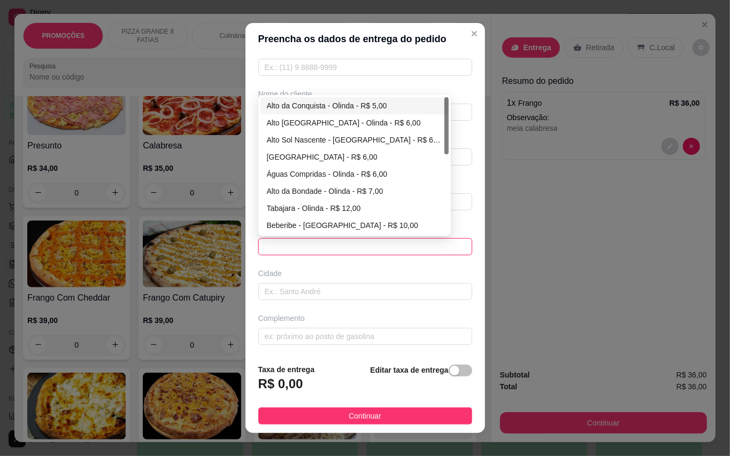
click at [303, 104] on div "Alto da Conquista - Olinda - R$ 5,00" at bounding box center [354, 106] width 175 height 12
type input "Olinda"
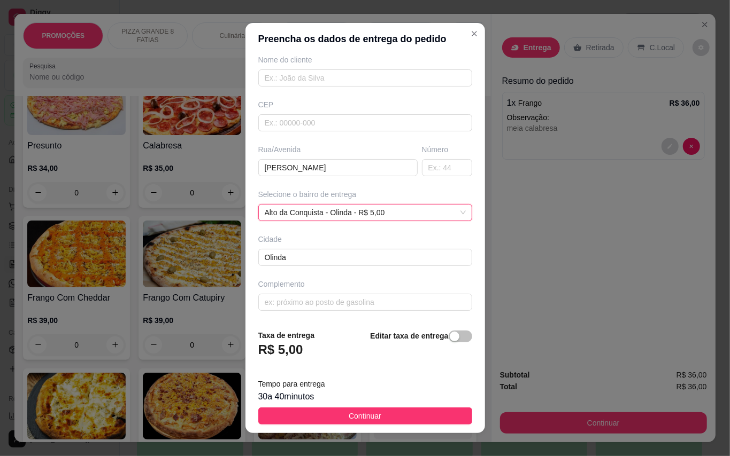
scroll to position [11, 0]
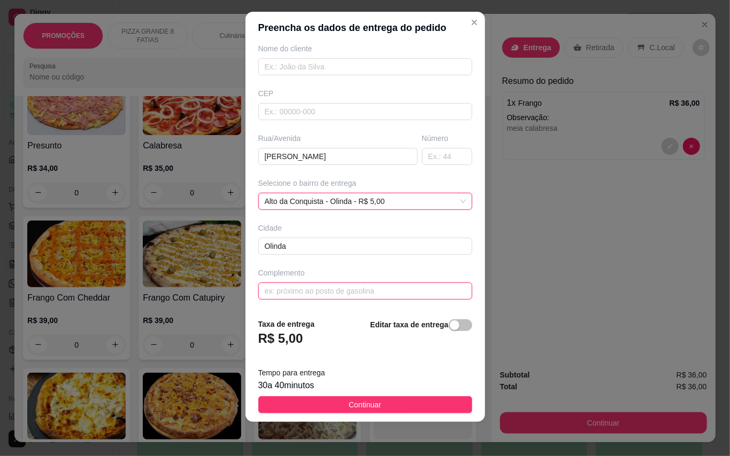
click at [370, 290] on input "text" at bounding box center [365, 291] width 214 height 17
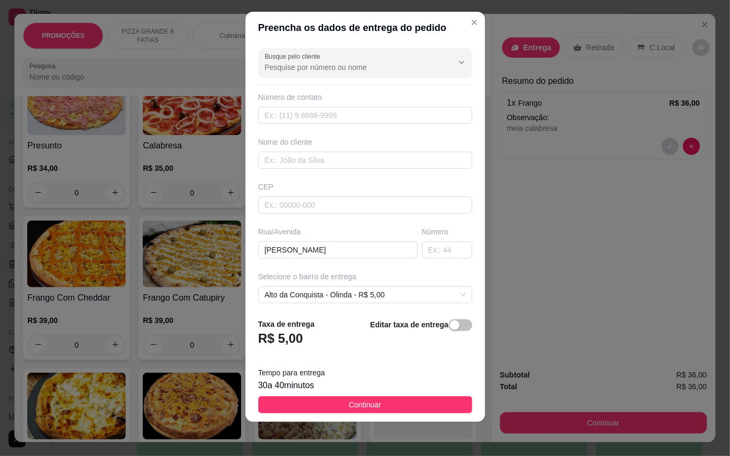
scroll to position [0, 0]
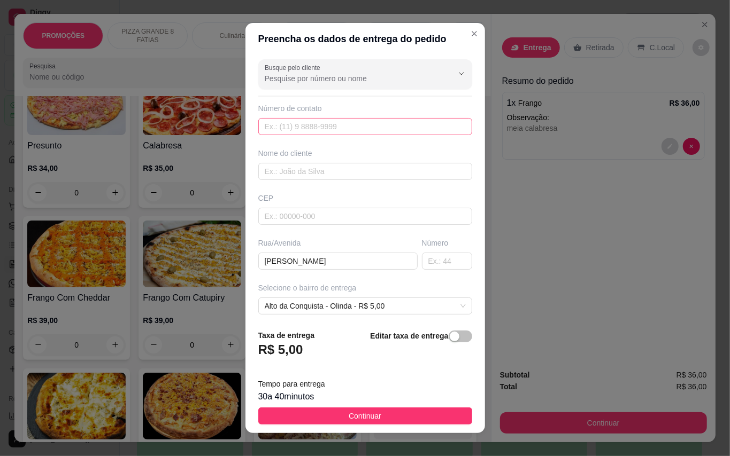
type input "perto da pizzaria da praça"
click at [334, 120] on input "text" at bounding box center [365, 126] width 214 height 17
type input "[PHONE_NUMBER]"
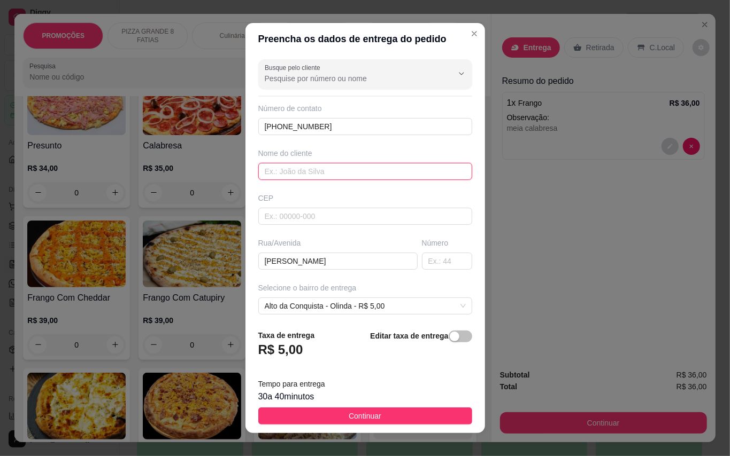
click at [343, 165] on input "text" at bounding box center [365, 171] width 214 height 17
type input "gabrieli"
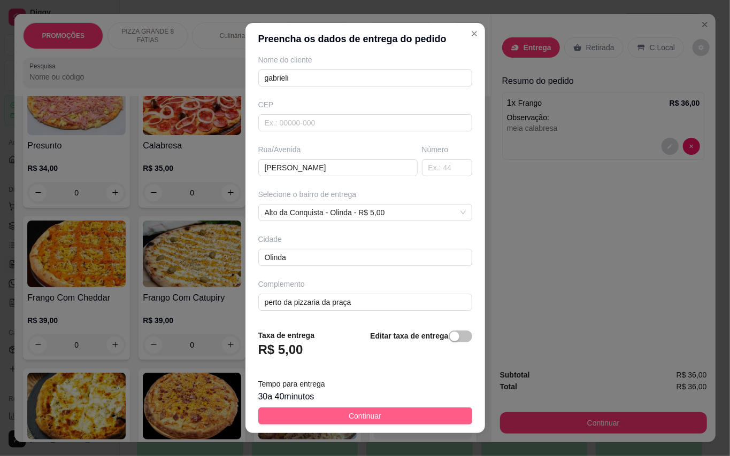
click at [400, 422] on button "Continuar" at bounding box center [365, 416] width 214 height 17
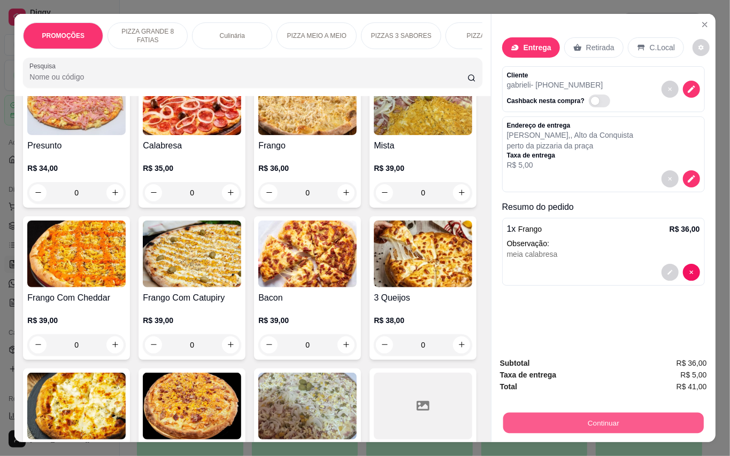
click at [608, 417] on button "Continuar" at bounding box center [602, 423] width 200 height 21
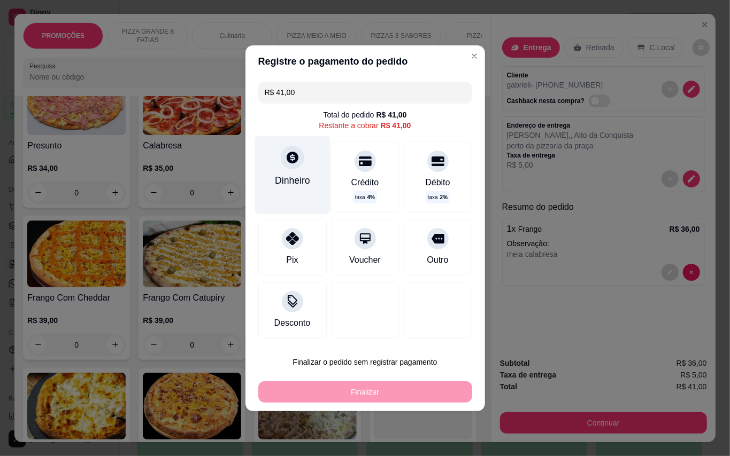
click at [305, 198] on div "Dinheiro" at bounding box center [291, 175] width 75 height 78
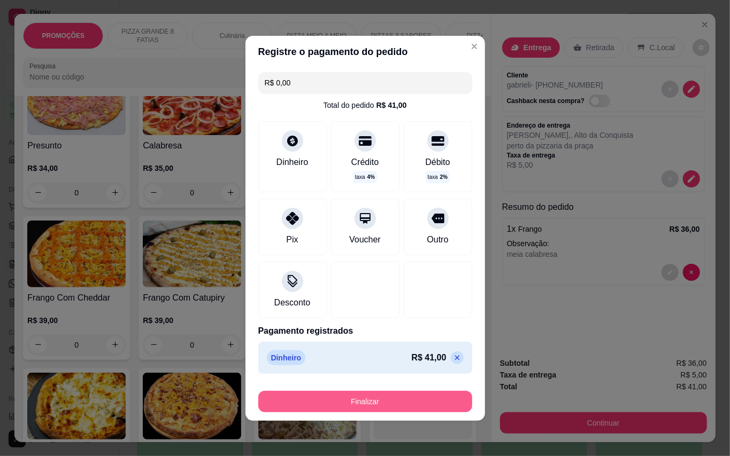
click at [424, 400] on button "Finalizar" at bounding box center [365, 401] width 214 height 21
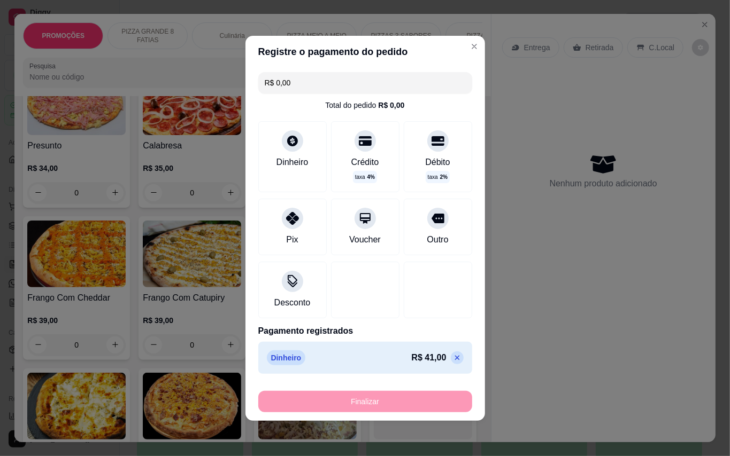
type input "-R$ 41,00"
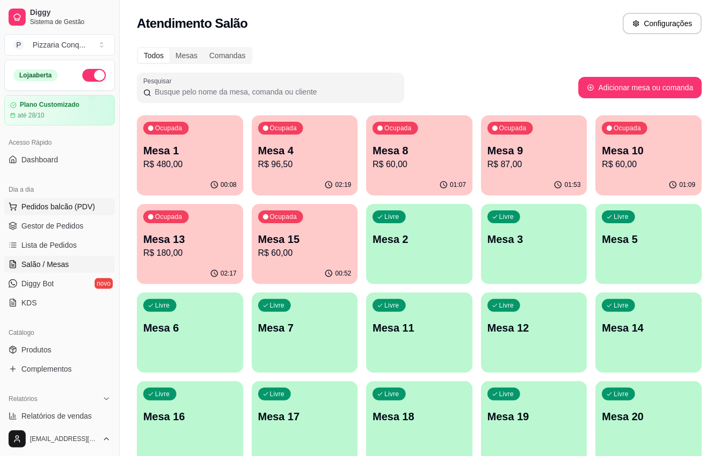
click at [26, 210] on span "Pedidos balcão (PDV)" at bounding box center [58, 207] width 74 height 11
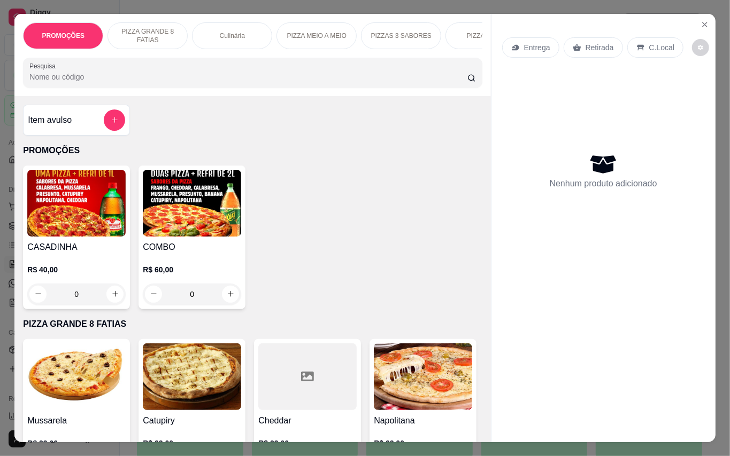
click at [166, 213] on img at bounding box center [192, 203] width 98 height 67
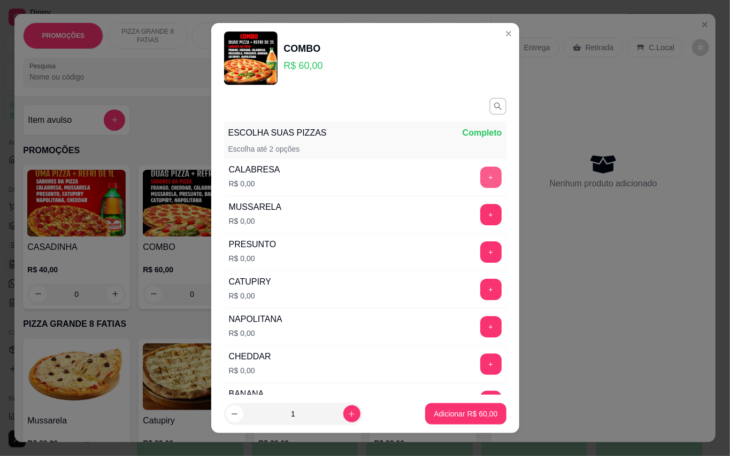
click at [480, 181] on button "+" at bounding box center [490, 177] width 21 height 21
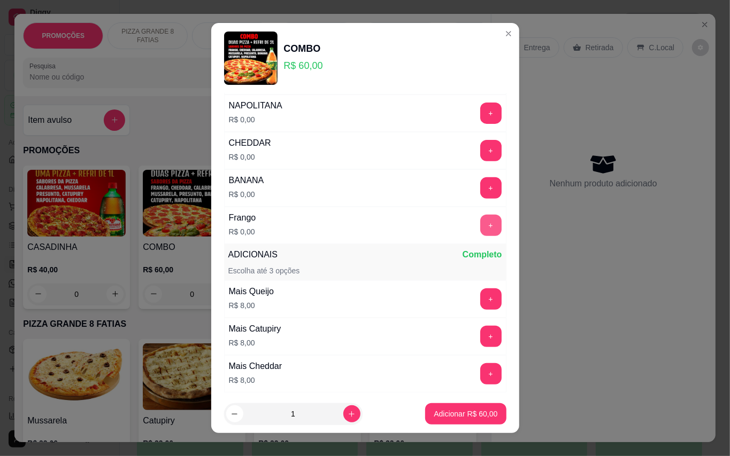
click at [480, 224] on button "+" at bounding box center [490, 225] width 21 height 21
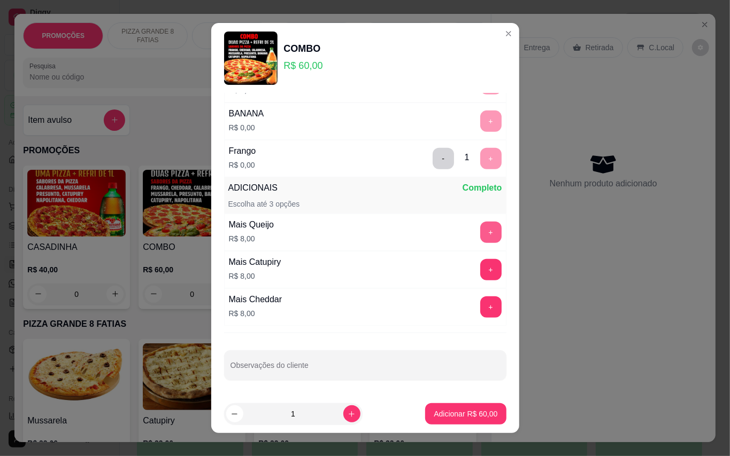
scroll to position [11, 0]
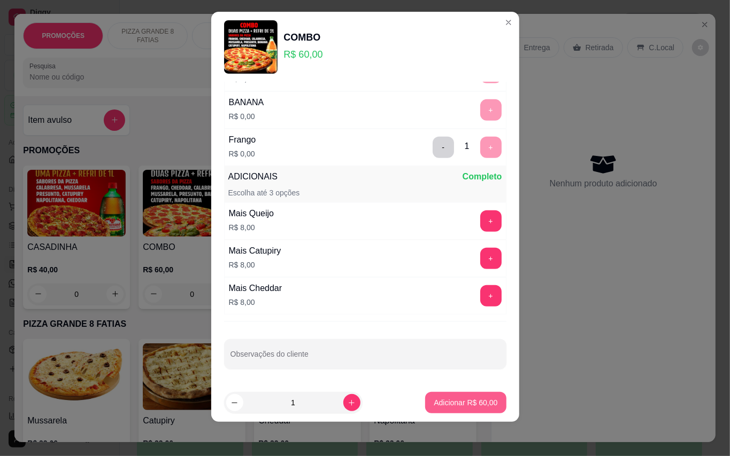
click at [469, 411] on button "Adicionar R$ 60,00" at bounding box center [465, 402] width 81 height 21
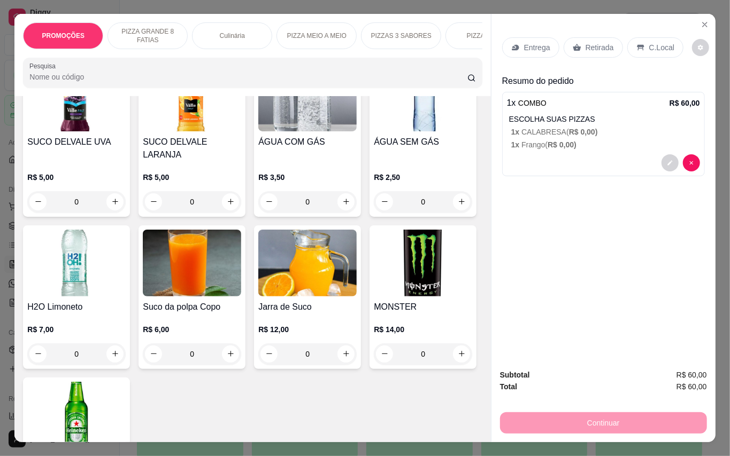
scroll to position [2390, 0]
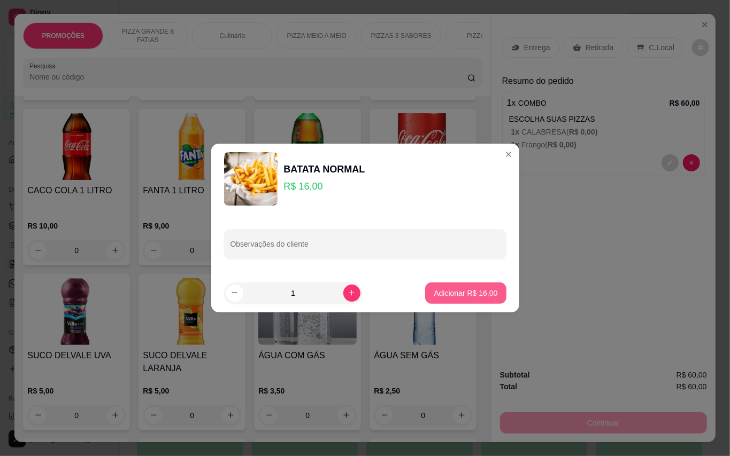
click at [442, 288] on p "Adicionar R$ 16,00" at bounding box center [465, 293] width 64 height 11
type input "1"
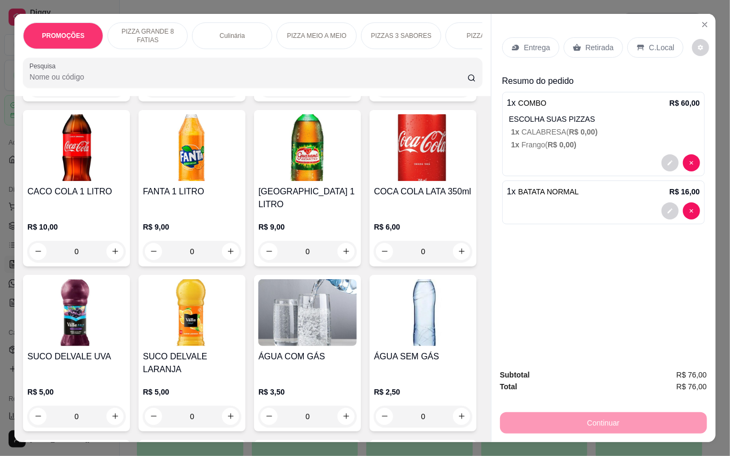
click at [533, 42] on p "Entrega" at bounding box center [537, 47] width 26 height 11
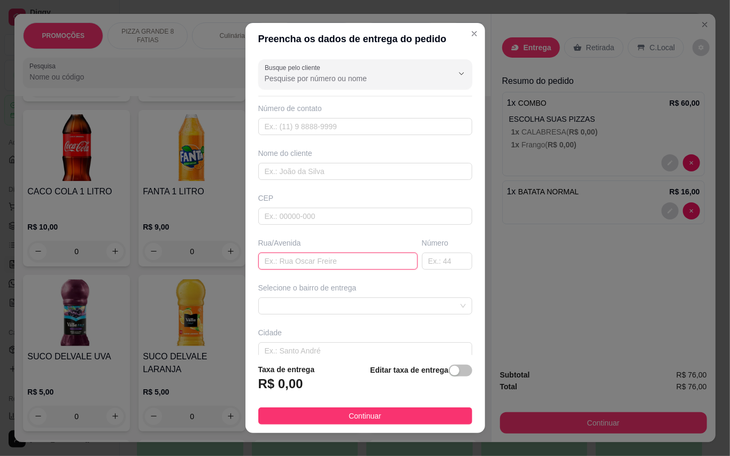
click at [302, 261] on input "text" at bounding box center [337, 261] width 159 height 17
type input "1 travessa [GEOGRAPHIC_DATA]"
click at [435, 261] on input "text" at bounding box center [447, 261] width 50 height 17
type input "45"
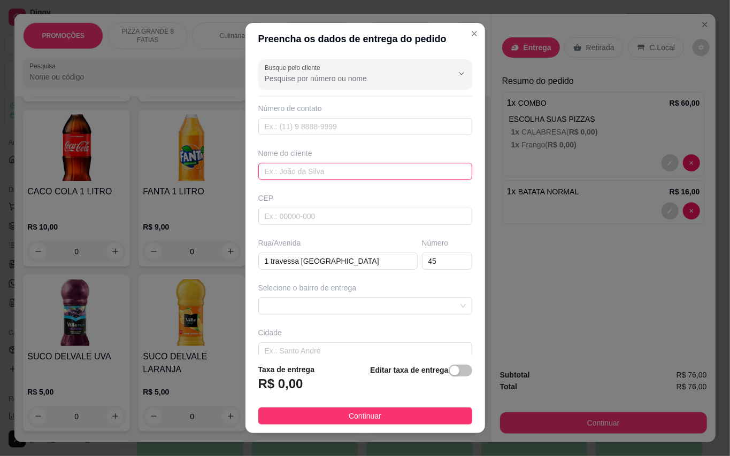
click at [324, 169] on input "text" at bounding box center [365, 171] width 214 height 17
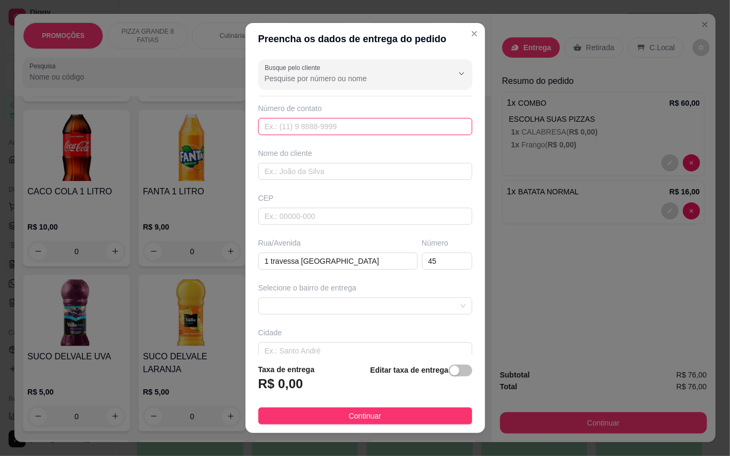
click at [328, 130] on input "text" at bounding box center [365, 126] width 214 height 17
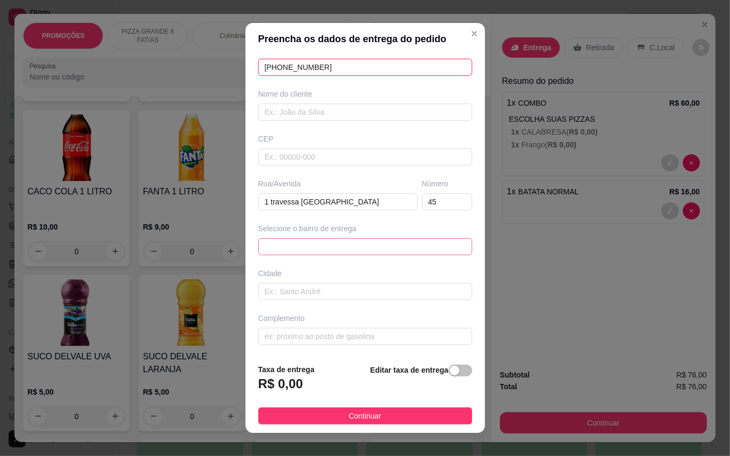
click at [365, 243] on span at bounding box center [365, 247] width 201 height 16
type input "[PHONE_NUMBER]"
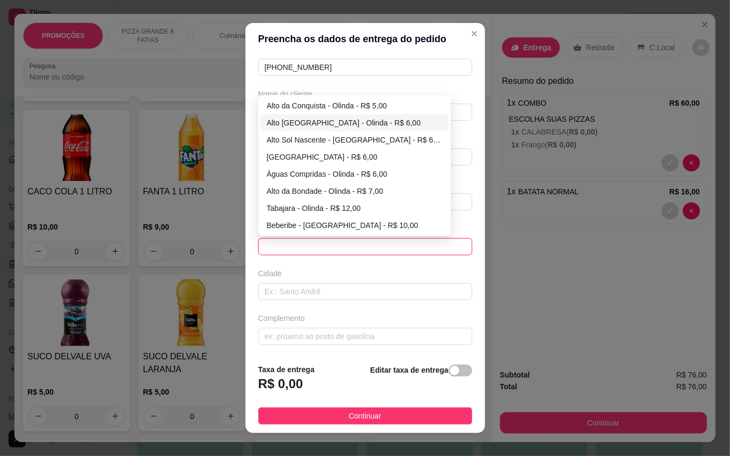
click at [367, 121] on div "Alto [GEOGRAPHIC_DATA] - Olinda - R$ 6,00" at bounding box center [354, 123] width 175 height 12
type input "Olinda"
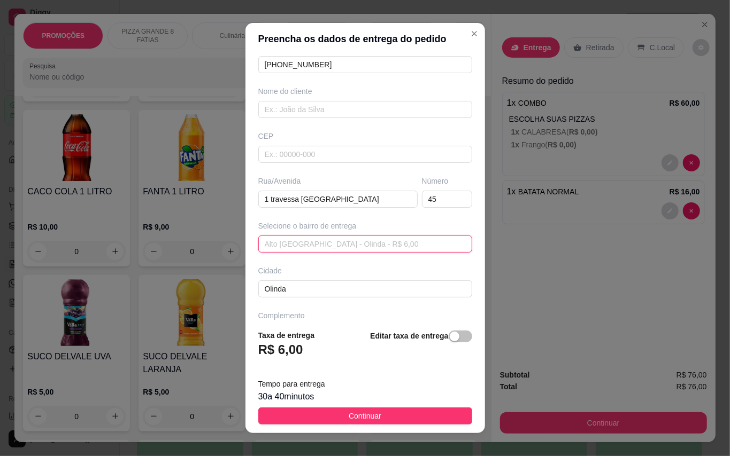
click at [426, 251] on span "Alto [GEOGRAPHIC_DATA] - Olinda - R$ 6,00" at bounding box center [365, 244] width 201 height 16
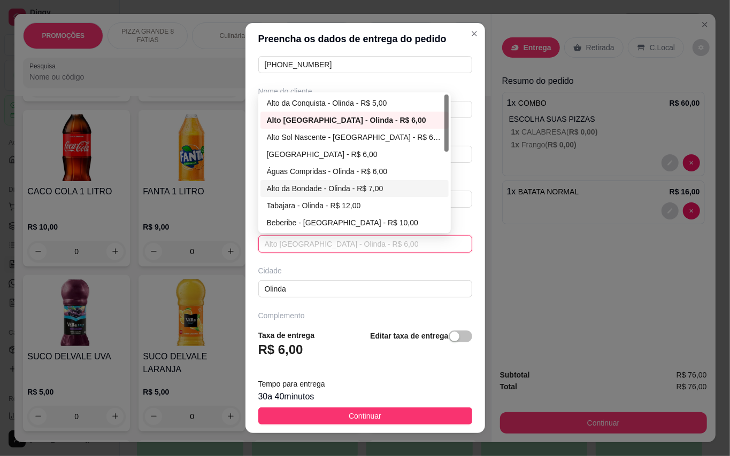
click at [324, 190] on div "Alto da Bondade - Olinda - R$ 7,00" at bounding box center [354, 189] width 175 height 12
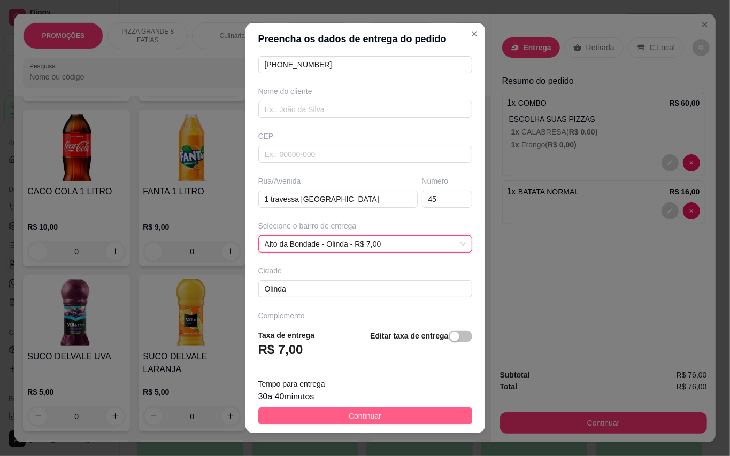
click at [426, 416] on button "Continuar" at bounding box center [365, 416] width 214 height 17
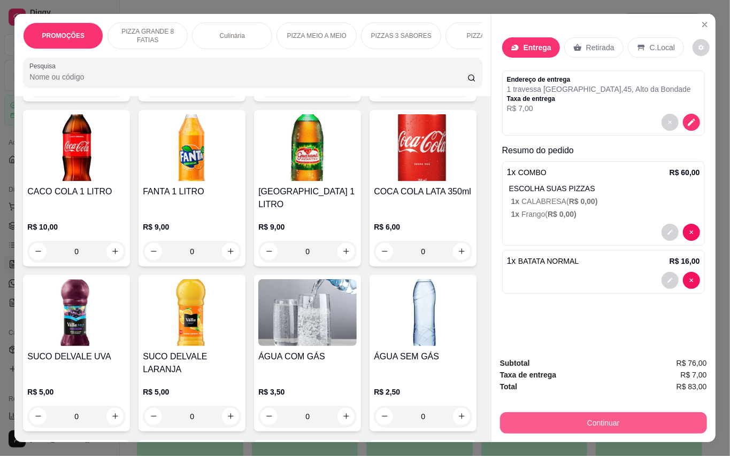
click at [630, 416] on button "Continuar" at bounding box center [603, 423] width 207 height 21
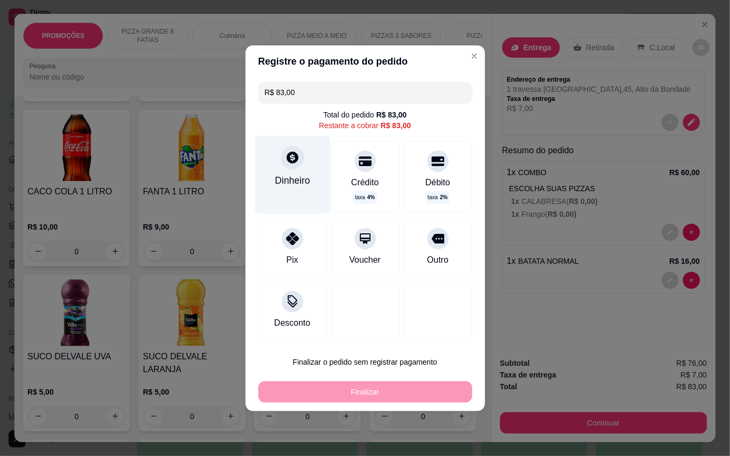
click at [292, 164] on icon at bounding box center [292, 157] width 14 height 14
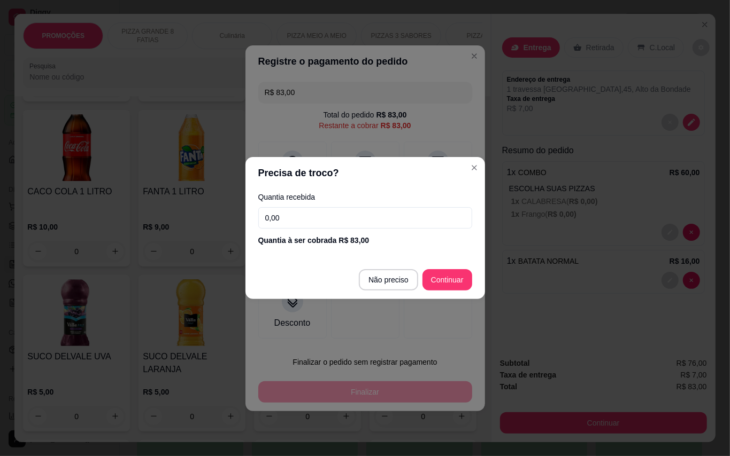
click at [334, 224] on input "0,00" at bounding box center [365, 217] width 214 height 21
type input "90,00"
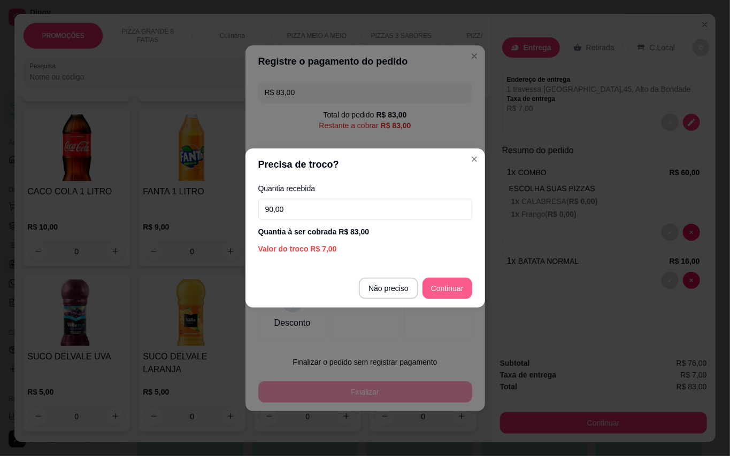
type input "R$ 0,00"
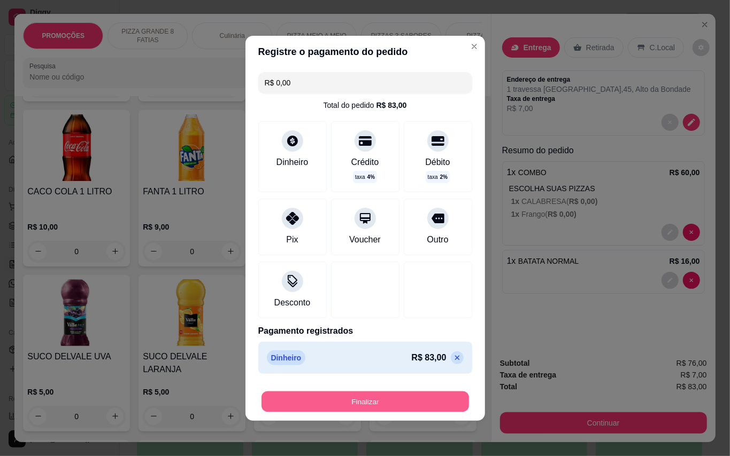
click at [427, 408] on button "Finalizar" at bounding box center [364, 401] width 207 height 21
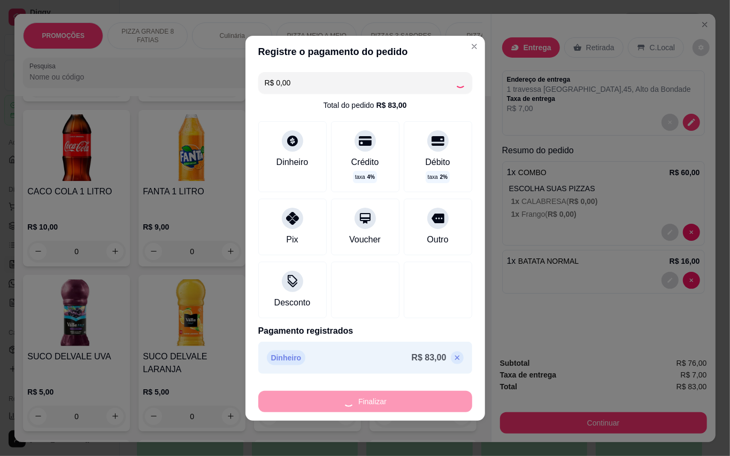
type input "0"
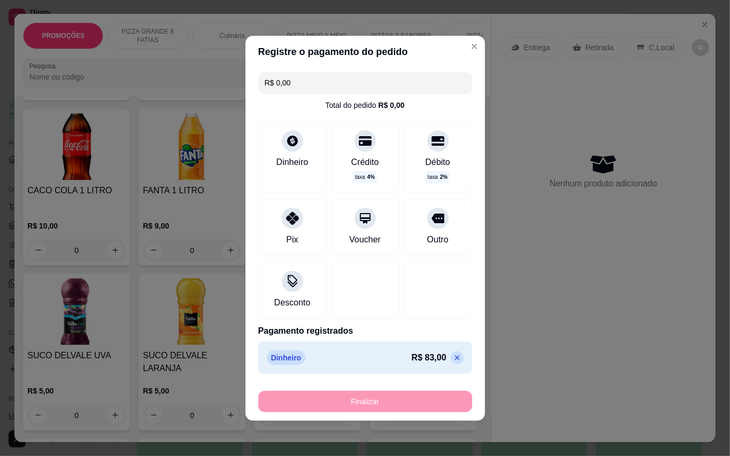
type input "-R$ 83,00"
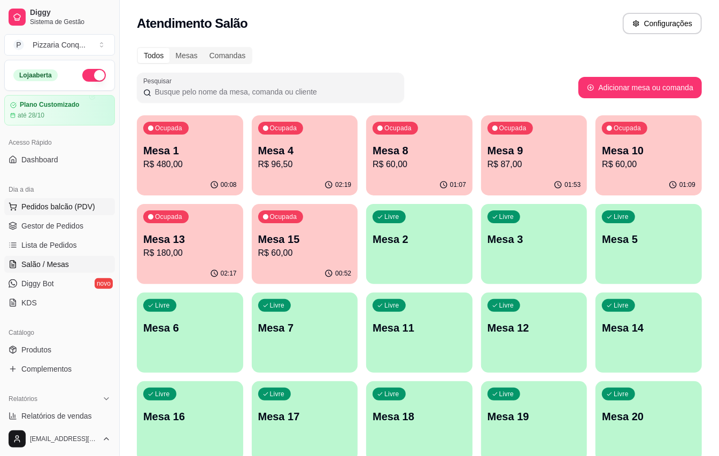
click at [95, 206] on span "Pedidos balcão (PDV)" at bounding box center [58, 207] width 74 height 11
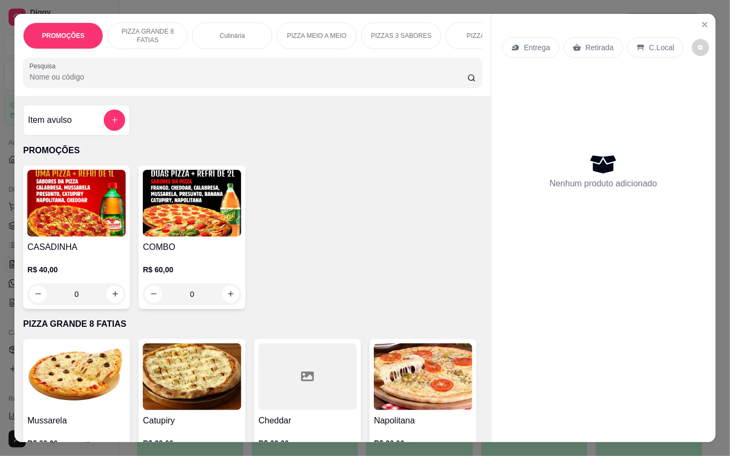
click at [216, 208] on img at bounding box center [192, 203] width 98 height 67
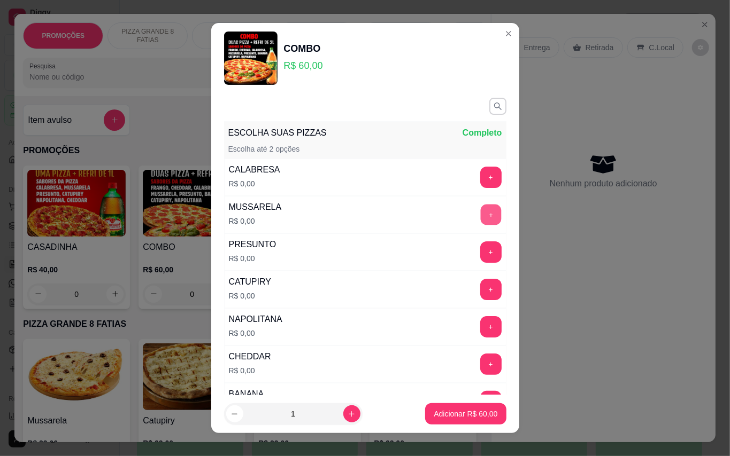
click at [480, 213] on button "+" at bounding box center [490, 214] width 21 height 21
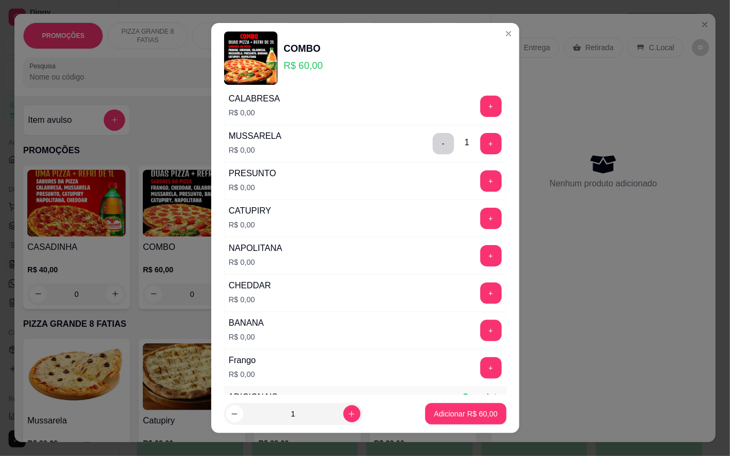
scroll to position [142, 0]
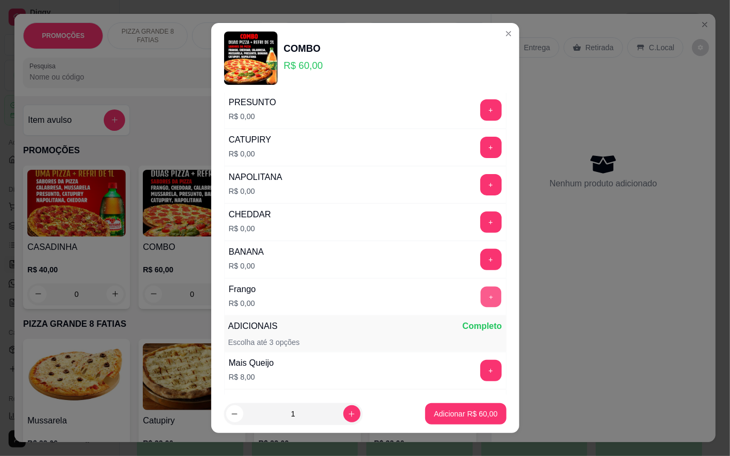
click at [480, 305] on button "+" at bounding box center [490, 297] width 21 height 21
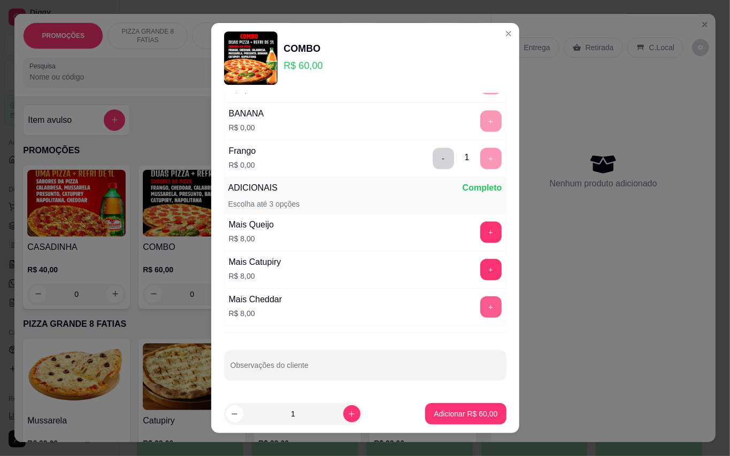
scroll to position [11, 0]
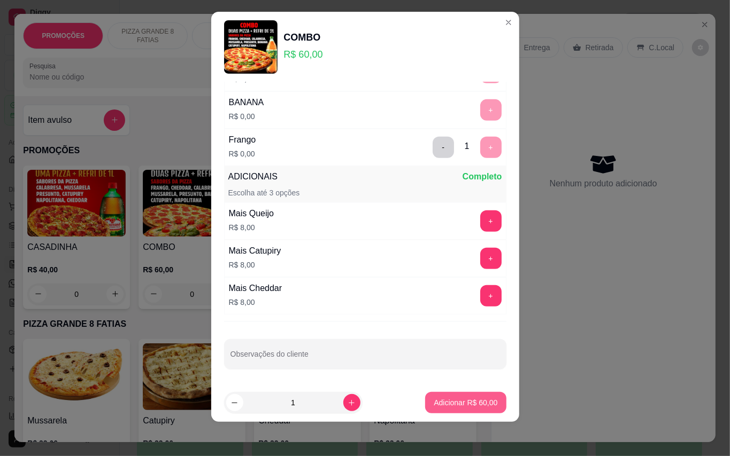
click at [471, 405] on p "Adicionar R$ 60,00" at bounding box center [465, 403] width 64 height 11
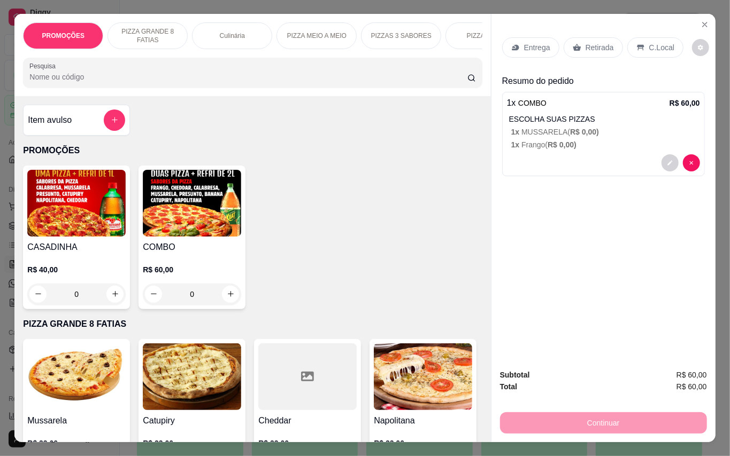
click at [605, 46] on p "Retirada" at bounding box center [599, 47] width 28 height 11
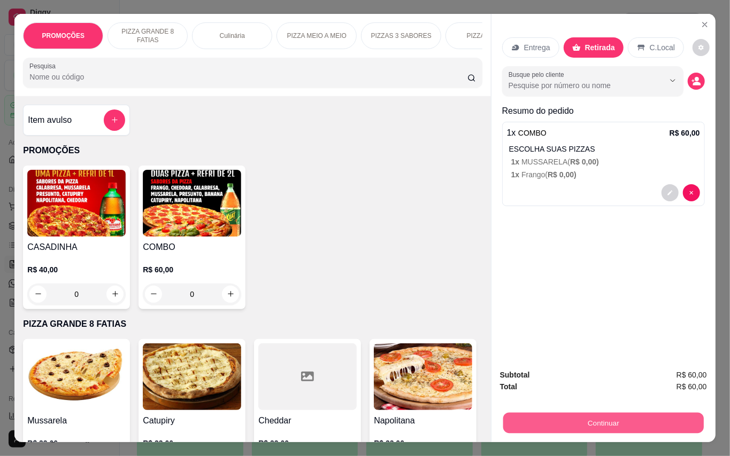
click at [649, 420] on button "Continuar" at bounding box center [602, 423] width 200 height 21
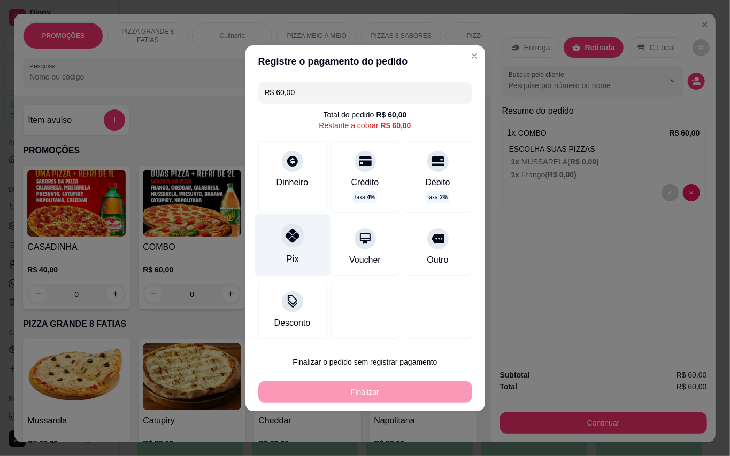
click at [313, 223] on div "Pix" at bounding box center [291, 245] width 75 height 63
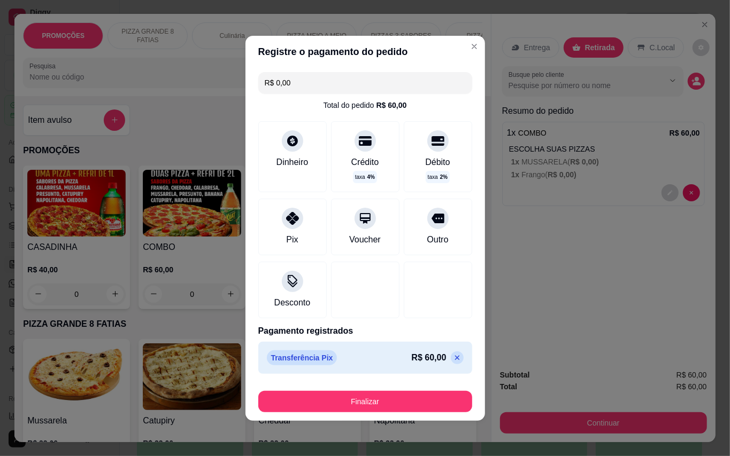
click at [453, 357] on icon at bounding box center [457, 358] width 9 height 9
type input "R$ 60,00"
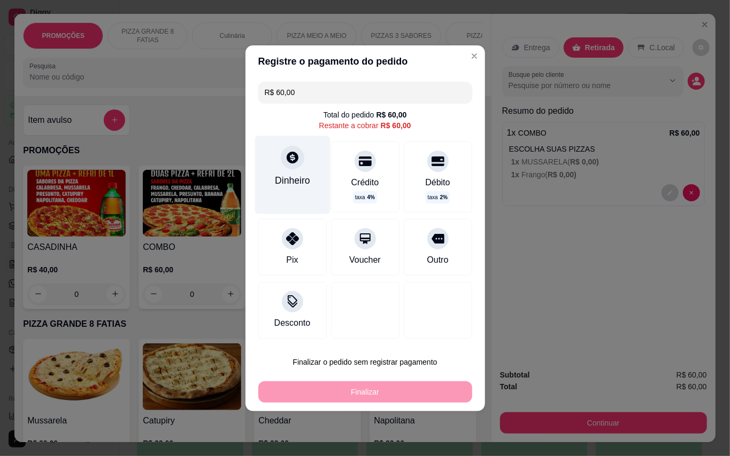
click at [289, 176] on div "Dinheiro" at bounding box center [292, 181] width 35 height 14
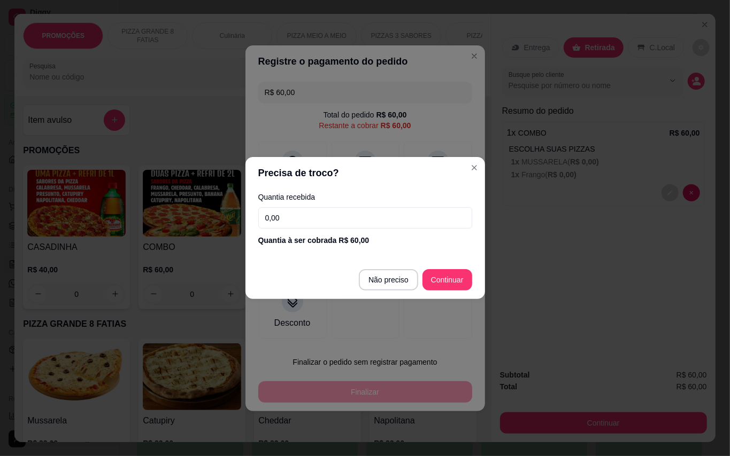
click at [355, 219] on input "0,00" at bounding box center [365, 217] width 214 height 21
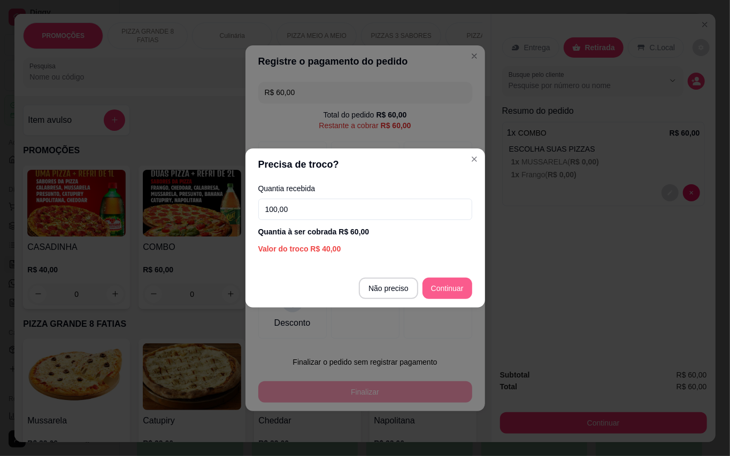
type input "100,00"
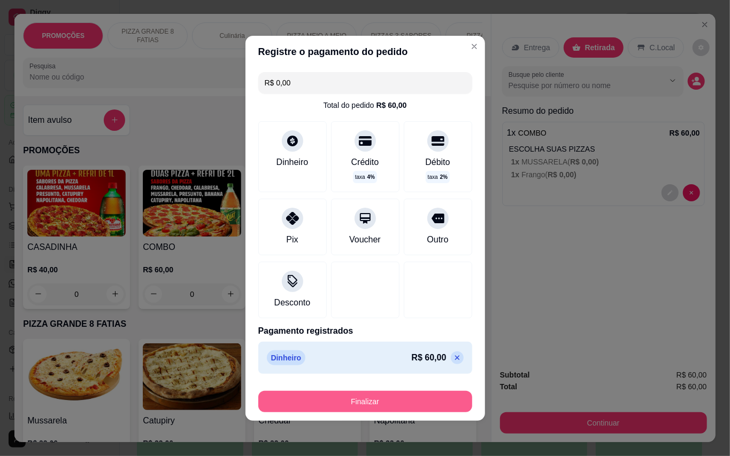
click at [394, 401] on button "Finalizar" at bounding box center [365, 401] width 214 height 21
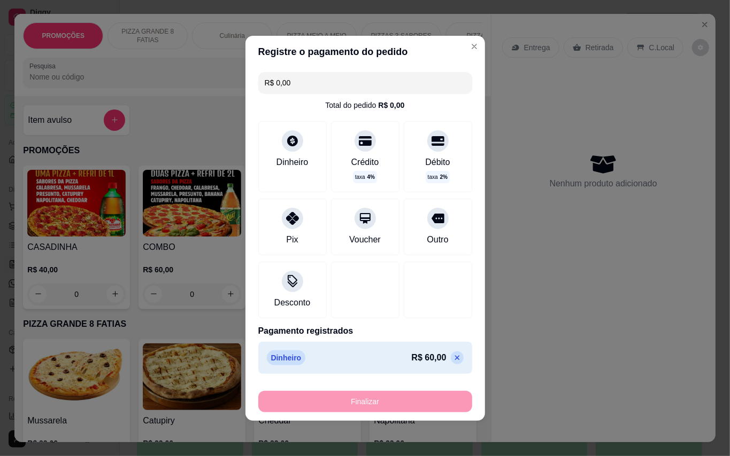
type input "-R$ 60,00"
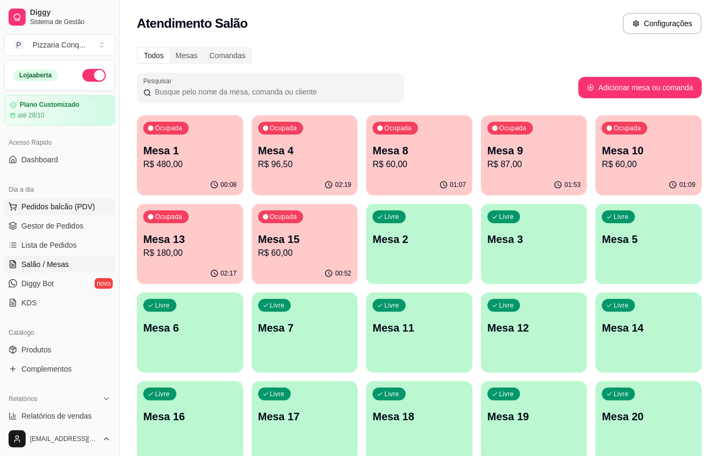
click at [86, 211] on span "Pedidos balcão (PDV)" at bounding box center [58, 207] width 74 height 11
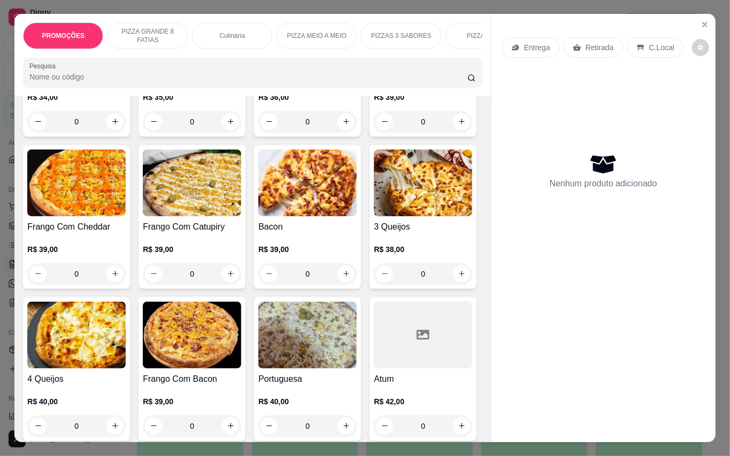
scroll to position [641, 0]
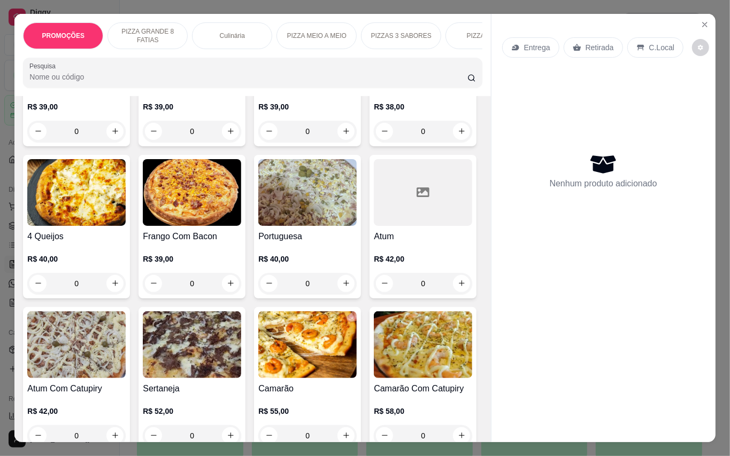
click at [214, 226] on img at bounding box center [192, 192] width 98 height 67
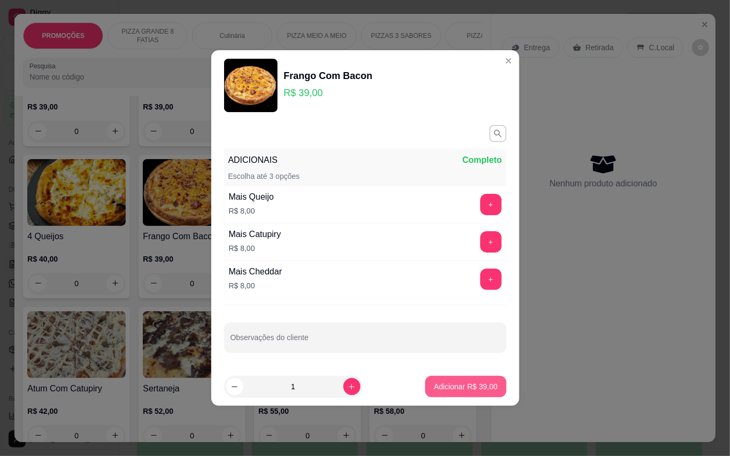
click at [452, 398] on button "Adicionar R$ 39,00" at bounding box center [465, 386] width 81 height 21
type input "1"
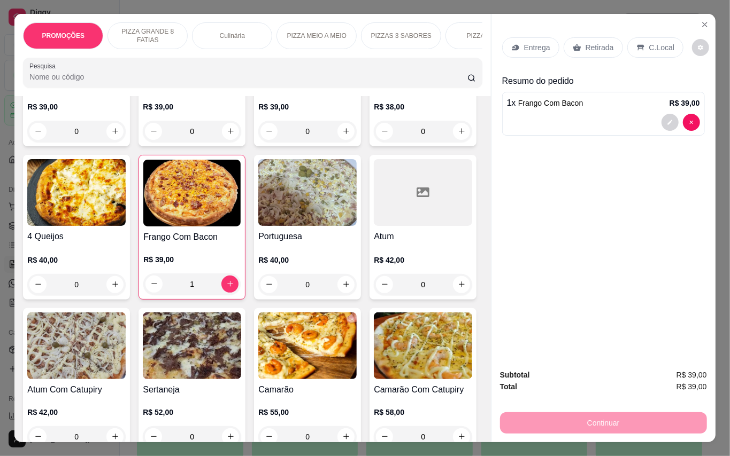
click at [662, 47] on p "C.Local" at bounding box center [661, 47] width 25 height 11
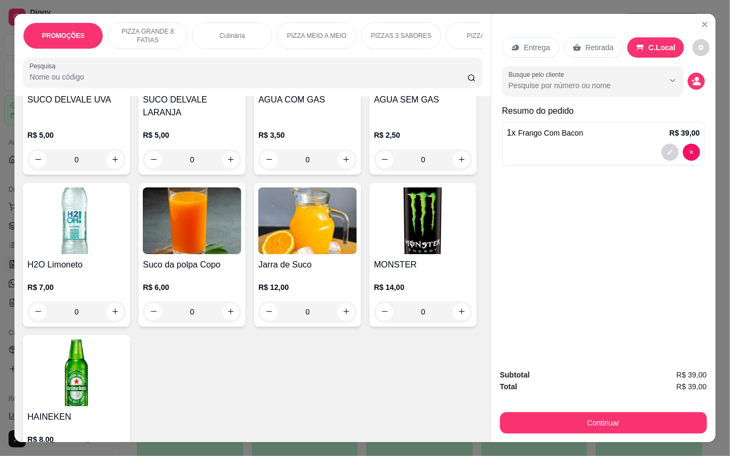
scroll to position [2682, 0]
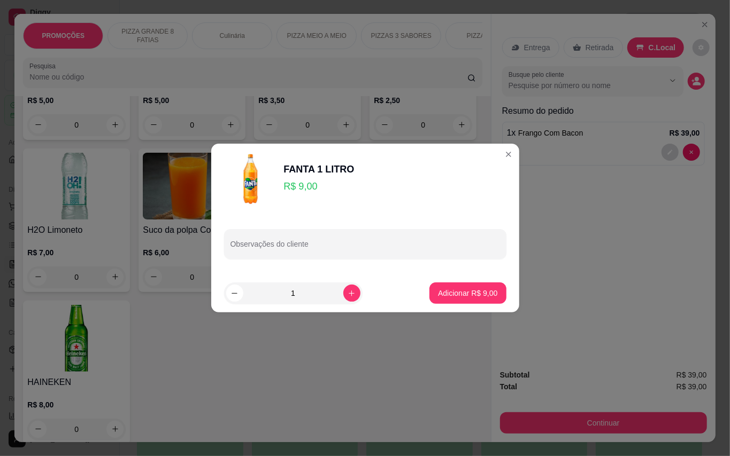
click at [447, 279] on footer "1 Adicionar R$ 9,00" at bounding box center [365, 293] width 308 height 38
click at [451, 291] on p "Adicionar R$ 9,00" at bounding box center [468, 293] width 58 height 10
type input "1"
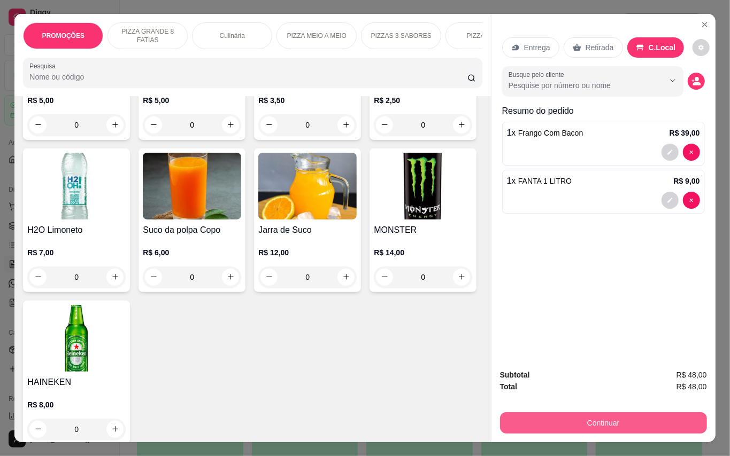
click at [590, 413] on button "Continuar" at bounding box center [603, 423] width 207 height 21
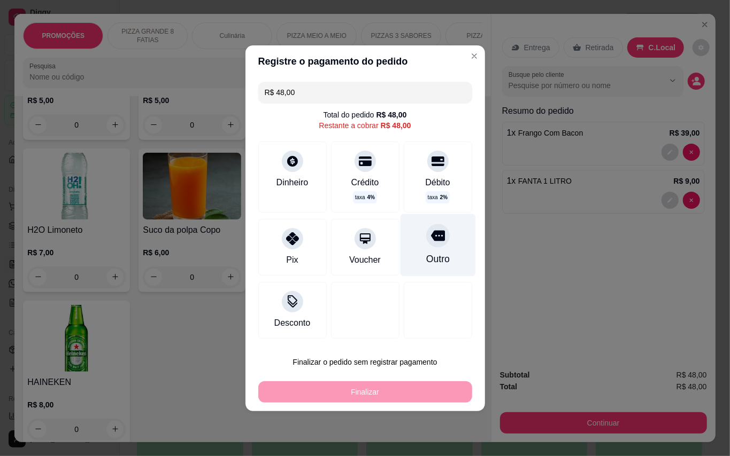
click at [438, 246] on div "Outro" at bounding box center [437, 245] width 75 height 63
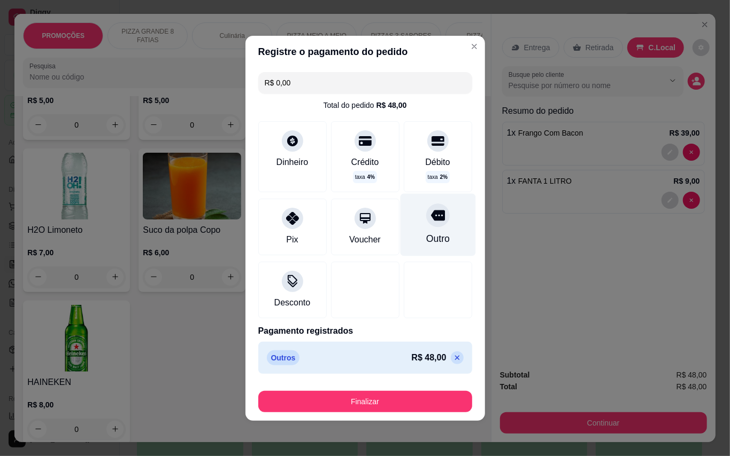
type input "R$ 0,00"
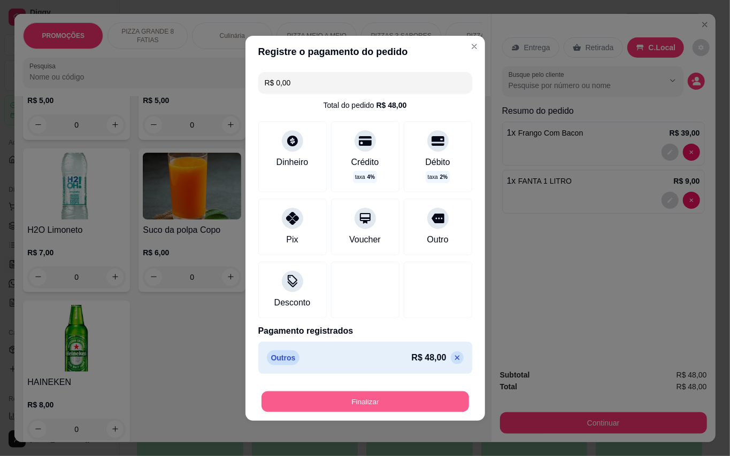
click at [425, 400] on button "Finalizar" at bounding box center [364, 401] width 207 height 21
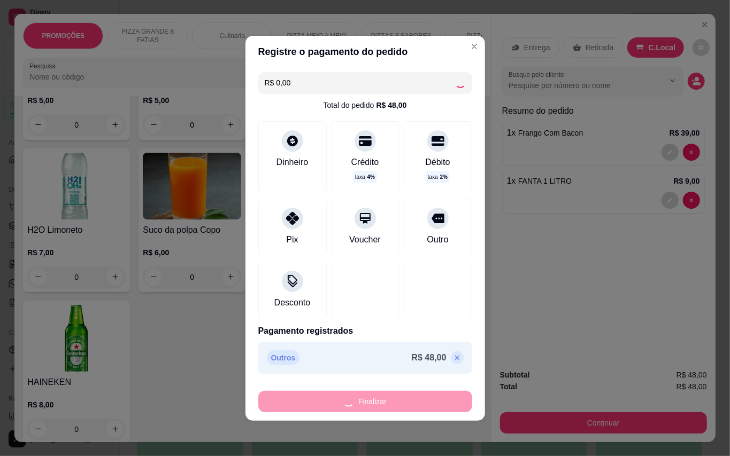
type input "0"
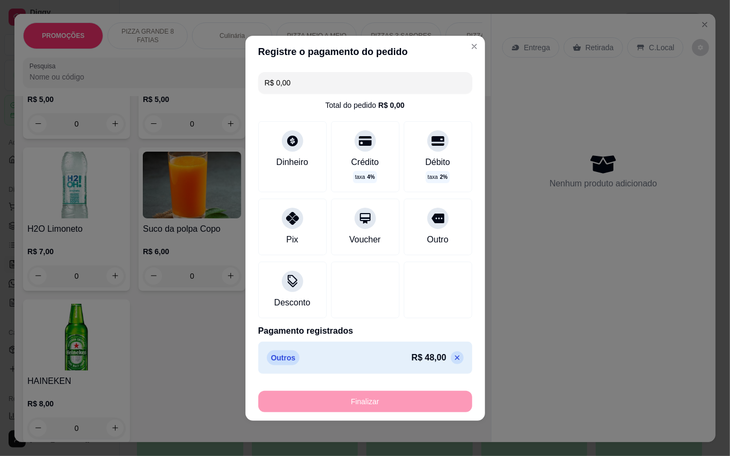
type input "-R$ 48,00"
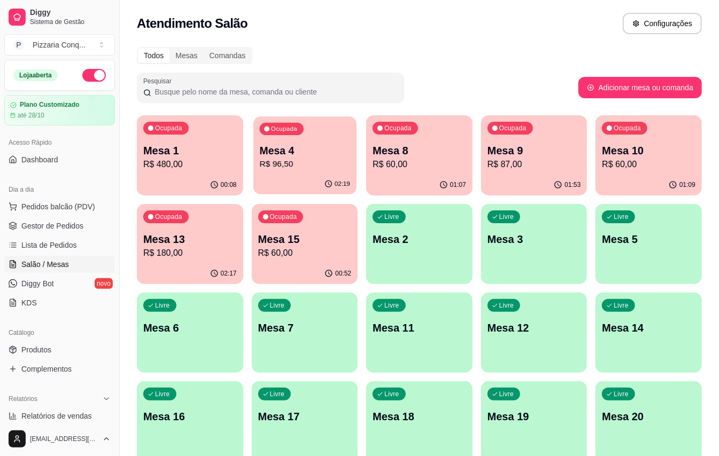
click at [319, 150] on p "Mesa 4" at bounding box center [304, 151] width 90 height 14
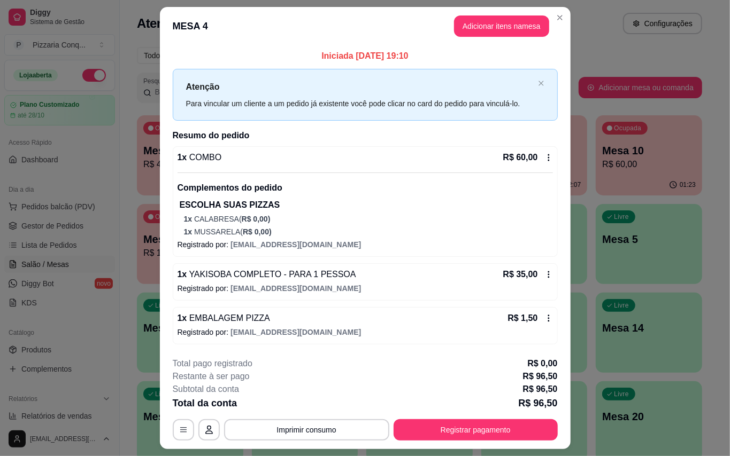
scroll to position [3, 0]
click at [454, 441] on button "Registrar pagamento" at bounding box center [475, 430] width 159 height 21
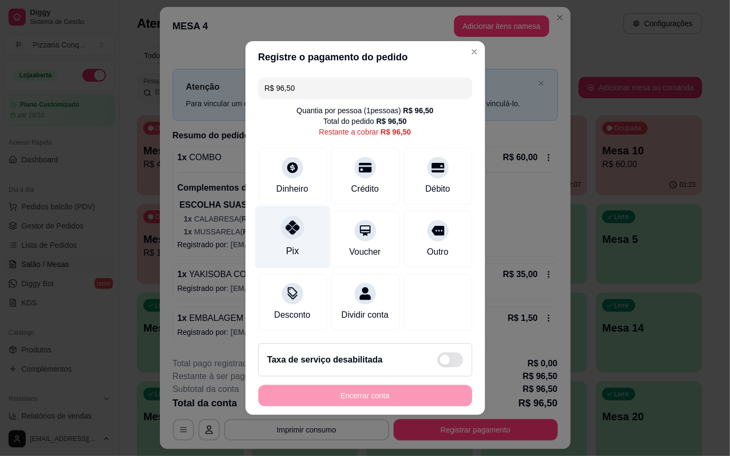
click at [291, 216] on div at bounding box center [293, 228] width 24 height 24
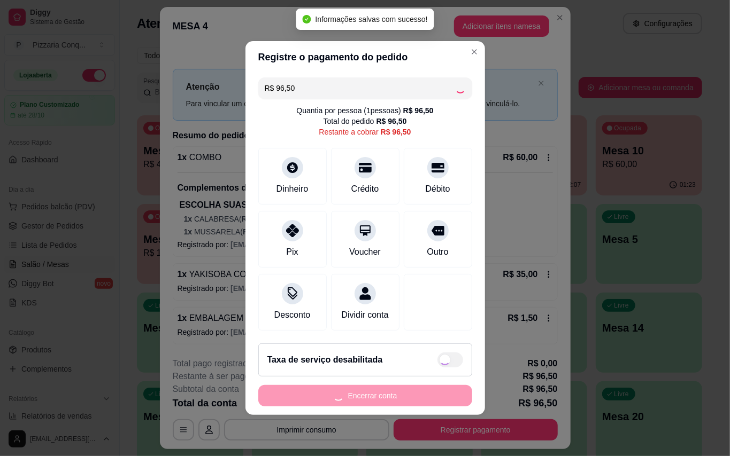
type input "R$ 0,00"
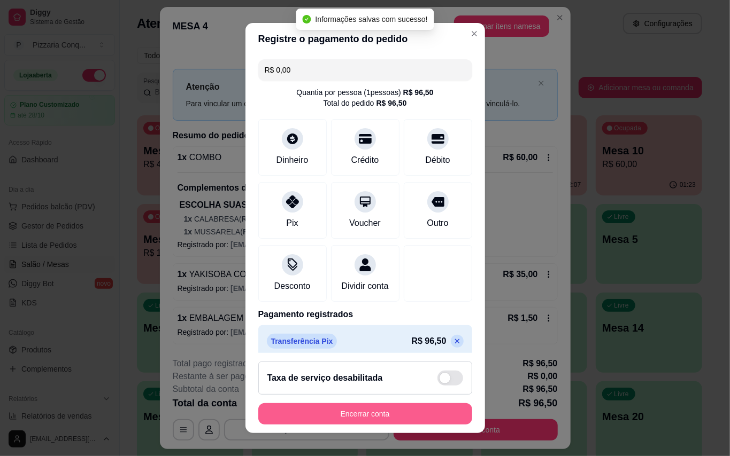
click at [415, 407] on button "Encerrar conta" at bounding box center [365, 414] width 214 height 21
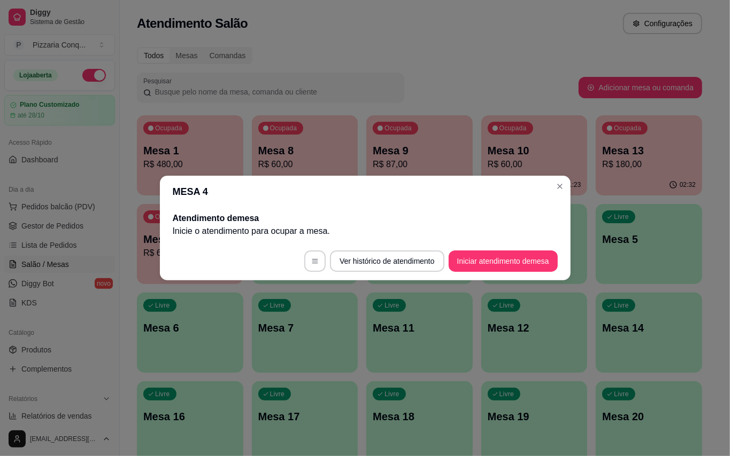
scroll to position [0, 0]
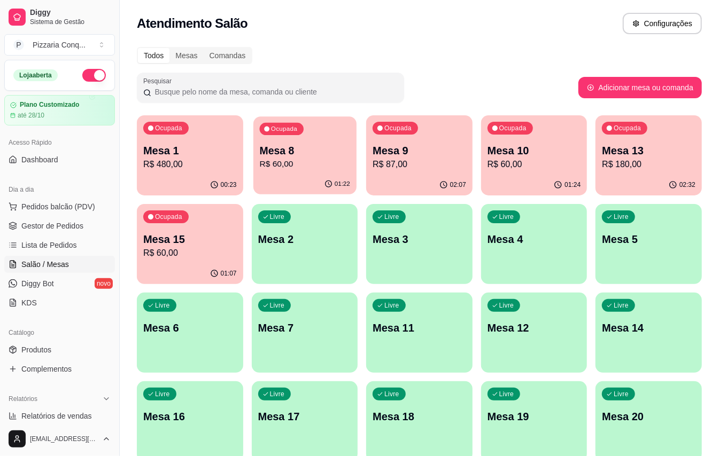
click at [328, 157] on div "Mesa 8 R$ 60,00" at bounding box center [304, 157] width 90 height 27
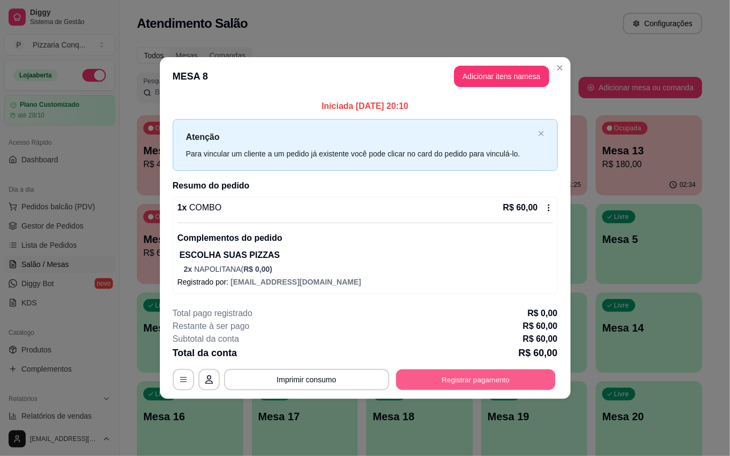
click at [507, 382] on button "Registrar pagamento" at bounding box center [475, 380] width 159 height 21
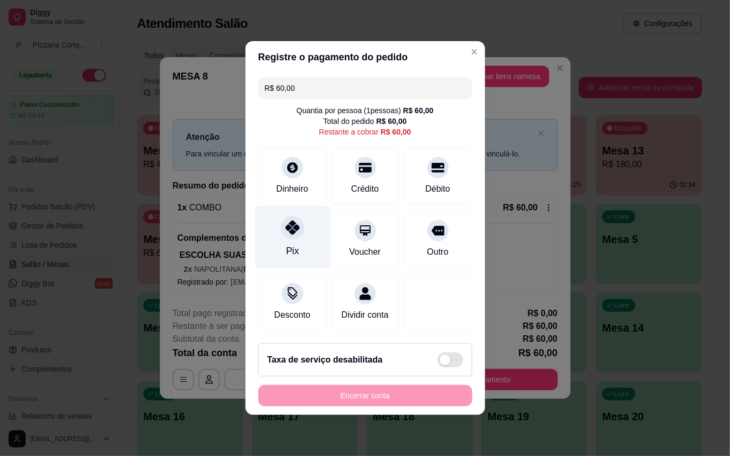
click at [307, 233] on div "Pix" at bounding box center [291, 237] width 75 height 63
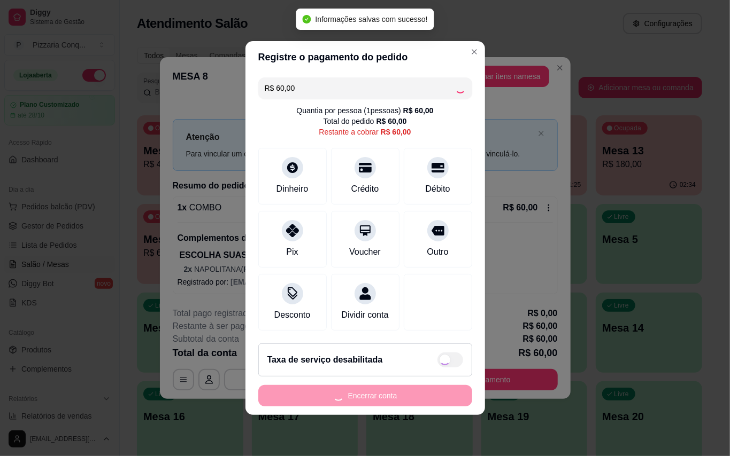
type input "R$ 0,00"
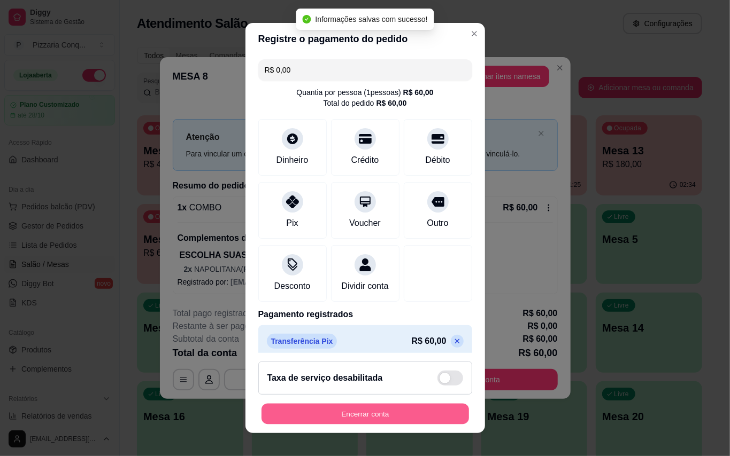
click at [417, 409] on button "Encerrar conta" at bounding box center [364, 414] width 207 height 21
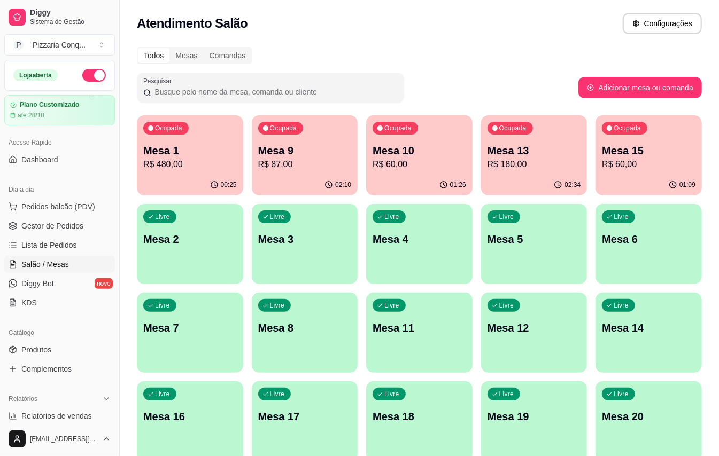
click at [636, 159] on p "R$ 60,00" at bounding box center [649, 164] width 94 height 13
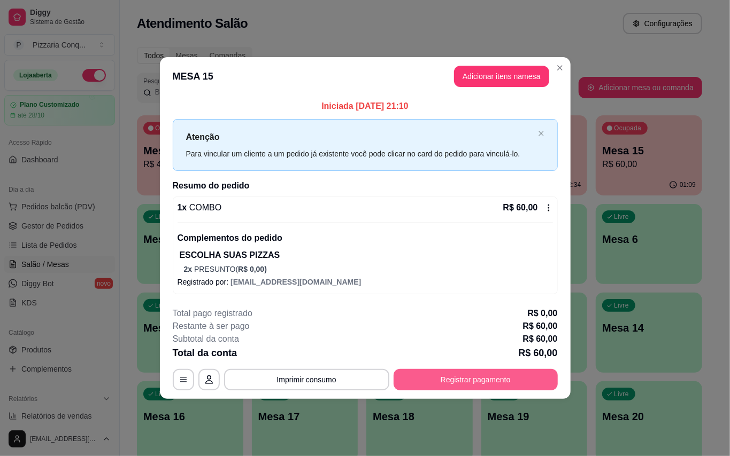
click at [507, 391] on button "Registrar pagamento" at bounding box center [475, 379] width 164 height 21
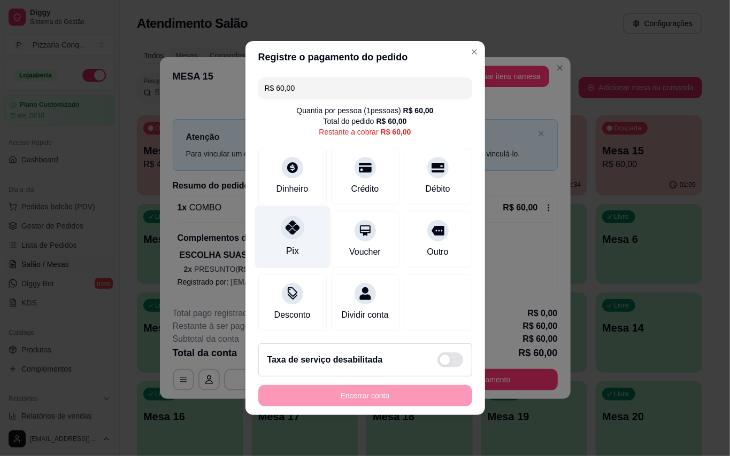
click at [291, 244] on div "Pix" at bounding box center [291, 251] width 13 height 14
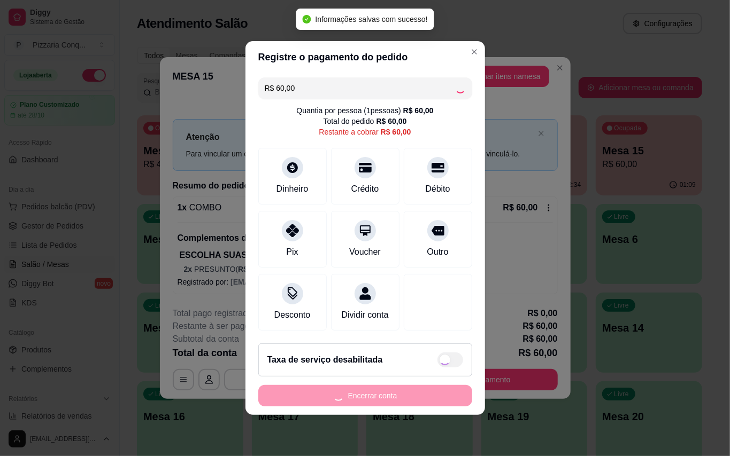
type input "R$ 0,00"
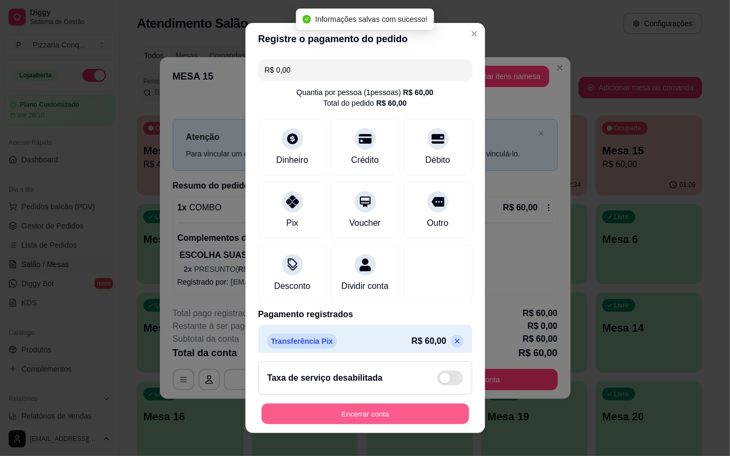
click at [420, 411] on button "Encerrar conta" at bounding box center [364, 414] width 207 height 21
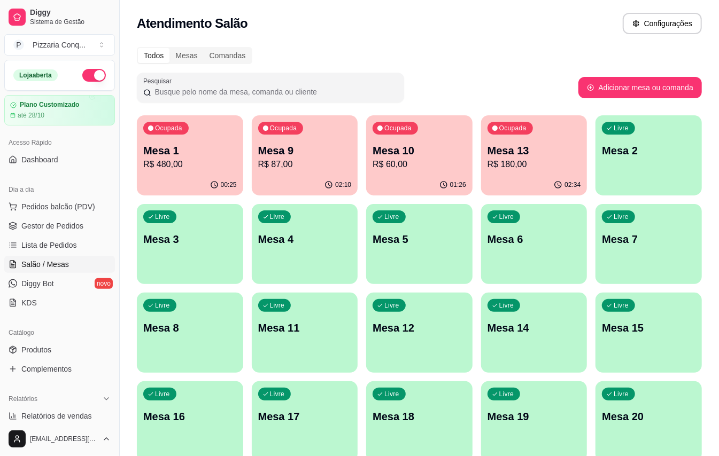
click at [392, 350] on div "Livre Mesa 12" at bounding box center [419, 326] width 106 height 67
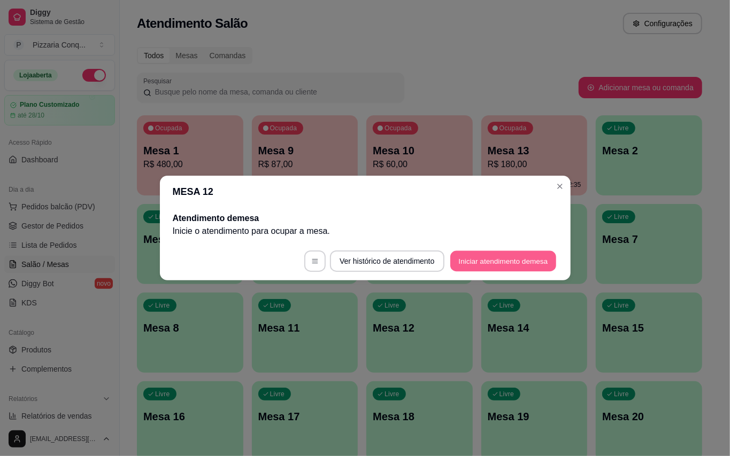
click at [480, 257] on button "Iniciar atendimento de mesa" at bounding box center [503, 261] width 106 height 21
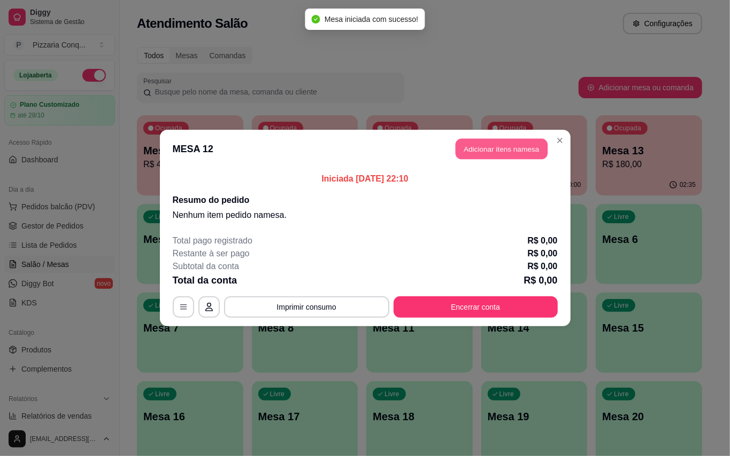
click at [509, 158] on button "Adicionar itens na mesa" at bounding box center [501, 149] width 92 height 21
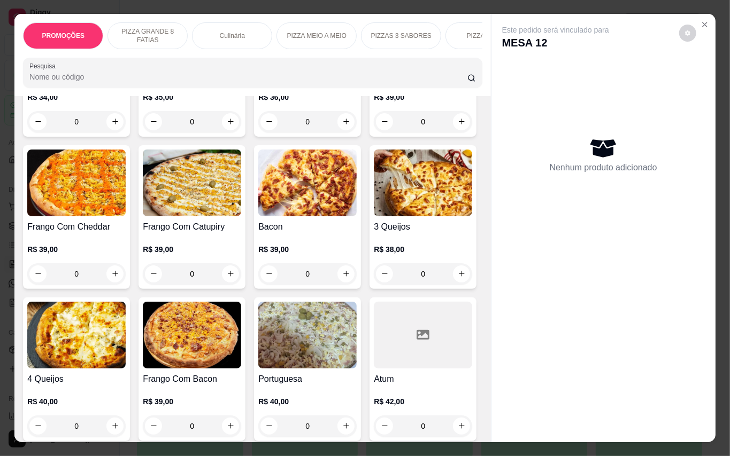
click at [258, 64] on img at bounding box center [307, 30] width 98 height 67
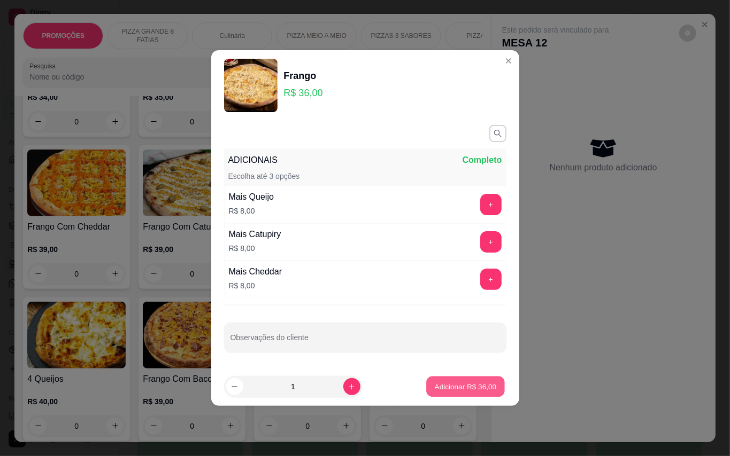
click at [439, 390] on p "Adicionar R$ 36,00" at bounding box center [466, 387] width 62 height 10
type input "1"
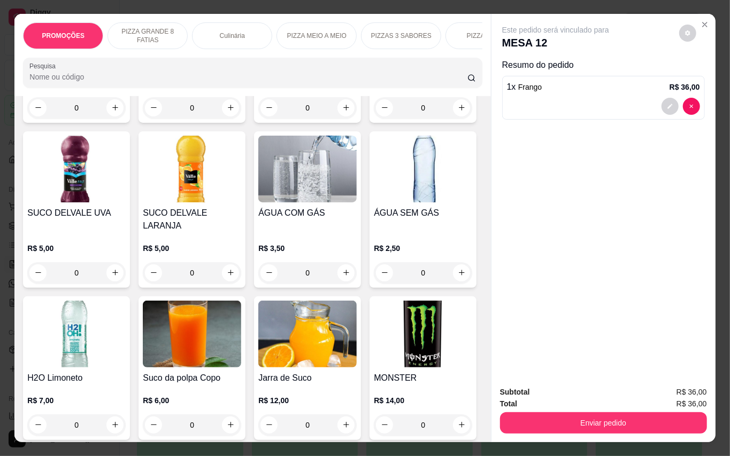
scroll to position [2613, 0]
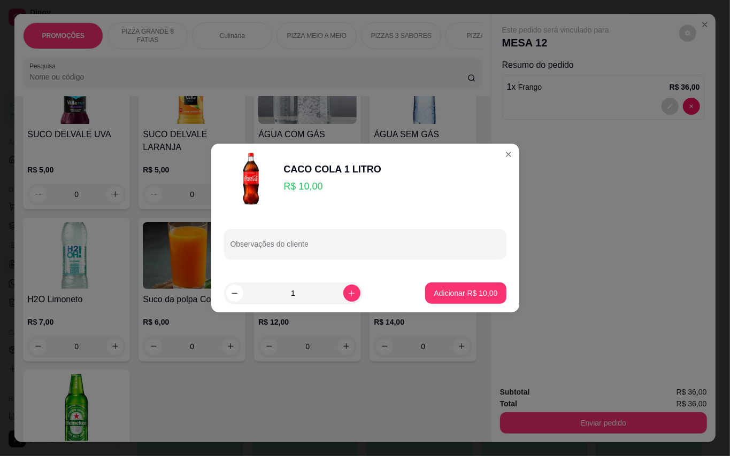
click at [442, 281] on footer "1 Adicionar R$ 10,00" at bounding box center [365, 293] width 308 height 38
click at [444, 289] on button "Adicionar R$ 10,00" at bounding box center [465, 293] width 81 height 21
type input "1"
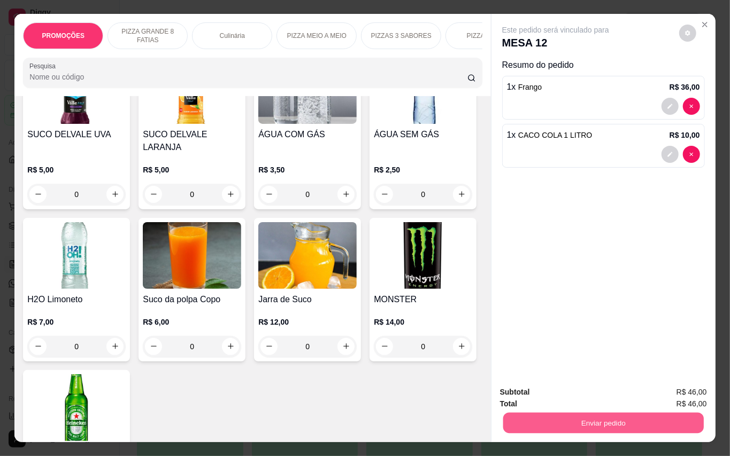
click at [608, 419] on button "Enviar pedido" at bounding box center [602, 423] width 200 height 21
click at [680, 392] on button "Enviar pedido" at bounding box center [677, 392] width 60 height 20
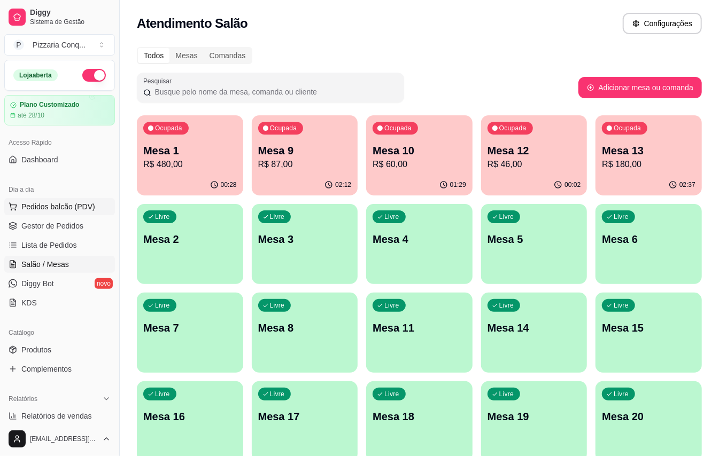
click at [80, 212] on span "Pedidos balcão (PDV)" at bounding box center [58, 207] width 74 height 11
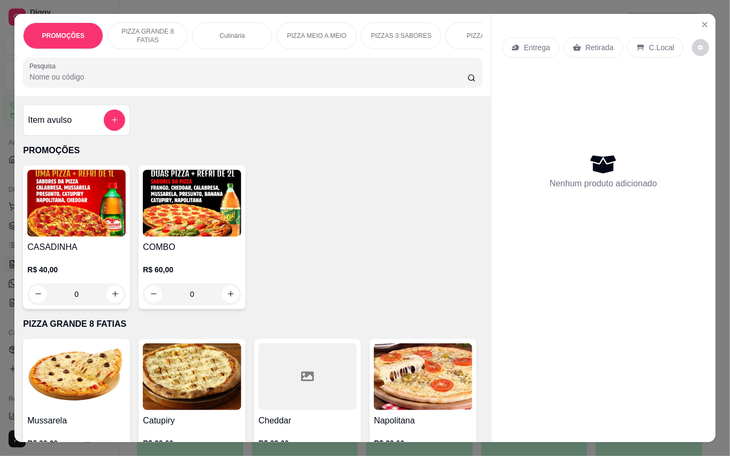
scroll to position [214, 0]
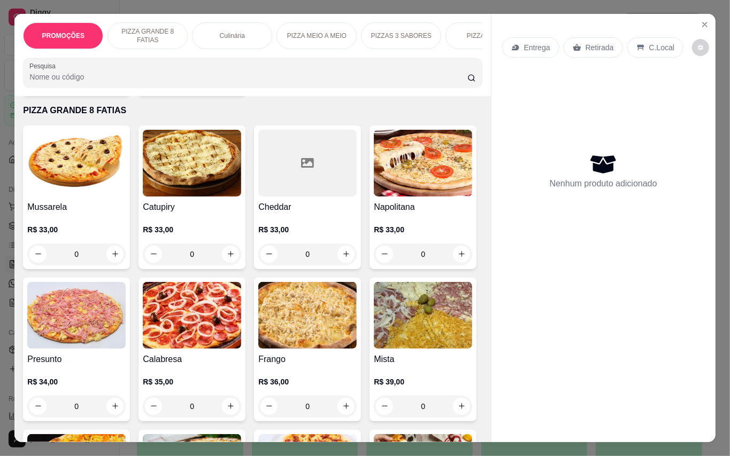
click at [241, 311] on img at bounding box center [192, 315] width 98 height 67
click at [701, 20] on icon "Close" at bounding box center [704, 24] width 9 height 9
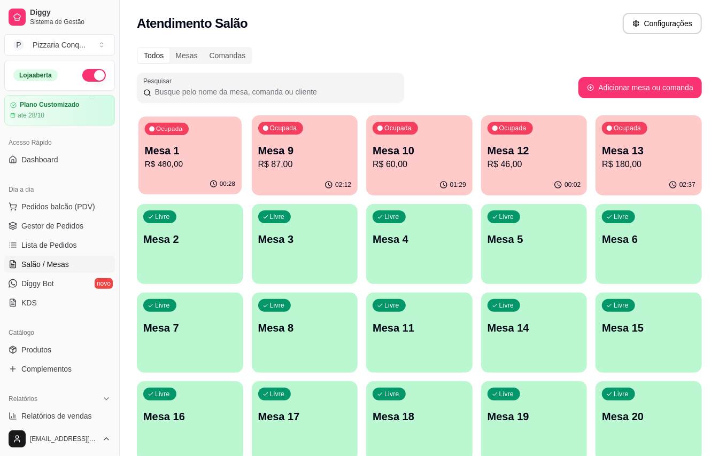
click at [198, 120] on div "Ocupada Mesa 1 R$ 480,00" at bounding box center [189, 146] width 103 height 58
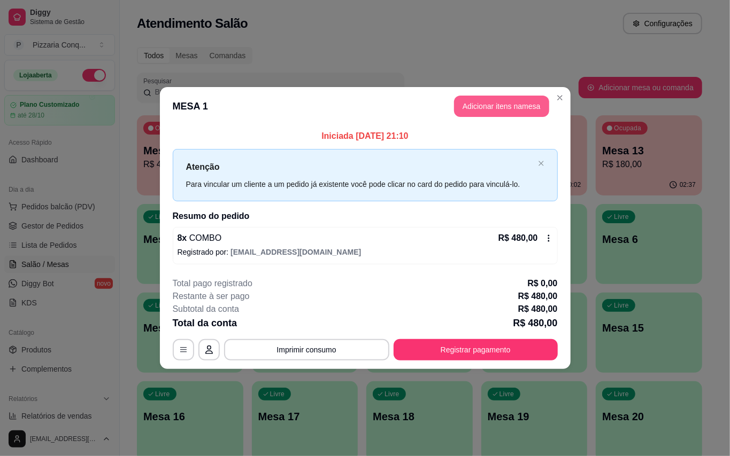
click at [490, 98] on button "Adicionar itens na mesa" at bounding box center [501, 106] width 95 height 21
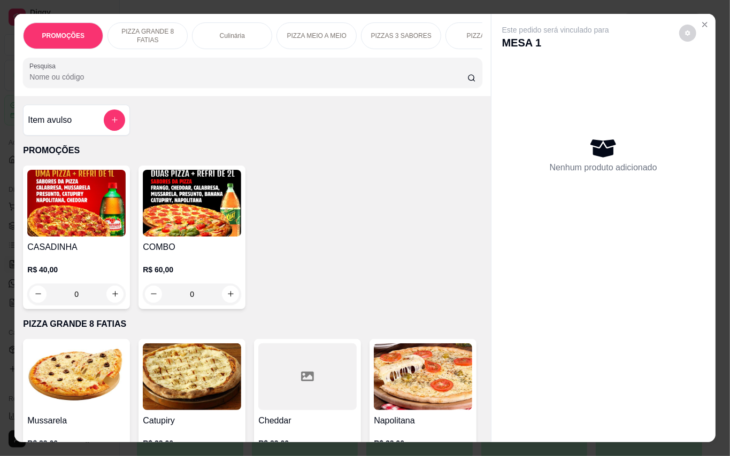
click at [220, 233] on img at bounding box center [192, 203] width 98 height 67
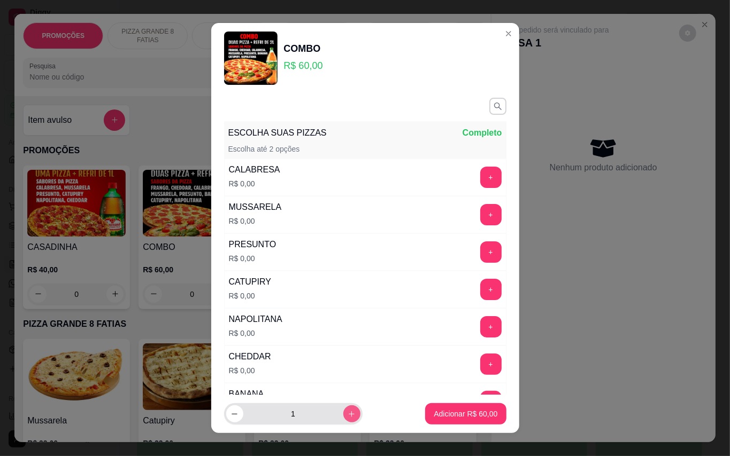
click at [347, 418] on icon "increase-product-quantity" at bounding box center [351, 415] width 8 height 8
click at [343, 421] on button "increase-product-quantity" at bounding box center [351, 414] width 17 height 17
click at [343, 422] on button "increase-product-quantity" at bounding box center [351, 414] width 17 height 17
type input "5"
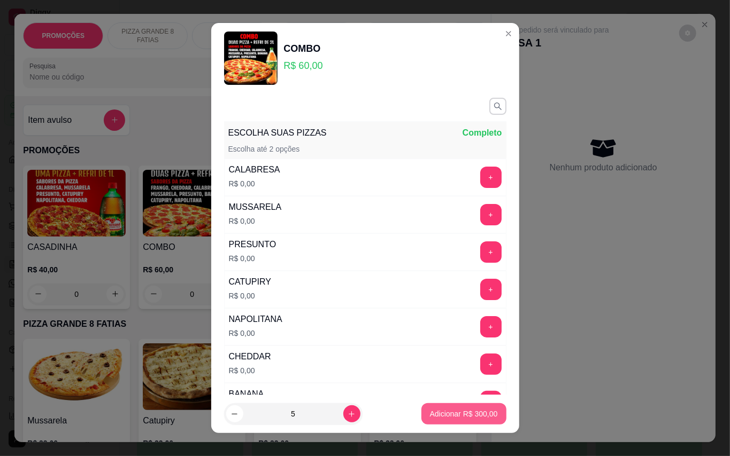
click at [437, 411] on p "Adicionar R$ 300,00" at bounding box center [464, 414] width 68 height 11
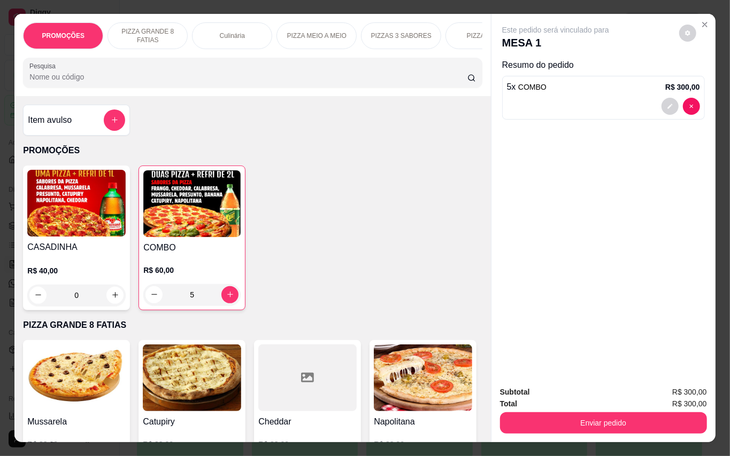
type input "5"
click at [554, 413] on button "Enviar pedido" at bounding box center [603, 423] width 207 height 21
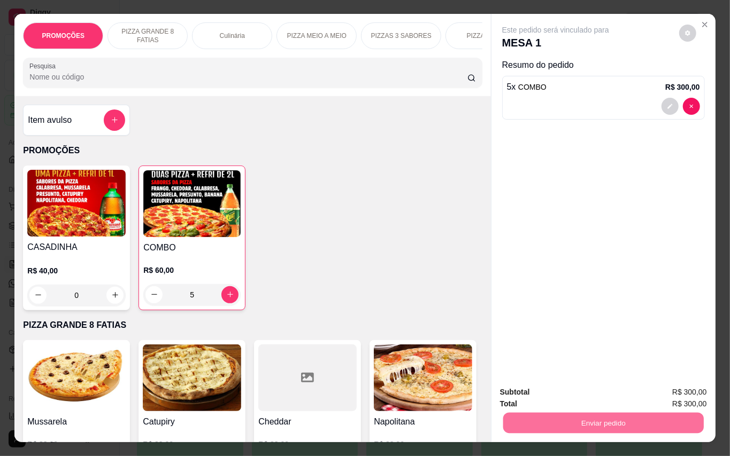
click at [663, 393] on button "Enviar pedido" at bounding box center [677, 392] width 60 height 20
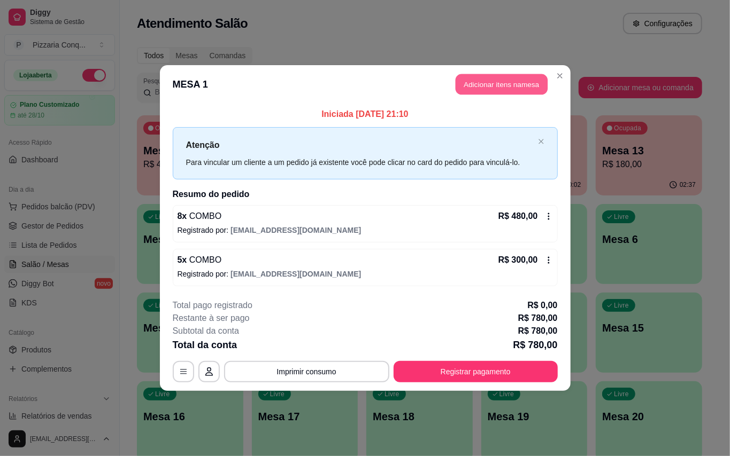
click at [480, 79] on button "Adicionar itens na mesa" at bounding box center [501, 84] width 92 height 21
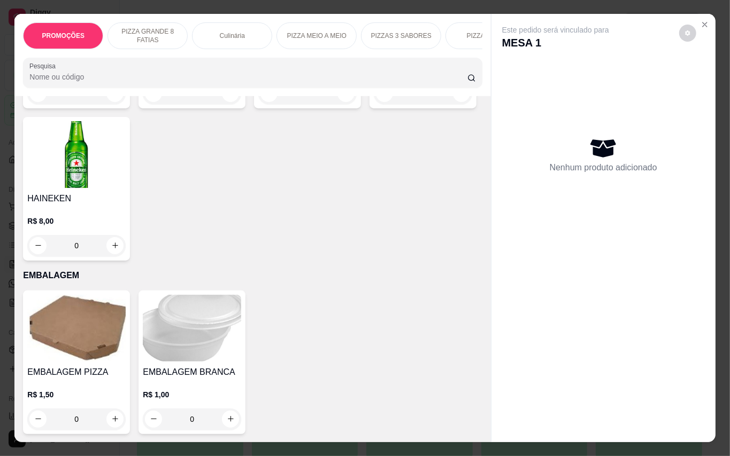
scroll to position [3207, 0]
click at [90, 36] on img at bounding box center [76, 2] width 98 height 67
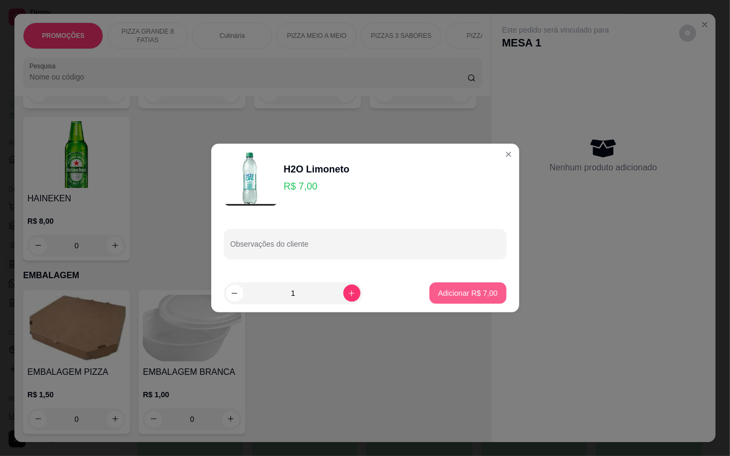
click at [477, 297] on p "Adicionar R$ 7,00" at bounding box center [467, 293] width 59 height 11
type input "1"
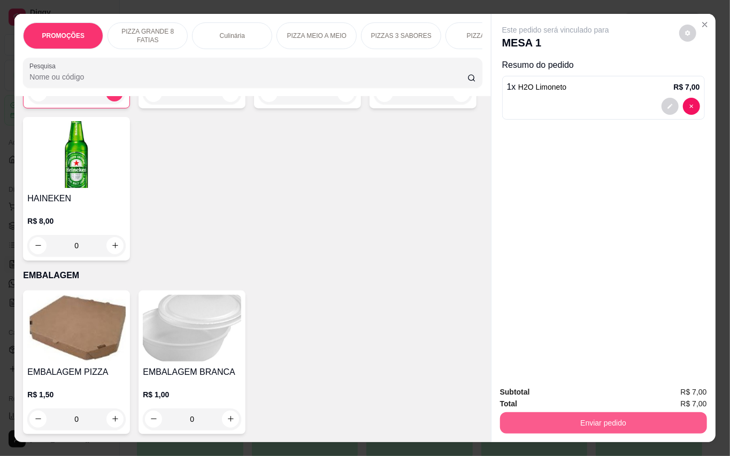
click at [571, 424] on button "Enviar pedido" at bounding box center [603, 423] width 207 height 21
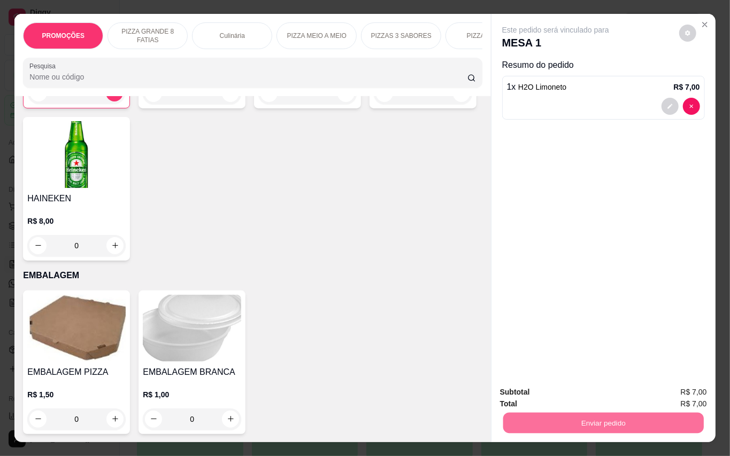
click at [659, 390] on button "Enviar pedido" at bounding box center [677, 392] width 60 height 20
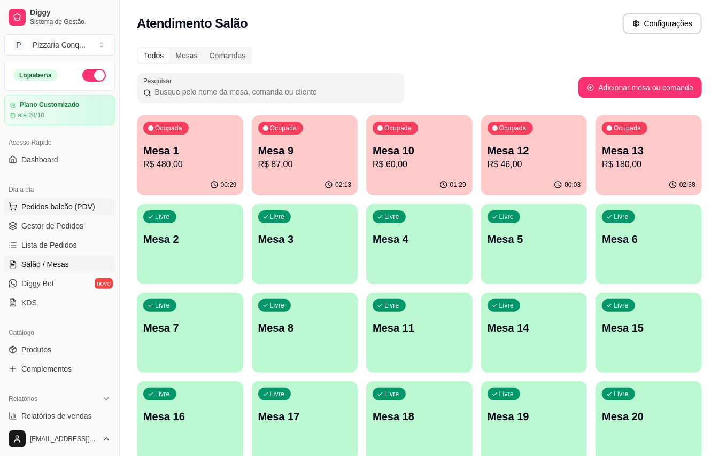
click at [95, 212] on span "Pedidos balcão (PDV)" at bounding box center [58, 207] width 74 height 11
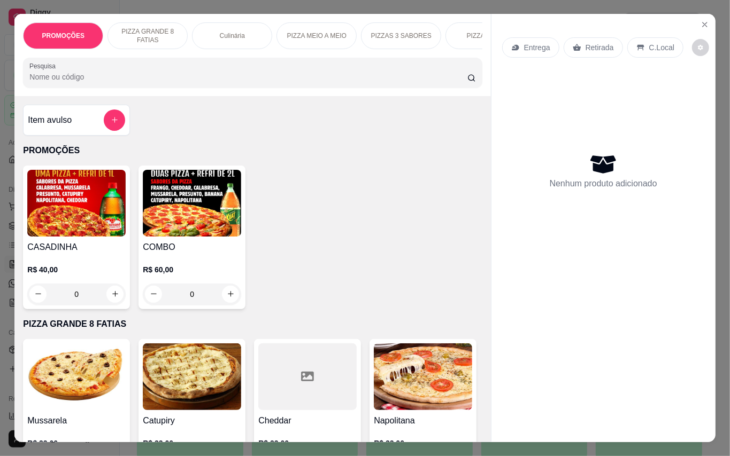
scroll to position [142, 0]
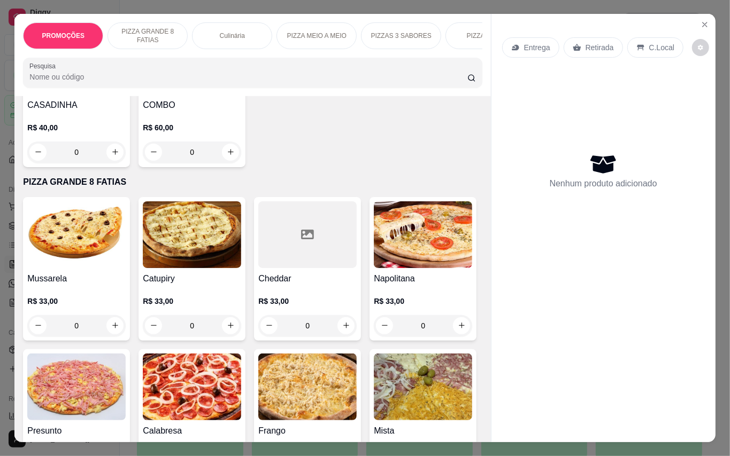
click at [241, 397] on img at bounding box center [192, 387] width 98 height 67
click at [701, 20] on icon "Close" at bounding box center [704, 24] width 9 height 9
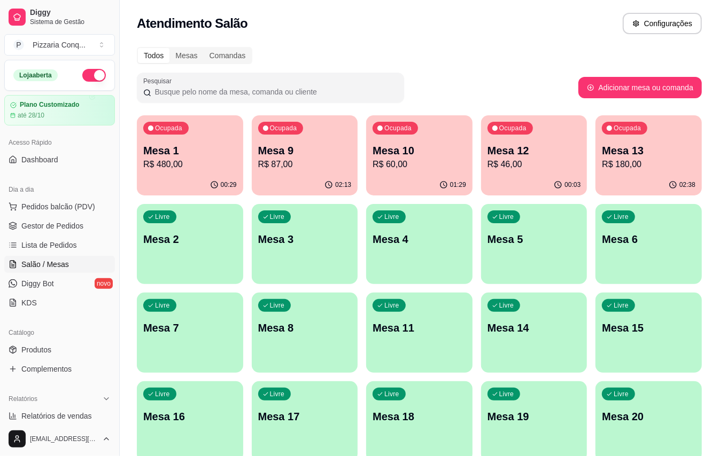
click at [621, 164] on p "R$ 180,00" at bounding box center [649, 164] width 94 height 13
click at [189, 152] on p "Mesa 1" at bounding box center [190, 151] width 90 height 14
click at [56, 204] on span "Pedidos balcão (PDV)" at bounding box center [58, 207] width 74 height 11
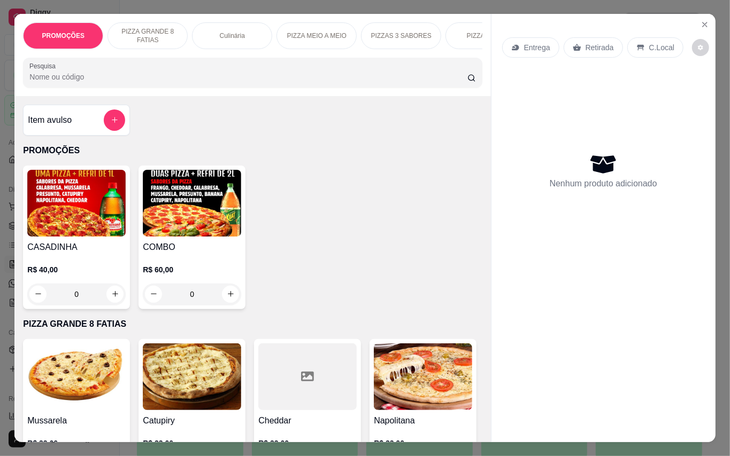
scroll to position [214, 0]
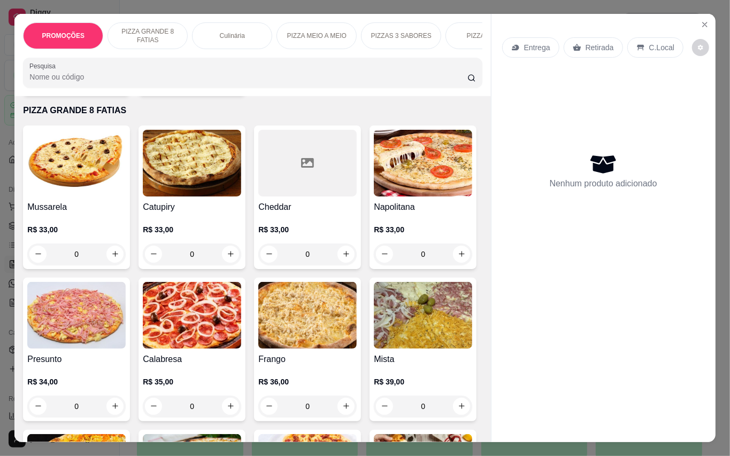
click at [241, 313] on img at bounding box center [192, 315] width 98 height 67
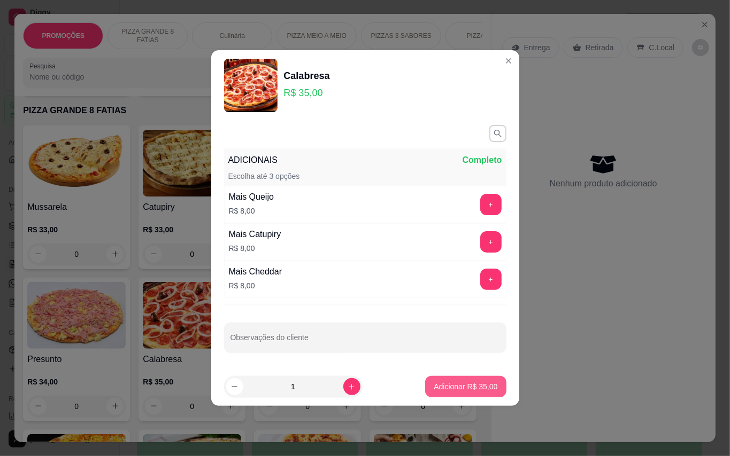
click at [471, 385] on p "Adicionar R$ 35,00" at bounding box center [465, 387] width 64 height 11
type input "1"
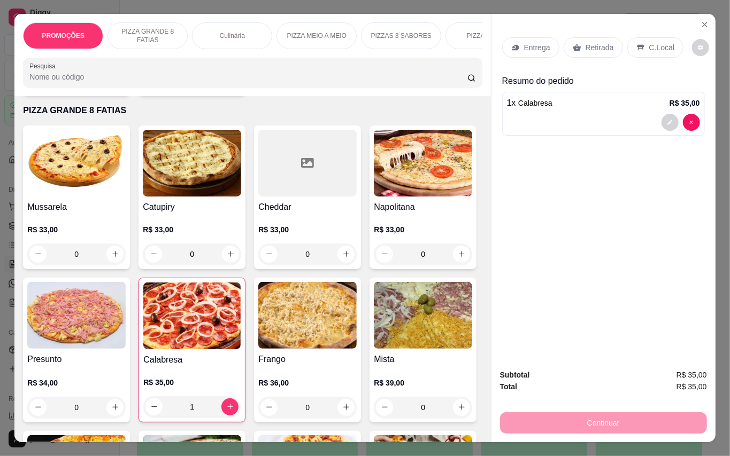
click at [527, 42] on p "Entrega" at bounding box center [537, 47] width 26 height 11
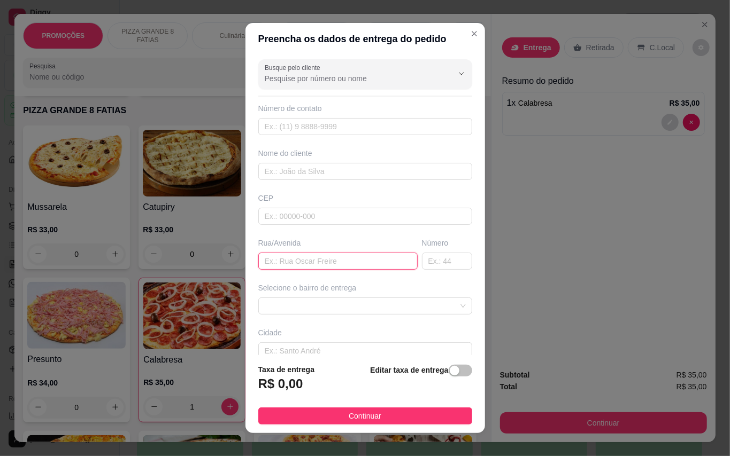
click at [323, 262] on input "text" at bounding box center [337, 261] width 159 height 17
type input "estrada [PERSON_NAME]"
click at [422, 261] on input "text" at bounding box center [447, 261] width 50 height 17
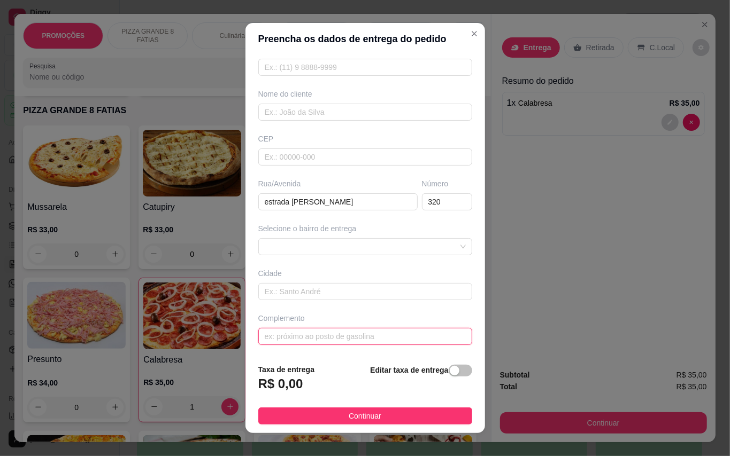
click at [326, 338] on input "text" at bounding box center [365, 336] width 214 height 17
click at [349, 242] on span at bounding box center [365, 247] width 201 height 16
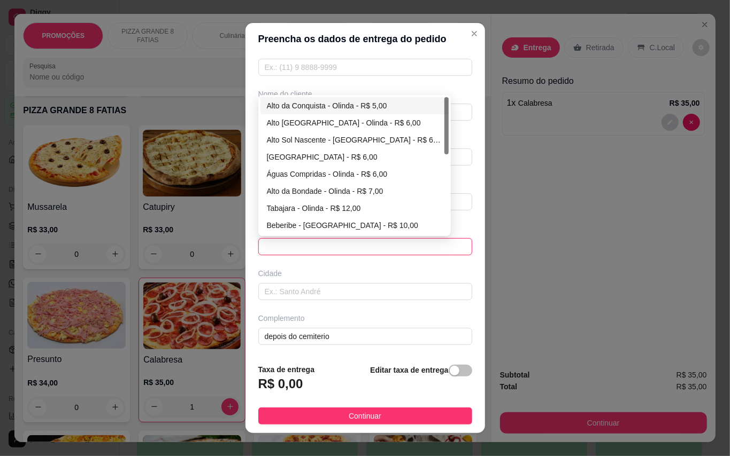
click at [290, 97] on div "Alto da Conquista - Olinda - R$ 5,00" at bounding box center [354, 105] width 188 height 17
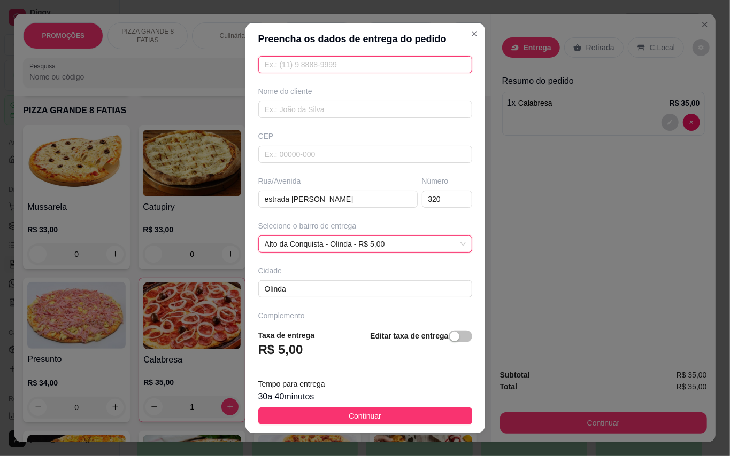
click at [320, 63] on input "text" at bounding box center [365, 64] width 214 height 17
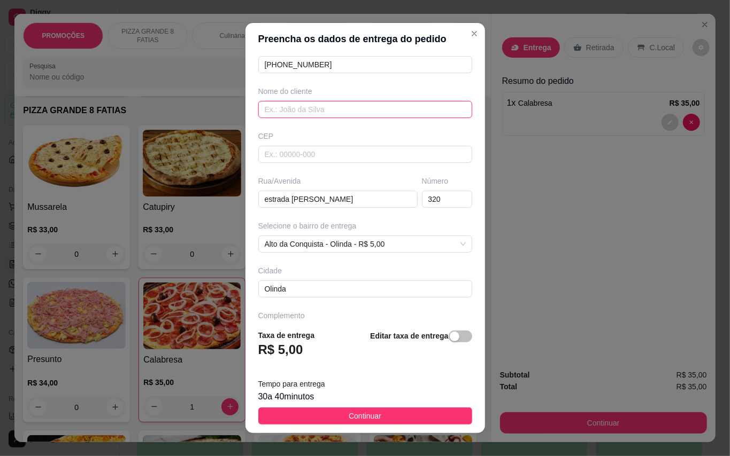
click at [313, 107] on input "text" at bounding box center [365, 109] width 214 height 17
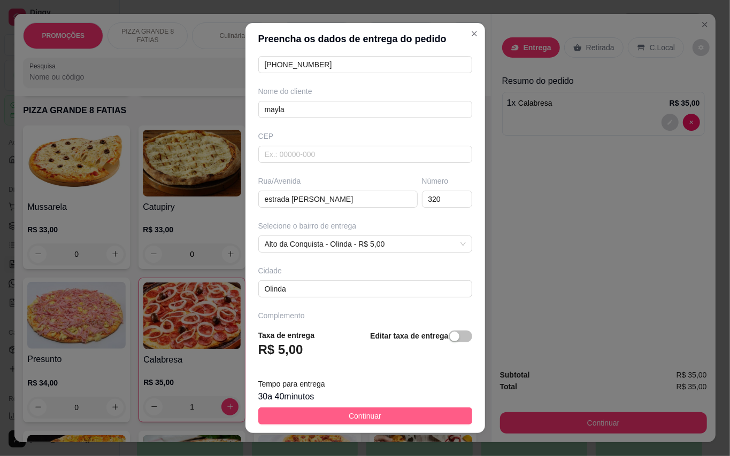
click at [416, 415] on button "Continuar" at bounding box center [365, 416] width 214 height 17
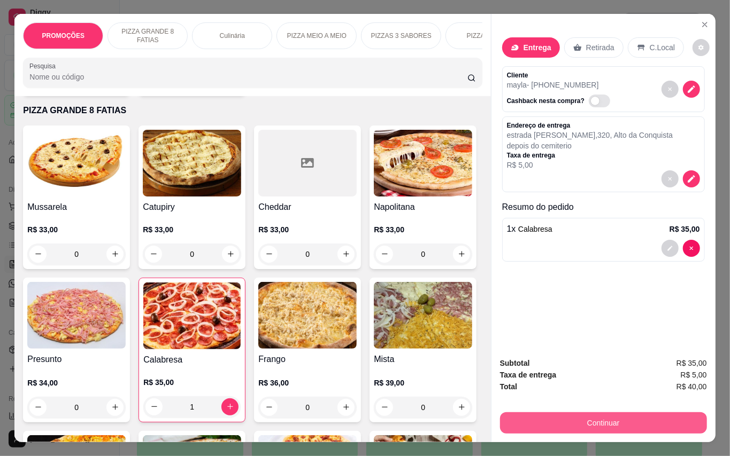
click at [669, 413] on button "Continuar" at bounding box center [603, 423] width 207 height 21
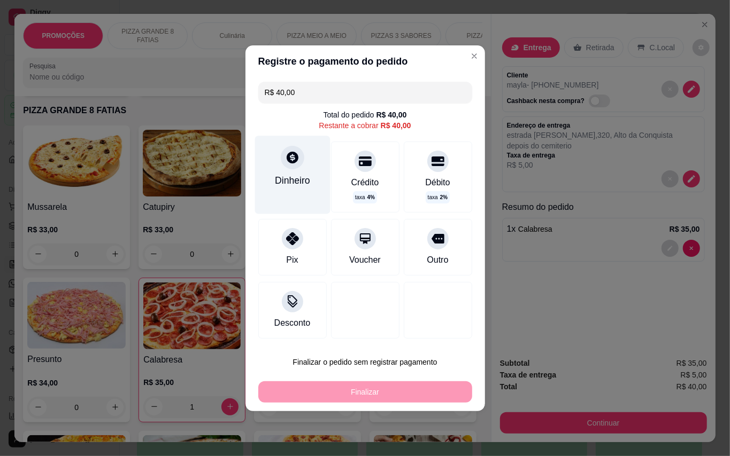
click at [265, 171] on div "Dinheiro" at bounding box center [291, 175] width 75 height 78
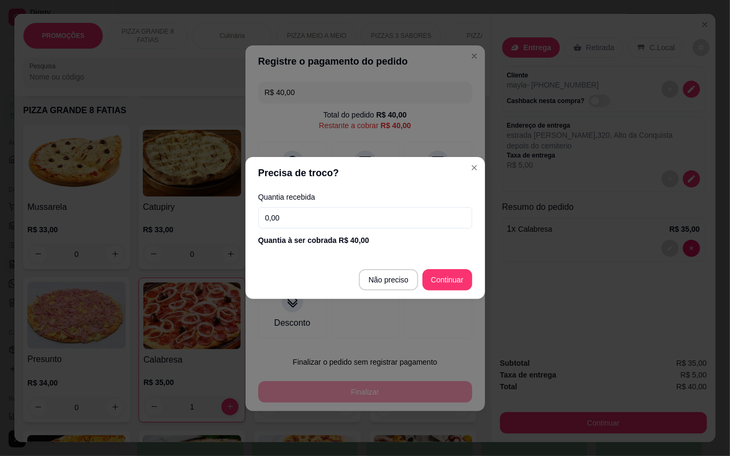
click at [338, 221] on input "0,00" at bounding box center [365, 217] width 214 height 21
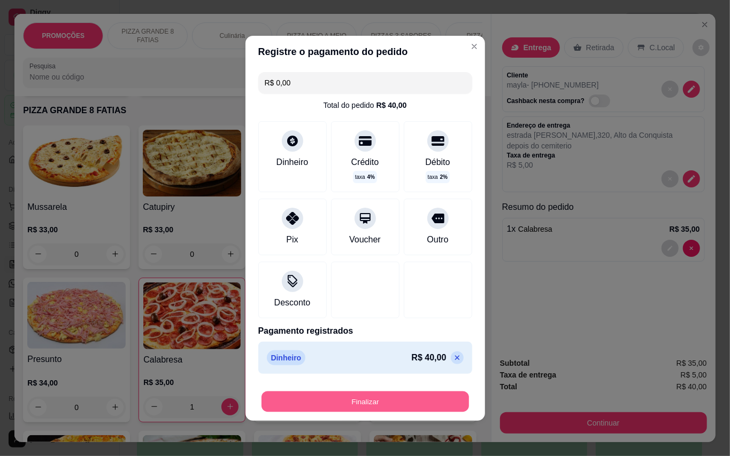
click at [430, 412] on button "Finalizar" at bounding box center [364, 401] width 207 height 21
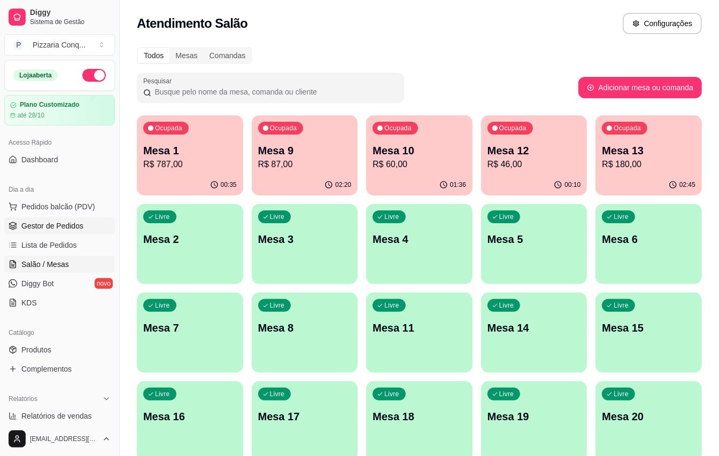
click at [50, 227] on span "Gestor de Pedidos" at bounding box center [52, 226] width 62 height 11
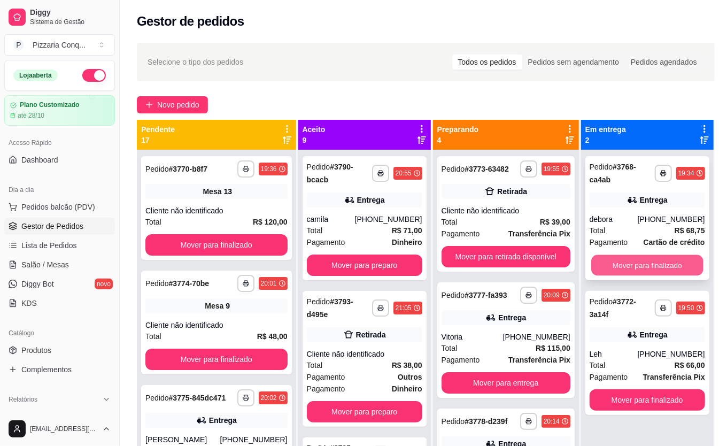
click at [676, 264] on button "Mover para finalizado" at bounding box center [647, 265] width 112 height 21
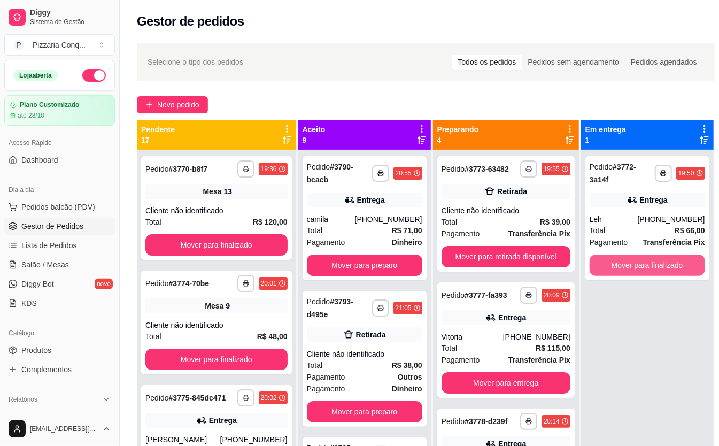
click at [676, 264] on button "Mover para finalizado" at bounding box center [647, 264] width 115 height 21
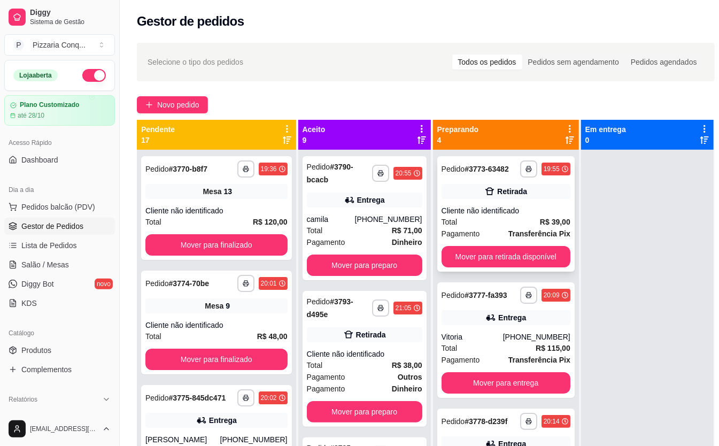
click at [540, 214] on div "Cliente não identificado" at bounding box center [506, 210] width 129 height 11
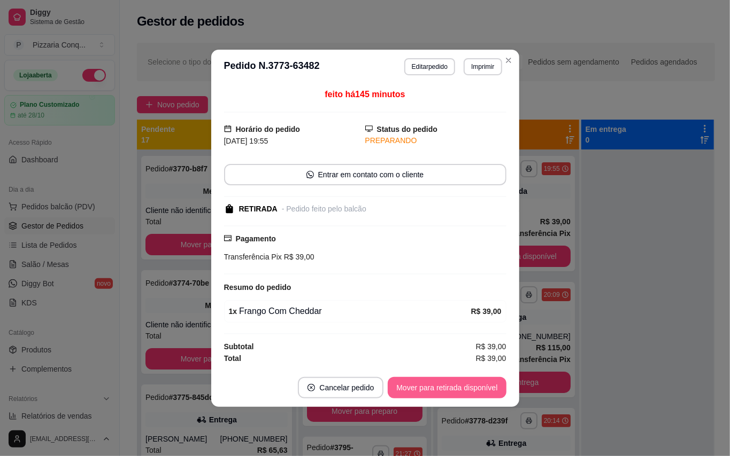
click at [480, 397] on button "Mover para retirada disponível" at bounding box center [447, 387] width 118 height 21
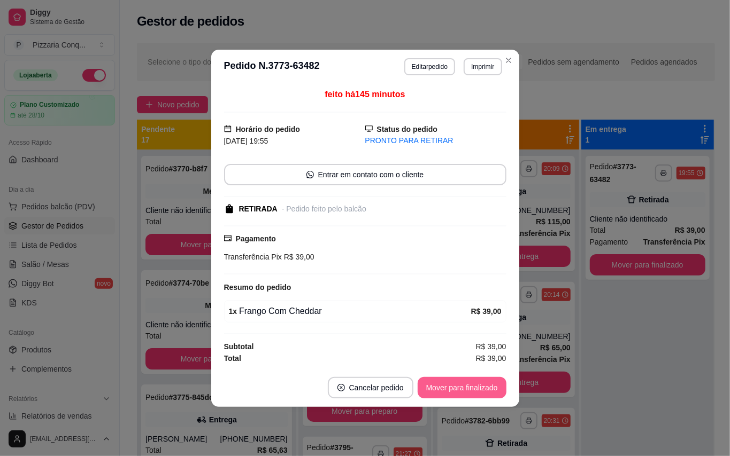
click at [480, 397] on button "Mover para finalizado" at bounding box center [461, 387] width 89 height 21
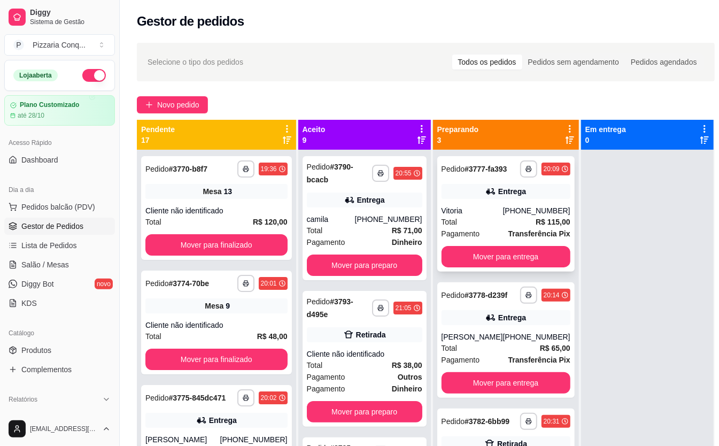
click at [551, 229] on strong "Transferência Pix" at bounding box center [539, 233] width 62 height 9
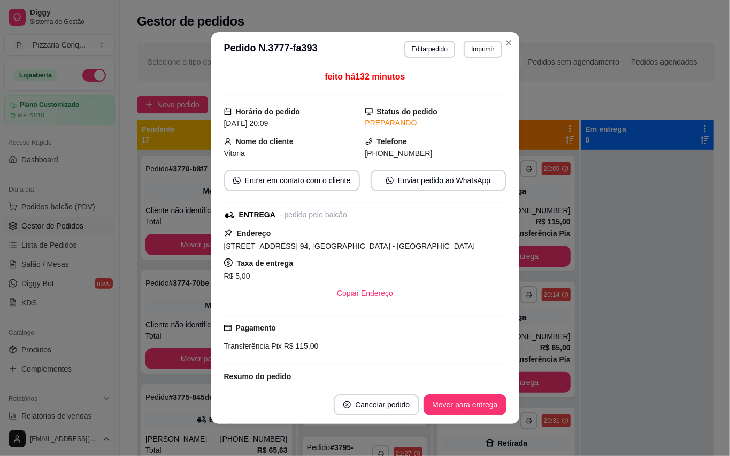
scroll to position [152, 0]
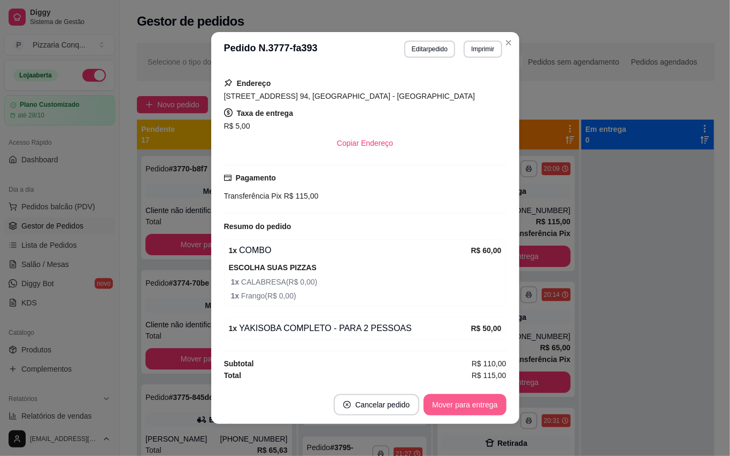
click at [467, 413] on button "Mover para entrega" at bounding box center [464, 404] width 82 height 21
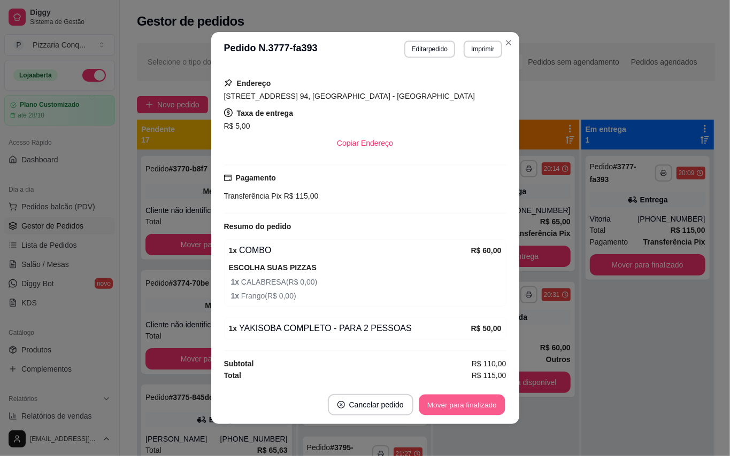
click at [466, 412] on button "Mover para finalizado" at bounding box center [462, 405] width 86 height 21
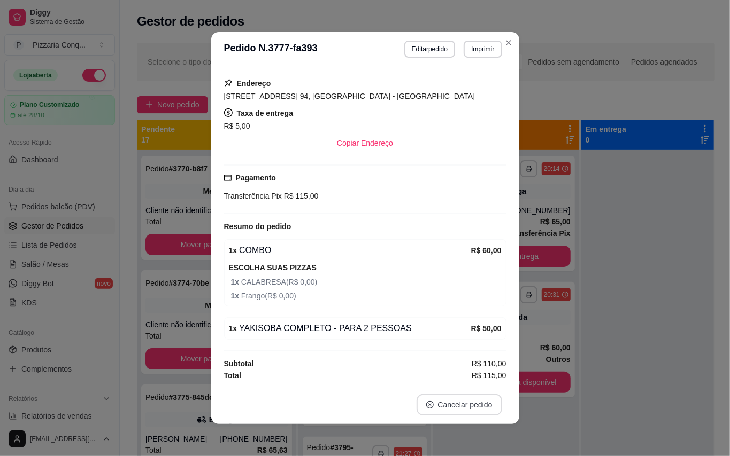
scroll to position [127, 0]
click at [466, 412] on button "Cancelar pedido" at bounding box center [459, 404] width 86 height 21
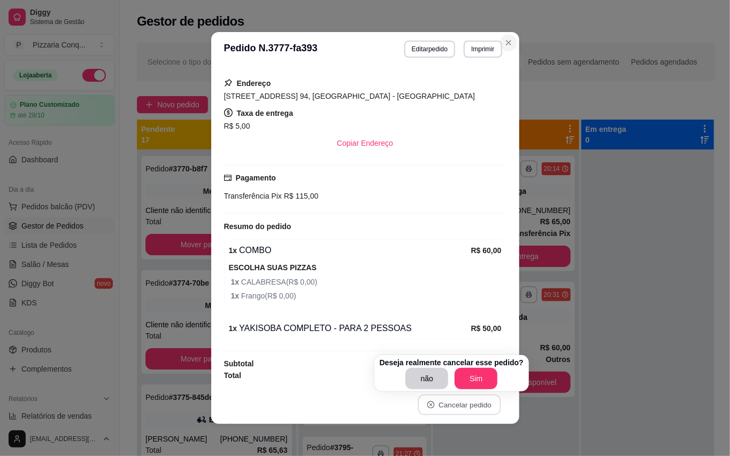
click at [509, 42] on button "Close" at bounding box center [508, 42] width 17 height 17
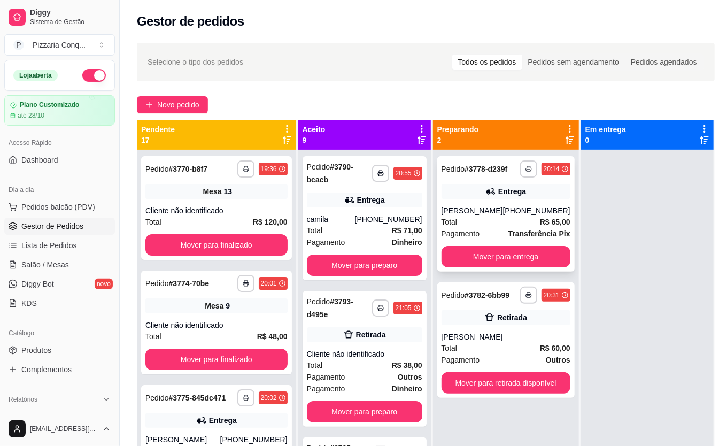
click at [524, 227] on div "**********" at bounding box center [505, 213] width 137 height 115
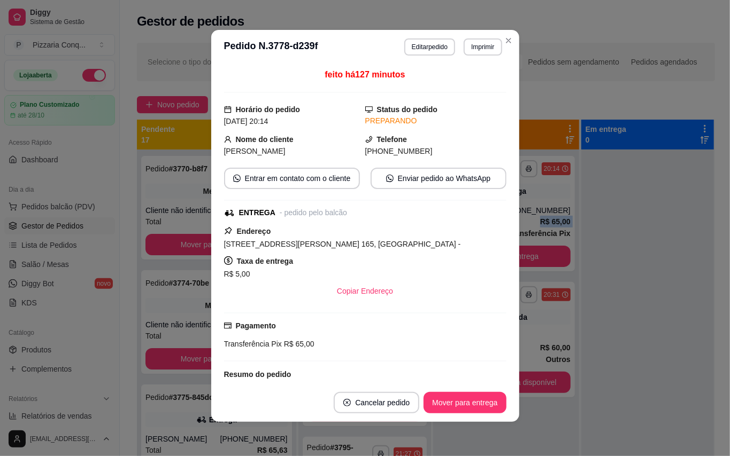
scroll to position [146, 0]
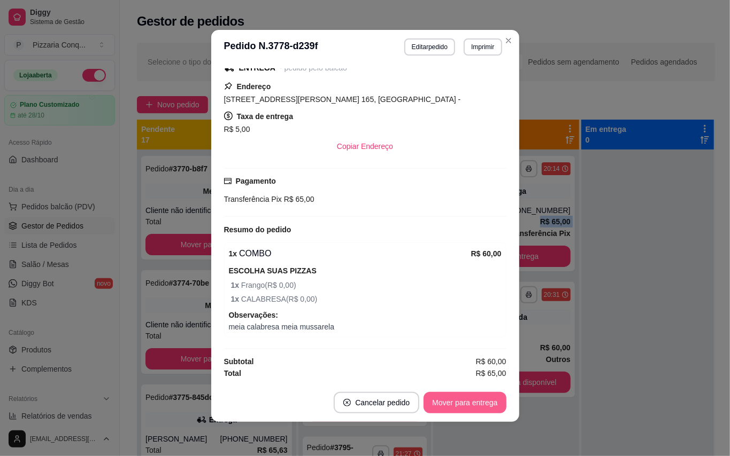
click at [463, 394] on button "Mover para entrega" at bounding box center [464, 402] width 82 height 21
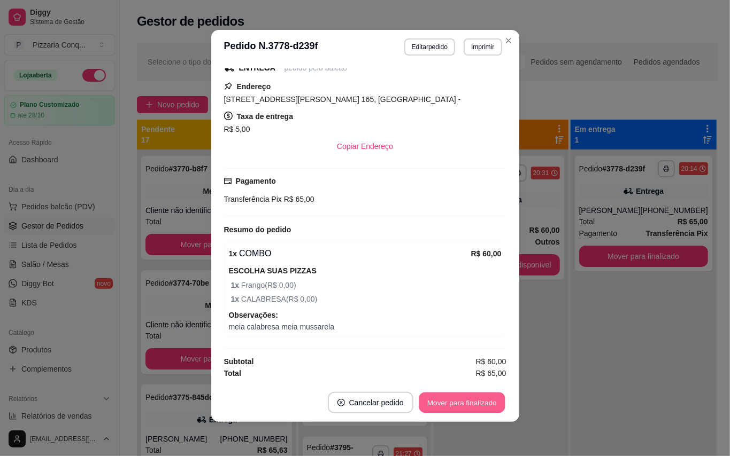
click at [463, 394] on button "Mover para finalizado" at bounding box center [462, 403] width 86 height 21
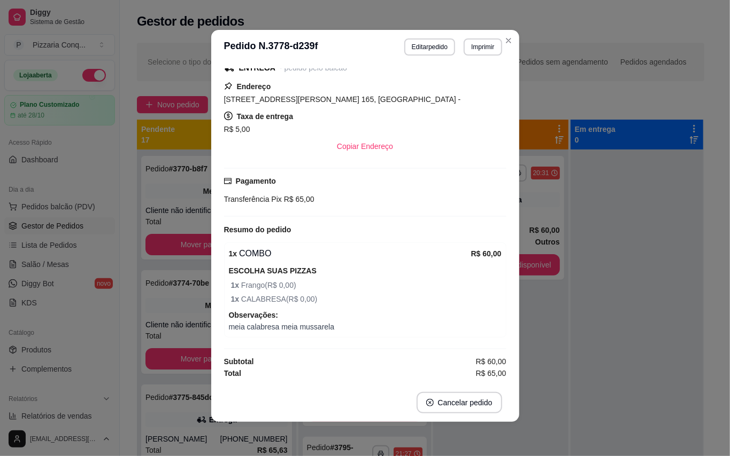
scroll to position [122, 0]
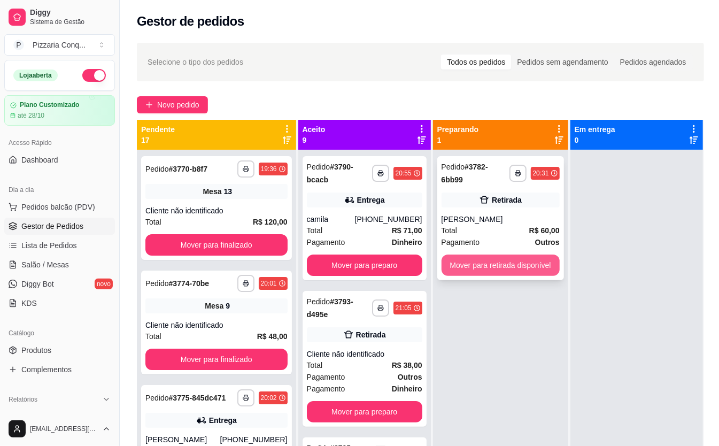
click at [528, 256] on button "Mover para retirada disponível" at bounding box center [501, 264] width 118 height 21
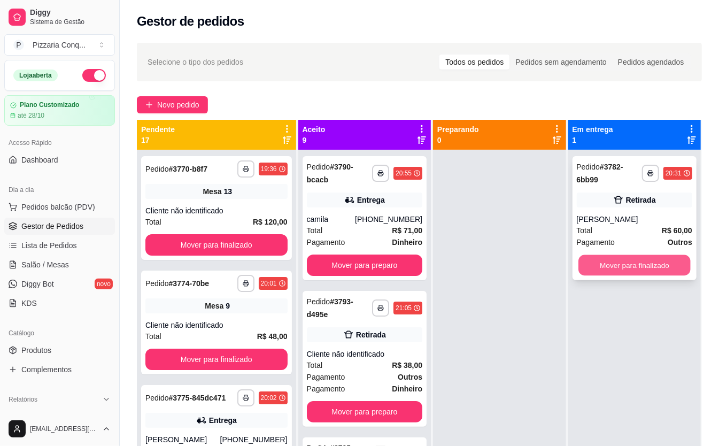
click at [639, 266] on button "Mover para finalizado" at bounding box center [634, 265] width 112 height 21
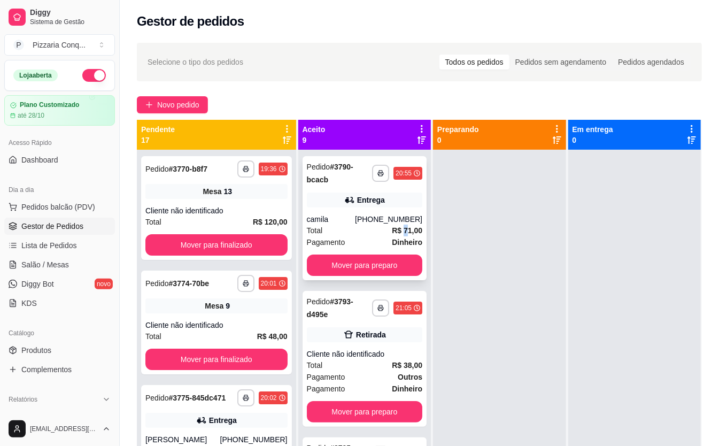
click at [413, 227] on strong "R$ 71,00" at bounding box center [407, 230] width 30 height 9
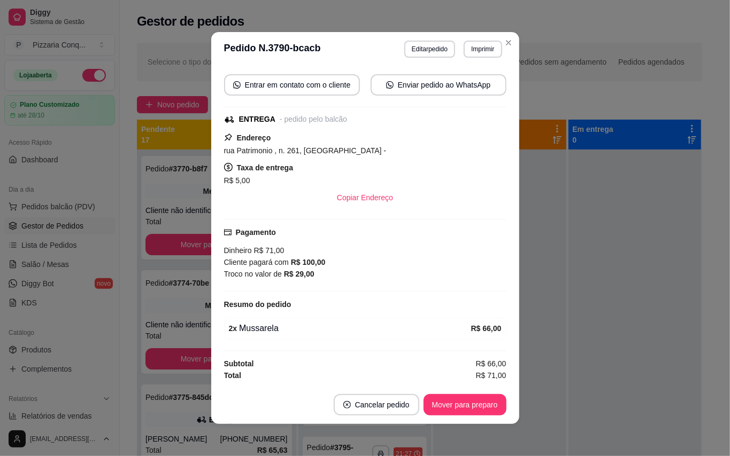
scroll to position [2, 0]
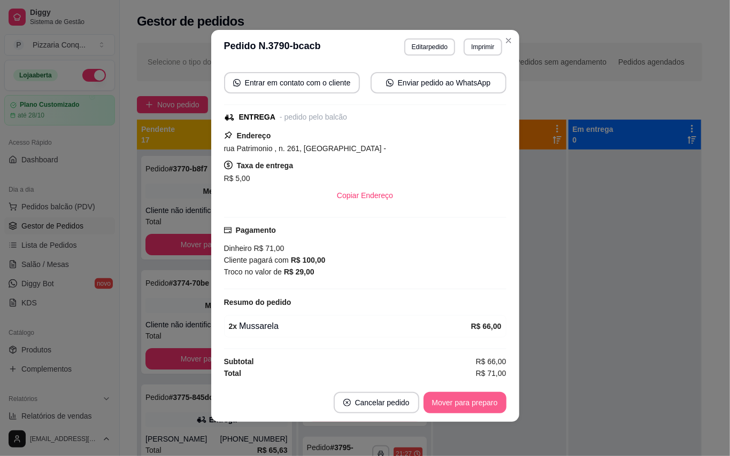
click at [486, 408] on button "Mover para preparo" at bounding box center [464, 402] width 83 height 21
click at [486, 408] on button "Mover para entrega" at bounding box center [465, 403] width 80 height 21
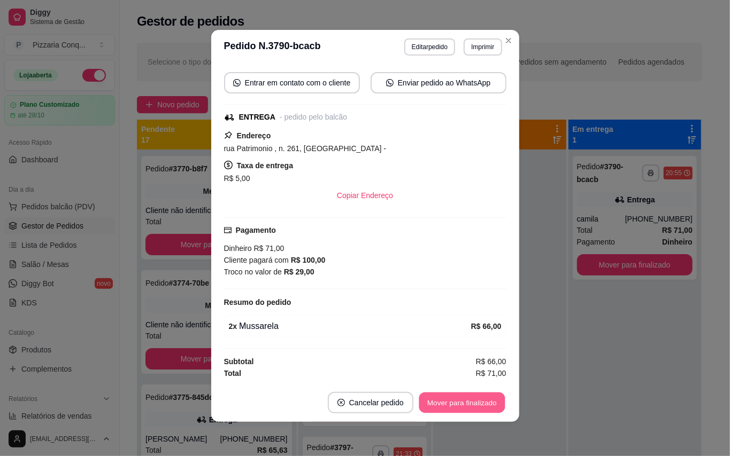
click at [486, 408] on button "Mover para finalizado" at bounding box center [462, 403] width 86 height 21
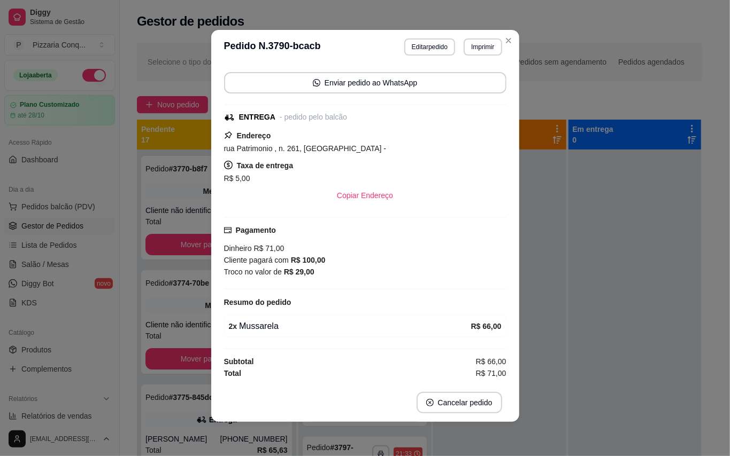
scroll to position [73, 0]
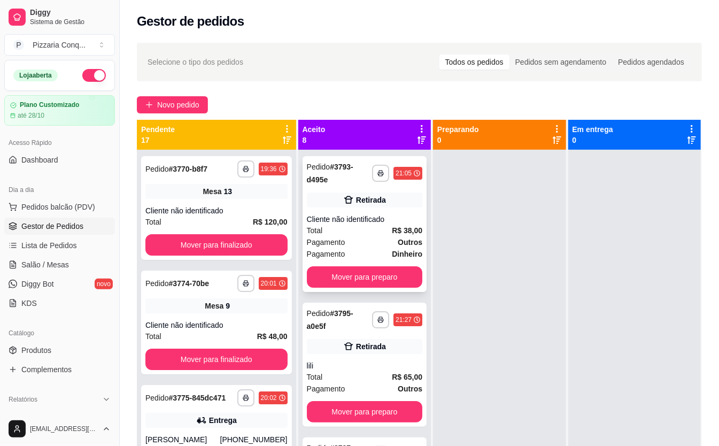
click at [399, 235] on div "Total R$ 38,00" at bounding box center [364, 230] width 115 height 12
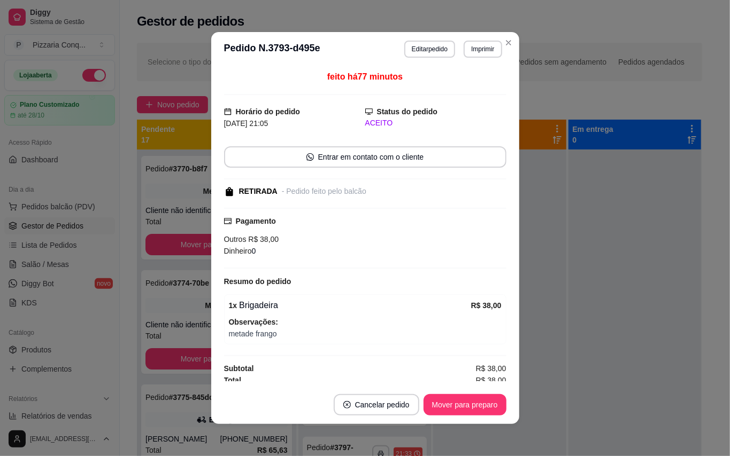
scroll to position [6, 0]
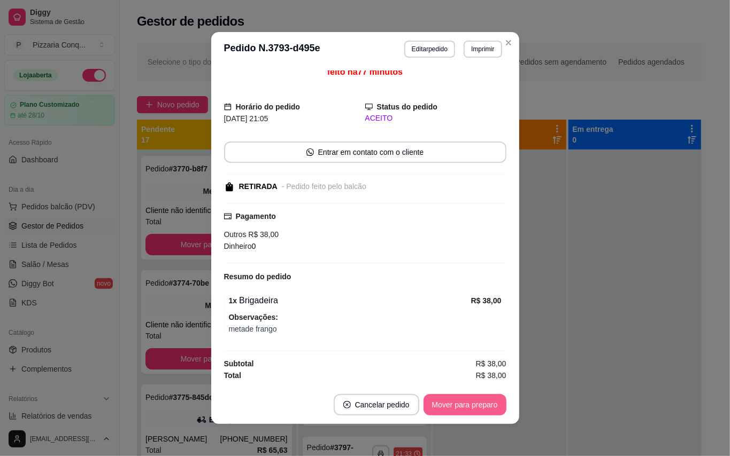
click at [482, 400] on button "Mover para preparo" at bounding box center [464, 404] width 83 height 21
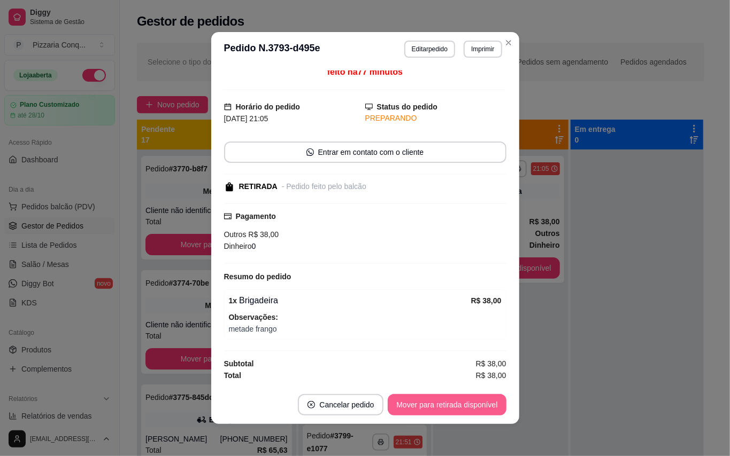
click at [482, 400] on button "Mover para retirada disponível" at bounding box center [447, 404] width 118 height 21
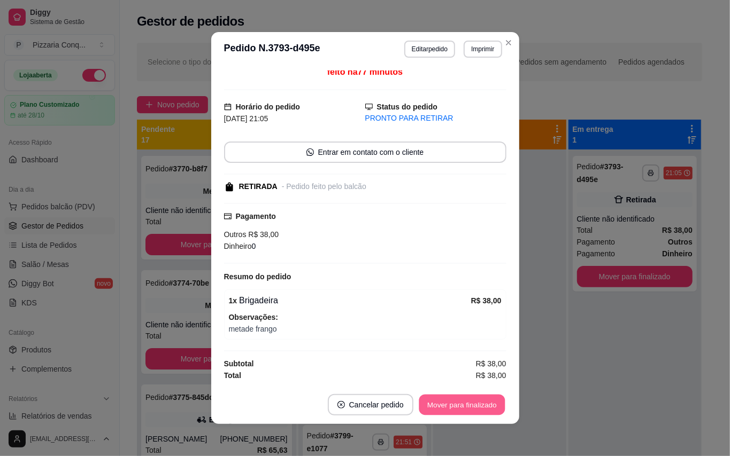
click at [482, 400] on button "Mover para finalizado" at bounding box center [462, 405] width 86 height 21
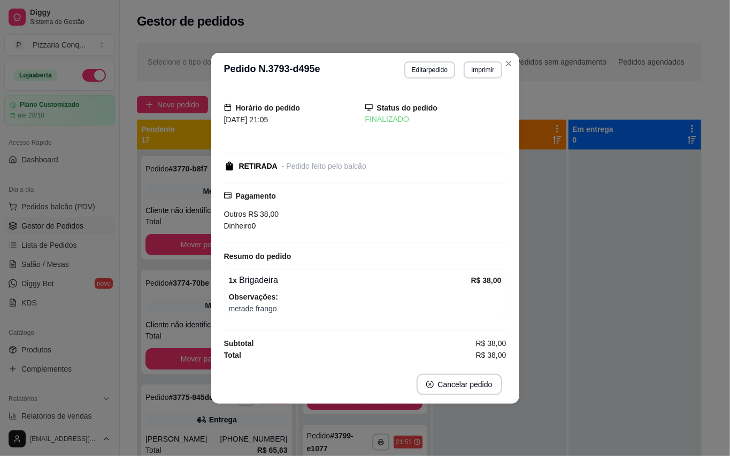
scroll to position [0, 0]
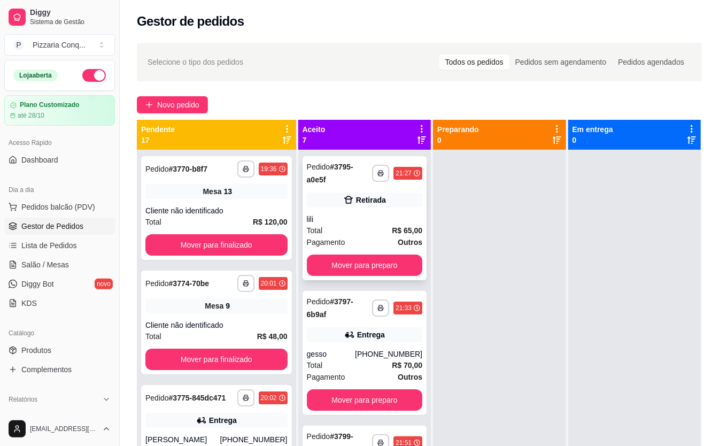
click at [412, 230] on strong "R$ 65,00" at bounding box center [407, 230] width 30 height 9
click at [412, 258] on button "Mover para preparo" at bounding box center [364, 265] width 112 height 21
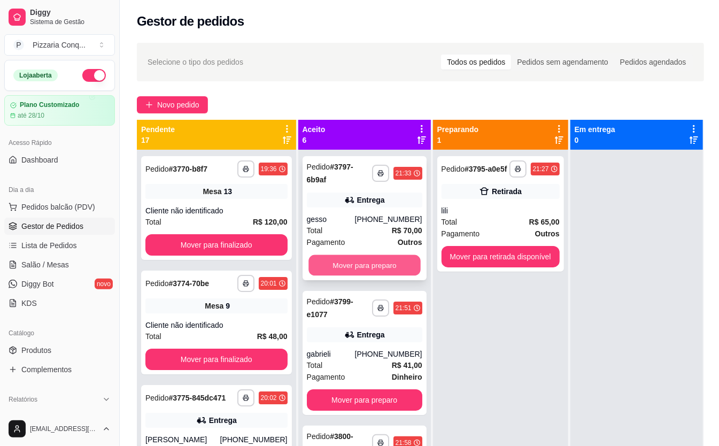
click at [399, 255] on button "Mover para preparo" at bounding box center [364, 265] width 112 height 21
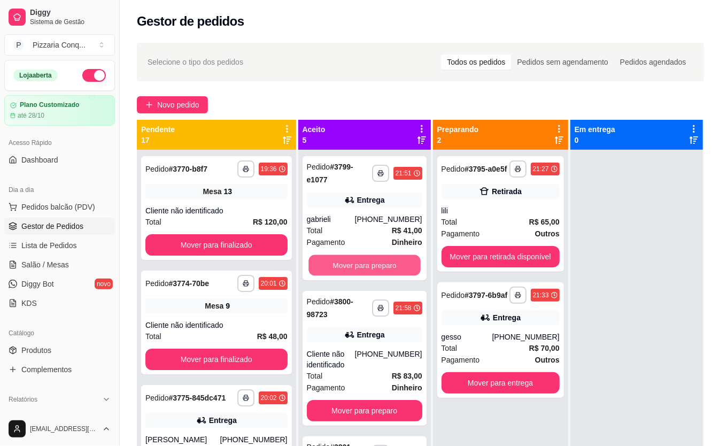
click at [399, 255] on button "Mover para preparo" at bounding box center [364, 265] width 112 height 21
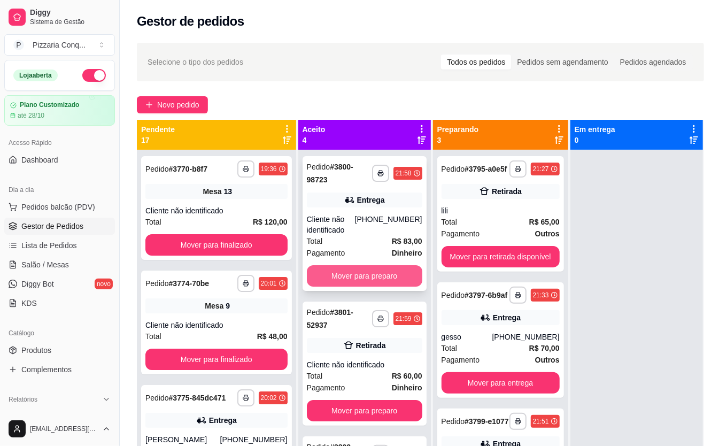
click at [404, 270] on button "Mover para preparo" at bounding box center [364, 275] width 115 height 21
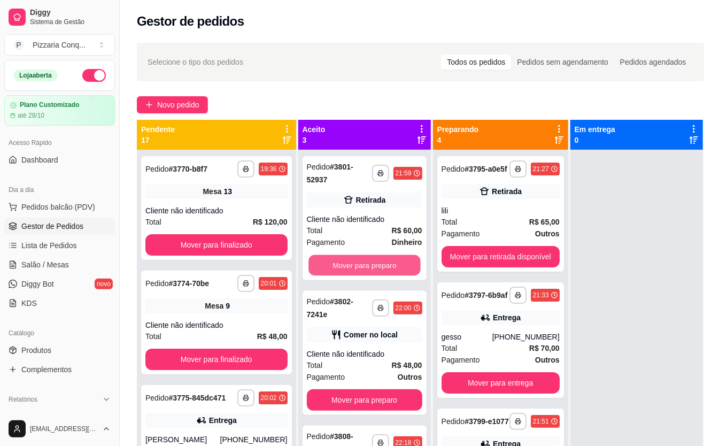
click at [404, 270] on button "Mover para preparo" at bounding box center [364, 265] width 112 height 21
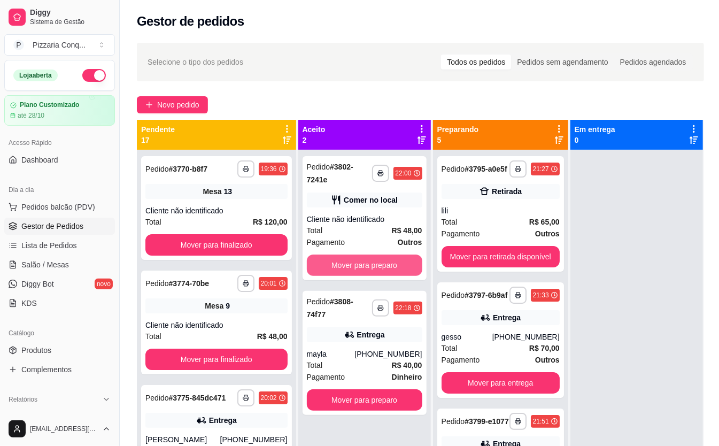
click at [404, 270] on button "Mover para preparo" at bounding box center [364, 264] width 115 height 21
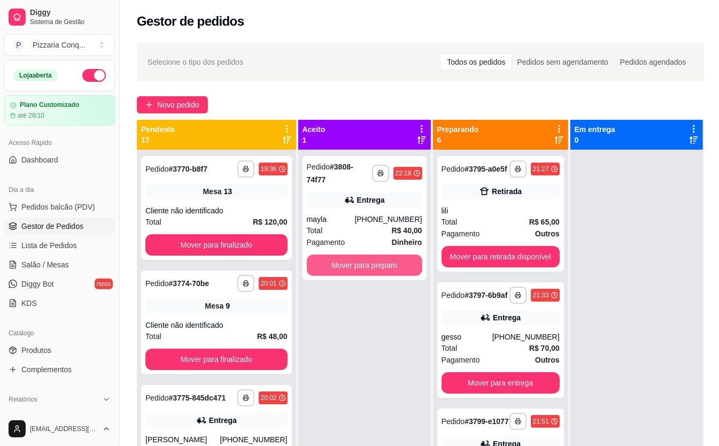
click at [404, 270] on button "Mover para preparo" at bounding box center [364, 264] width 115 height 21
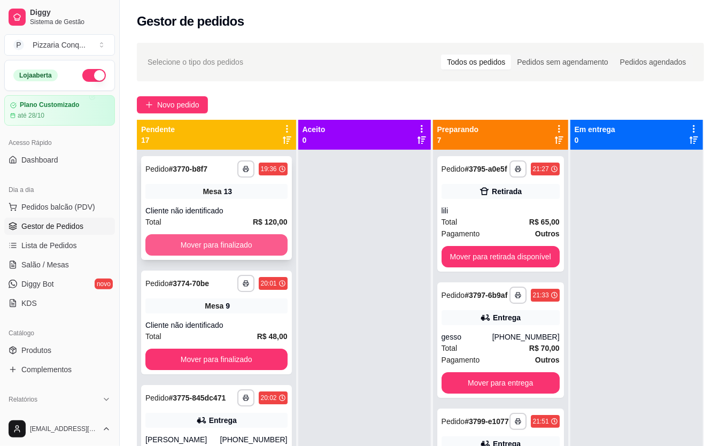
scroll to position [285, 0]
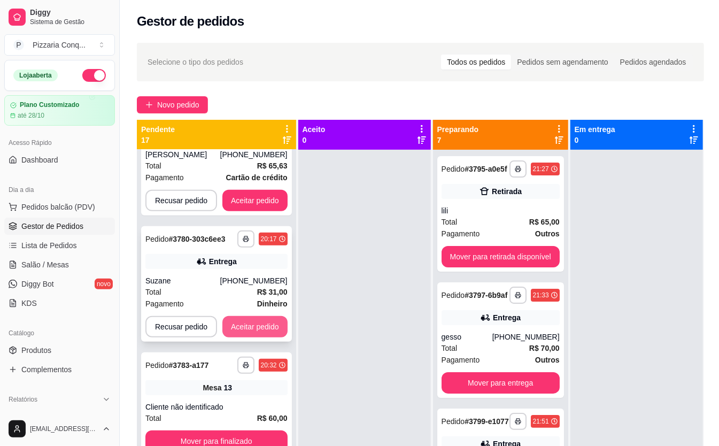
click at [244, 319] on button "Aceitar pedido" at bounding box center [254, 326] width 65 height 21
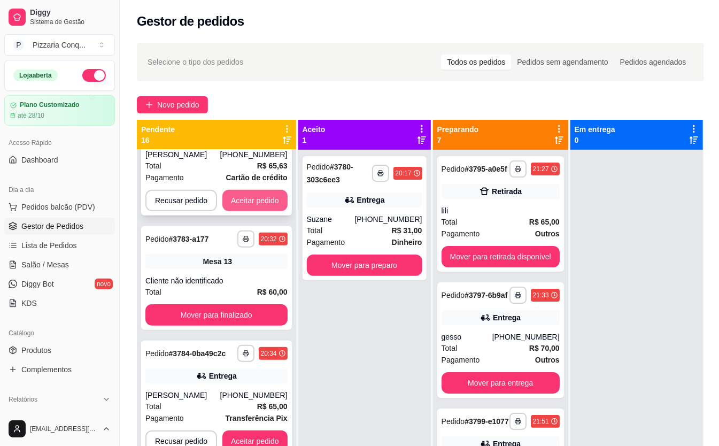
click at [274, 199] on button "Aceitar pedido" at bounding box center [254, 200] width 65 height 21
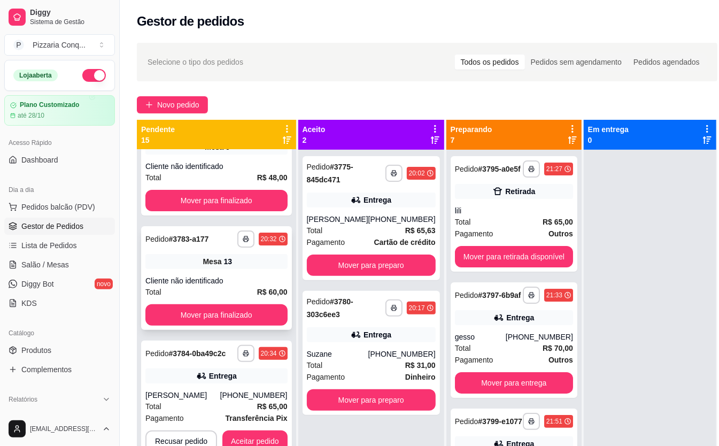
scroll to position [444, 0]
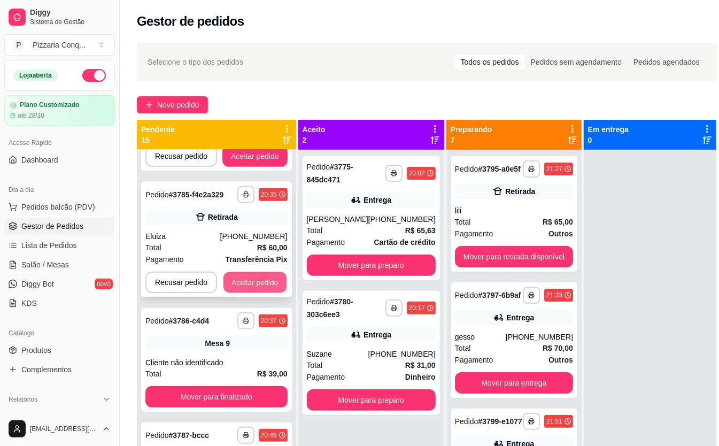
click at [265, 283] on button "Aceitar pedido" at bounding box center [254, 282] width 63 height 21
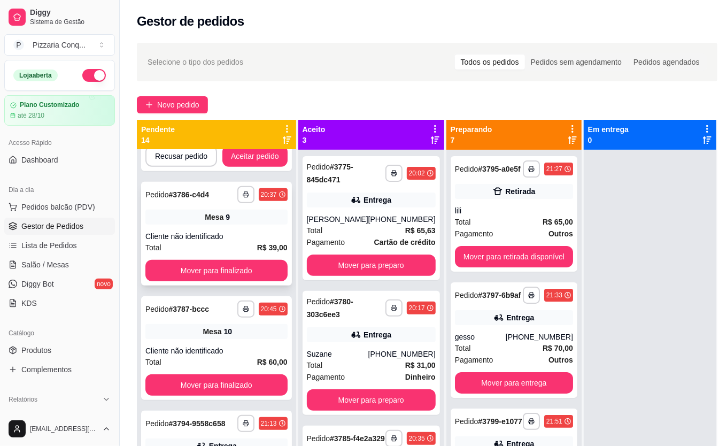
scroll to position [657, 0]
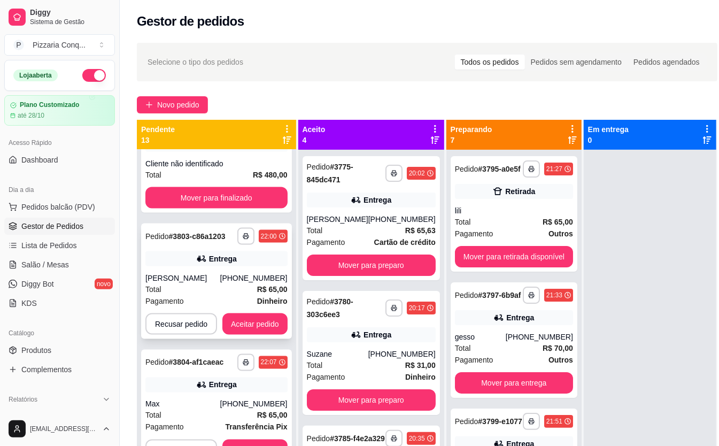
scroll to position [1085, 0]
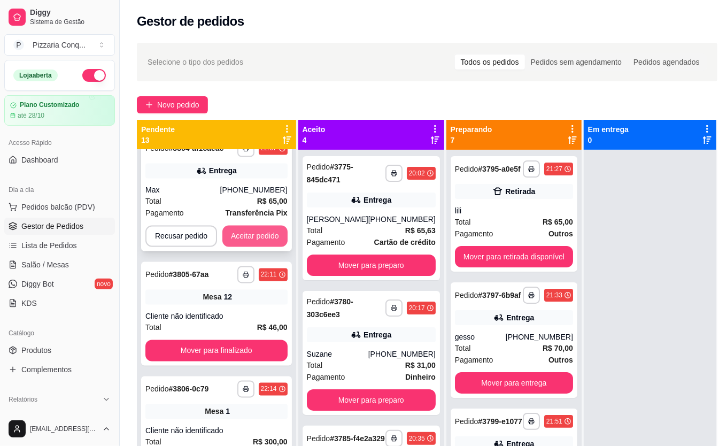
click at [256, 234] on button "Aceitar pedido" at bounding box center [254, 236] width 65 height 21
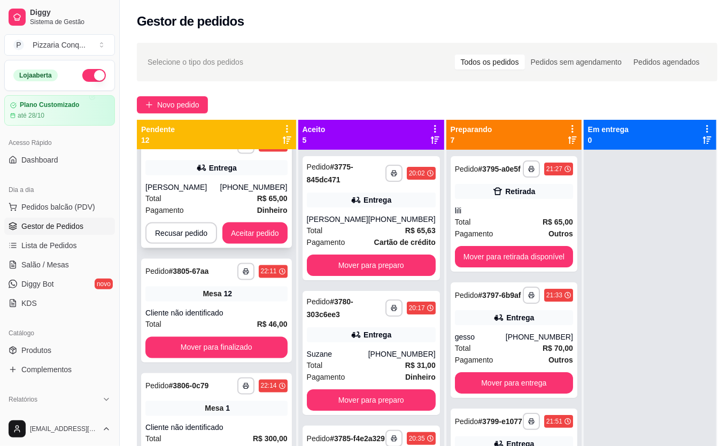
scroll to position [891, 0]
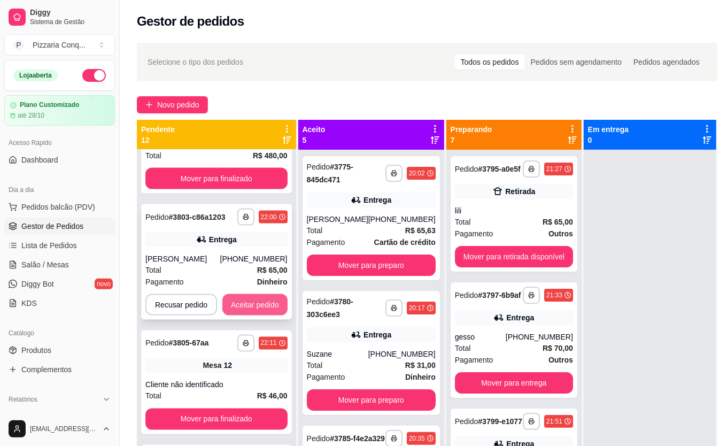
click at [260, 306] on button "Aceitar pedido" at bounding box center [254, 304] width 65 height 21
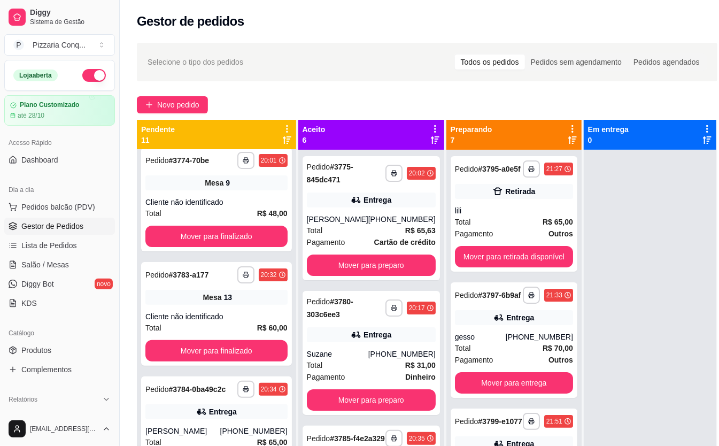
scroll to position [266, 0]
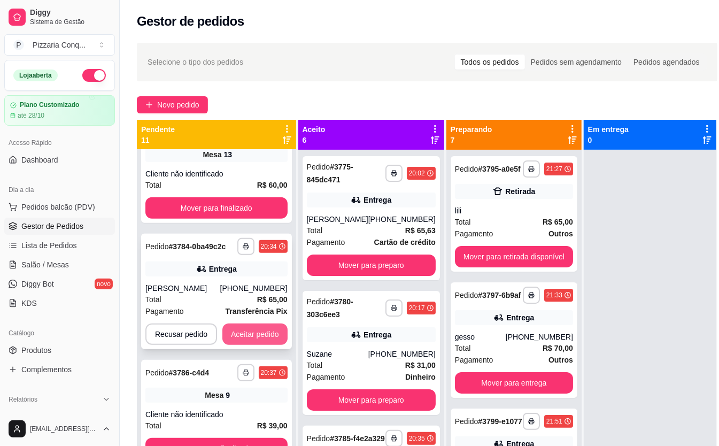
click at [266, 337] on button "Aceitar pedido" at bounding box center [254, 333] width 65 height 21
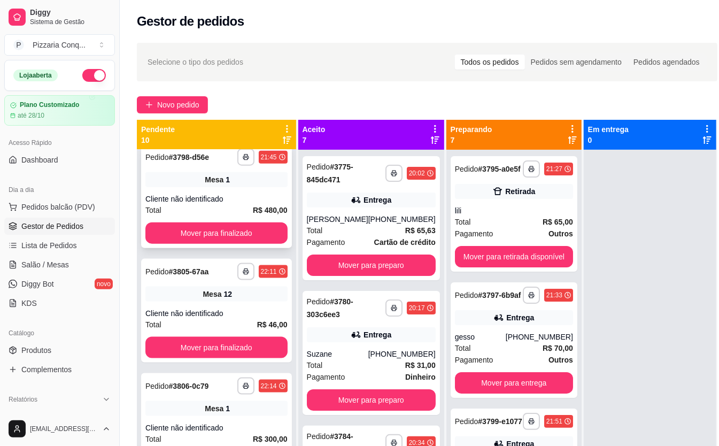
scroll to position [567, 0]
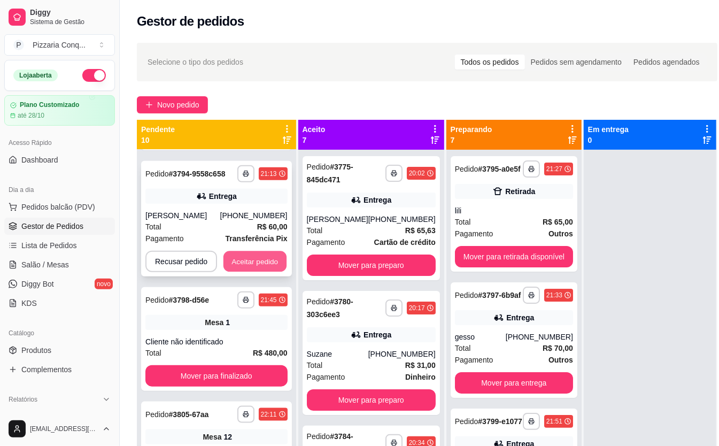
click at [276, 257] on button "Aceitar pedido" at bounding box center [254, 261] width 63 height 21
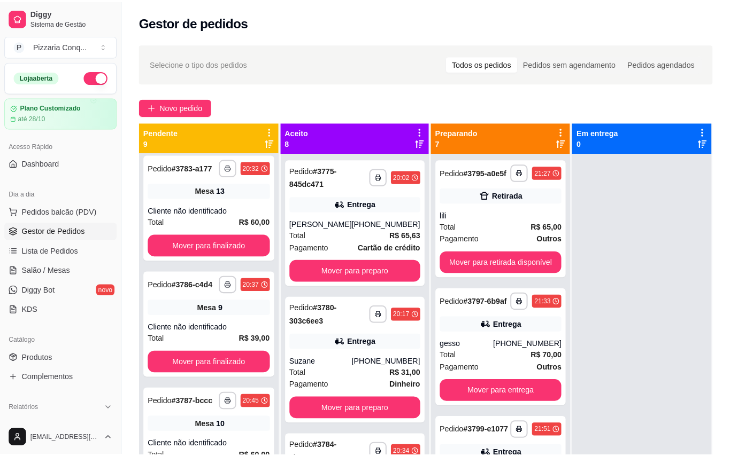
scroll to position [0, 0]
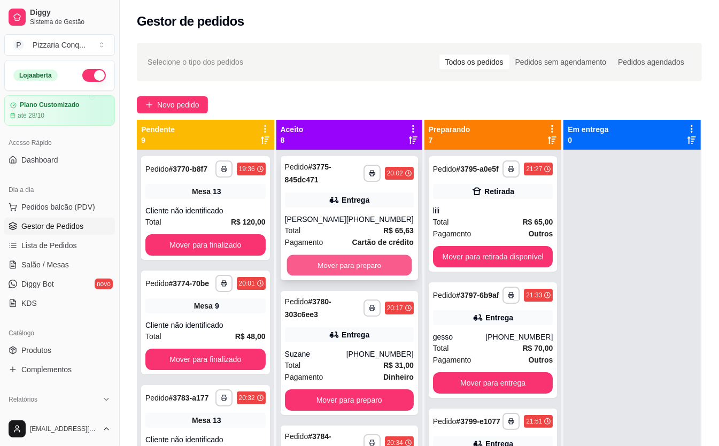
click at [350, 268] on button "Mover para preparo" at bounding box center [349, 265] width 125 height 21
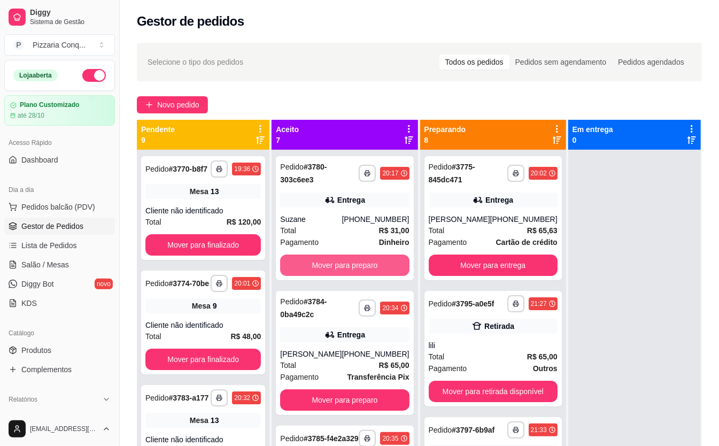
click at [350, 268] on button "Mover para preparo" at bounding box center [344, 264] width 129 height 21
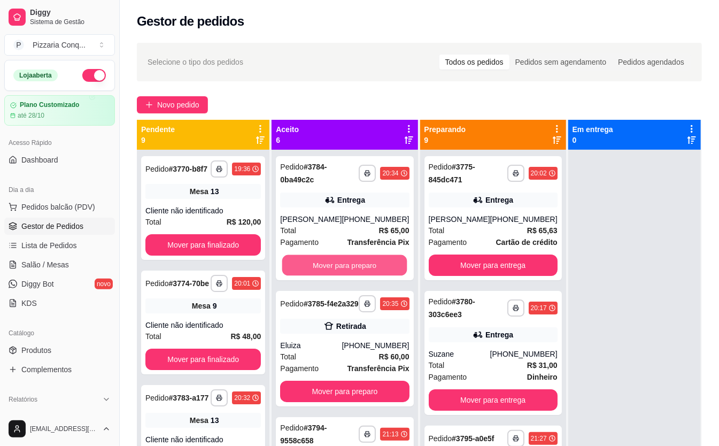
click at [350, 268] on button "Mover para preparo" at bounding box center [344, 265] width 125 height 21
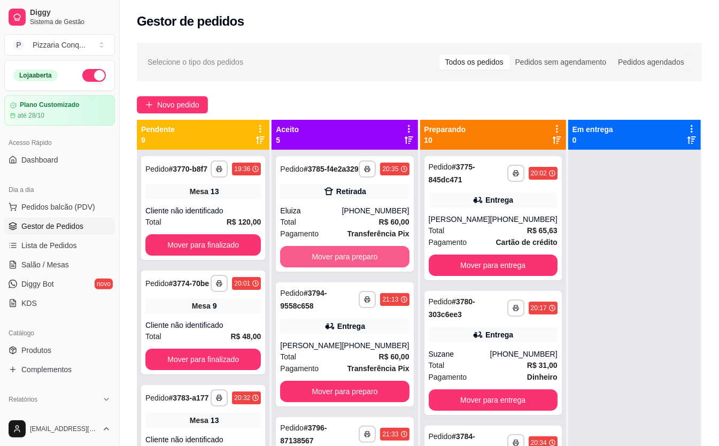
click at [350, 267] on button "Mover para preparo" at bounding box center [344, 256] width 129 height 21
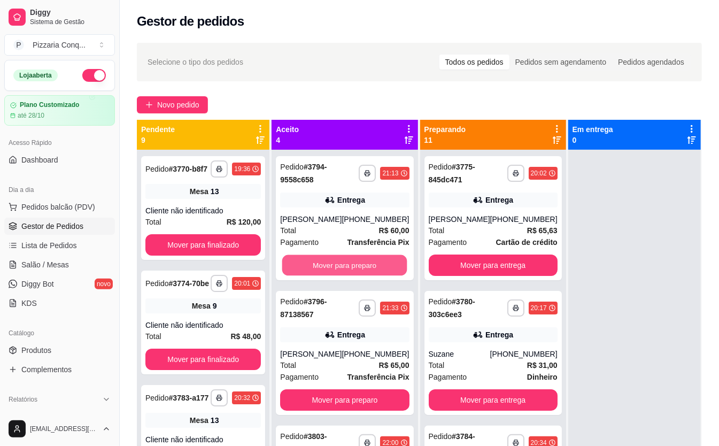
click at [350, 268] on button "Mover para preparo" at bounding box center [344, 265] width 125 height 21
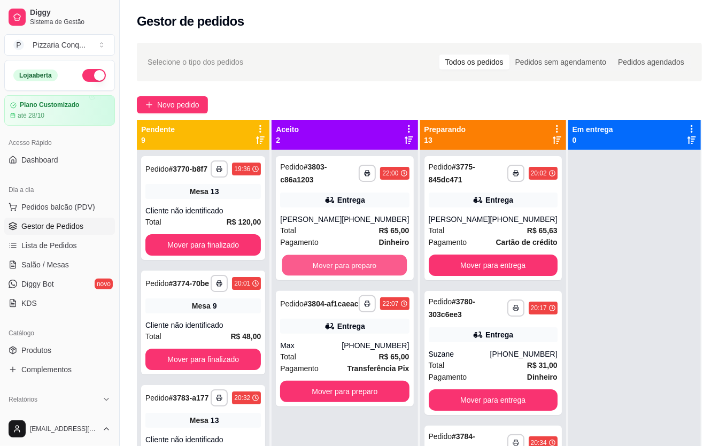
click at [350, 268] on button "Mover para preparo" at bounding box center [344, 265] width 125 height 21
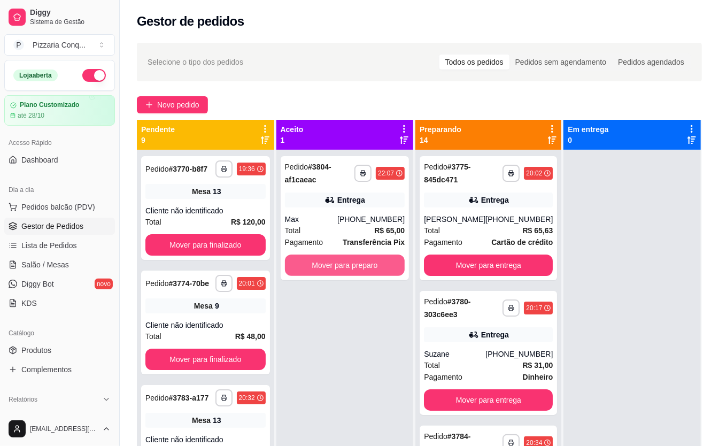
click at [350, 268] on button "Mover para preparo" at bounding box center [345, 264] width 120 height 21
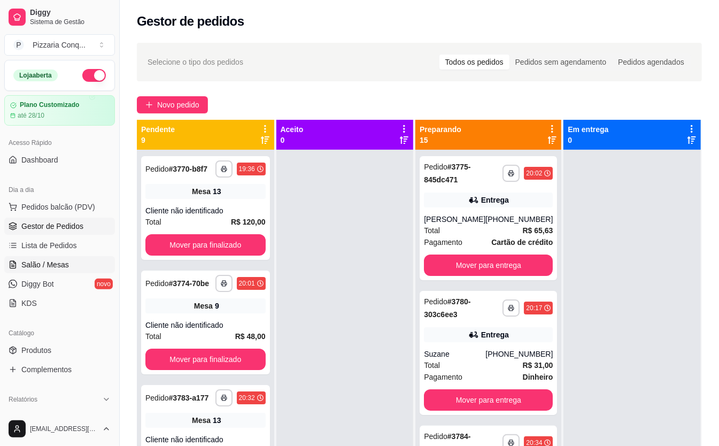
click at [74, 265] on link "Salão / Mesas" at bounding box center [59, 264] width 111 height 17
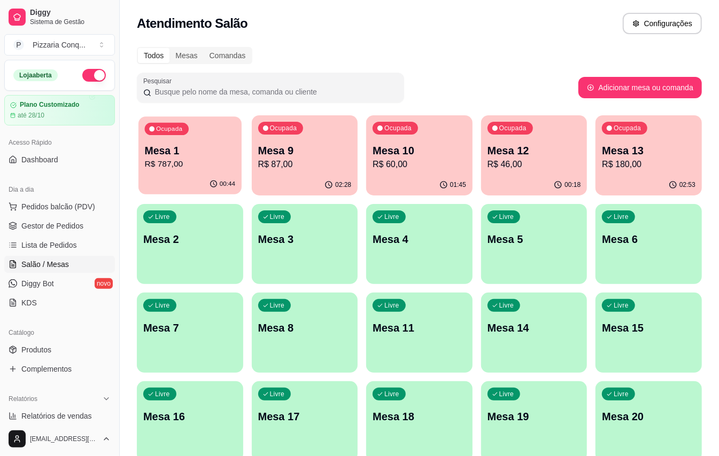
click at [165, 158] on p "R$ 787,00" at bounding box center [190, 164] width 90 height 12
click at [78, 217] on ul "Pedidos balcão (PDV) Gestor de Pedidos Lista de Pedidos Salão / Mesas Diggy Bot…" at bounding box center [59, 254] width 111 height 113
click at [86, 203] on span "Pedidos balcão (PDV)" at bounding box center [58, 207] width 74 height 11
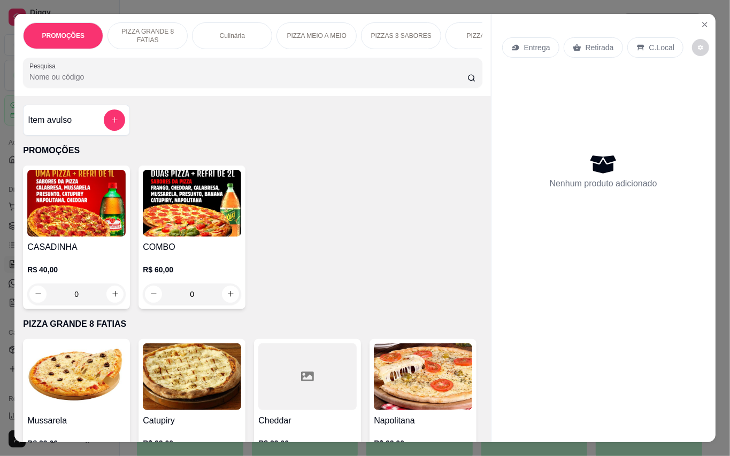
click at [91, 204] on img at bounding box center [76, 203] width 98 height 67
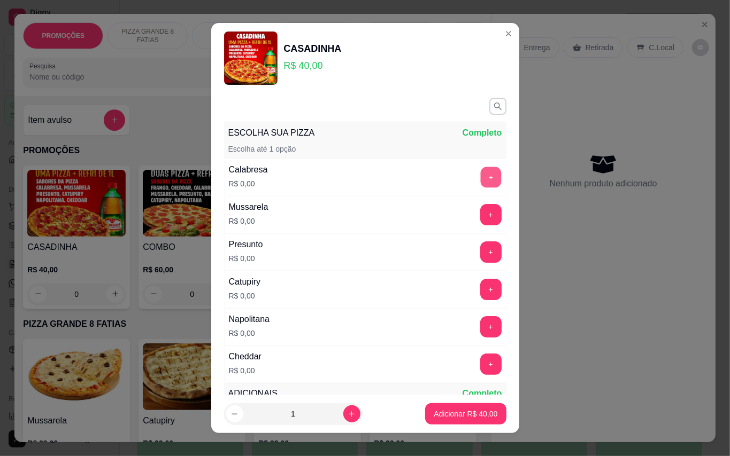
click at [480, 173] on button "+" at bounding box center [490, 177] width 21 height 21
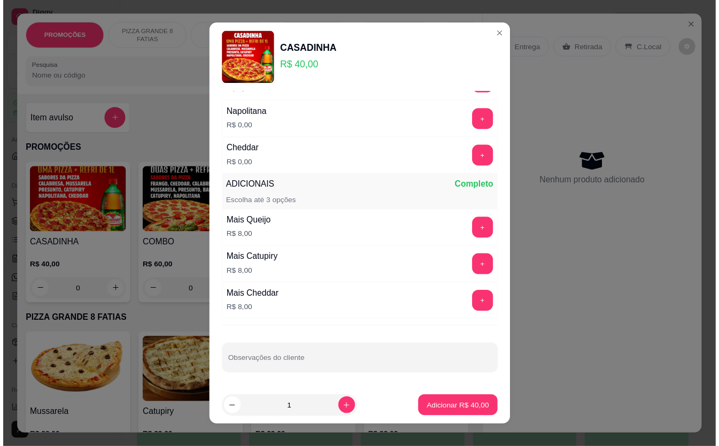
scroll to position [11, 0]
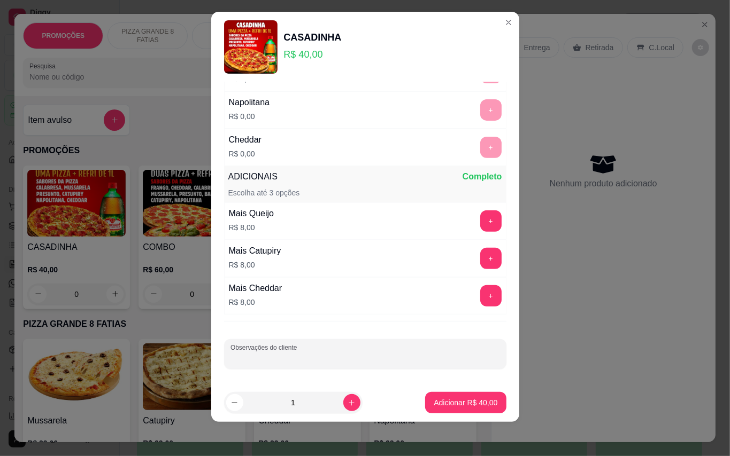
click at [364, 355] on input "Observações do cliente" at bounding box center [364, 358] width 269 height 11
type input "meia mussarela"
click at [478, 409] on button "Adicionar R$ 40,00" at bounding box center [465, 402] width 81 height 21
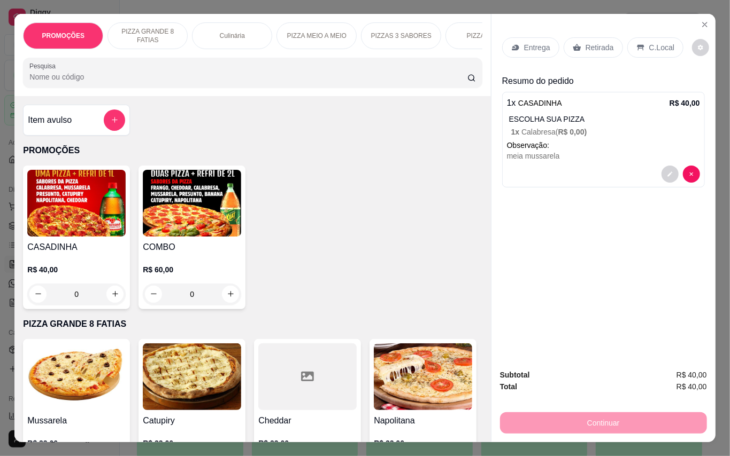
click at [589, 42] on p "Retirada" at bounding box center [599, 47] width 28 height 11
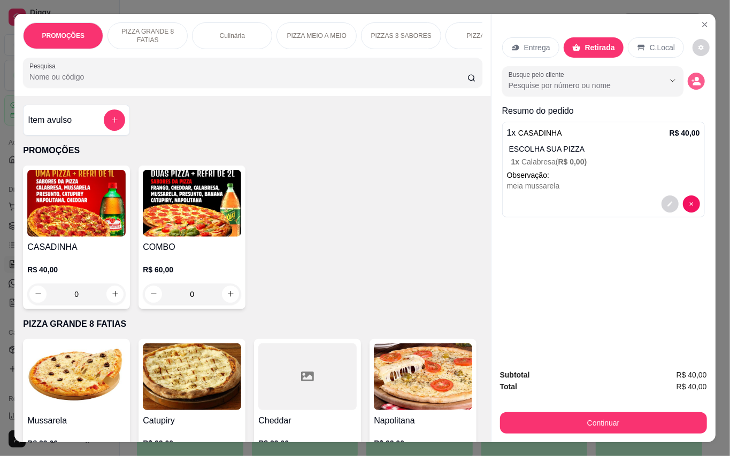
click at [693, 76] on icon "decrease-product-quantity" at bounding box center [696, 81] width 10 height 10
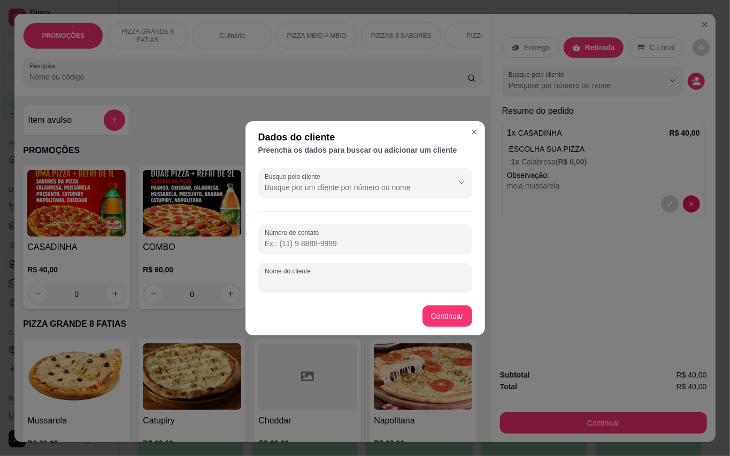
click at [435, 283] on input "Nome do cliente" at bounding box center [365, 282] width 201 height 11
type input "sítio"
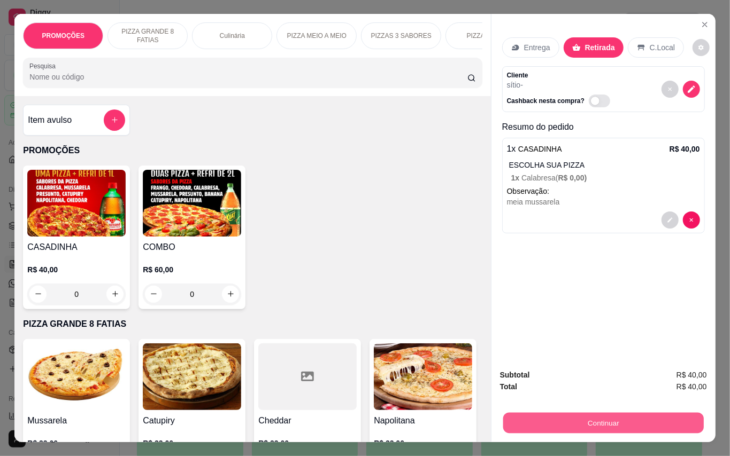
click at [612, 423] on button "Continuar" at bounding box center [602, 423] width 200 height 21
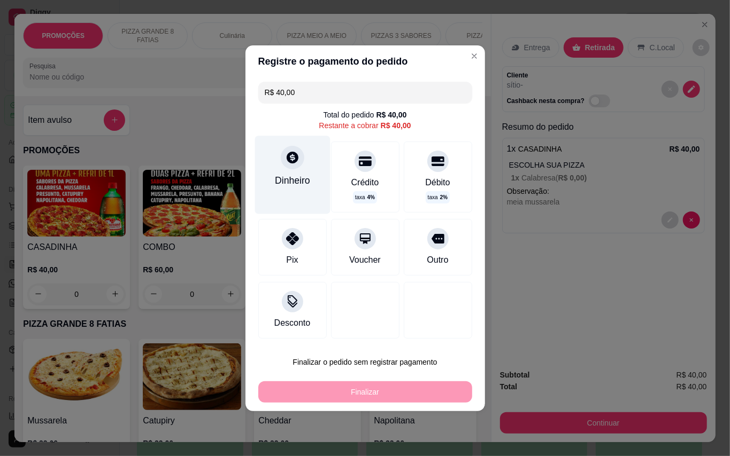
click at [296, 174] on div "Dinheiro" at bounding box center [292, 181] width 35 height 14
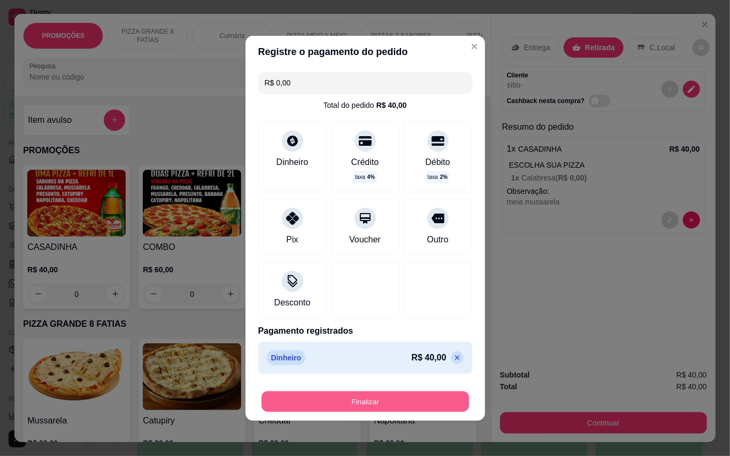
click at [421, 399] on button "Finalizar" at bounding box center [364, 401] width 207 height 21
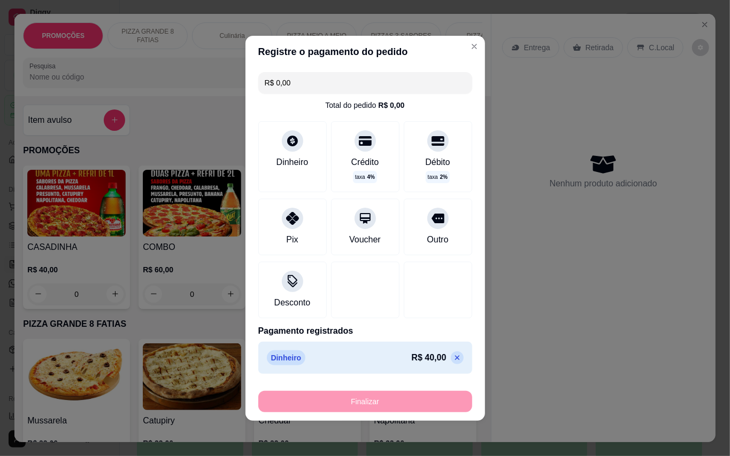
type input "-R$ 40,00"
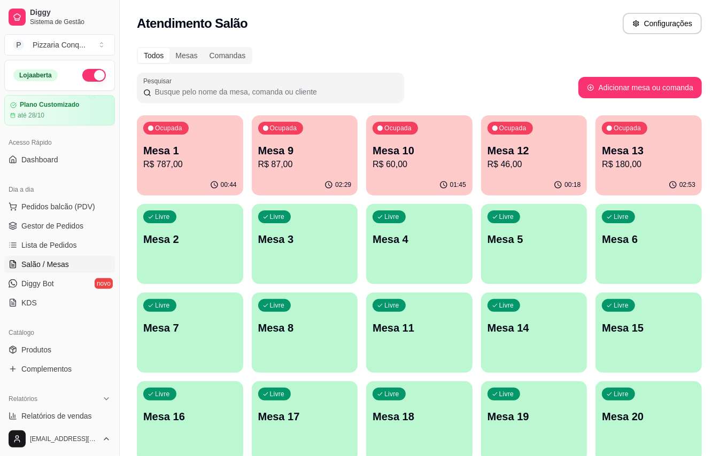
click at [523, 133] on div "Ocupada" at bounding box center [509, 128] width 45 height 13
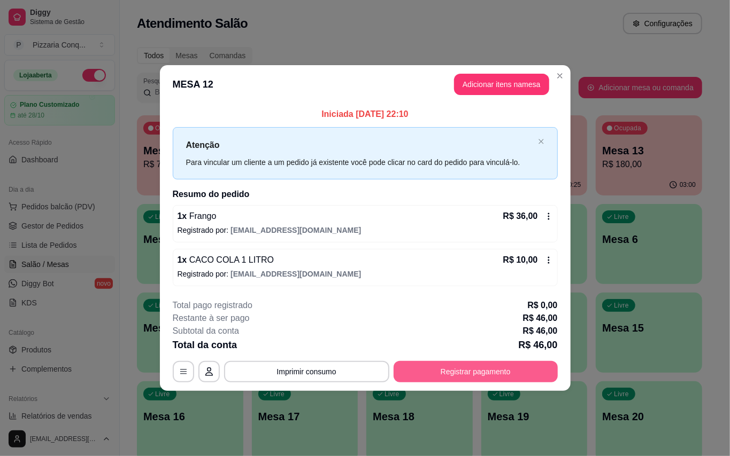
click at [465, 383] on button "Registrar pagamento" at bounding box center [475, 371] width 164 height 21
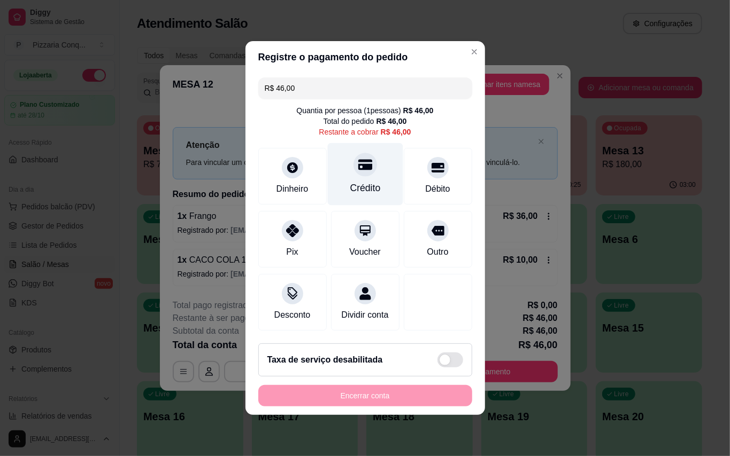
click at [362, 158] on icon at bounding box center [365, 165] width 14 height 14
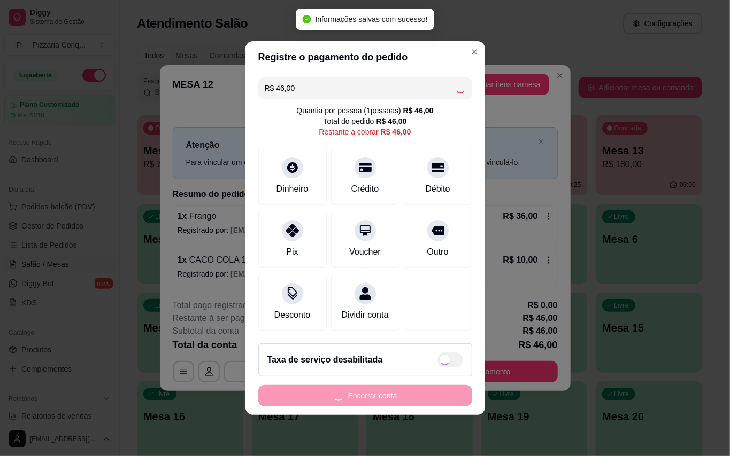
type input "R$ 0,00"
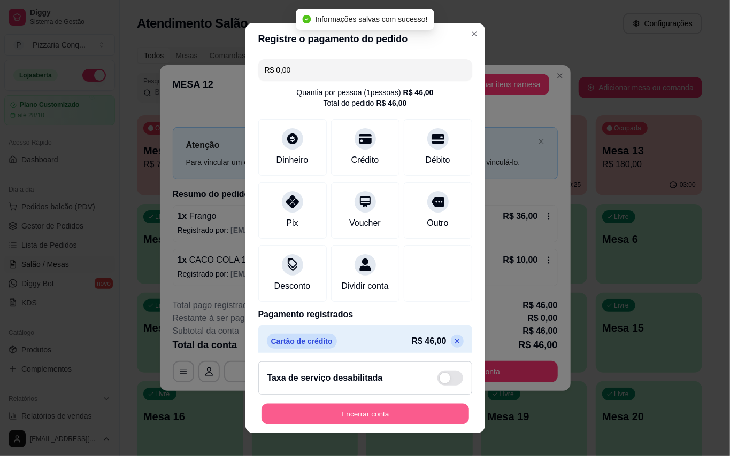
click at [409, 406] on button "Encerrar conta" at bounding box center [364, 414] width 207 height 21
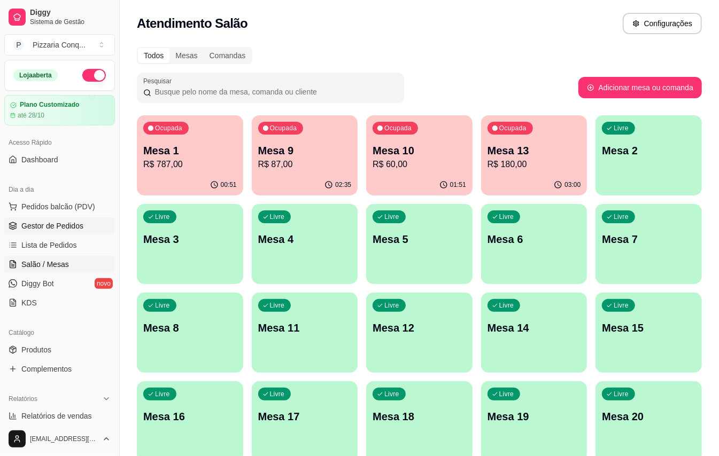
click at [79, 223] on span "Gestor de Pedidos" at bounding box center [52, 226] width 62 height 11
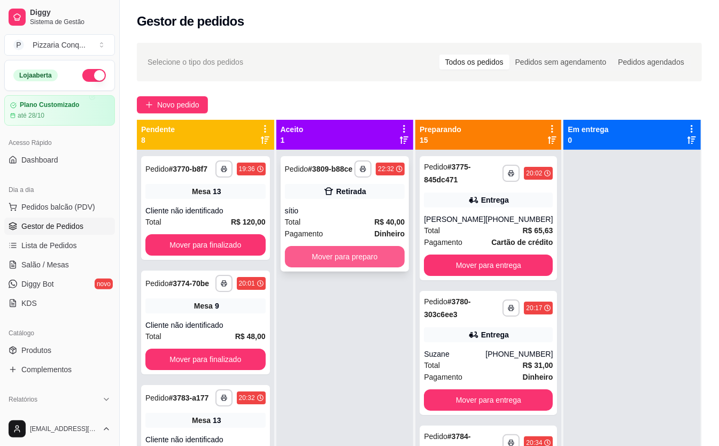
click at [374, 261] on button "Mover para preparo" at bounding box center [345, 256] width 120 height 21
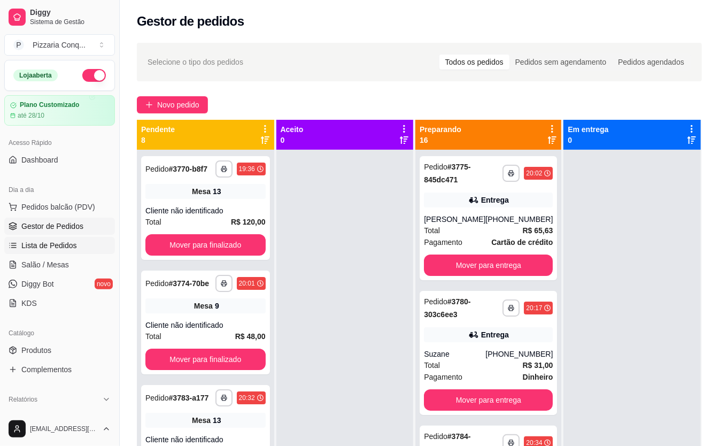
click at [75, 254] on link "Lista de Pedidos" at bounding box center [59, 245] width 111 height 17
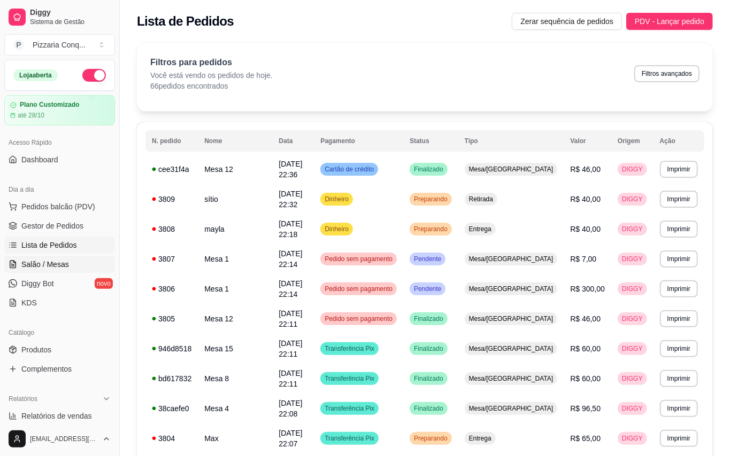
click at [75, 260] on link "Salão / Mesas" at bounding box center [59, 264] width 111 height 17
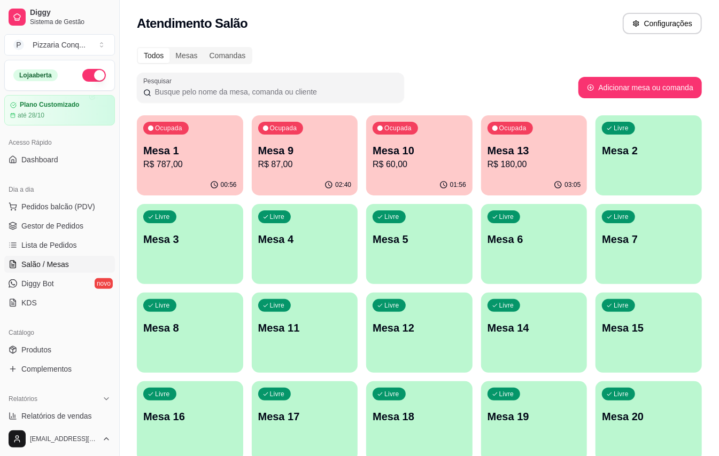
click at [185, 167] on p "R$ 787,00" at bounding box center [190, 164] width 94 height 13
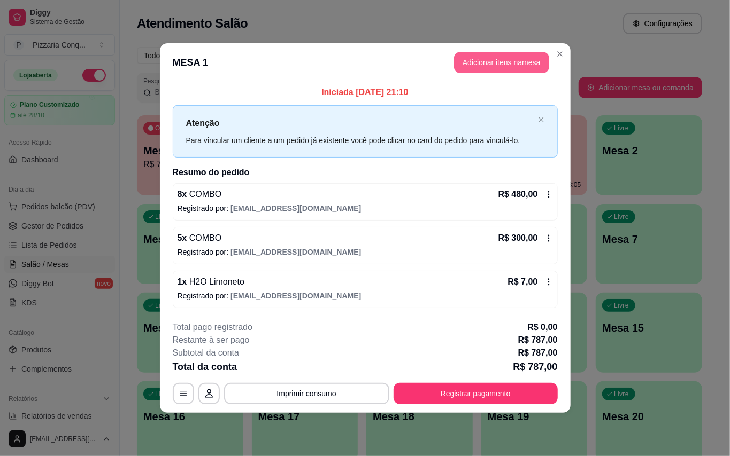
click at [507, 59] on button "Adicionar itens na mesa" at bounding box center [501, 62] width 95 height 21
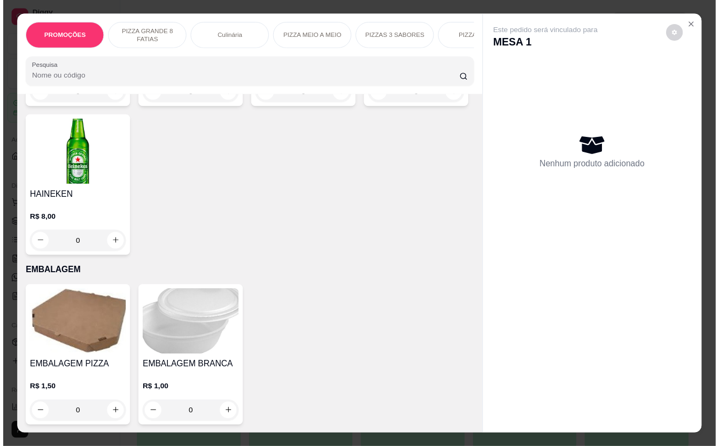
scroll to position [3207, 0]
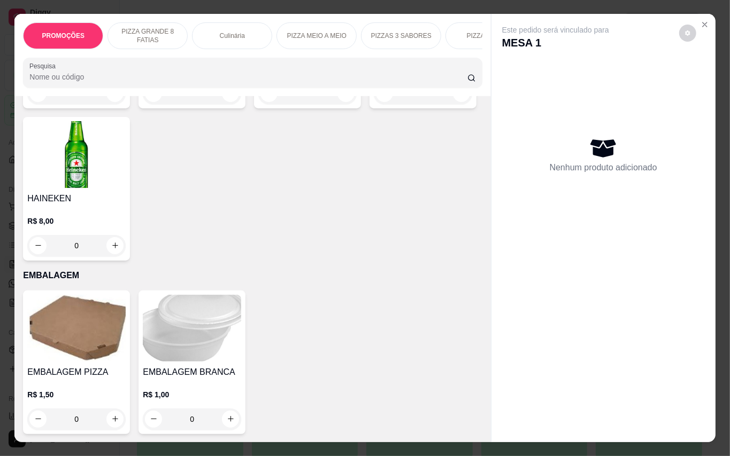
click at [92, 36] on img at bounding box center [76, 2] width 98 height 67
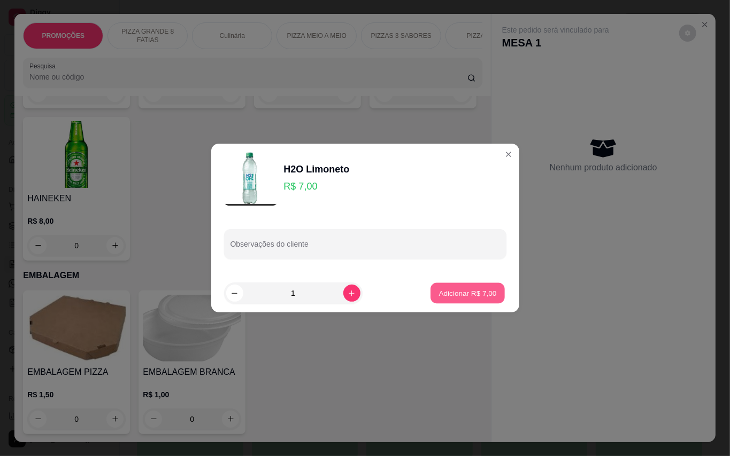
click at [460, 304] on button "Adicionar R$ 7,00" at bounding box center [467, 293] width 74 height 21
type input "1"
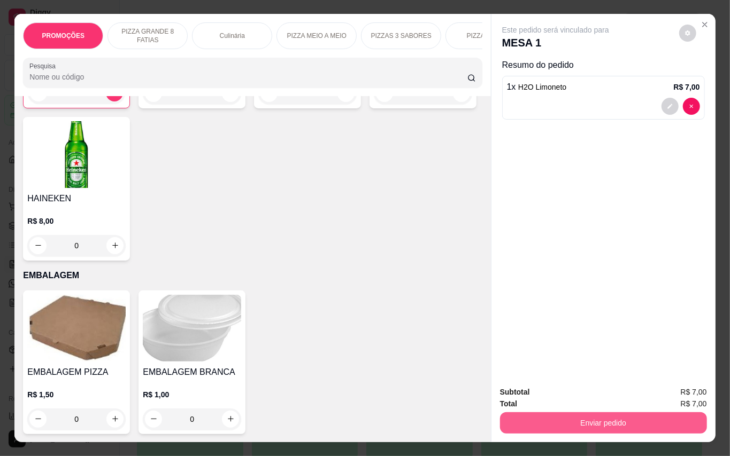
click at [616, 420] on button "Enviar pedido" at bounding box center [603, 423] width 207 height 21
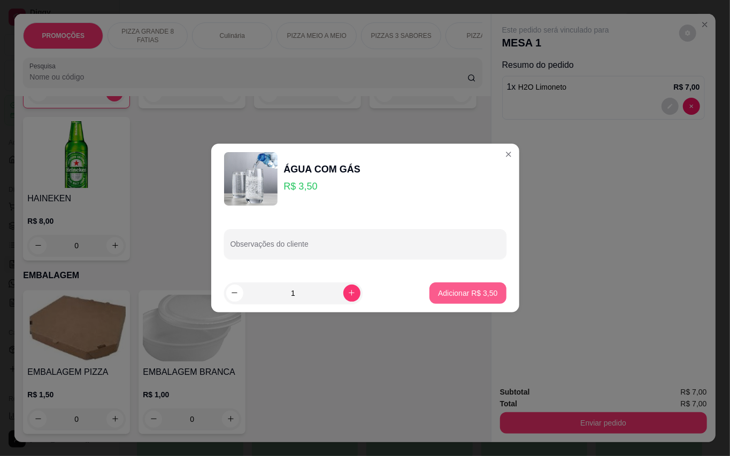
click at [456, 297] on p "Adicionar R$ 3,50" at bounding box center [467, 293] width 59 height 11
type input "1"
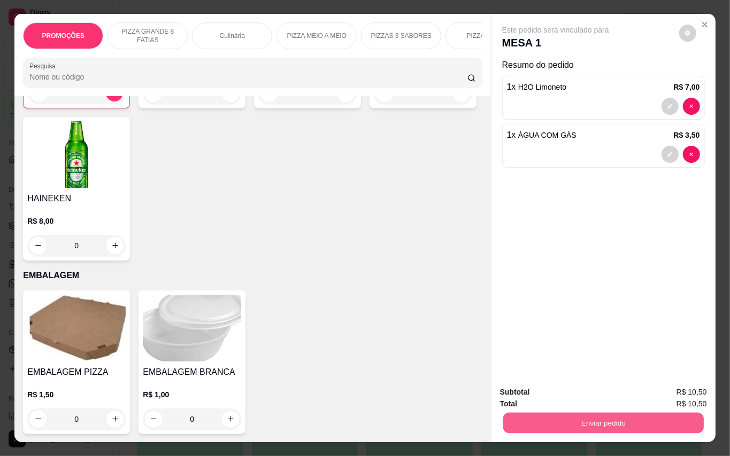
click at [629, 413] on button "Enviar pedido" at bounding box center [602, 423] width 200 height 21
click at [683, 382] on button "Enviar pedido" at bounding box center [677, 392] width 59 height 20
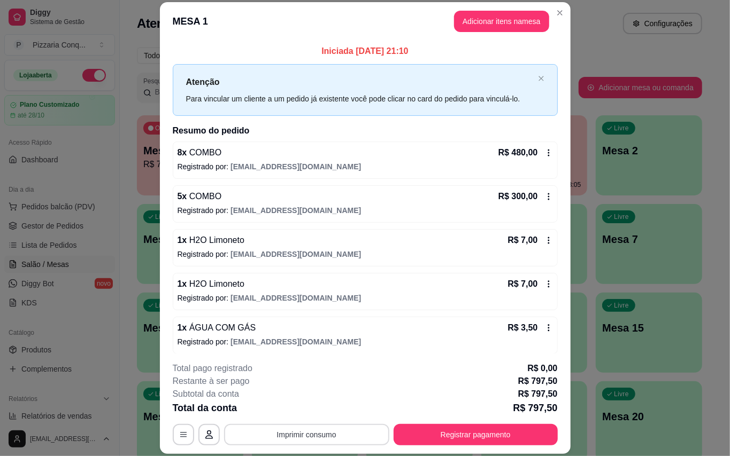
click at [353, 438] on button "Imprimir consumo" at bounding box center [306, 434] width 165 height 21
click at [322, 414] on button "Impressora" at bounding box center [301, 410] width 75 height 17
click at [545, 16] on header "MESA 1 Adicionar itens na mesa" at bounding box center [365, 21] width 411 height 38
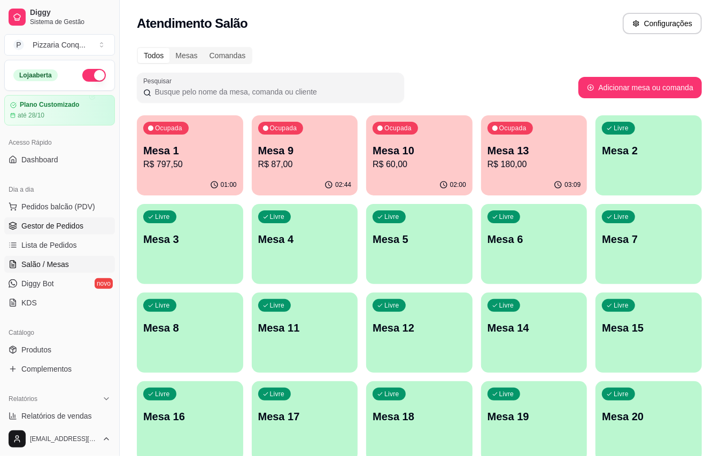
click at [52, 225] on span "Gestor de Pedidos" at bounding box center [52, 226] width 62 height 11
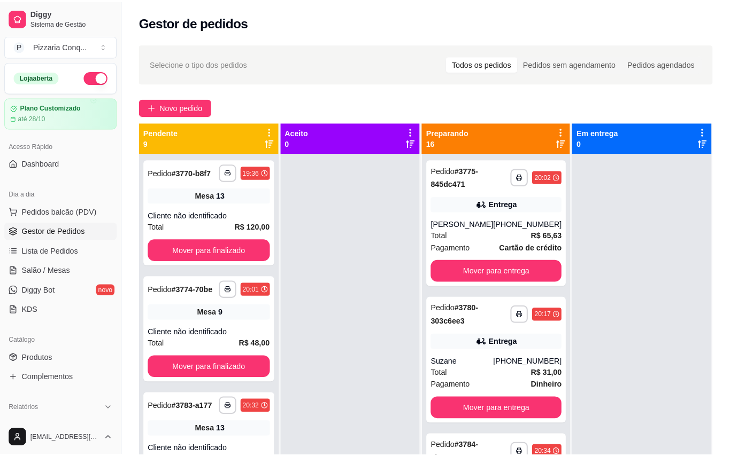
scroll to position [71, 0]
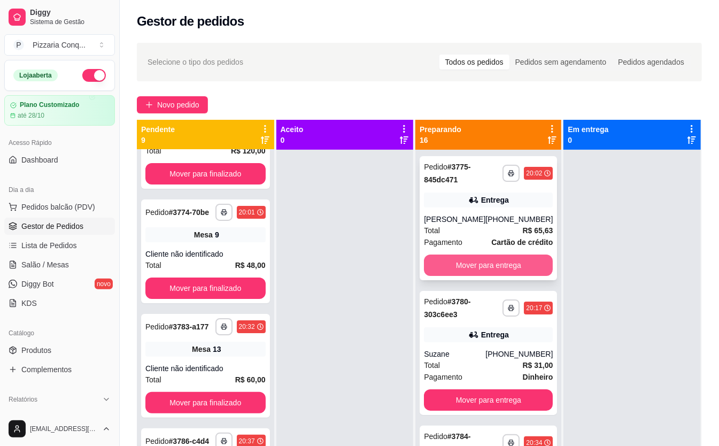
click at [509, 260] on button "Mover para entrega" at bounding box center [488, 264] width 129 height 21
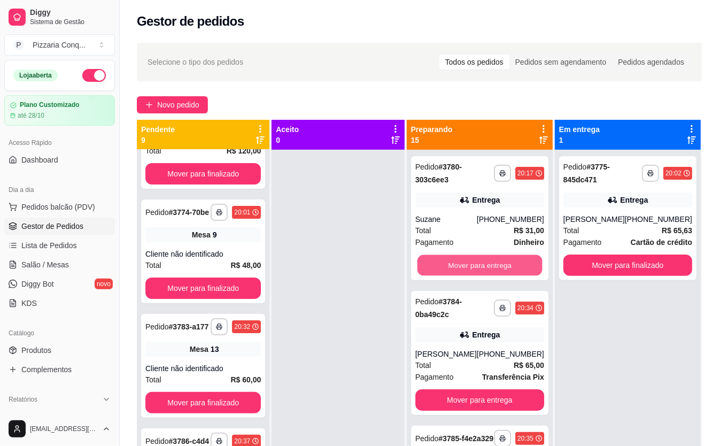
click at [509, 260] on button "Mover para entrega" at bounding box center [479, 265] width 125 height 21
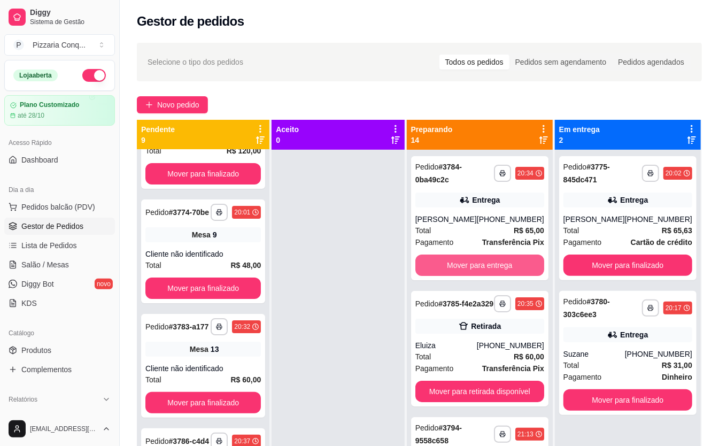
click at [509, 259] on button "Mover para entrega" at bounding box center [479, 264] width 129 height 21
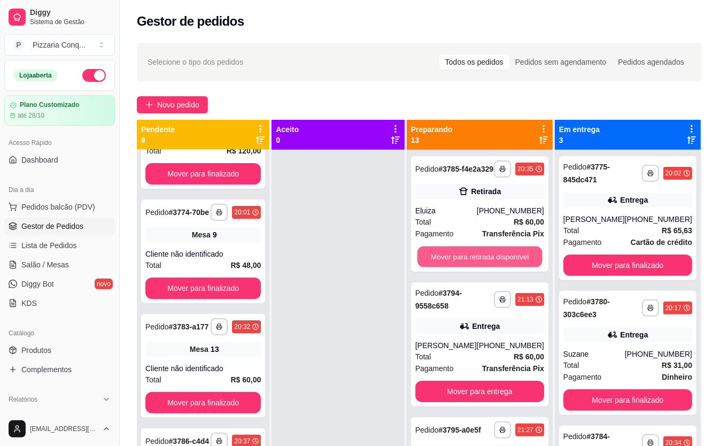
click at [509, 259] on button "Mover para retirada disponível" at bounding box center [479, 256] width 125 height 21
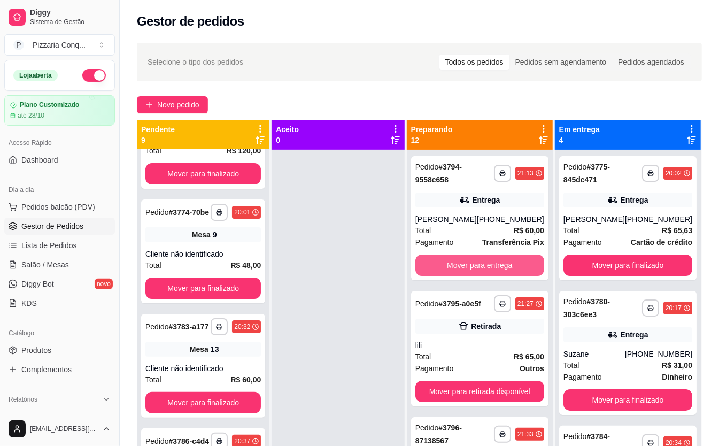
click at [509, 259] on button "Mover para entrega" at bounding box center [479, 264] width 129 height 21
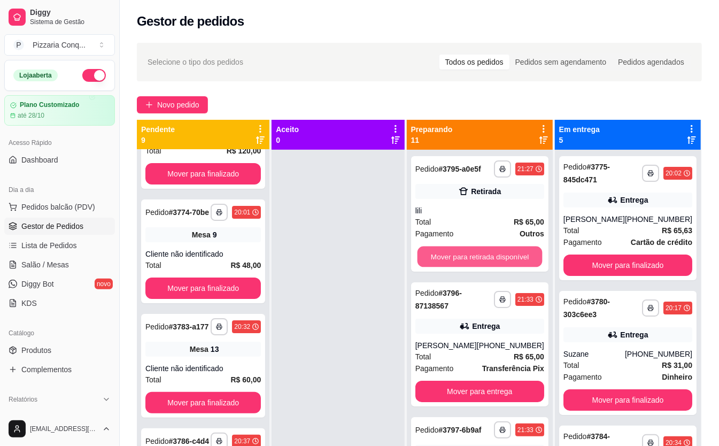
click at [509, 259] on button "Mover para retirada disponível" at bounding box center [479, 256] width 125 height 21
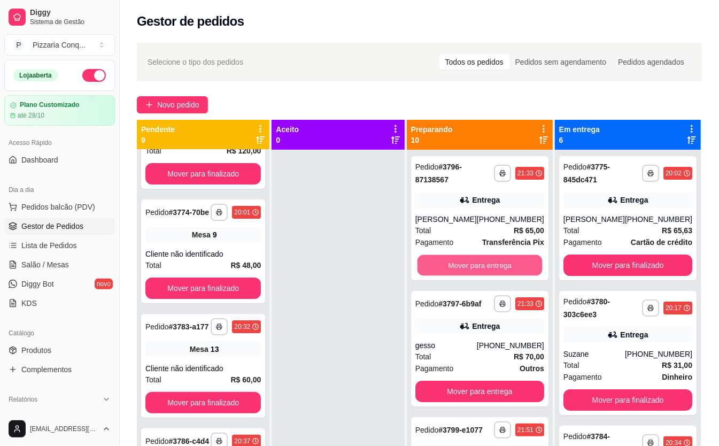
click at [509, 259] on button "Mover para entrega" at bounding box center [479, 265] width 125 height 21
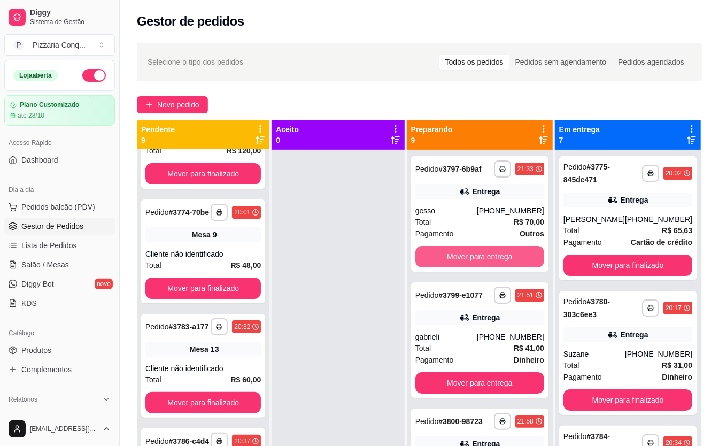
click at [509, 259] on button "Mover para entrega" at bounding box center [479, 256] width 129 height 21
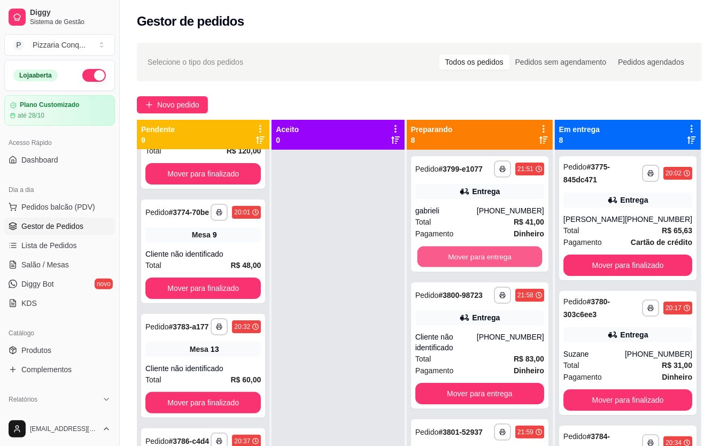
click at [509, 259] on button "Mover para entrega" at bounding box center [479, 256] width 125 height 21
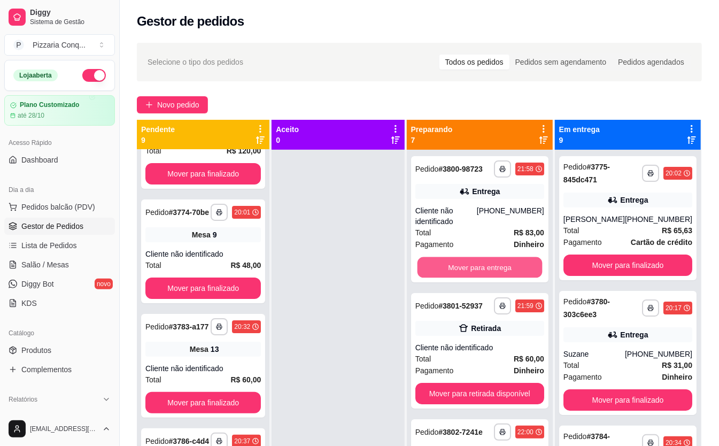
click at [509, 259] on button "Mover para entrega" at bounding box center [479, 267] width 125 height 21
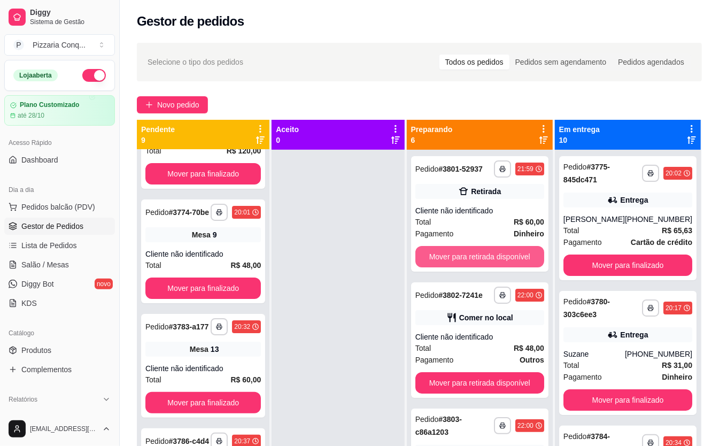
click at [509, 259] on button "Mover para retirada disponível" at bounding box center [479, 256] width 129 height 21
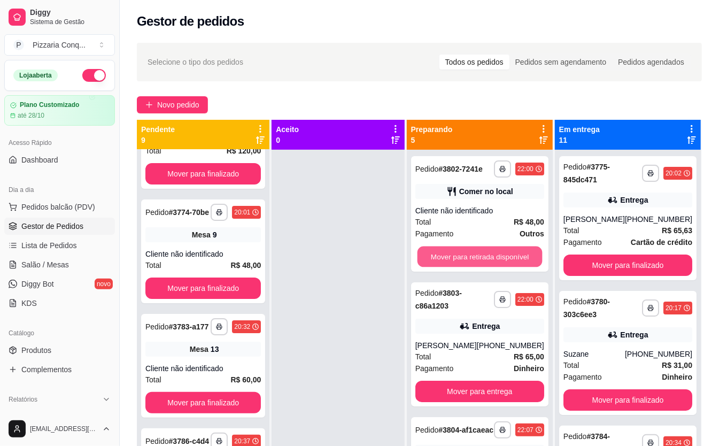
click at [509, 259] on button "Mover para retirada disponível" at bounding box center [479, 256] width 125 height 21
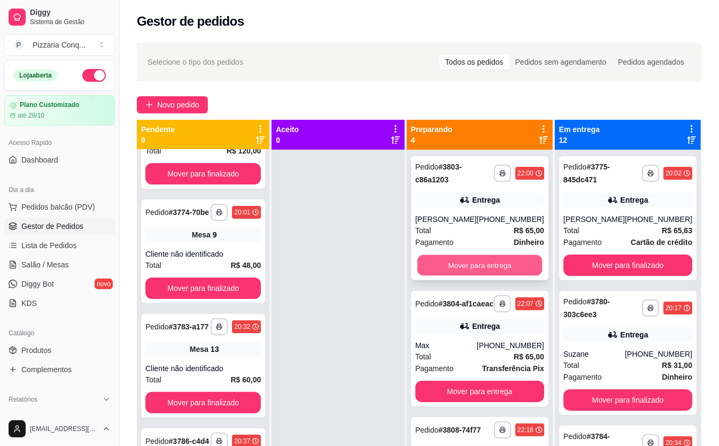
click at [479, 266] on button "Mover para entrega" at bounding box center [479, 265] width 125 height 21
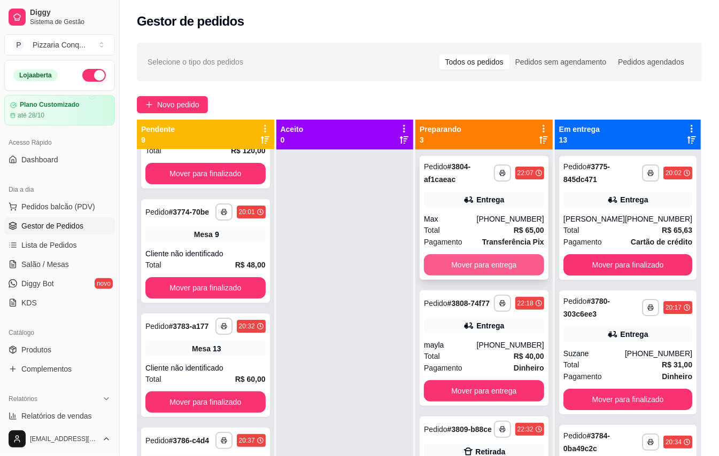
click at [479, 265] on button "Mover para entrega" at bounding box center [484, 264] width 120 height 21
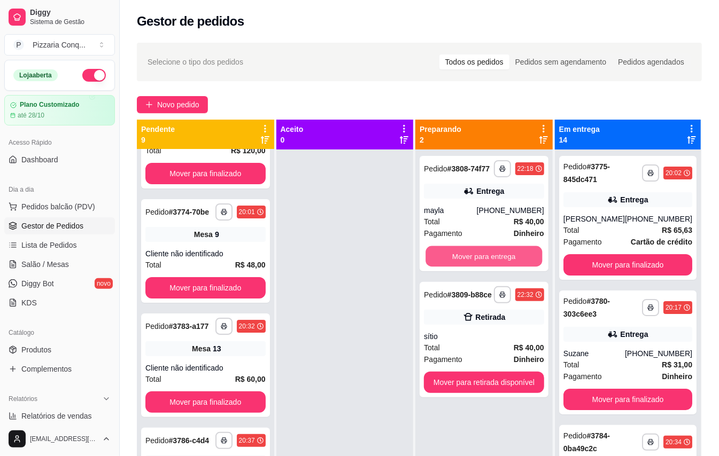
click at [479, 265] on button "Mover para entrega" at bounding box center [484, 256] width 117 height 21
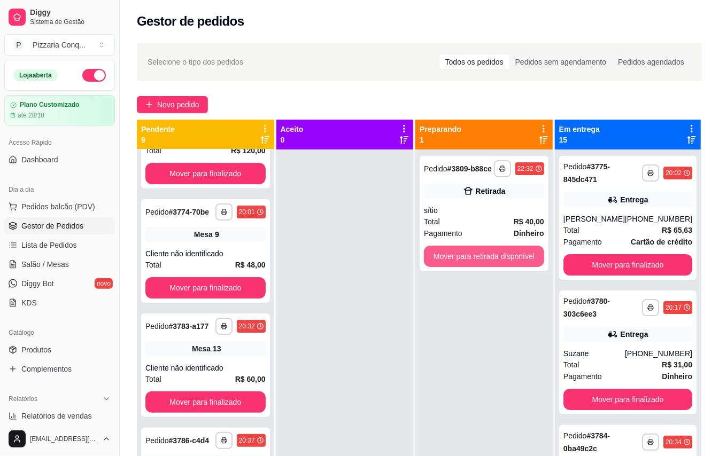
click at [479, 265] on button "Mover para retirada disponível" at bounding box center [484, 256] width 120 height 21
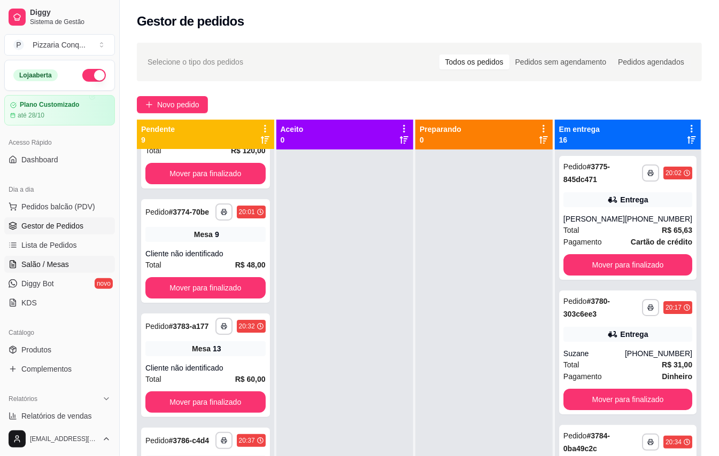
click at [81, 270] on link "Salão / Mesas" at bounding box center [59, 264] width 111 height 17
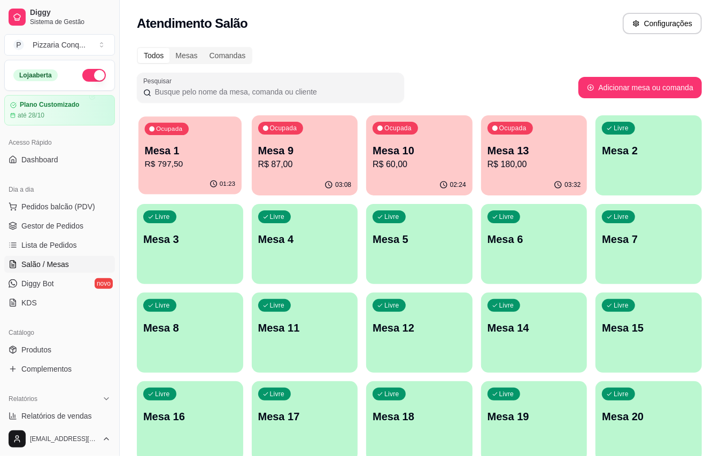
click at [186, 144] on p "Mesa 1" at bounding box center [190, 151] width 90 height 14
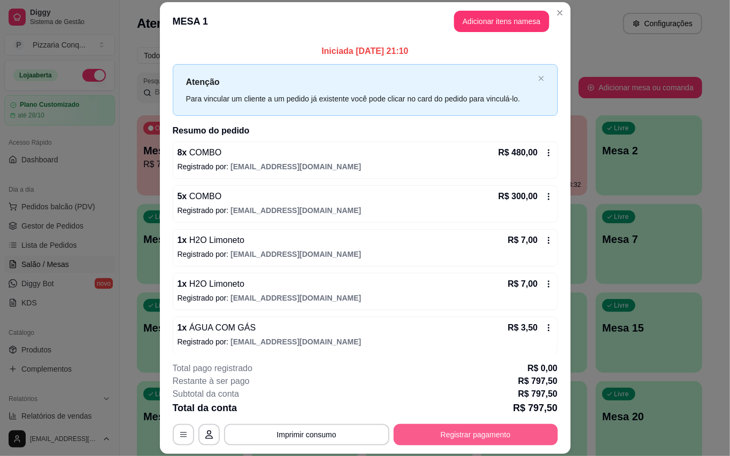
click at [476, 443] on button "Registrar pagamento" at bounding box center [475, 434] width 164 height 21
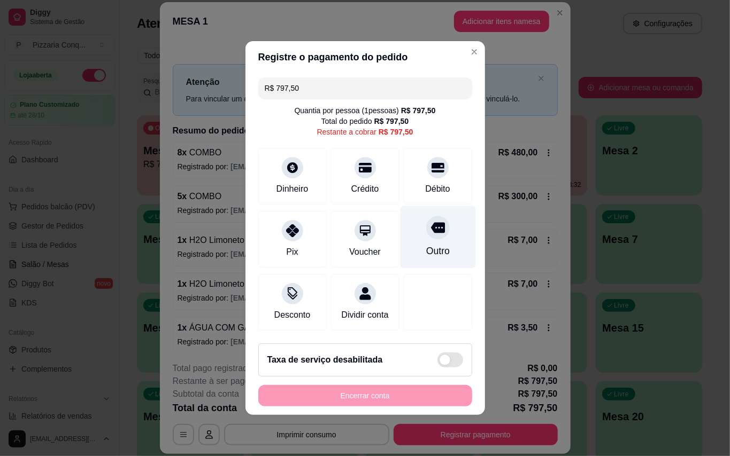
click at [442, 237] on div "Outro" at bounding box center [437, 237] width 75 height 63
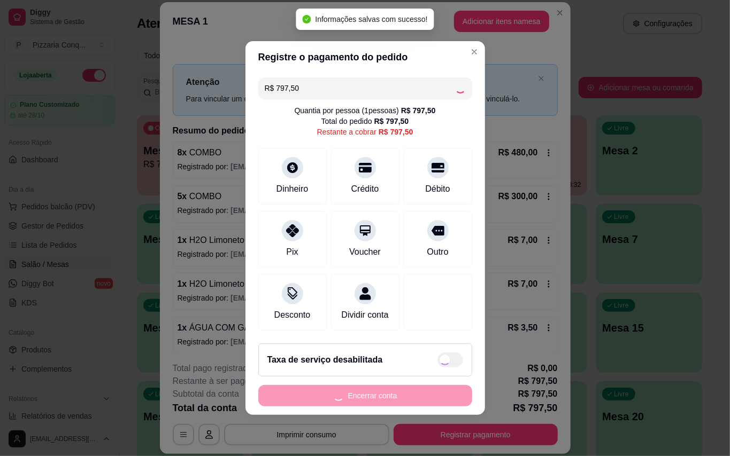
type input "R$ 0,00"
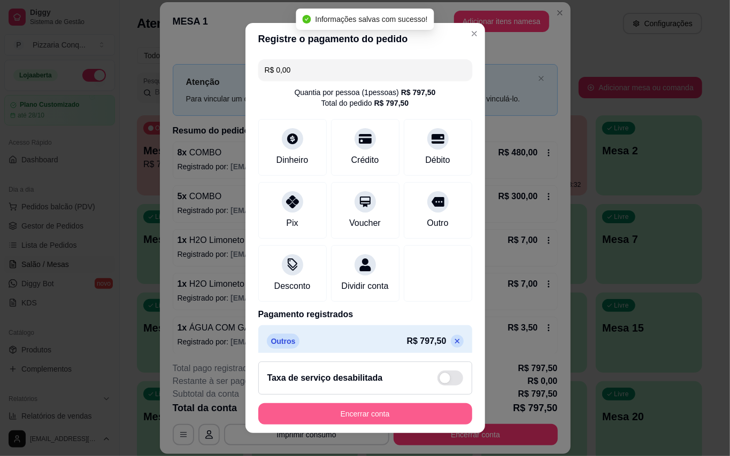
click at [426, 408] on button "Encerrar conta" at bounding box center [365, 414] width 214 height 21
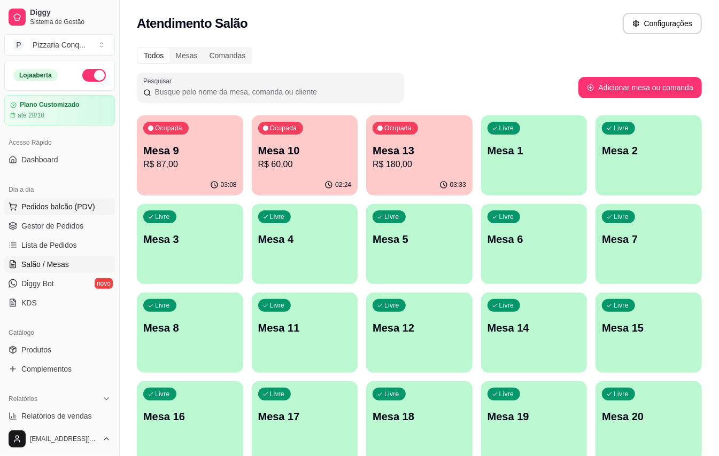
click at [30, 204] on span "Pedidos balcão (PDV)" at bounding box center [58, 207] width 74 height 11
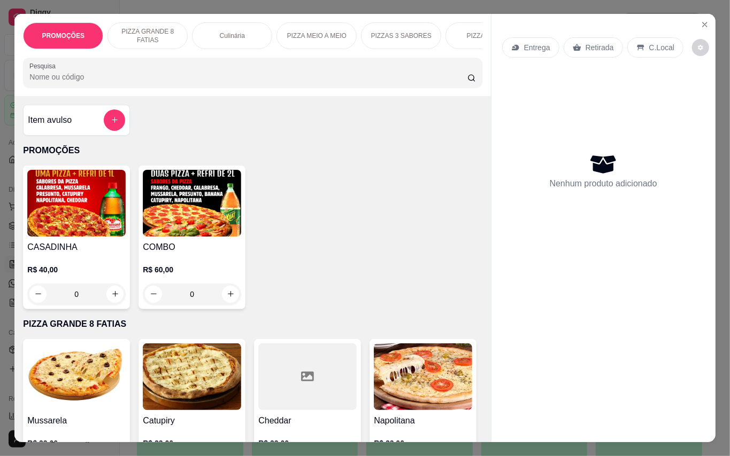
scroll to position [214, 0]
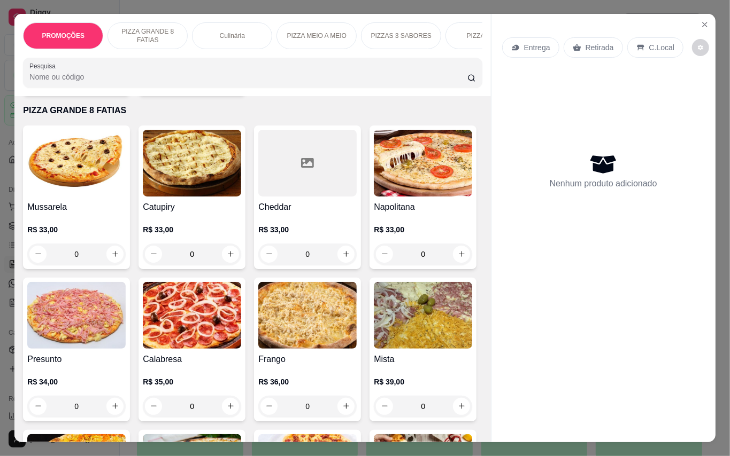
click at [241, 313] on img at bounding box center [192, 315] width 98 height 67
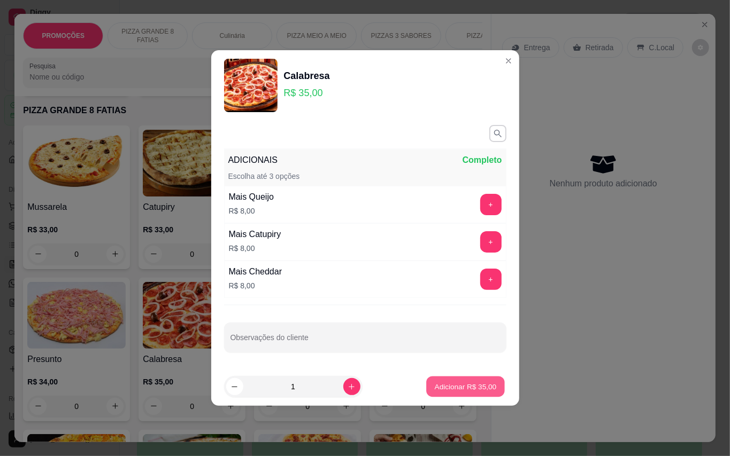
click at [482, 381] on button "Adicionar R$ 35,00" at bounding box center [466, 387] width 79 height 21
type input "1"
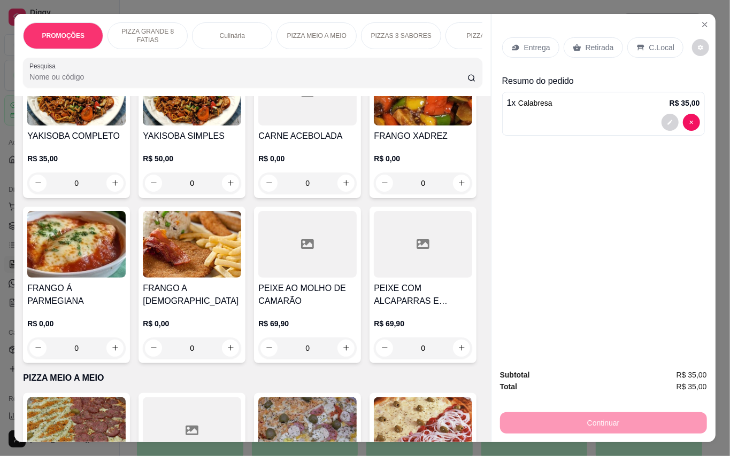
scroll to position [1283, 0]
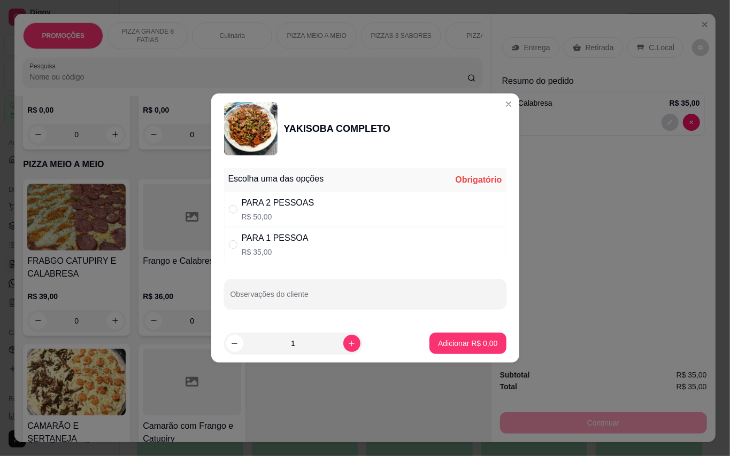
click at [312, 204] on div "PARA 2 PESSOAS R$ 50,00" at bounding box center [365, 209] width 282 height 35
radio input "true"
click at [433, 340] on p "Adicionar R$ 50,00" at bounding box center [465, 343] width 64 height 11
type input "1"
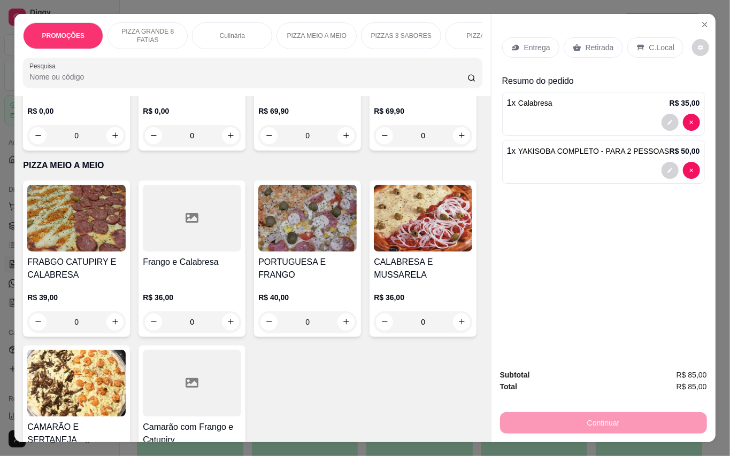
click at [533, 48] on div "Entrega" at bounding box center [530, 47] width 57 height 20
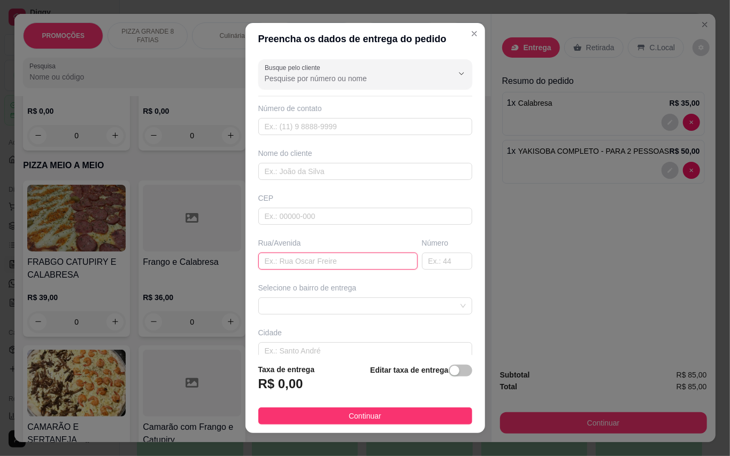
click at [356, 261] on input "text" at bounding box center [337, 261] width 159 height 17
type input "e"
type input "rua de leto"
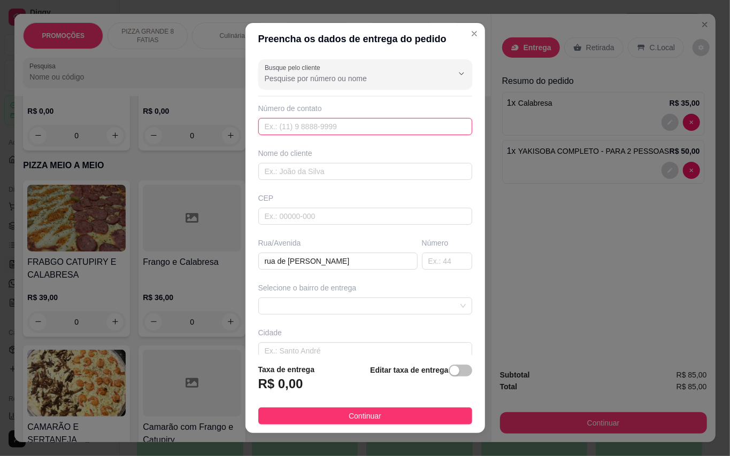
click at [310, 130] on input "text" at bounding box center [365, 126] width 214 height 17
type input "(81) 98304-7354"
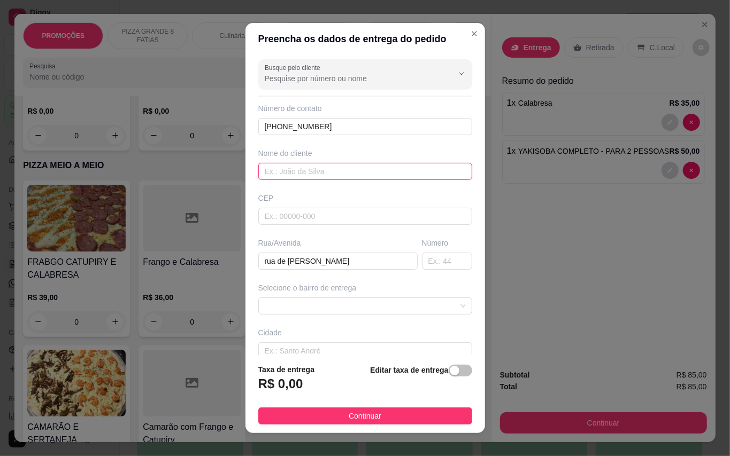
click at [344, 171] on input "text" at bounding box center [365, 171] width 214 height 17
click at [364, 311] on span at bounding box center [365, 306] width 201 height 16
type input "Marcela"
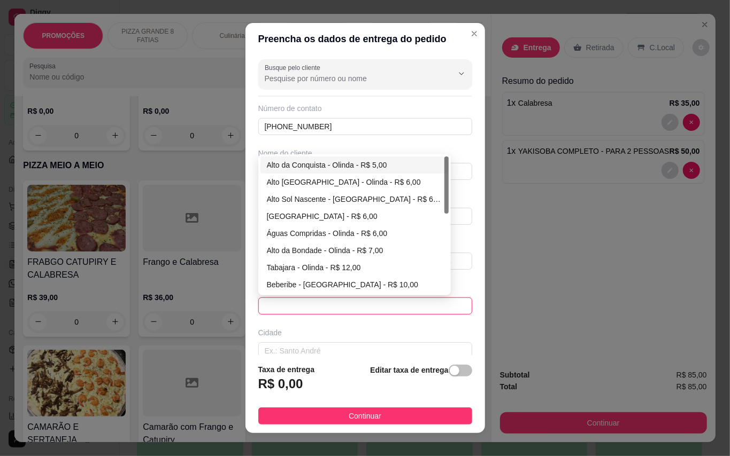
click at [305, 161] on div "Alto da Conquista - Olinda - R$ 5,00" at bounding box center [354, 165] width 175 height 12
type input "Olinda"
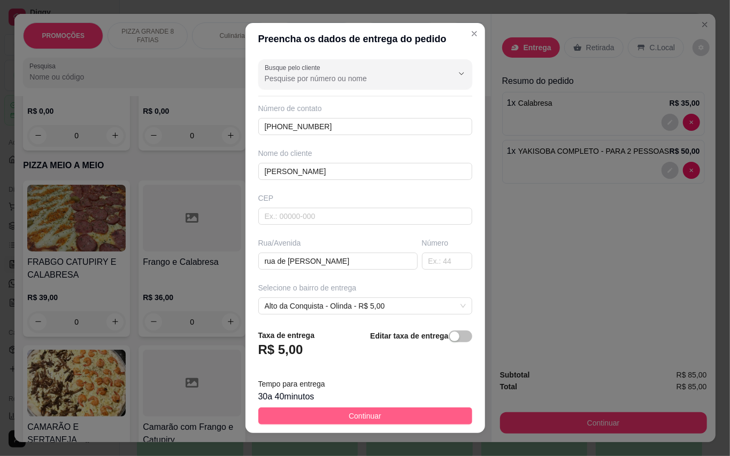
click at [370, 420] on span "Continuar" at bounding box center [365, 417] width 33 height 12
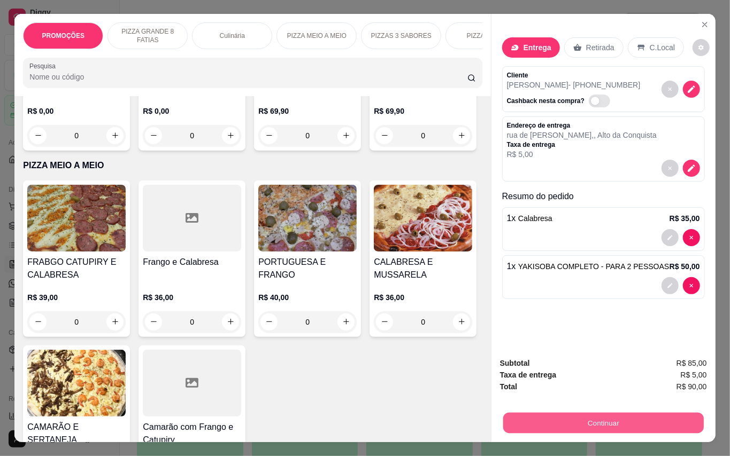
click at [631, 422] on button "Continuar" at bounding box center [602, 423] width 200 height 21
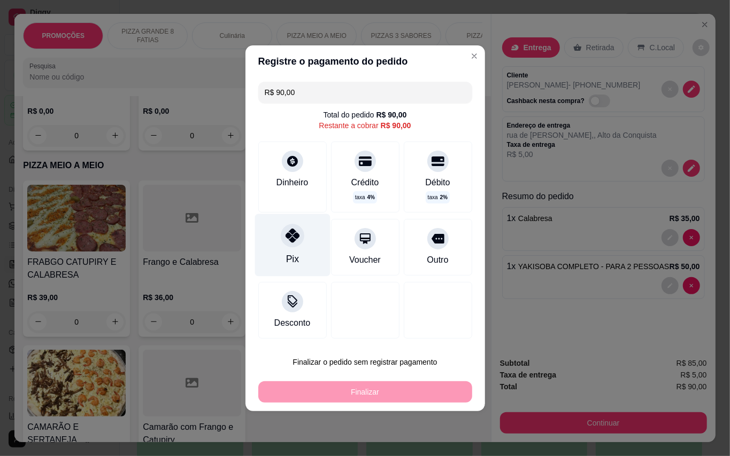
click at [311, 264] on div "Pix" at bounding box center [291, 245] width 75 height 63
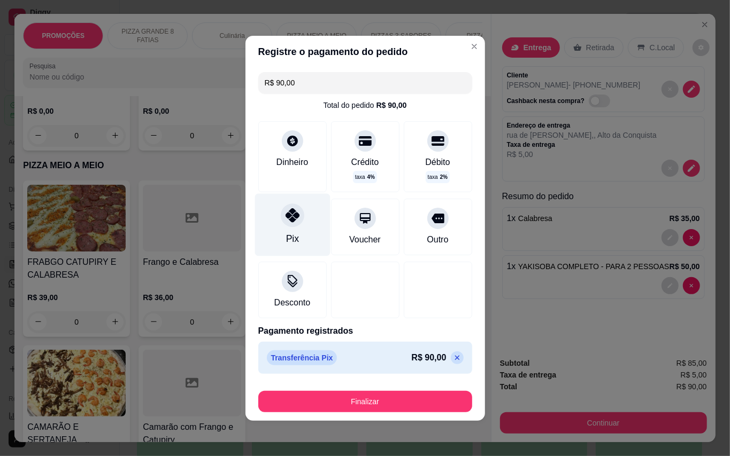
type input "R$ 0,00"
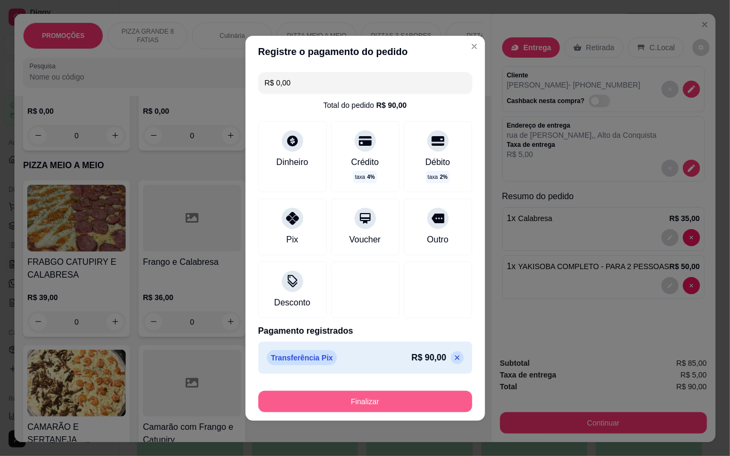
click at [383, 392] on button "Finalizar" at bounding box center [365, 401] width 214 height 21
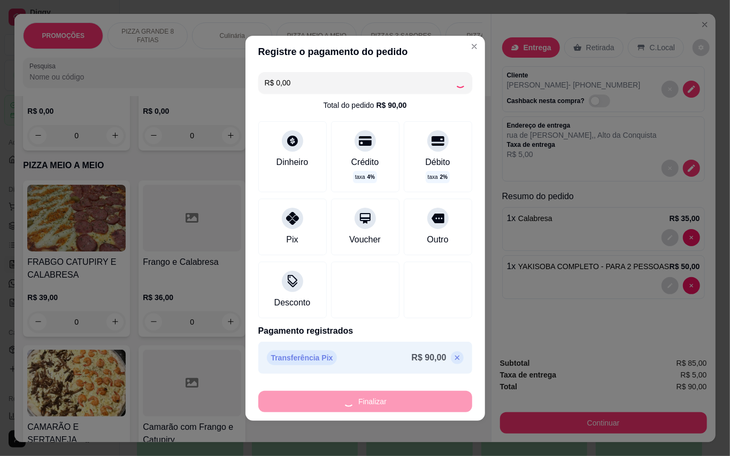
type input "0"
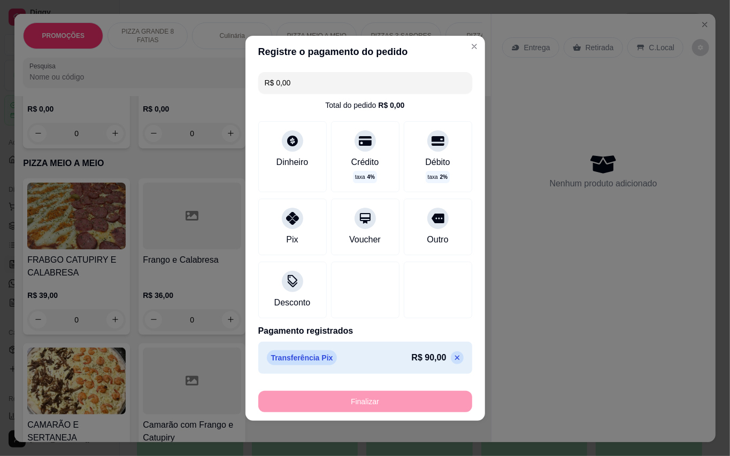
type input "-R$ 90,00"
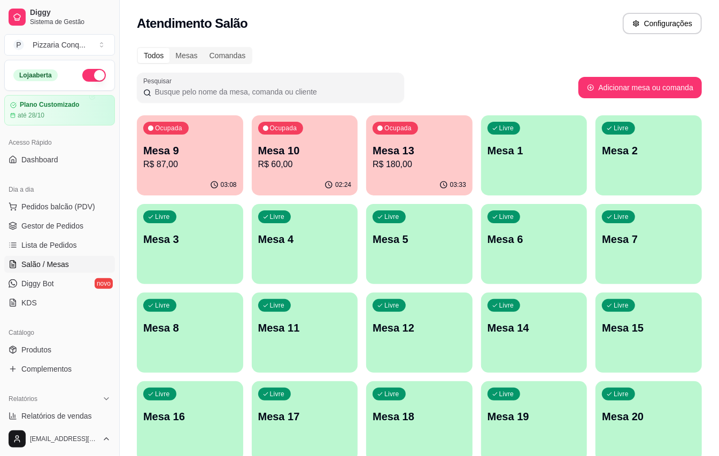
click at [82, 79] on button "button" at bounding box center [94, 75] width 24 height 13
click at [229, 179] on div "03:13" at bounding box center [190, 185] width 106 height 21
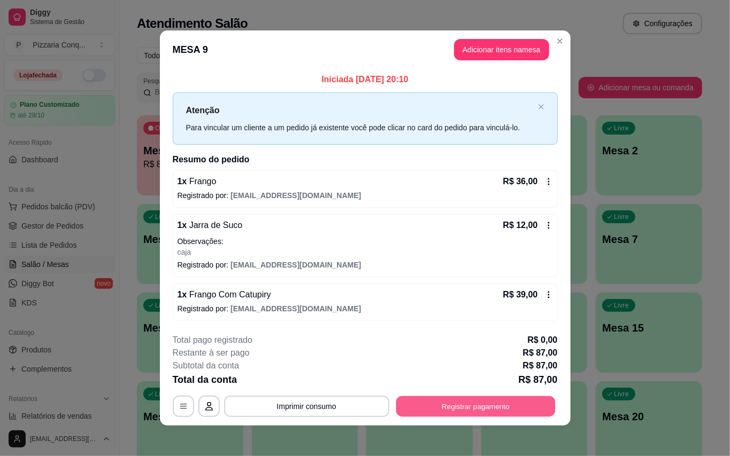
click at [479, 411] on button "Registrar pagamento" at bounding box center [475, 406] width 159 height 21
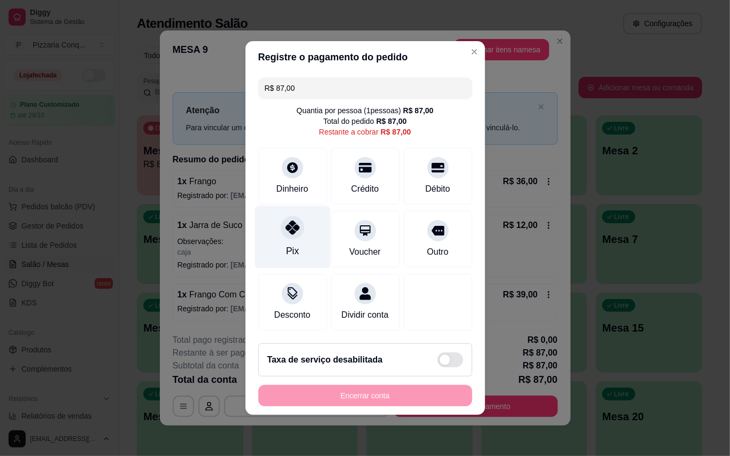
click at [305, 242] on div "Pix" at bounding box center [291, 237] width 75 height 63
type input "R$ 0,00"
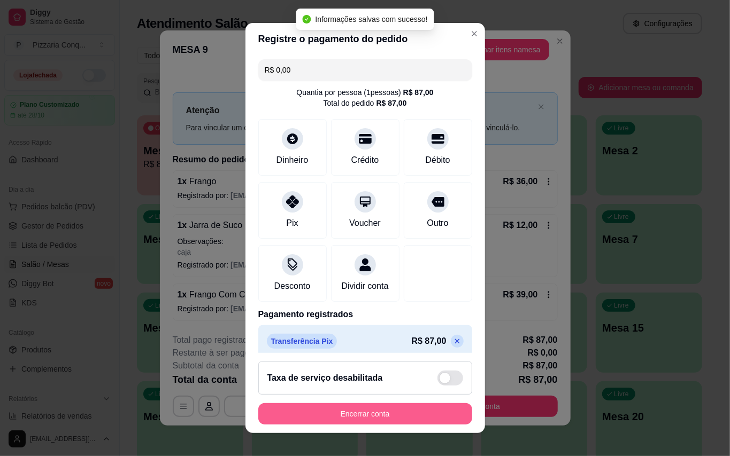
click at [425, 407] on button "Encerrar conta" at bounding box center [365, 414] width 214 height 21
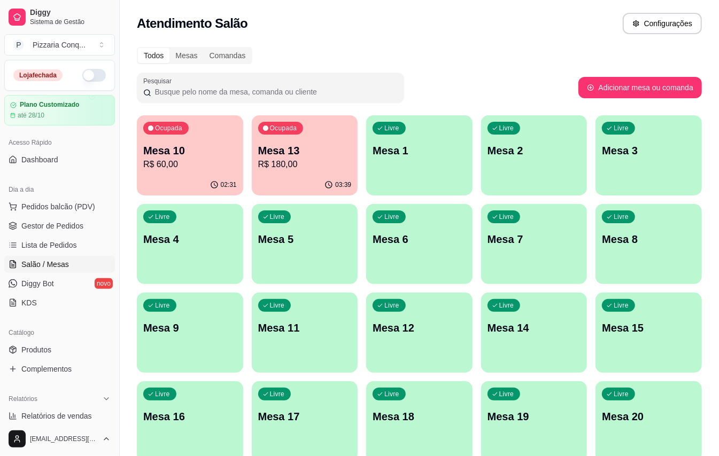
click at [281, 139] on div "Ocupada Mesa 13 R$ 180,00" at bounding box center [305, 144] width 106 height 59
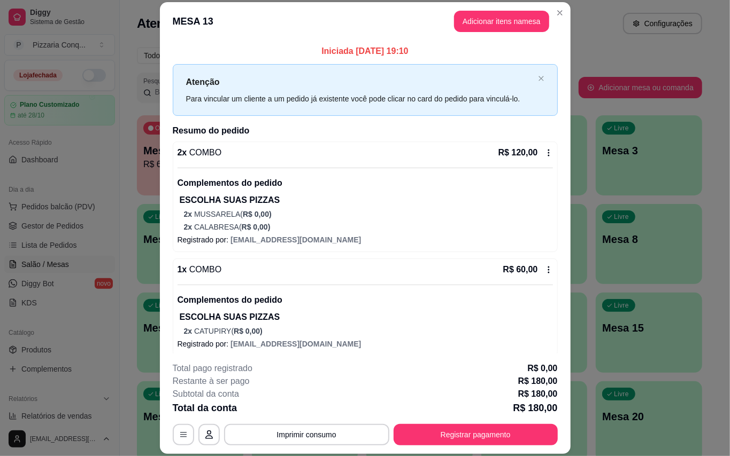
scroll to position [19, 0]
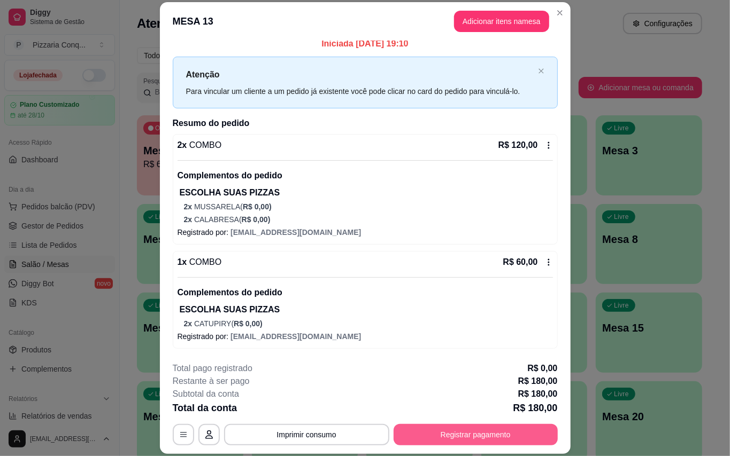
click at [447, 430] on button "Registrar pagamento" at bounding box center [475, 434] width 164 height 21
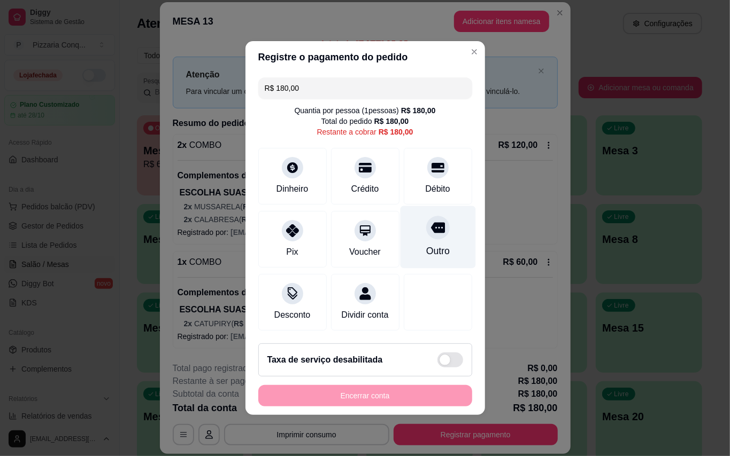
click at [446, 242] on div "Outro" at bounding box center [437, 237] width 75 height 63
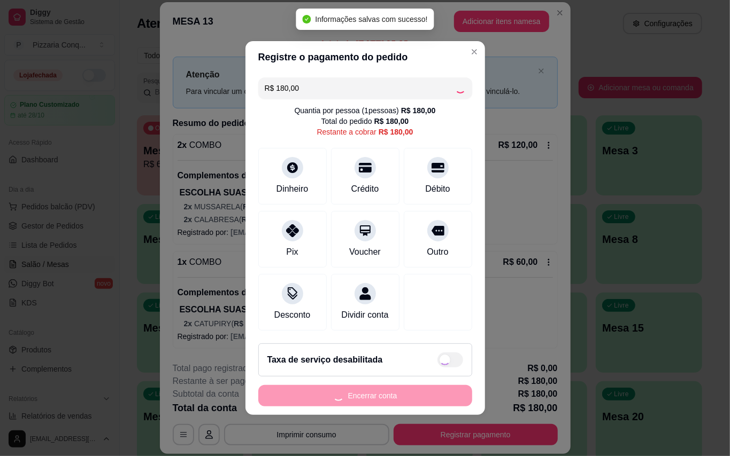
type input "R$ 0,00"
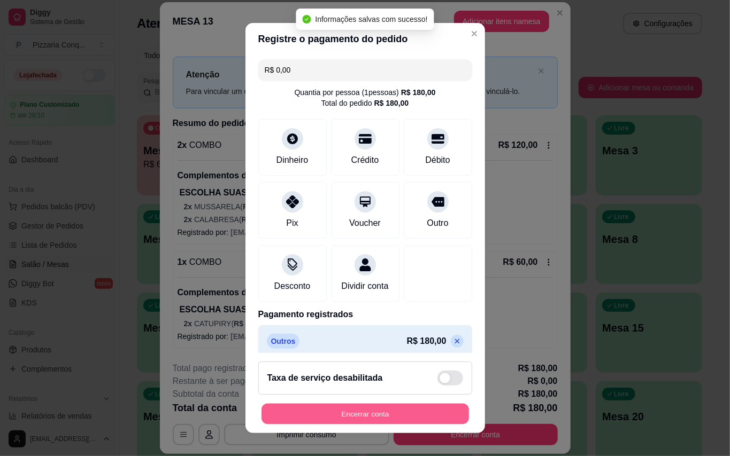
click at [420, 418] on button "Encerrar conta" at bounding box center [364, 414] width 207 height 21
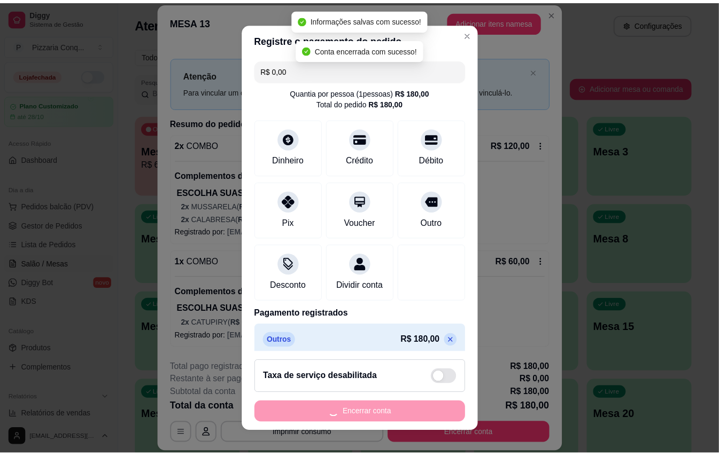
scroll to position [0, 0]
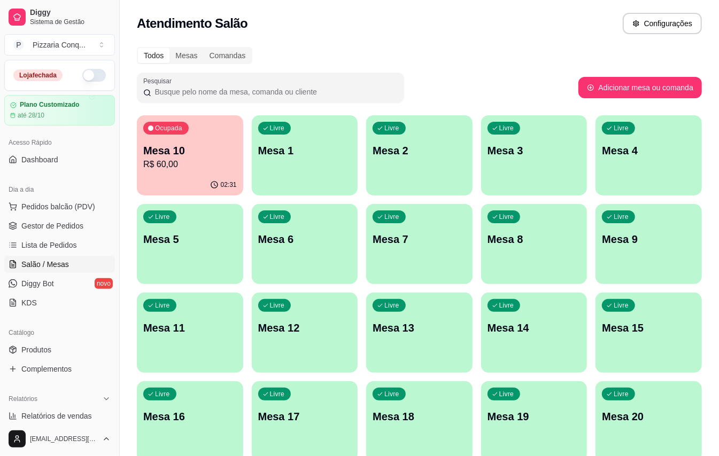
click at [176, 125] on p "Ocupada" at bounding box center [168, 128] width 27 height 9
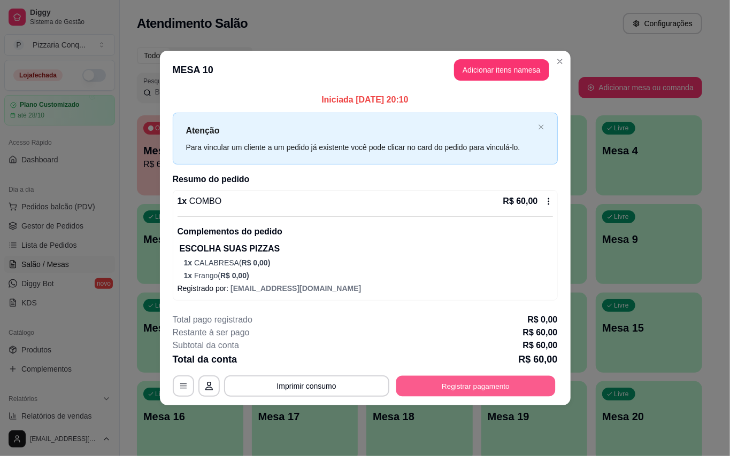
click at [497, 390] on button "Registrar pagamento" at bounding box center [475, 386] width 159 height 21
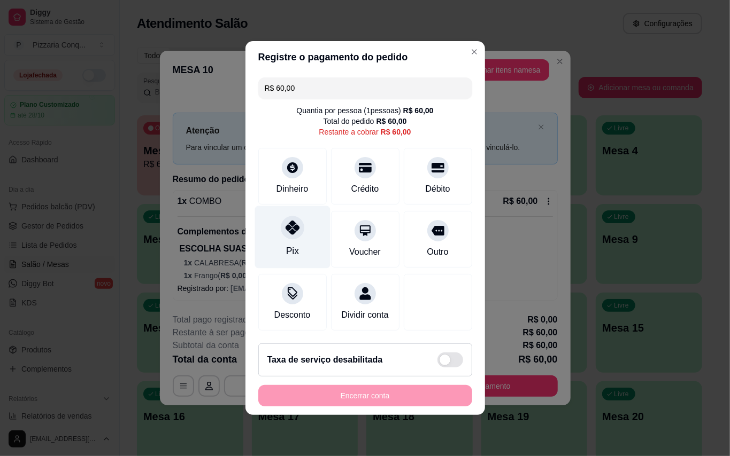
click at [294, 224] on icon at bounding box center [292, 228] width 14 height 14
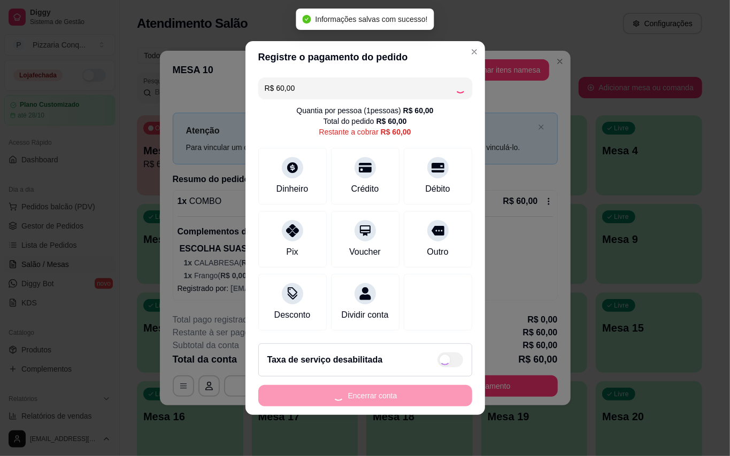
type input "R$ 0,00"
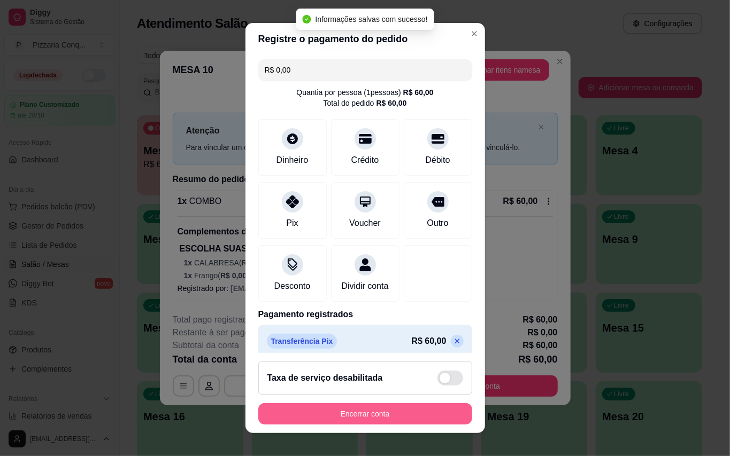
click at [409, 408] on button "Encerrar conta" at bounding box center [365, 414] width 214 height 21
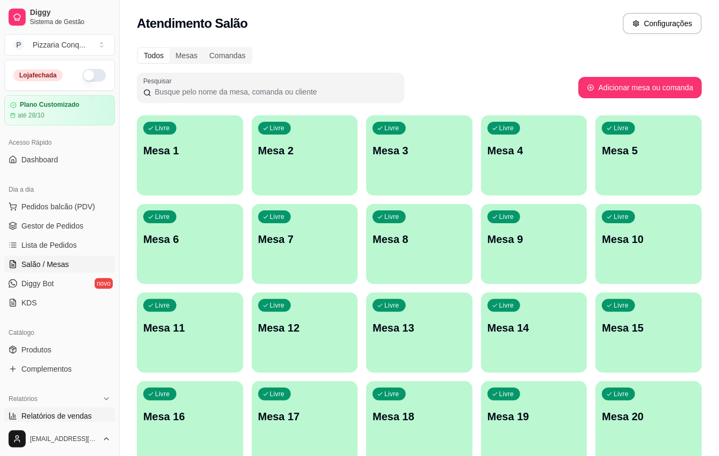
click at [92, 419] on span "Relatórios de vendas" at bounding box center [56, 416] width 71 height 11
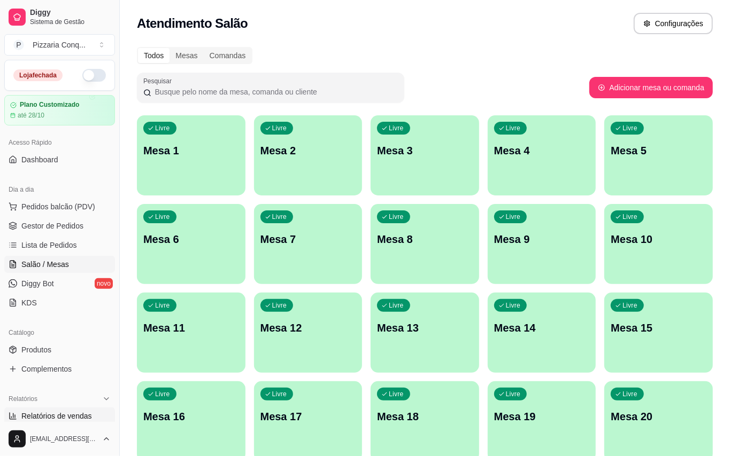
select select "ALL"
select select "0"
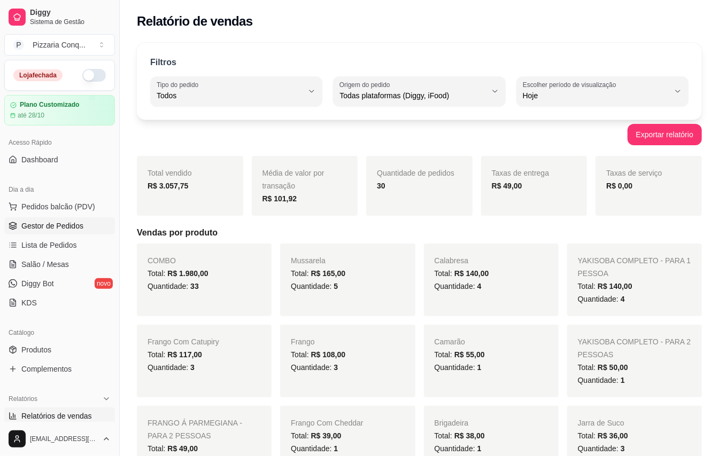
click at [82, 219] on link "Gestor de Pedidos" at bounding box center [59, 226] width 111 height 17
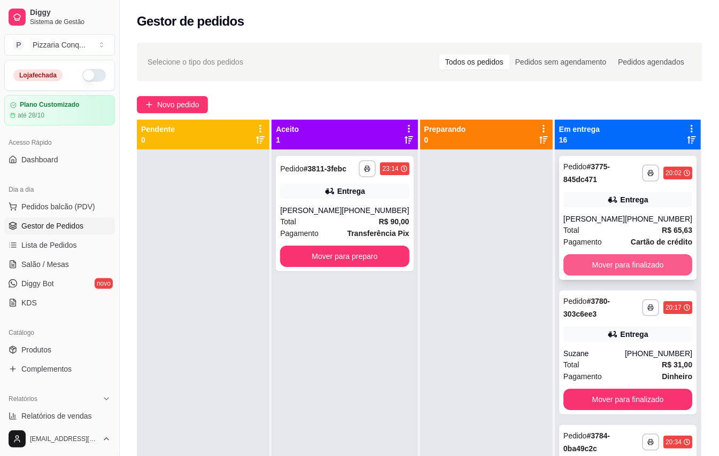
click at [633, 256] on button "Mover para finalizado" at bounding box center [627, 264] width 129 height 21
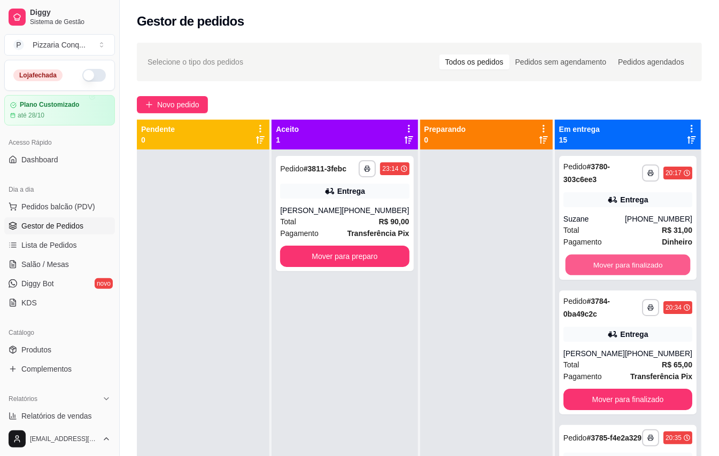
click at [633, 256] on button "Mover para finalizado" at bounding box center [627, 265] width 125 height 21
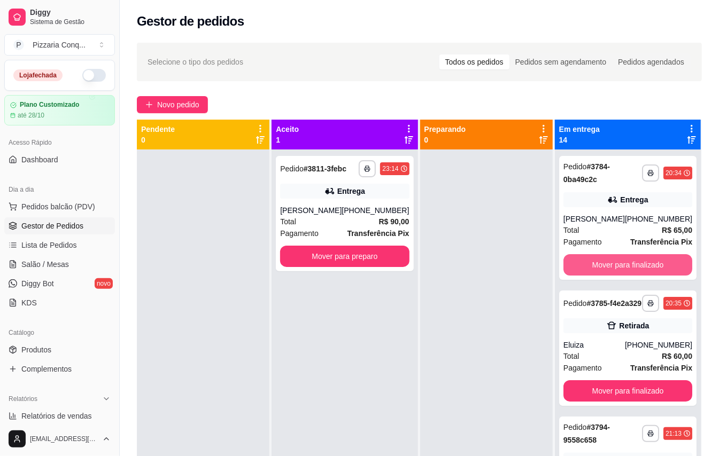
click at [633, 254] on button "Mover para finalizado" at bounding box center [627, 264] width 129 height 21
click at [626, 259] on button "Mover para finalizado" at bounding box center [627, 265] width 125 height 21
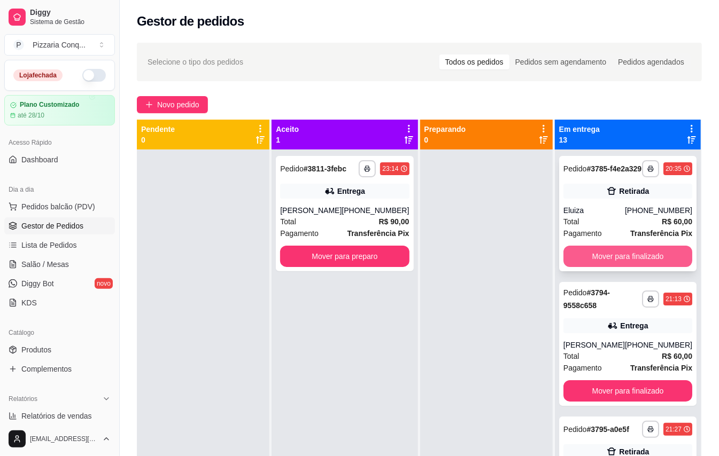
click at [625, 260] on button "Mover para finalizado" at bounding box center [627, 256] width 129 height 21
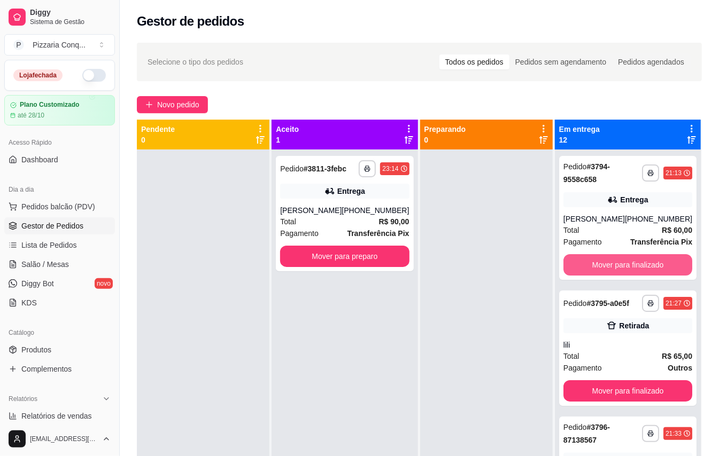
click at [625, 260] on button "Mover para finalizado" at bounding box center [627, 264] width 129 height 21
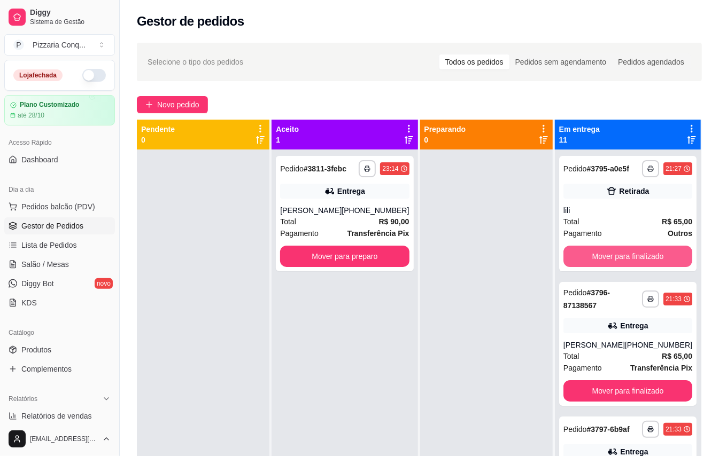
click at [625, 260] on button "Mover para finalizado" at bounding box center [627, 256] width 129 height 21
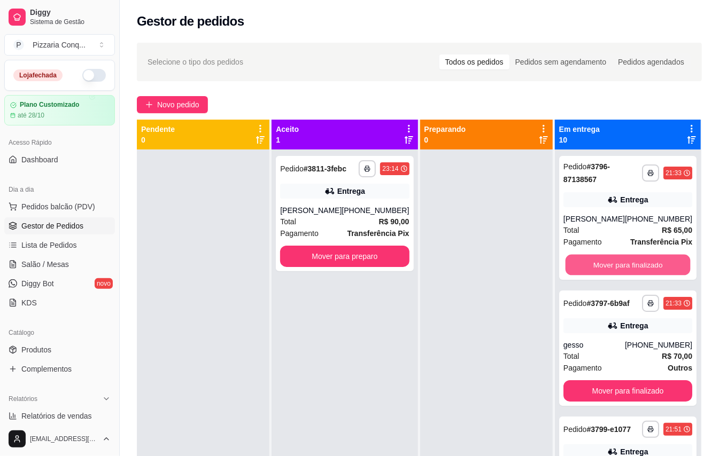
click at [625, 260] on button "Mover para finalizado" at bounding box center [627, 265] width 125 height 21
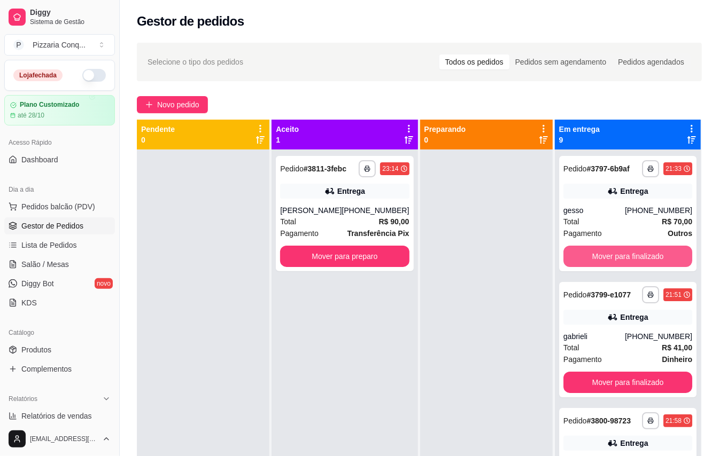
click at [625, 260] on button "Mover para finalizado" at bounding box center [627, 256] width 129 height 21
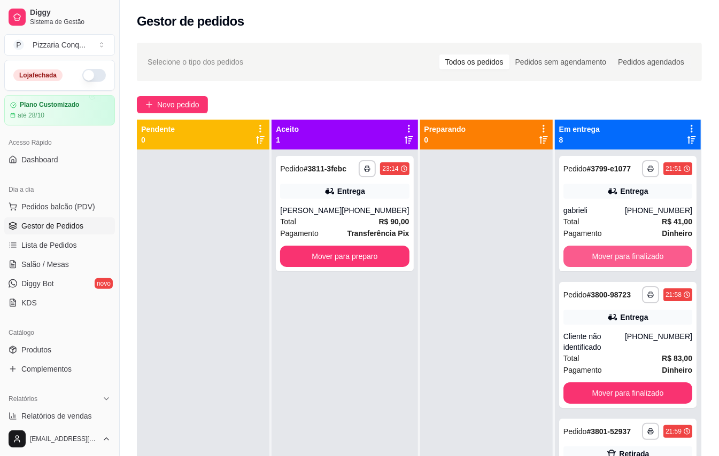
click at [625, 260] on button "Mover para finalizado" at bounding box center [627, 256] width 129 height 21
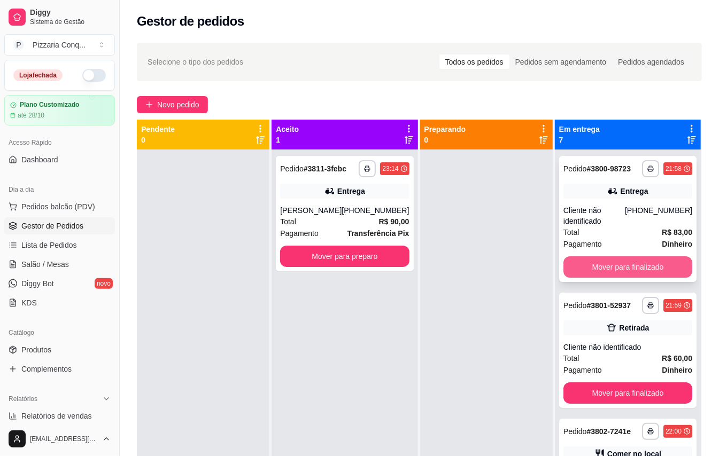
click at [651, 278] on button "Mover para finalizado" at bounding box center [627, 267] width 129 height 21
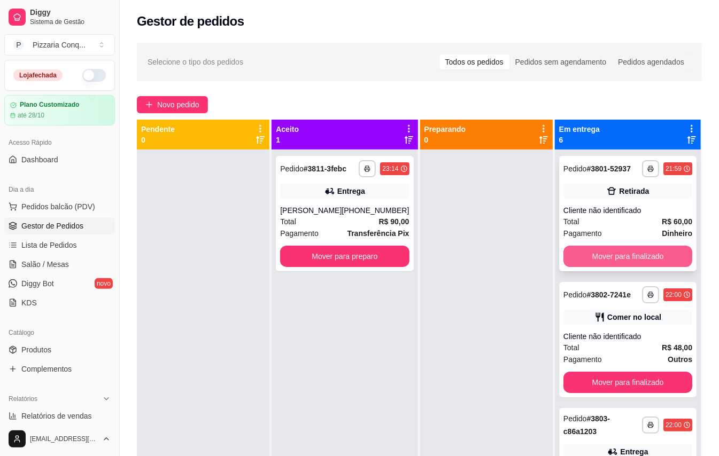
click at [652, 267] on button "Mover para finalizado" at bounding box center [627, 256] width 129 height 21
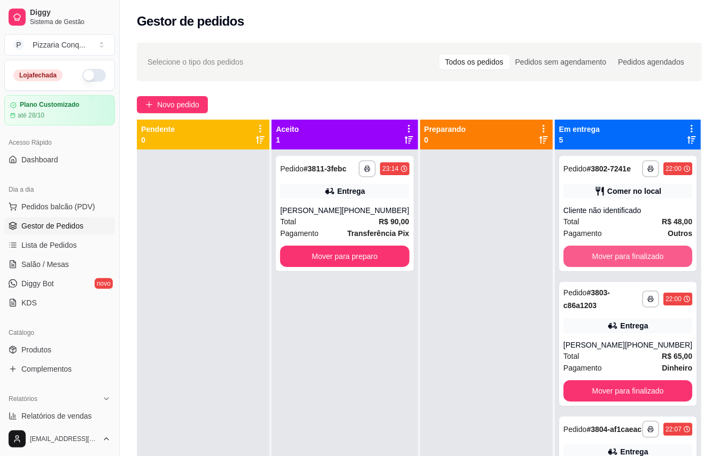
click at [652, 267] on button "Mover para finalizado" at bounding box center [627, 256] width 129 height 21
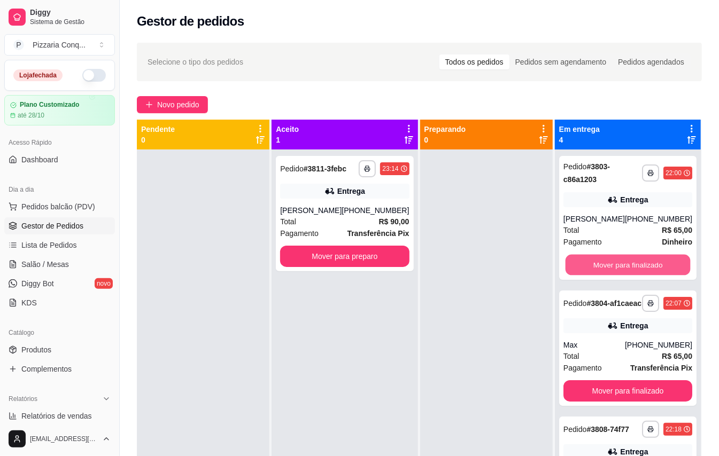
click at [652, 267] on button "Mover para finalizado" at bounding box center [627, 265] width 125 height 21
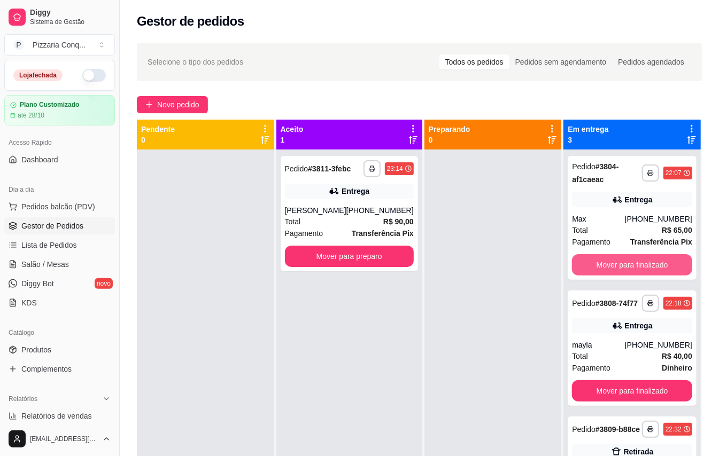
click at [652, 267] on button "Mover para finalizado" at bounding box center [632, 264] width 120 height 21
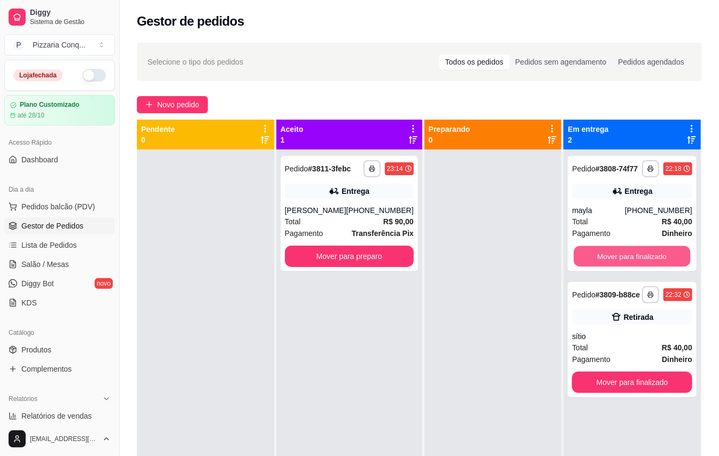
click at [652, 267] on button "Mover para finalizado" at bounding box center [632, 256] width 117 height 21
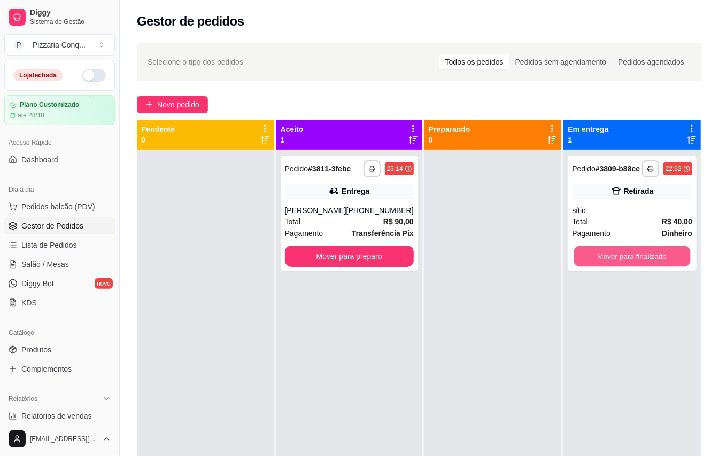
click at [652, 267] on button "Mover para finalizado" at bounding box center [632, 256] width 117 height 21
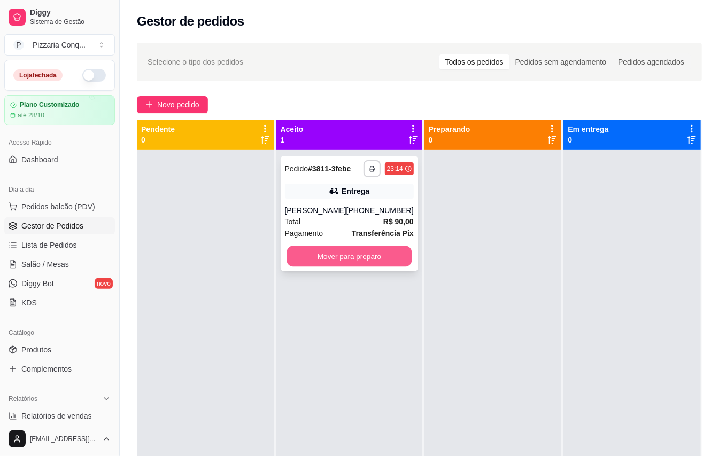
click at [323, 257] on button "Mover para preparo" at bounding box center [349, 256] width 125 height 21
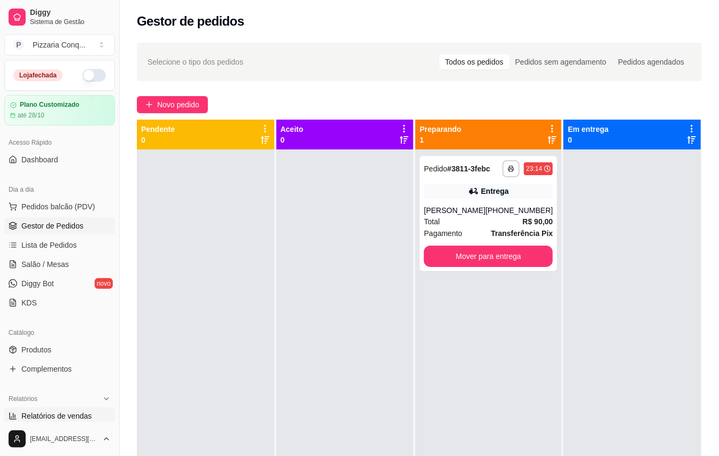
click at [81, 420] on span "Relatórios de vendas" at bounding box center [56, 416] width 71 height 11
select select "ALL"
select select "0"
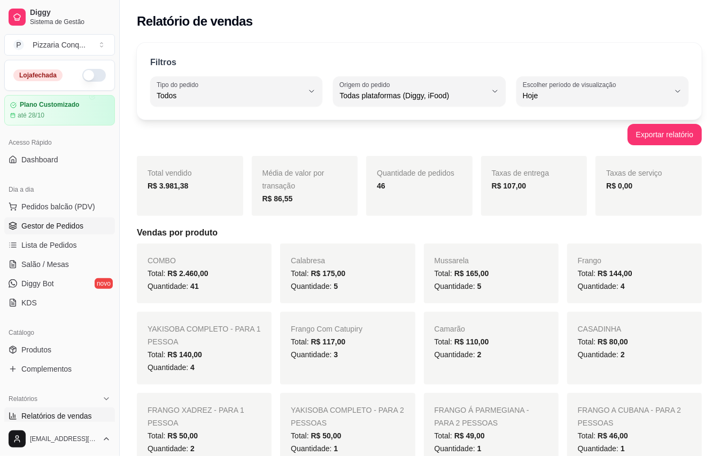
click at [67, 225] on span "Gestor de Pedidos" at bounding box center [52, 226] width 62 height 11
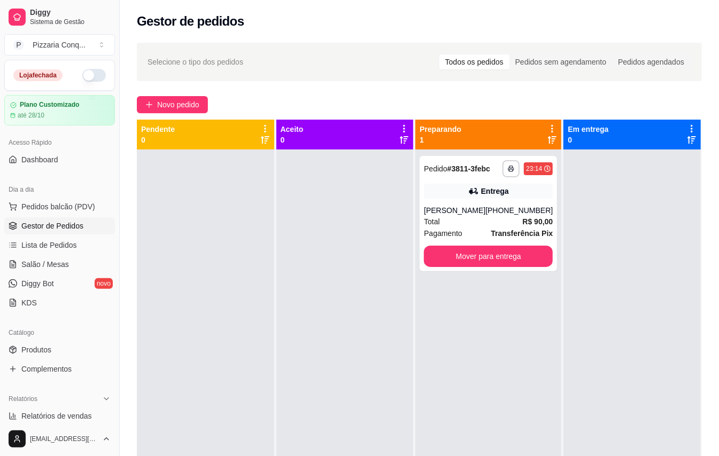
click at [330, 445] on div at bounding box center [344, 378] width 137 height 456
click at [479, 257] on button "Mover para entrega" at bounding box center [488, 256] width 129 height 21
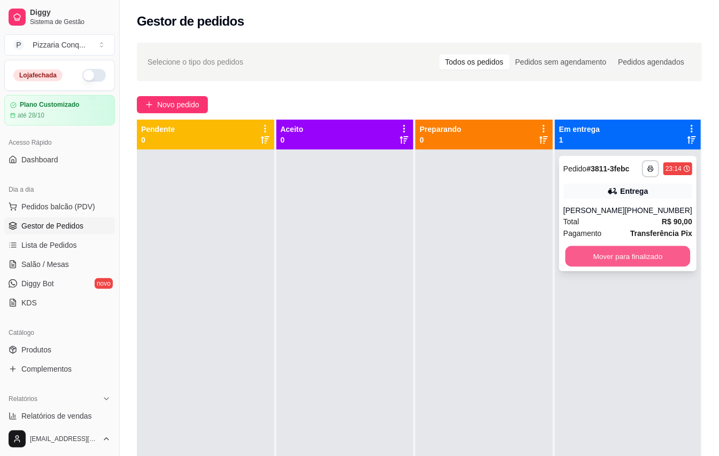
click at [603, 266] on button "Mover para finalizado" at bounding box center [627, 256] width 125 height 21
